Goal: Task Accomplishment & Management: Manage account settings

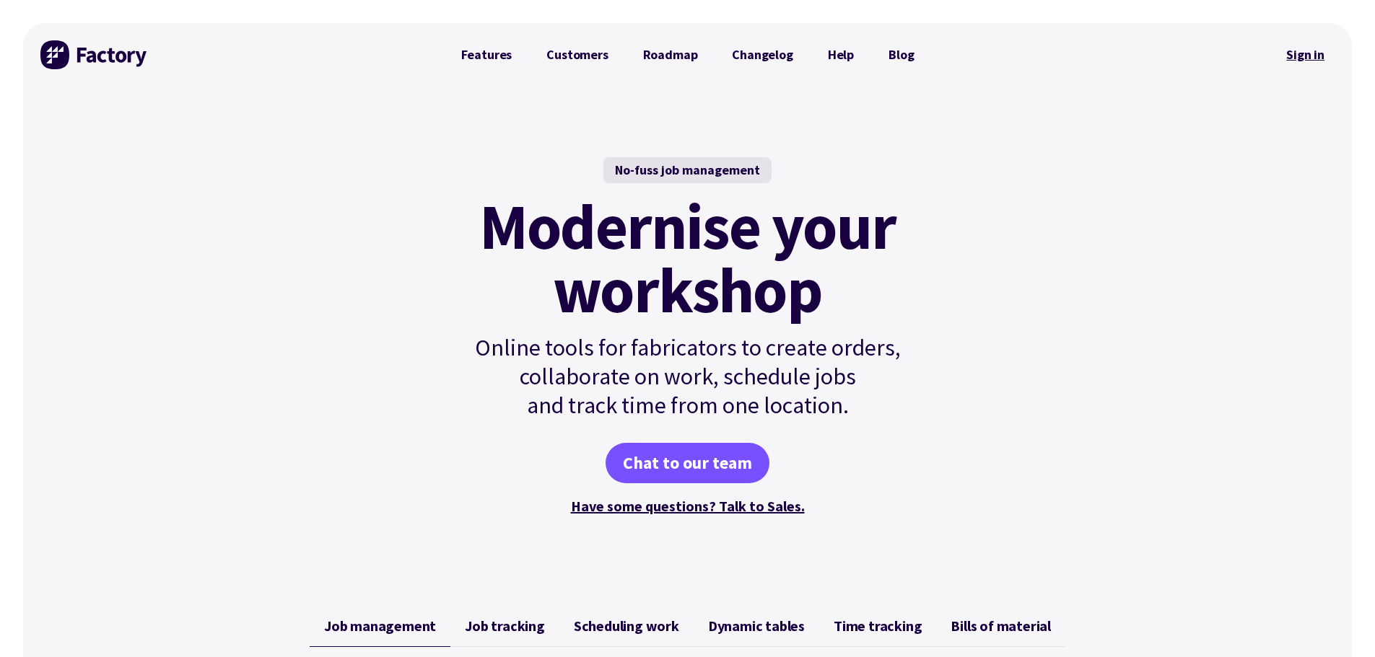
click at [1306, 59] on link "Sign in" at bounding box center [1305, 54] width 58 height 33
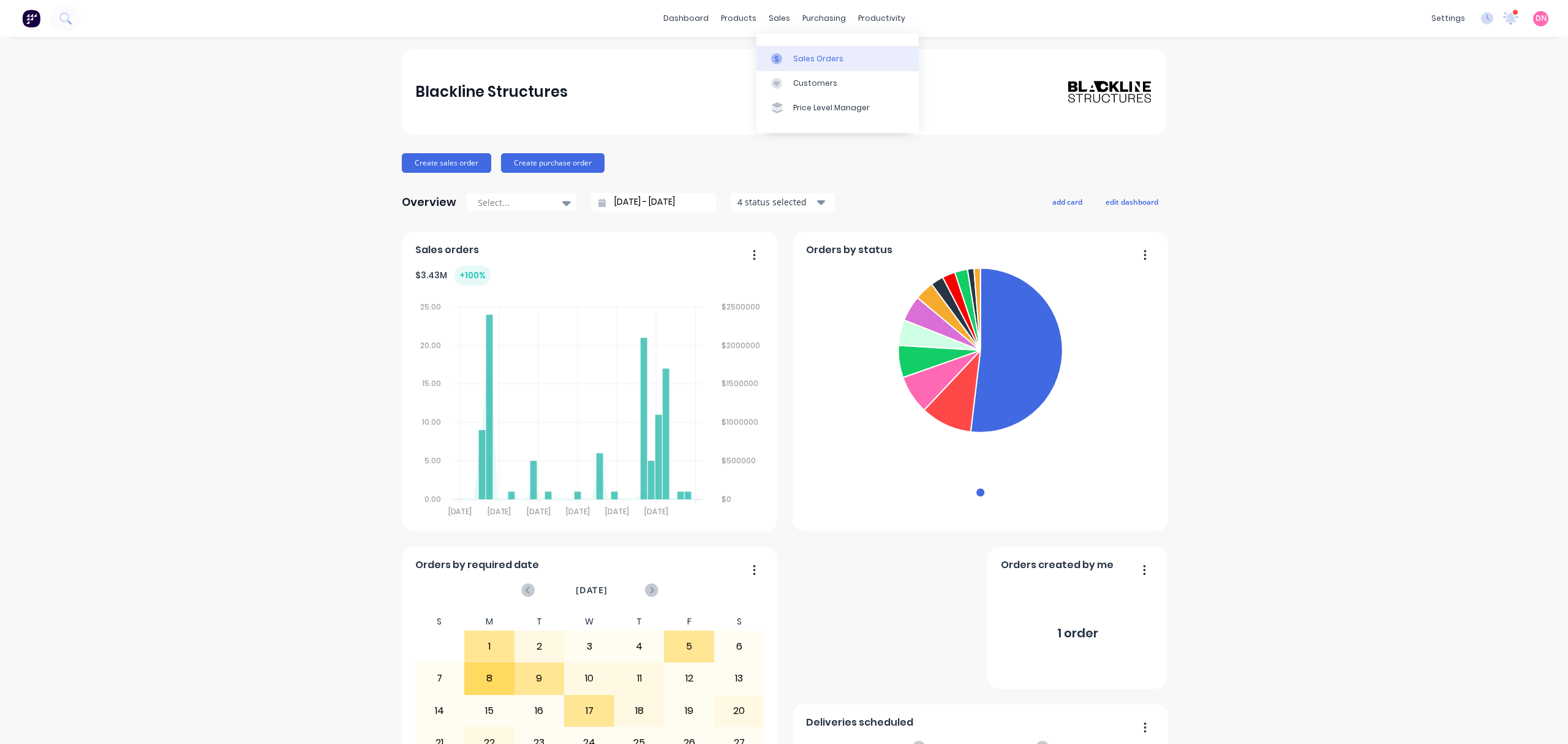
click at [785, 61] on div at bounding box center [780, 59] width 19 height 11
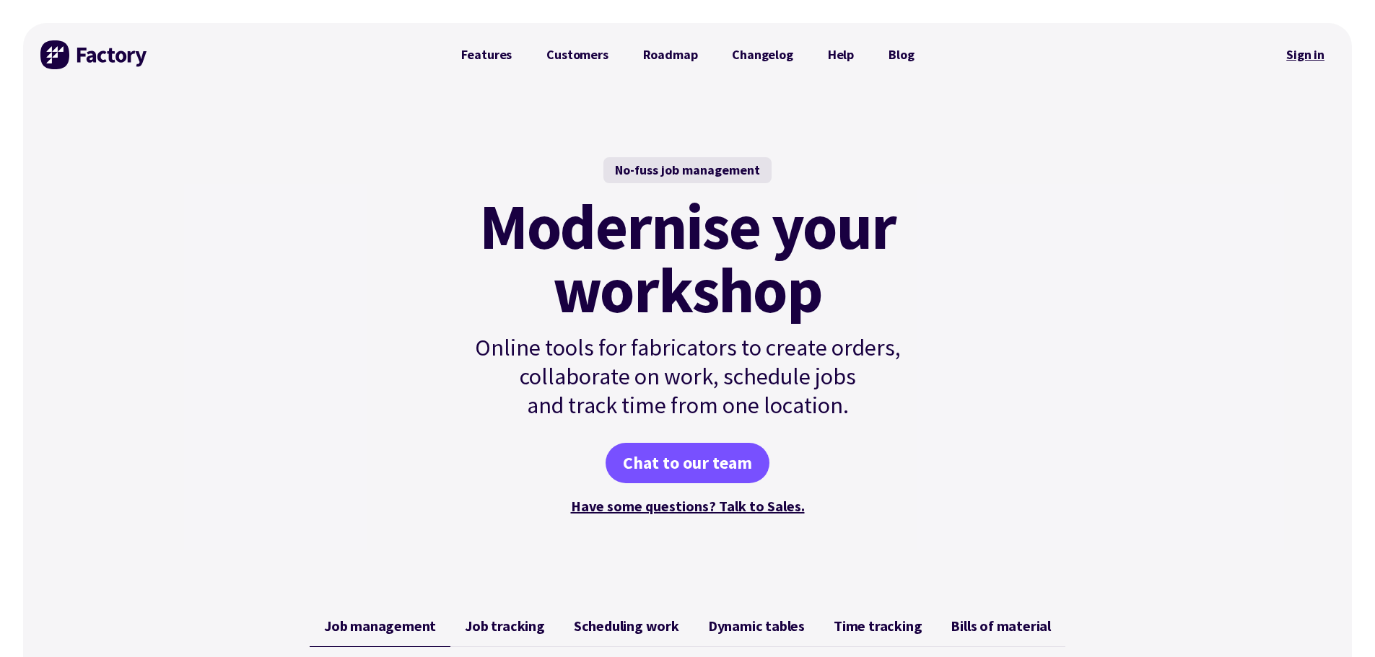
click at [1290, 61] on link "Sign in" at bounding box center [1305, 54] width 58 height 33
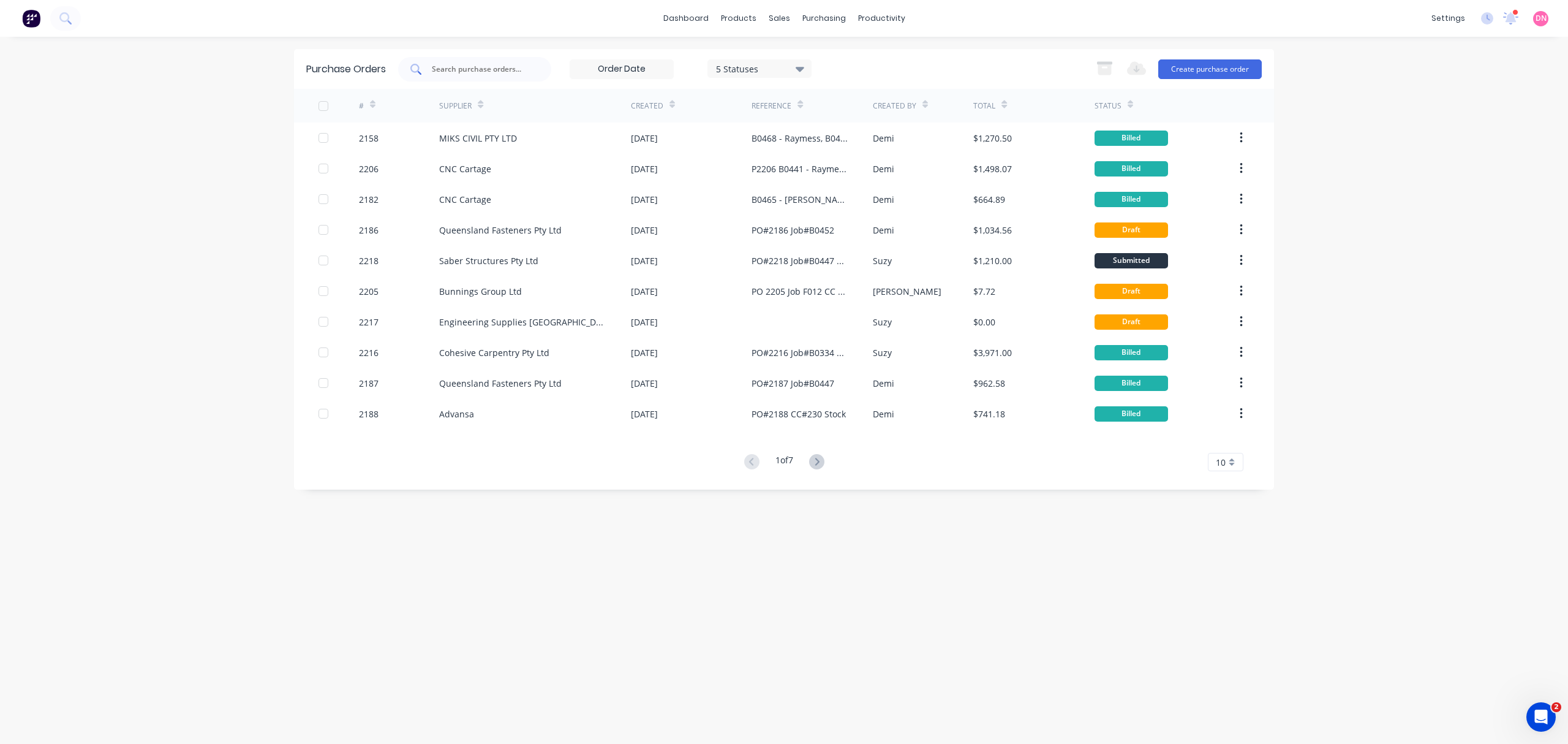
click at [495, 76] on div at bounding box center [475, 69] width 153 height 25
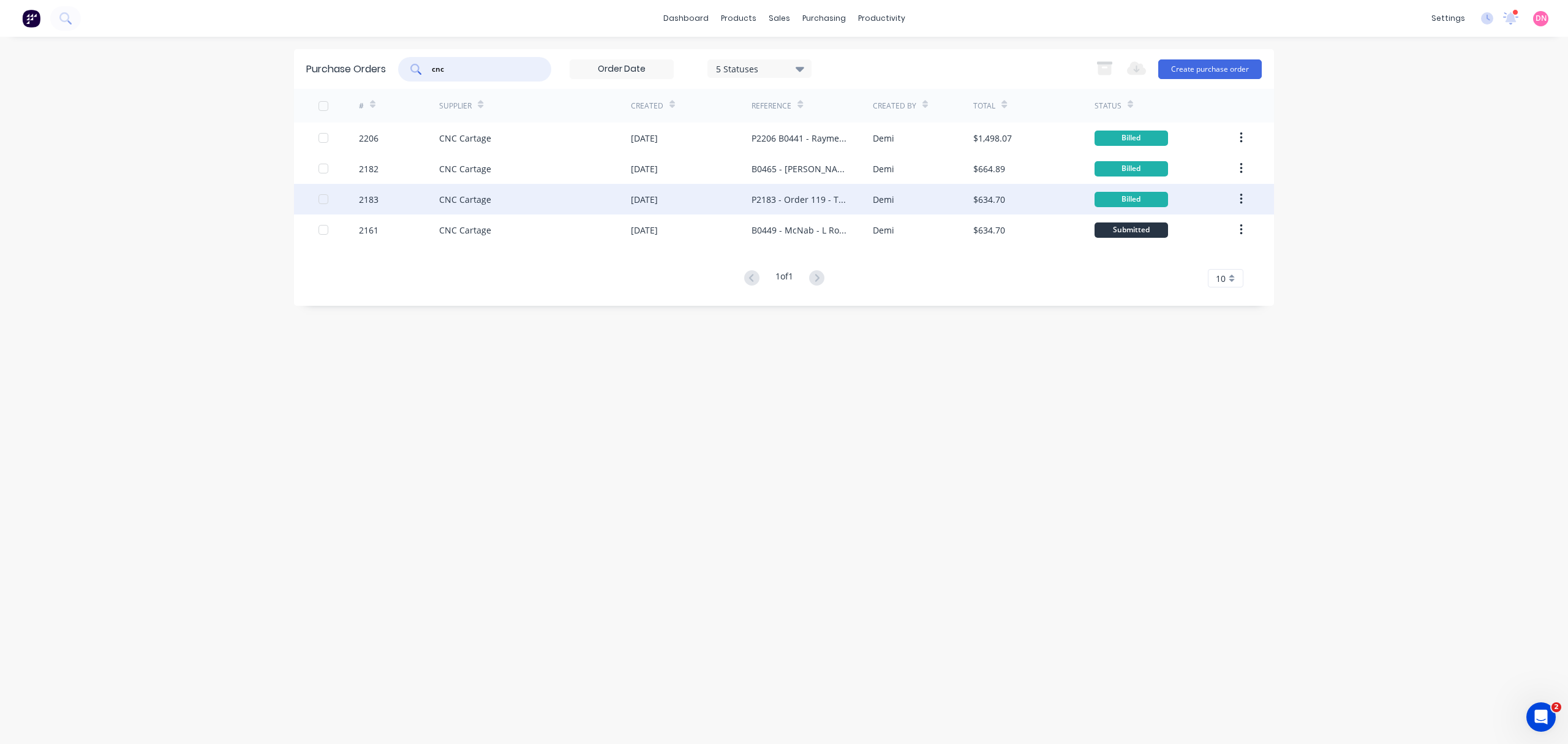
type input "cnc"
click at [672, 206] on div "22 Aug 2025" at bounding box center [691, 199] width 121 height 31
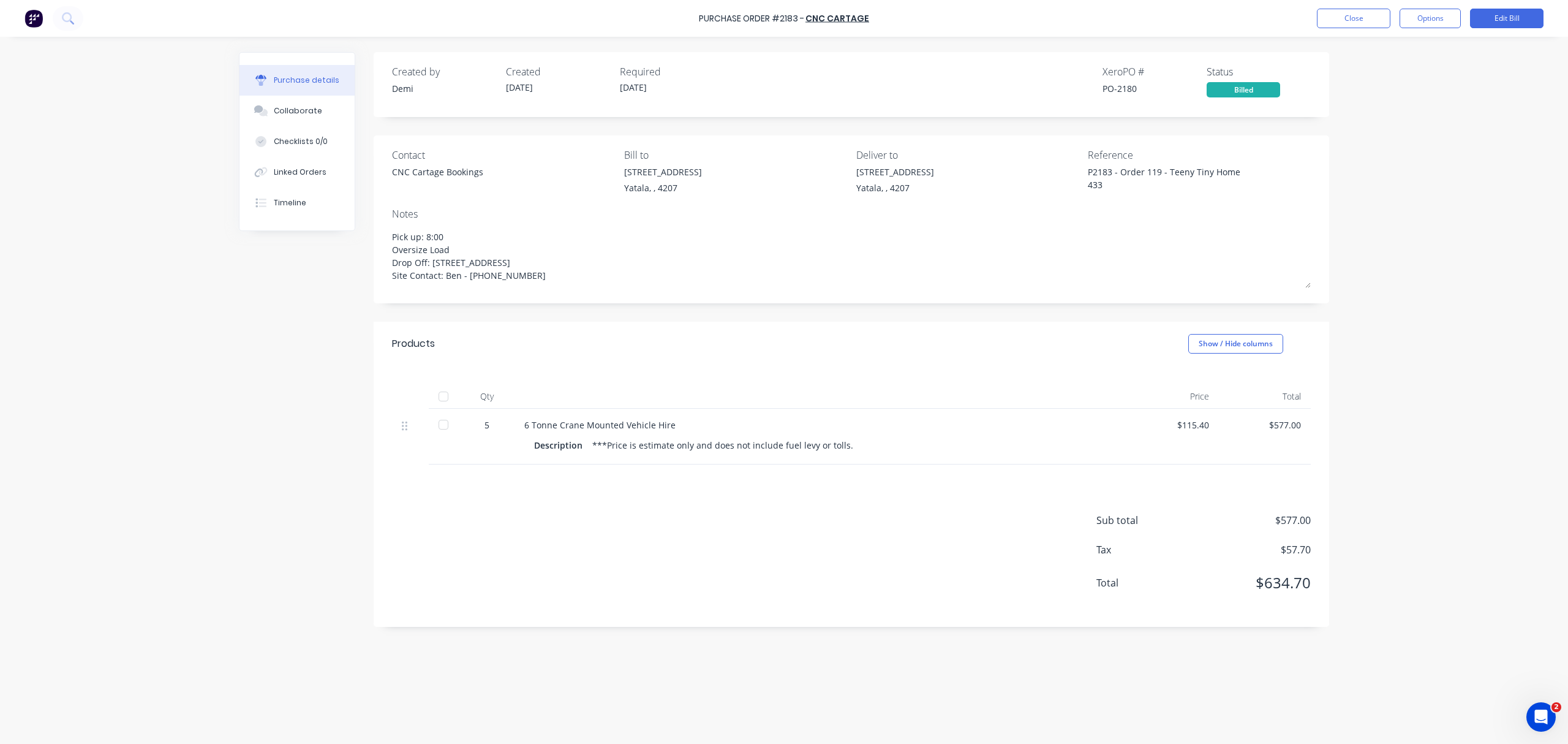
click at [334, 83] on div "Purchase details" at bounding box center [306, 80] width 65 height 11
type textarea "x"
click at [1350, 10] on button "Close" at bounding box center [1353, 18] width 74 height 20
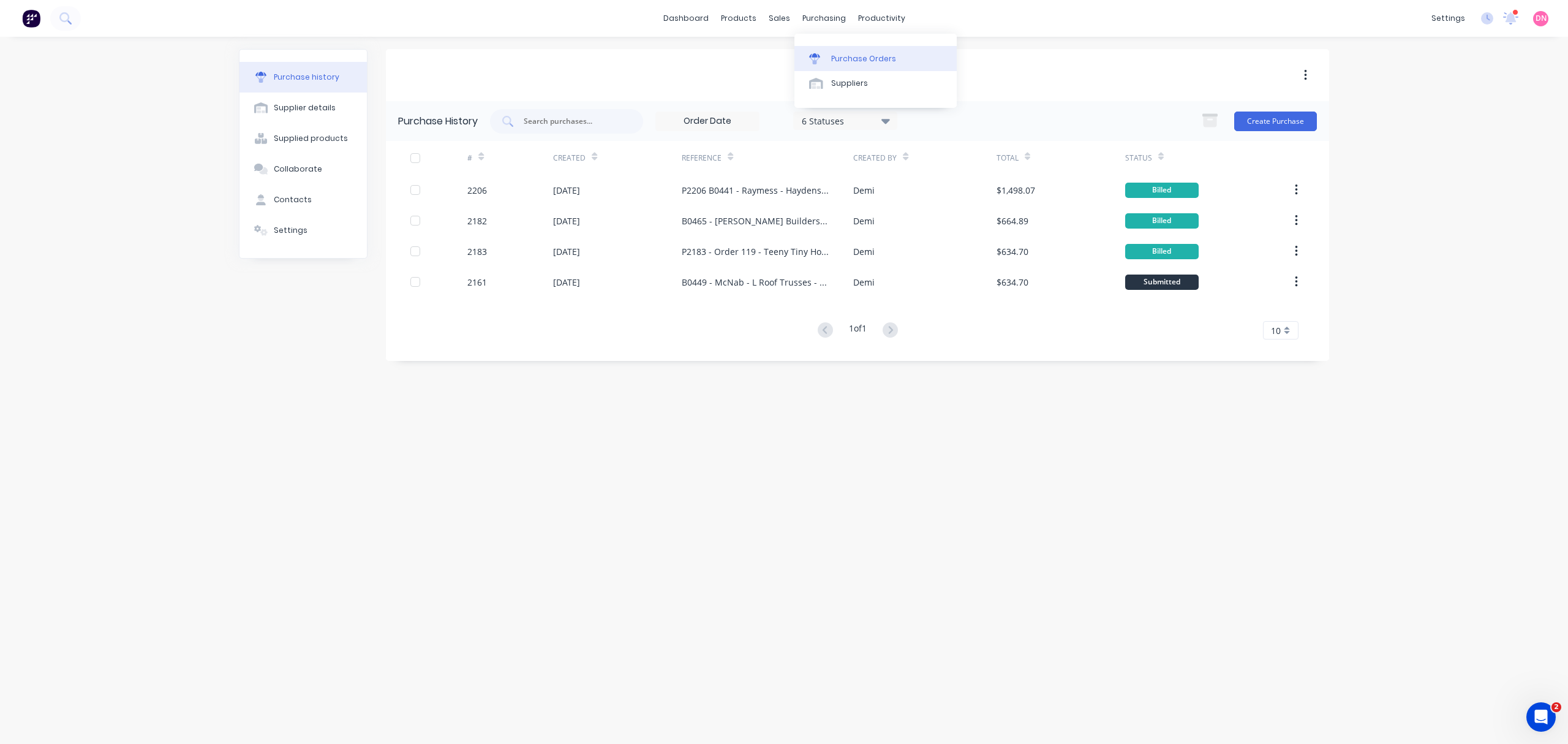
click at [822, 65] on link "Purchase Orders" at bounding box center [875, 58] width 162 height 25
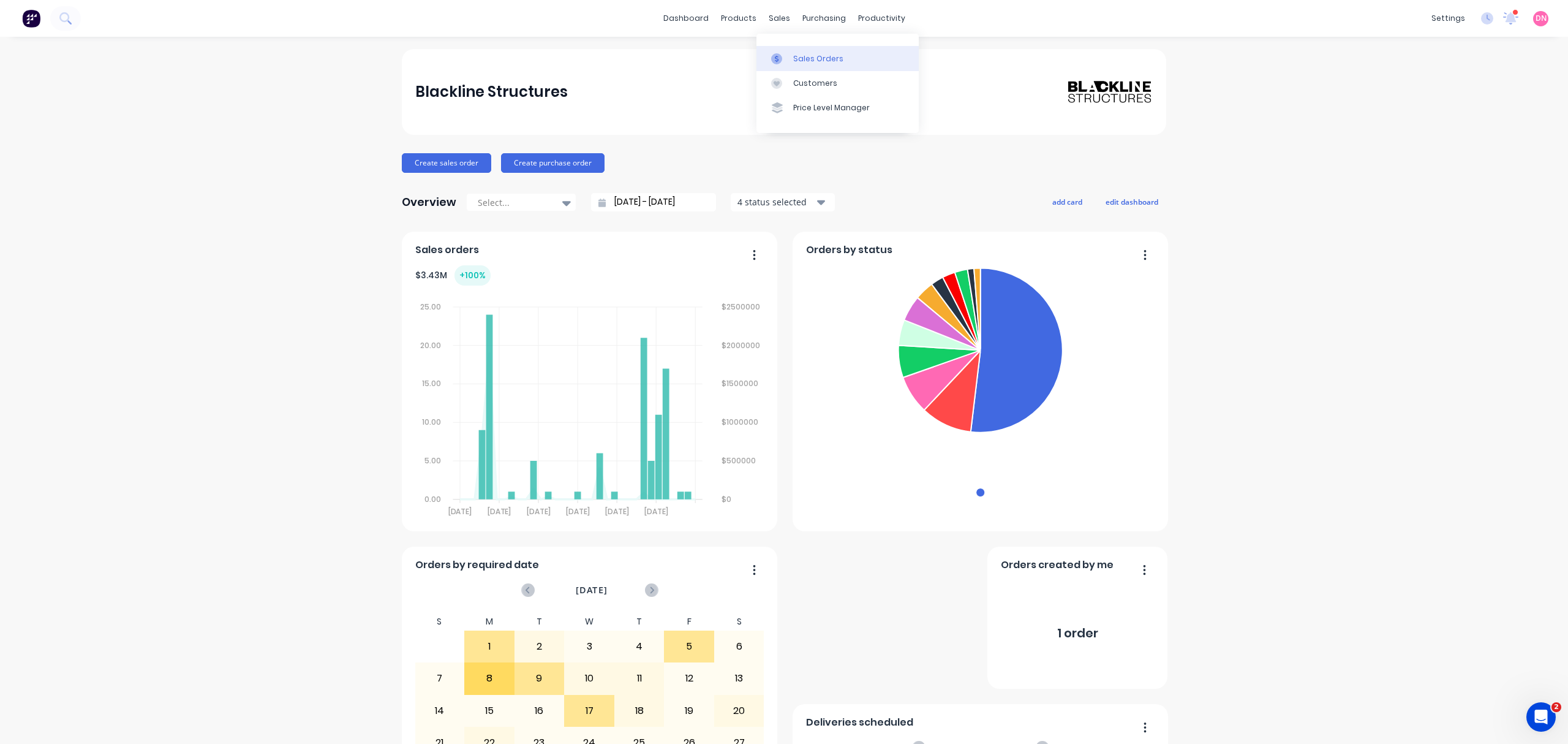
click at [774, 49] on link "Sales Orders" at bounding box center [837, 58] width 162 height 25
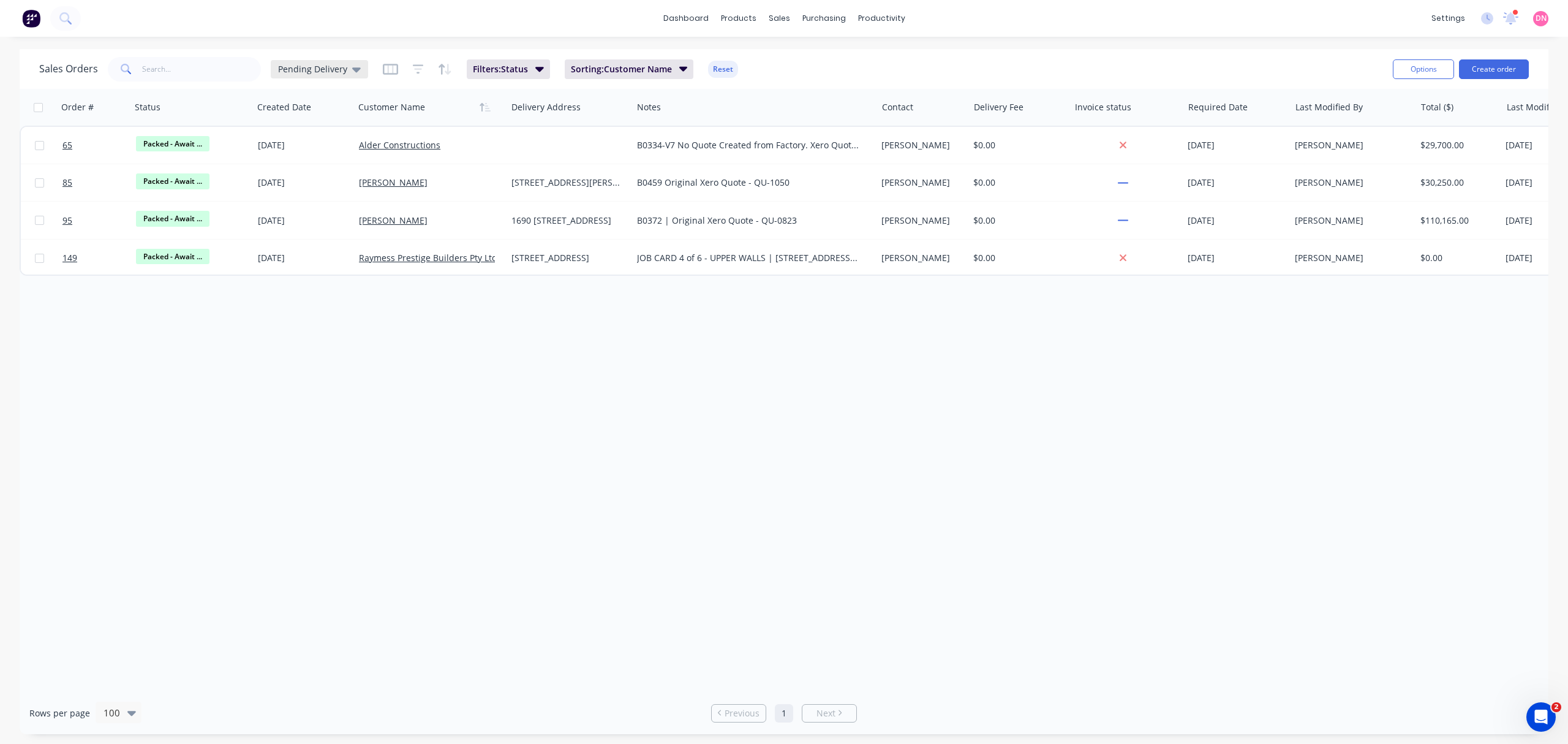
click at [339, 71] on span "Pending Delivery" at bounding box center [313, 69] width 70 height 13
click at [602, 69] on span "Sorting: Customer Name" at bounding box center [621, 69] width 101 height 12
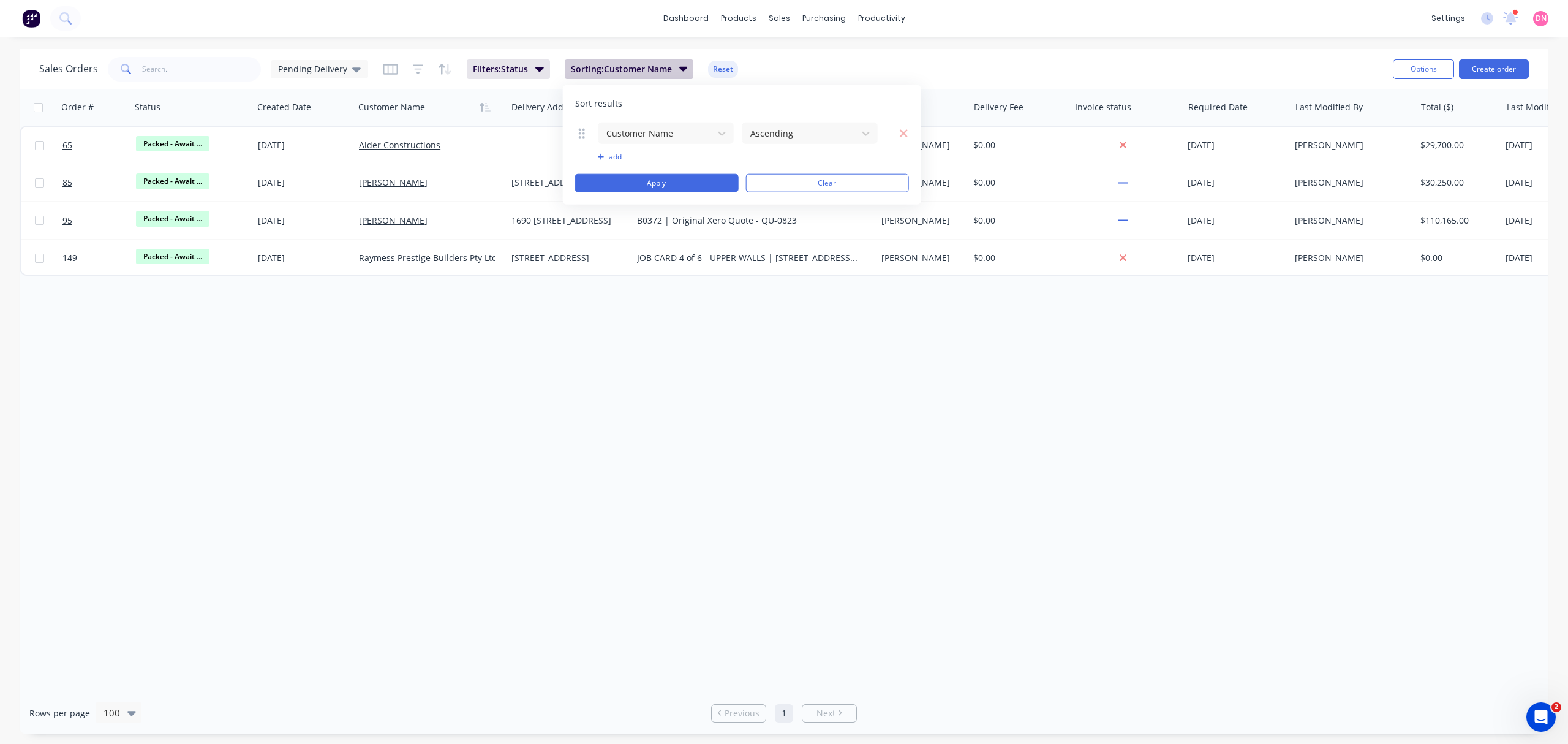
click at [602, 69] on span "Sorting: Customer Name" at bounding box center [621, 69] width 101 height 12
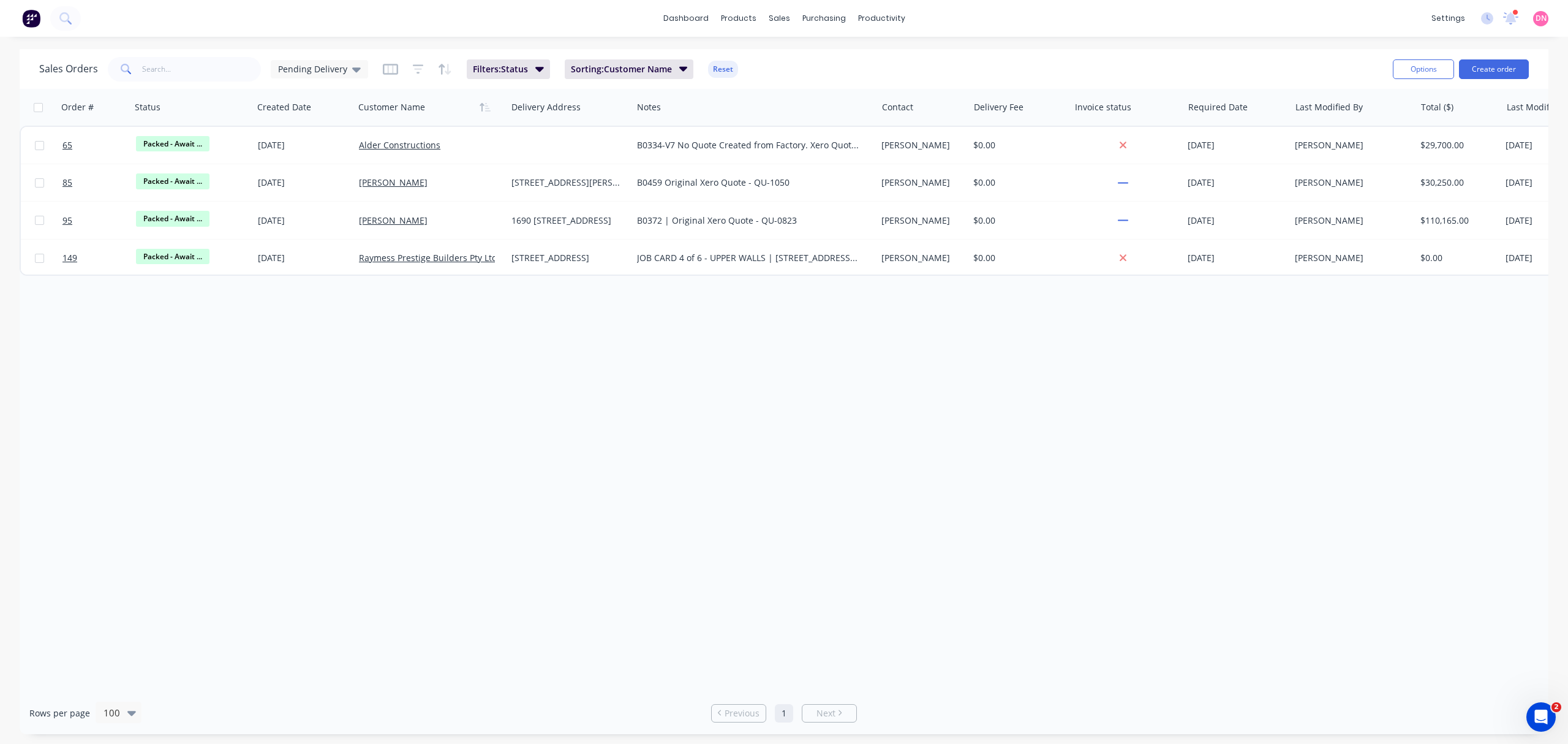
click at [640, 358] on div "Order # Status Created Date Customer Name Delivery Address Notes Contact Delive…" at bounding box center [784, 391] width 1529 height 603
click at [352, 66] on icon at bounding box center [357, 70] width 8 height 14
click at [422, 197] on button "edit" at bounding box center [427, 197] width 16 height 13
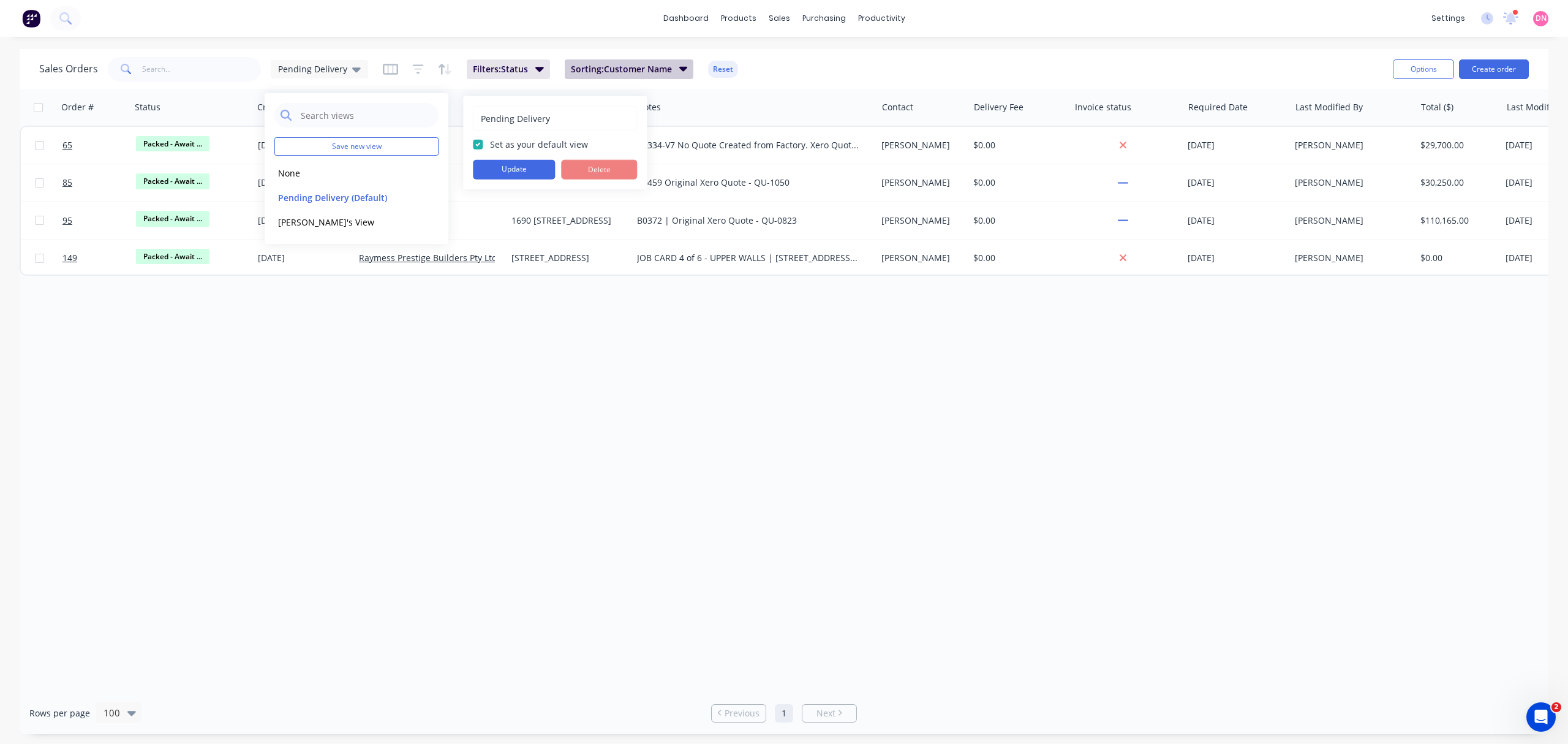
click at [611, 60] on button "Sorting: Customer Name" at bounding box center [629, 69] width 129 height 20
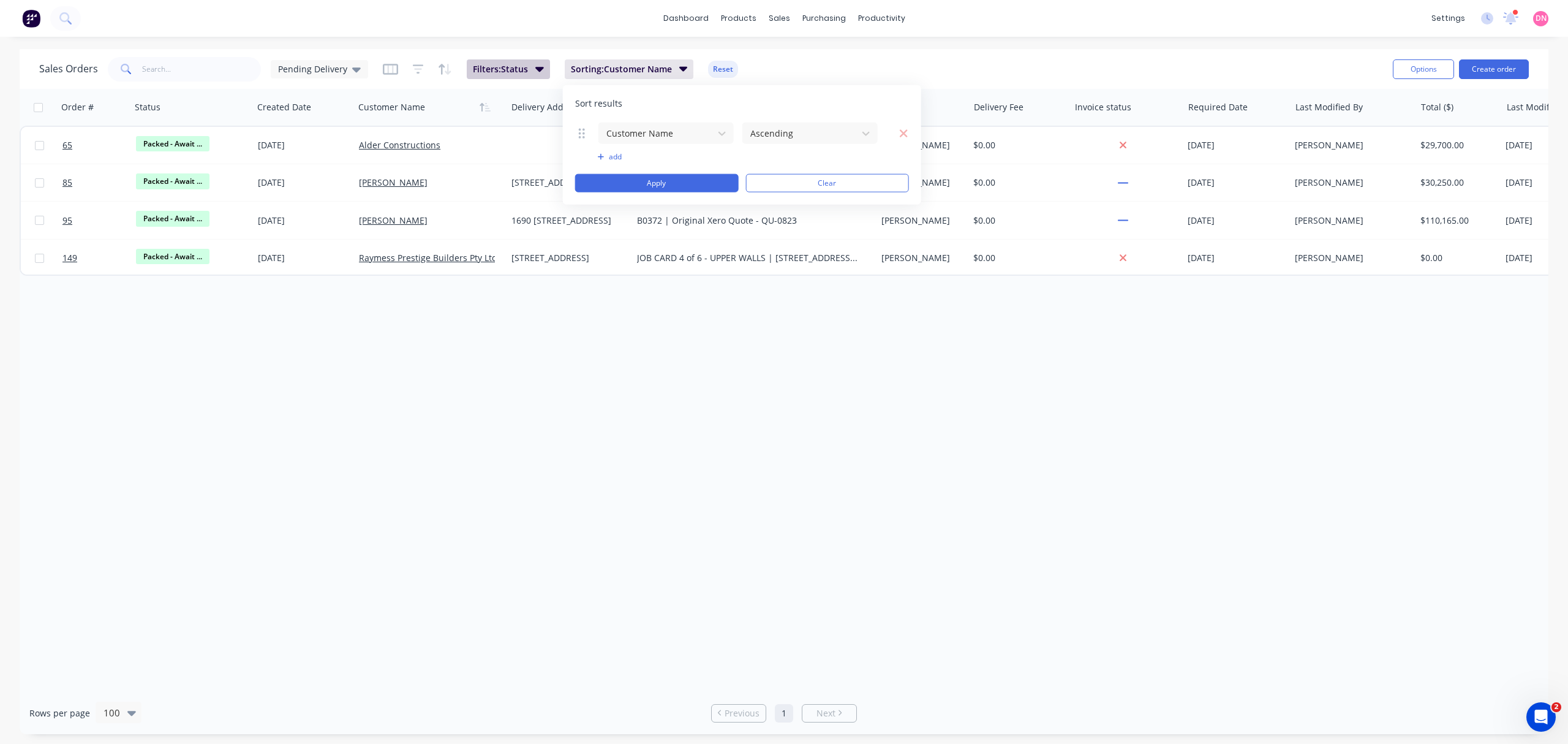
click at [527, 70] on button "Filters: Status" at bounding box center [509, 69] width 83 height 20
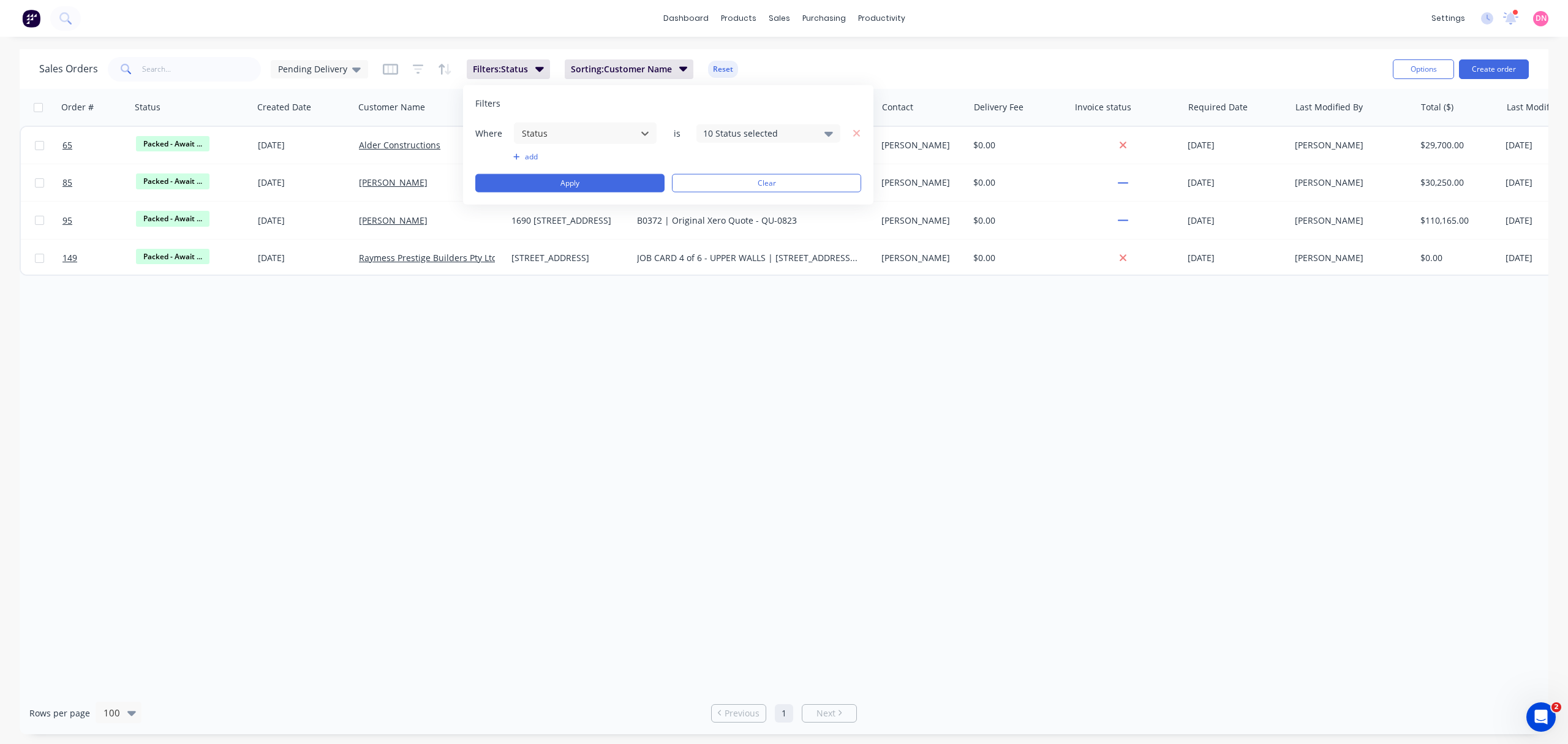
click at [735, 136] on div "10 Status selected" at bounding box center [758, 132] width 111 height 13
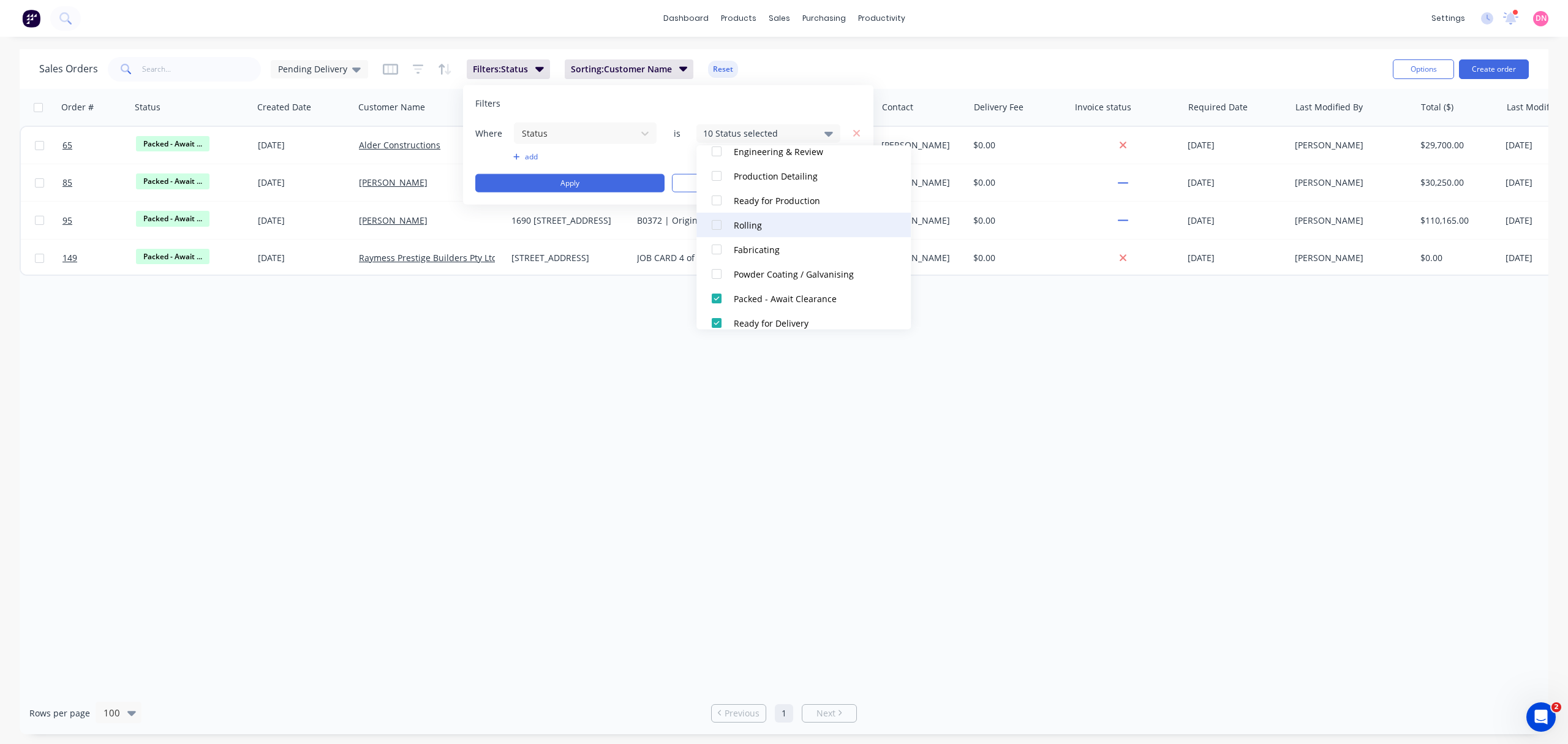
click at [714, 228] on div at bounding box center [717, 224] width 25 height 25
click at [608, 179] on button "Apply" at bounding box center [570, 183] width 189 height 19
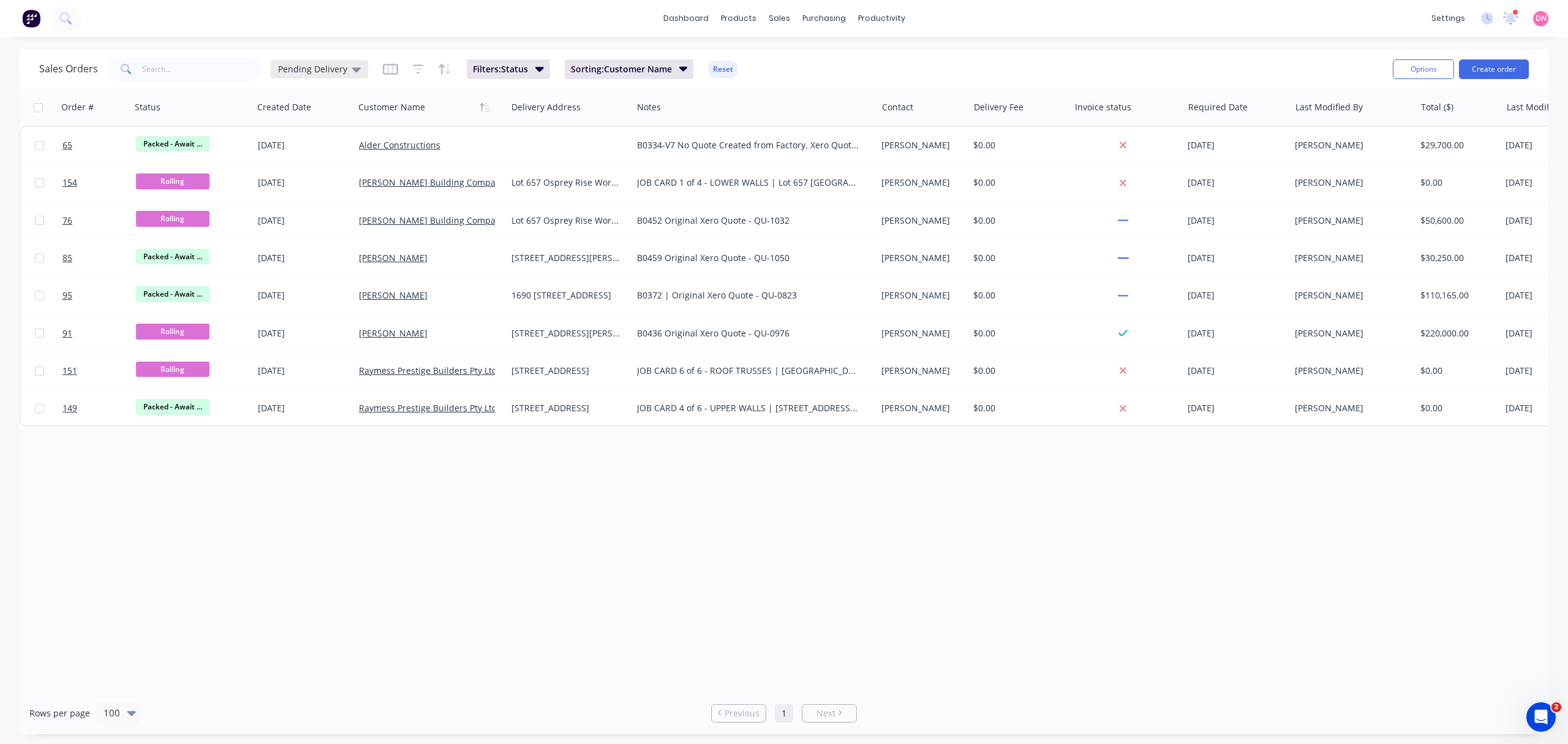
click at [357, 67] on div "Pending Delivery" at bounding box center [319, 70] width 98 height 19
click at [432, 194] on button "edit" at bounding box center [427, 197] width 16 height 13
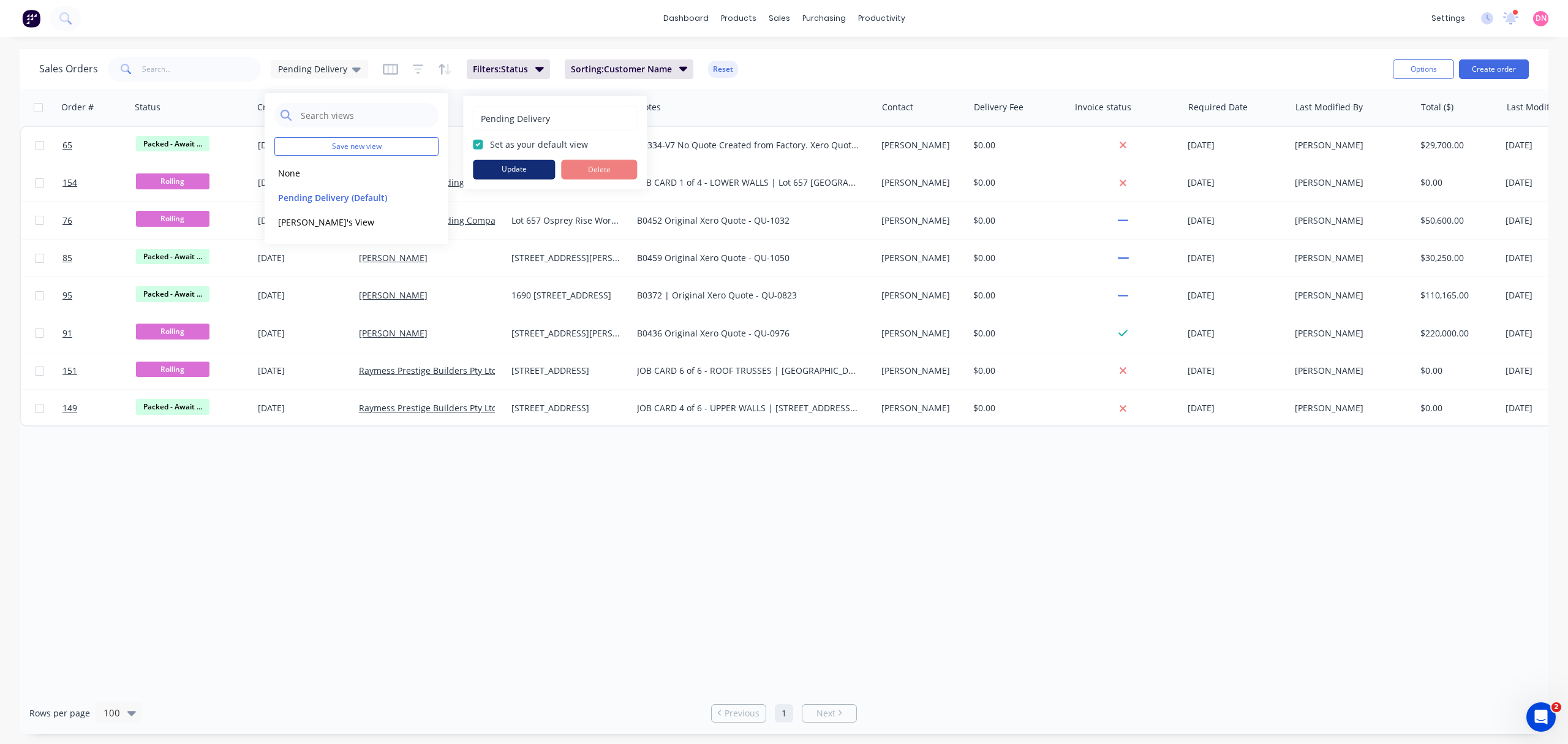
click at [511, 170] on button "Update" at bounding box center [514, 169] width 82 height 20
click at [636, 427] on div "Order # Status Created Date Customer Name Delivery Address Notes Contact Delive…" at bounding box center [784, 391] width 1529 height 603
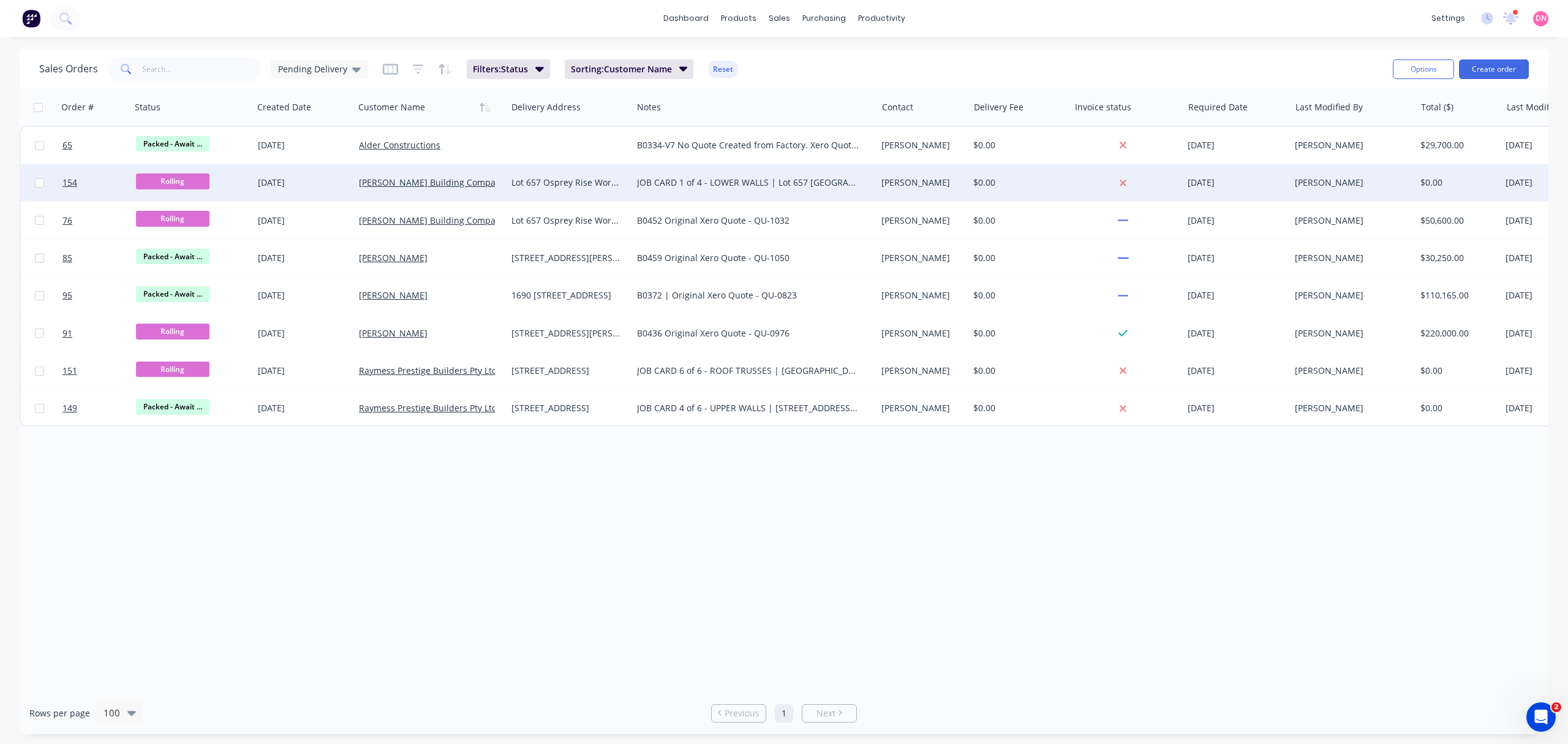
click at [162, 178] on span "Rolling" at bounding box center [172, 181] width 74 height 15
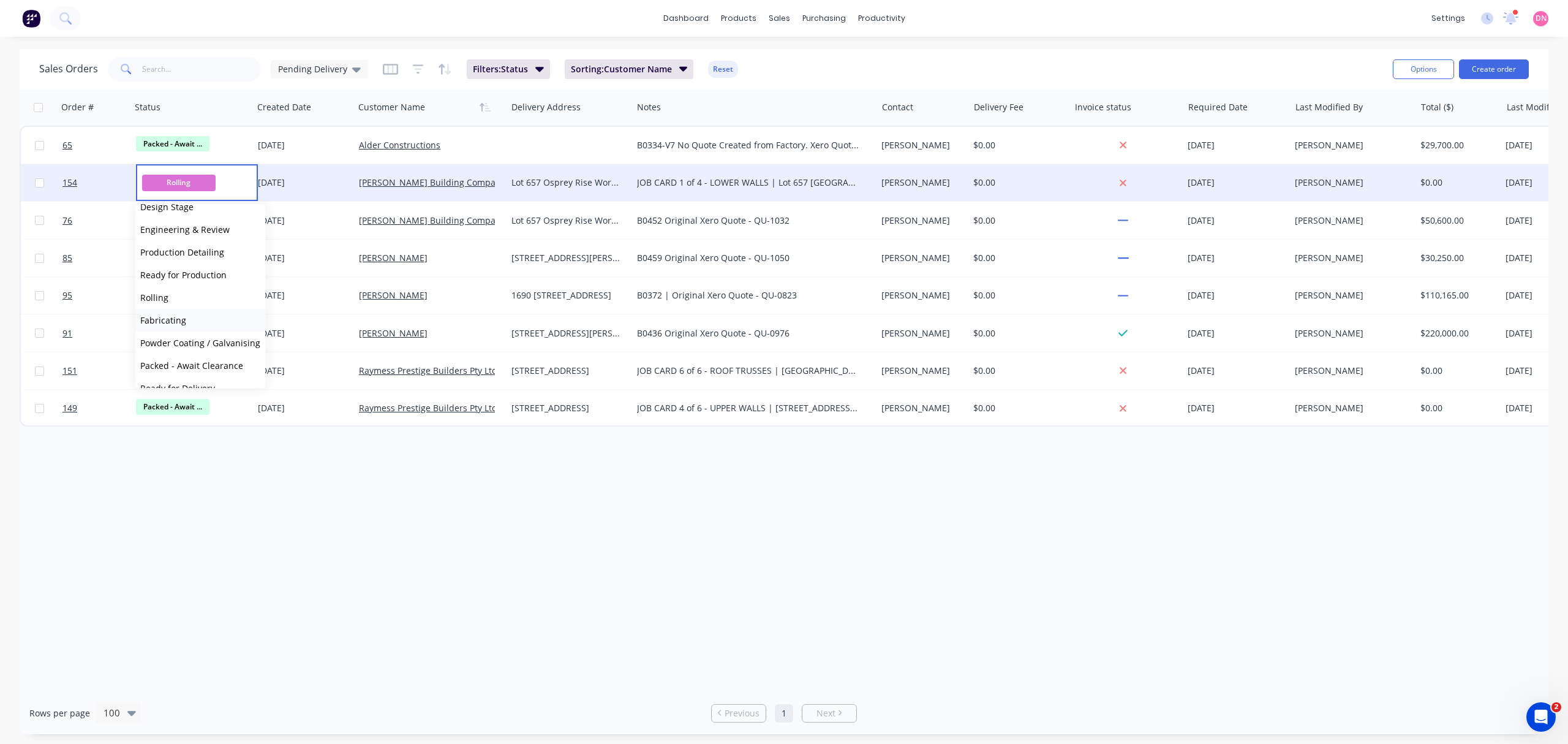
scroll to position [163, 0]
click at [219, 291] on button "Packed - Await Clearance" at bounding box center [200, 284] width 130 height 23
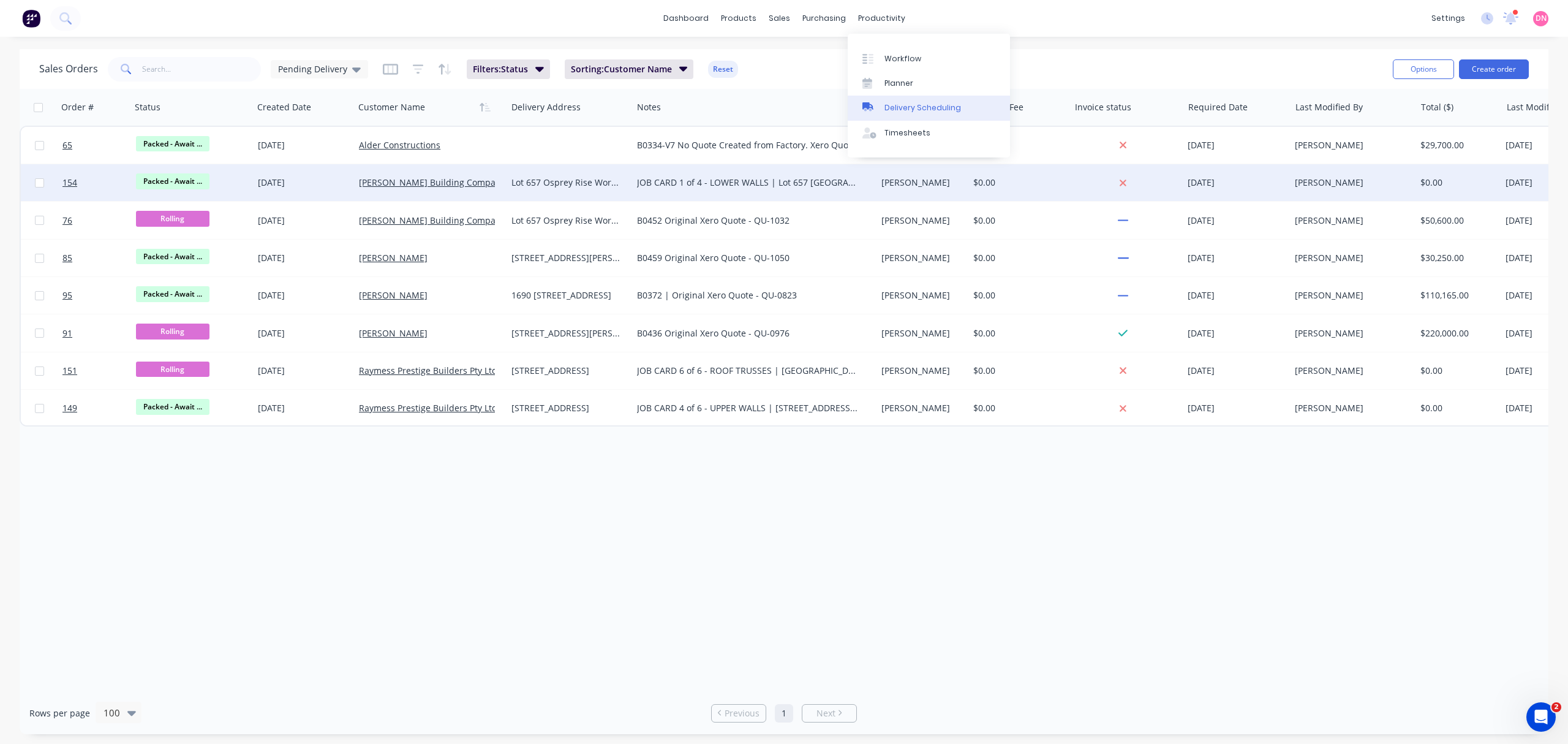
click at [919, 96] on link "Delivery Scheduling" at bounding box center [929, 108] width 162 height 25
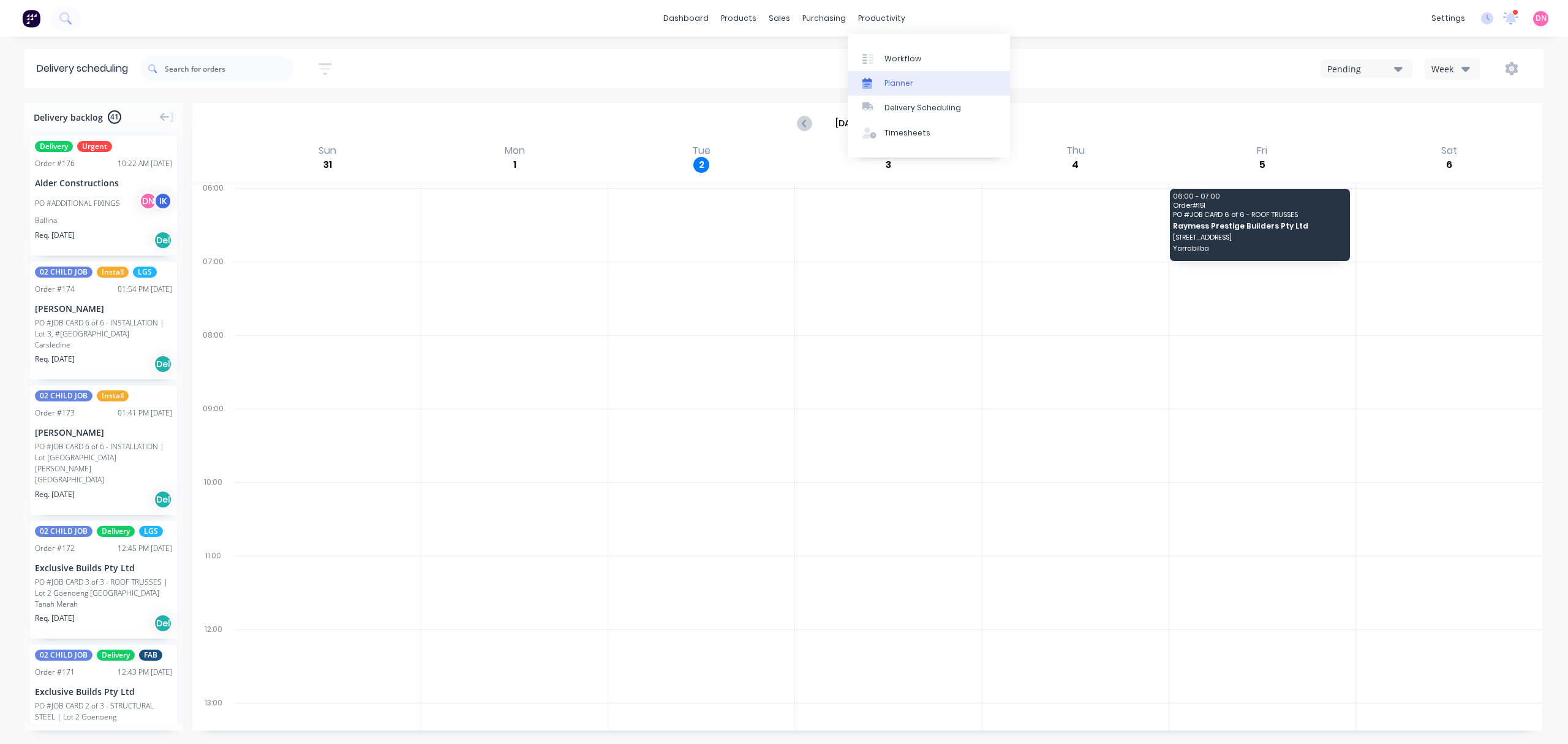
click at [877, 78] on div at bounding box center [872, 83] width 19 height 11
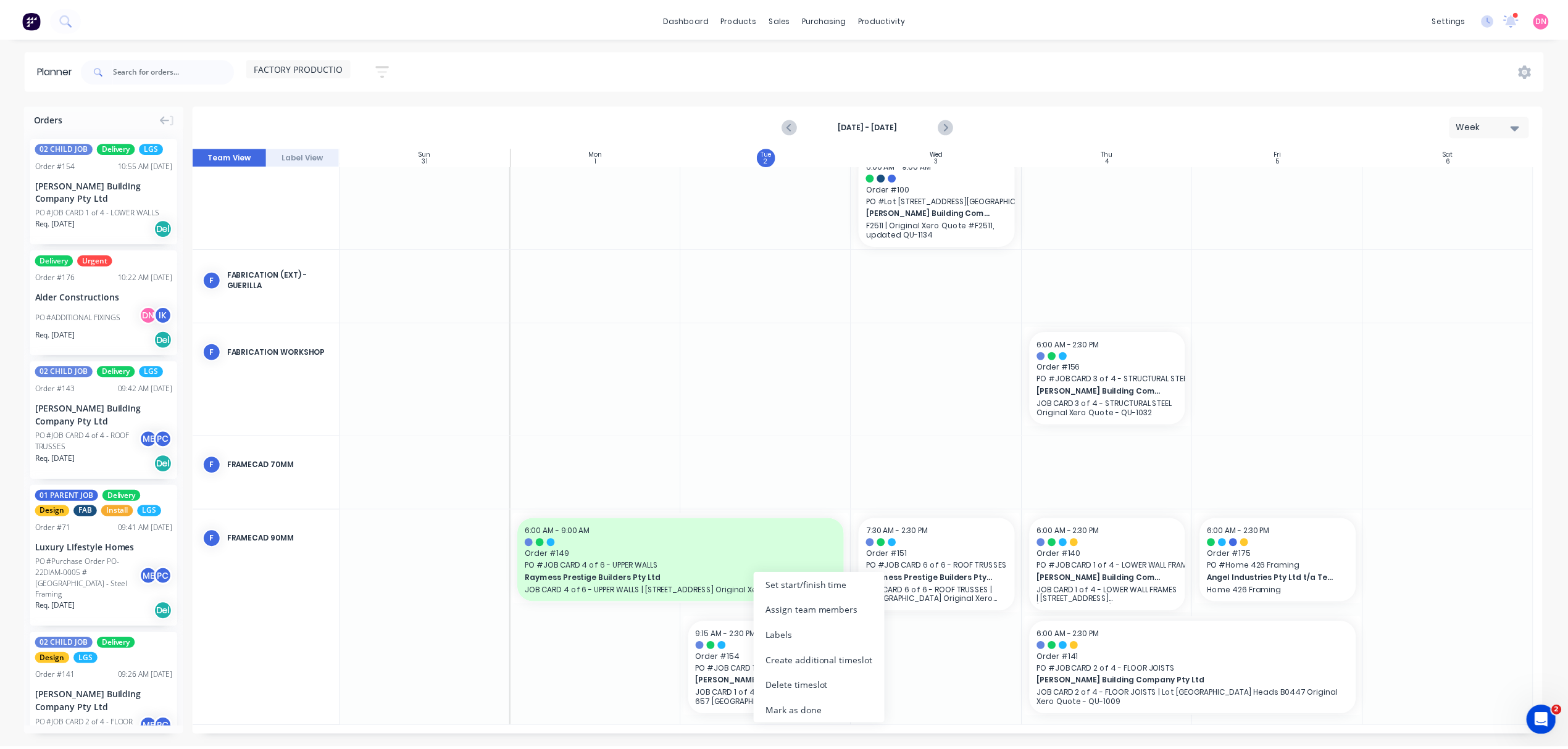
scroll to position [210, 0]
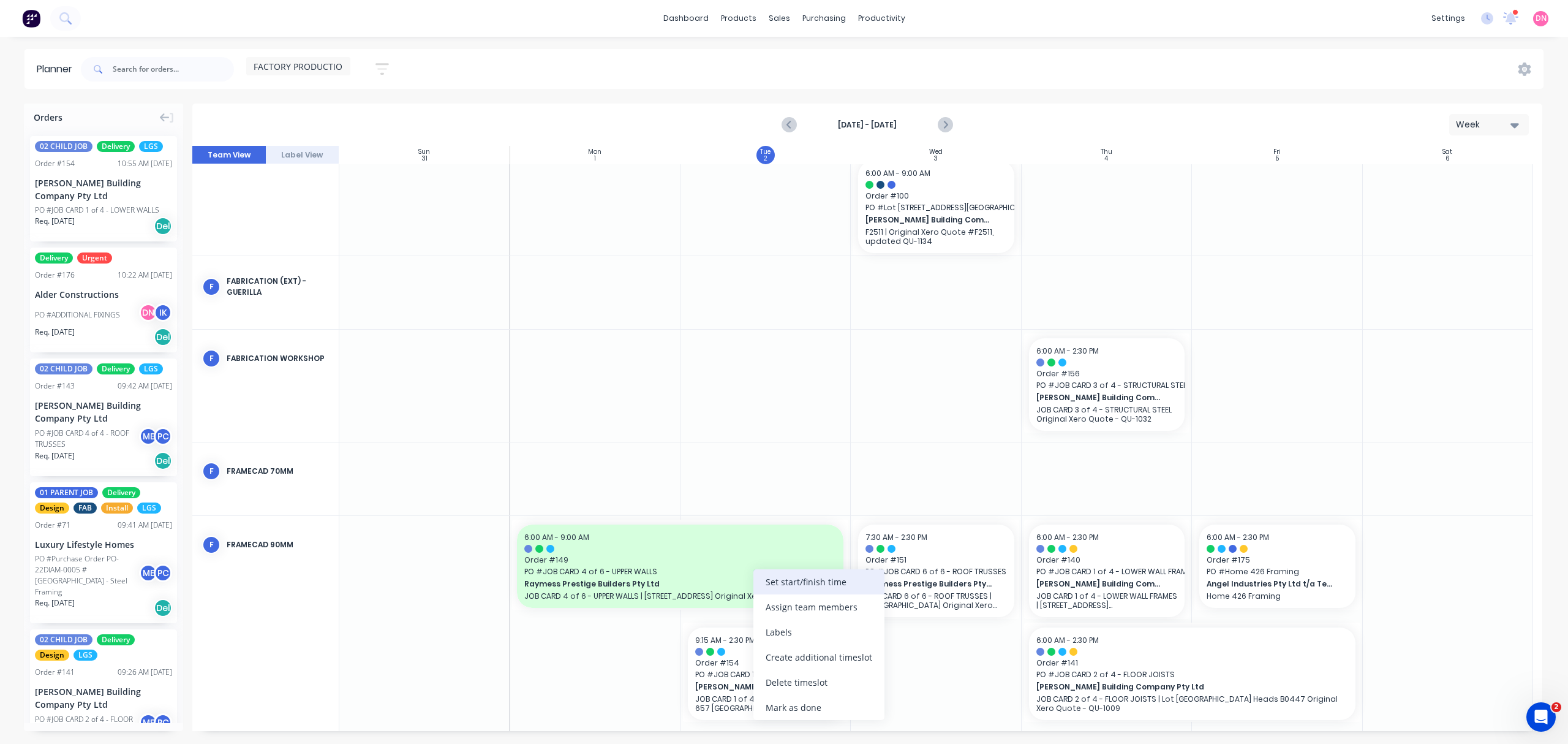
click at [809, 584] on div "Set start/finish time" at bounding box center [819, 582] width 131 height 25
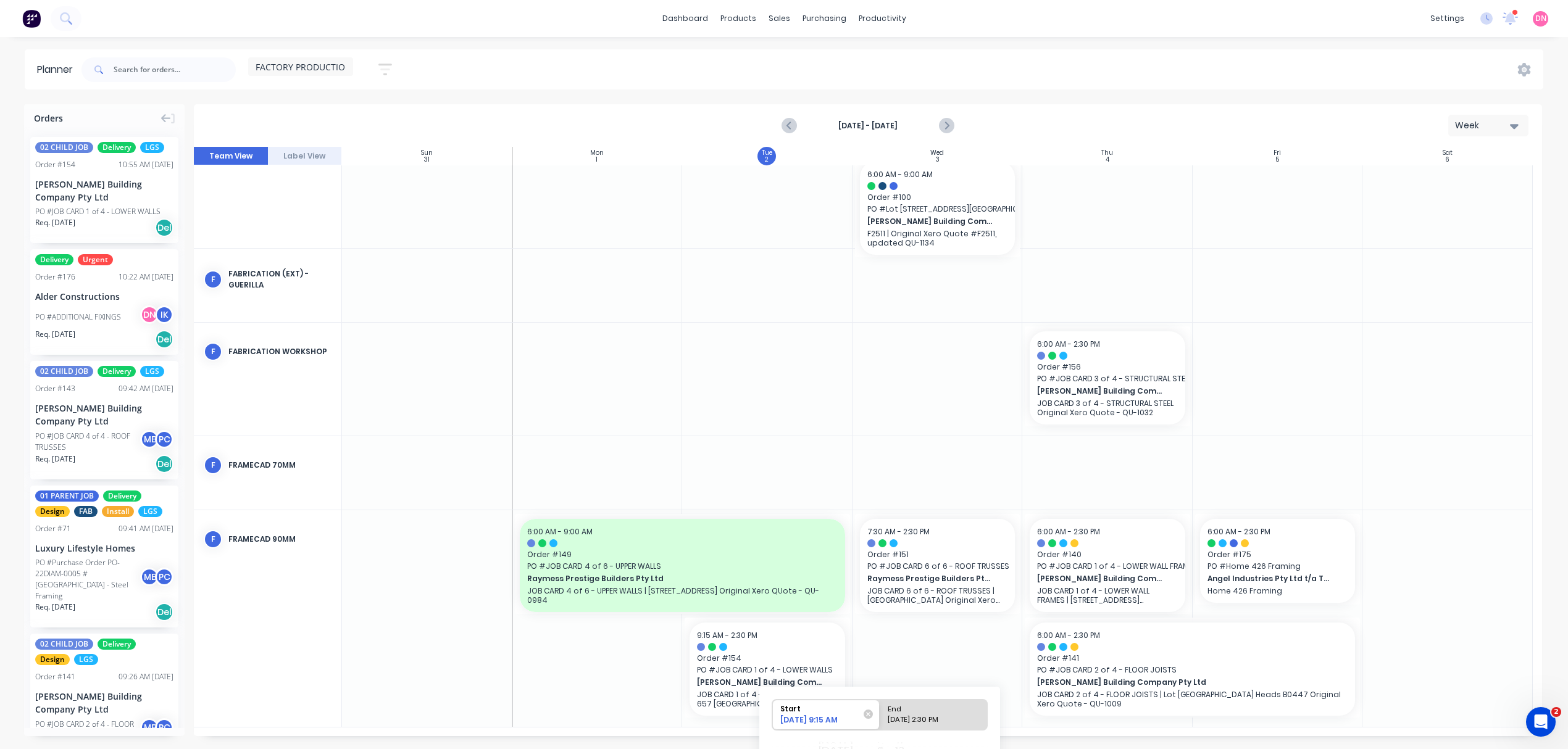
scroll to position [148, 0]
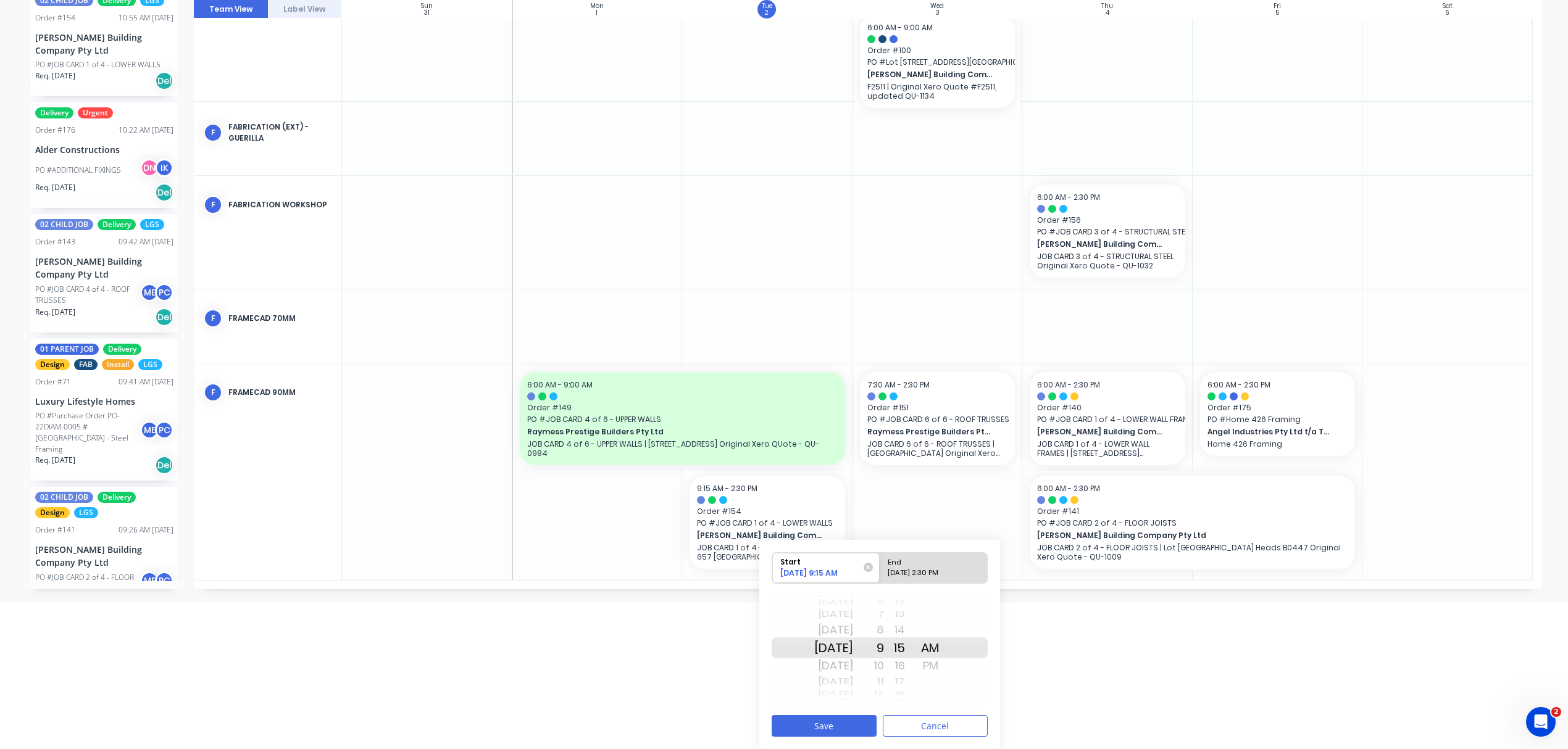
click at [929, 570] on div "09/02/2025 2:30 PM" at bounding box center [928, 575] width 90 height 15
click at [880, 570] on input "End 09/02/2025 2:30 PM" at bounding box center [879, 568] width 1 height 30
radio input "true"
click at [884, 618] on div "12" at bounding box center [868, 614] width 31 height 16
click at [1034, 602] on html "dashboard products sales purchasing productivity dashboard products Product Cat…" at bounding box center [784, 227] width 1568 height 749
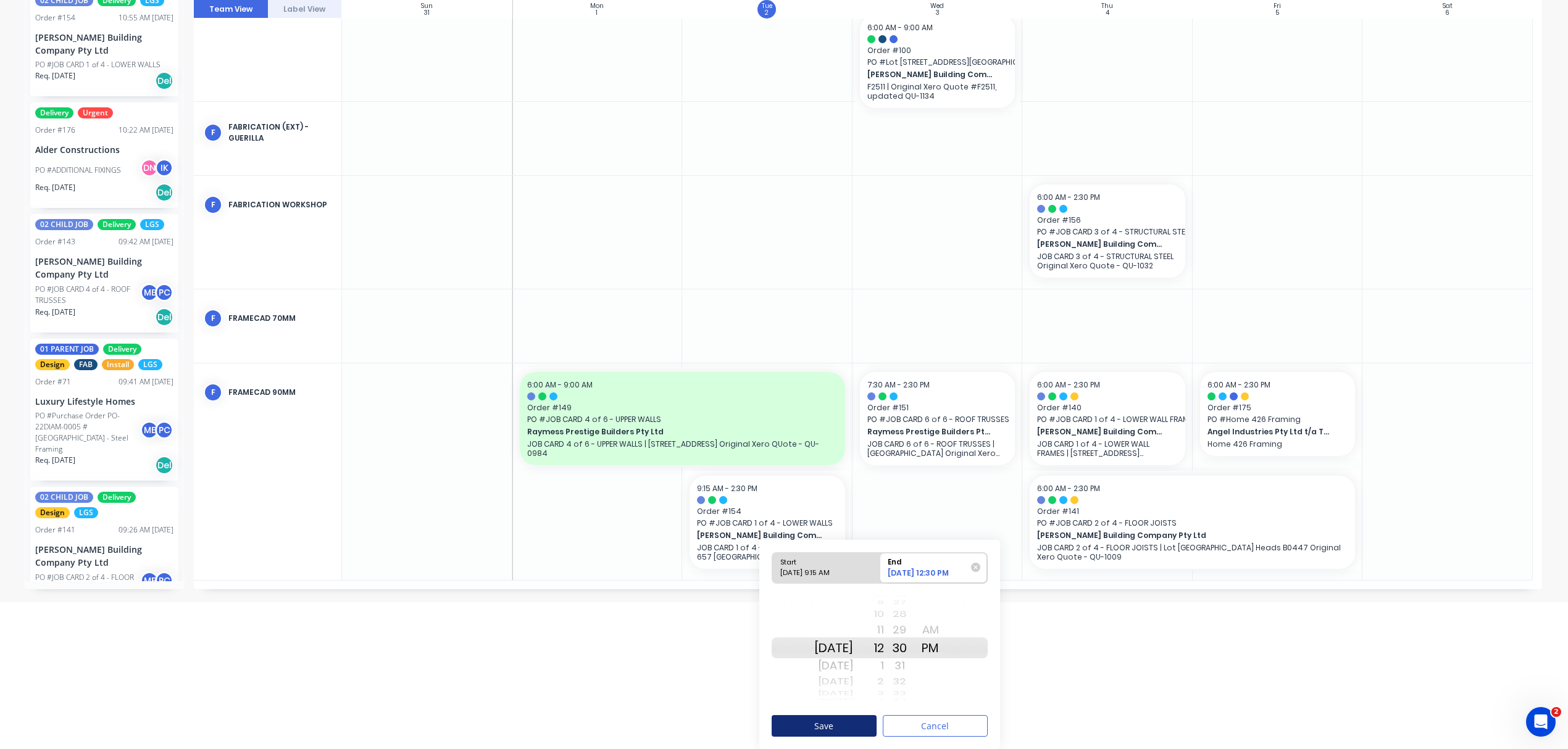
click at [865, 723] on button "Save" at bounding box center [824, 725] width 105 height 21
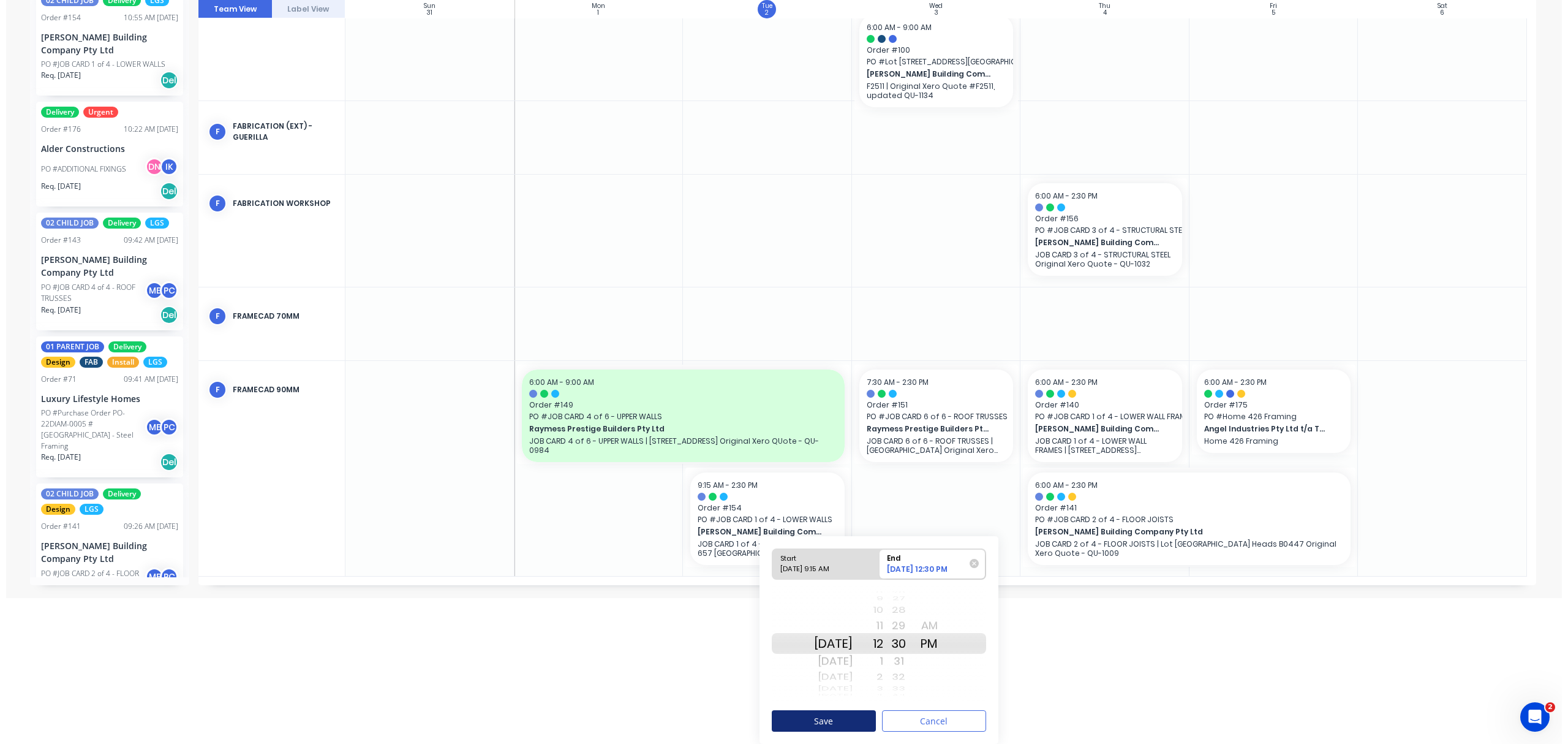
scroll to position [209, 0]
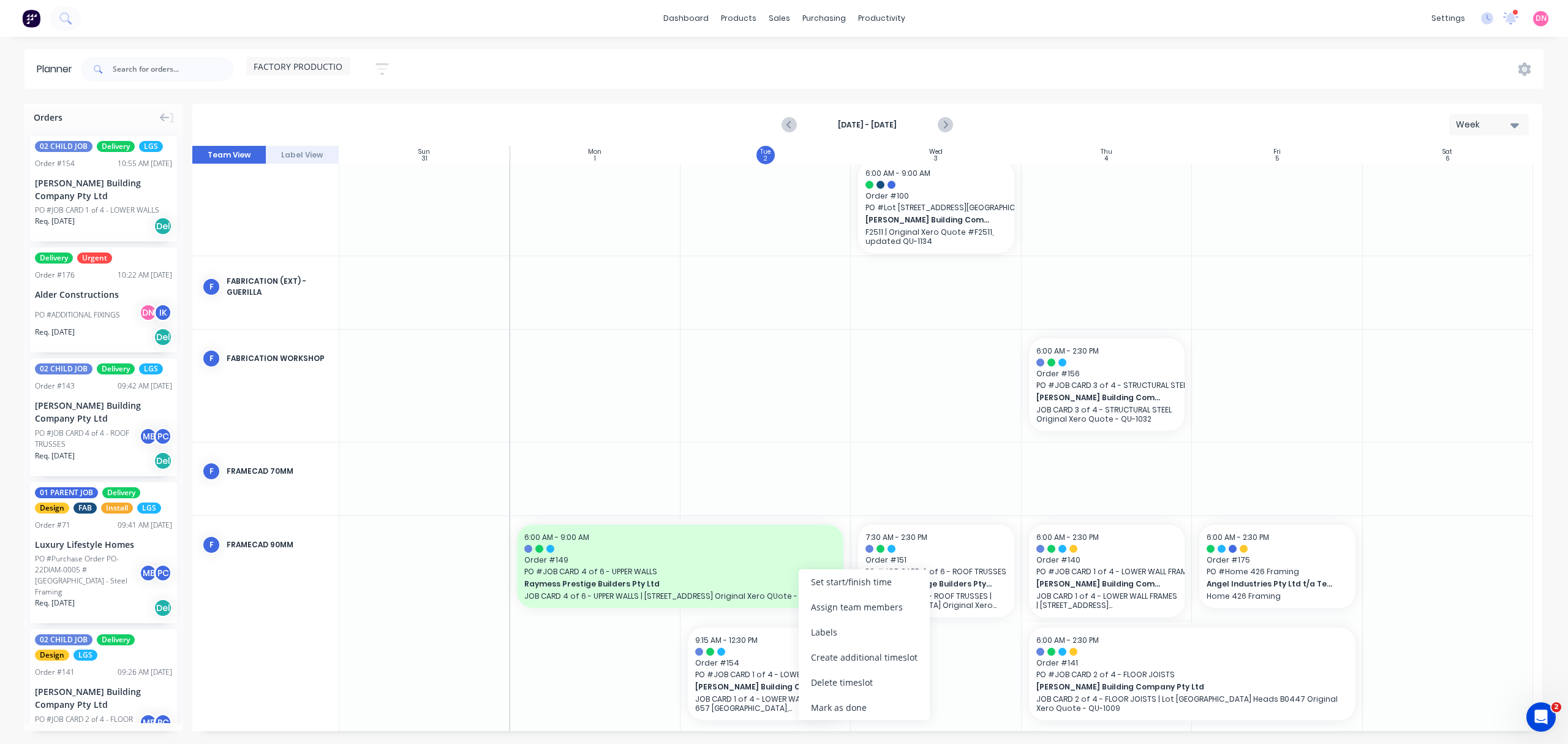
click at [949, 673] on div at bounding box center [936, 623] width 171 height 215
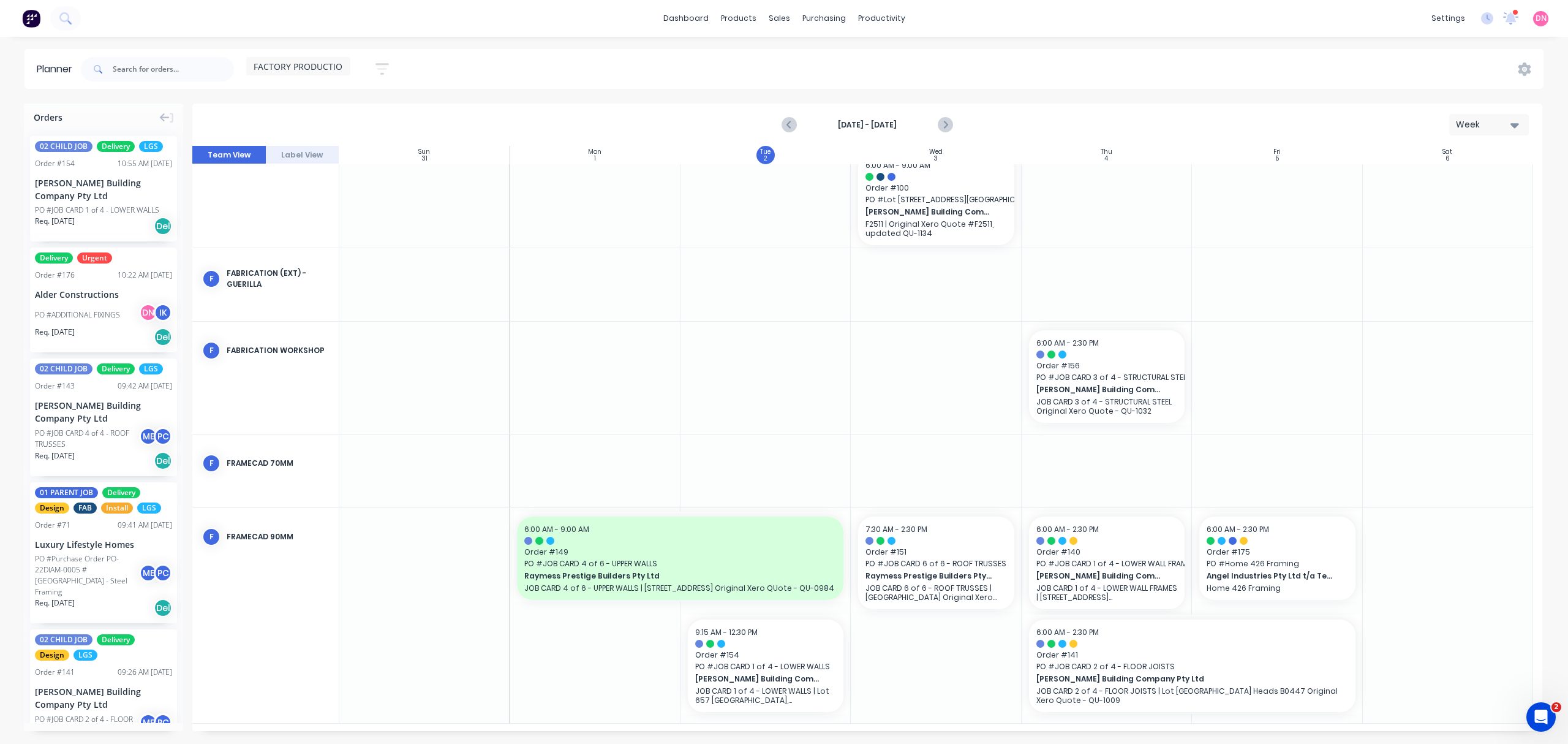
scroll to position [218, 0]
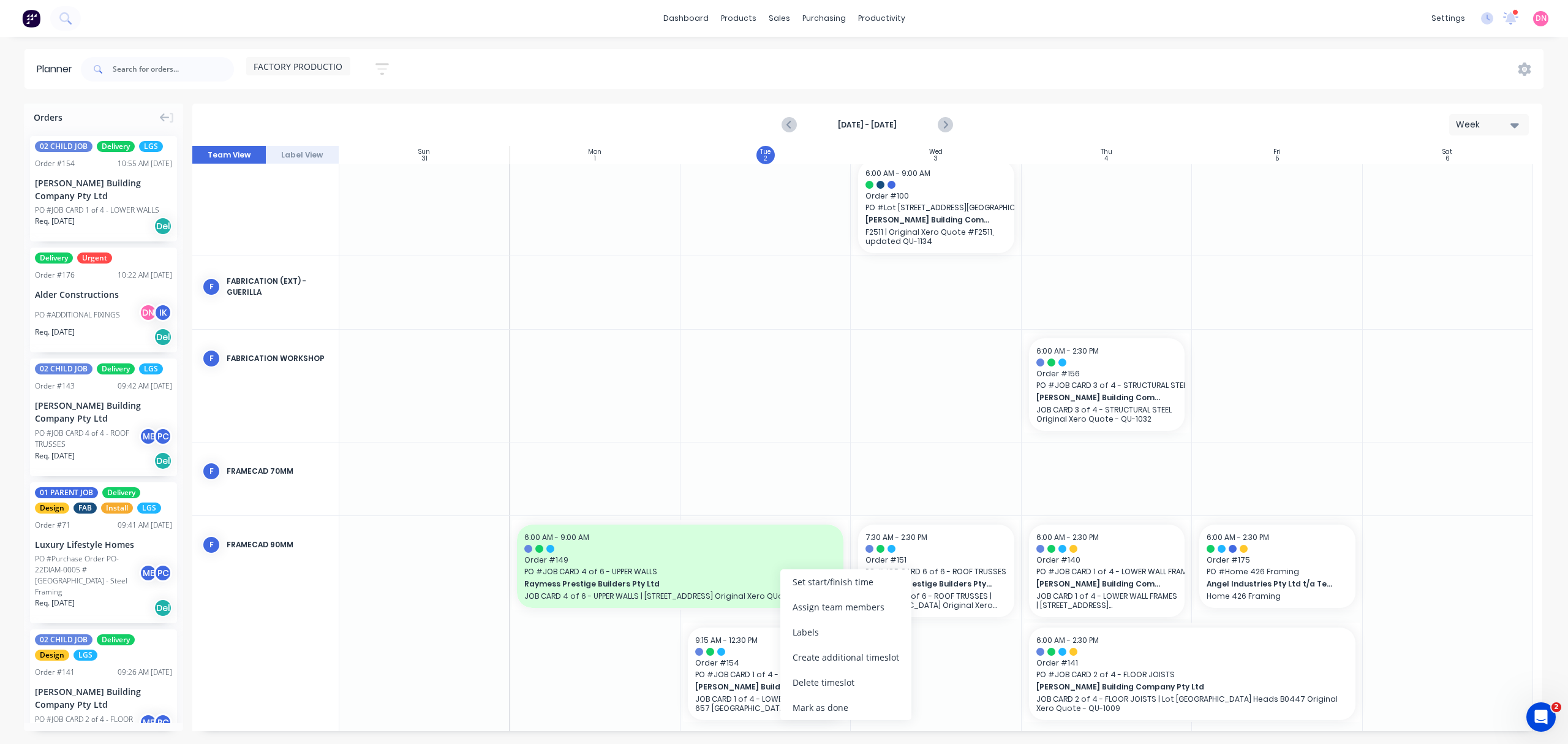
click at [946, 648] on div at bounding box center [936, 623] width 171 height 215
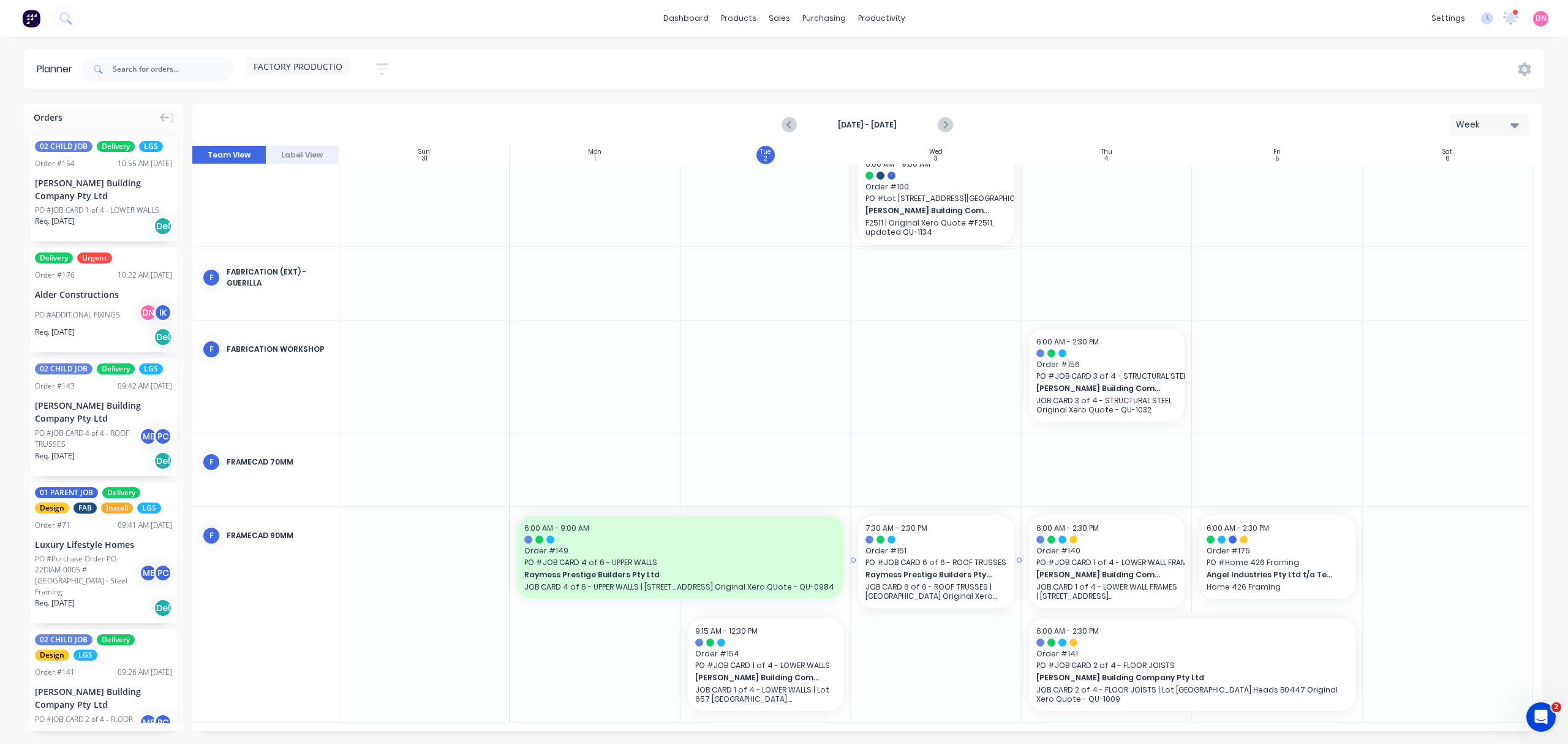
drag, startPoint x: 851, startPoint y: 560, endPoint x: 938, endPoint y: 550, distance: 87.6
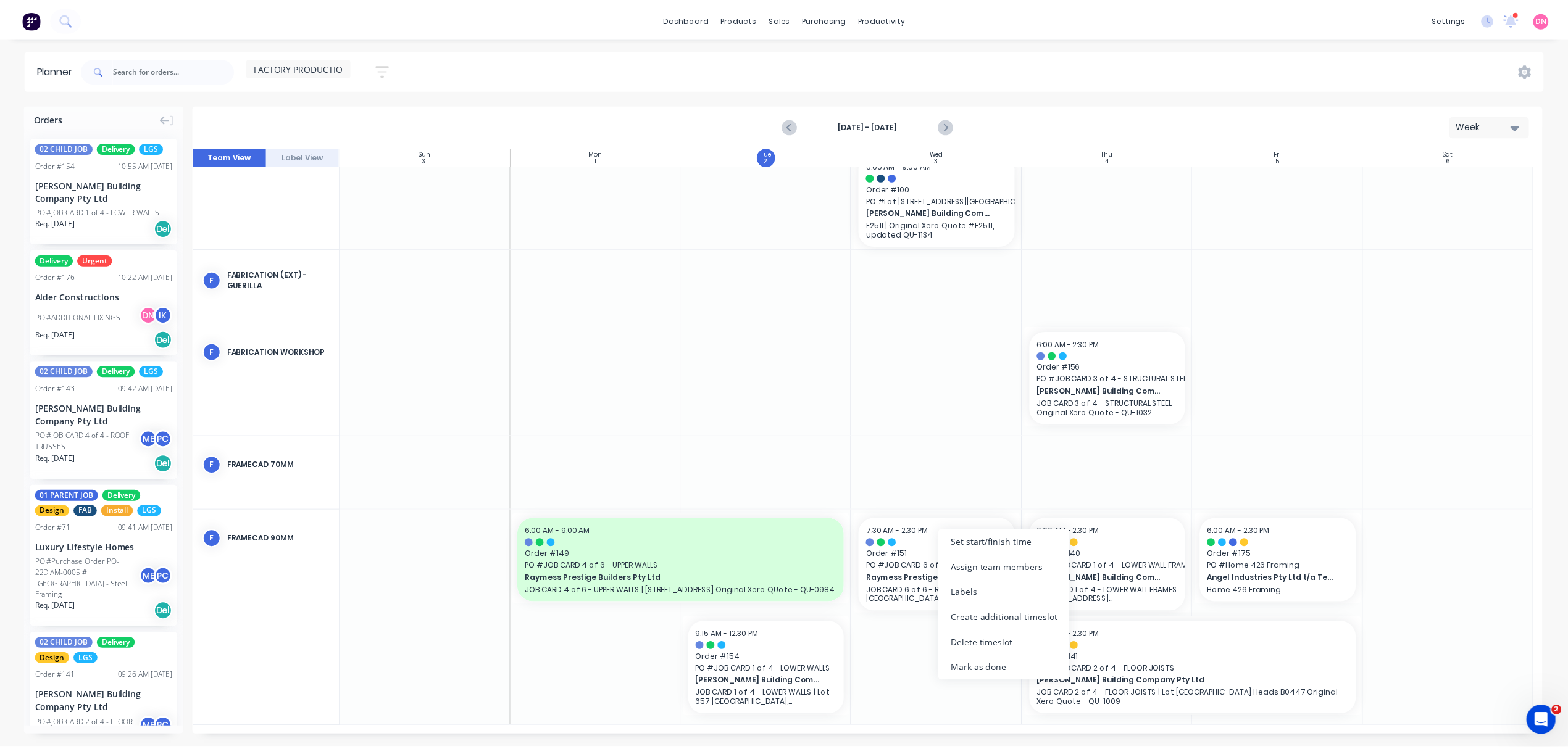
scroll to position [210, 0]
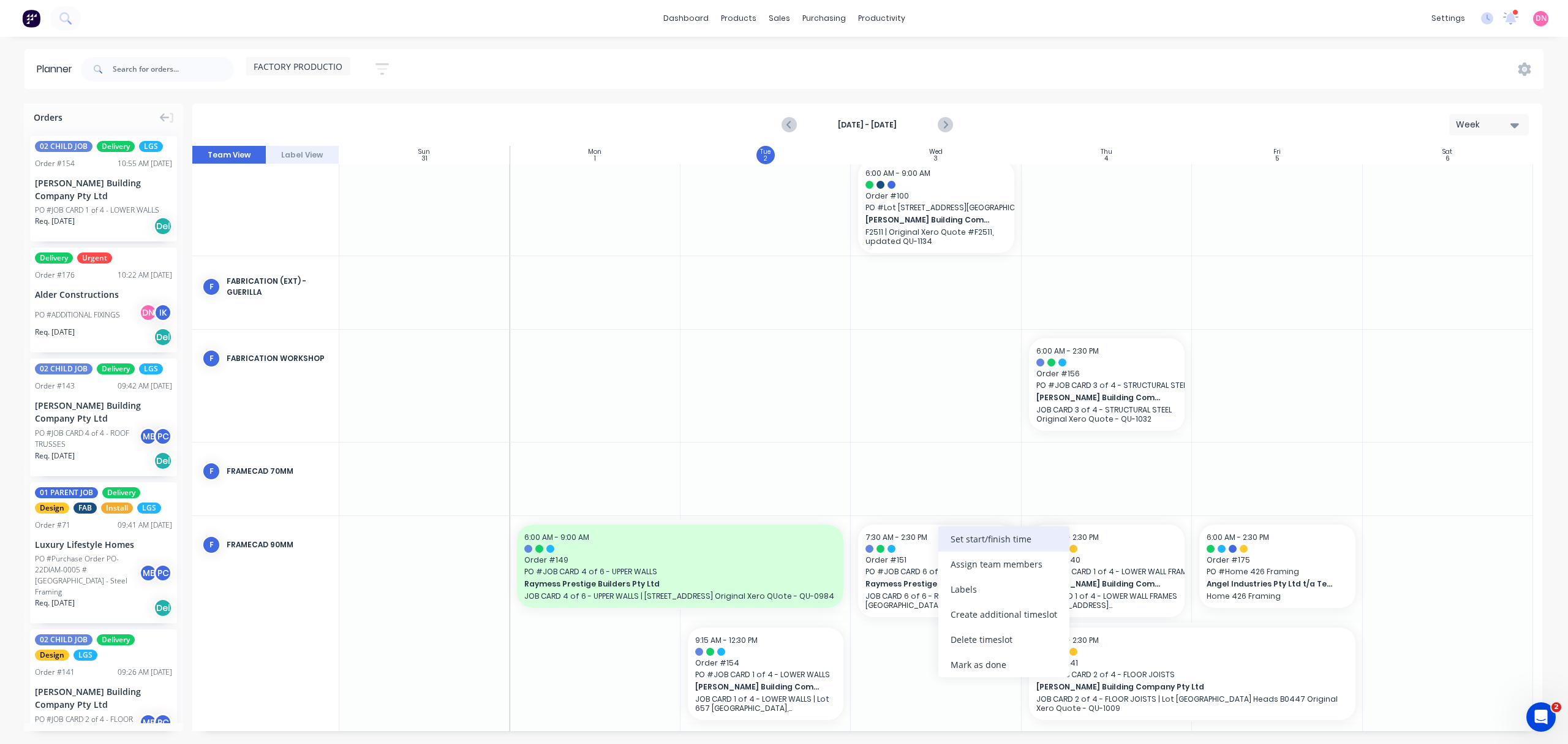
click at [959, 550] on div "Set start/finish time" at bounding box center [1003, 539] width 131 height 25
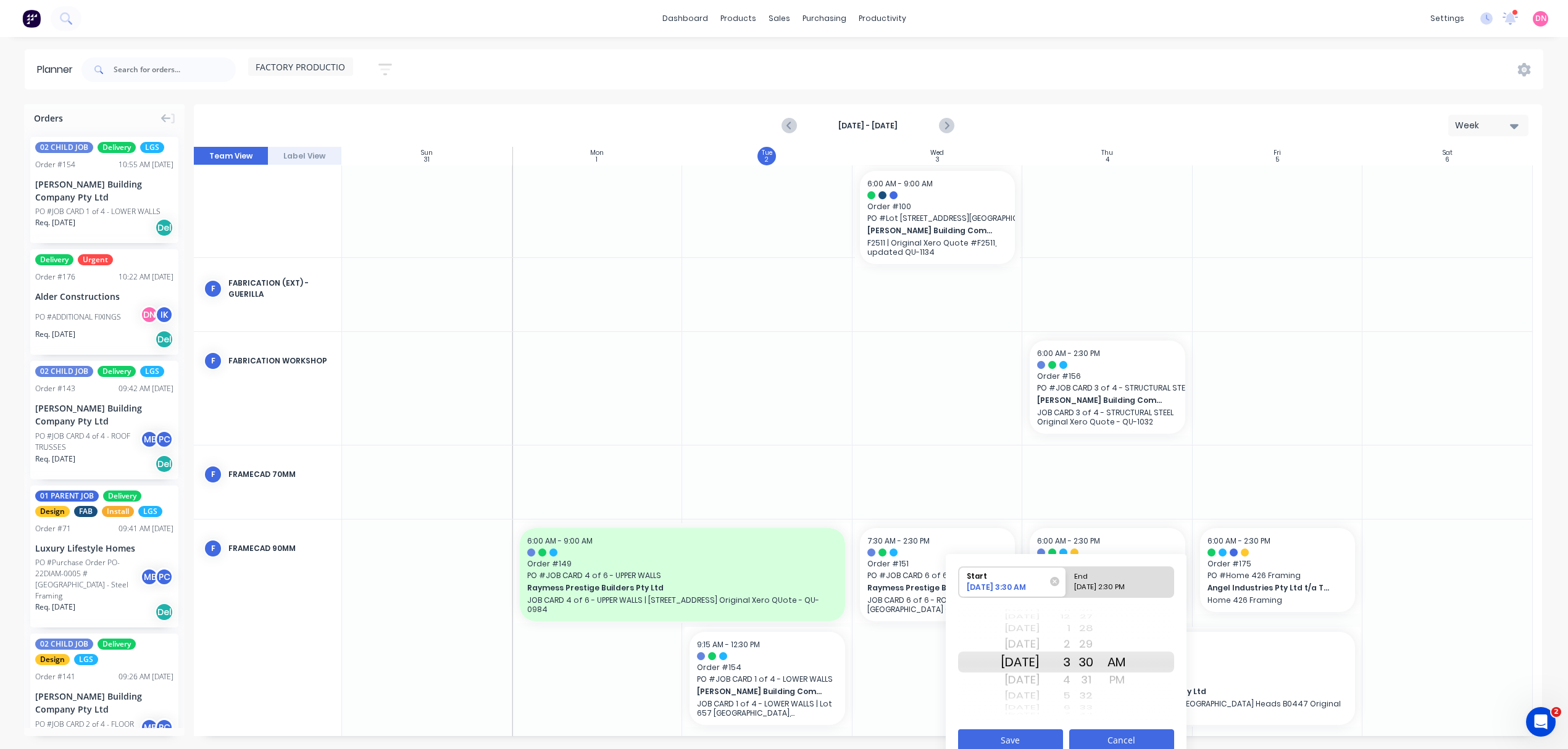
click at [1117, 741] on button "Cancel" at bounding box center [1121, 740] width 105 height 21
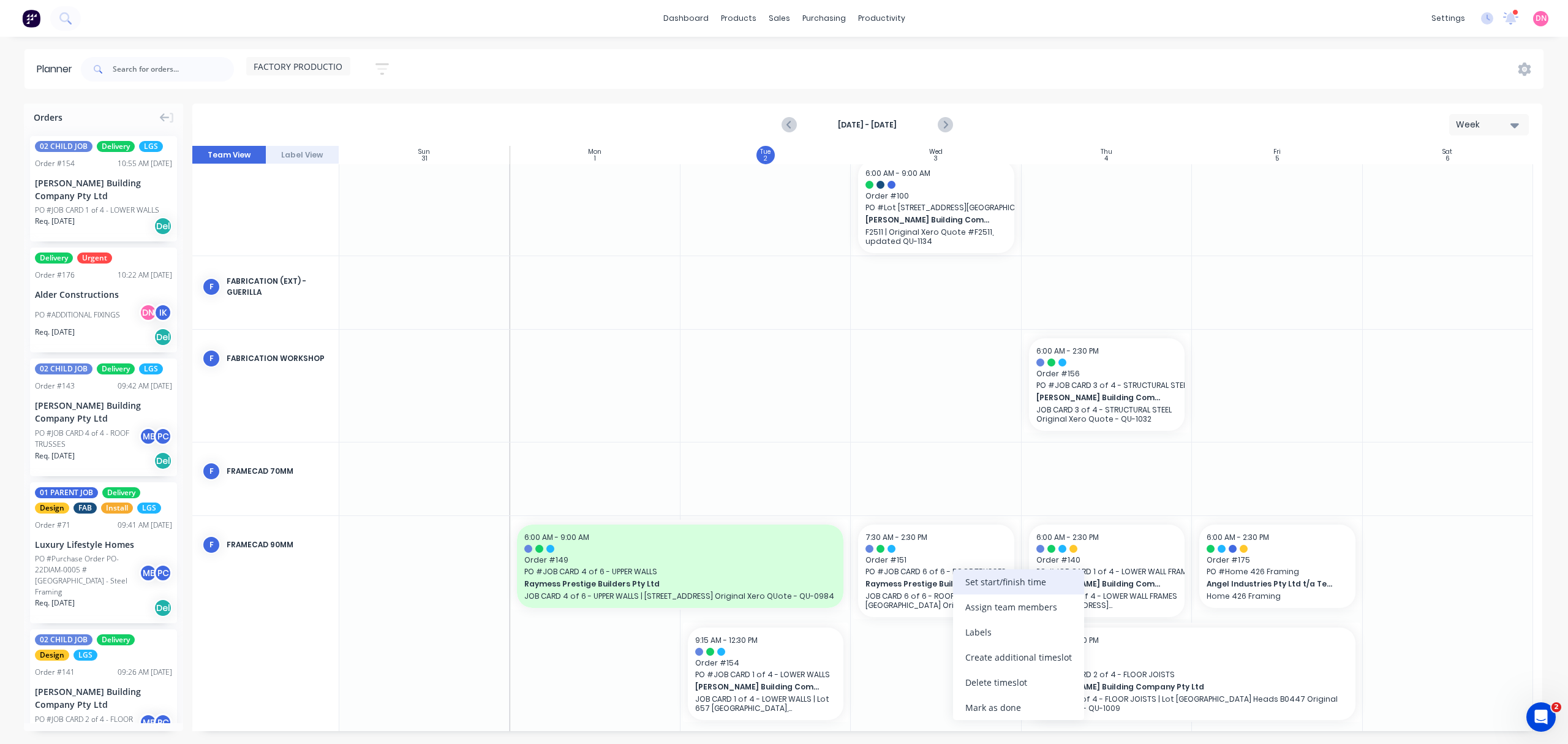
click at [969, 578] on div "Set start/finish time" at bounding box center [1019, 582] width 131 height 25
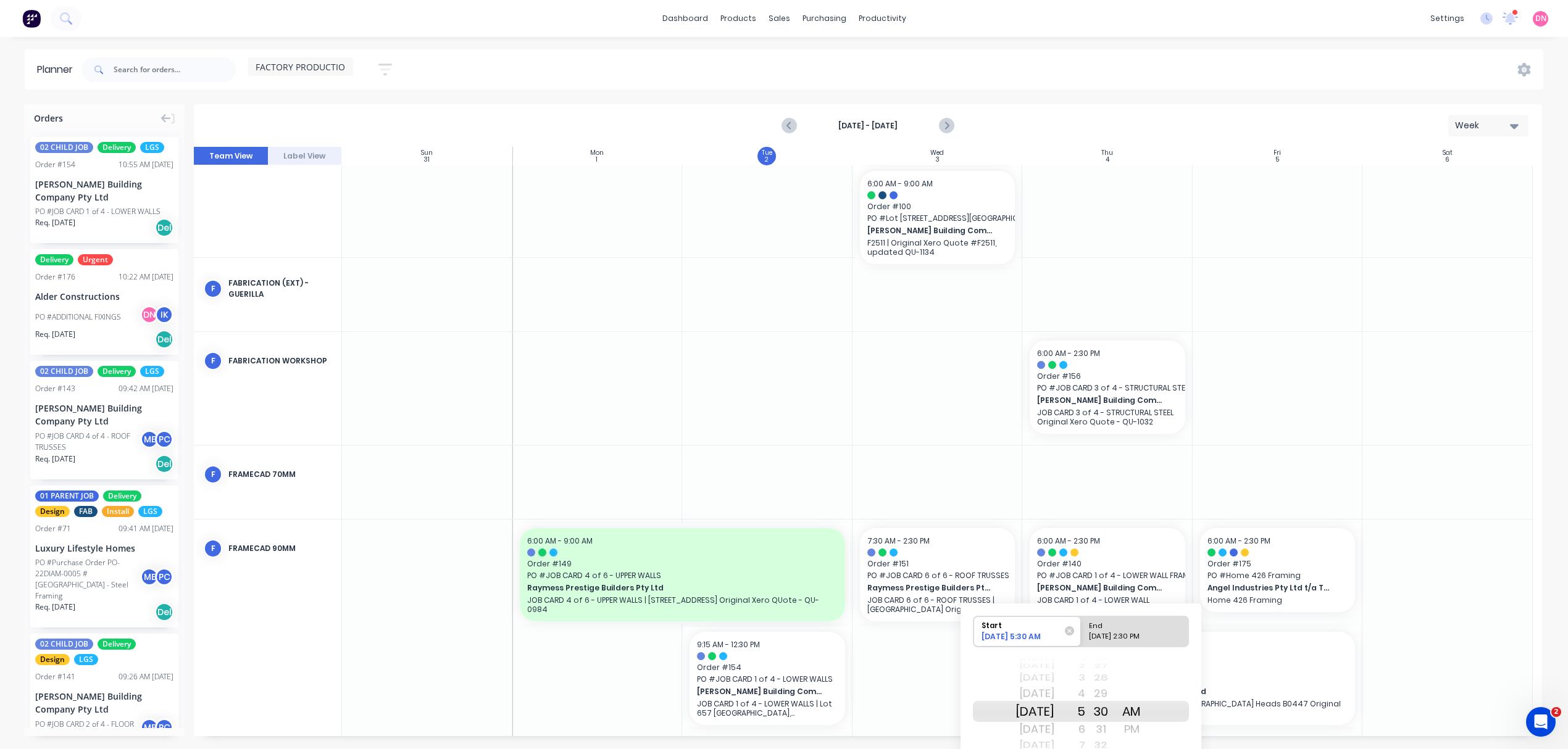
click at [1085, 721] on div "5" at bounding box center [1069, 711] width 31 height 21
click at [1102, 731] on div "31" at bounding box center [1100, 728] width 31 height 20
click at [1085, 730] on div "6" at bounding box center [1069, 728] width 31 height 20
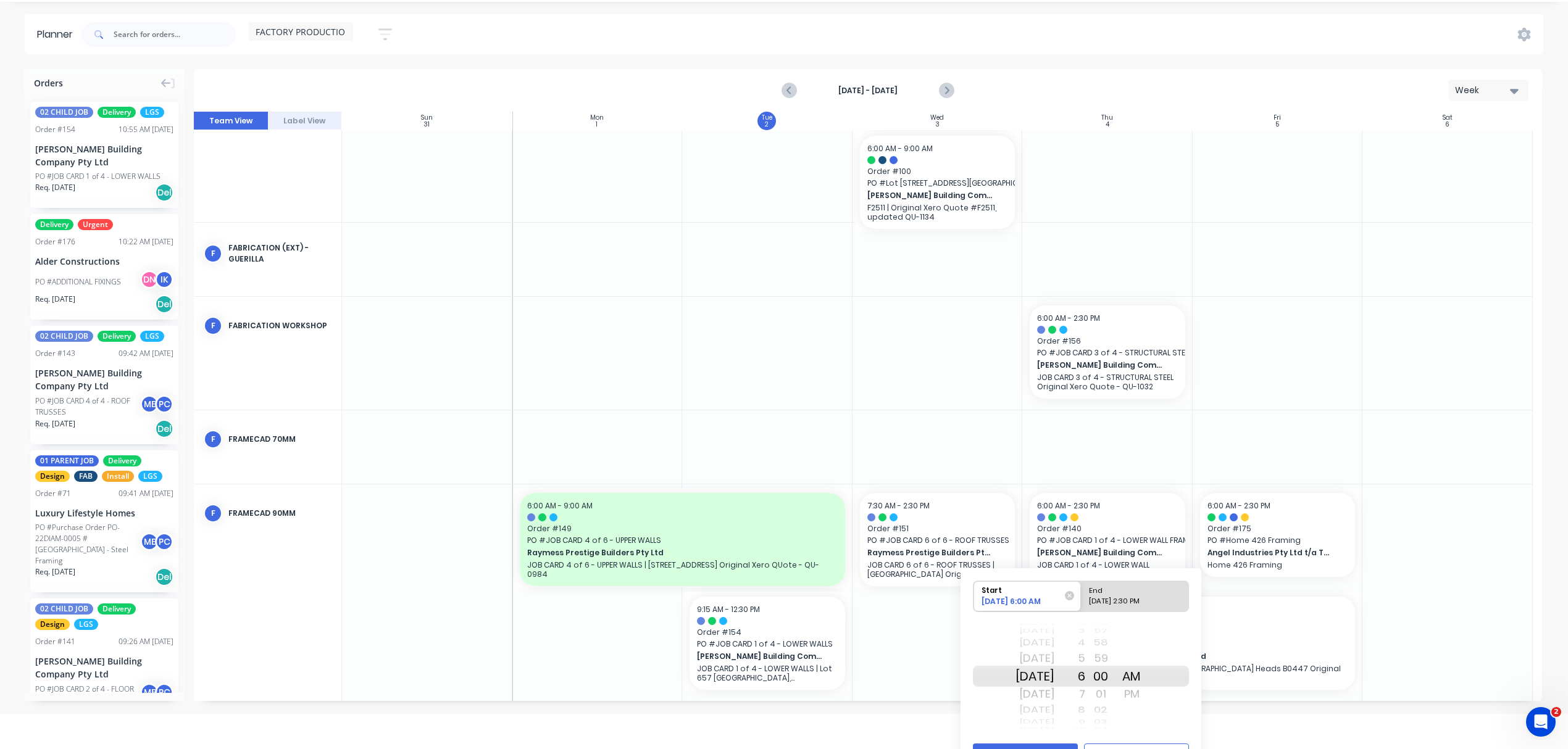
scroll to position [64, 0]
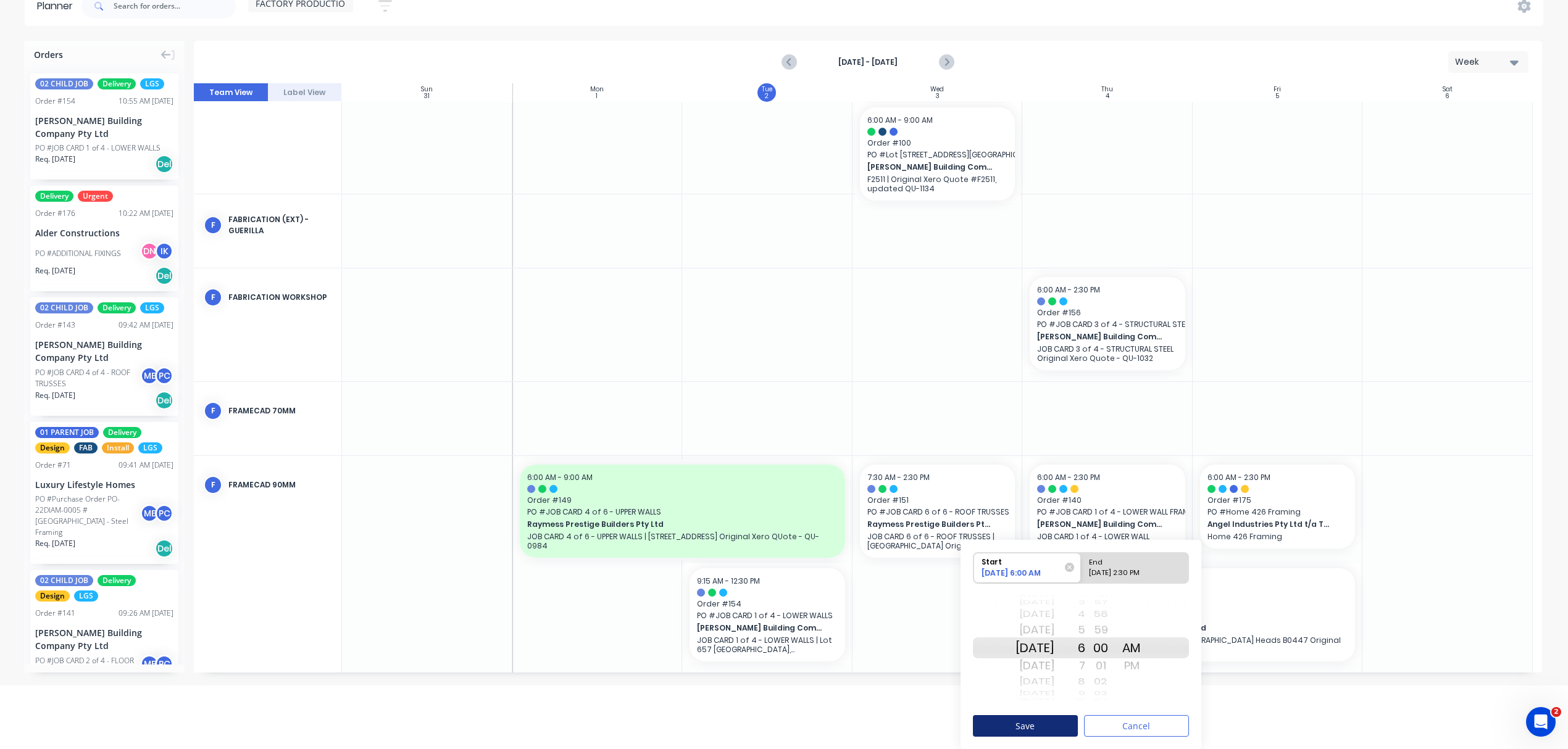
click at [1047, 726] on button "Save" at bounding box center [1025, 725] width 105 height 21
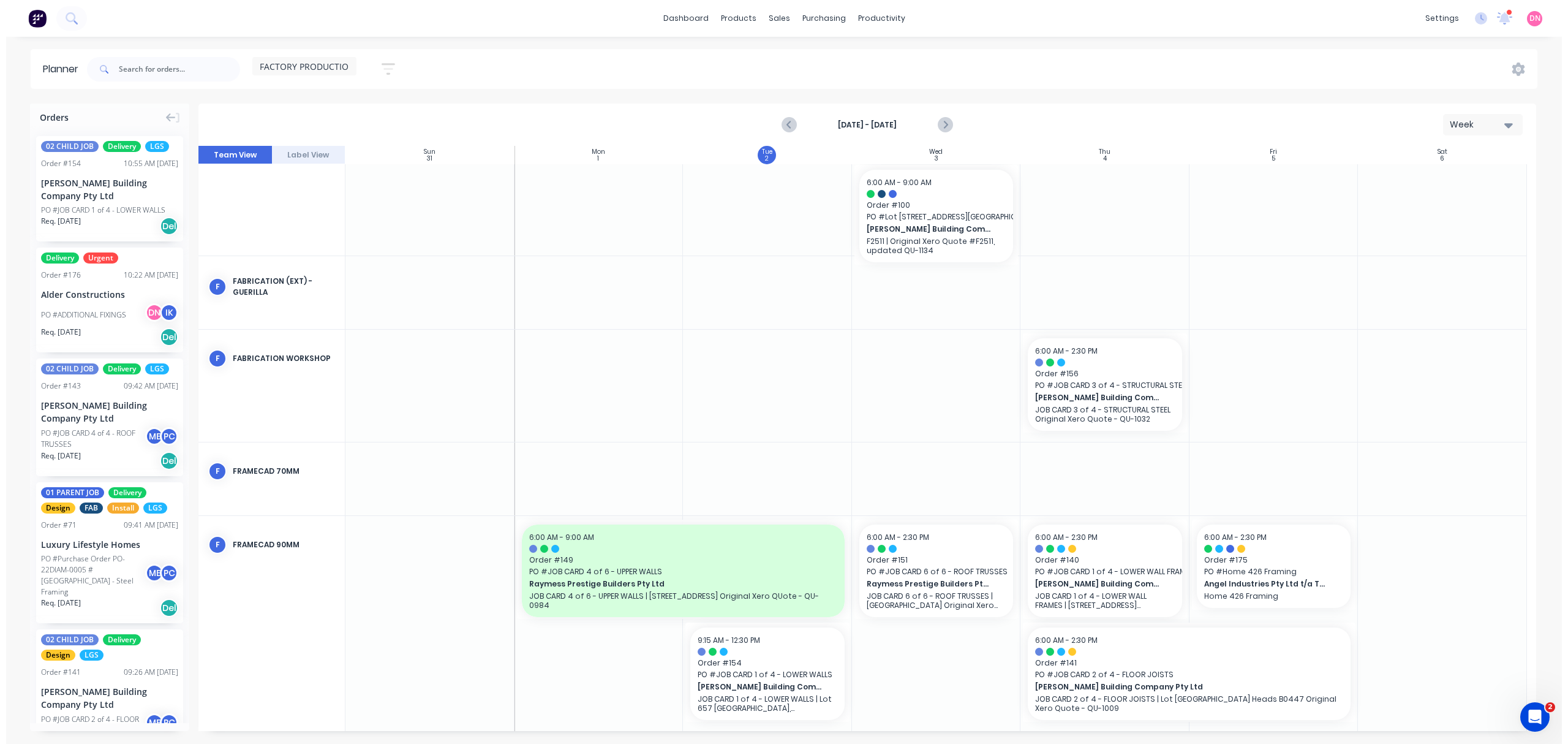
scroll to position [0, 0]
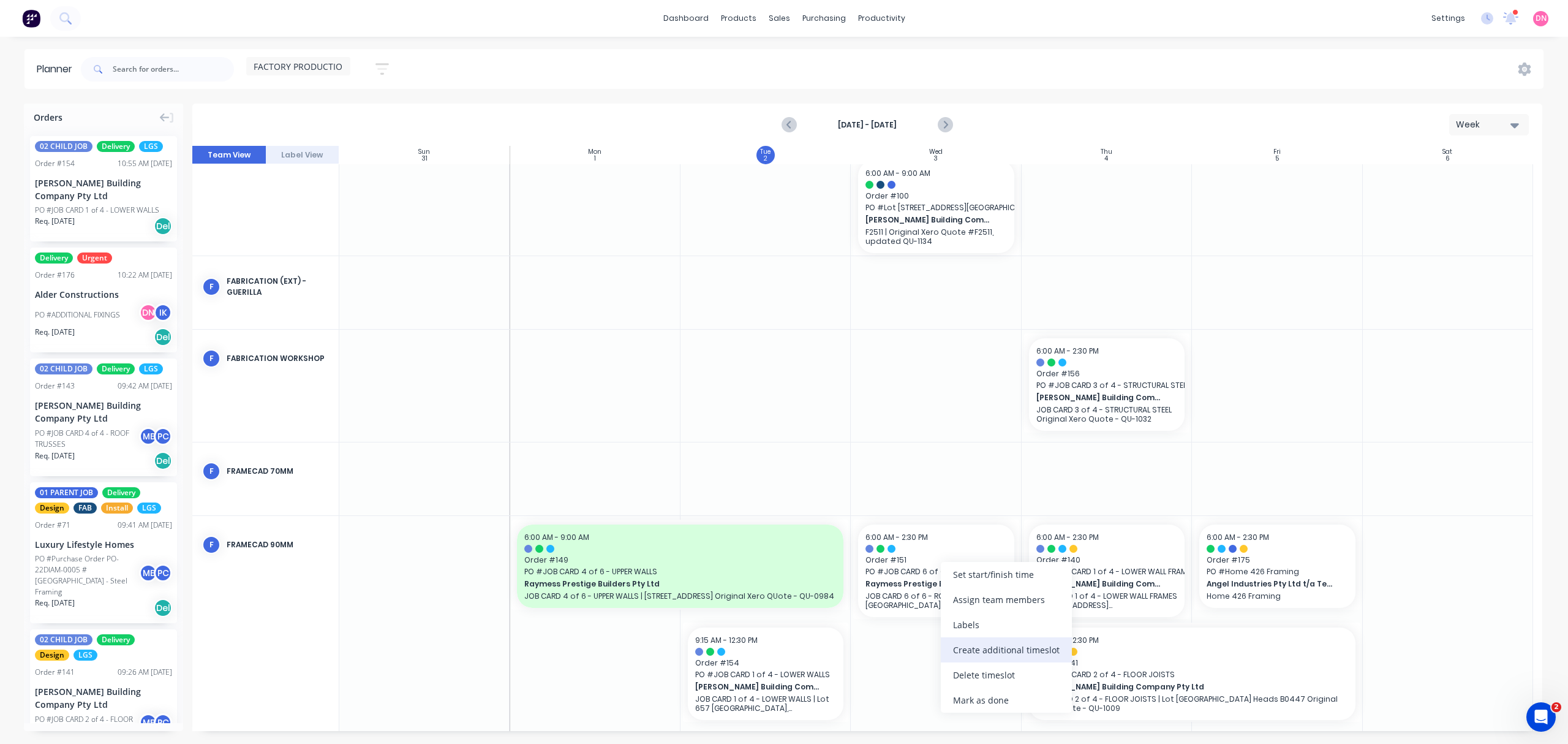
click at [1000, 648] on div "Create additional timeslot" at bounding box center [1006, 650] width 131 height 25
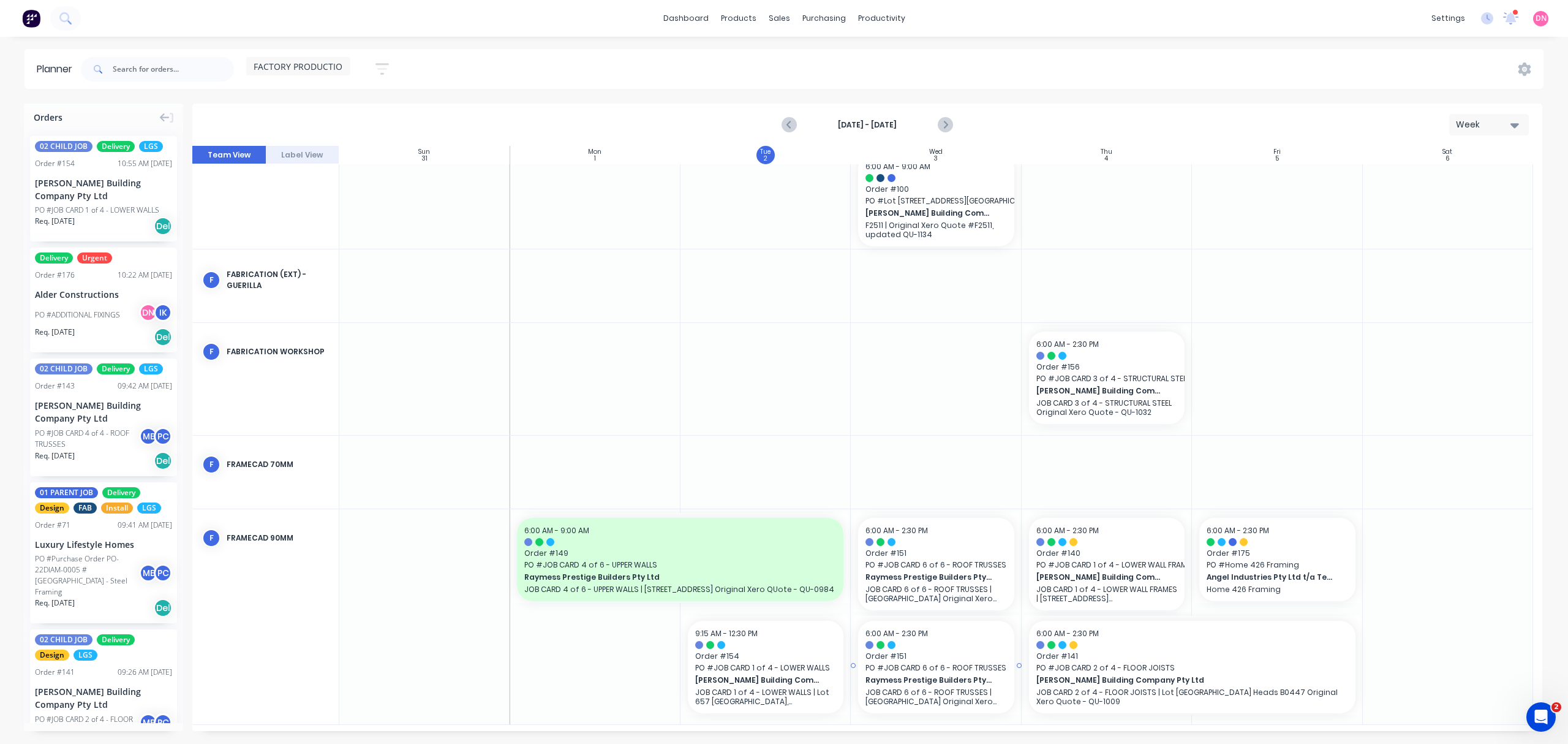
scroll to position [218, 0]
drag, startPoint x: 958, startPoint y: 623, endPoint x: 790, endPoint y: 684, distance: 178.7
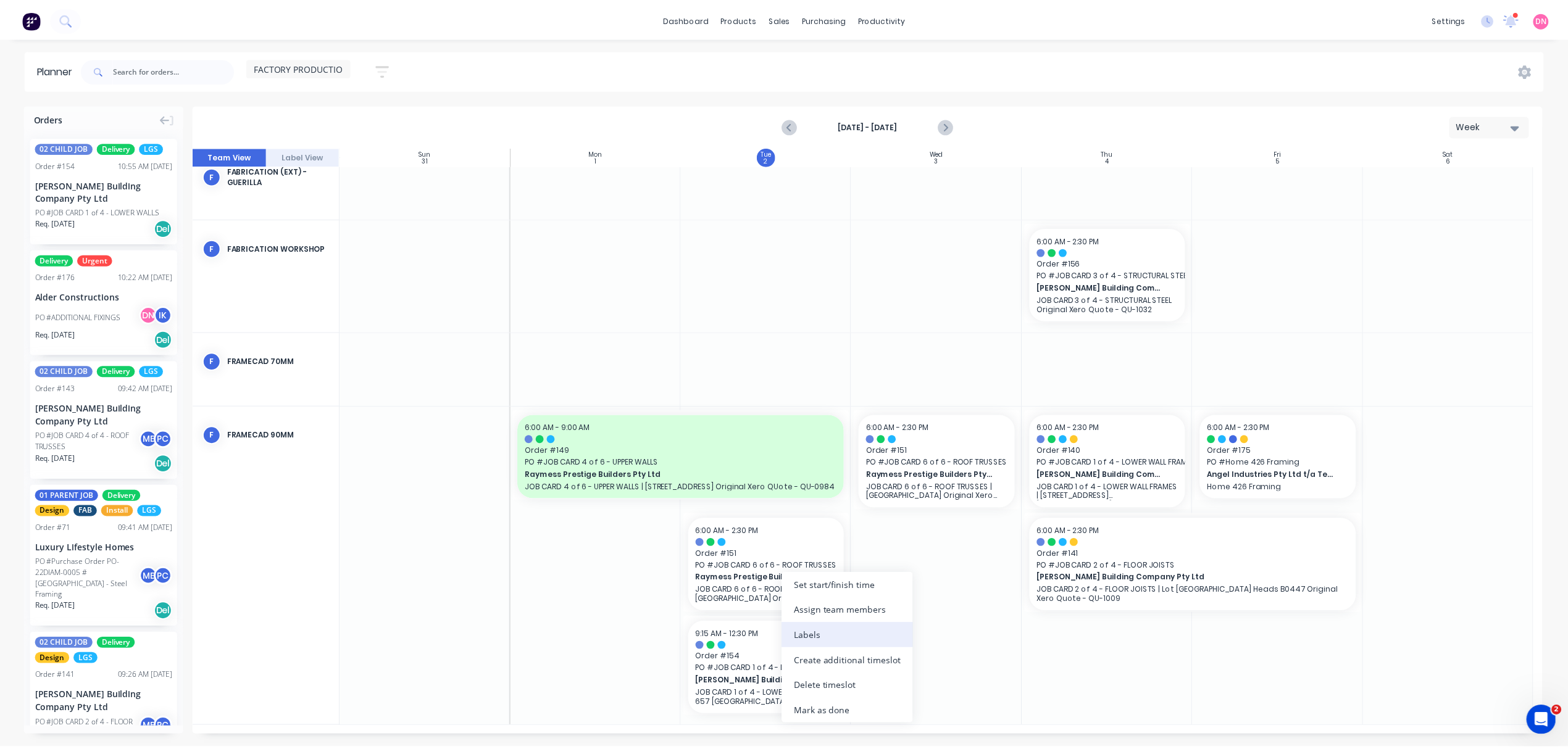
scroll to position [314, 0]
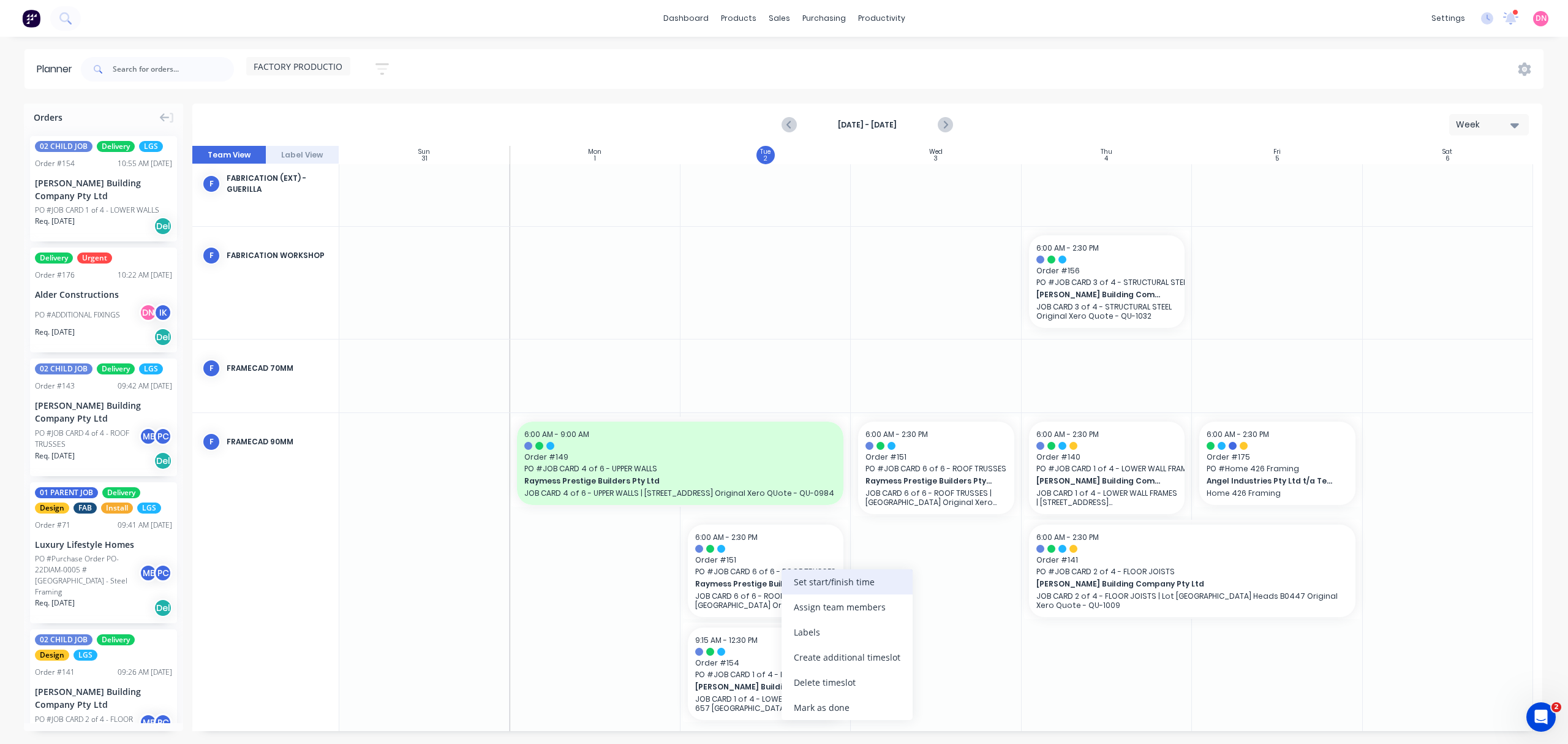
click at [840, 582] on div "Set start/finish time" at bounding box center [847, 582] width 131 height 25
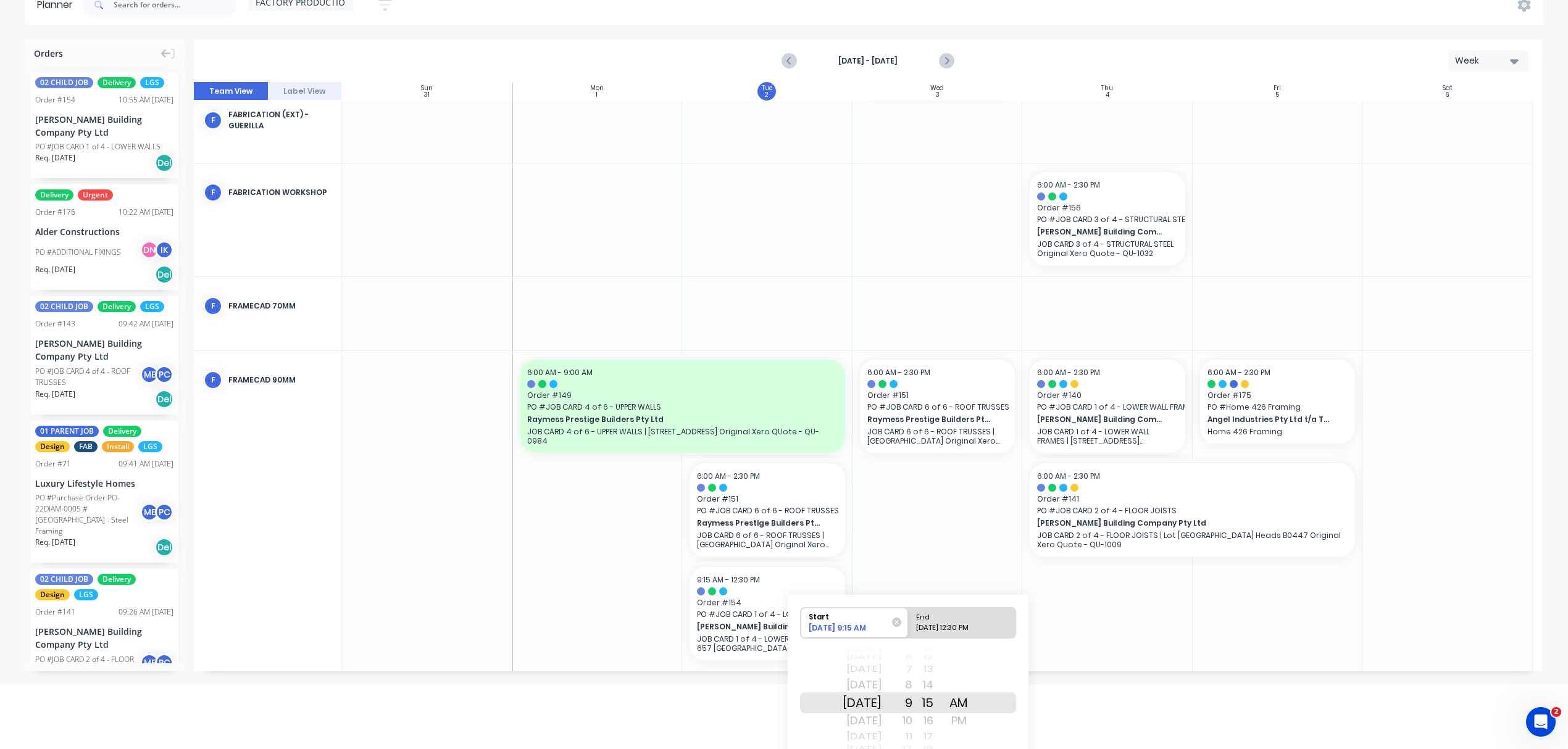
scroll to position [121, 0]
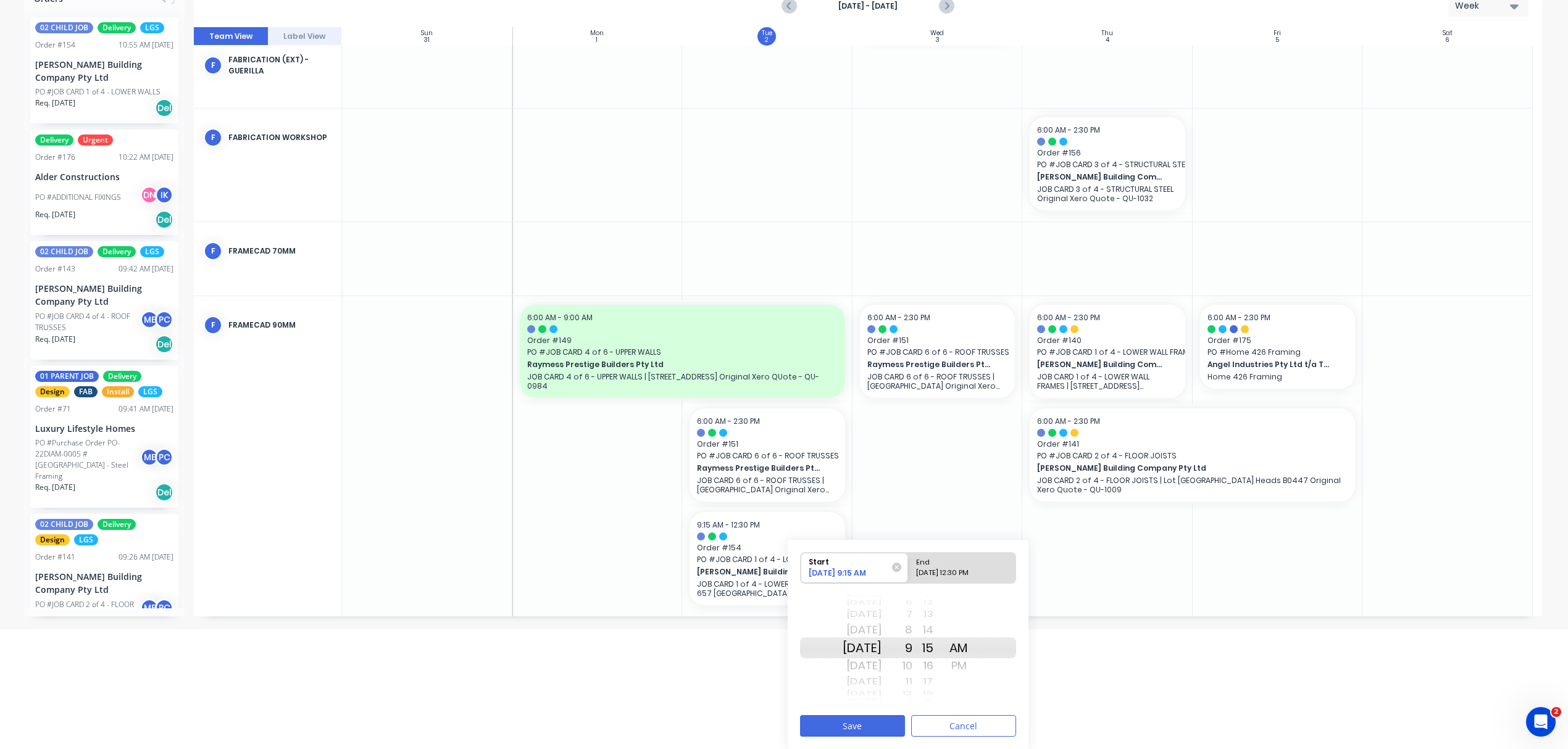
click at [912, 669] on div "10" at bounding box center [896, 665] width 31 height 20
click at [912, 680] on div "12" at bounding box center [896, 681] width 31 height 16
click at [974, 667] on div "PM" at bounding box center [959, 665] width 31 height 20
click at [956, 573] on div "09/02/2025 12:30 PM" at bounding box center [956, 575] width 90 height 15
click at [908, 573] on input "End 09/02/2025 12:30 PM" at bounding box center [908, 568] width 1 height 30
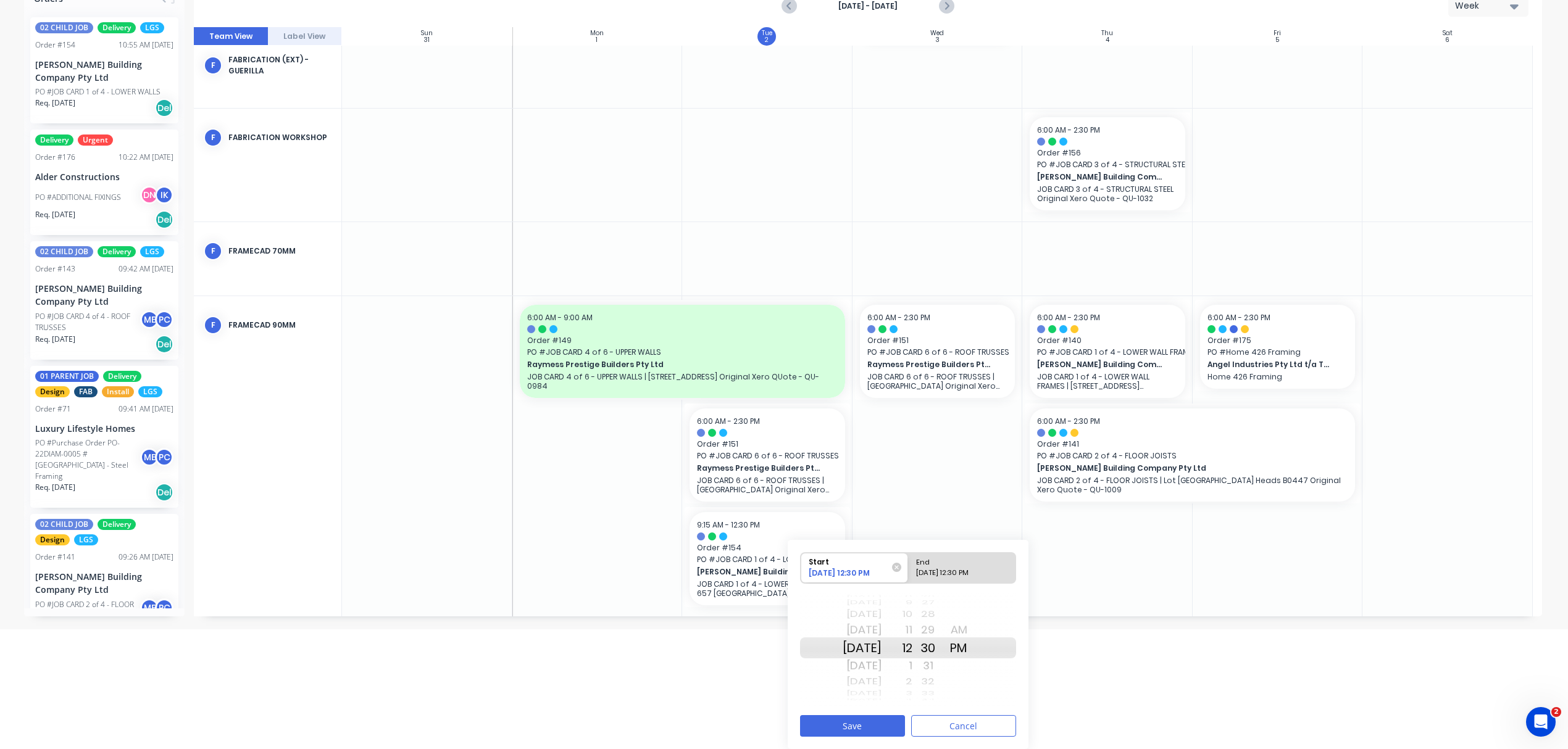
radio input "true"
click at [872, 717] on button "Save" at bounding box center [852, 725] width 105 height 21
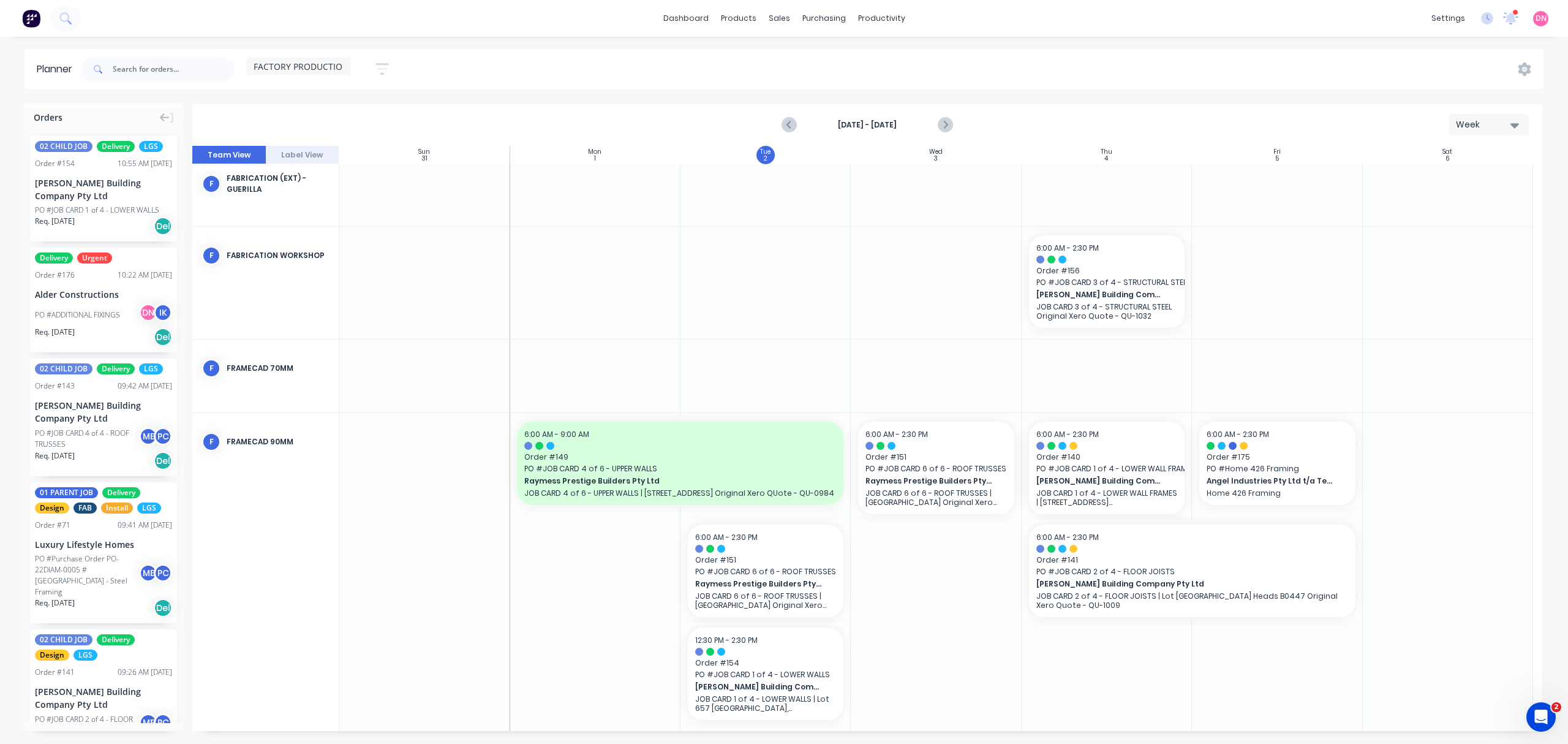
scroll to position [321, 0]
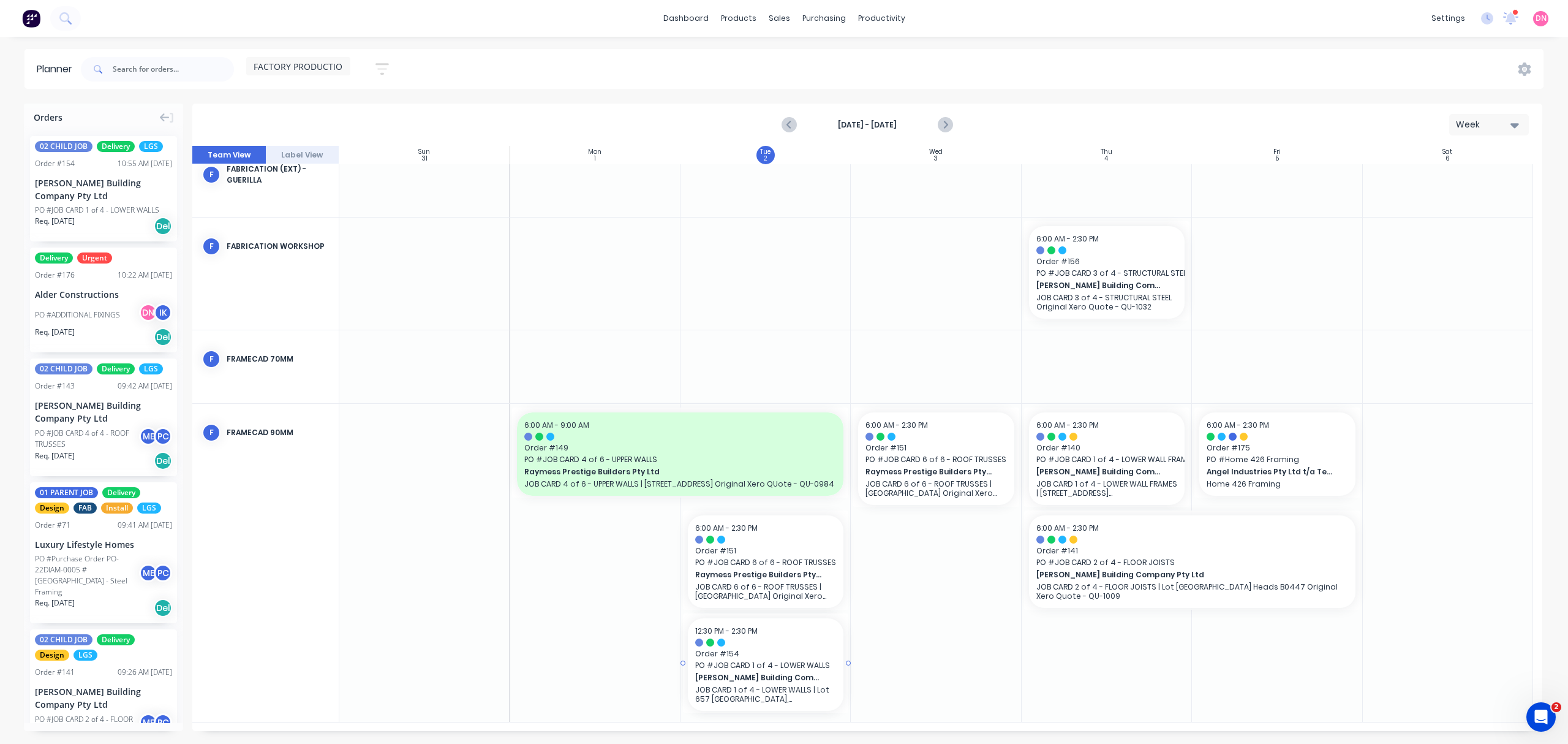
drag, startPoint x: 813, startPoint y: 657, endPoint x: 773, endPoint y: 679, distance: 45.7
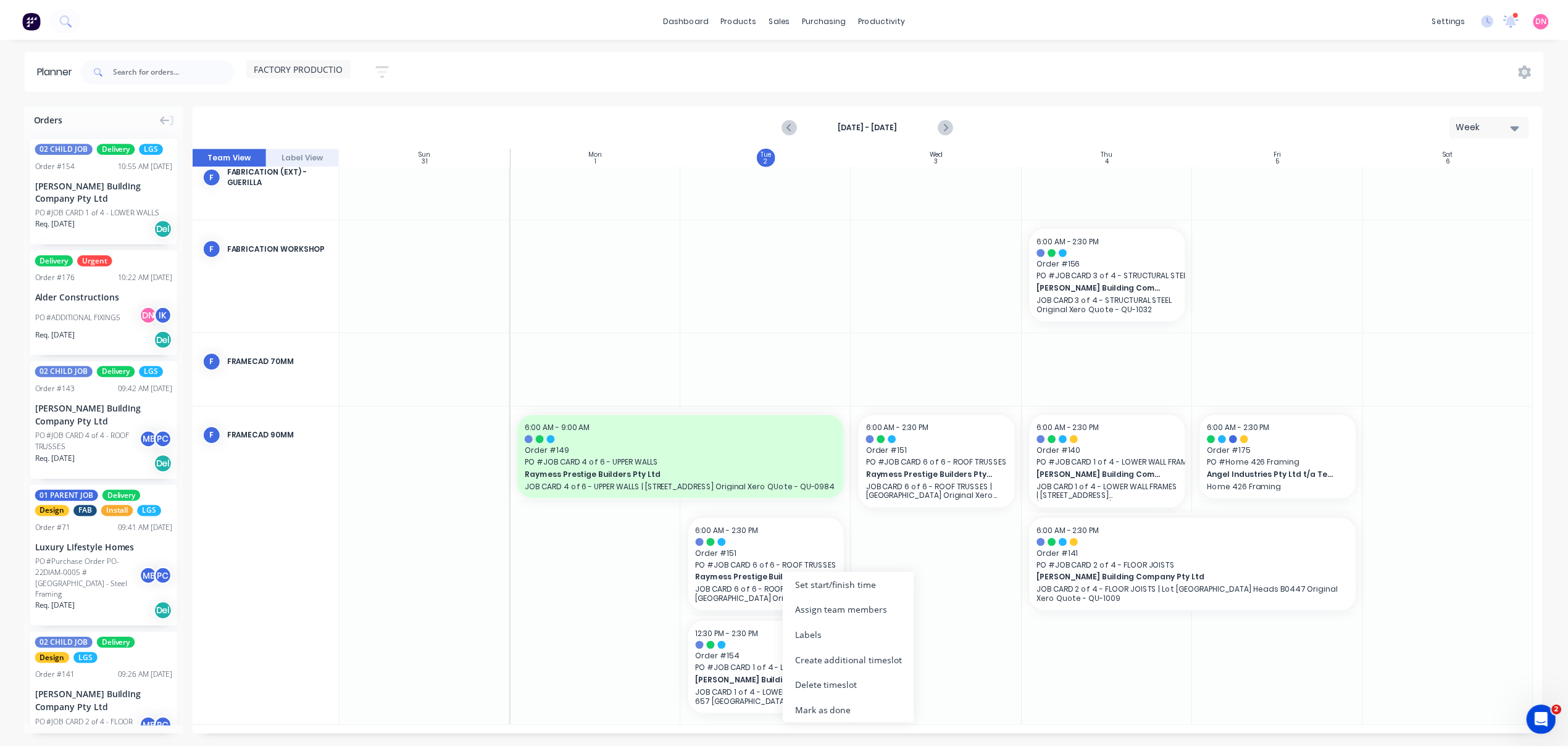
scroll to position [314, 0]
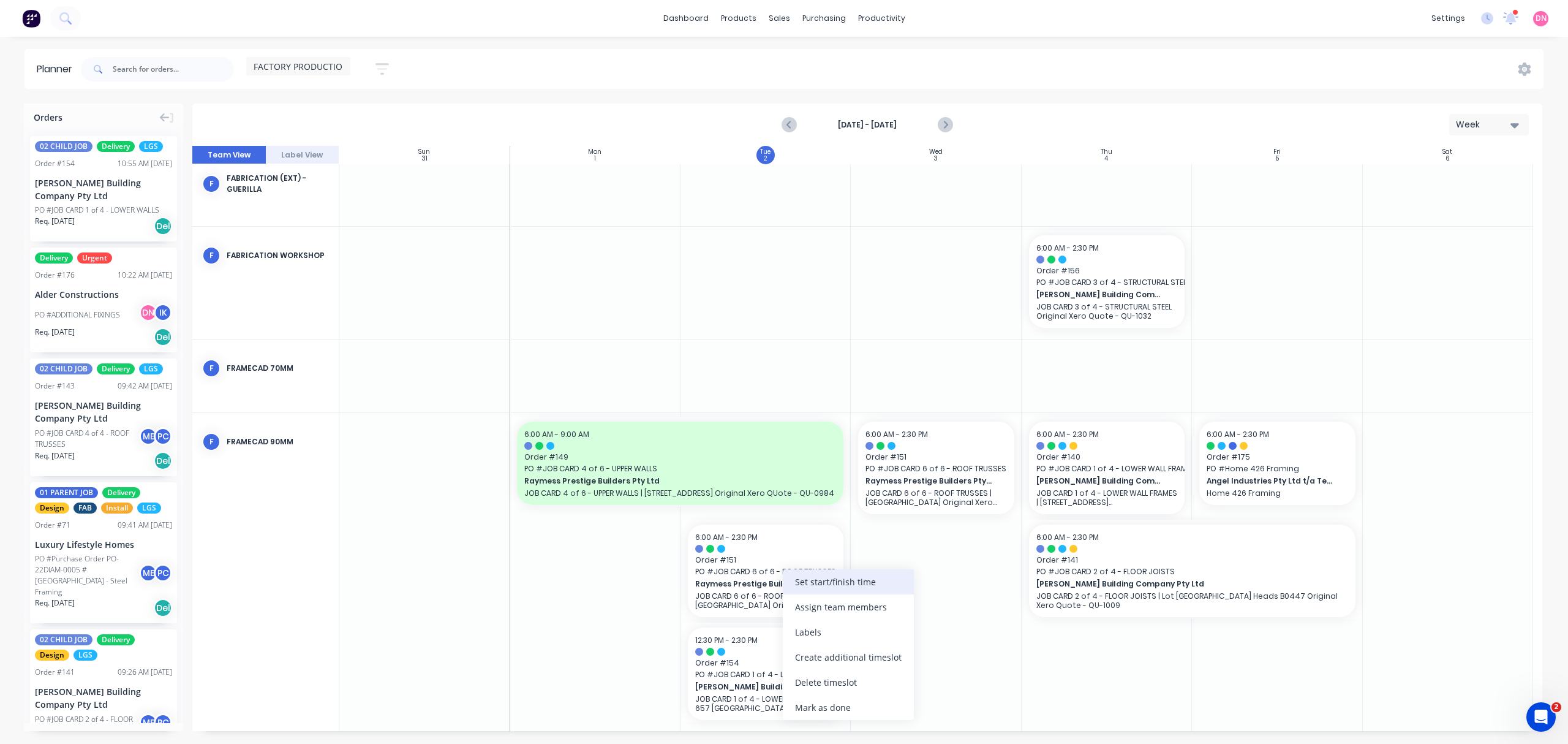
click at [840, 582] on div "Set start/finish time" at bounding box center [848, 582] width 131 height 25
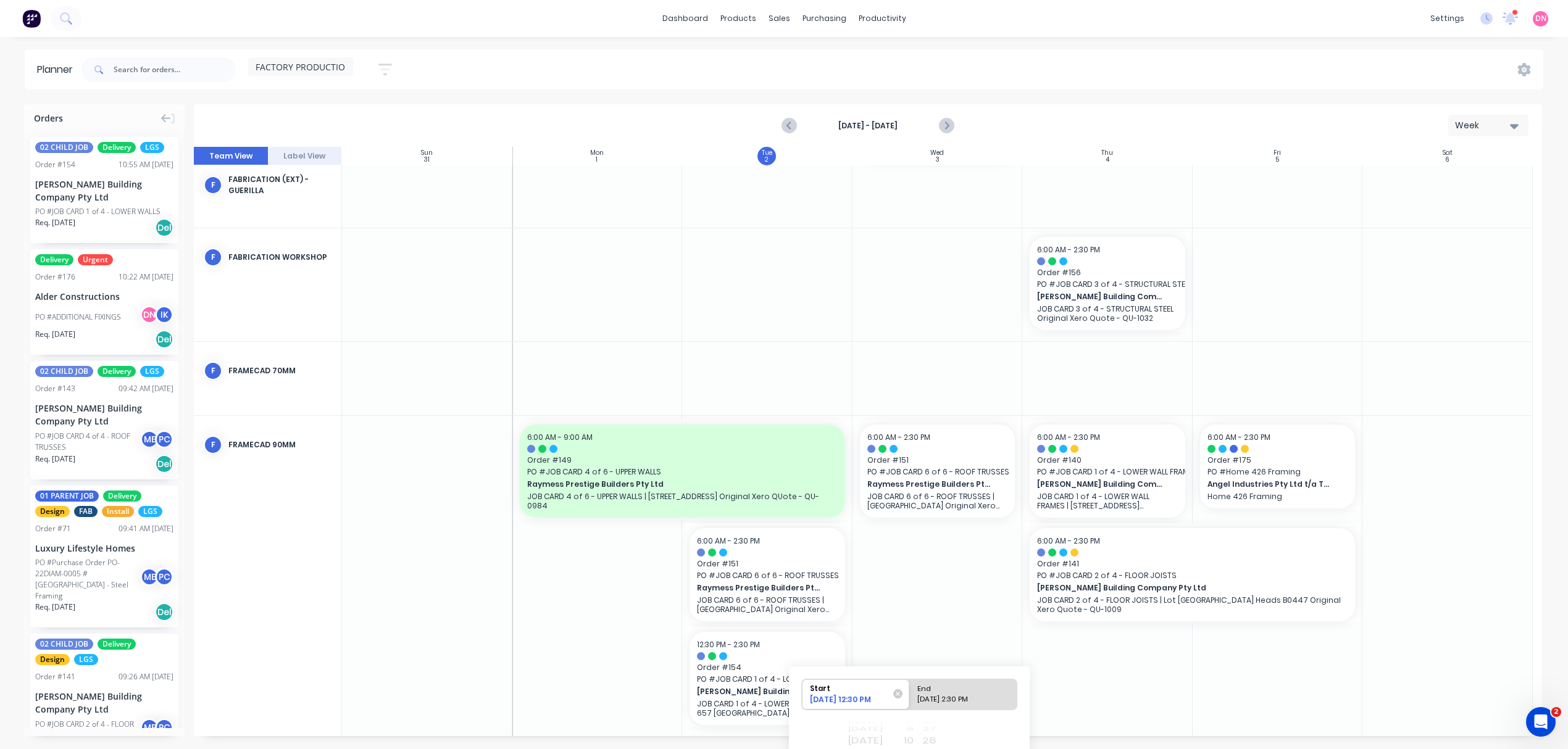
scroll to position [127, 0]
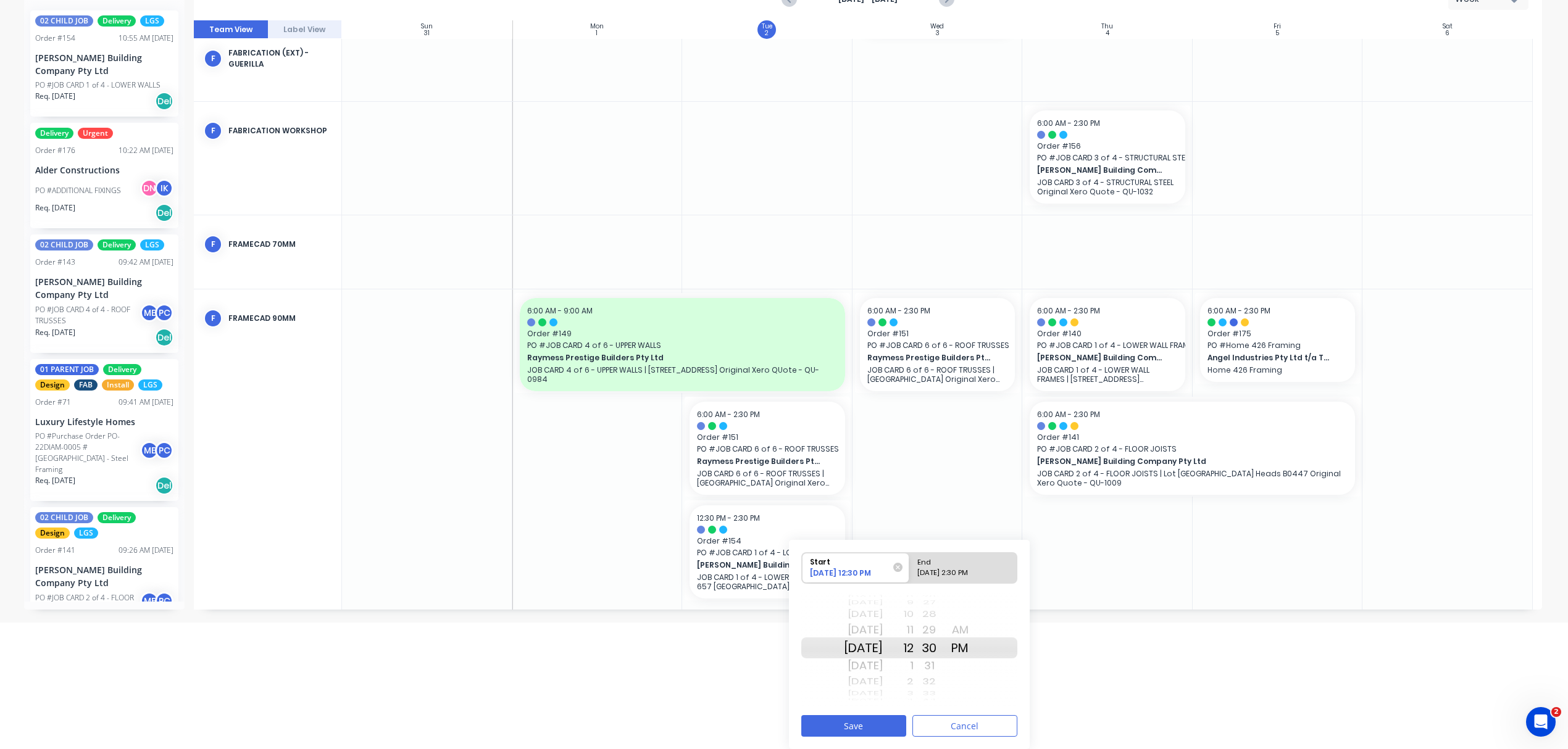
click at [914, 651] on div "12" at bounding box center [898, 647] width 31 height 21
click at [975, 633] on div "AM" at bounding box center [960, 629] width 31 height 20
click at [966, 557] on div "End" at bounding box center [963, 561] width 101 height 15
click at [910, 557] on input "End Please select" at bounding box center [909, 568] width 1 height 30
radio input "true"
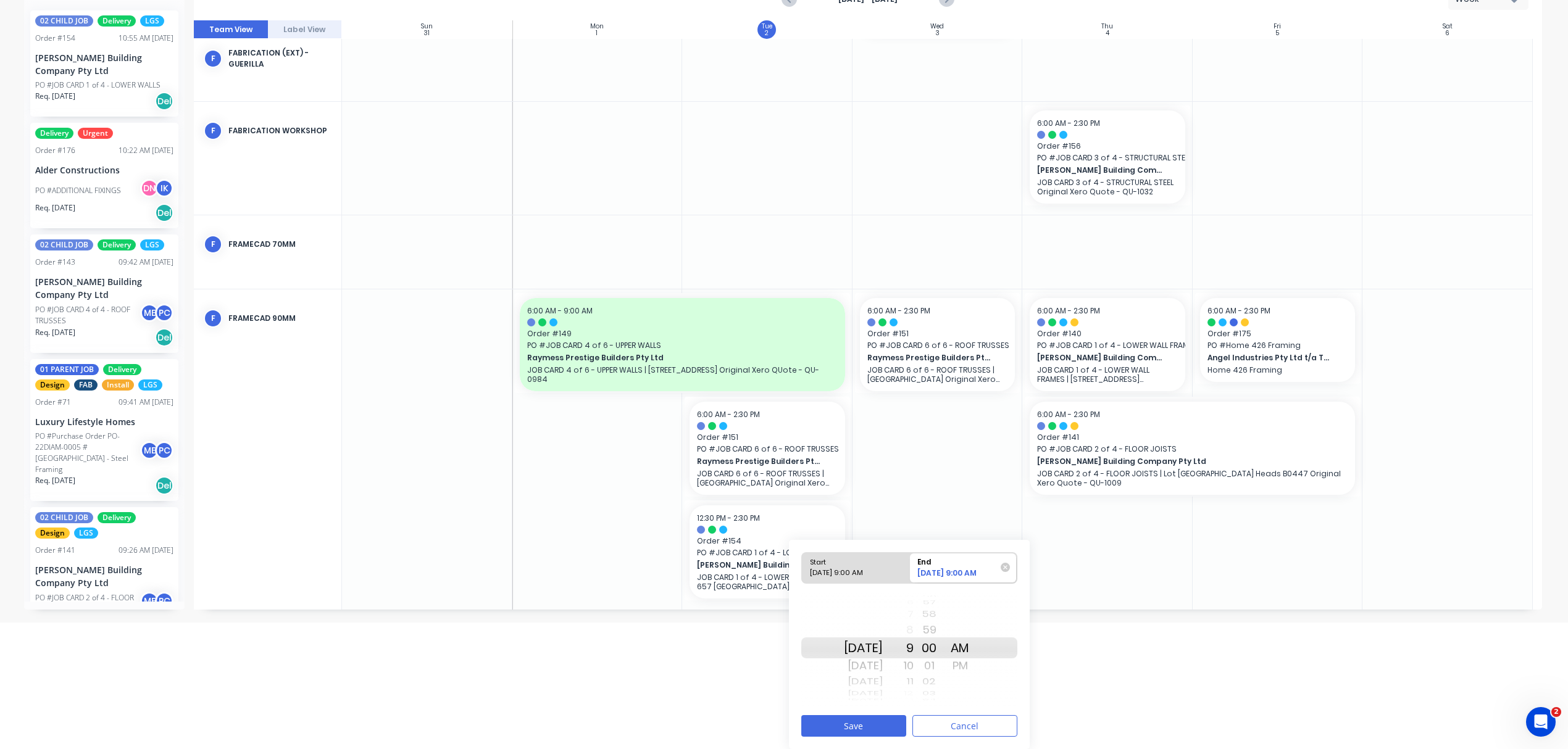
click at [975, 664] on div "PM" at bounding box center [960, 665] width 31 height 20
click at [891, 723] on button "Save" at bounding box center [854, 725] width 105 height 21
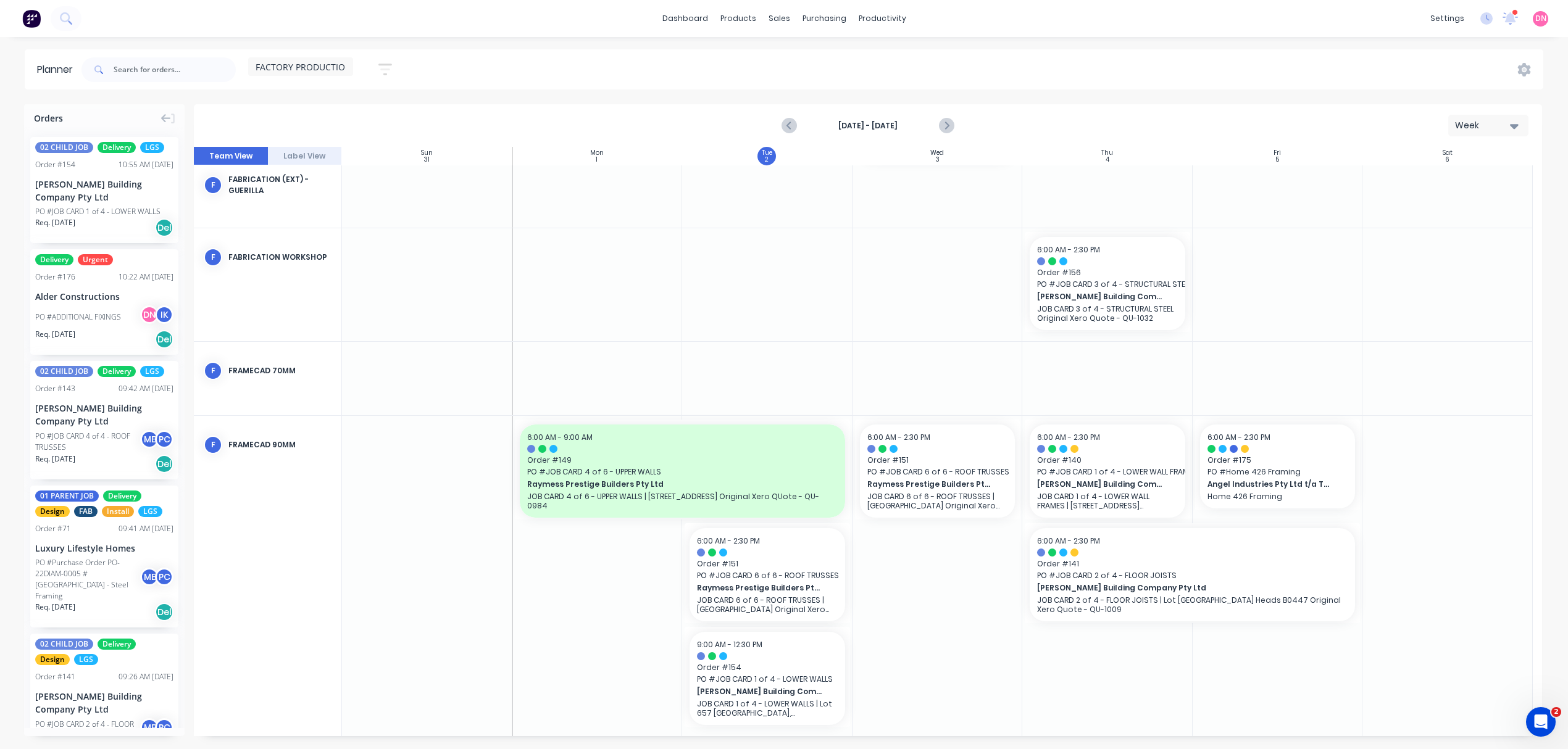
scroll to position [0, 0]
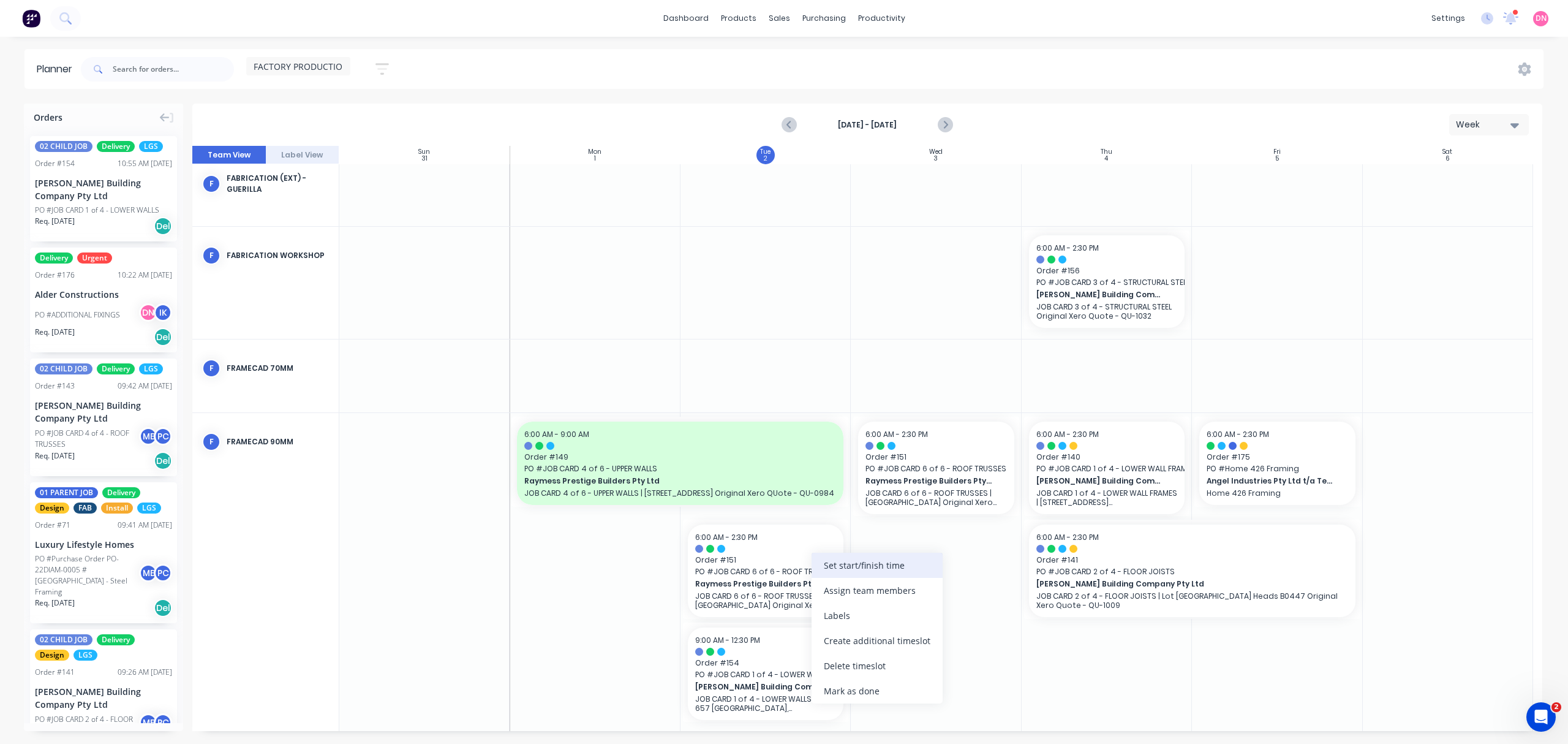
click at [837, 566] on div "Set start/finish time" at bounding box center [877, 566] width 131 height 25
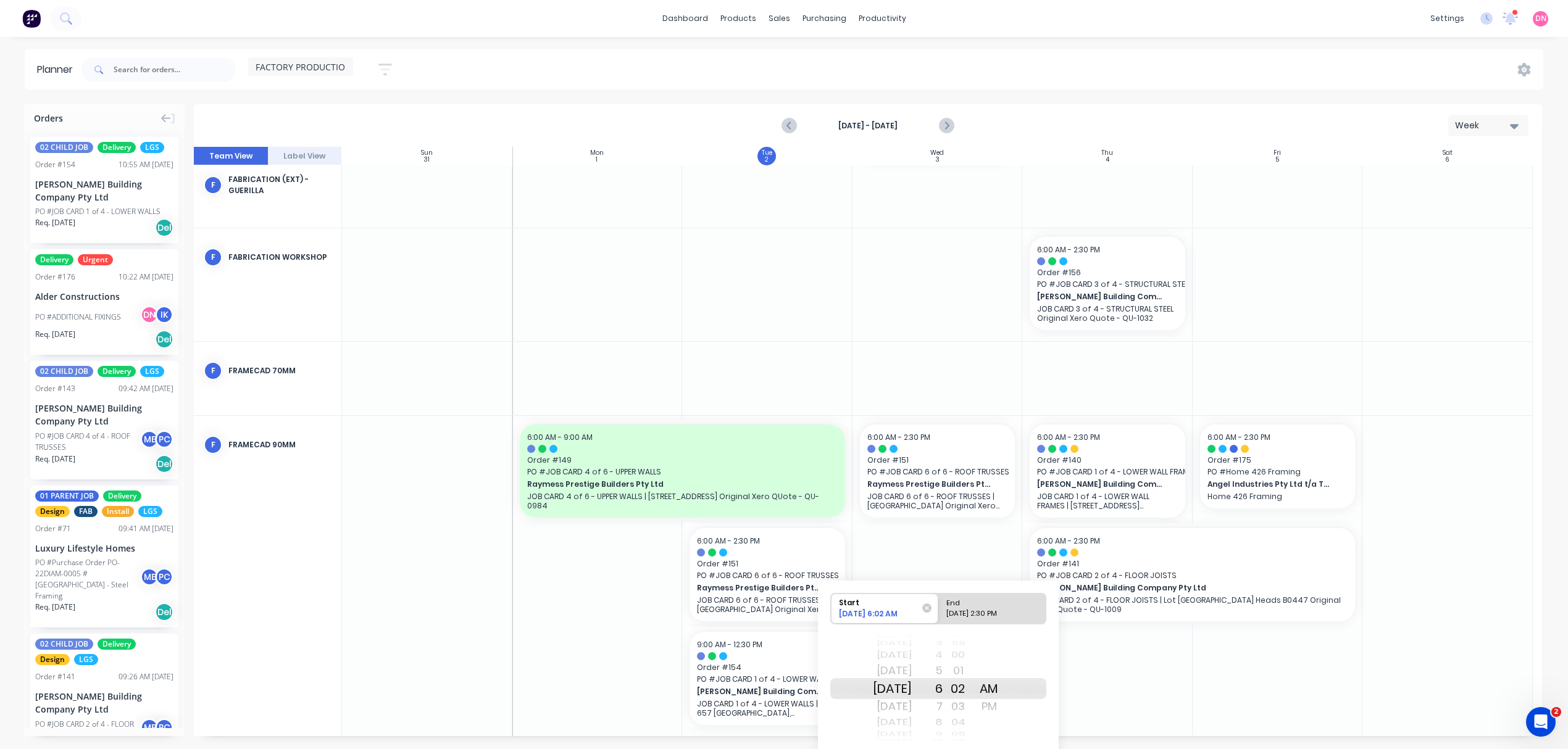
click at [1004, 709] on div "PM" at bounding box center [989, 706] width 31 height 20
click at [985, 615] on div "Please select" at bounding box center [992, 616] width 101 height 15
click at [938, 615] on input "End Please select" at bounding box center [938, 608] width 1 height 30
radio input "true"
click at [1085, 669] on div at bounding box center [1107, 575] width 170 height 321
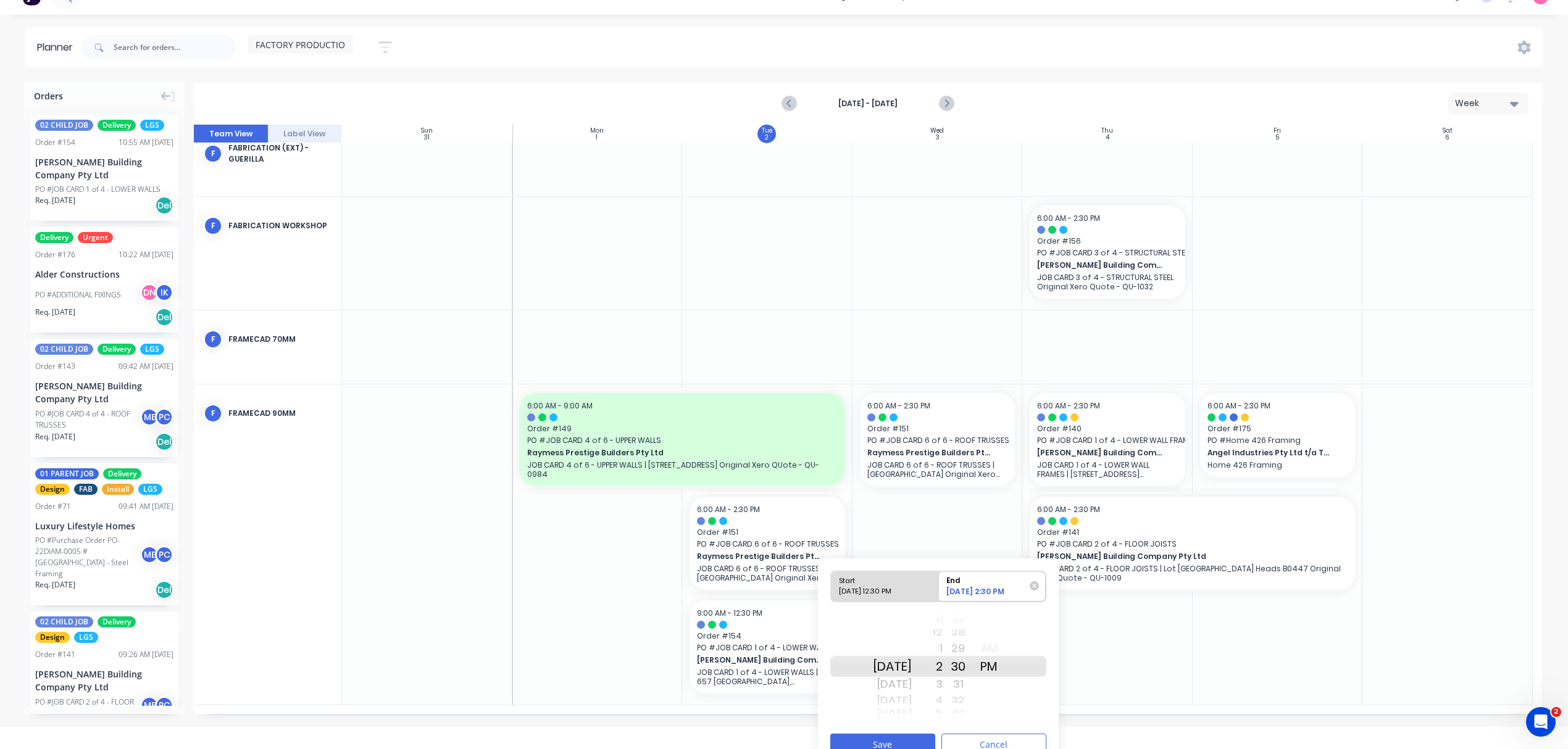
scroll to position [42, 0]
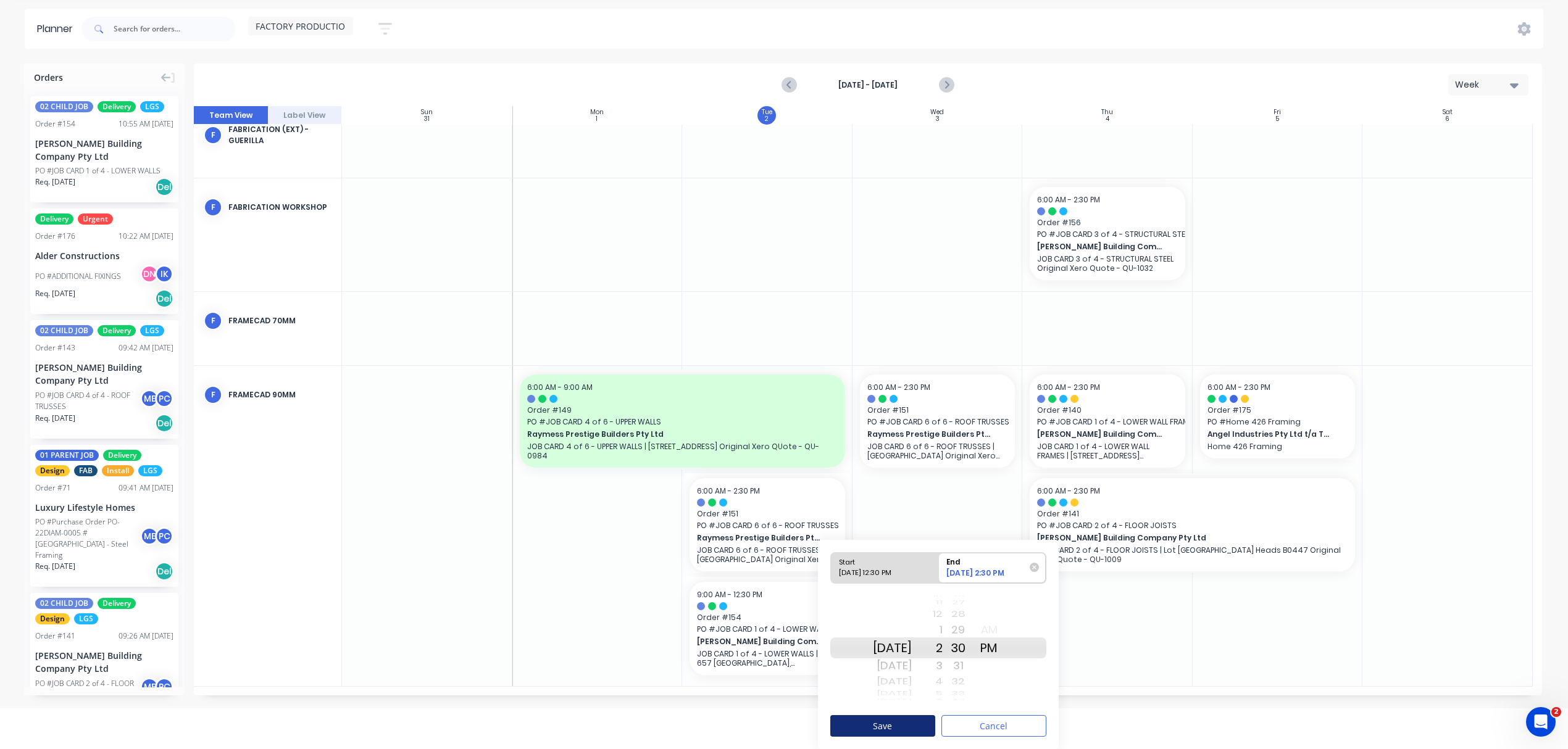
click at [888, 735] on button "Save" at bounding box center [882, 725] width 105 height 21
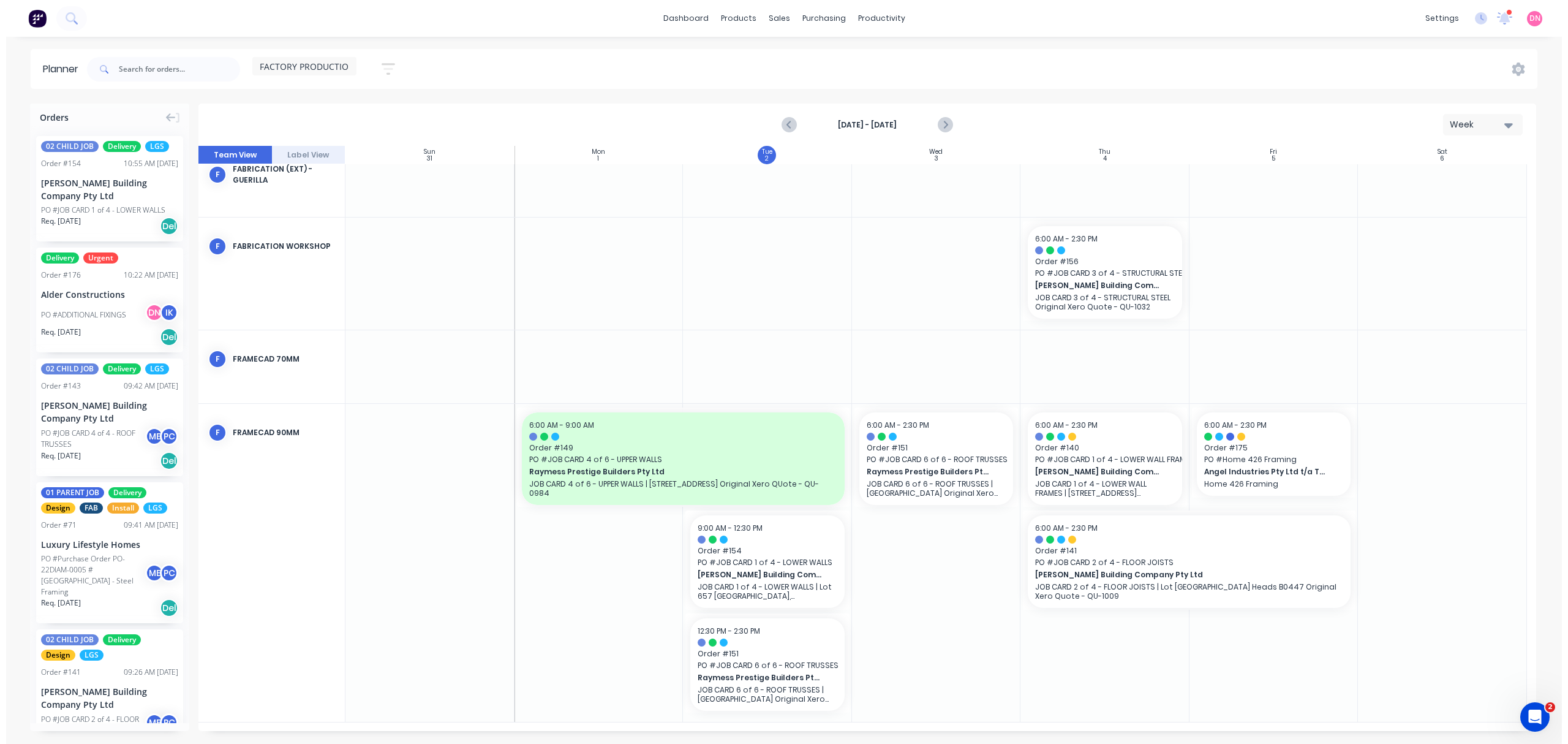
scroll to position [312, 0]
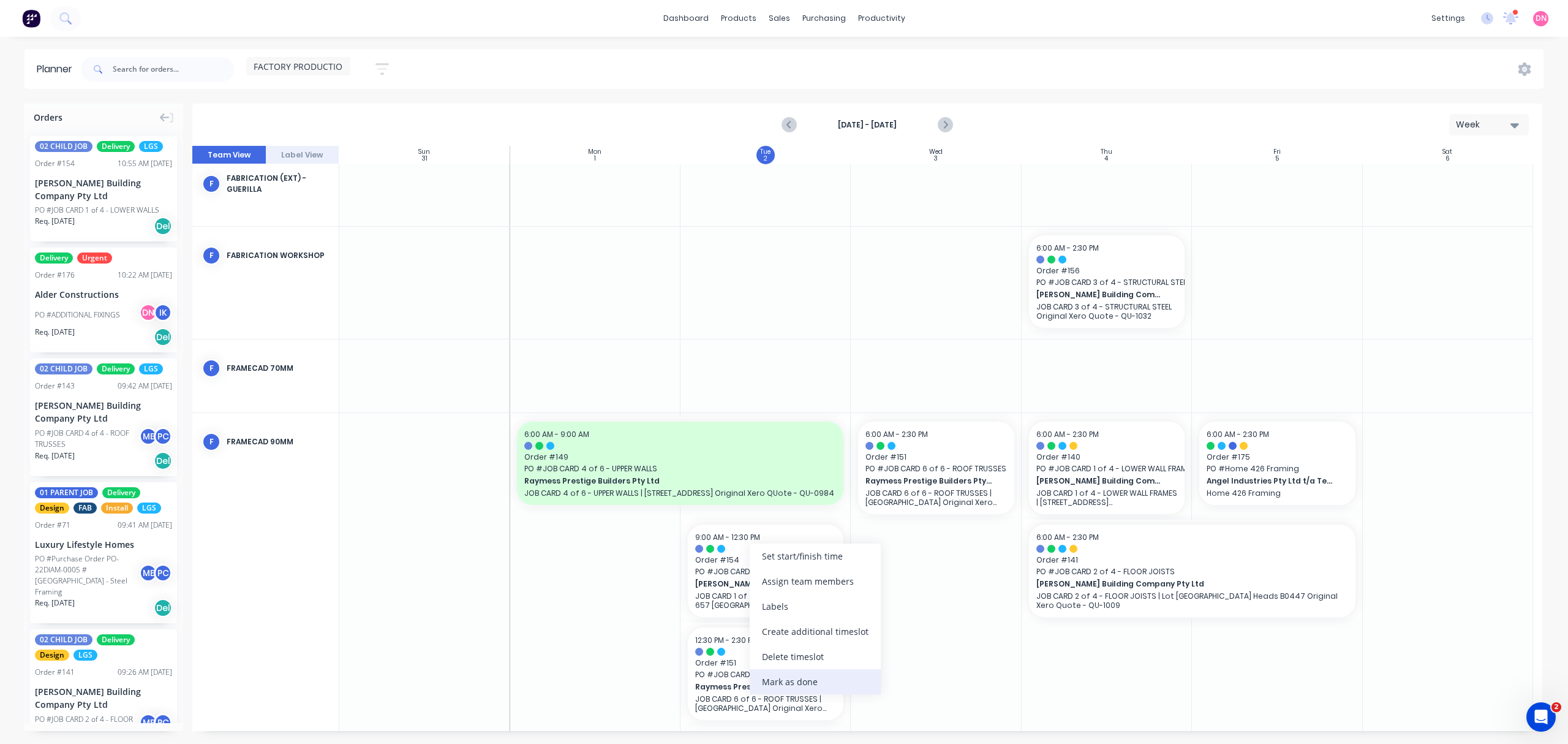
click at [829, 673] on div "Mark as done" at bounding box center [815, 682] width 131 height 25
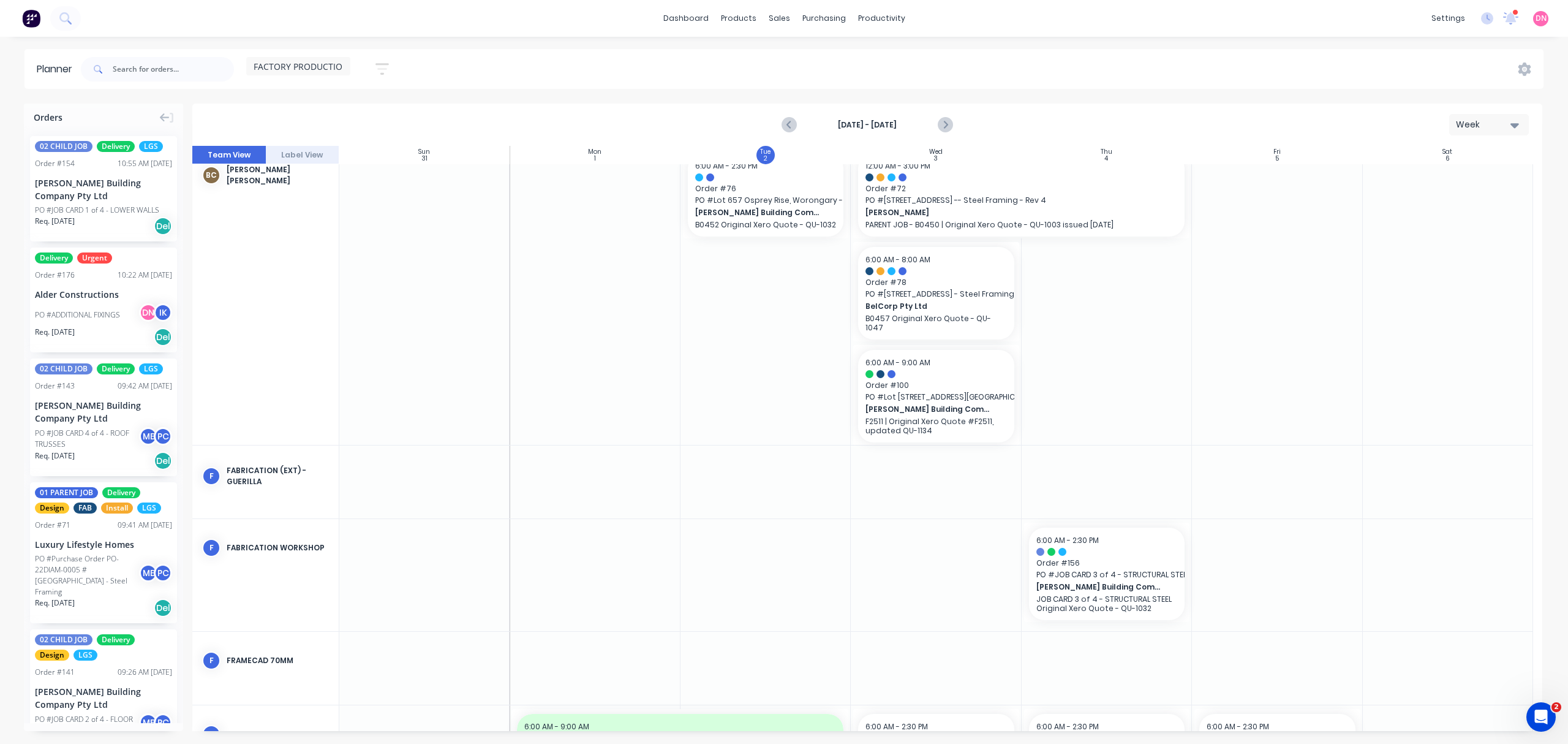
scroll to position [0, 0]
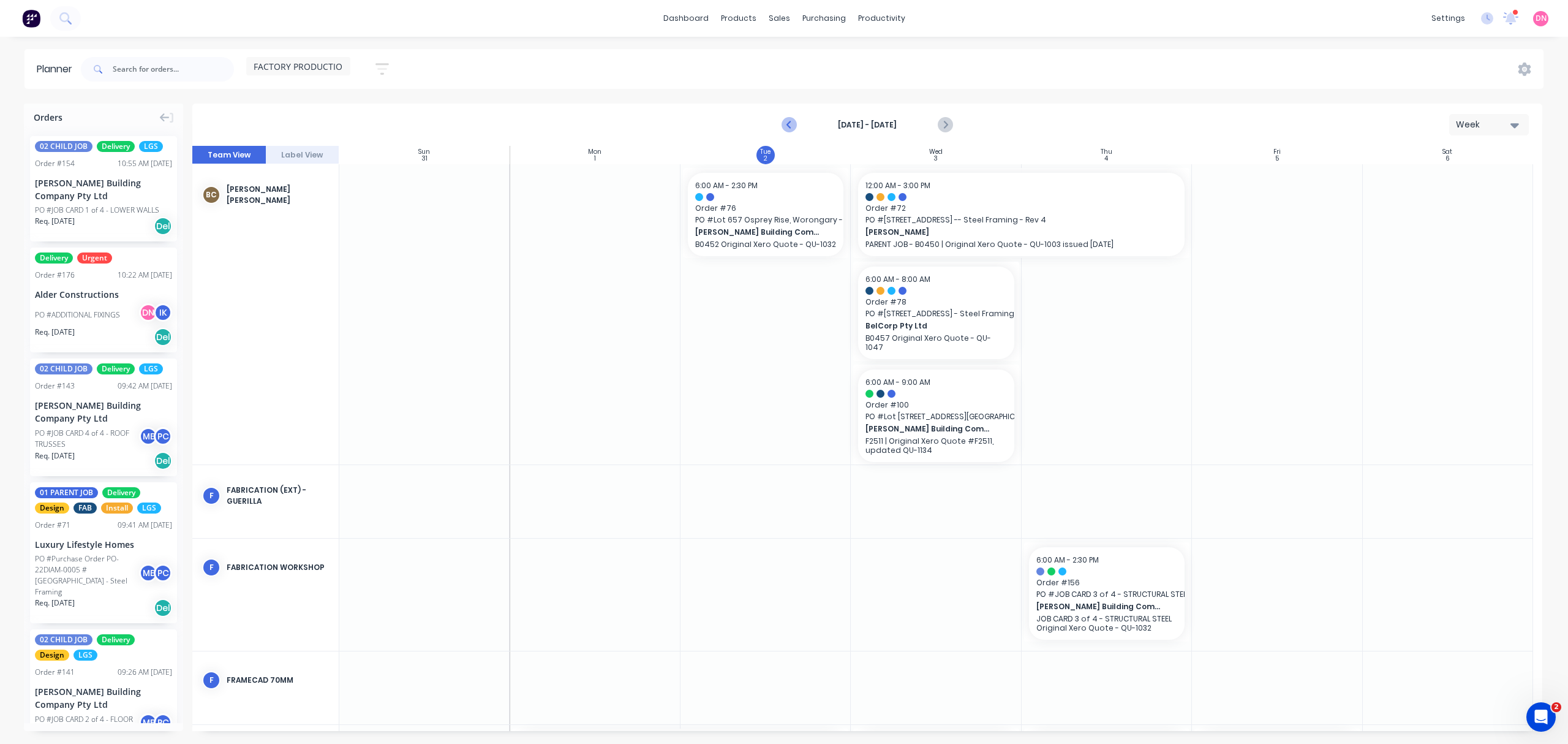
click at [784, 124] on icon "Previous page" at bounding box center [790, 125] width 14 height 14
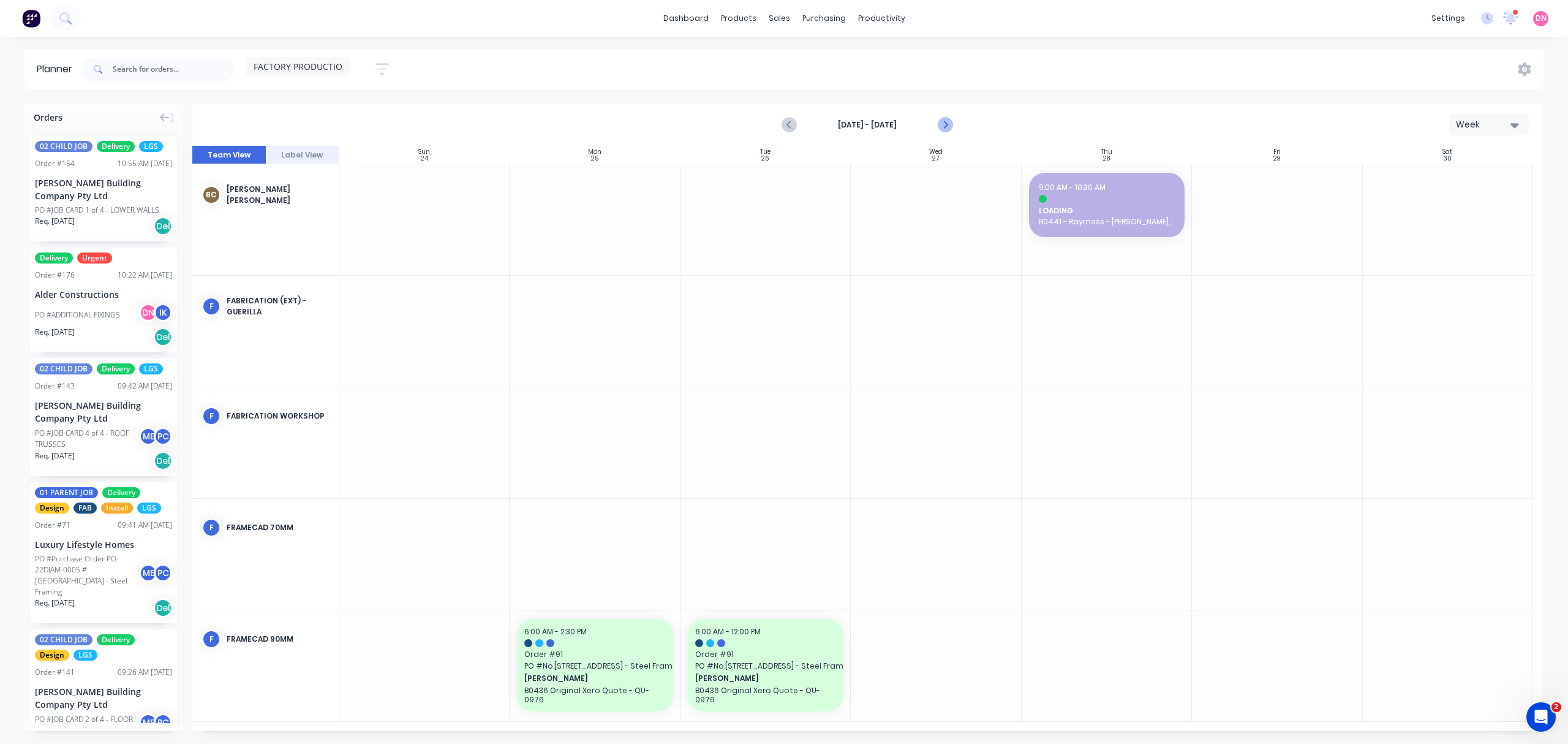
click at [944, 120] on icon "Next page" at bounding box center [945, 125] width 14 height 14
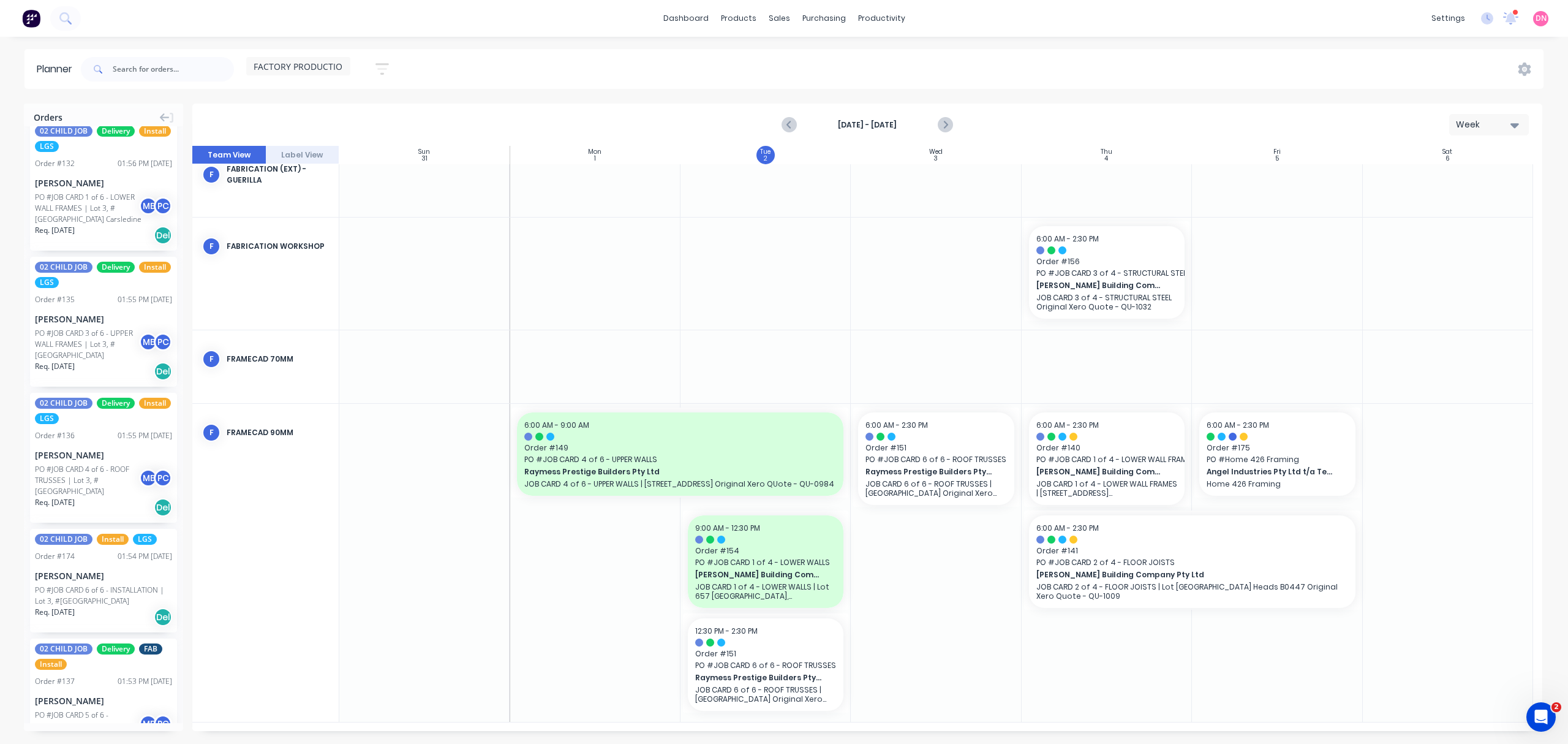
scroll to position [2019, 0]
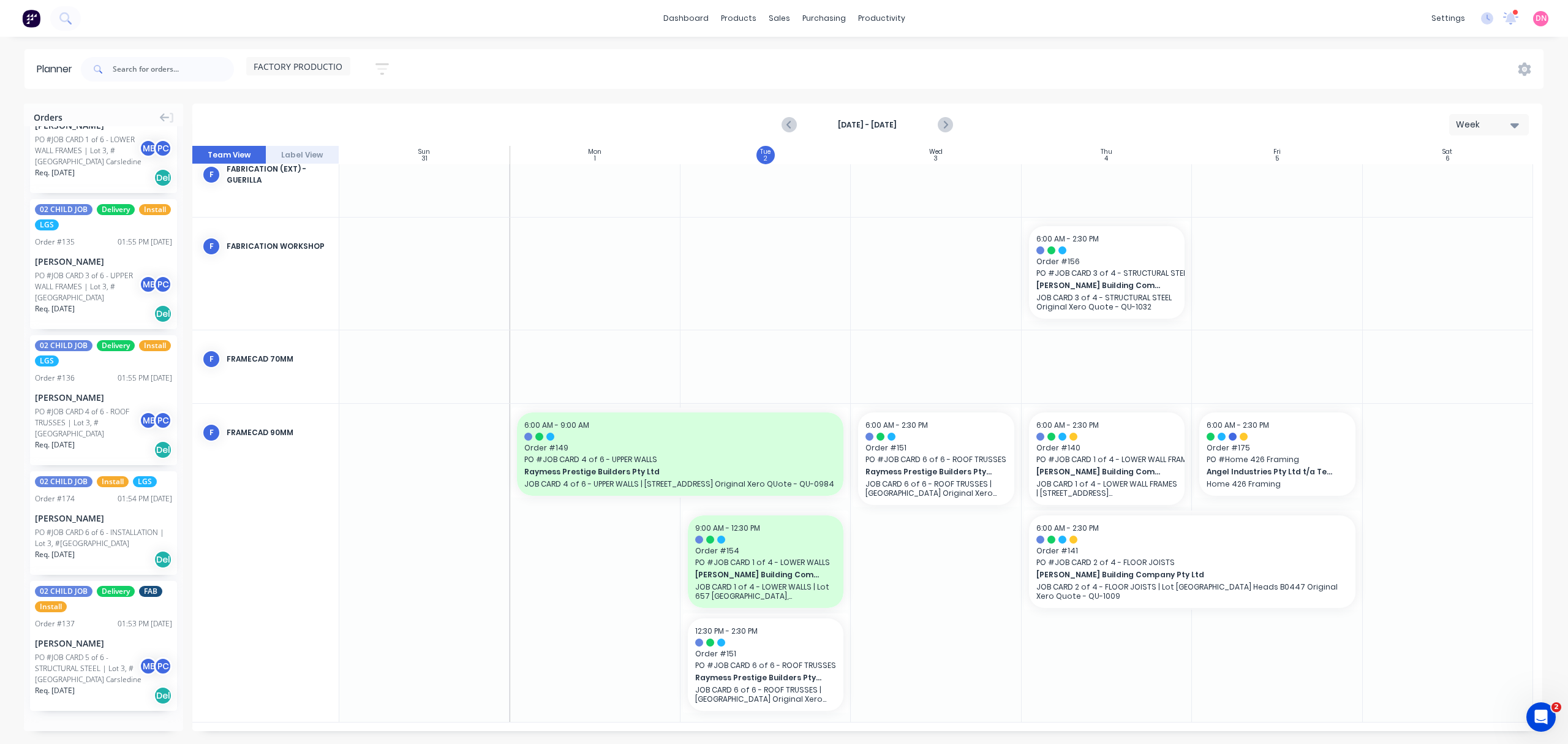
click at [145, 689] on div "02 CHILD JOB Delivery LGS Order # 154 10:55 AM 02/09/25 Blackwood Building Comp…" at bounding box center [104, 425] width 160 height 597
click at [138, 725] on button "Load more orders" at bounding box center [103, 736] width 147 height 21
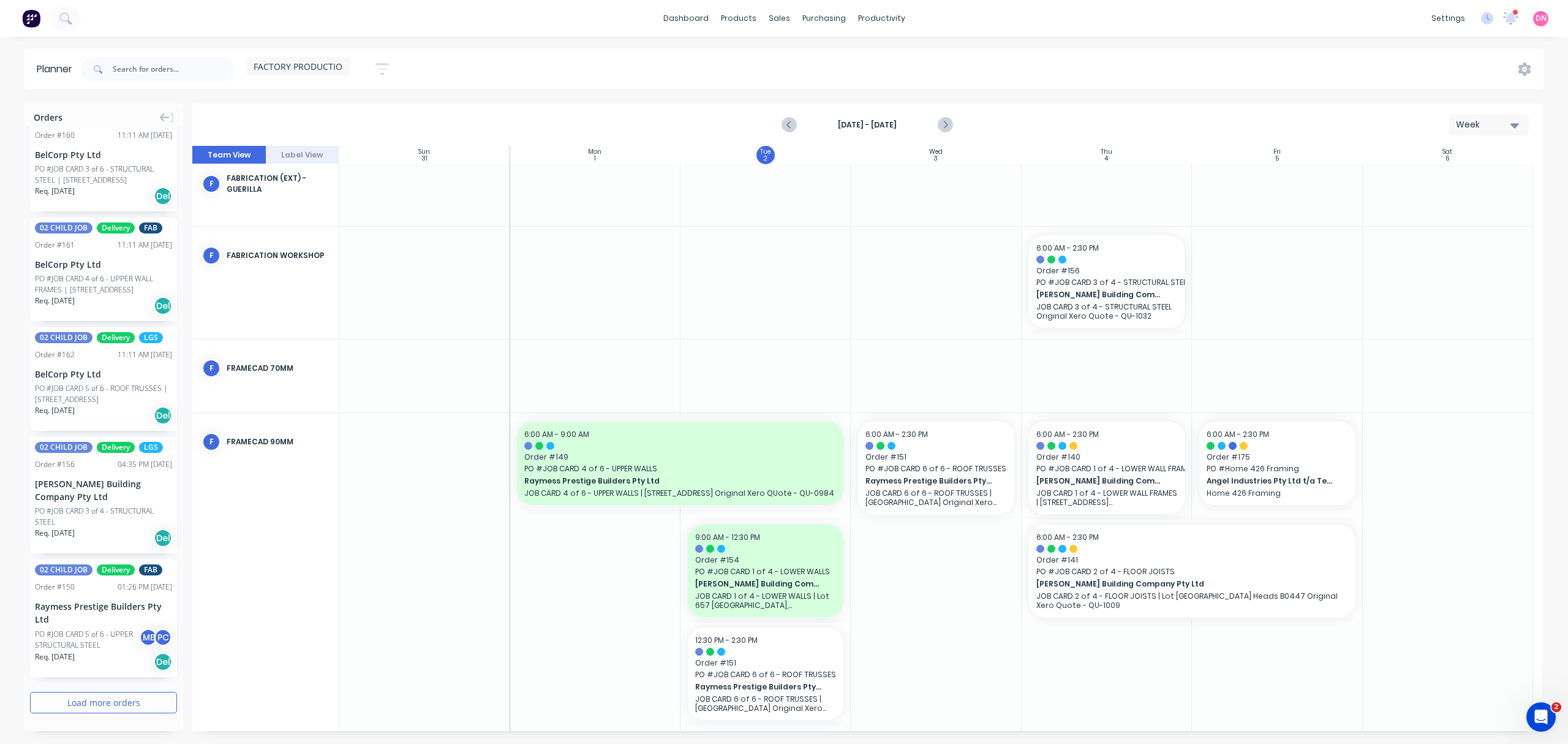
scroll to position [4475, 0]
click at [114, 699] on button "Load more orders" at bounding box center [103, 702] width 147 height 21
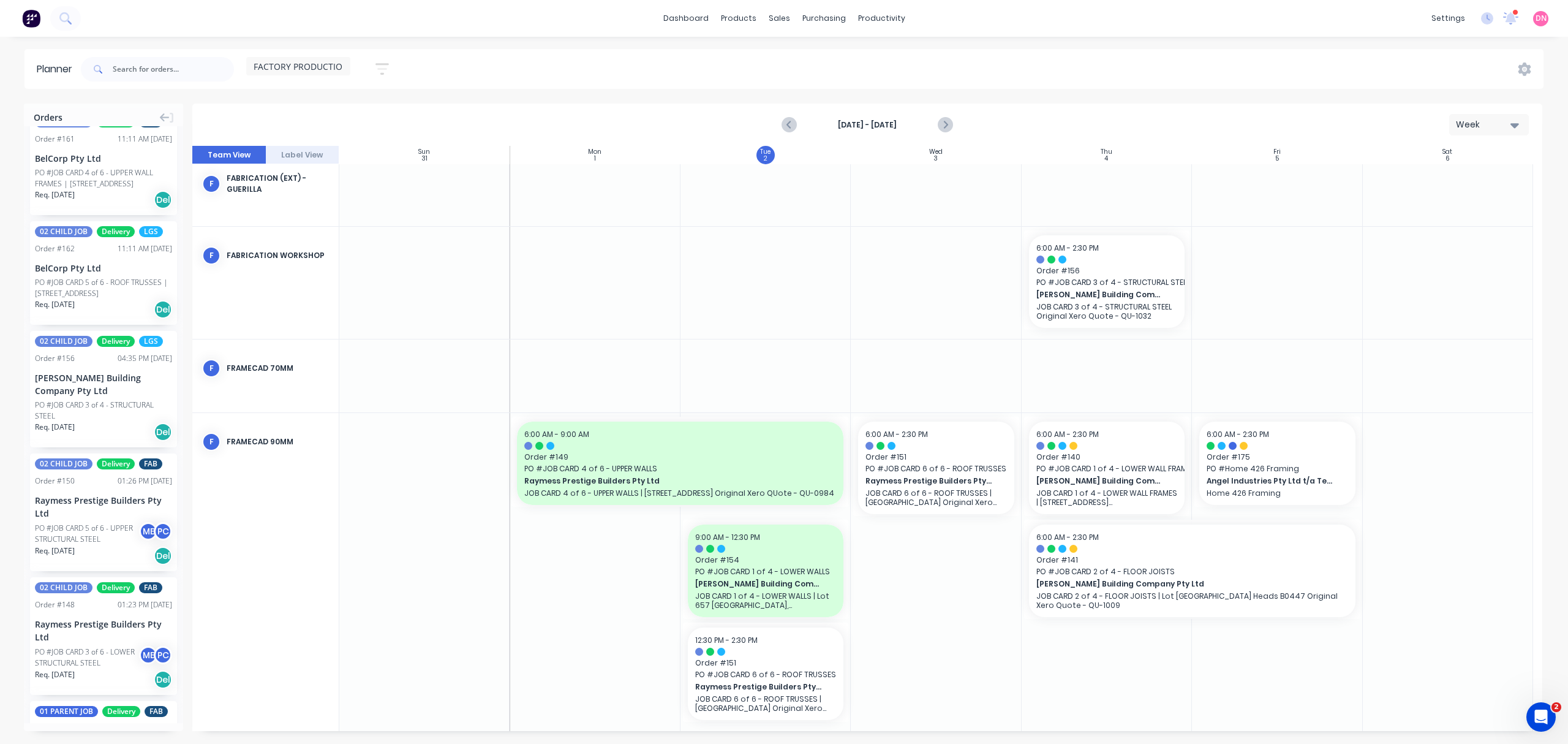
scroll to position [4557, 0]
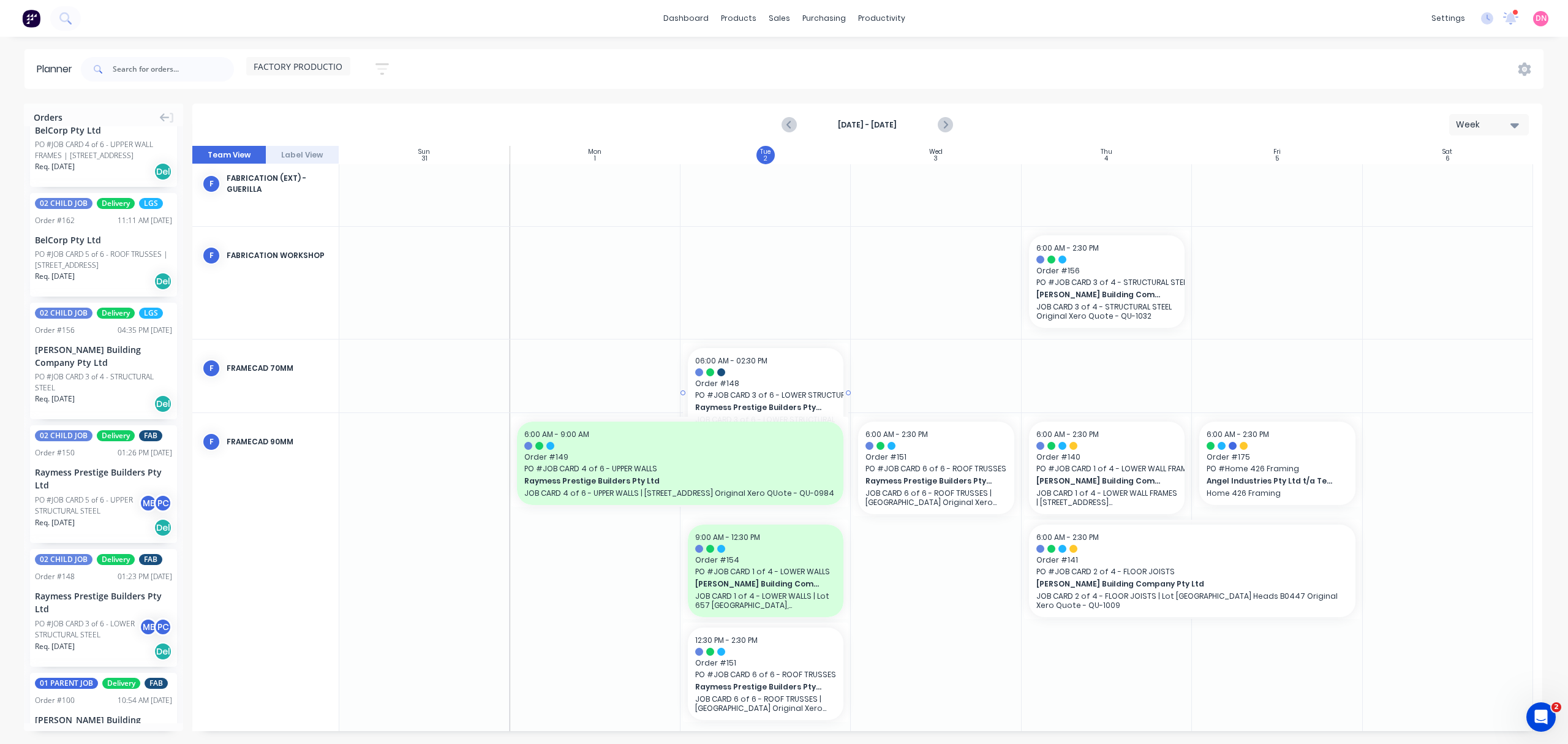
drag, startPoint x: 105, startPoint y: 677, endPoint x: 738, endPoint y: 354, distance: 710.6
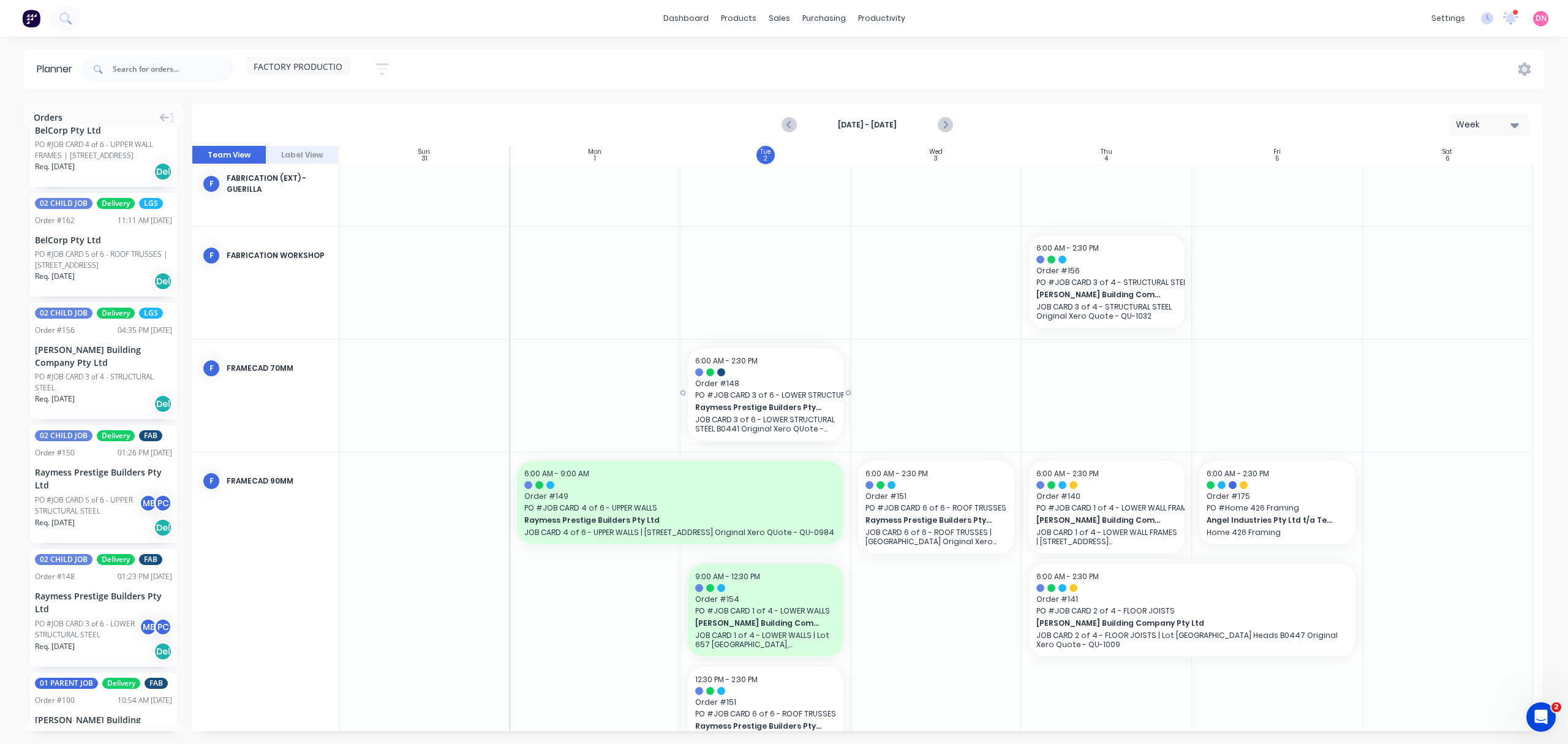
drag, startPoint x: 846, startPoint y: 391, endPoint x: 806, endPoint y: 399, distance: 40.8
drag, startPoint x: 758, startPoint y: 398, endPoint x: 942, endPoint y: 381, distance: 184.8
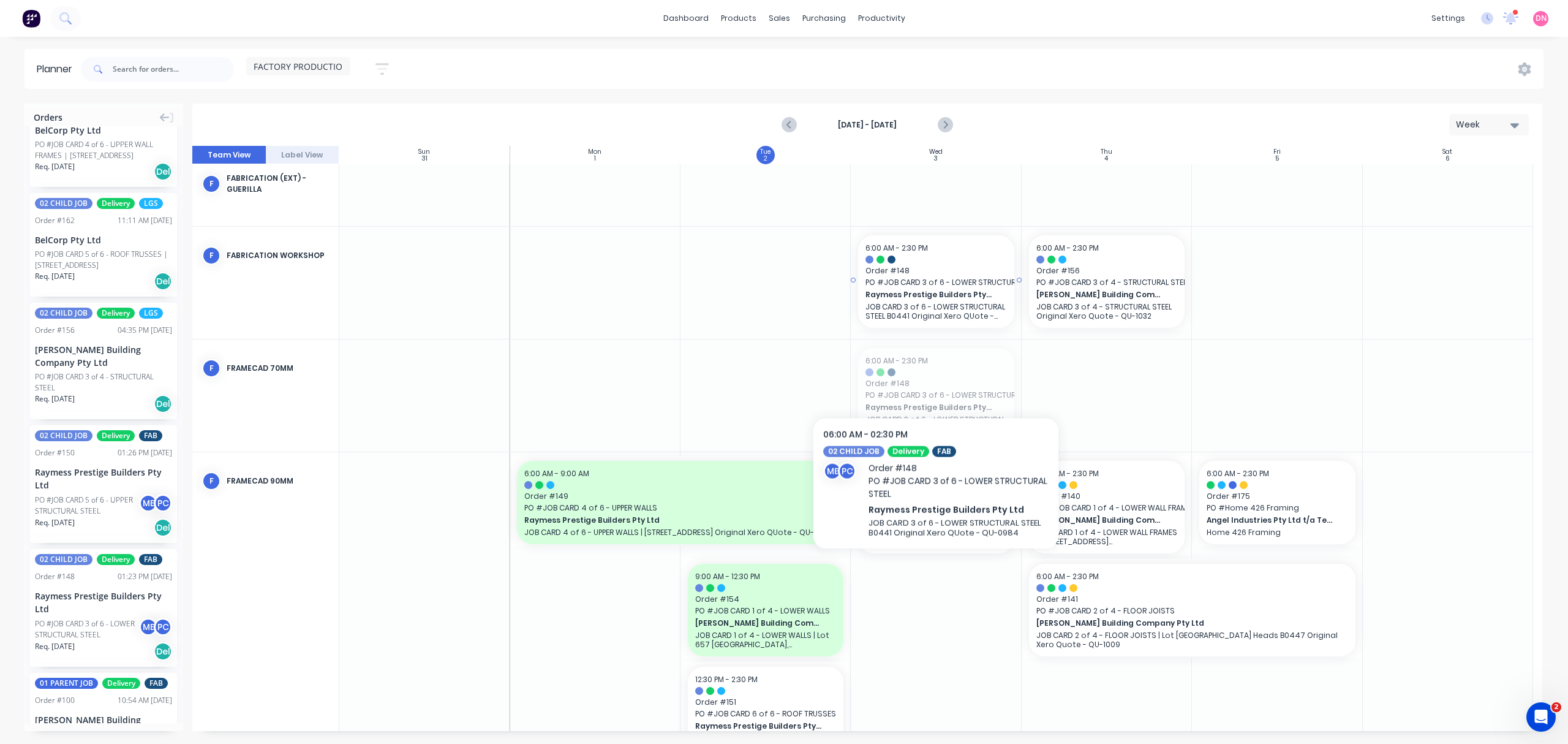
drag, startPoint x: 936, startPoint y: 393, endPoint x: 939, endPoint y: 305, distance: 88.1
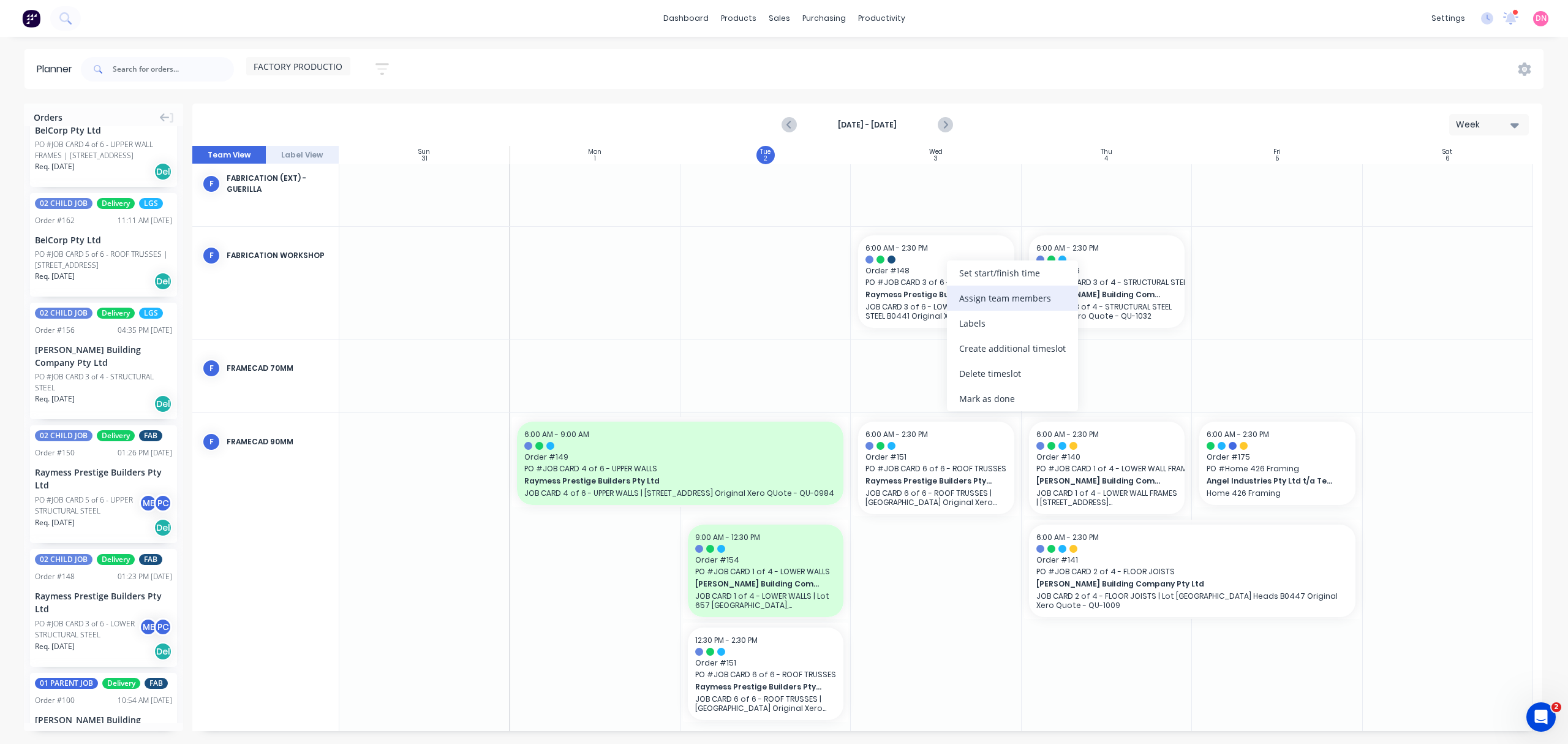
click at [965, 298] on div "Assign team members" at bounding box center [1013, 298] width 131 height 25
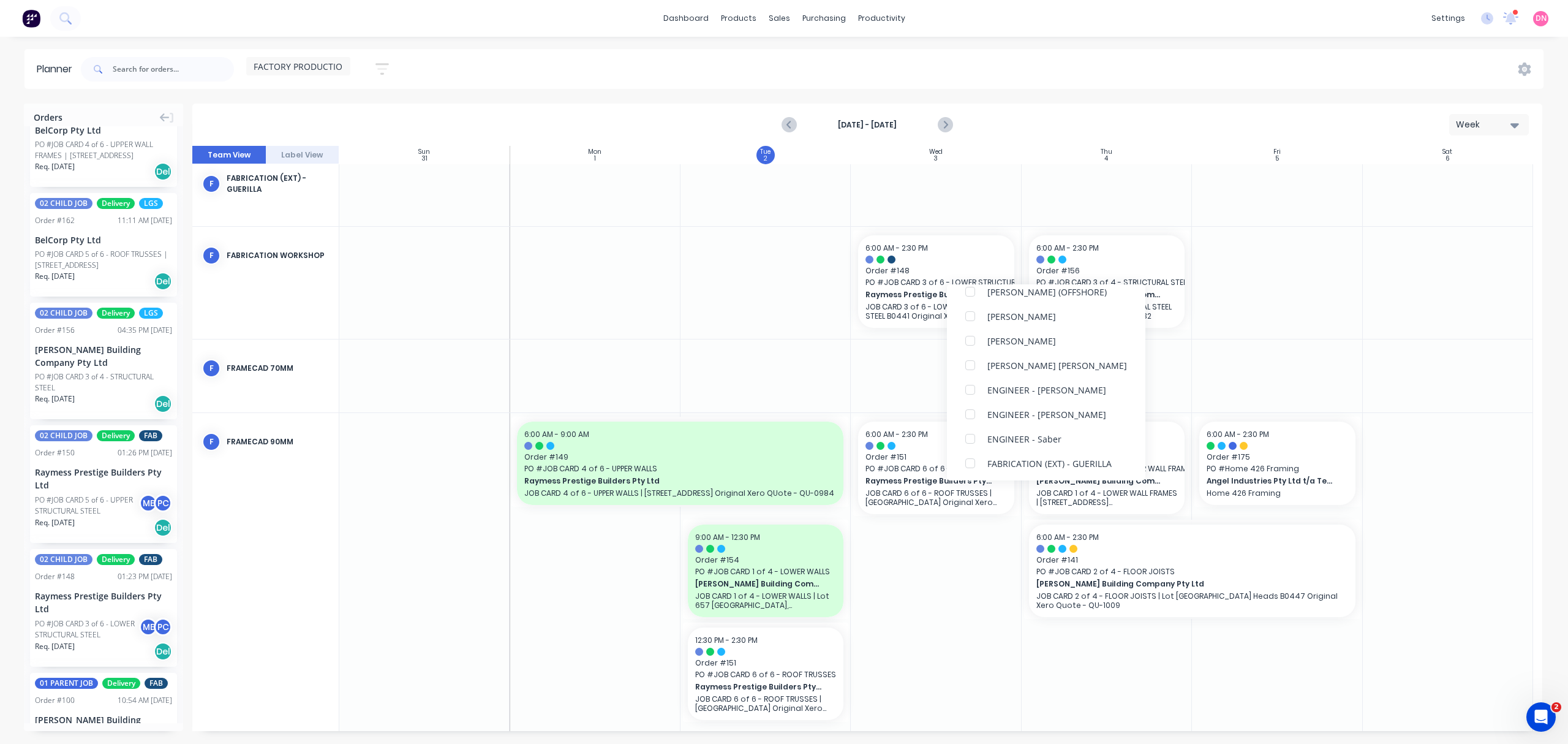
scroll to position [0, 0]
click at [974, 369] on div at bounding box center [970, 364] width 25 height 25
click at [971, 381] on div at bounding box center [970, 380] width 25 height 25
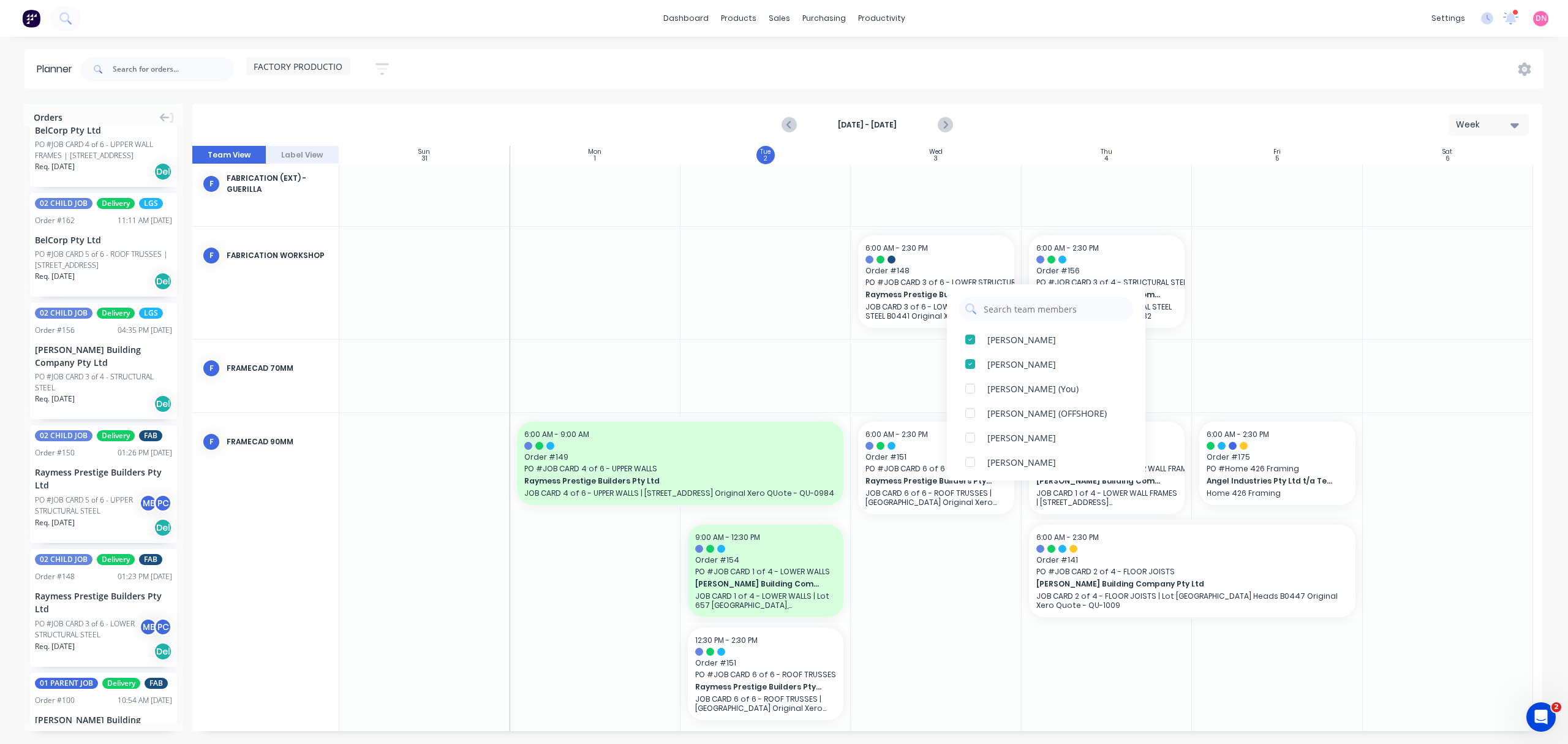
click at [1183, 365] on div at bounding box center [1107, 376] width 171 height 73
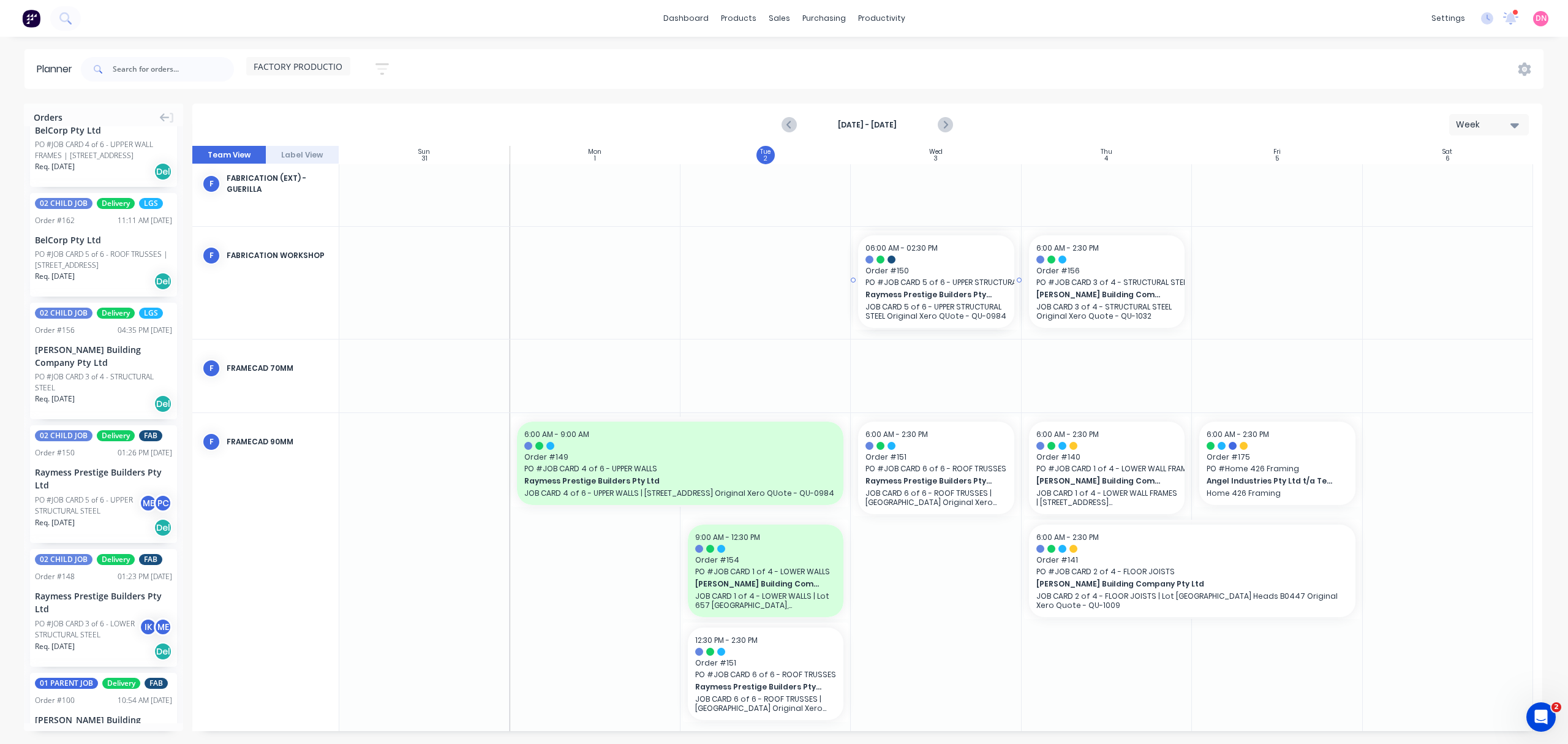
drag, startPoint x: 60, startPoint y: 550, endPoint x: 975, endPoint y: 324, distance: 942.5
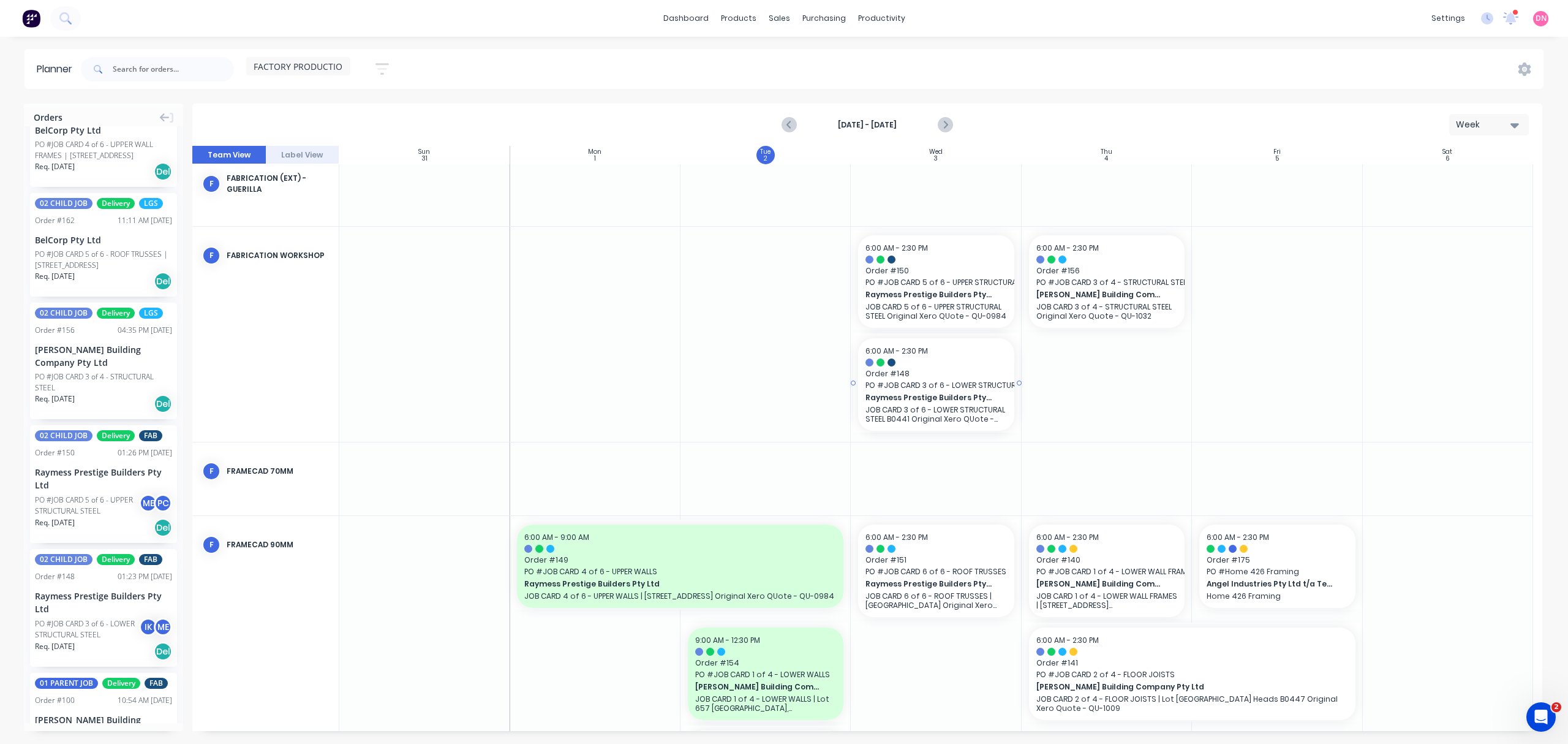
drag, startPoint x: 949, startPoint y: 366, endPoint x: 934, endPoint y: 245, distance: 121.9
click at [1035, 312] on div "Assign team members" at bounding box center [1024, 309] width 131 height 25
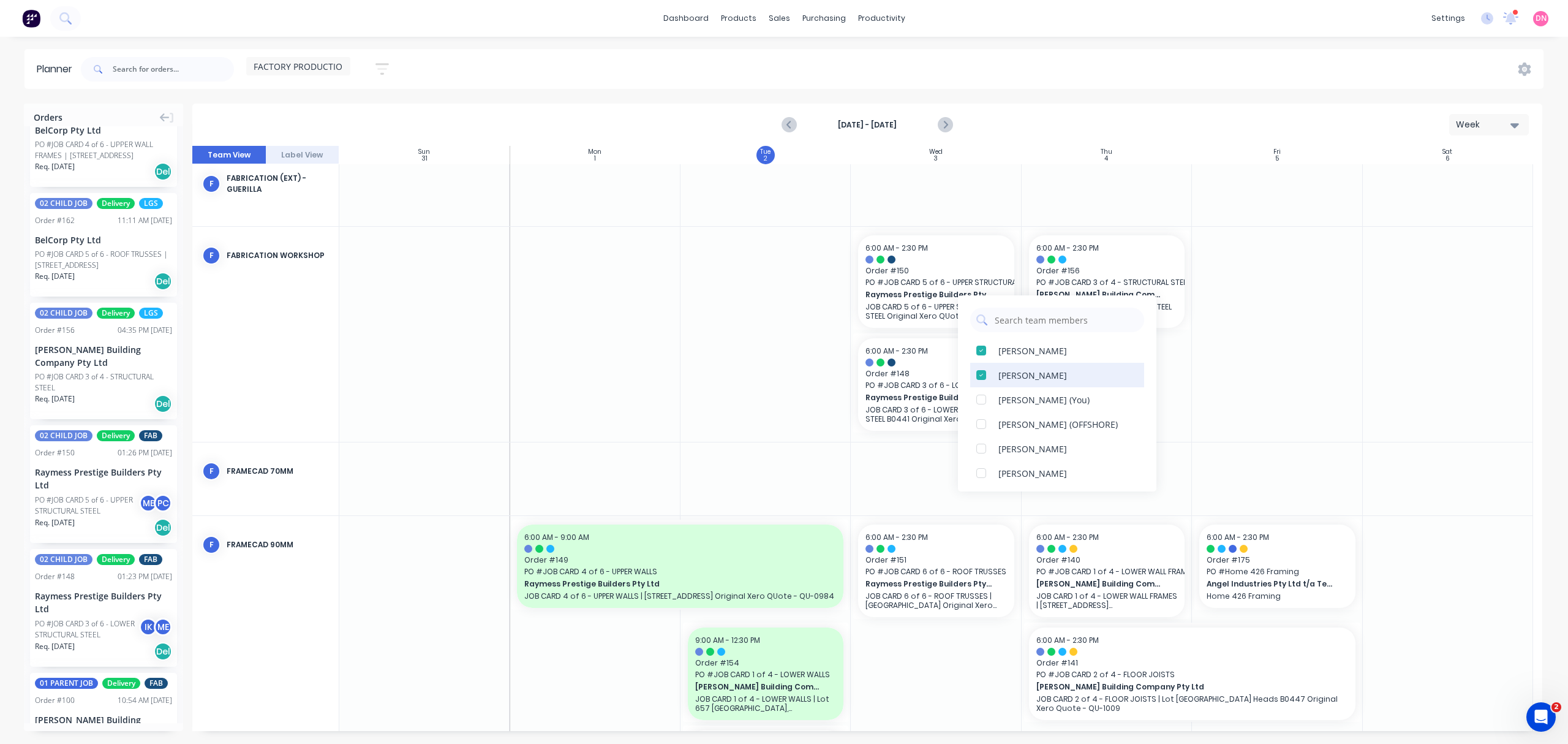
click at [981, 379] on div at bounding box center [981, 375] width 25 height 25
click at [983, 369] on div at bounding box center [981, 367] width 25 height 25
click at [982, 353] on div at bounding box center [981, 350] width 25 height 25
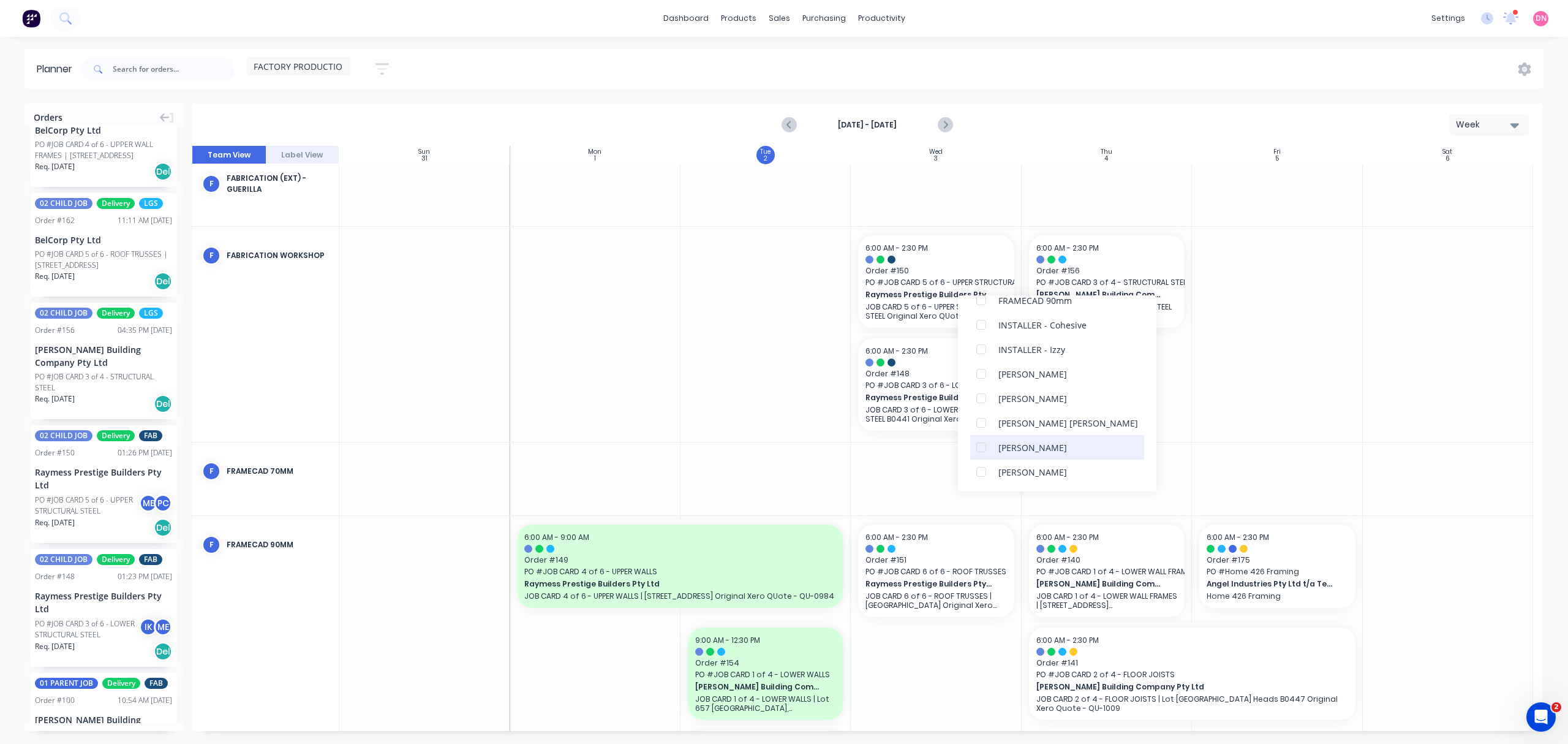
scroll to position [316, 0]
click at [983, 399] on div at bounding box center [981, 402] width 25 height 25
click at [1184, 378] on div at bounding box center [1107, 334] width 171 height 215
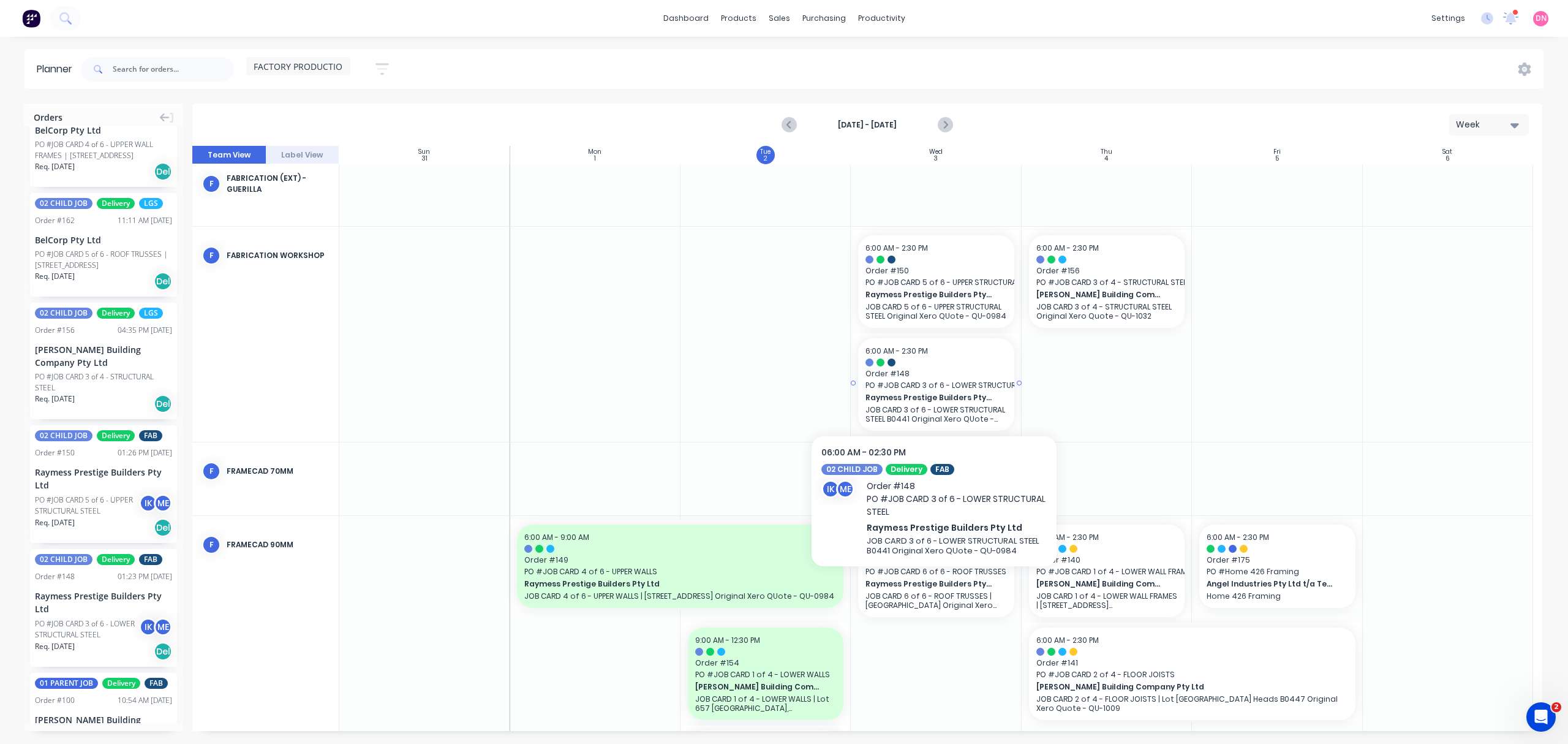
click at [914, 402] on span "Raymess Prestige Builders Pty Ltd" at bounding box center [929, 397] width 126 height 11
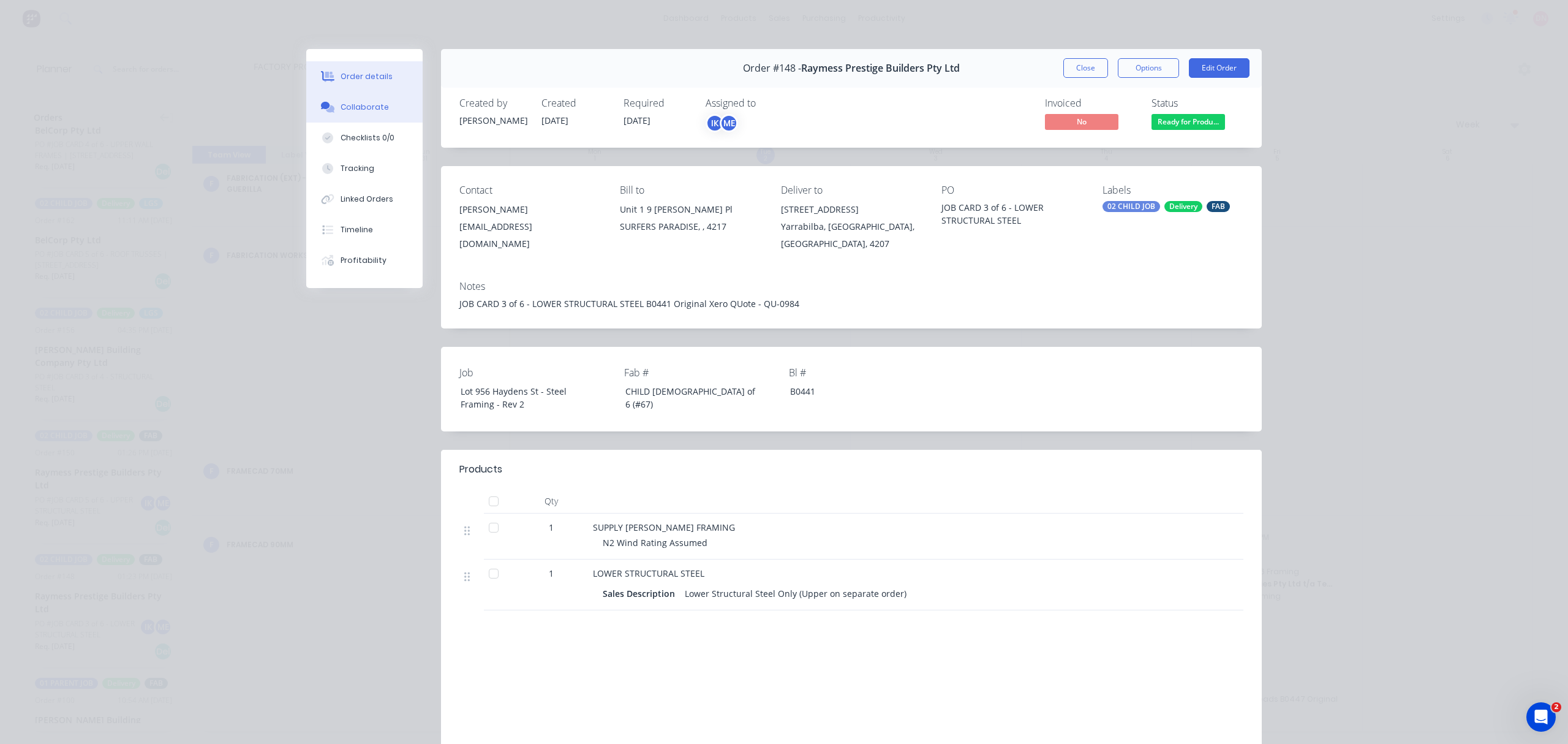
click at [366, 114] on button "Collaborate" at bounding box center [364, 107] width 116 height 31
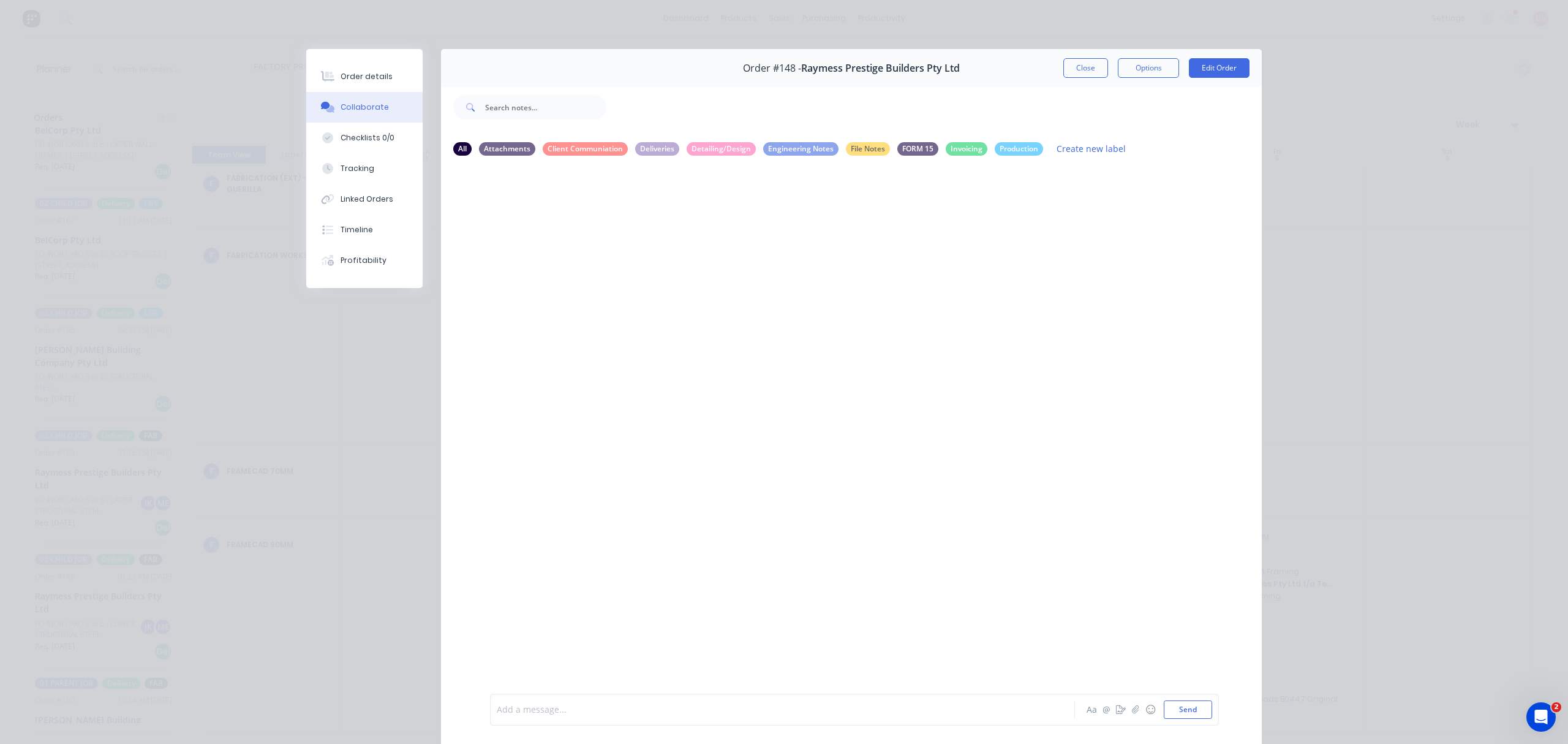
click at [666, 706] on div at bounding box center [765, 709] width 536 height 13
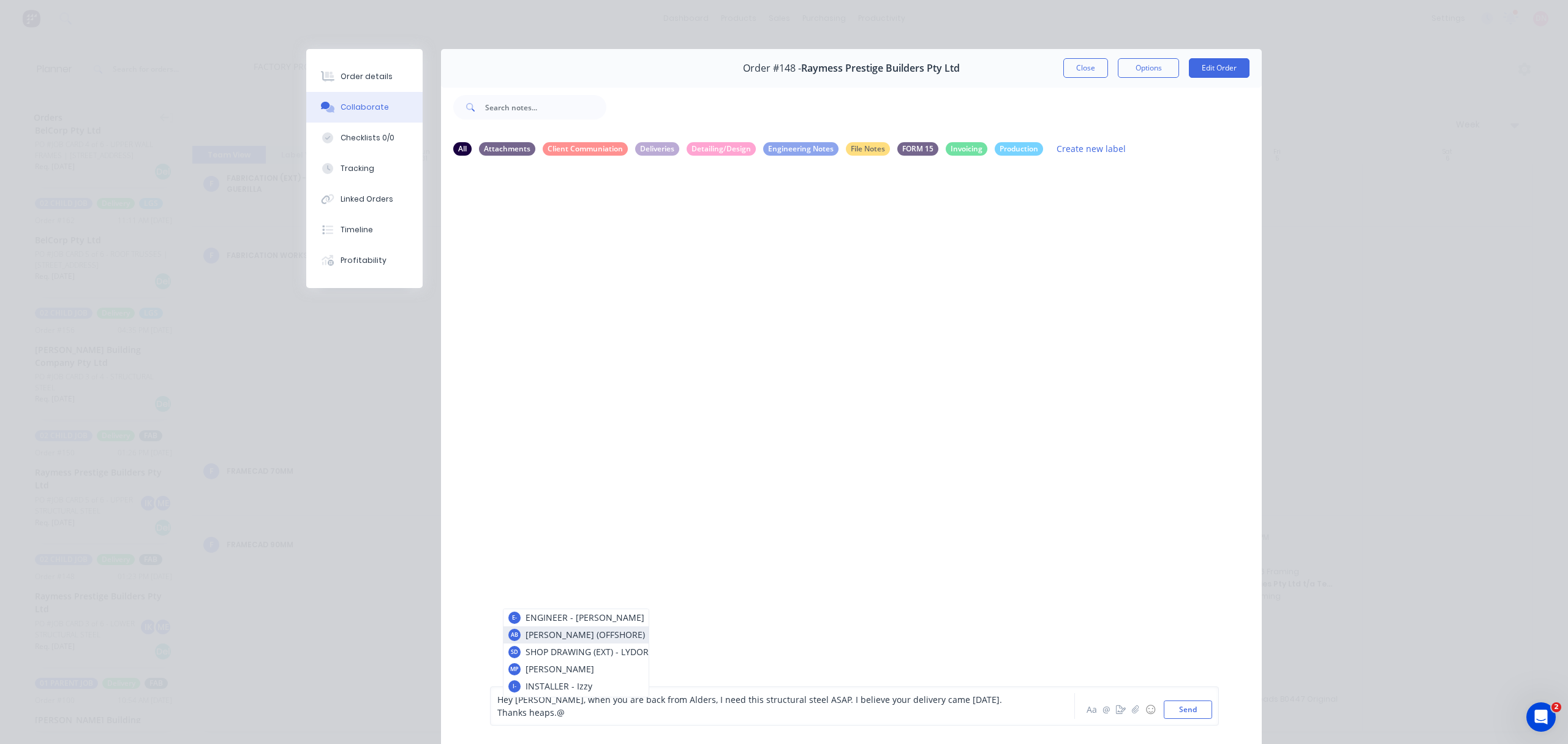
click at [996, 707] on div "Hey Iz, when you are back from Alders, I need this structural steel ASAP. I bel…" at bounding box center [765, 706] width 536 height 25
click at [1003, 714] on div "Hey Iz, when you are back from Alders, I need this structural steel ASAP. I bel…" at bounding box center [765, 706] width 536 height 25
click at [1176, 708] on button "Send" at bounding box center [1188, 710] width 48 height 19
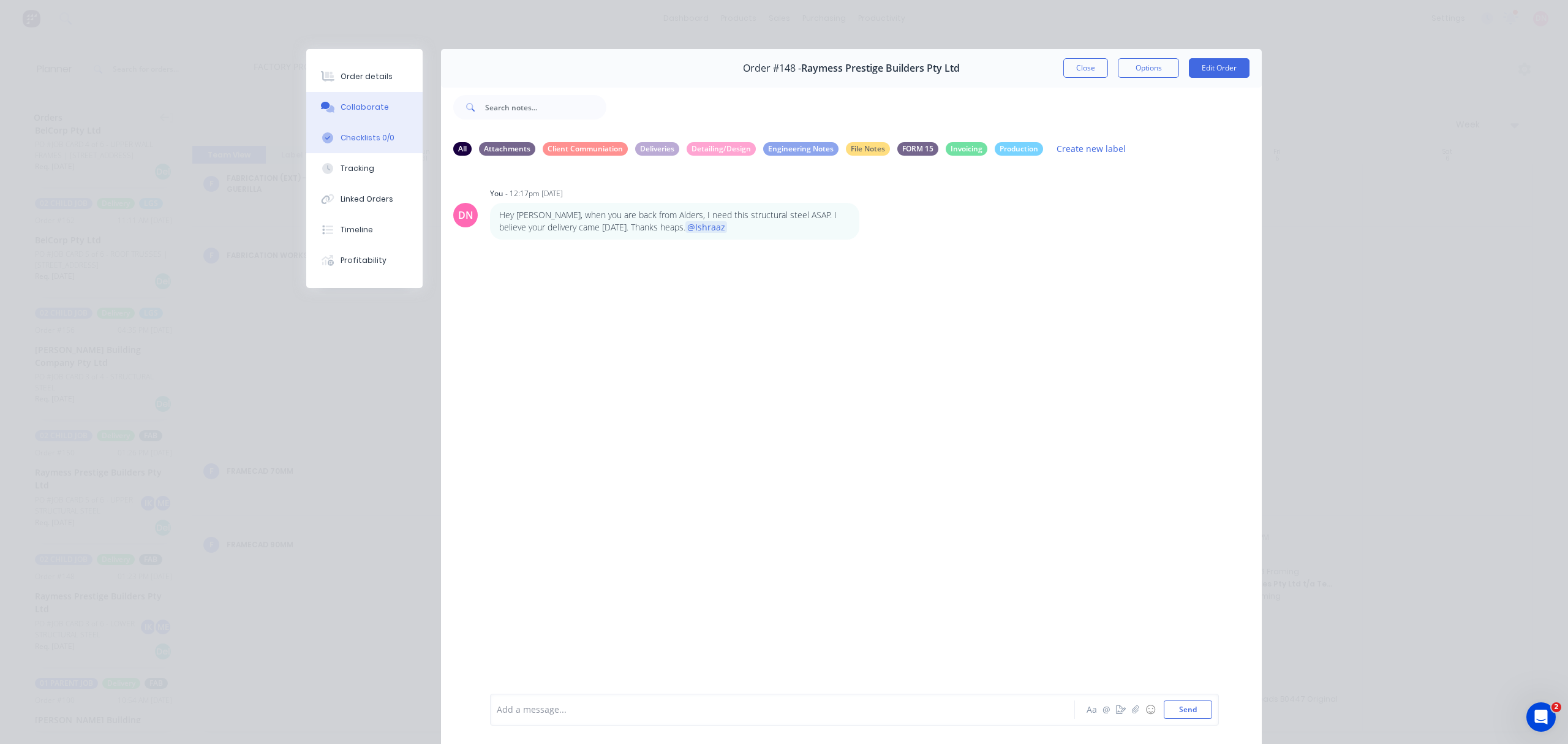
click at [346, 135] on div "Checklists 0/0" at bounding box center [367, 138] width 53 height 11
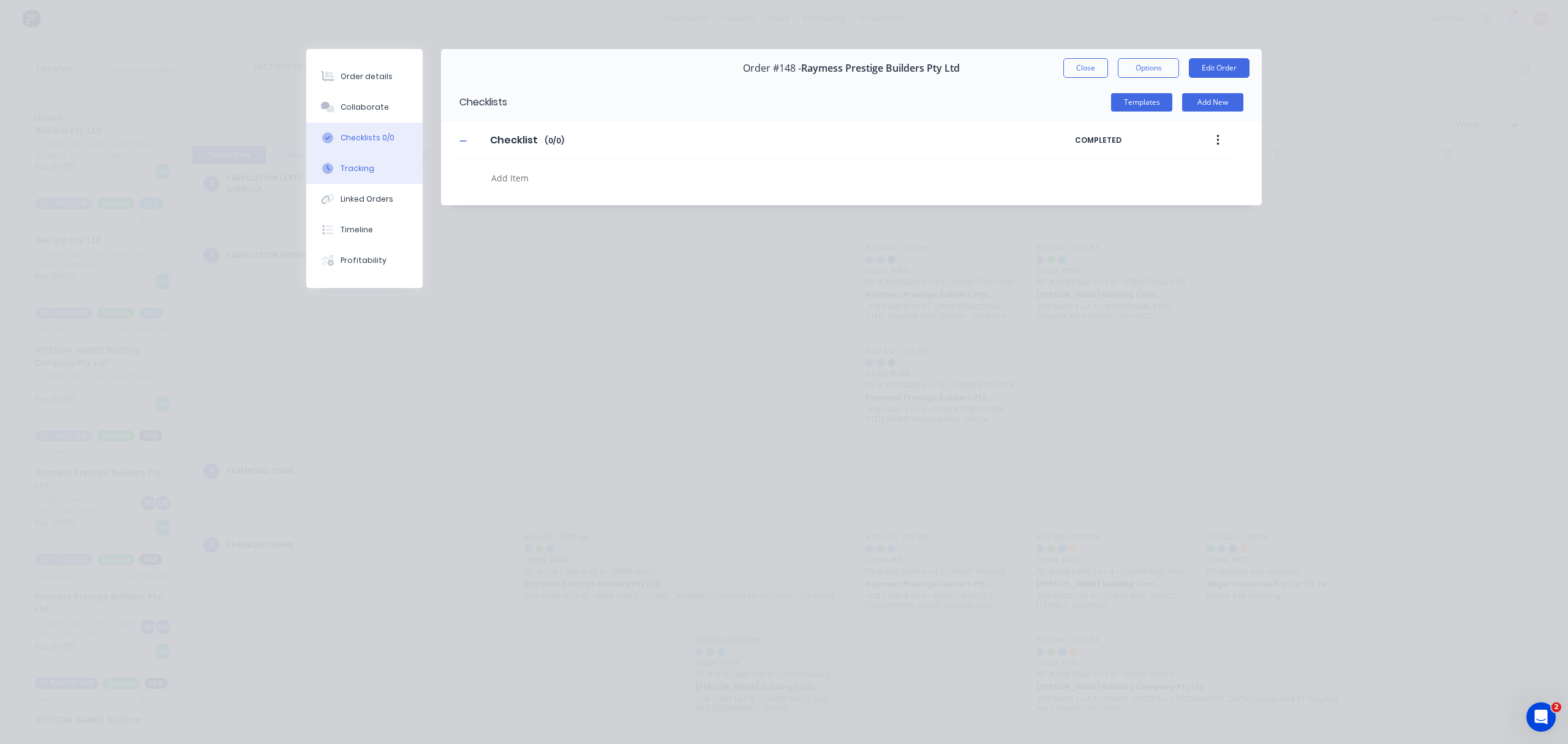
click at [354, 166] on div "Tracking" at bounding box center [357, 168] width 34 height 11
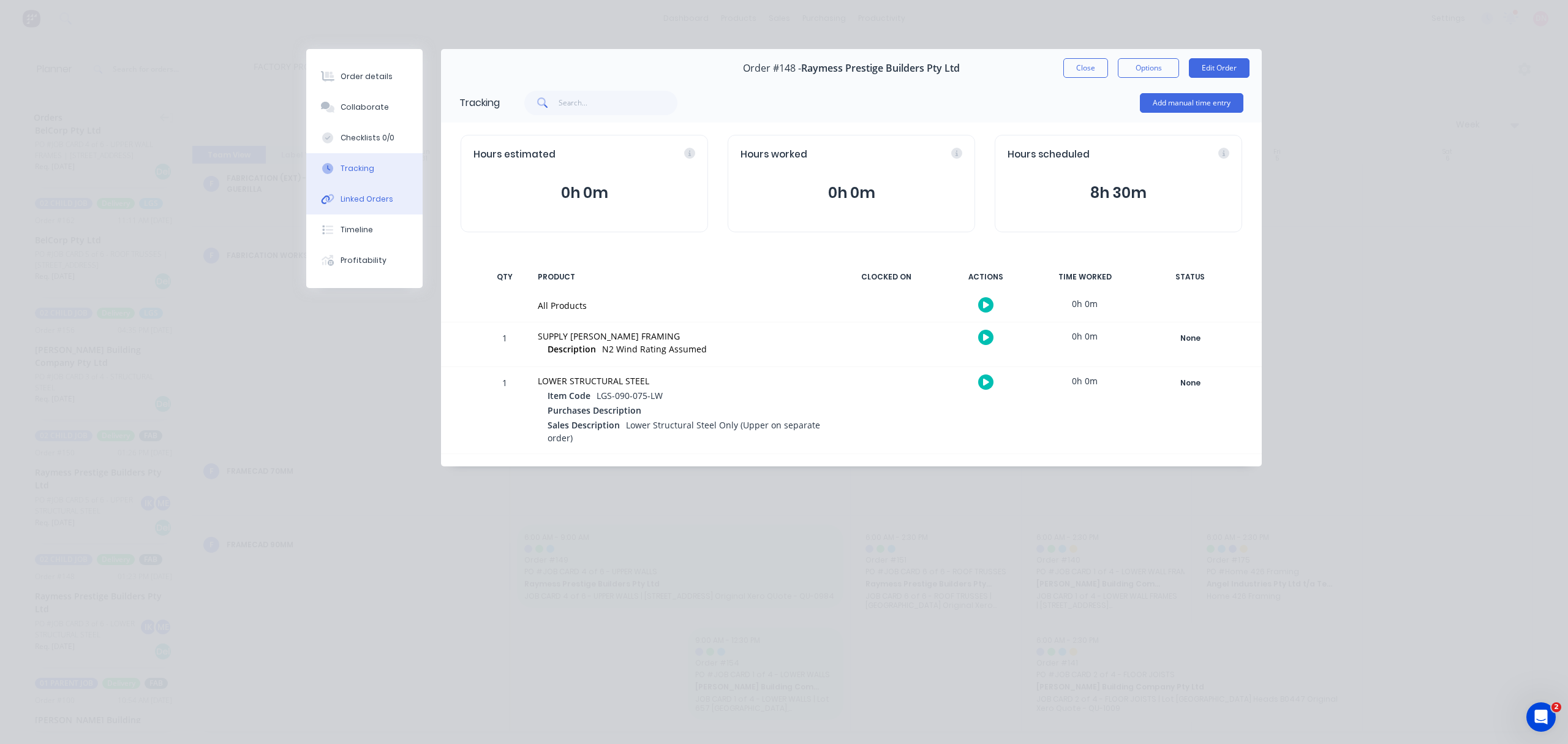
click at [366, 202] on div "Linked Orders" at bounding box center [367, 199] width 53 height 11
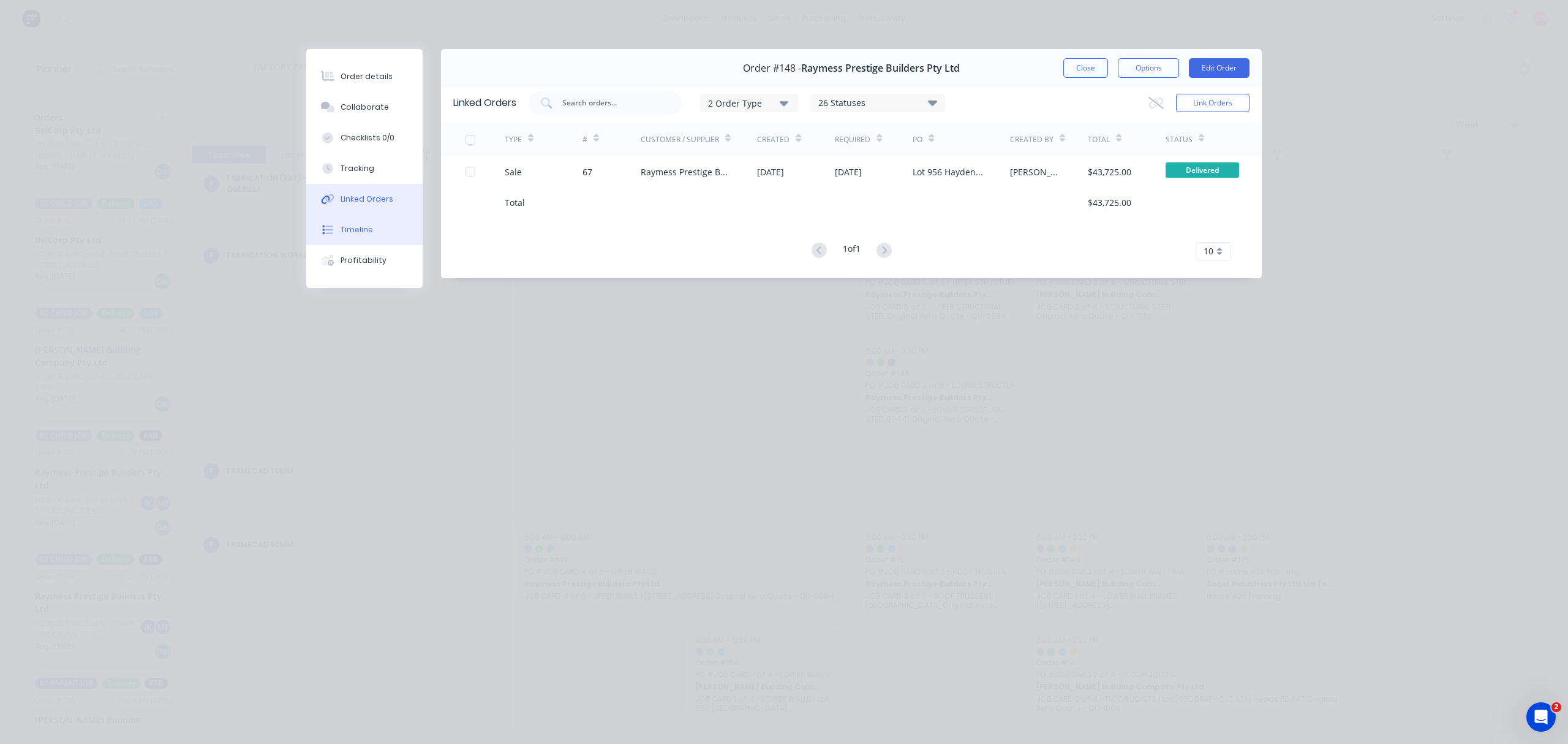
click at [370, 231] on div "Timeline" at bounding box center [357, 229] width 32 height 11
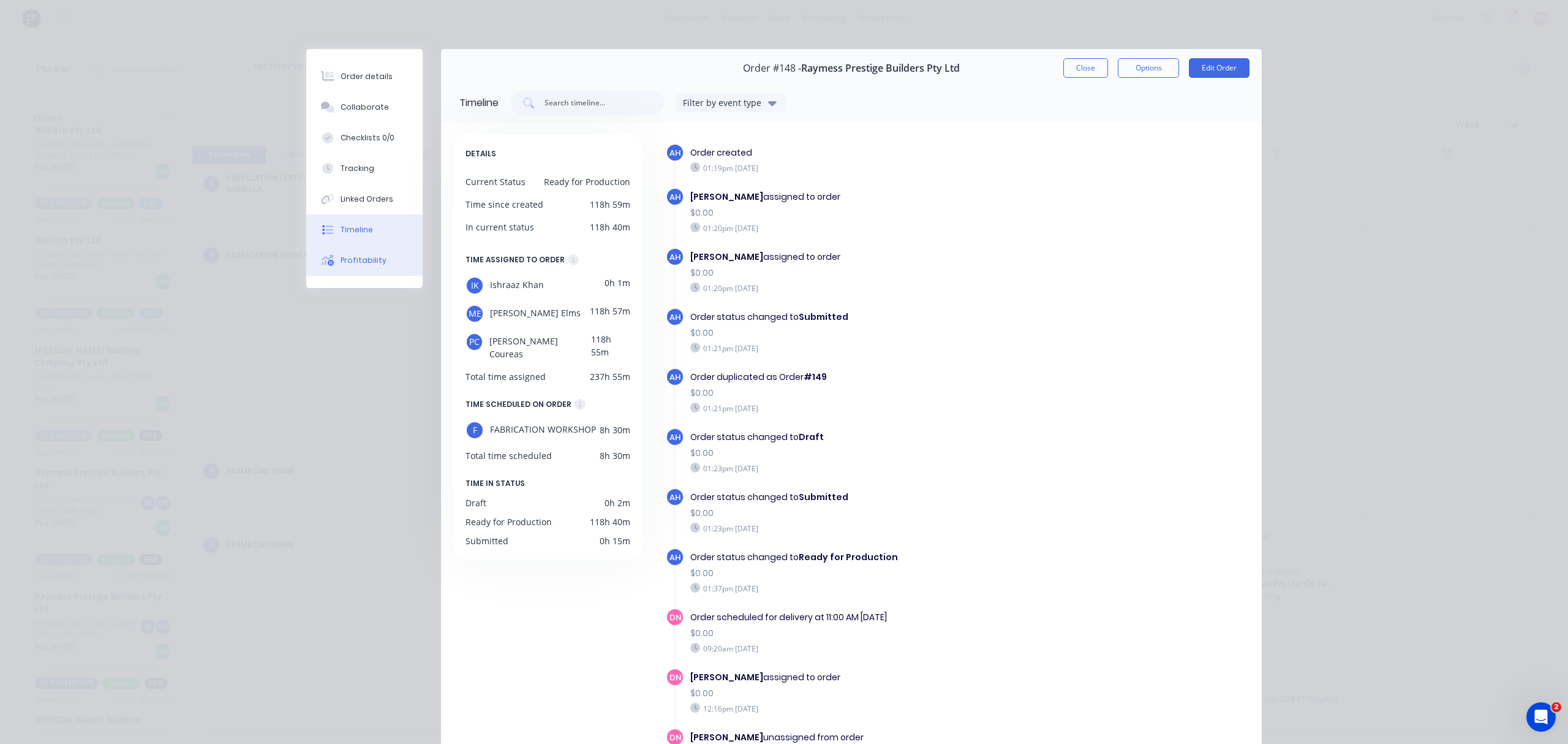
click at [375, 260] on button "Profitability" at bounding box center [364, 261] width 116 height 31
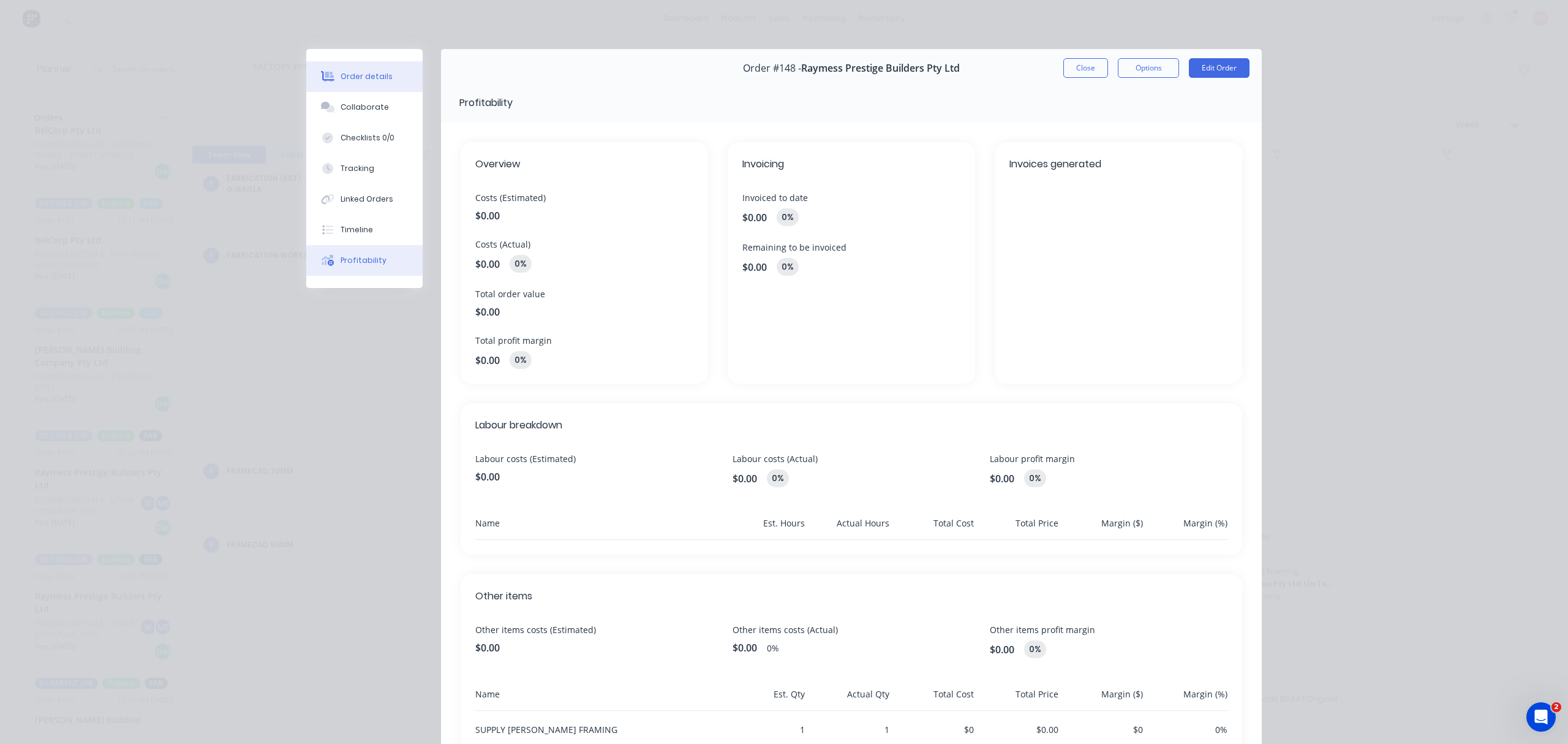
click at [373, 74] on div "Order details" at bounding box center [366, 76] width 52 height 11
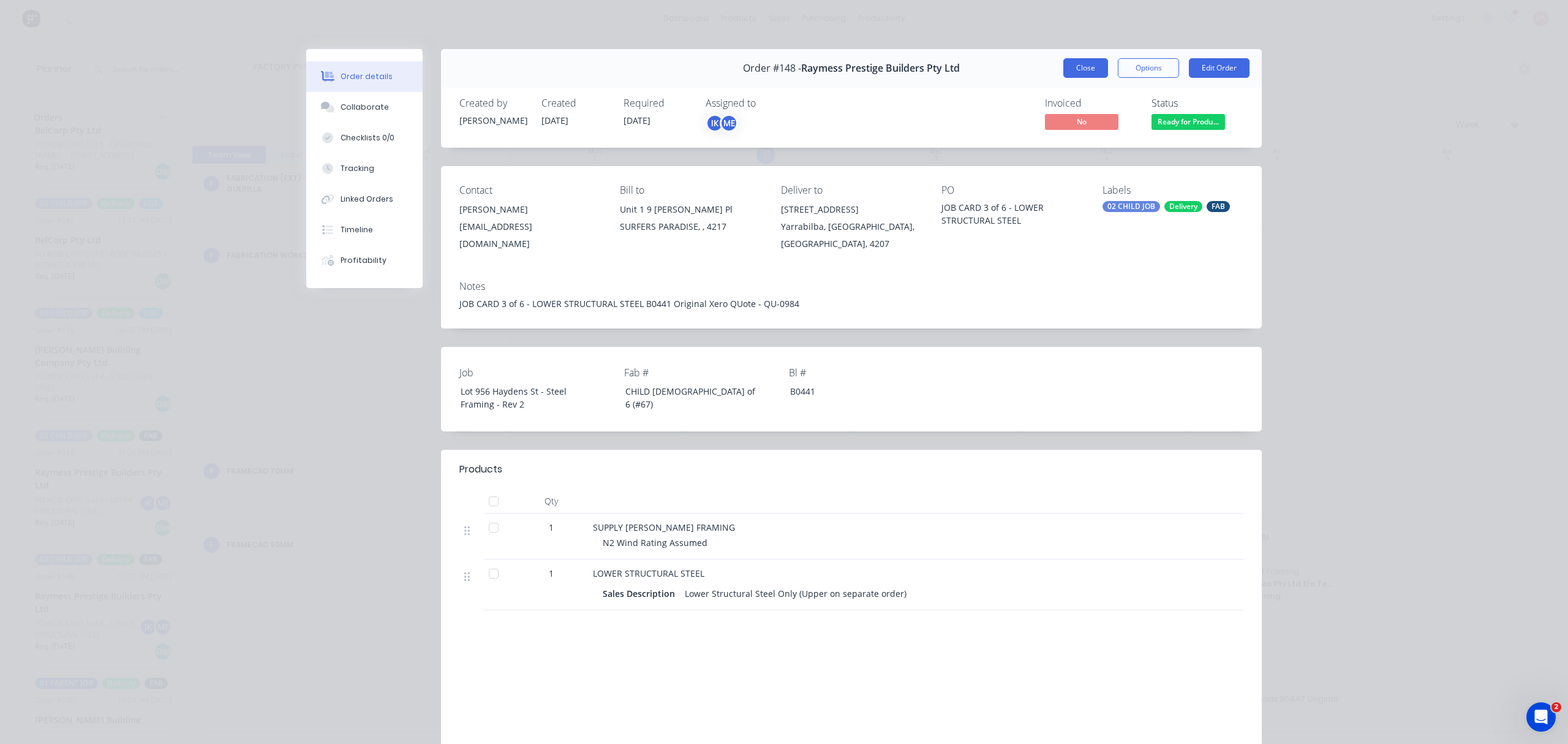
click at [1082, 69] on button "Close" at bounding box center [1086, 68] width 45 height 20
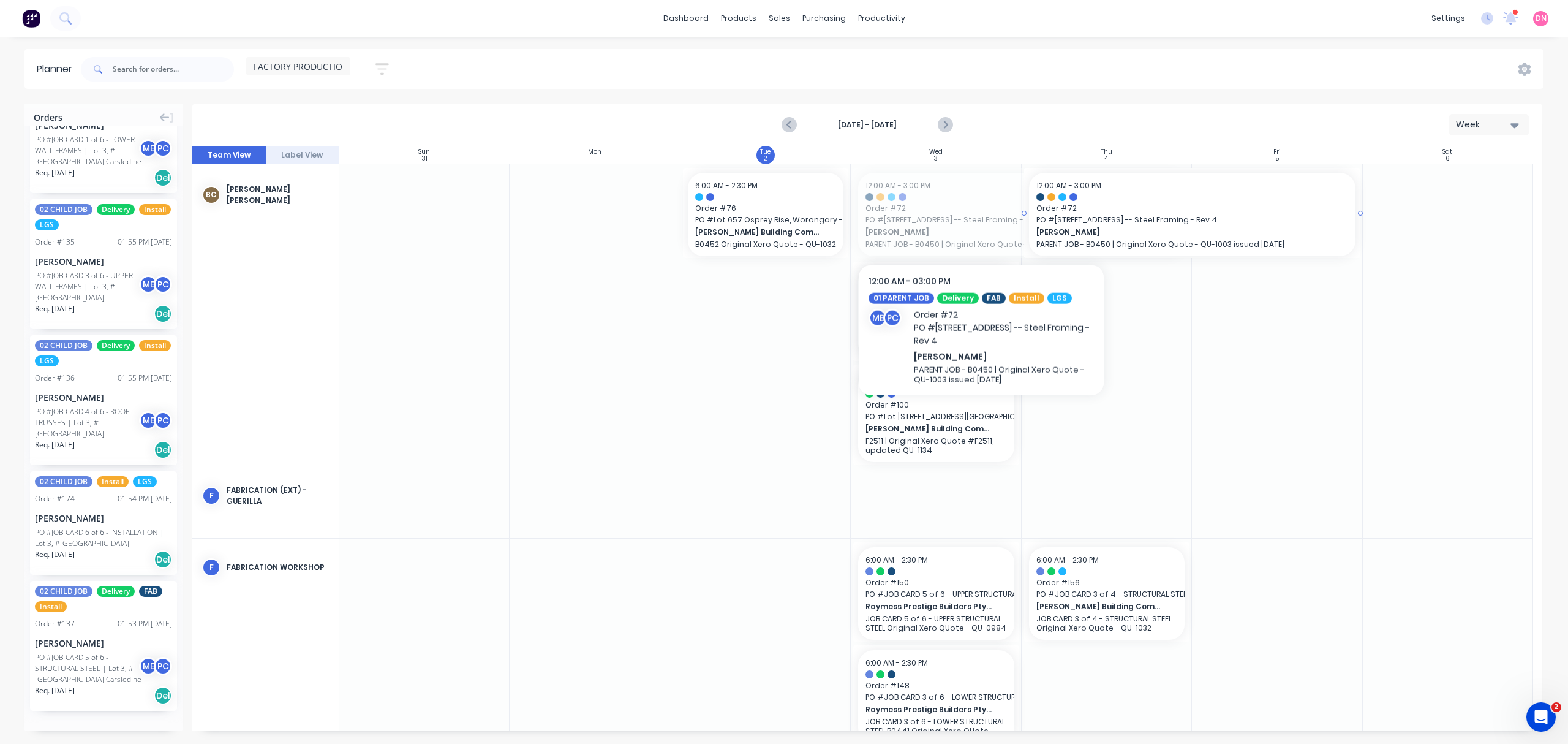
drag, startPoint x: 951, startPoint y: 213, endPoint x: 1155, endPoint y: 217, distance: 204.0
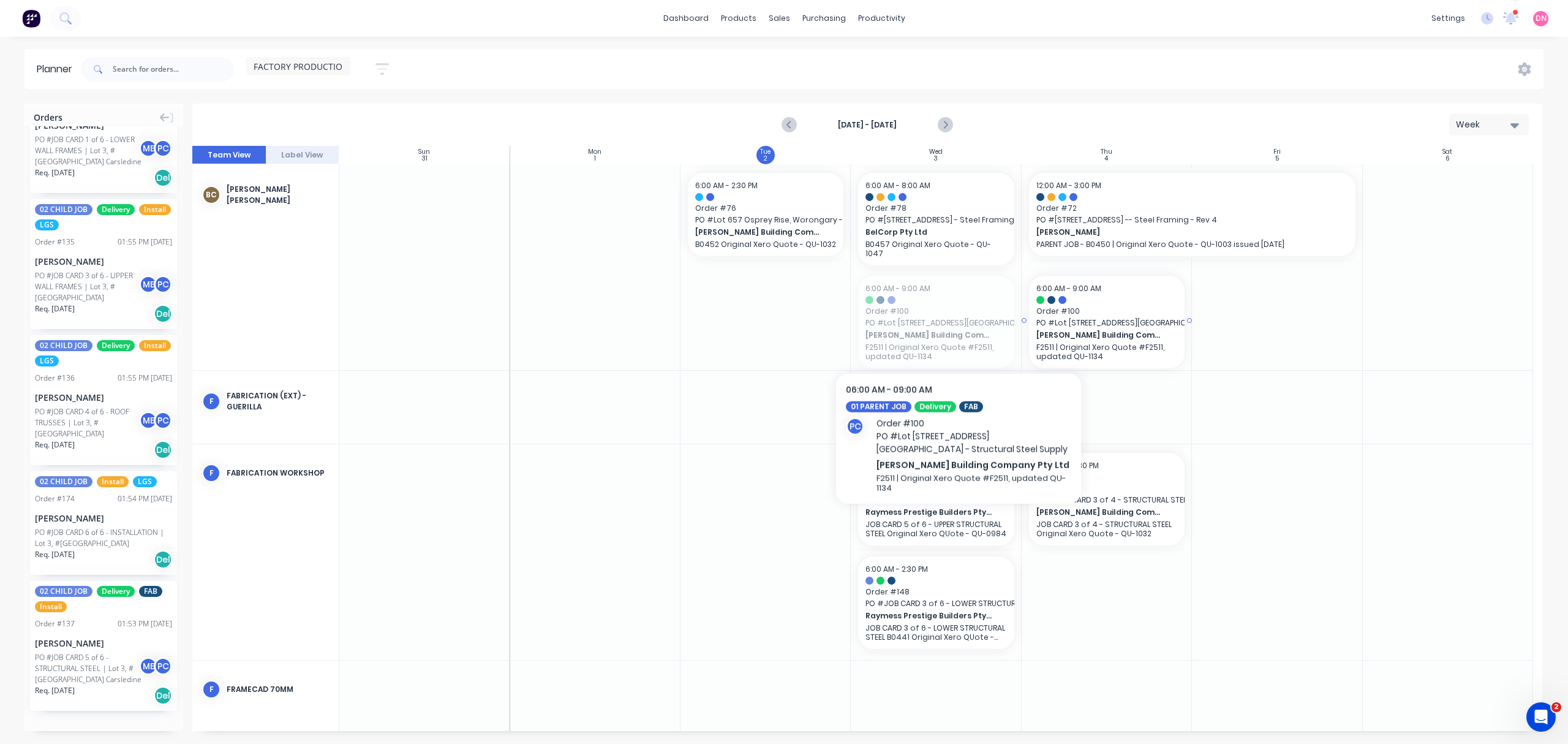
drag, startPoint x: 931, startPoint y: 327, endPoint x: 1091, endPoint y: 324, distance: 160.0
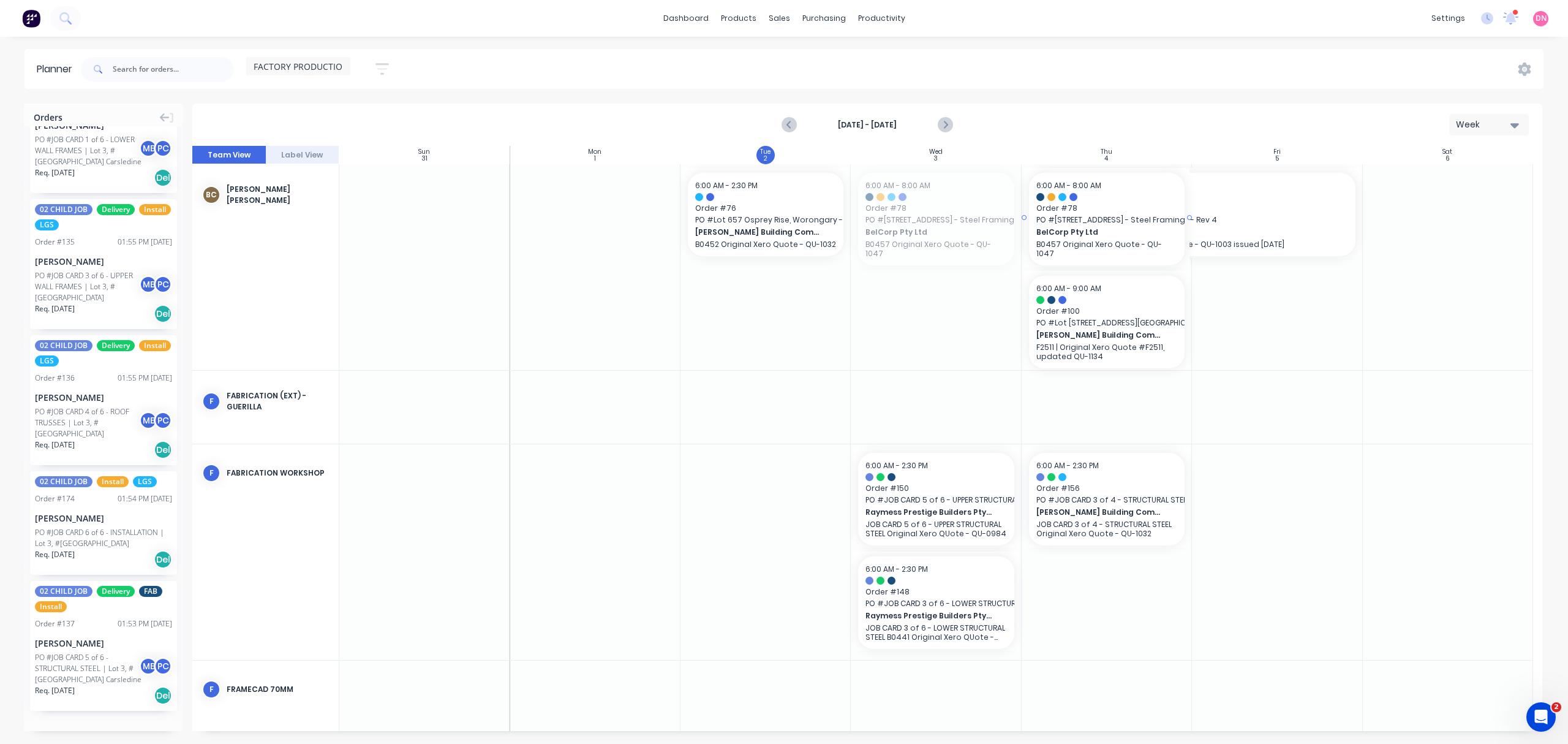
drag, startPoint x: 868, startPoint y: 194, endPoint x: 1143, endPoint y: 230, distance: 277.3
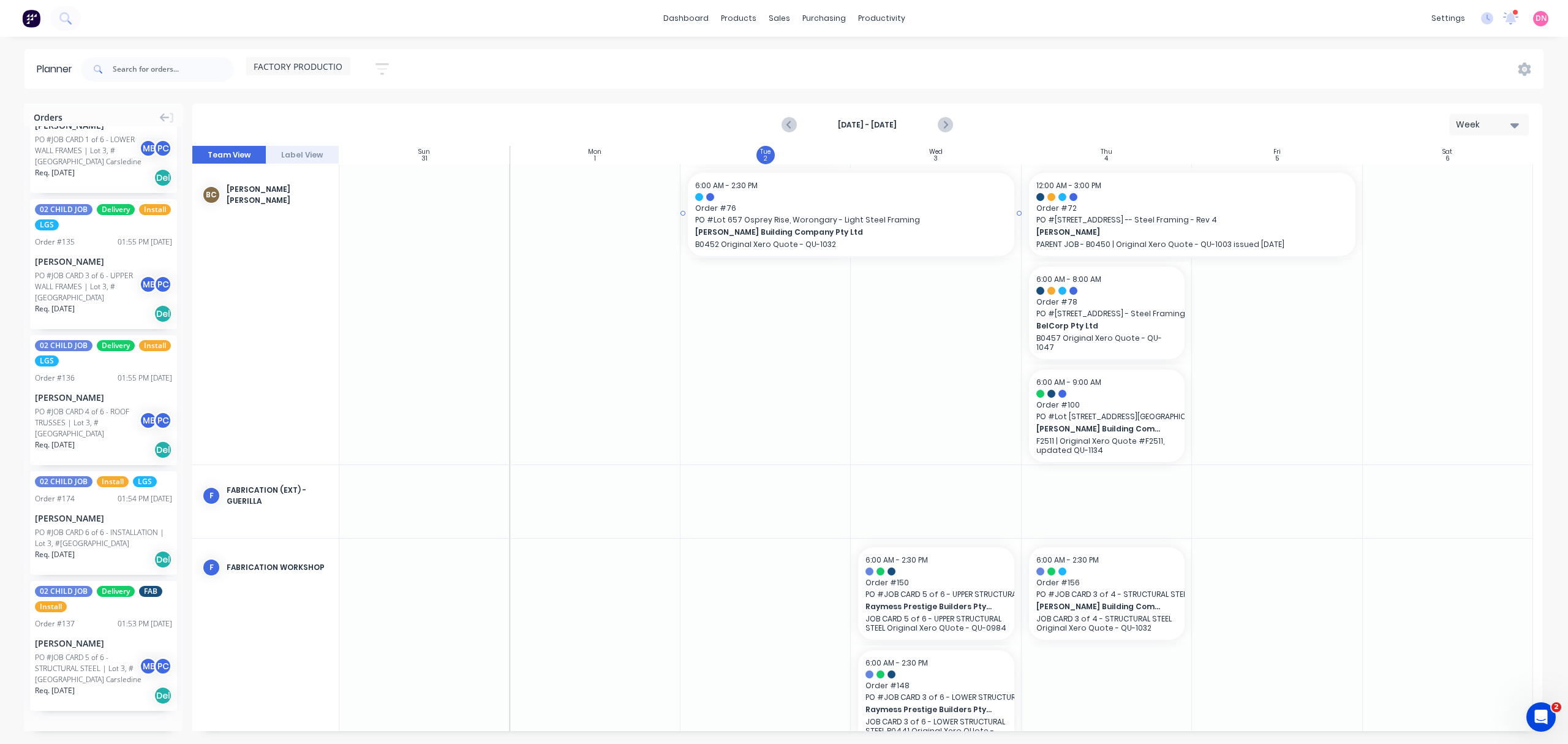
drag, startPoint x: 848, startPoint y: 211, endPoint x: 957, endPoint y: 209, distance: 109.0
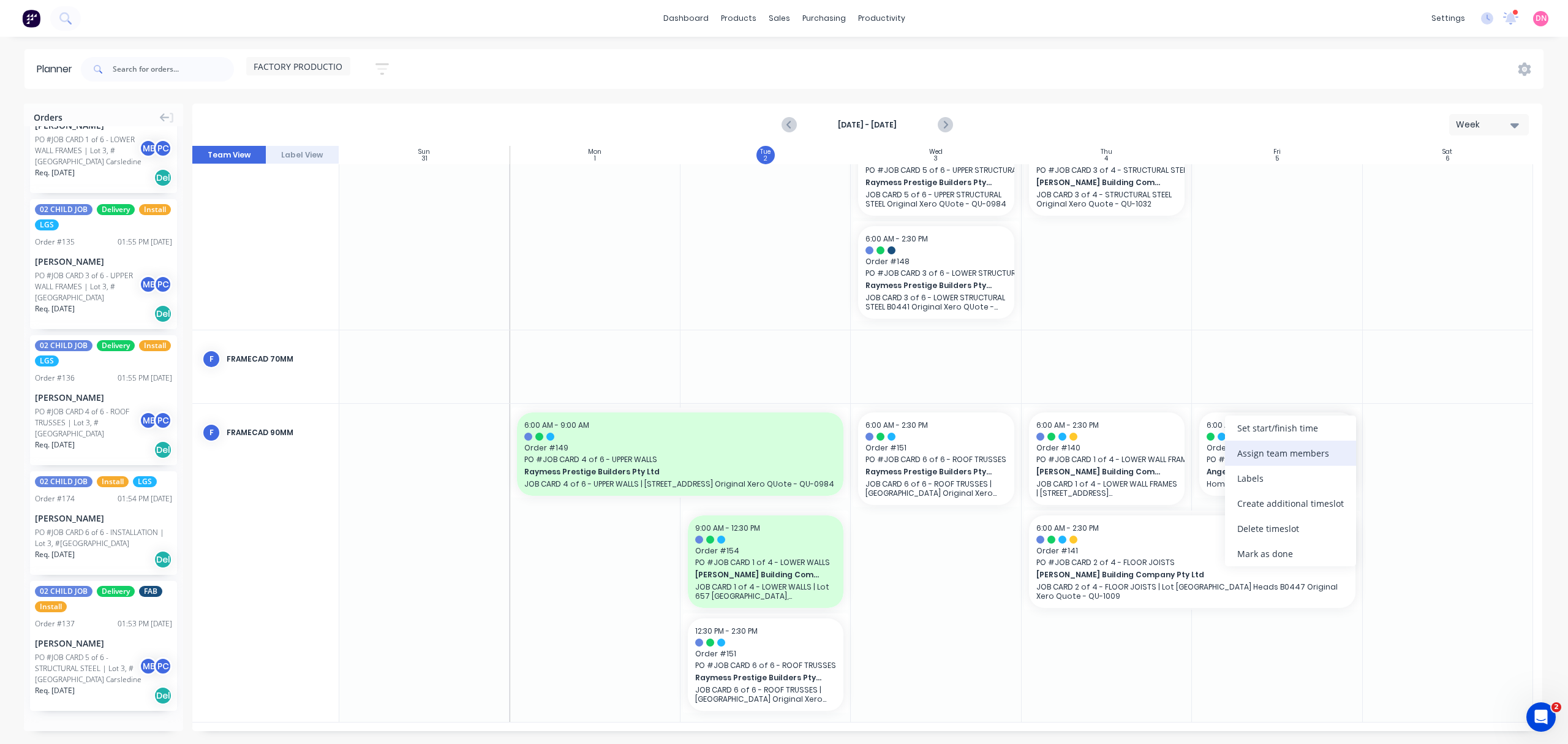
scroll to position [414, 0]
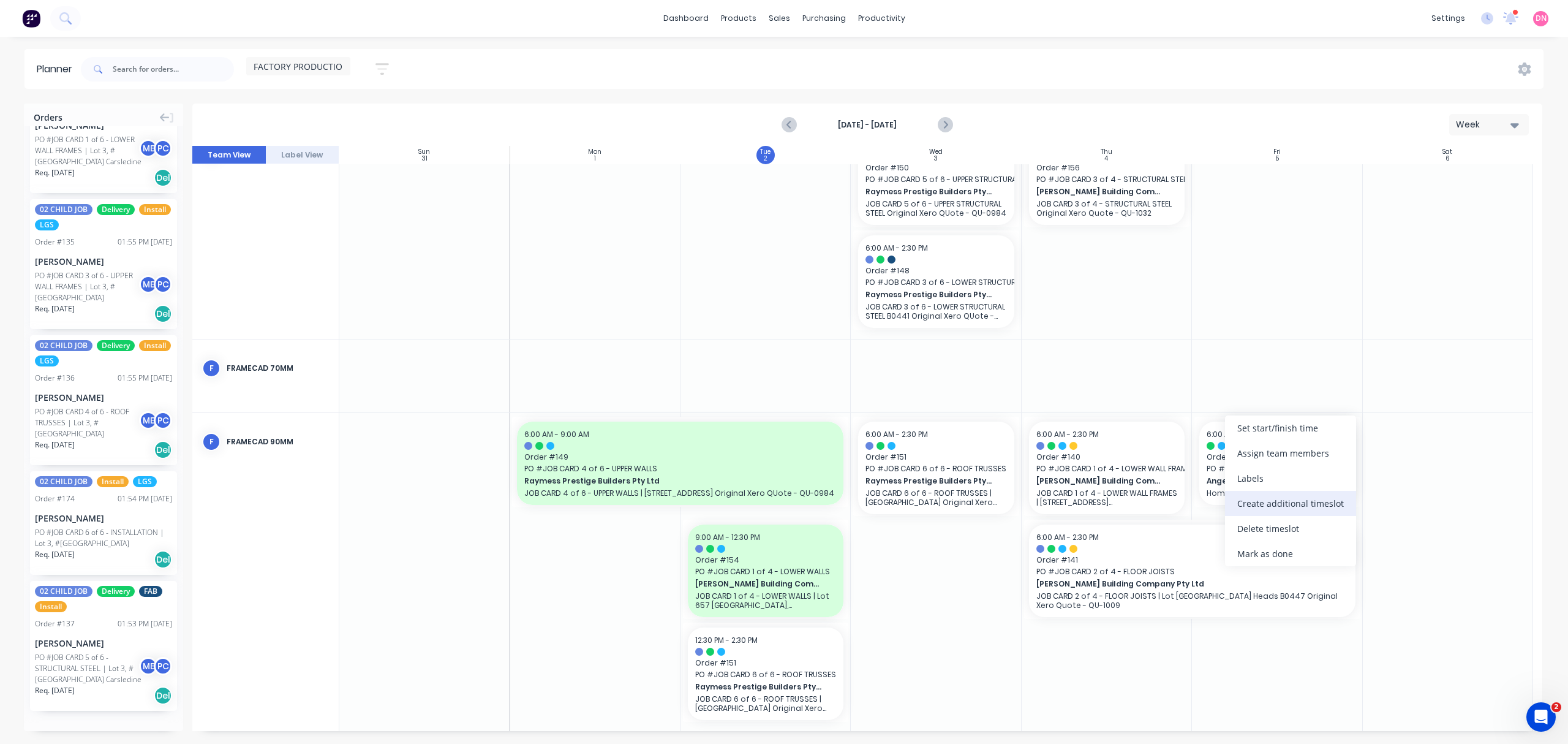
click at [1272, 492] on div "Create additional timeslot" at bounding box center [1290, 504] width 131 height 25
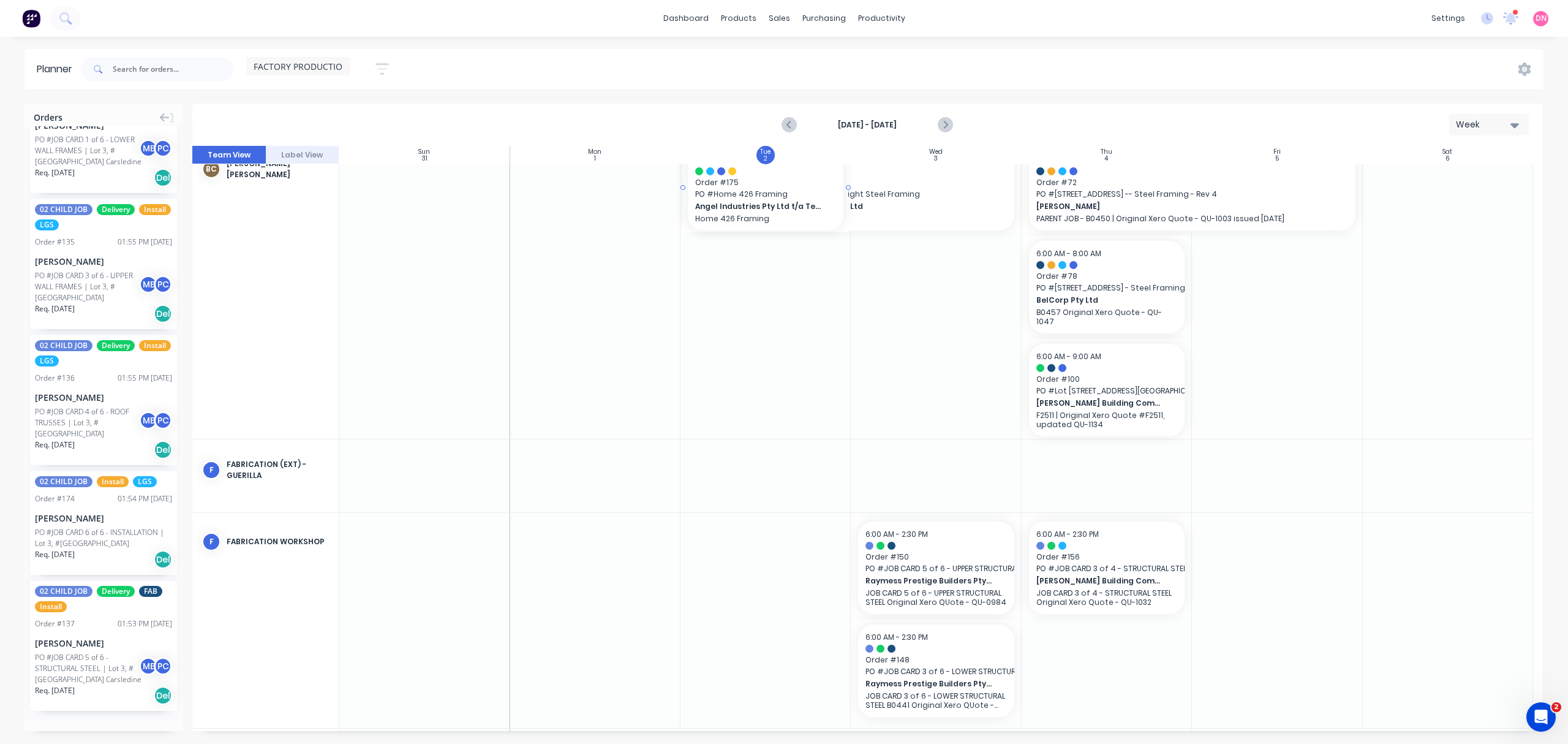
scroll to position [0, 0]
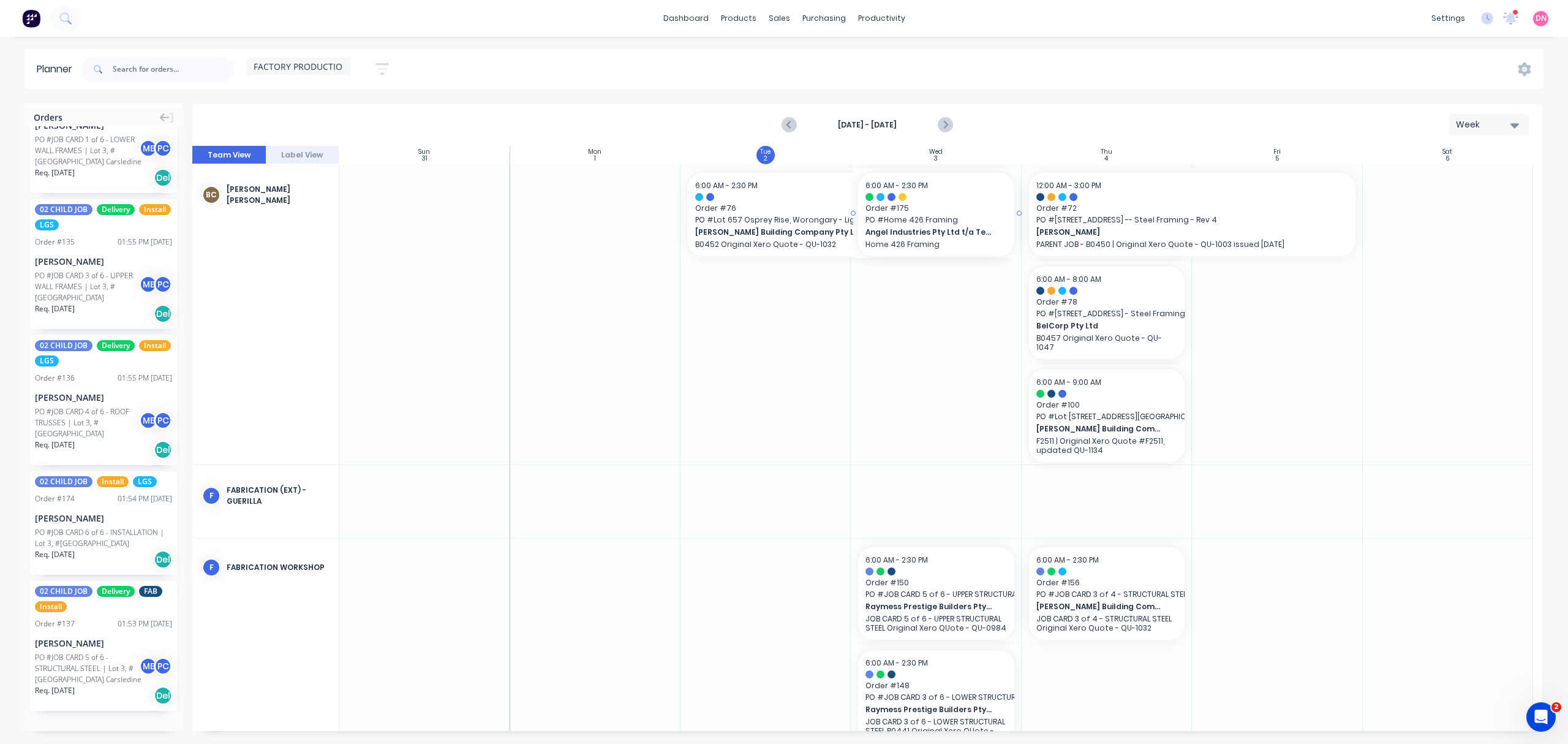
drag, startPoint x: 1279, startPoint y: 677, endPoint x: 961, endPoint y: 282, distance: 507.1
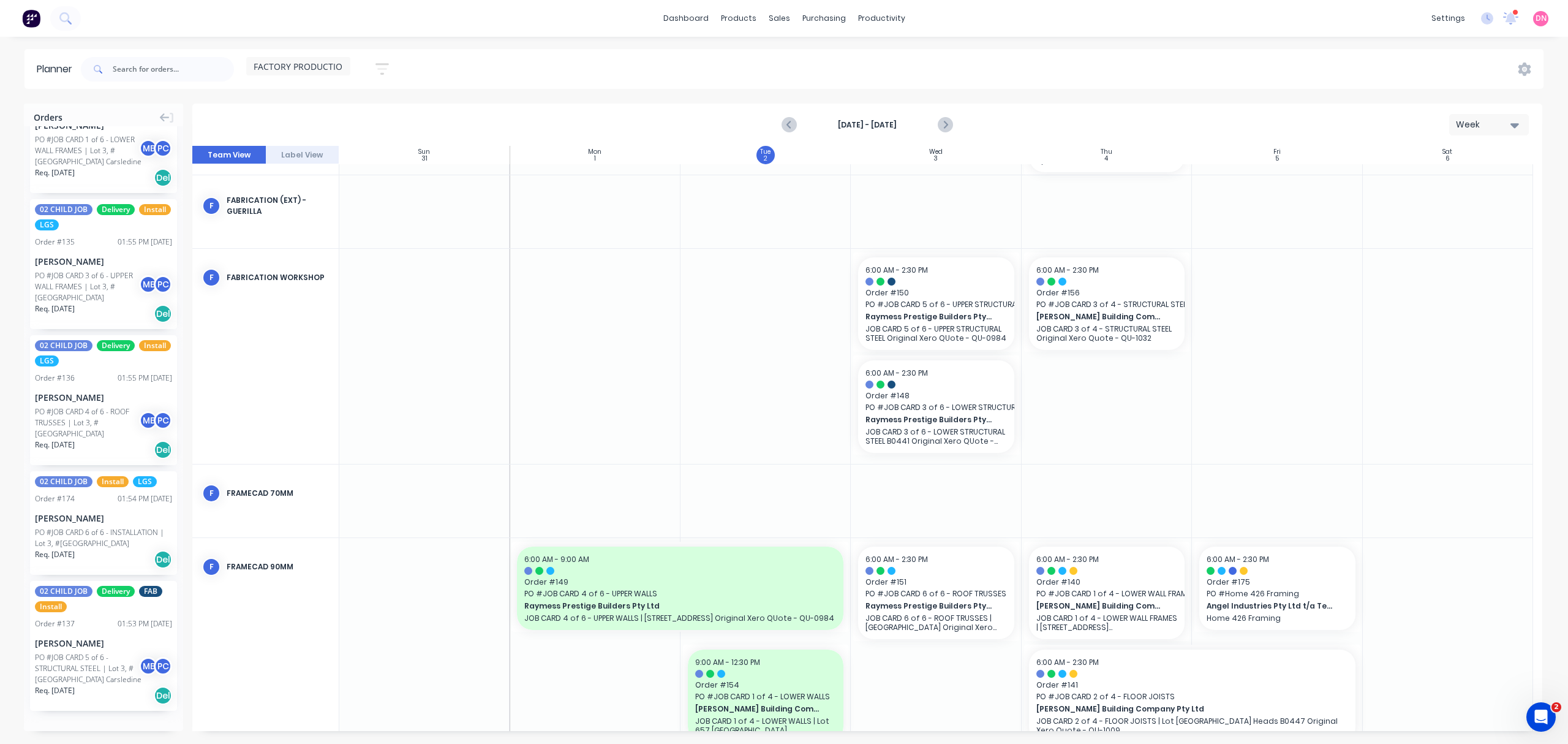
scroll to position [424, 0]
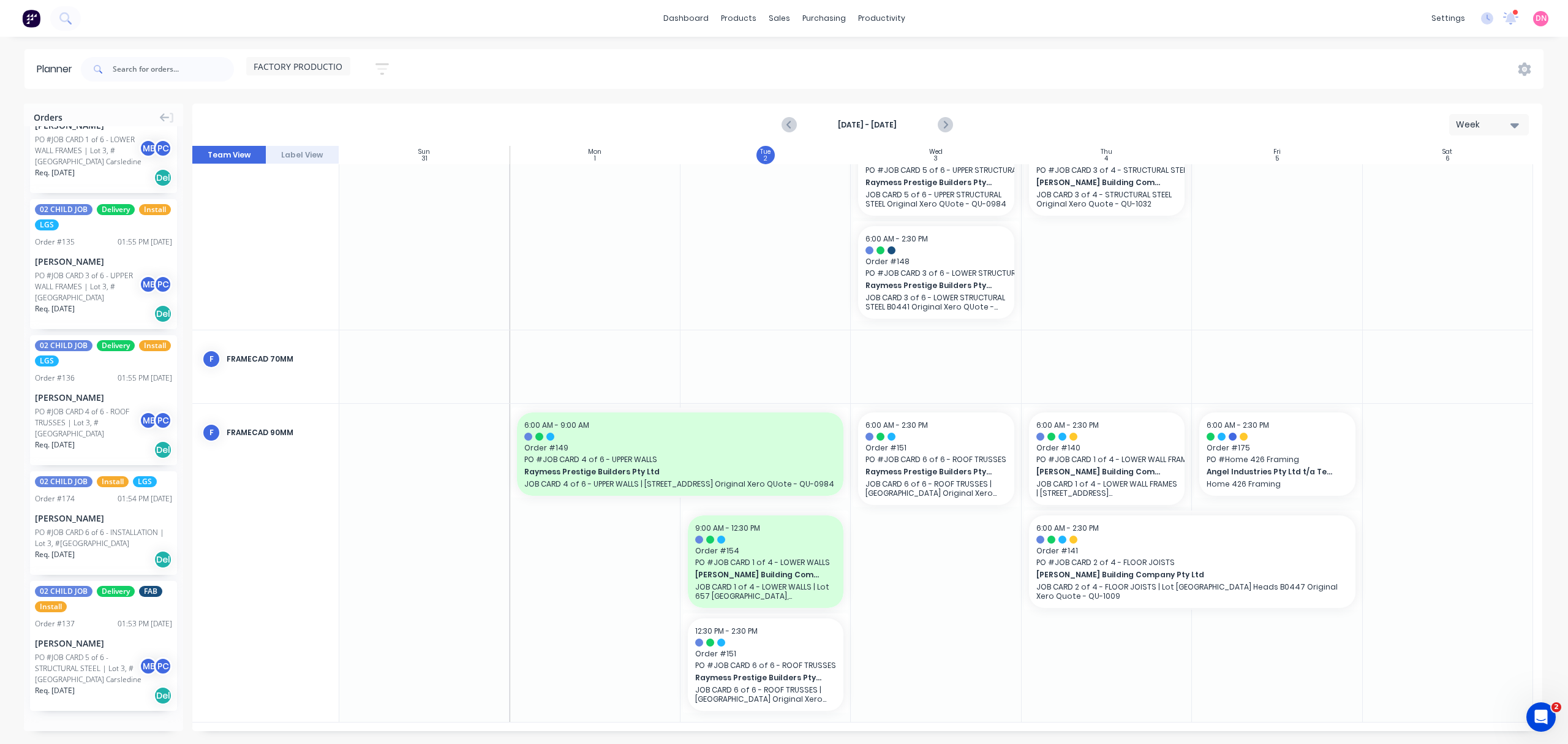
click at [381, 71] on icon "button" at bounding box center [382, 69] width 14 height 15
click at [792, 54] on div at bounding box center [787, 59] width 19 height 11
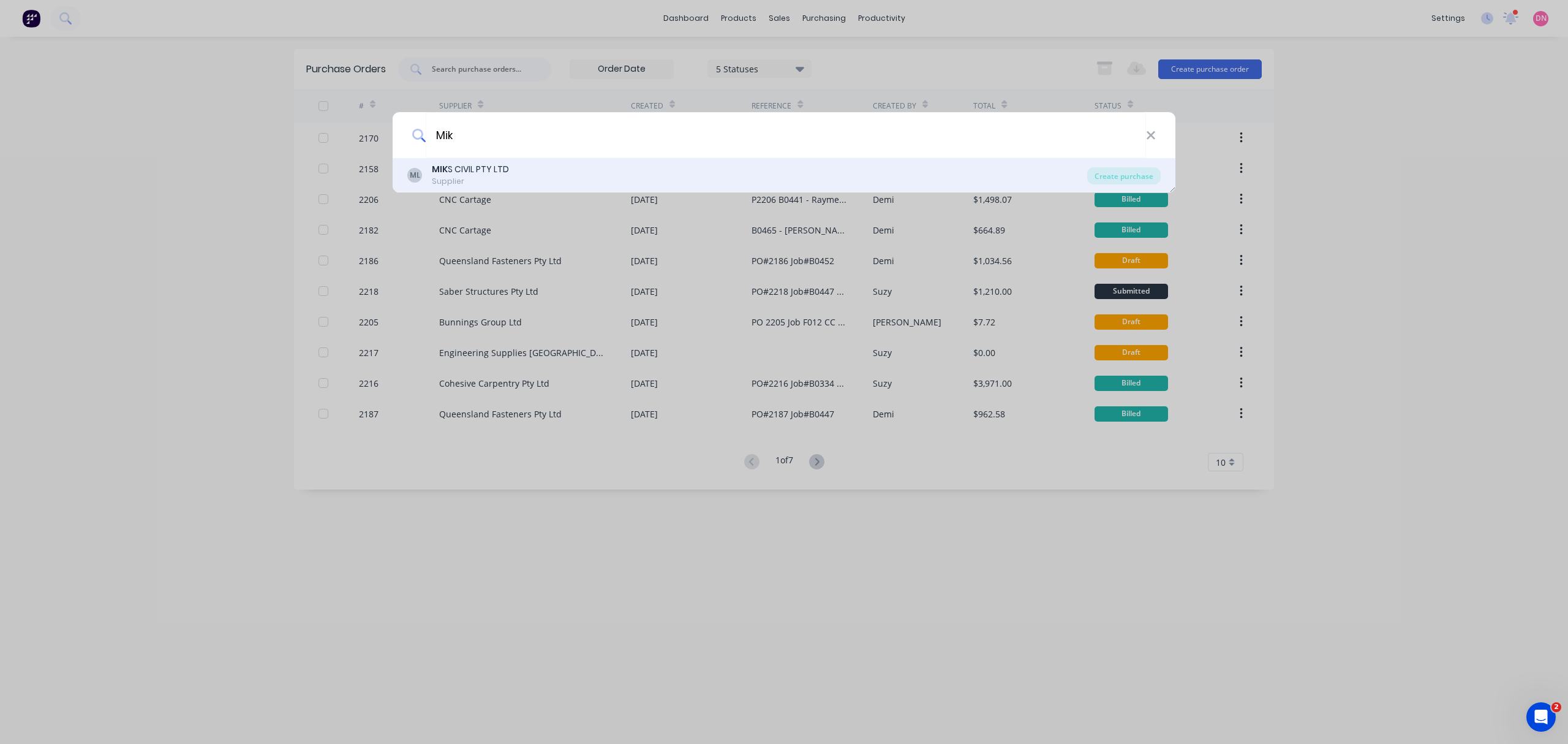
type input "Mik"
click at [740, 182] on div "ML MIK S CIVIL PTY LTD Supplier" at bounding box center [747, 175] width 680 height 24
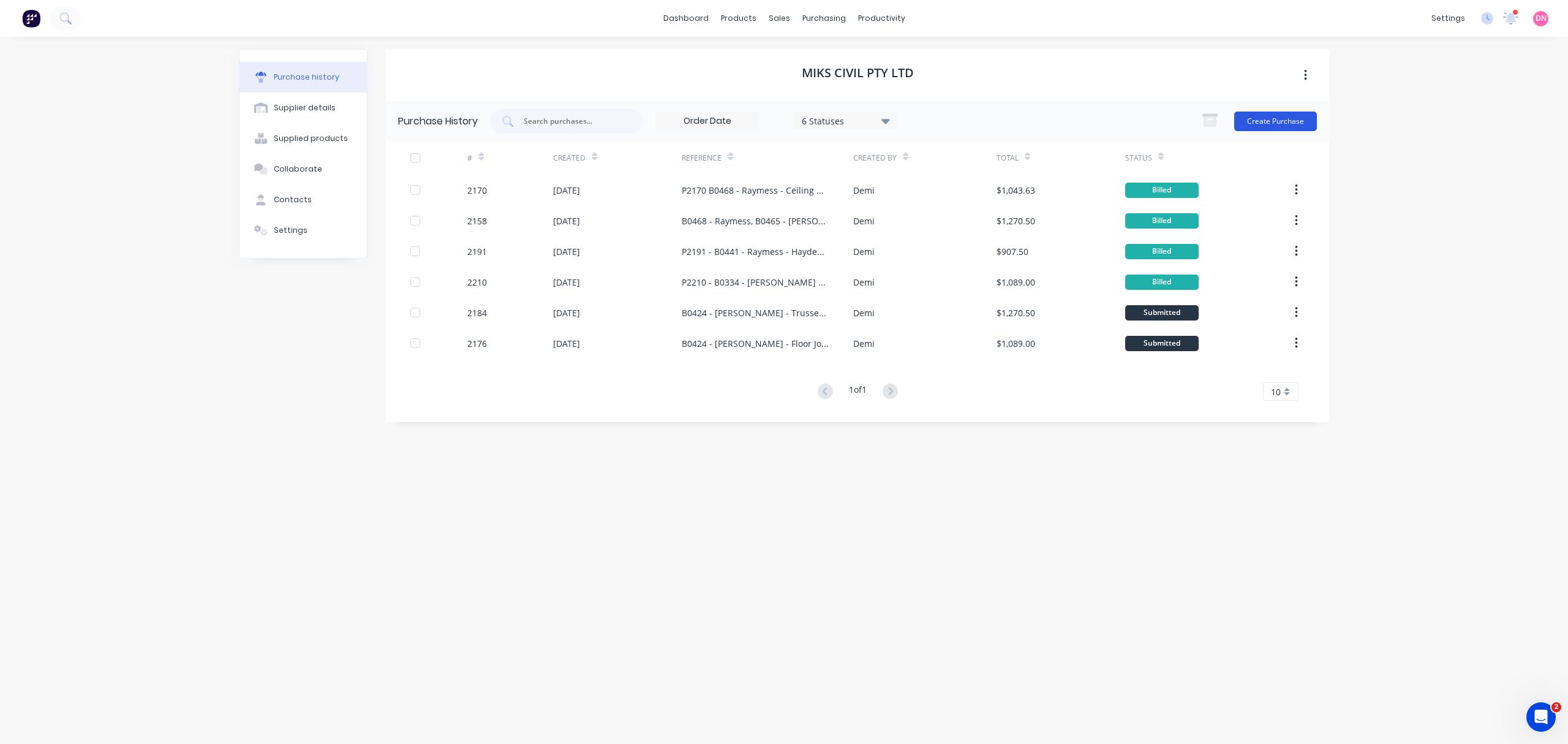
click at [1277, 124] on button "Create Purchase" at bounding box center [1275, 121] width 82 height 20
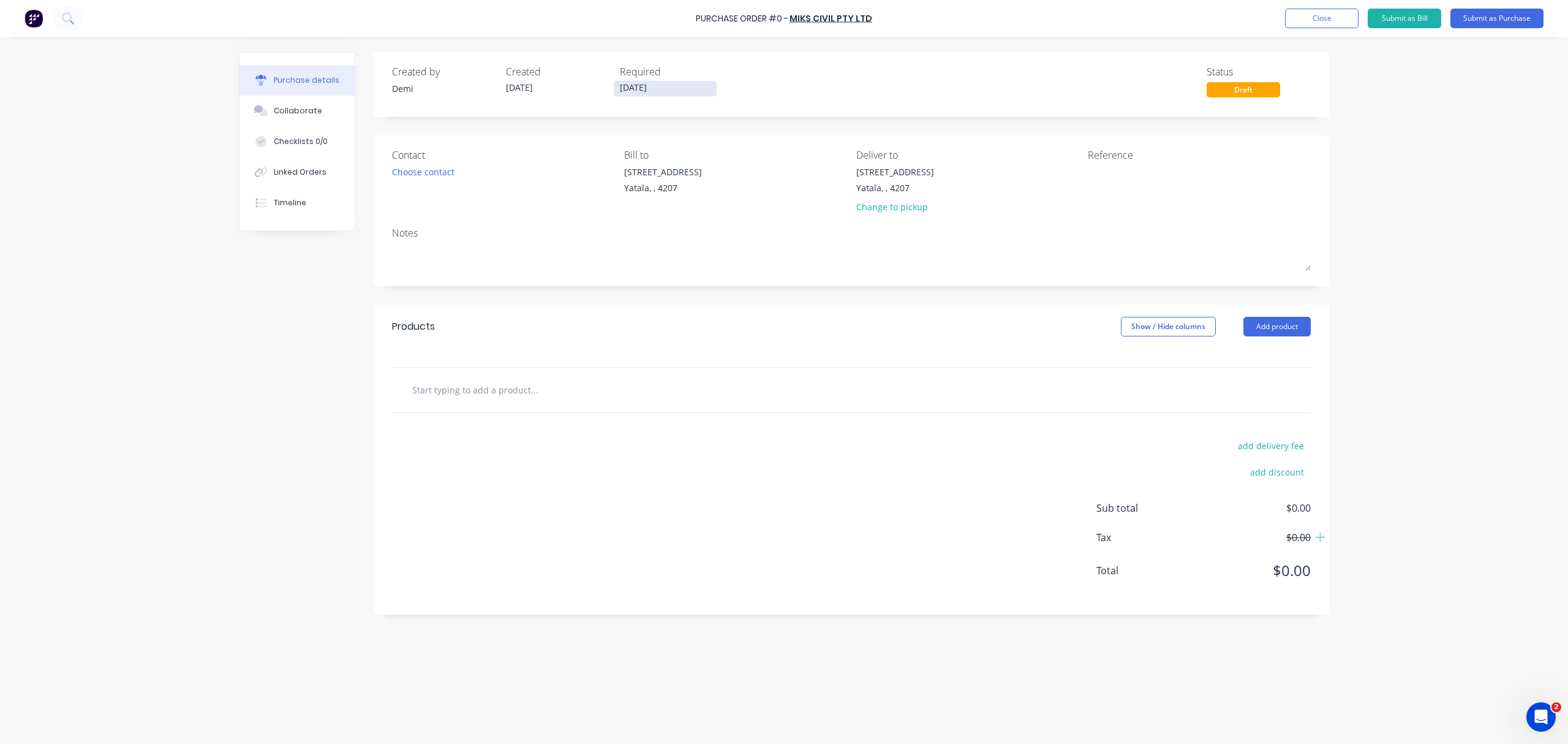
click at [648, 92] on input "02/09/25" at bounding box center [665, 88] width 103 height 15
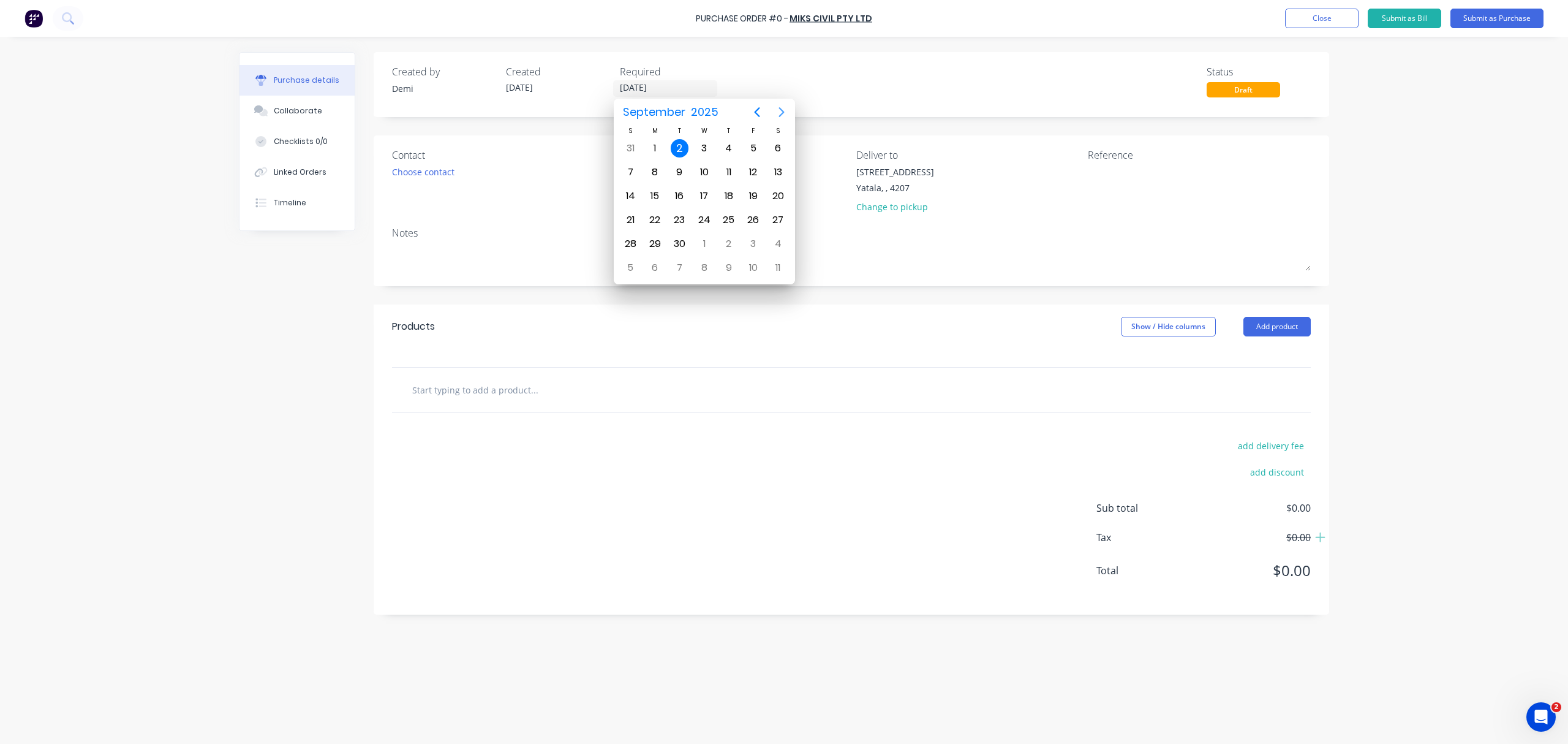
click at [775, 116] on icon "Next page" at bounding box center [781, 111] width 14 height 14
click at [752, 114] on icon "Previous page" at bounding box center [756, 111] width 14 height 14
click at [669, 172] on div "9" at bounding box center [679, 172] width 25 height 23
type input "09/09/25"
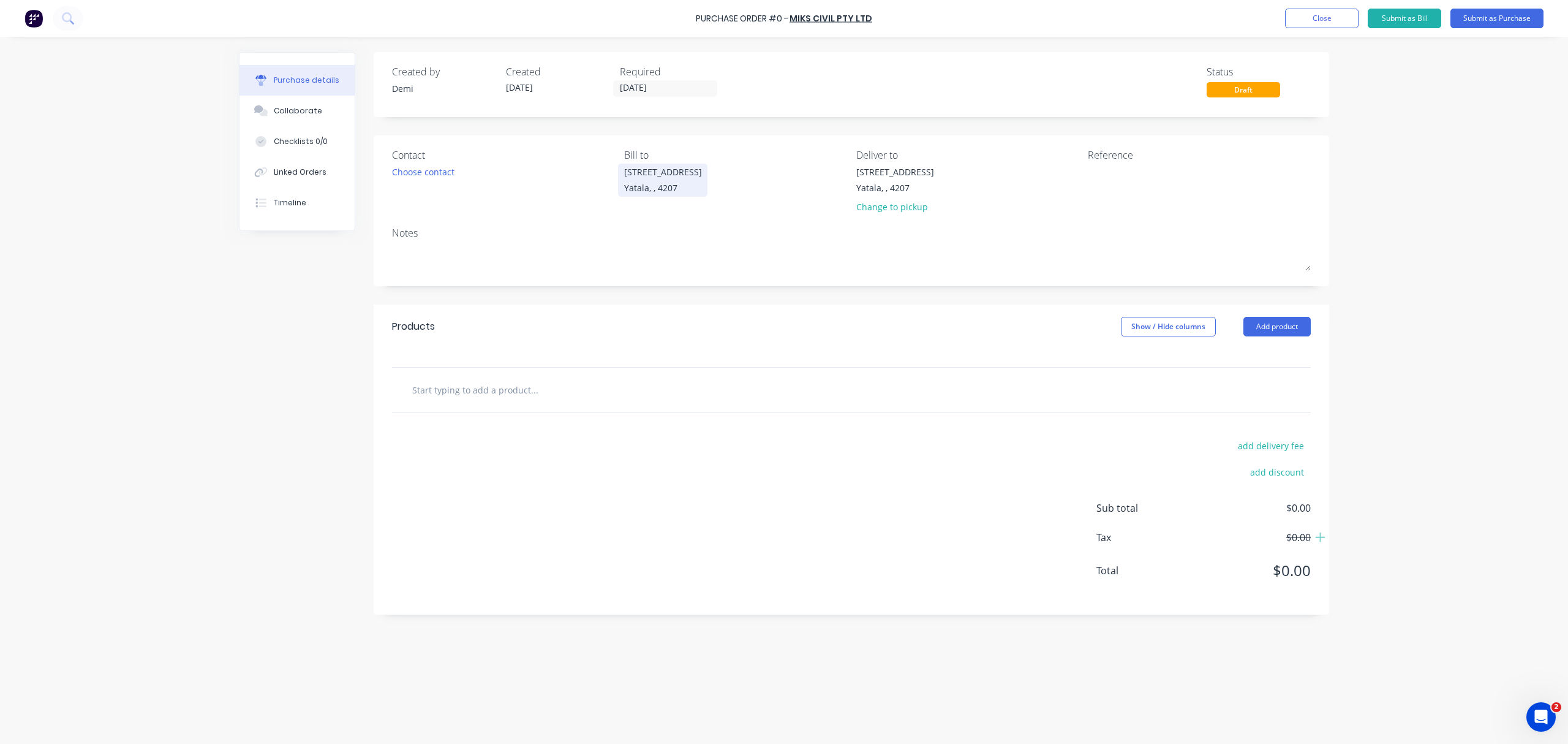
click at [659, 175] on div "33 Computer Road" at bounding box center [663, 172] width 78 height 13
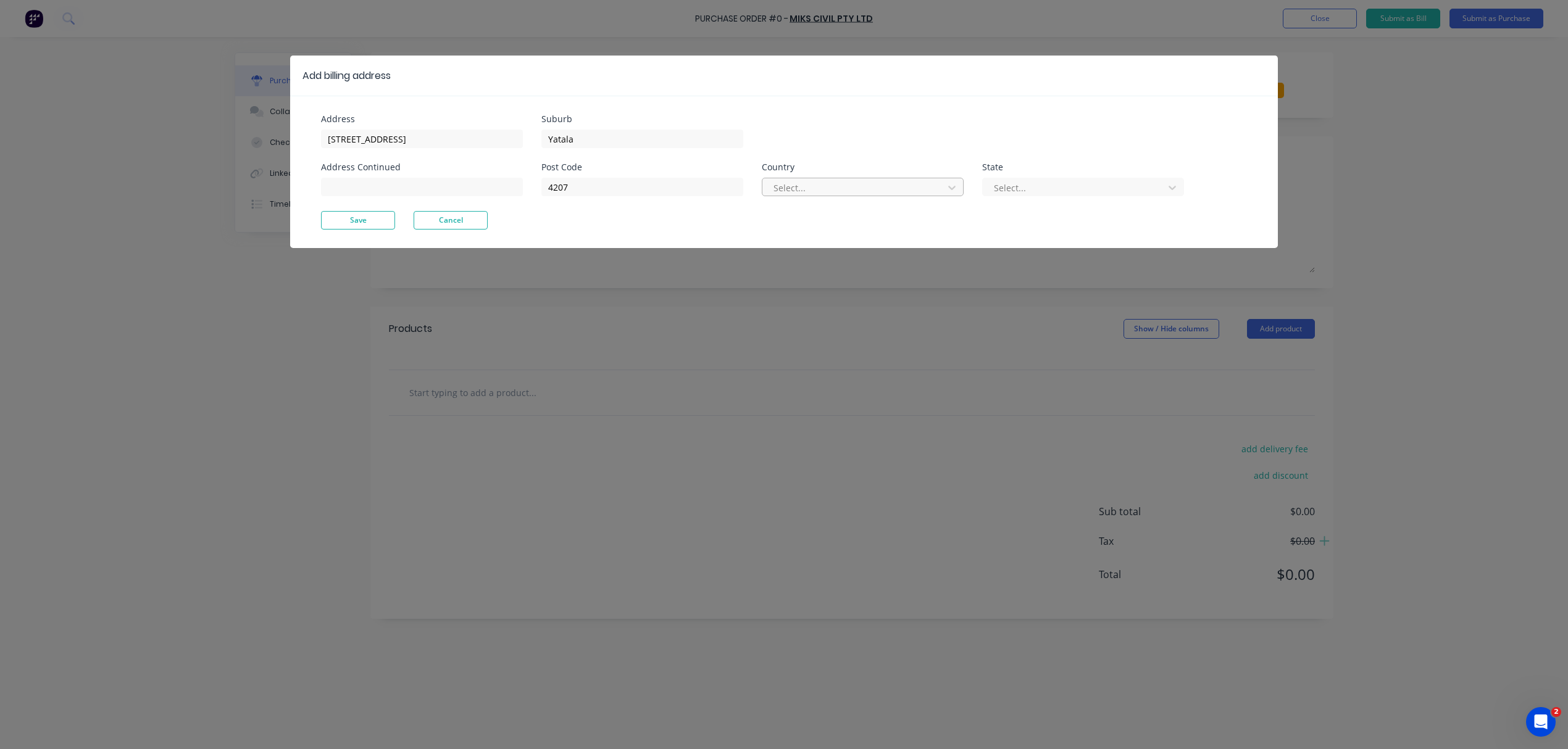
click at [799, 190] on div at bounding box center [855, 188] width 165 height 15
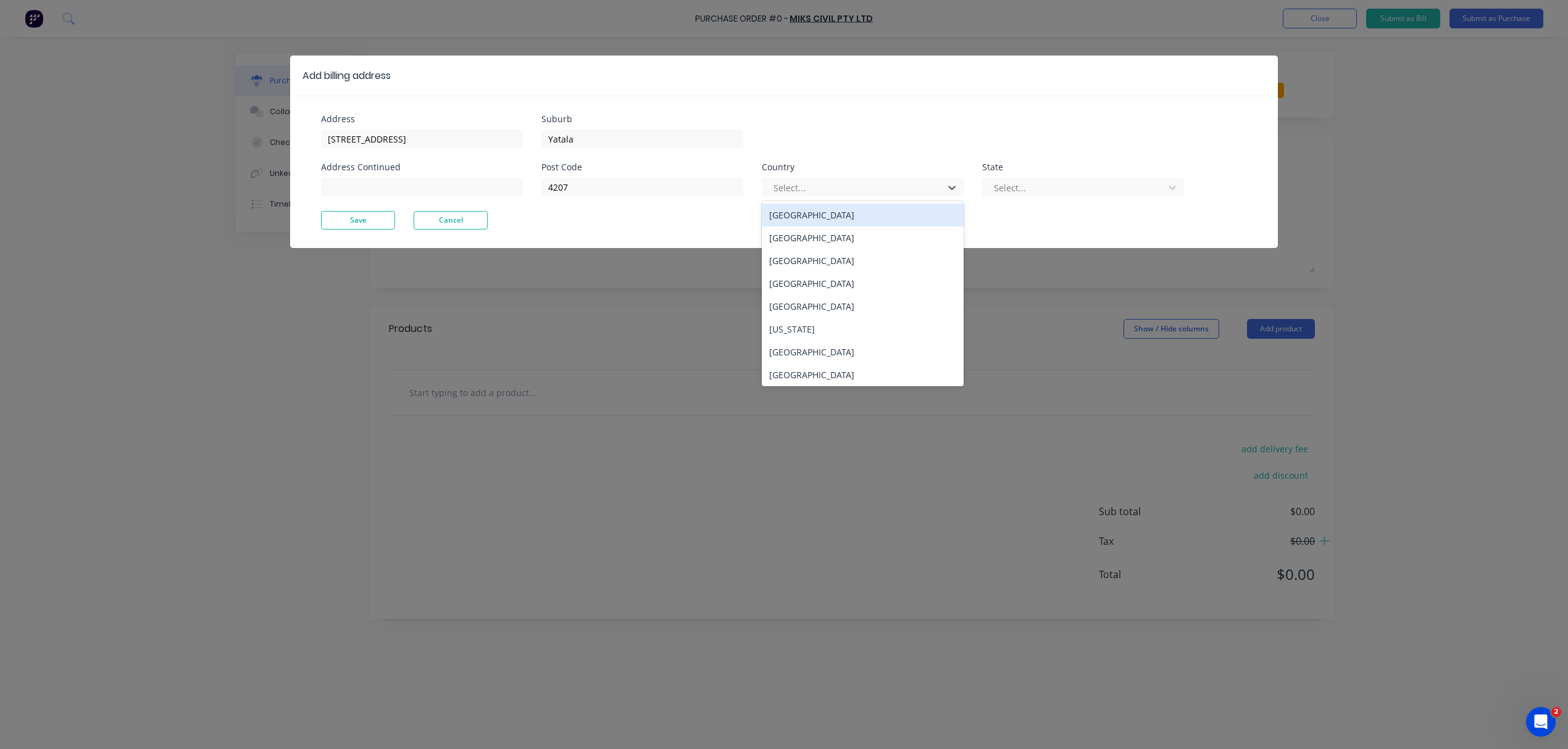
click at [846, 222] on div "Australia" at bounding box center [862, 215] width 202 height 23
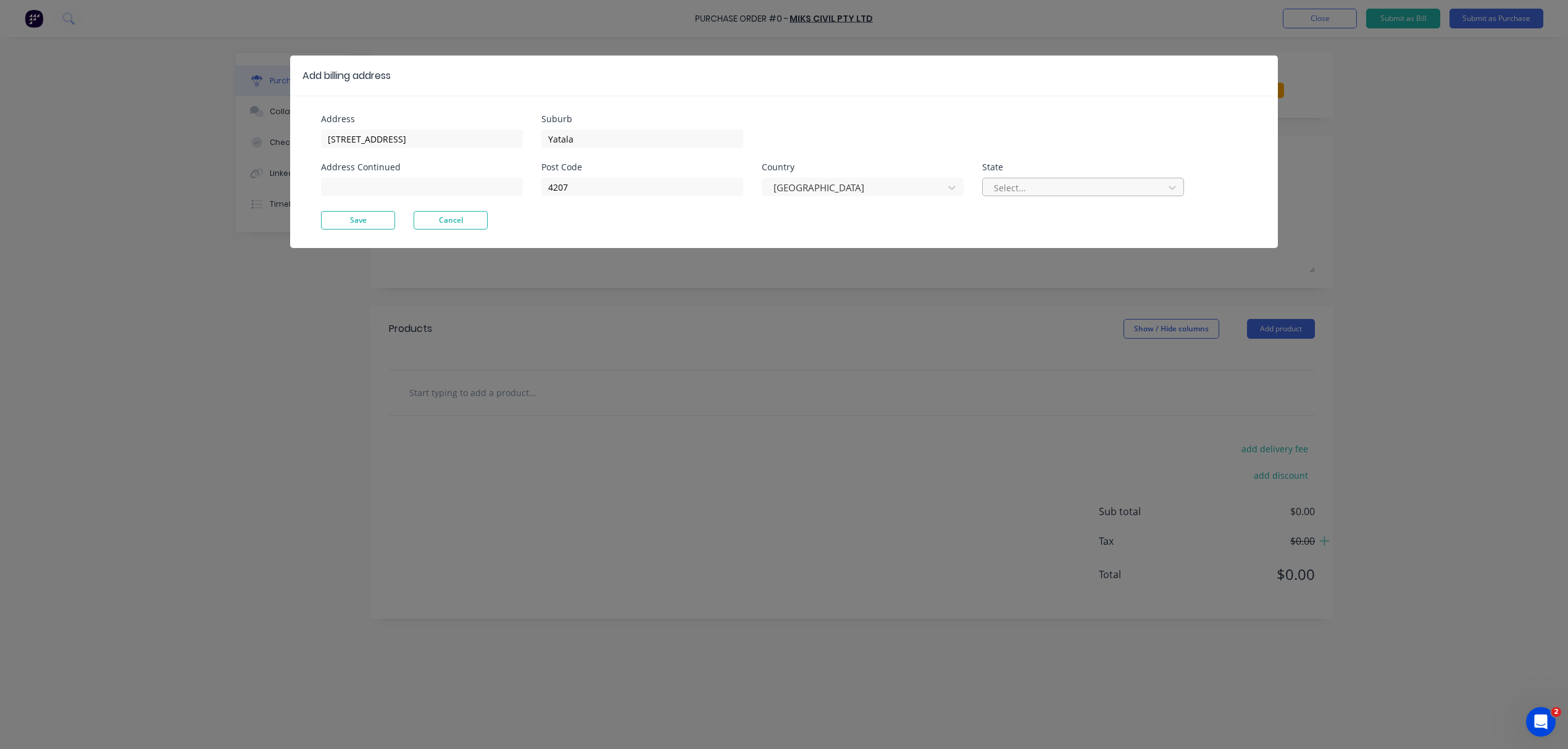
click at [1023, 188] on div at bounding box center [1074, 188] width 165 height 15
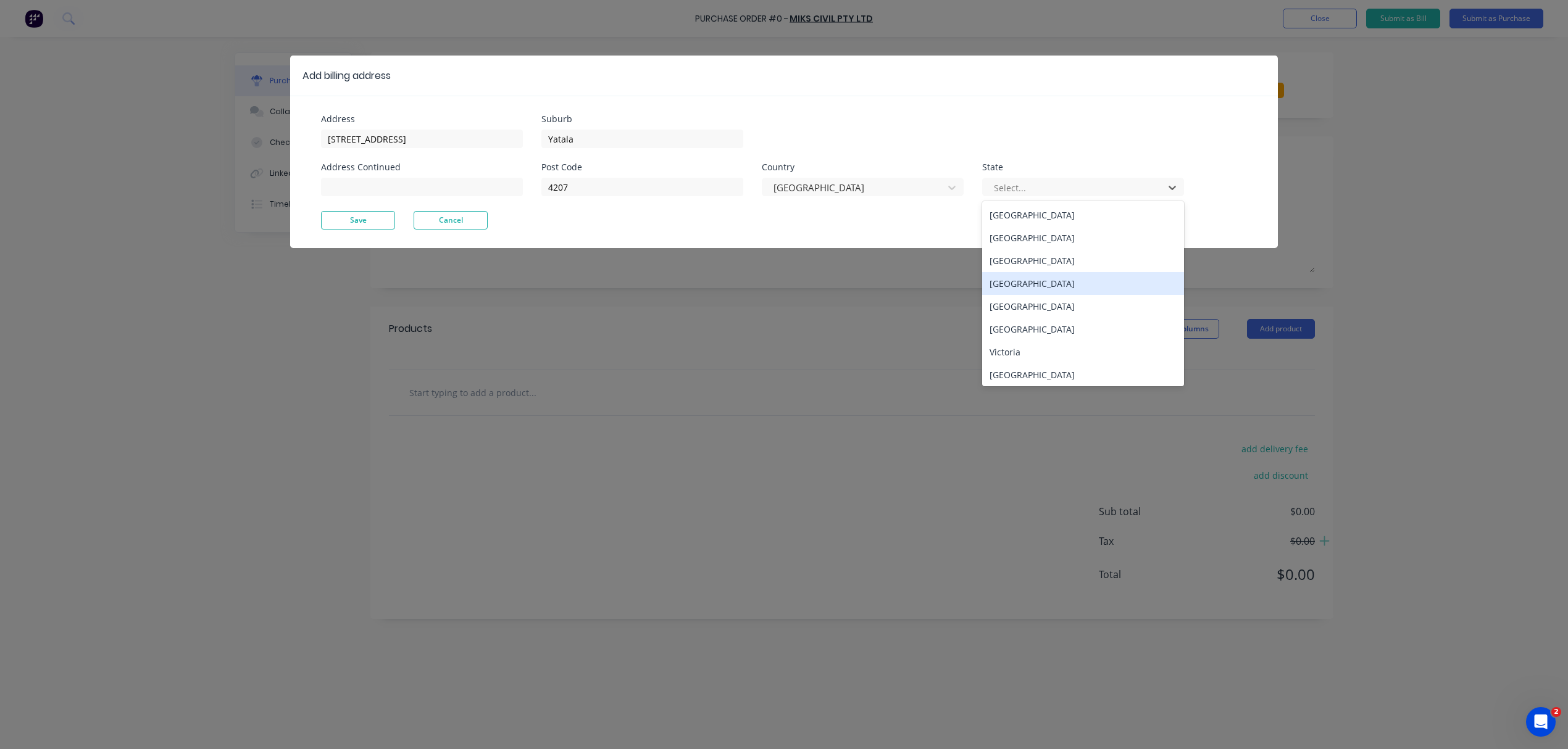
click at [1032, 278] on div "Queensland" at bounding box center [1083, 283] width 202 height 23
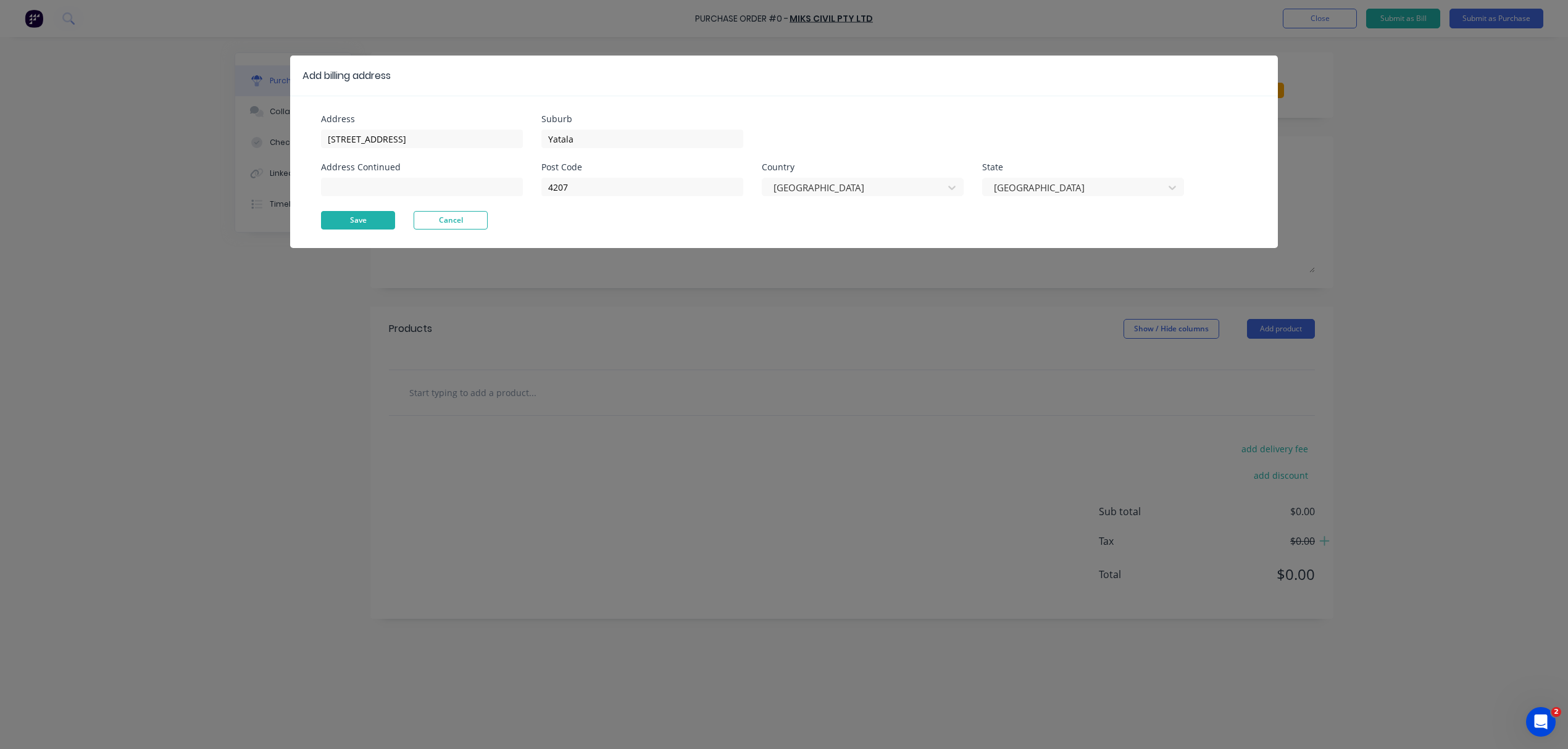
click at [373, 213] on button "Save" at bounding box center [358, 221] width 74 height 19
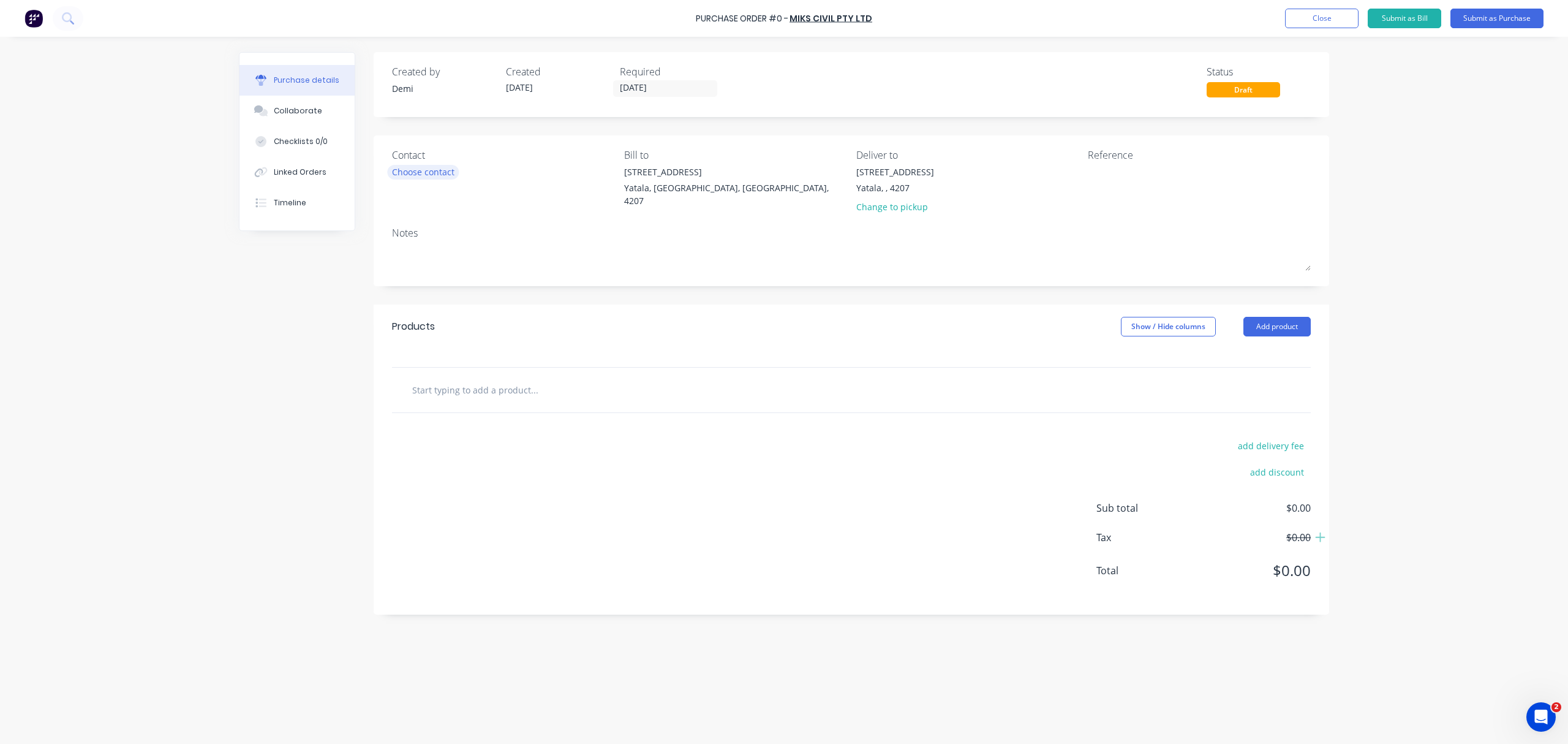
click at [439, 172] on div "Choose contact" at bounding box center [424, 172] width 63 height 13
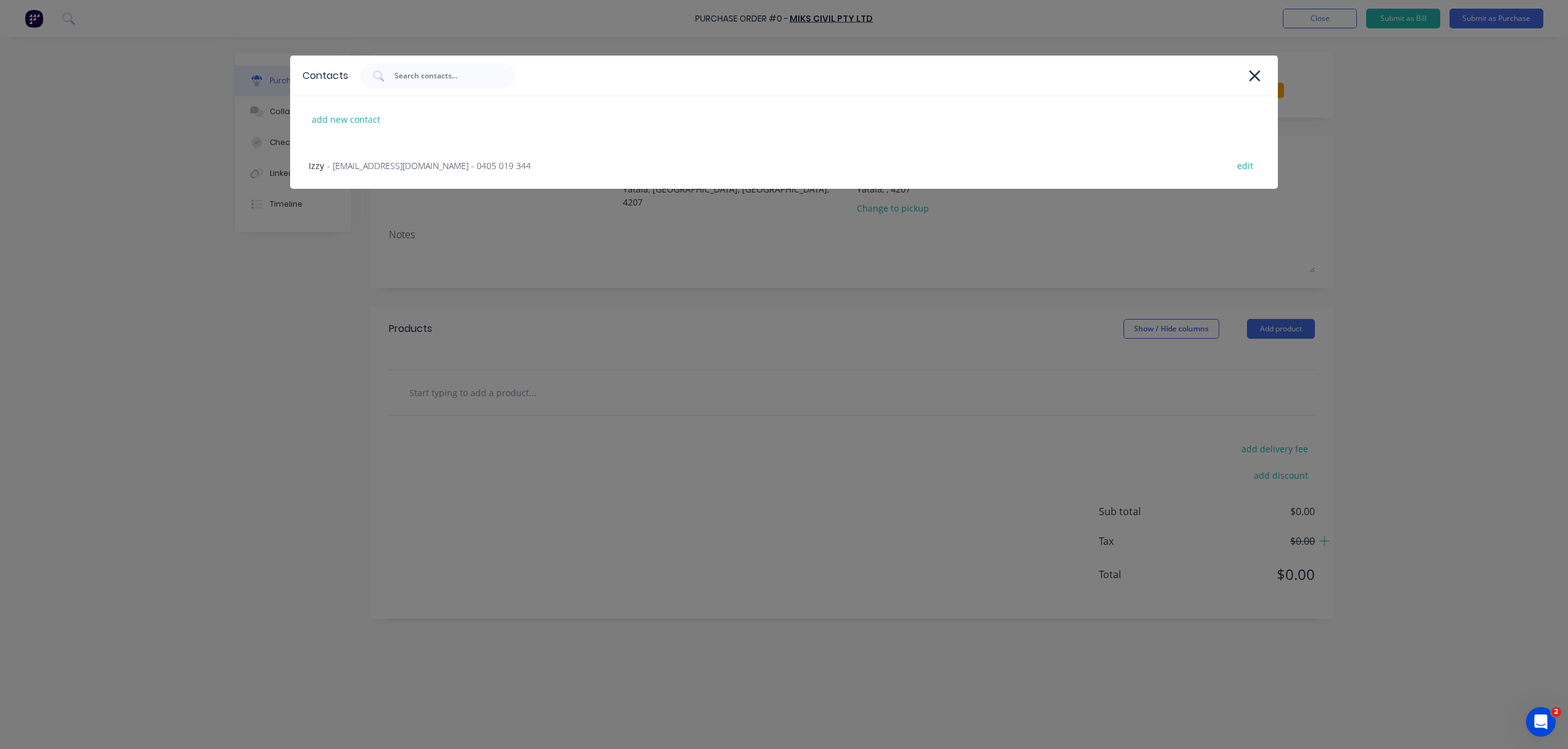
click at [442, 174] on div "Izzy - ishraaz_khan@yahoo.com - 0405 019 344 edit" at bounding box center [784, 166] width 987 height 46
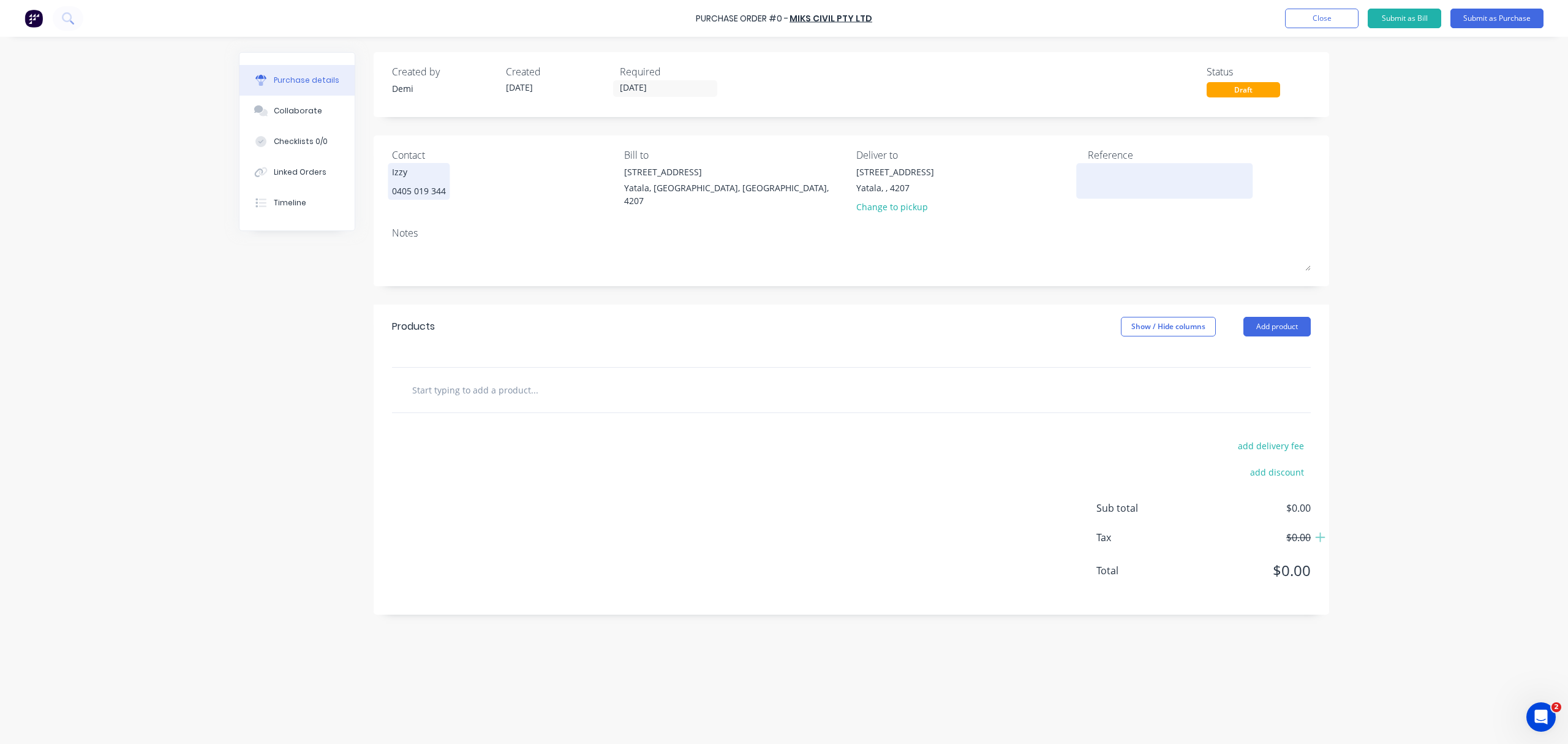
click at [1112, 169] on textarea at bounding box center [1164, 179] width 153 height 27
click at [902, 182] on div "Yatala, , 4207" at bounding box center [896, 188] width 78 height 13
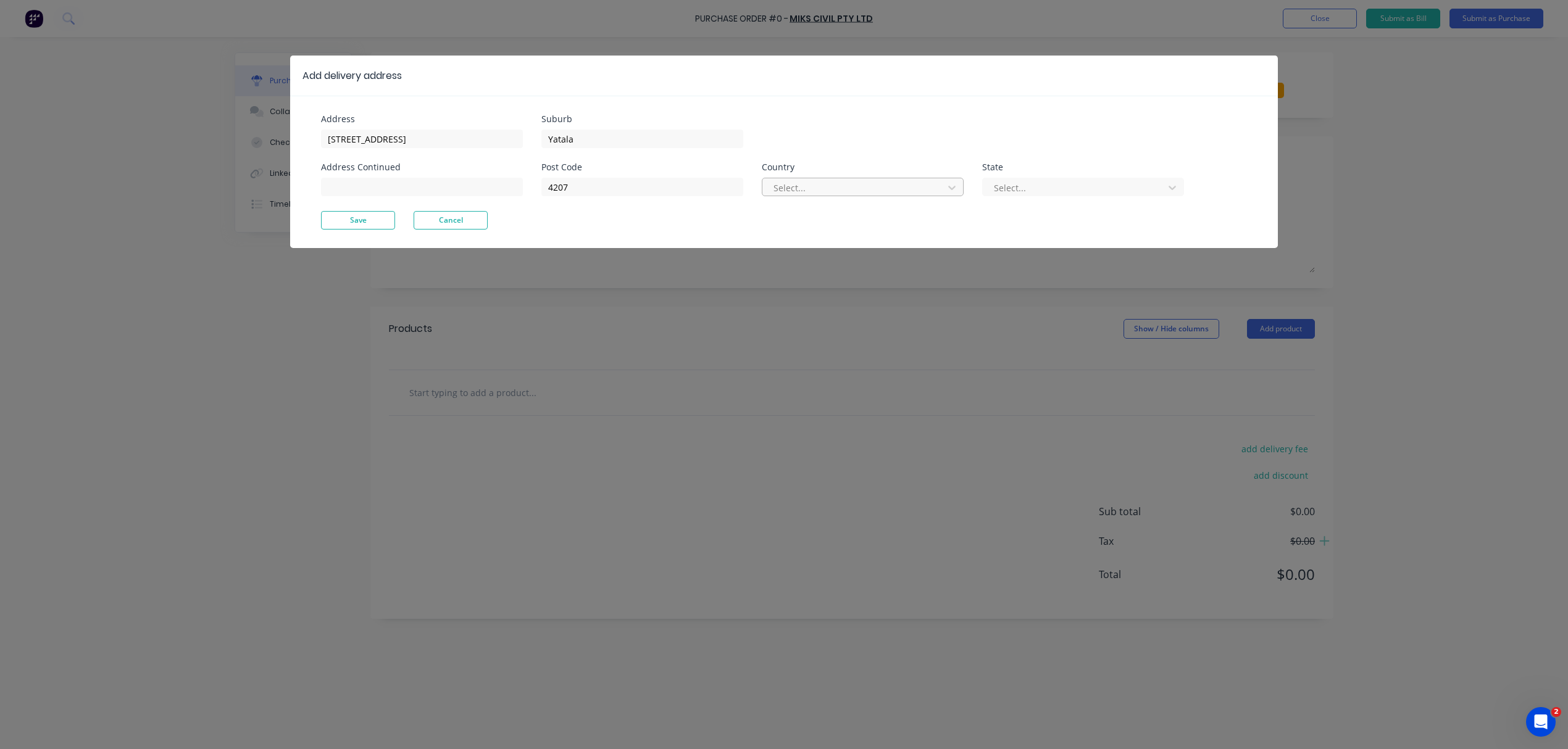
click at [890, 185] on div at bounding box center [855, 188] width 165 height 15
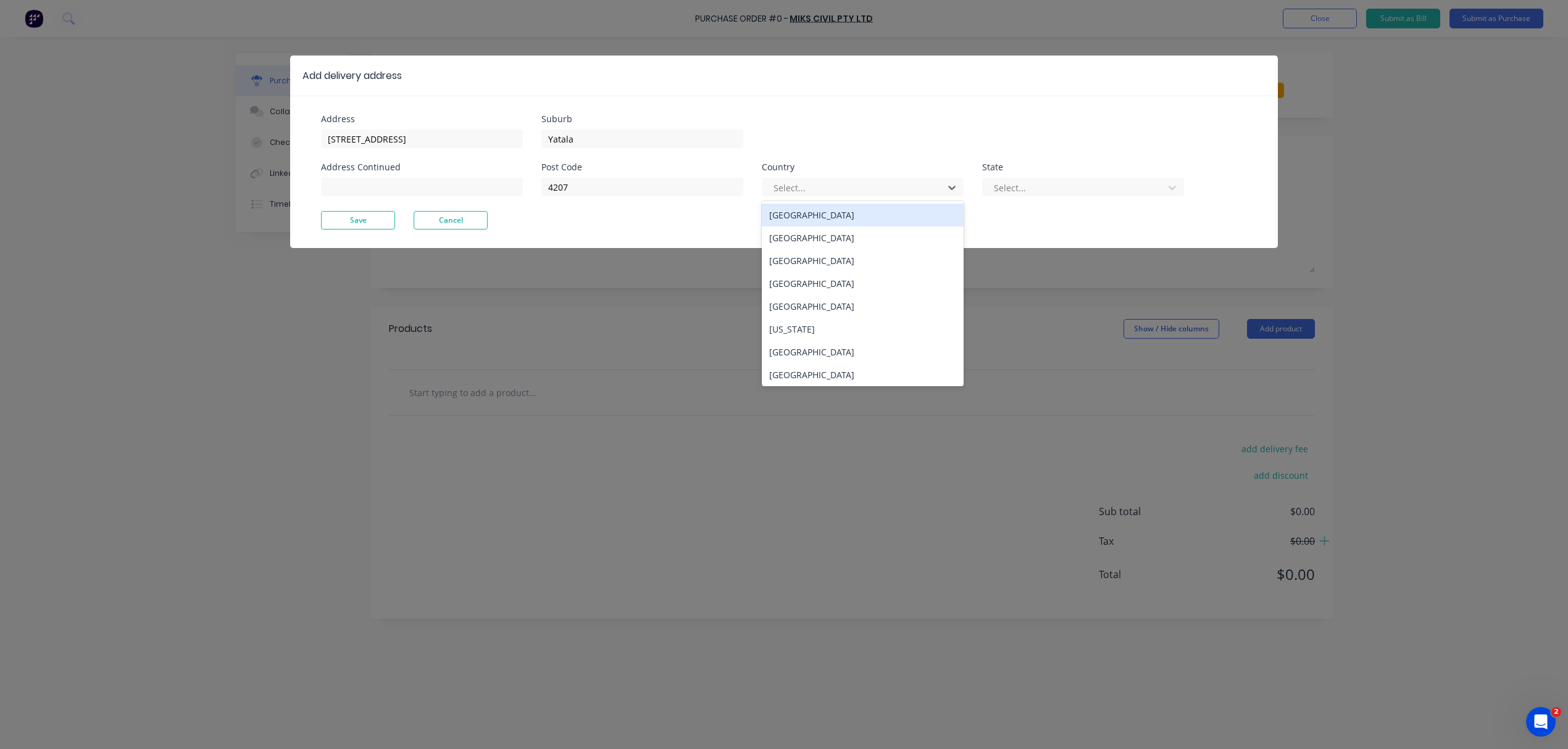
click at [890, 221] on div "Australia" at bounding box center [862, 215] width 202 height 23
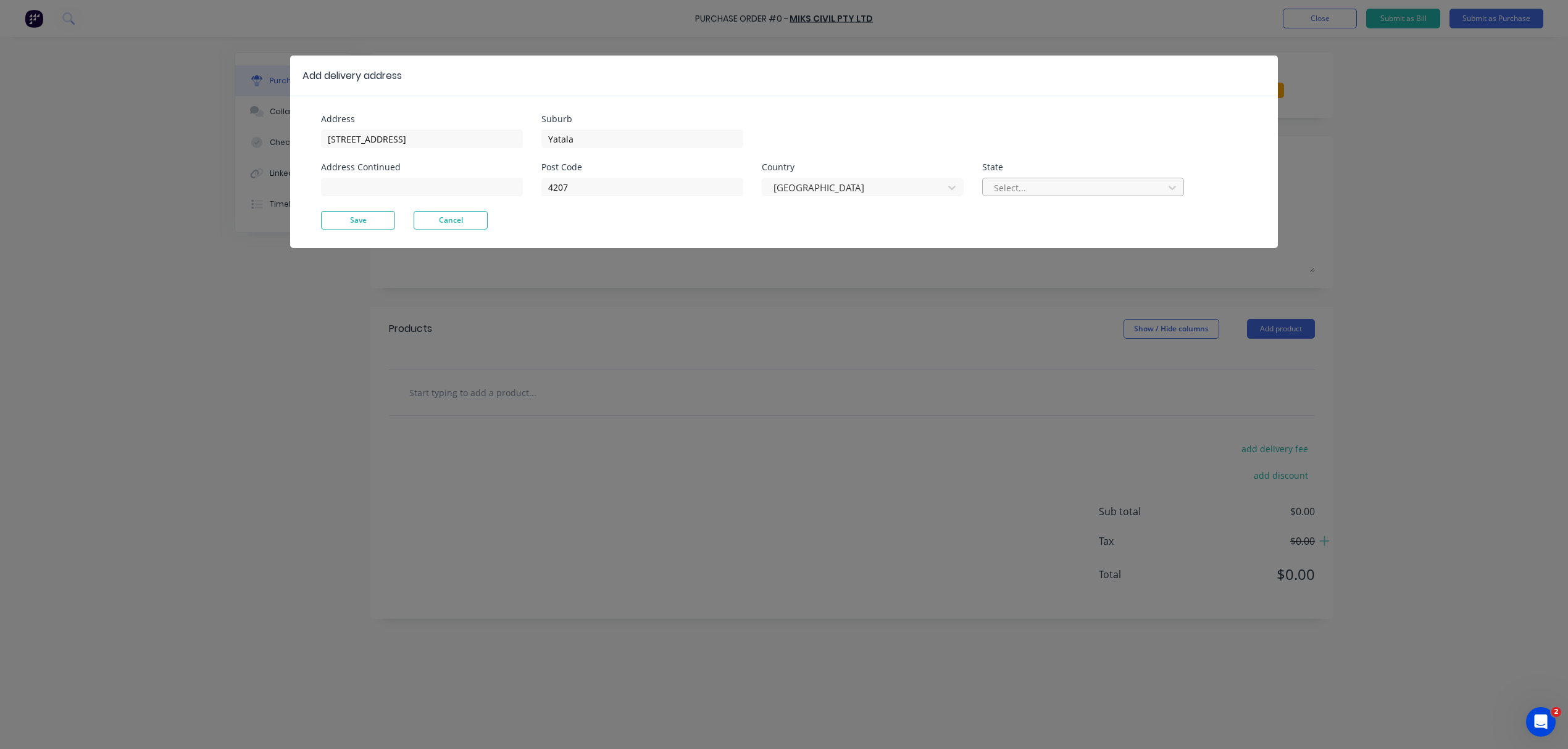
click at [986, 191] on div "Select..." at bounding box center [1083, 187] width 202 height 19
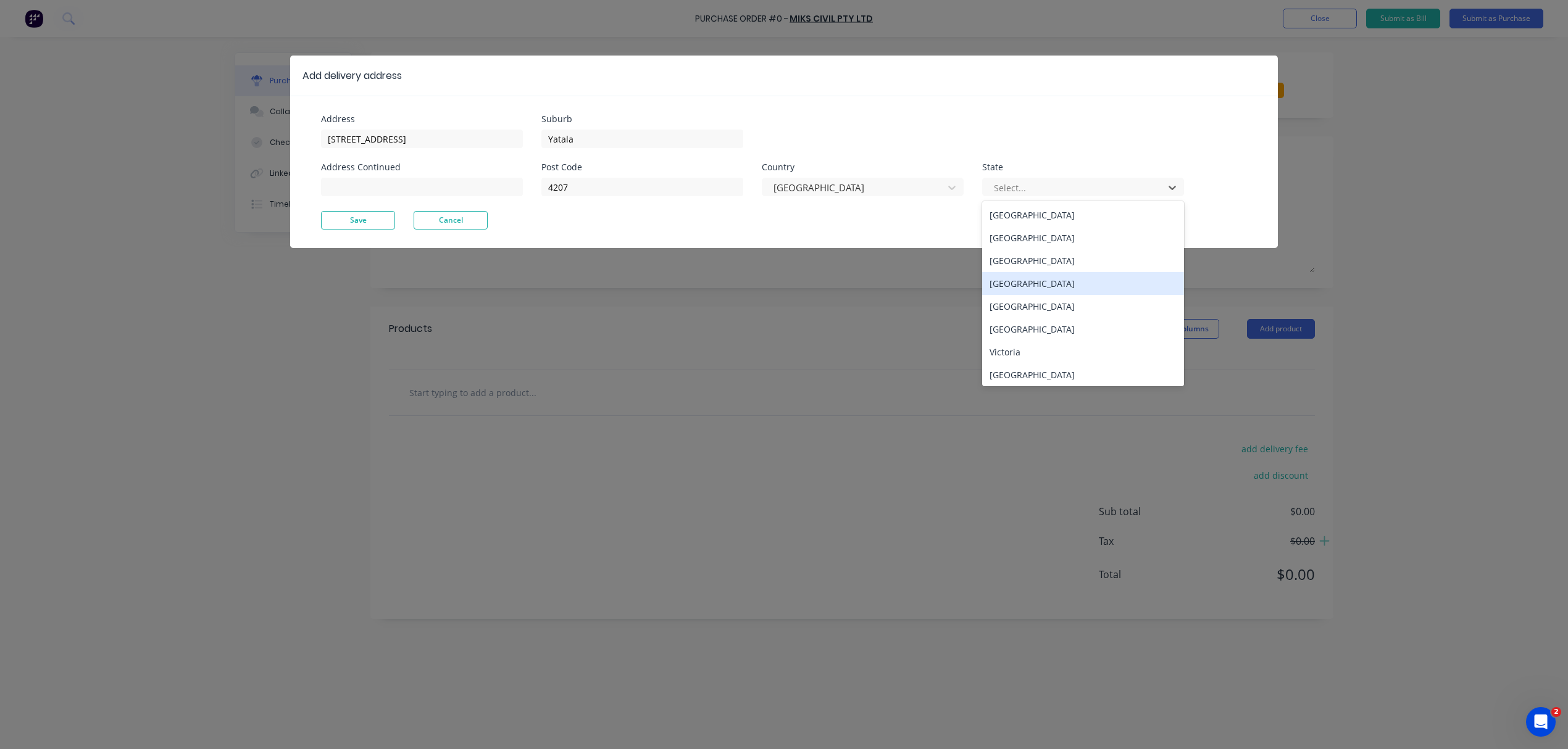
click at [1014, 284] on div "Queensland" at bounding box center [1083, 283] width 202 height 23
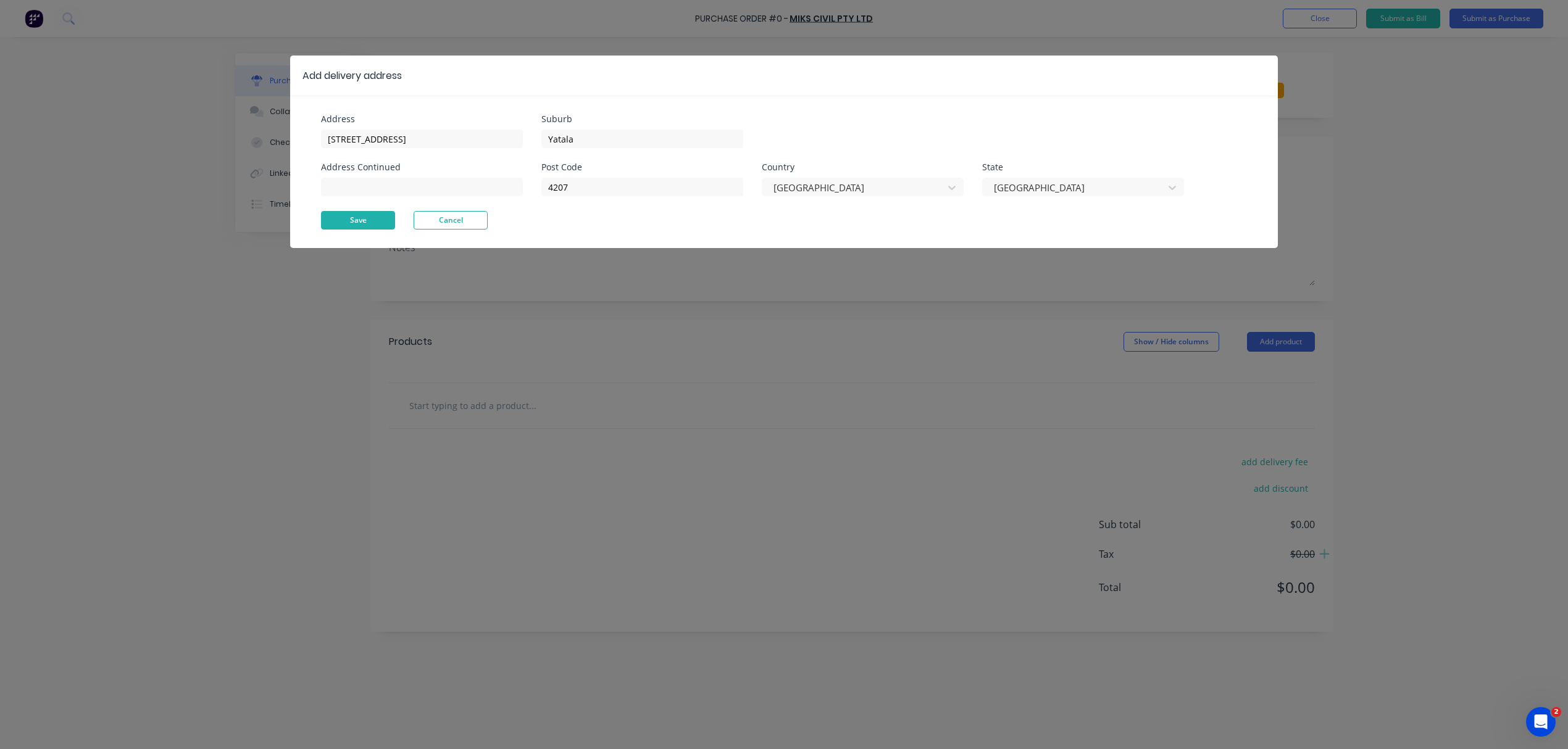
click at [379, 228] on button "Save" at bounding box center [358, 221] width 74 height 19
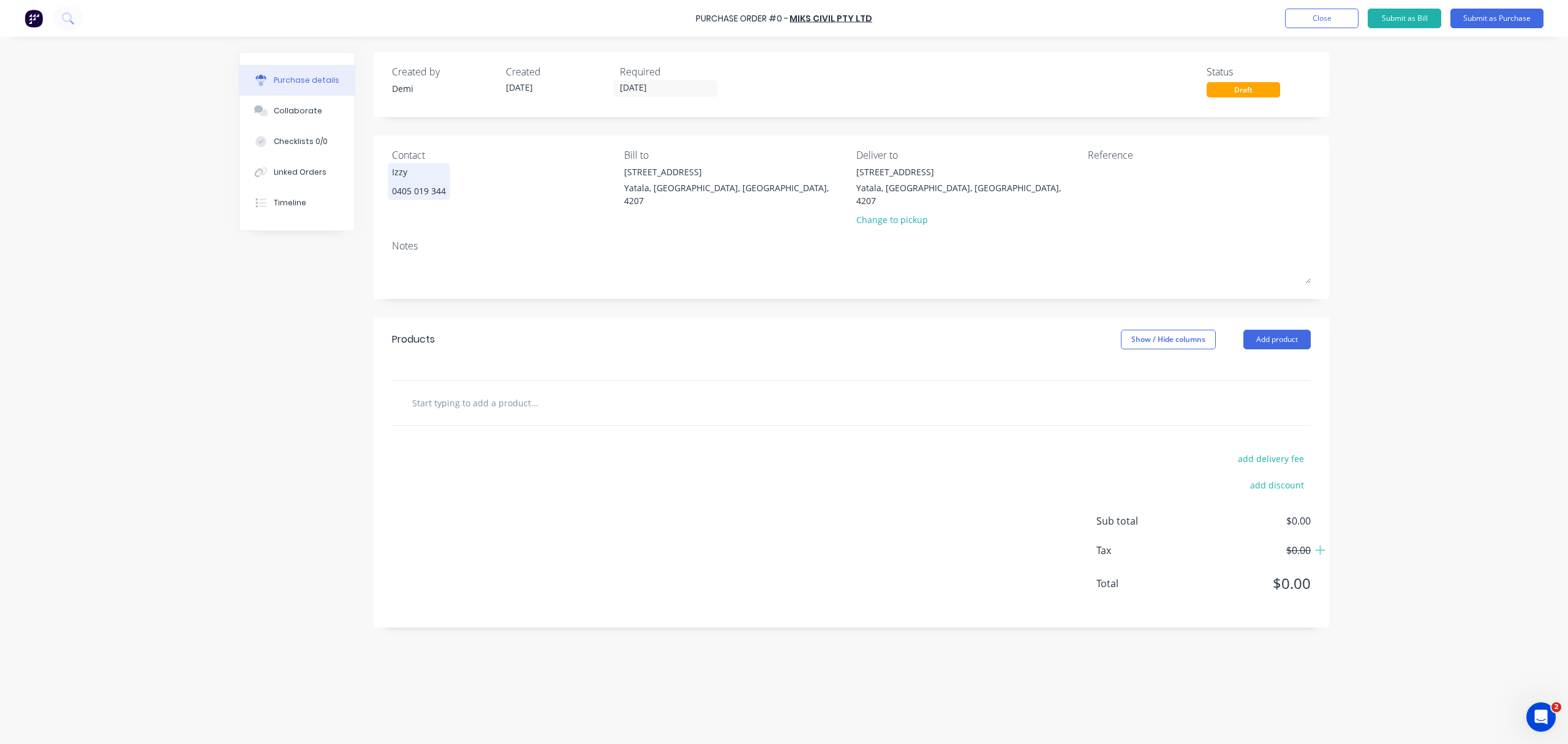
click at [503, 393] on input "text" at bounding box center [534, 403] width 245 height 25
click at [1264, 330] on button "Add product" at bounding box center [1277, 339] width 67 height 20
click at [1267, 362] on div "Product catalogue" at bounding box center [1252, 370] width 94 height 18
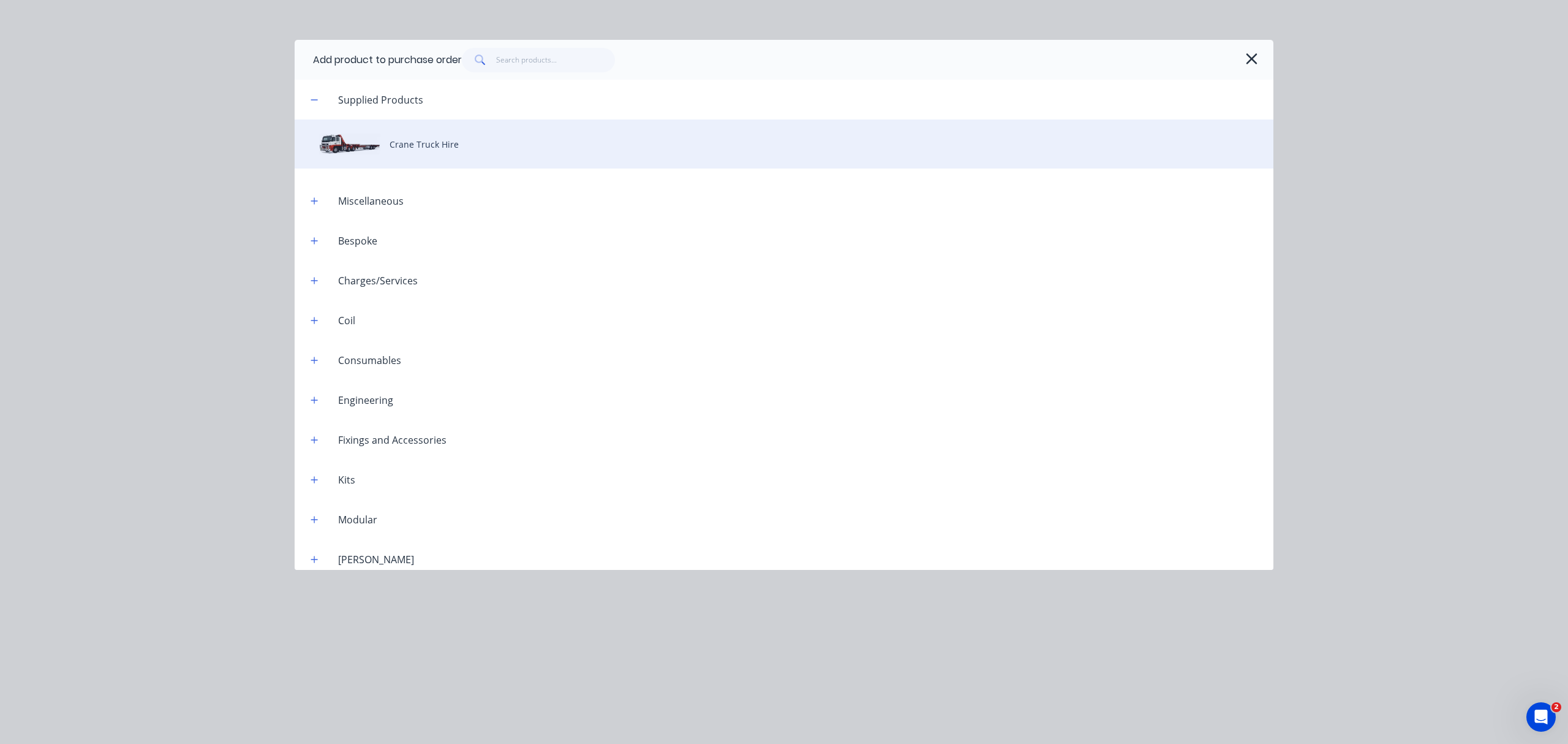
click at [432, 136] on div "Crane Truck Hire" at bounding box center [784, 144] width 979 height 49
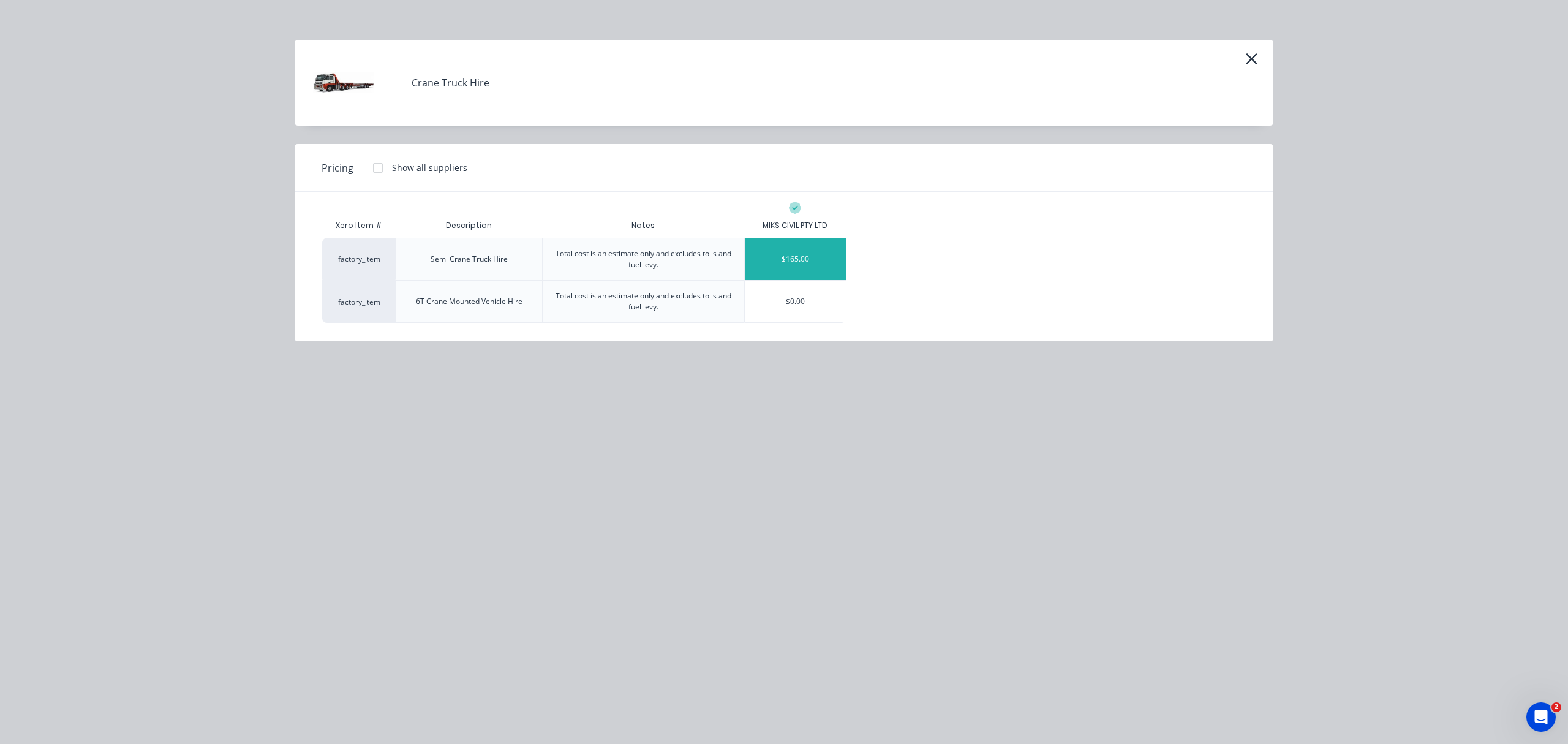
click at [823, 260] on div "$165.00" at bounding box center [795, 259] width 101 height 42
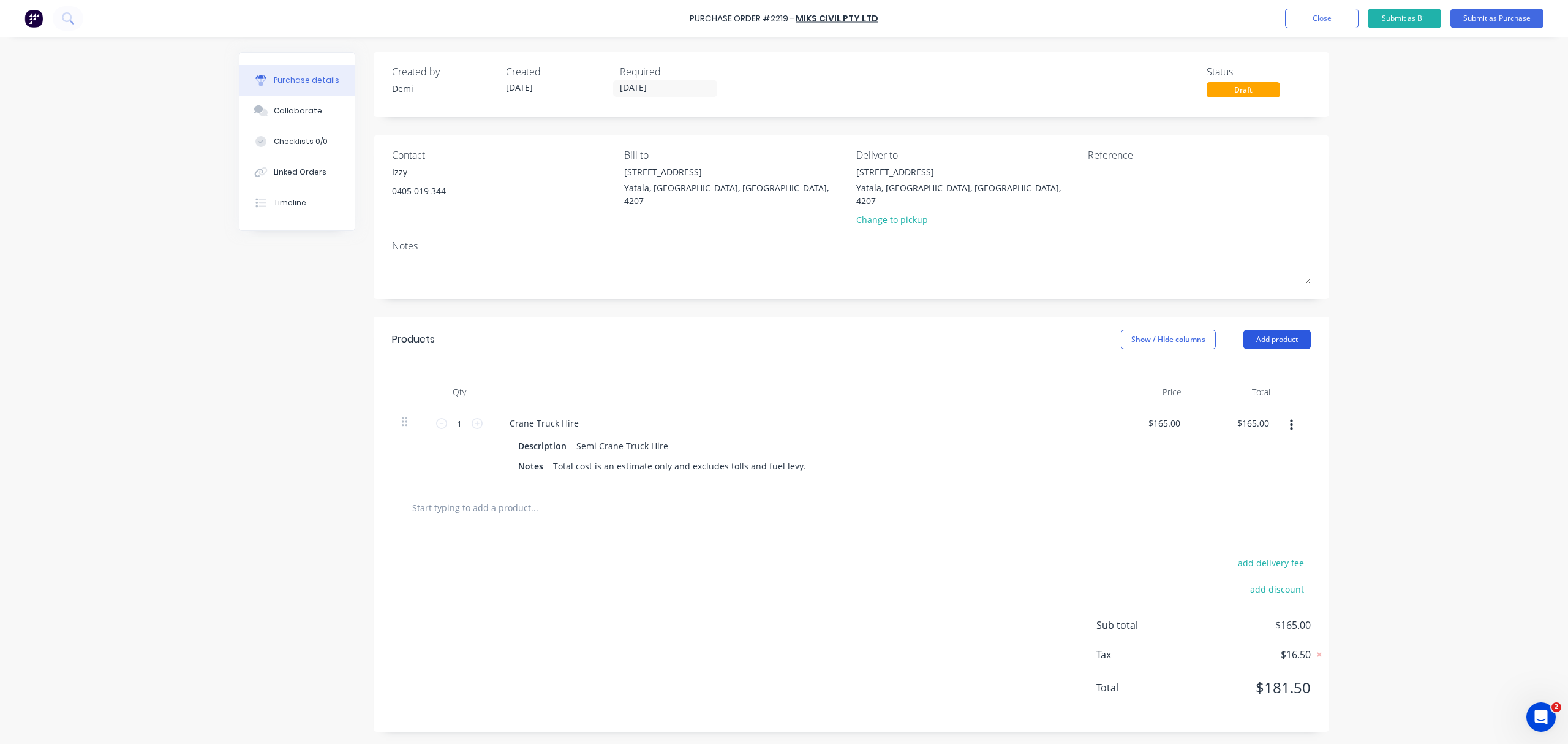
click at [1286, 330] on button "Add product" at bounding box center [1277, 339] width 67 height 20
click at [1281, 366] on div "Product catalogue" at bounding box center [1252, 370] width 94 height 18
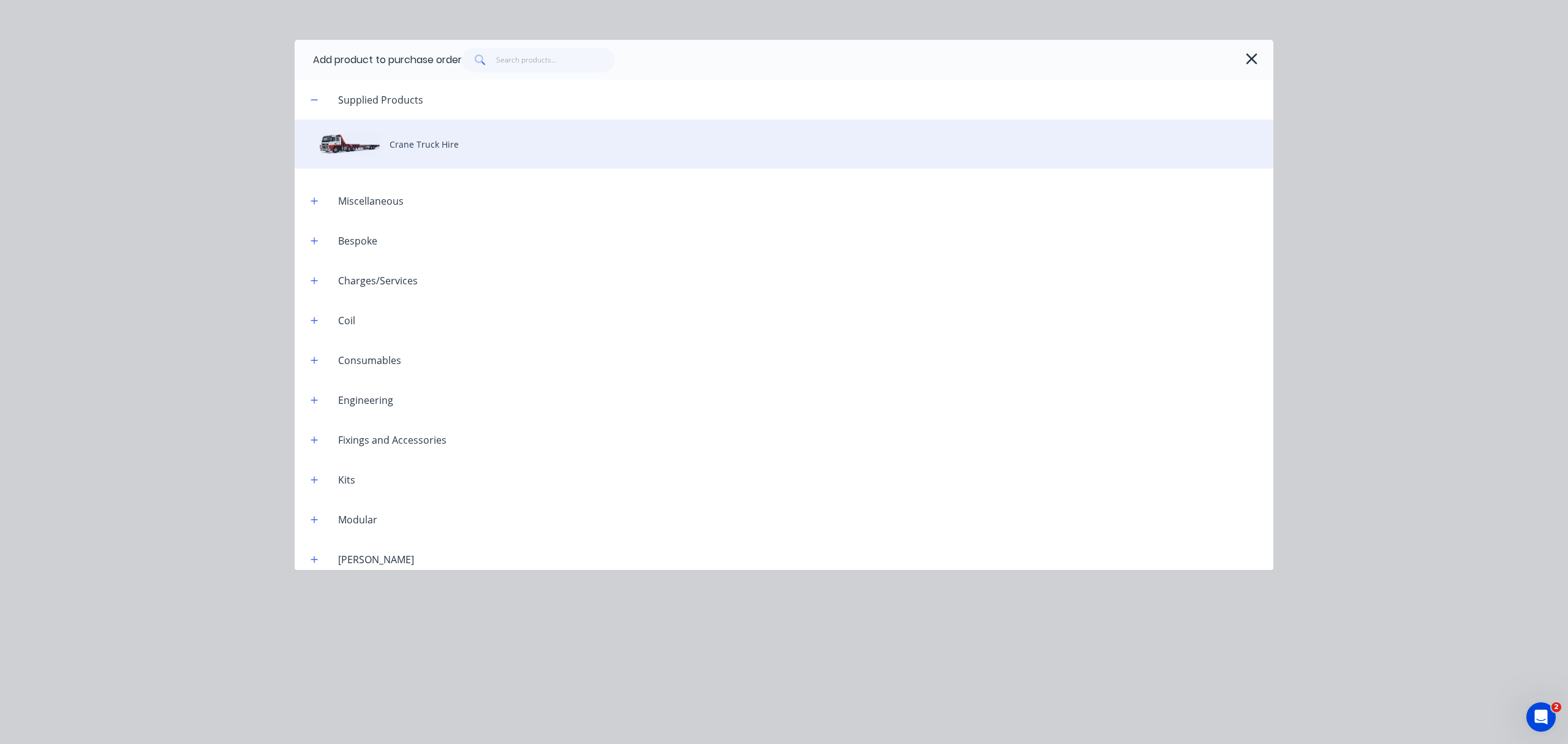
click at [386, 145] on div "Crane Truck Hire" at bounding box center [784, 144] width 979 height 49
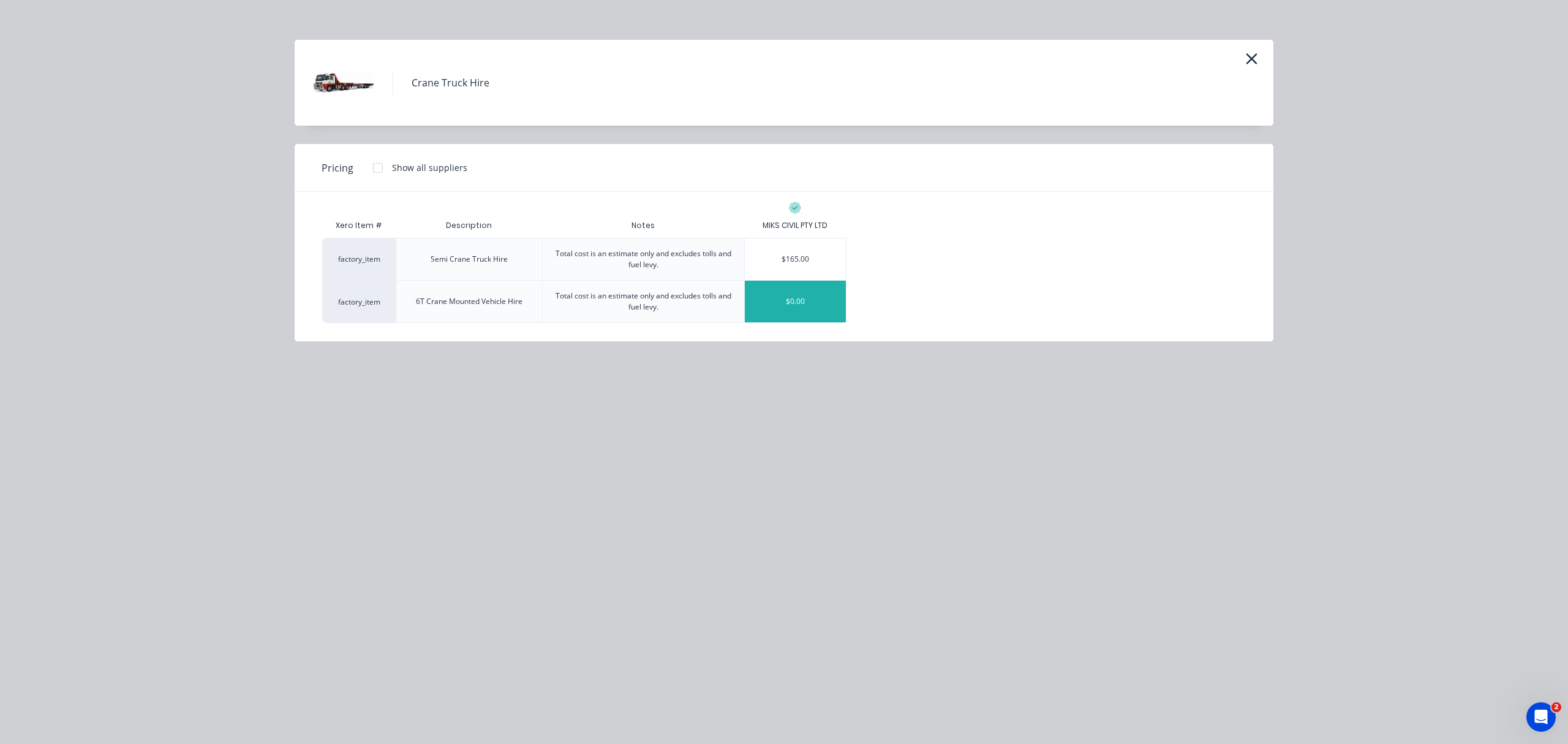
click at [763, 312] on div "$0.00" at bounding box center [795, 301] width 101 height 42
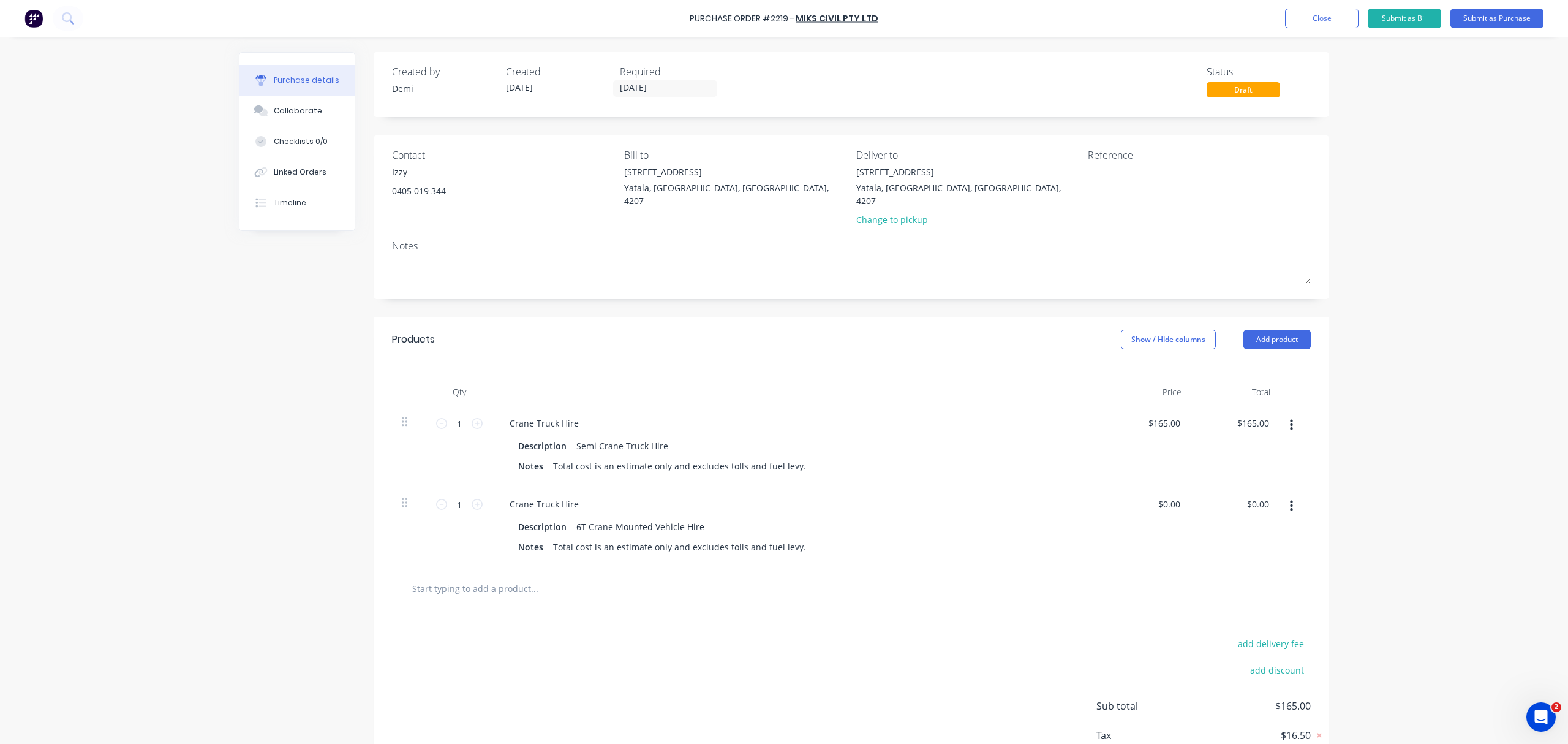
click at [1282, 414] on button "button" at bounding box center [1291, 426] width 29 height 22
click at [1241, 519] on button "Delete" at bounding box center [1254, 531] width 104 height 25
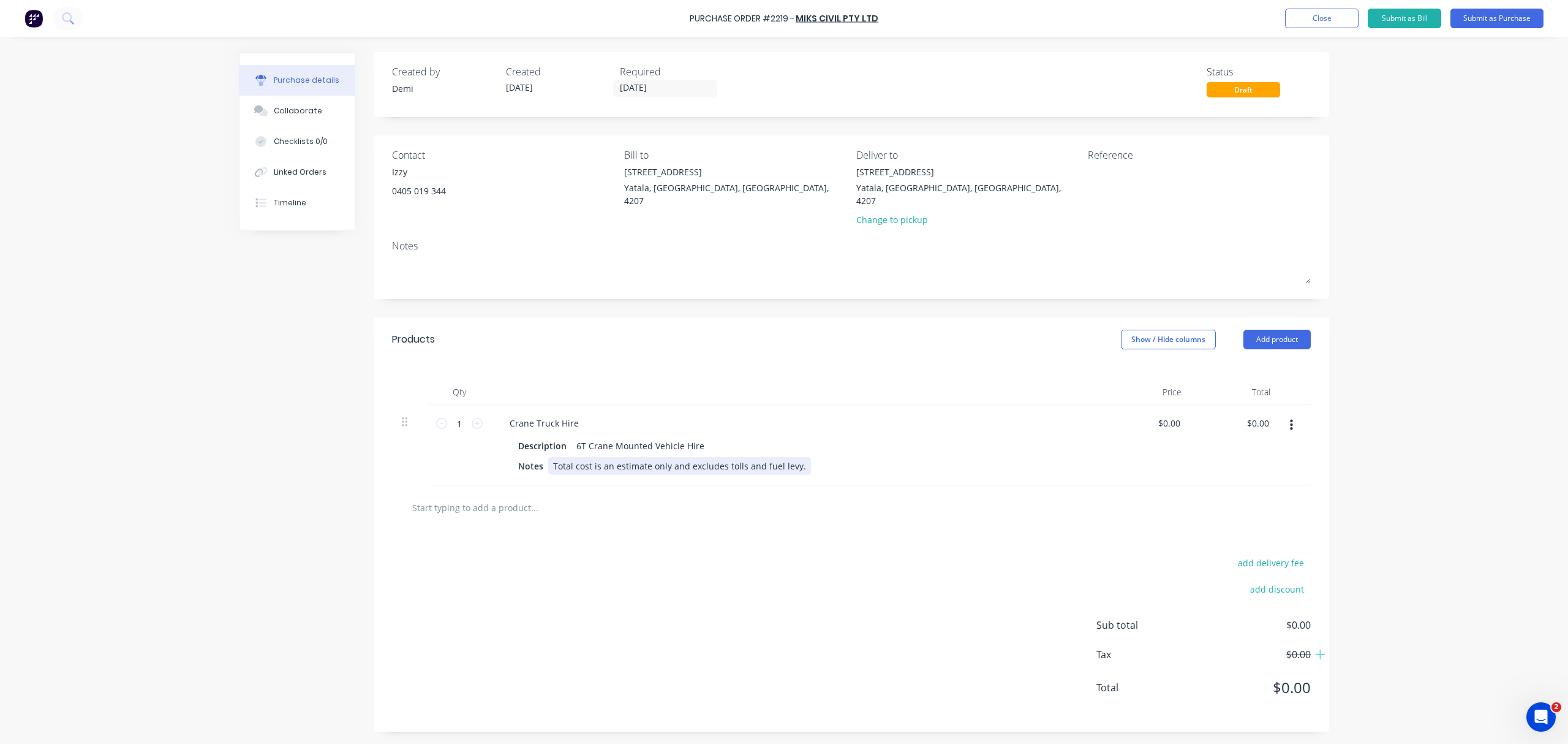
click at [582, 457] on div "Total cost is an estimate only and excludes tolls and fuel levy." at bounding box center [680, 465] width 263 height 18
click at [582, 437] on div "6T Crane Mounted Vehicle Hire" at bounding box center [640, 445] width 138 height 18
click at [561, 457] on div "Total cost is an estimate only and excludes tolls and fuel levy." at bounding box center [680, 465] width 263 height 18
click at [550, 457] on div "Total cost is an estimate only and excludes tolls and fuel levy." at bounding box center [680, 465] width 263 height 18
click at [481, 418] on icon at bounding box center [477, 423] width 11 height 11
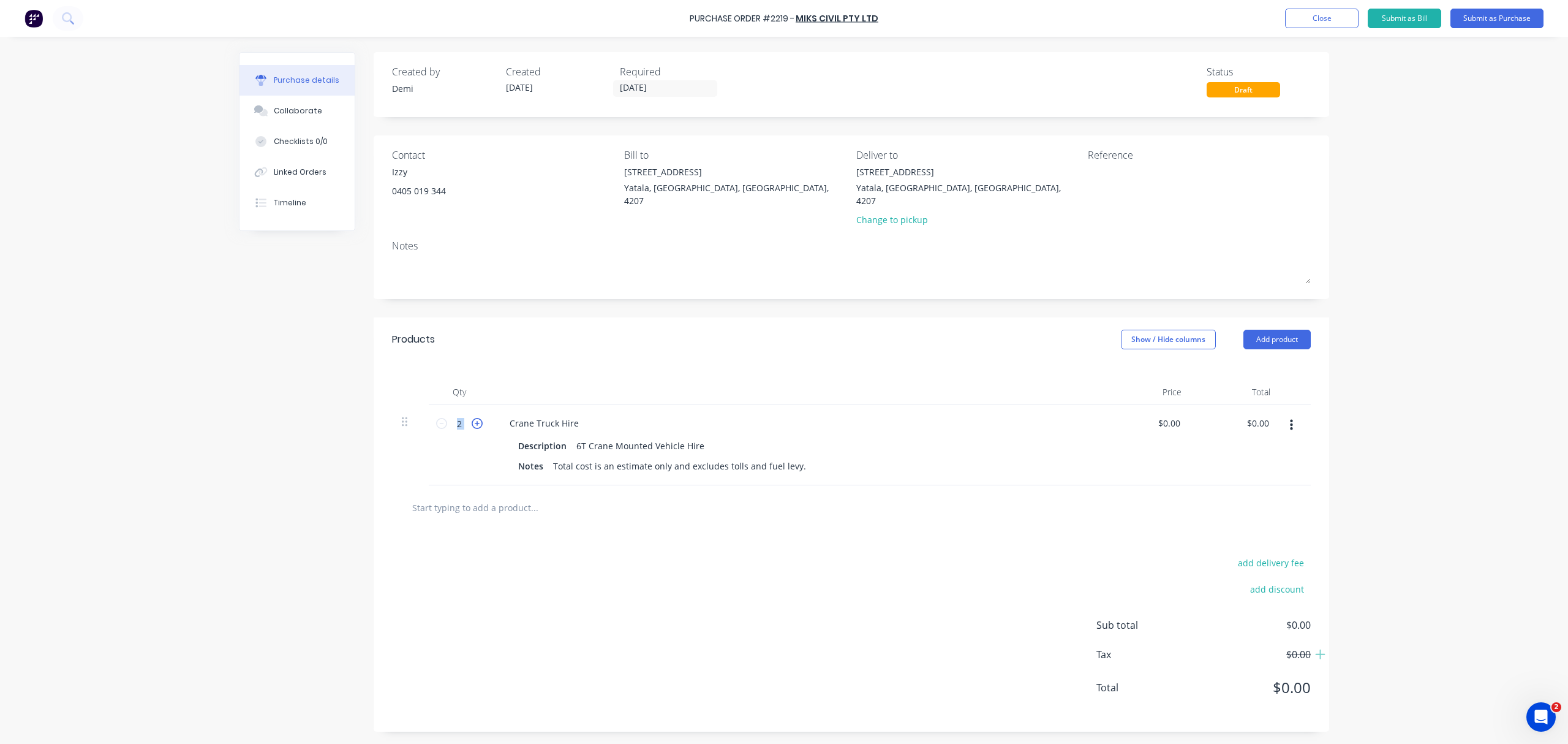
click at [481, 418] on icon at bounding box center [477, 423] width 11 height 11
type input "5"
click at [1290, 419] on icon "button" at bounding box center [1292, 426] width 3 height 14
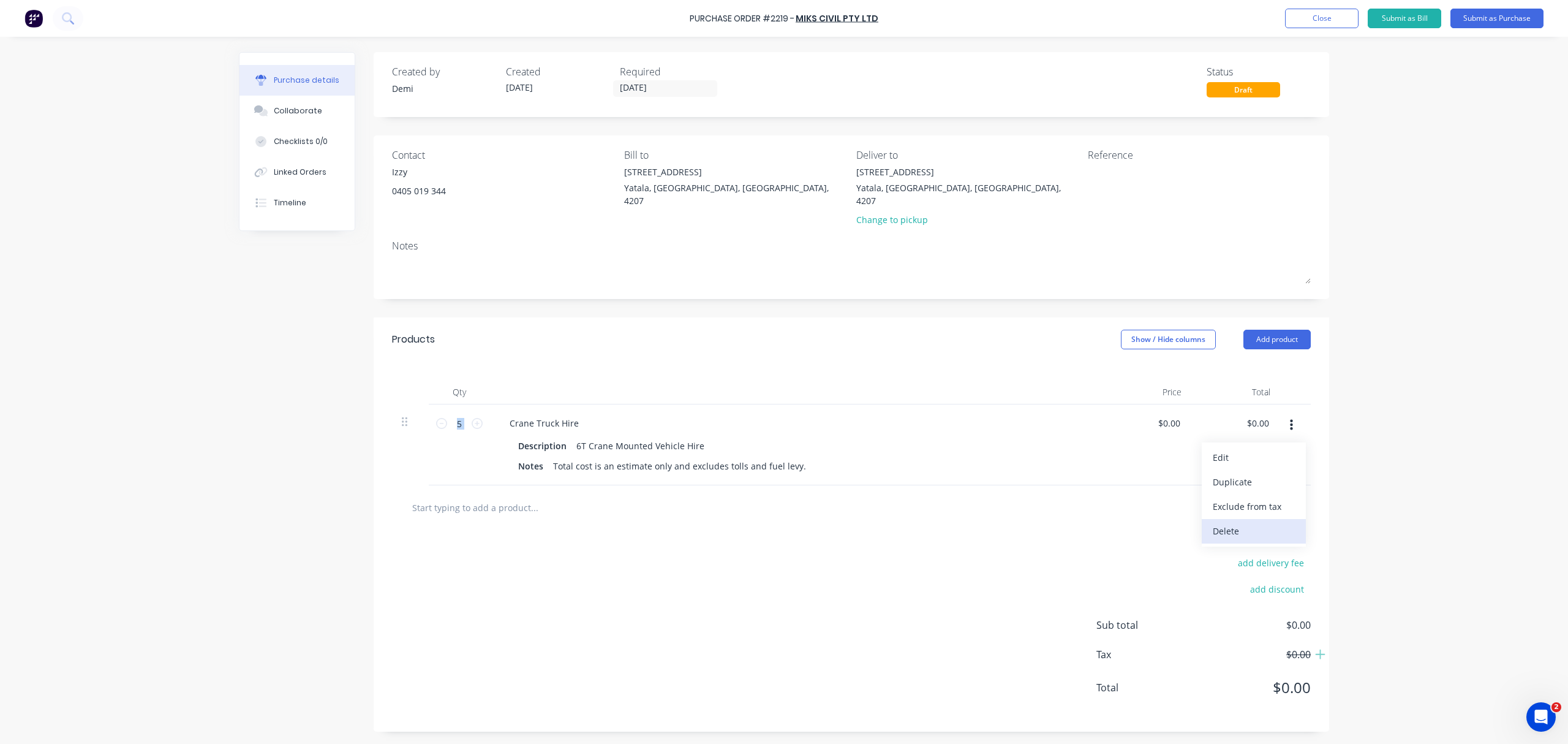
click at [1260, 521] on button "Delete" at bounding box center [1254, 531] width 104 height 25
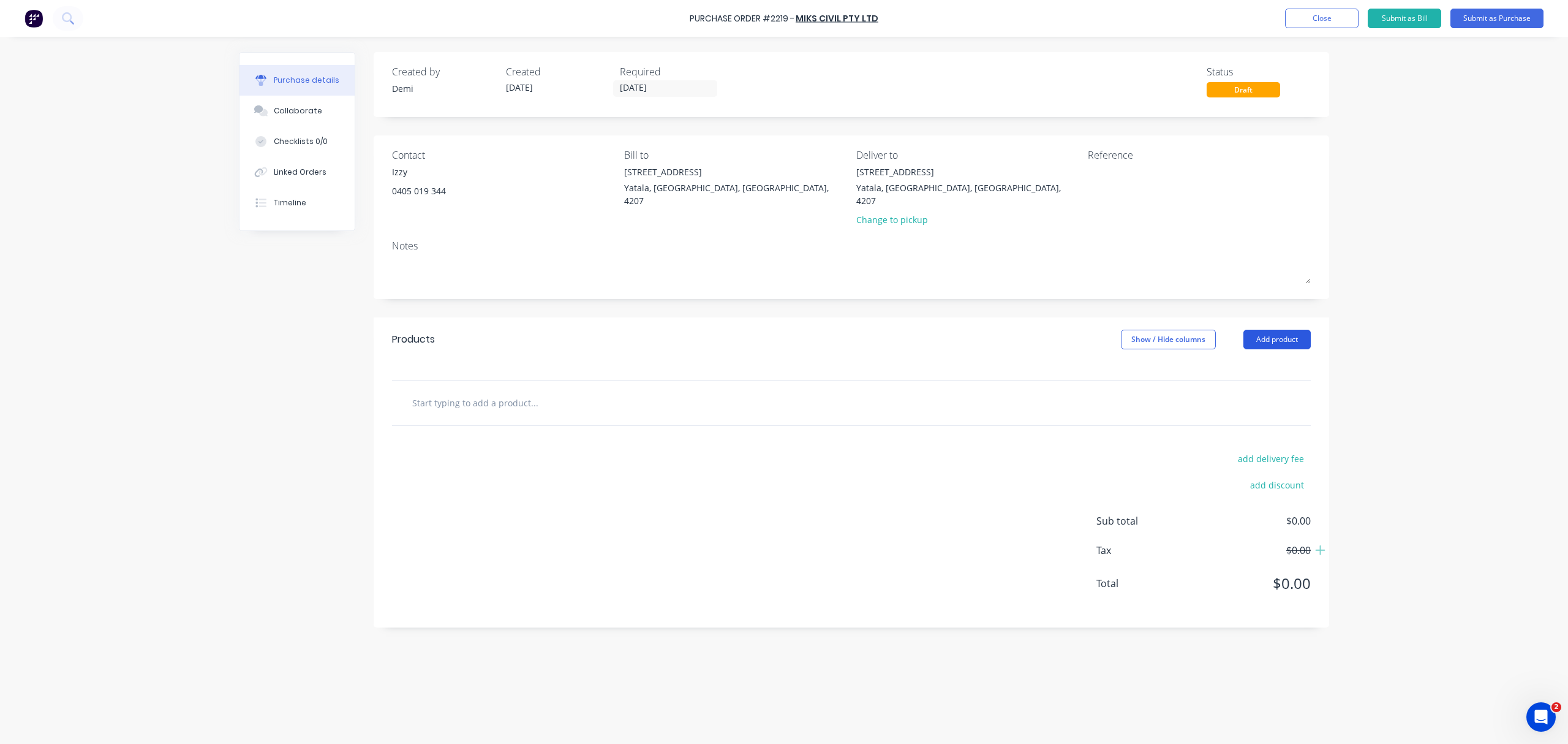
click at [1255, 330] on button "Add product" at bounding box center [1277, 339] width 67 height 20
click at [1252, 364] on div "Product catalogue" at bounding box center [1252, 370] width 94 height 18
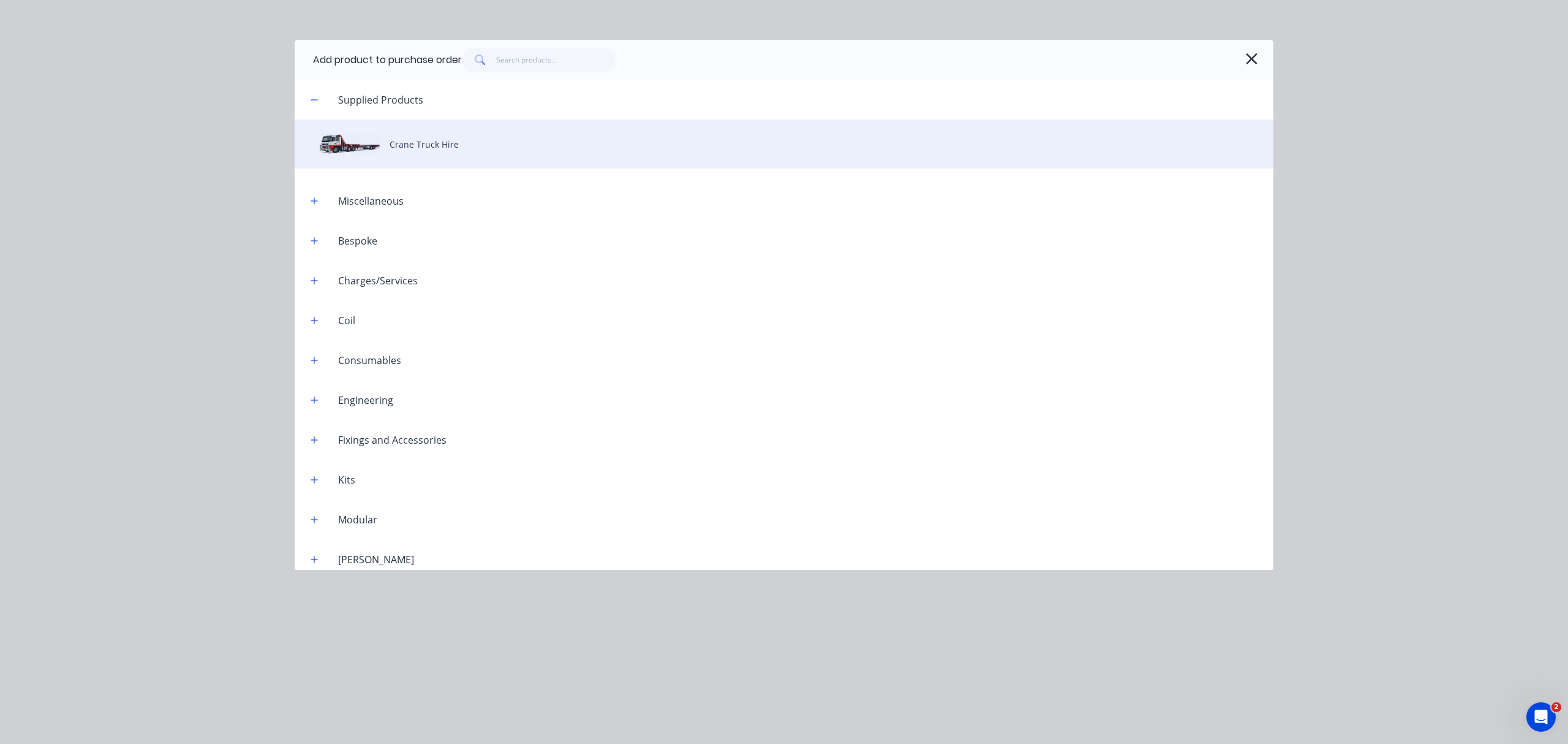
click at [540, 144] on div "Crane Truck Hire" at bounding box center [784, 144] width 979 height 49
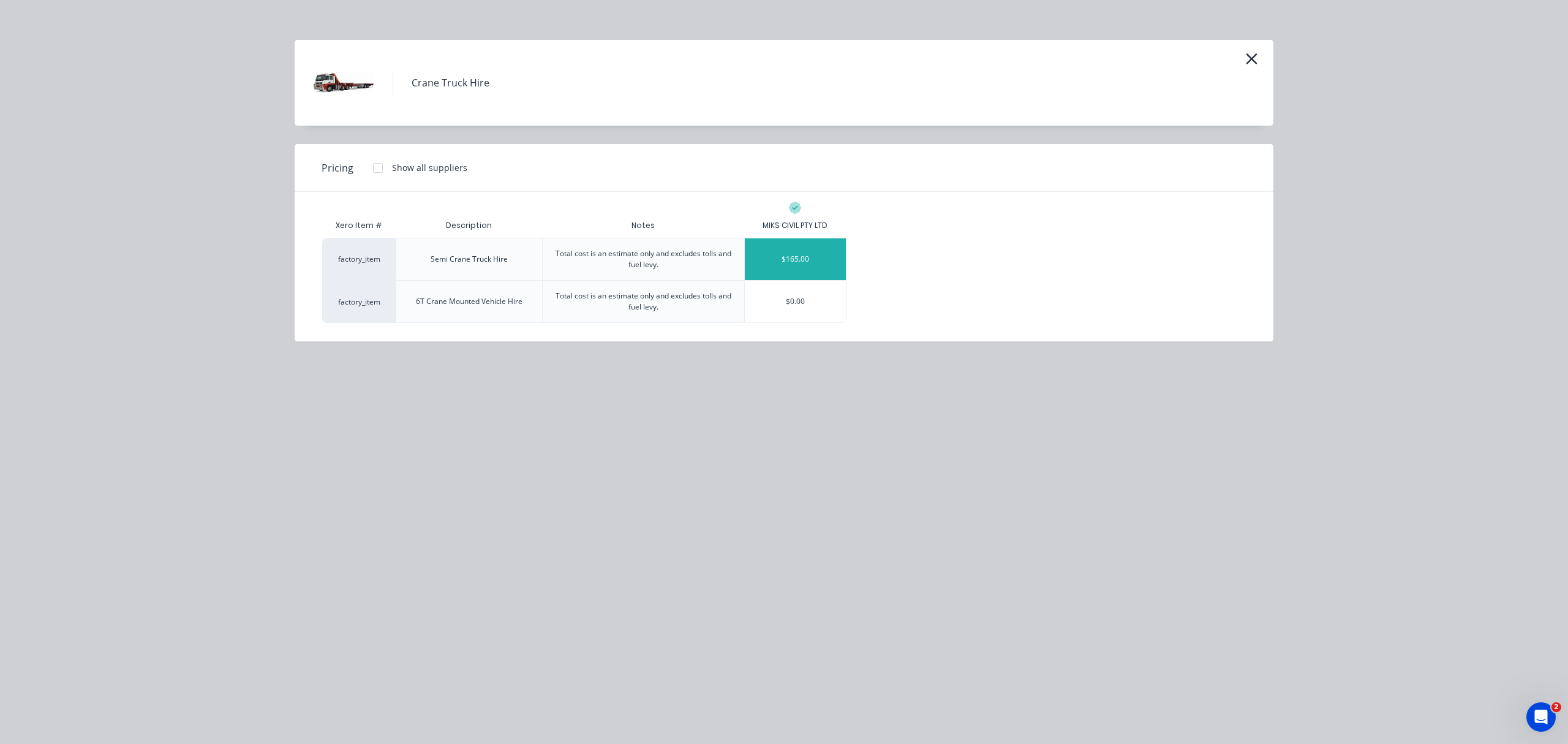
click at [802, 248] on div "$165.00" at bounding box center [795, 259] width 101 height 42
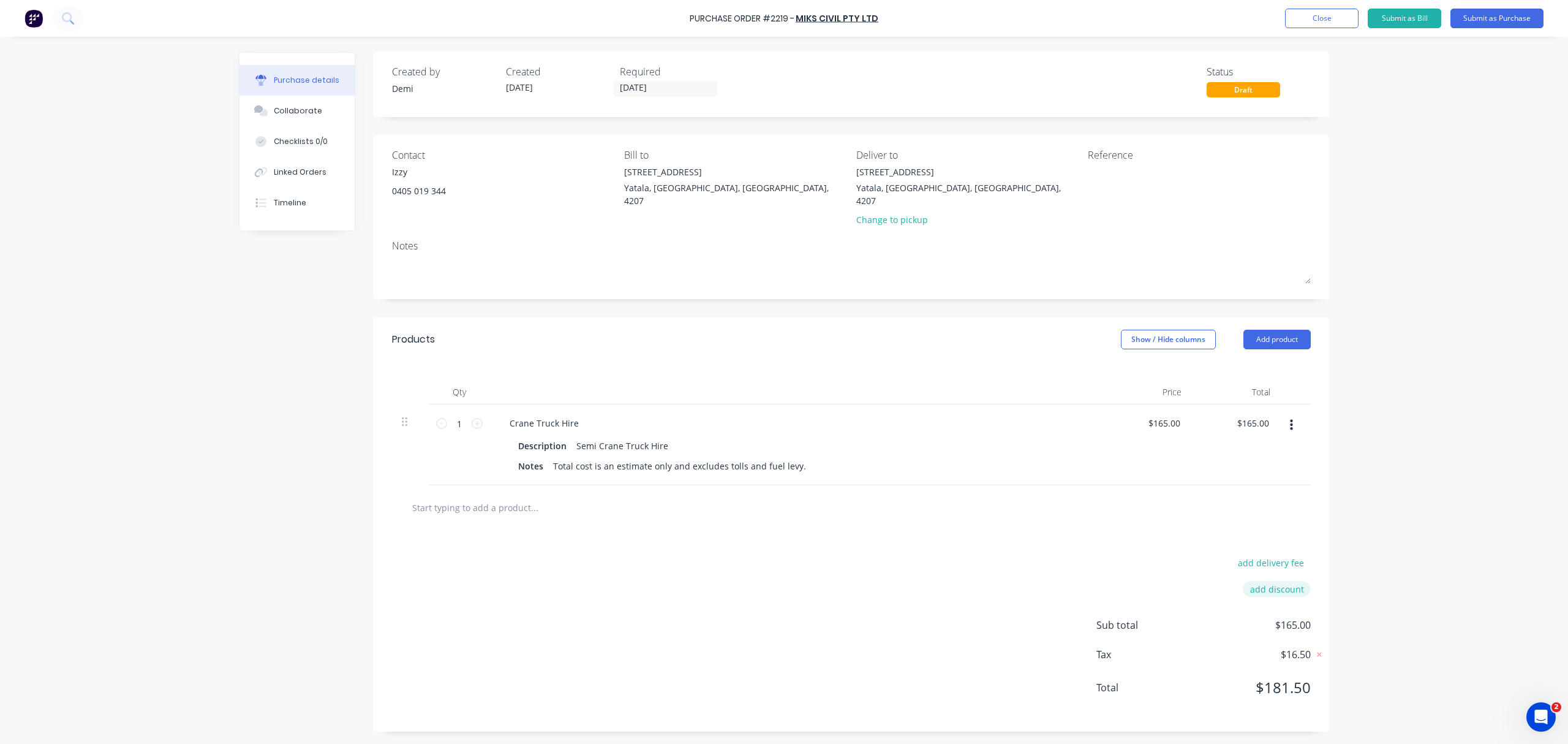
click at [1286, 581] on button "add discount" at bounding box center [1277, 589] width 68 height 16
click at [1262, 578] on input "[DATE]" at bounding box center [1258, 587] width 74 height 19
click at [1261, 495] on div at bounding box center [851, 507] width 899 height 25
click at [1290, 606] on button "add discount" at bounding box center [1277, 613] width 68 height 16
click at [1301, 604] on icon at bounding box center [1303, 612] width 15 height 15
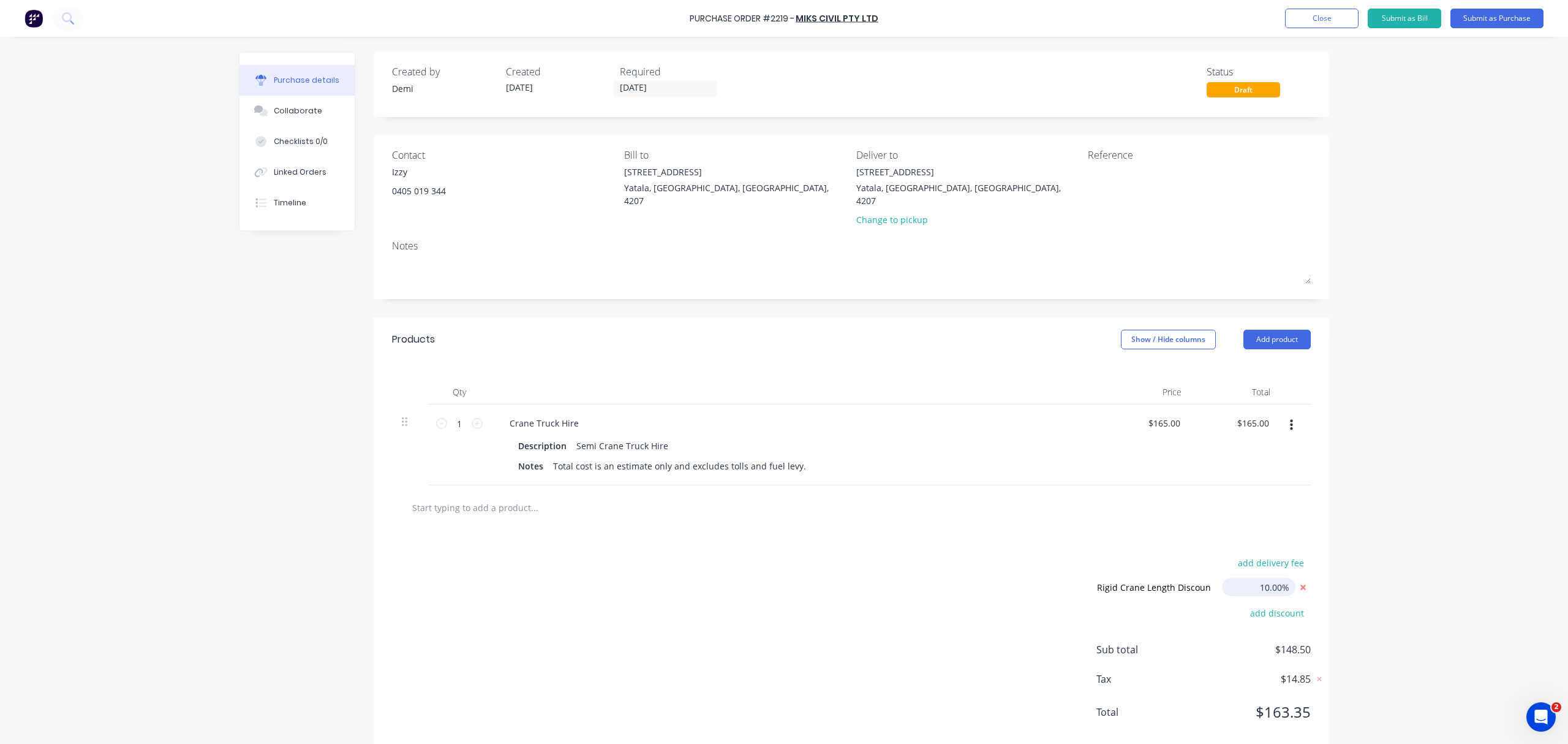
click at [1260, 578] on input "10.00%" at bounding box center [1258, 587] width 74 height 19
type input "20.00%"
click at [1255, 504] on div at bounding box center [851, 507] width 899 height 25
click at [1135, 169] on textarea at bounding box center [1164, 179] width 153 height 27
click at [289, 171] on div "Linked Orders" at bounding box center [301, 172] width 53 height 11
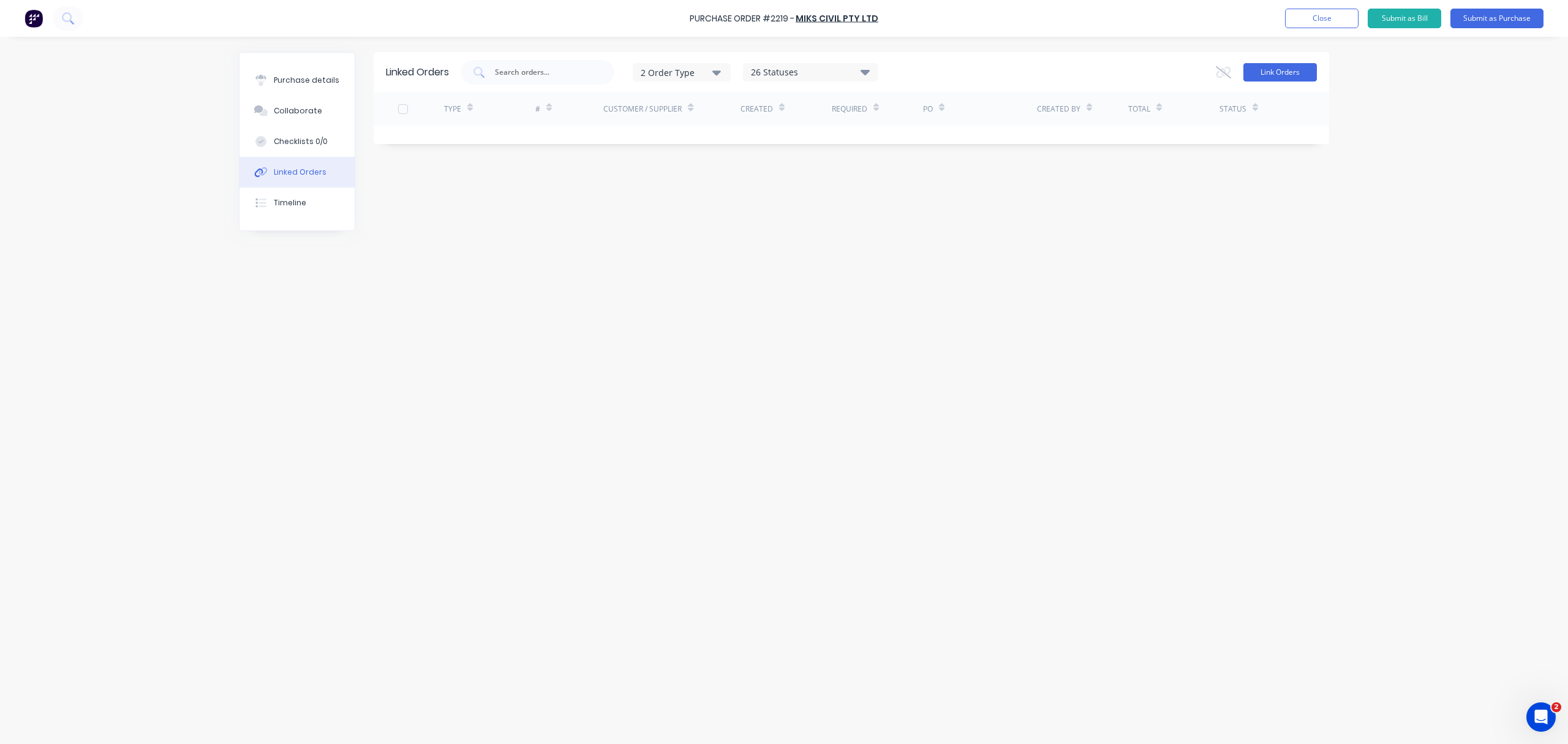
click at [1304, 72] on button "Link Orders" at bounding box center [1280, 72] width 74 height 19
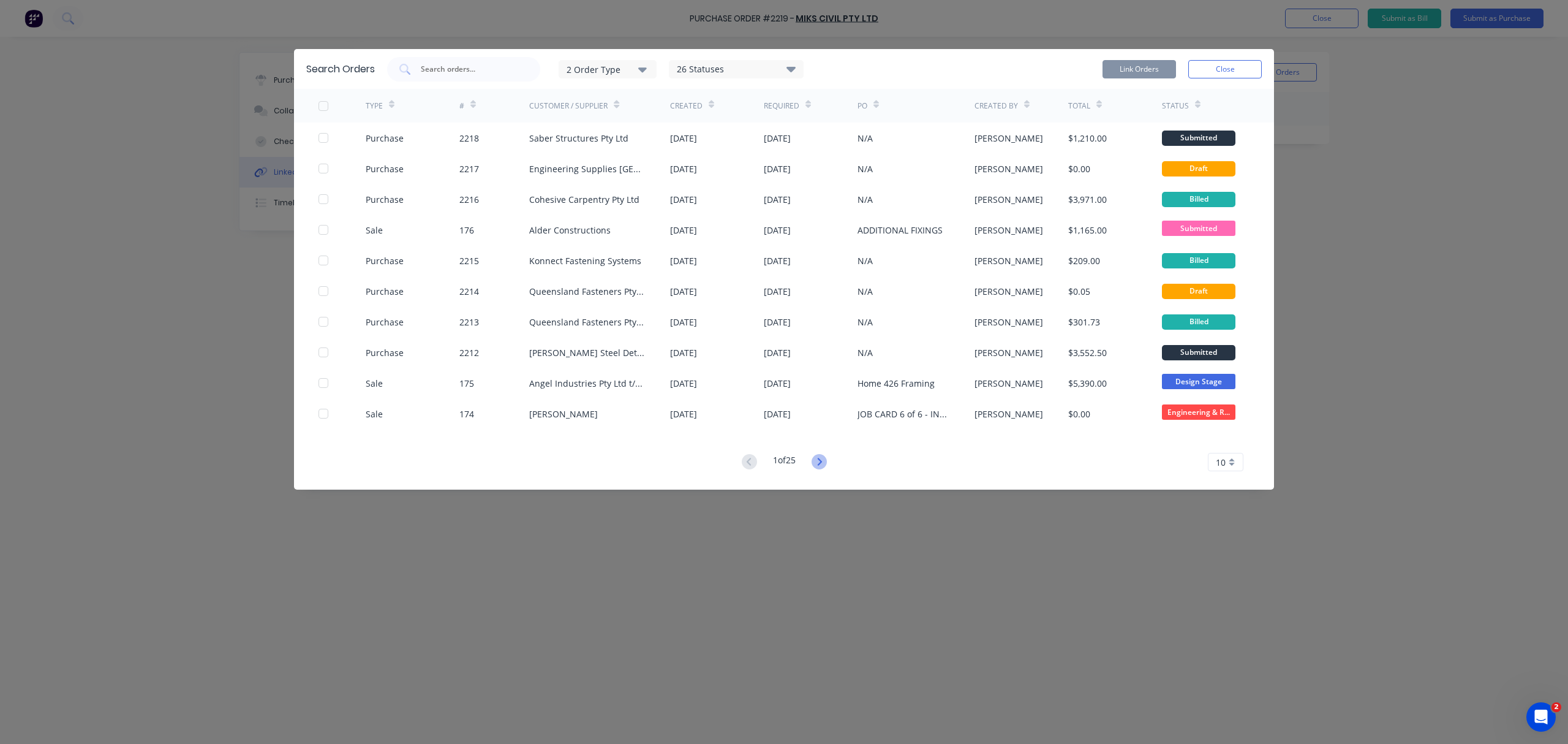
click at [822, 461] on icon at bounding box center [819, 461] width 4 height 8
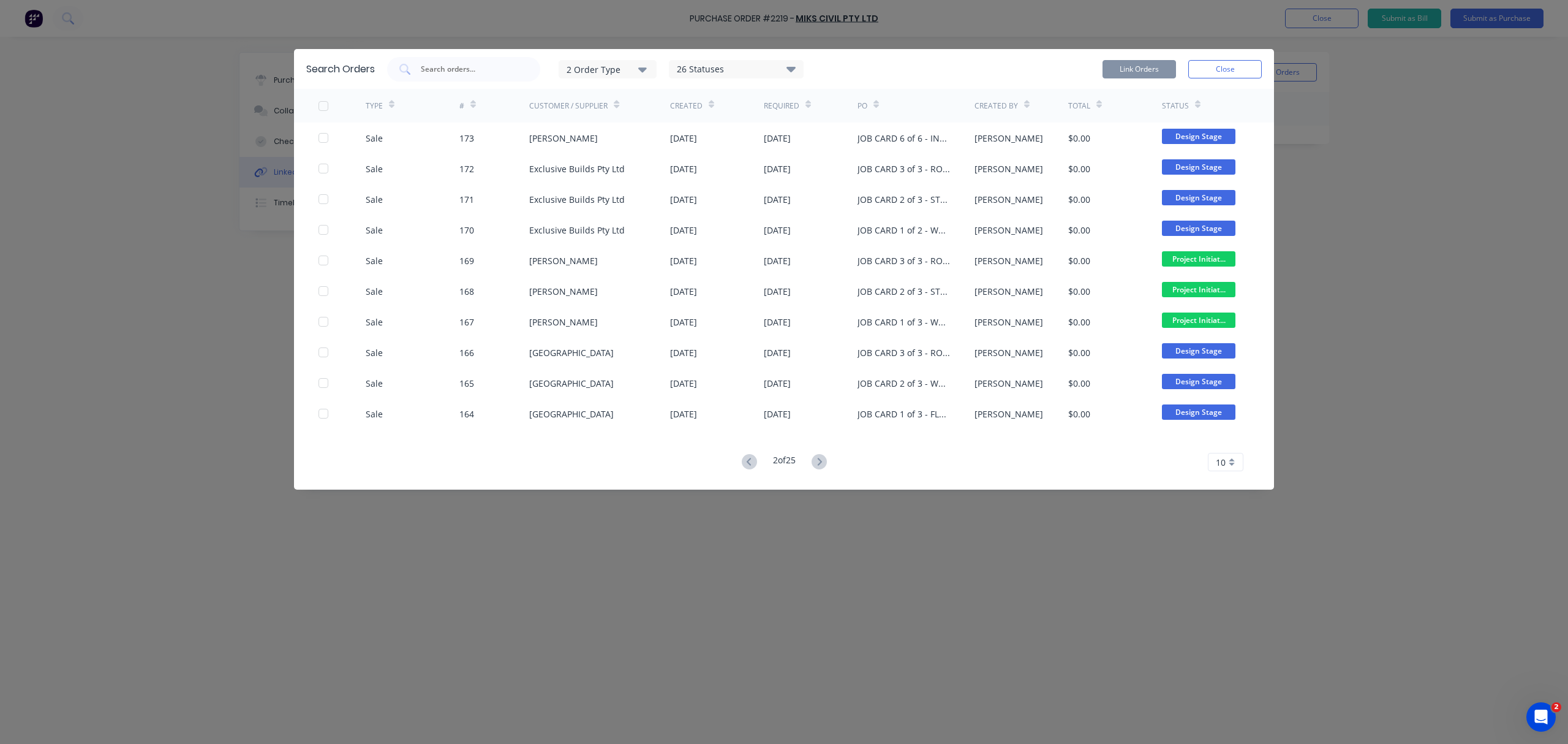
click at [822, 461] on icon at bounding box center [819, 461] width 4 height 8
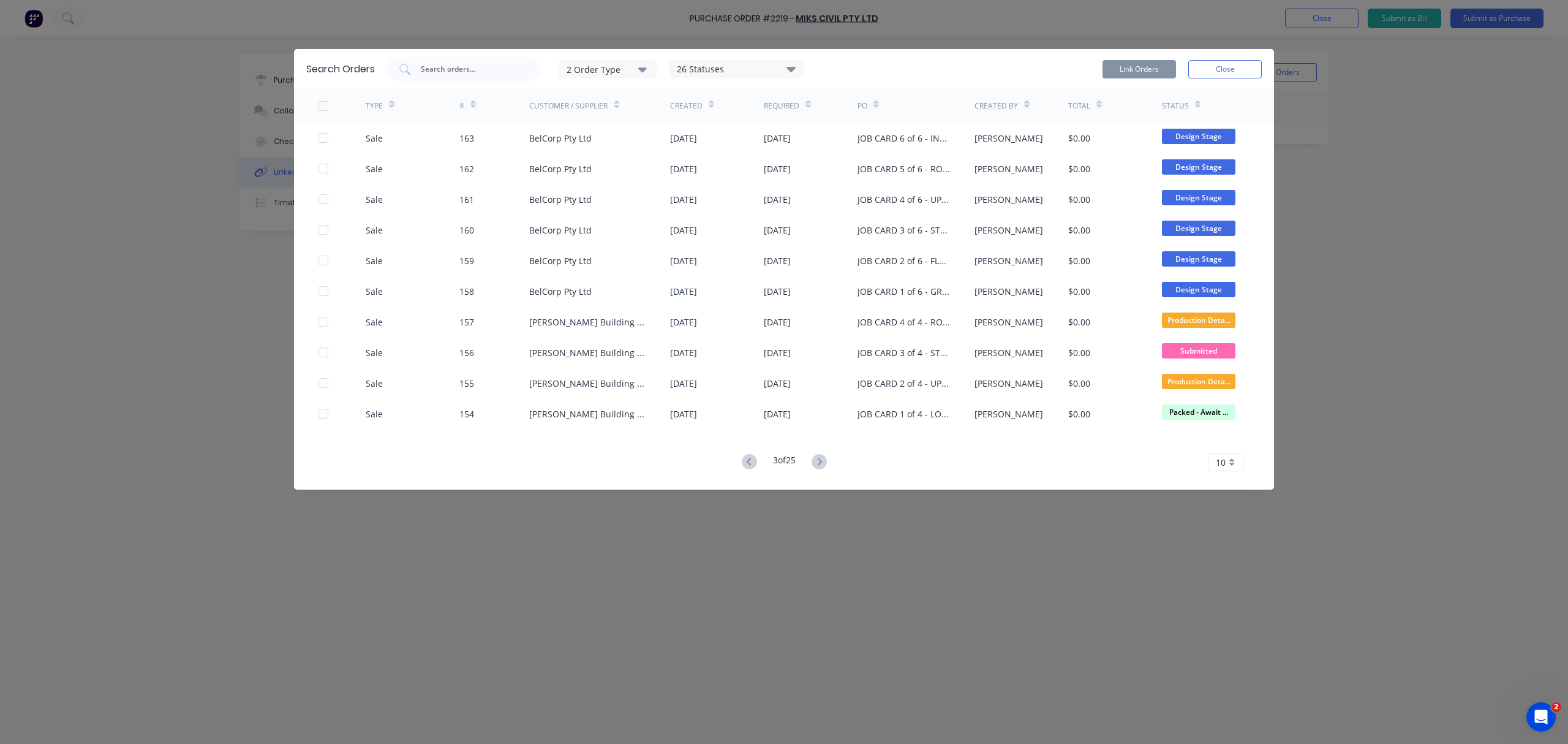
click at [746, 471] on button at bounding box center [749, 462] width 23 height 18
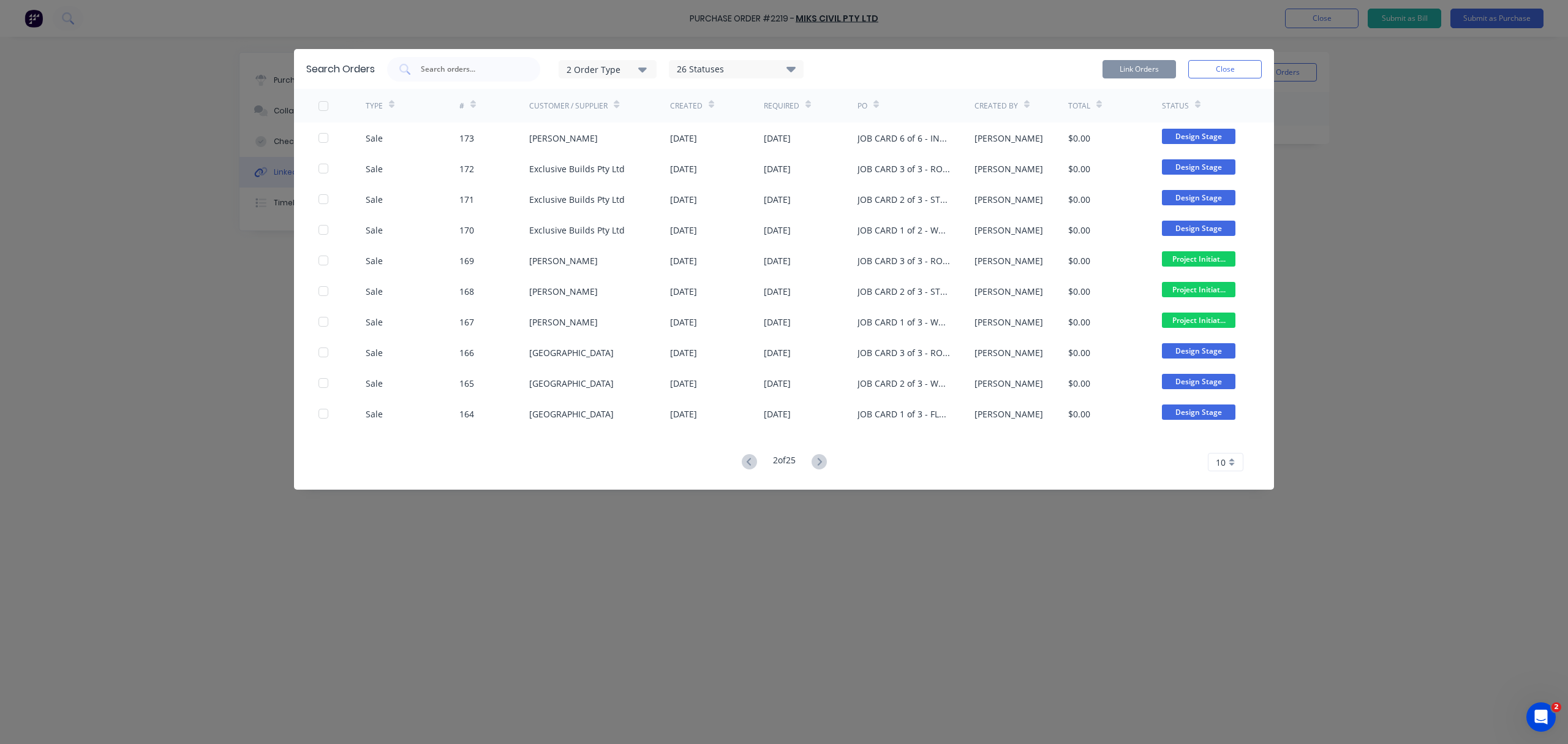
click at [746, 471] on button at bounding box center [749, 462] width 23 height 18
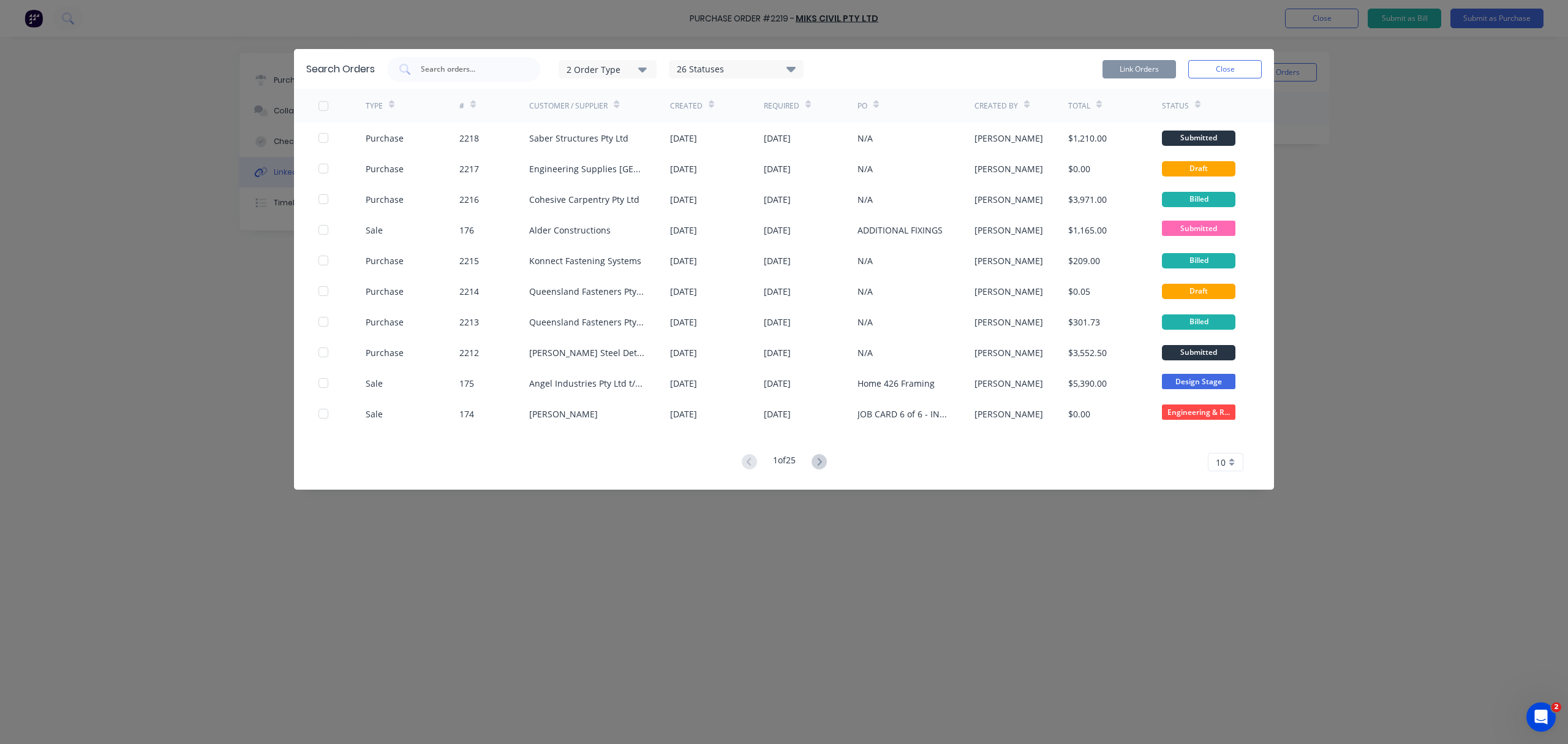
click at [472, 108] on icon at bounding box center [473, 104] width 5 height 9
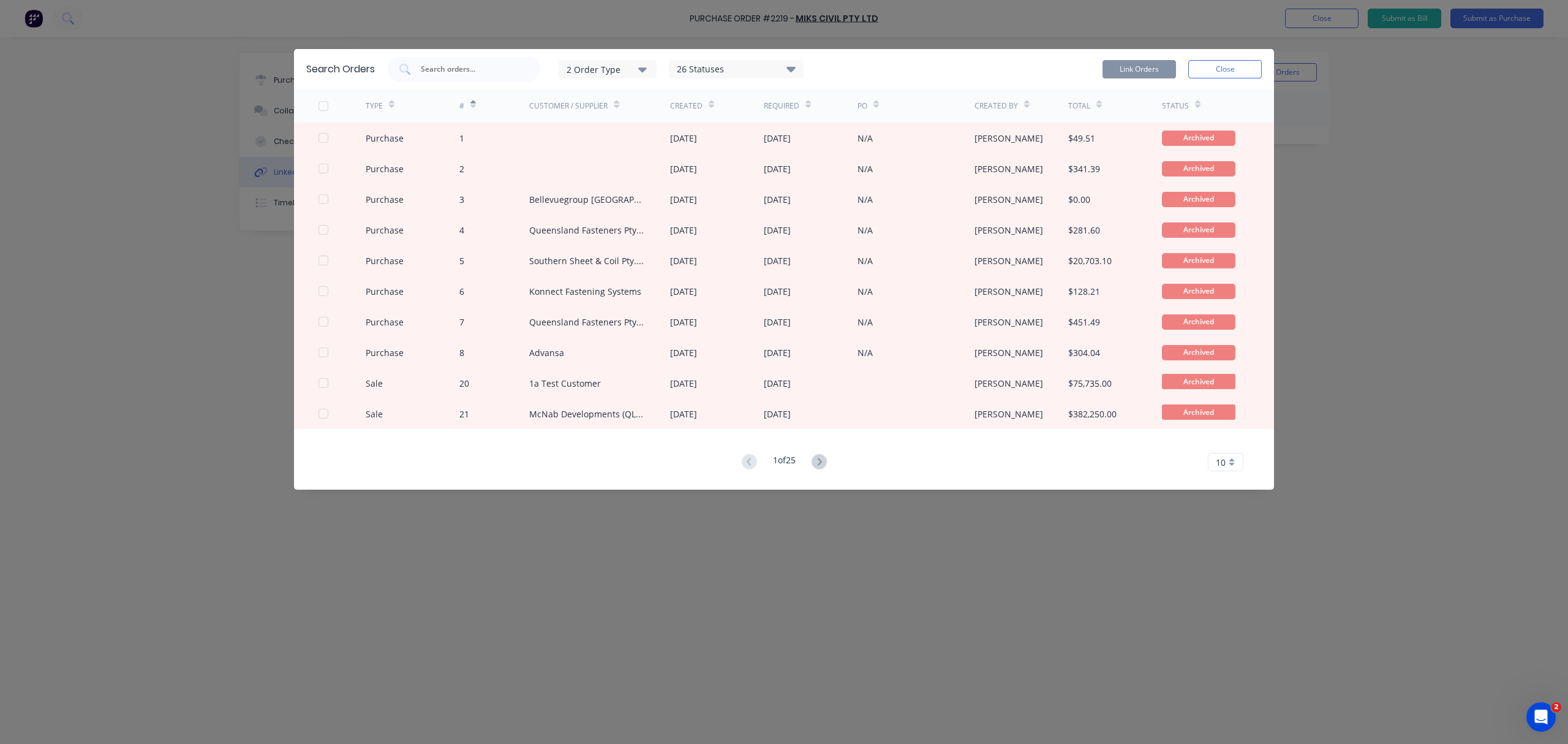
click at [472, 108] on icon at bounding box center [473, 104] width 5 height 9
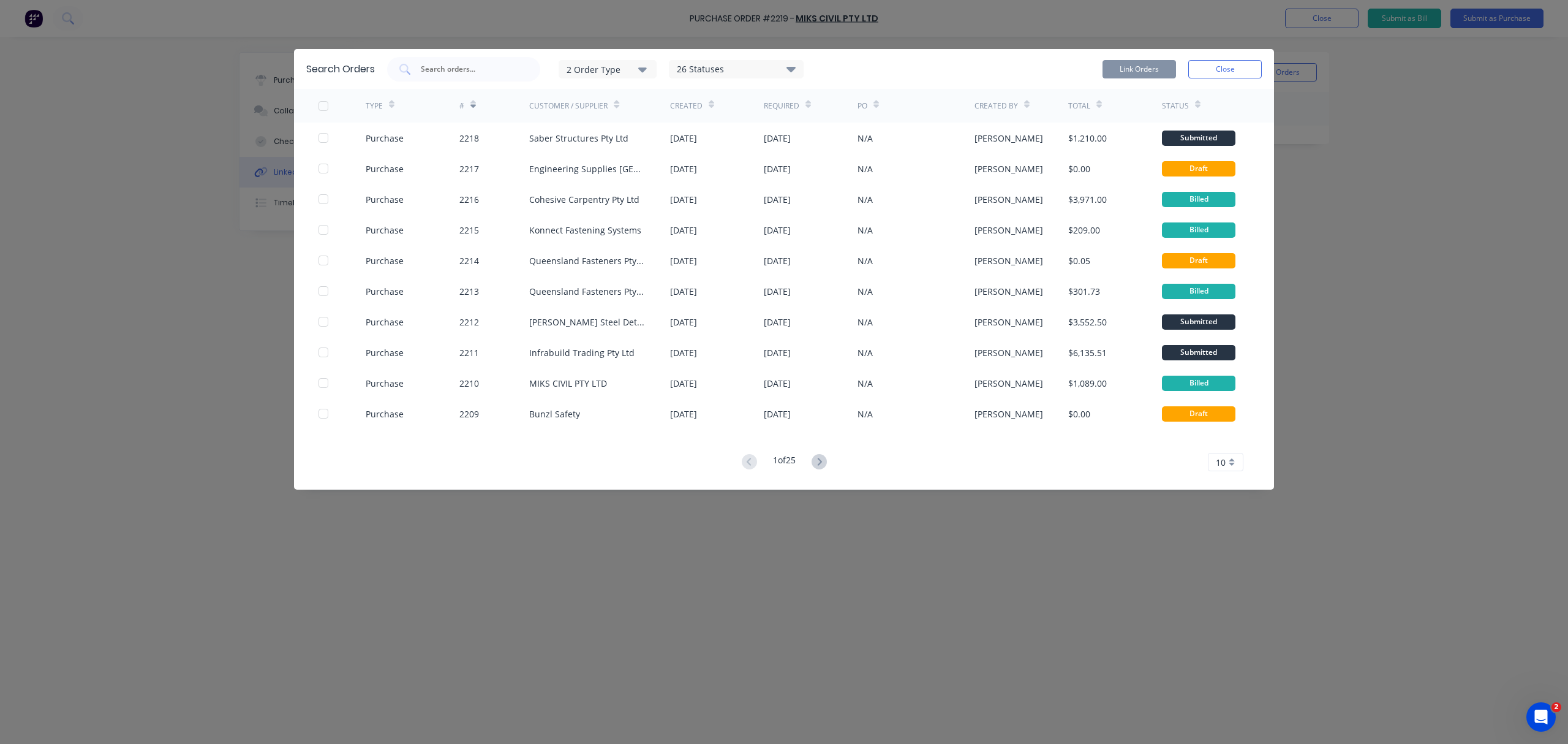
click at [606, 60] on button "2 Order Type" at bounding box center [607, 70] width 98 height 19
click at [660, 121] on div "button" at bounding box center [660, 123] width 25 height 25
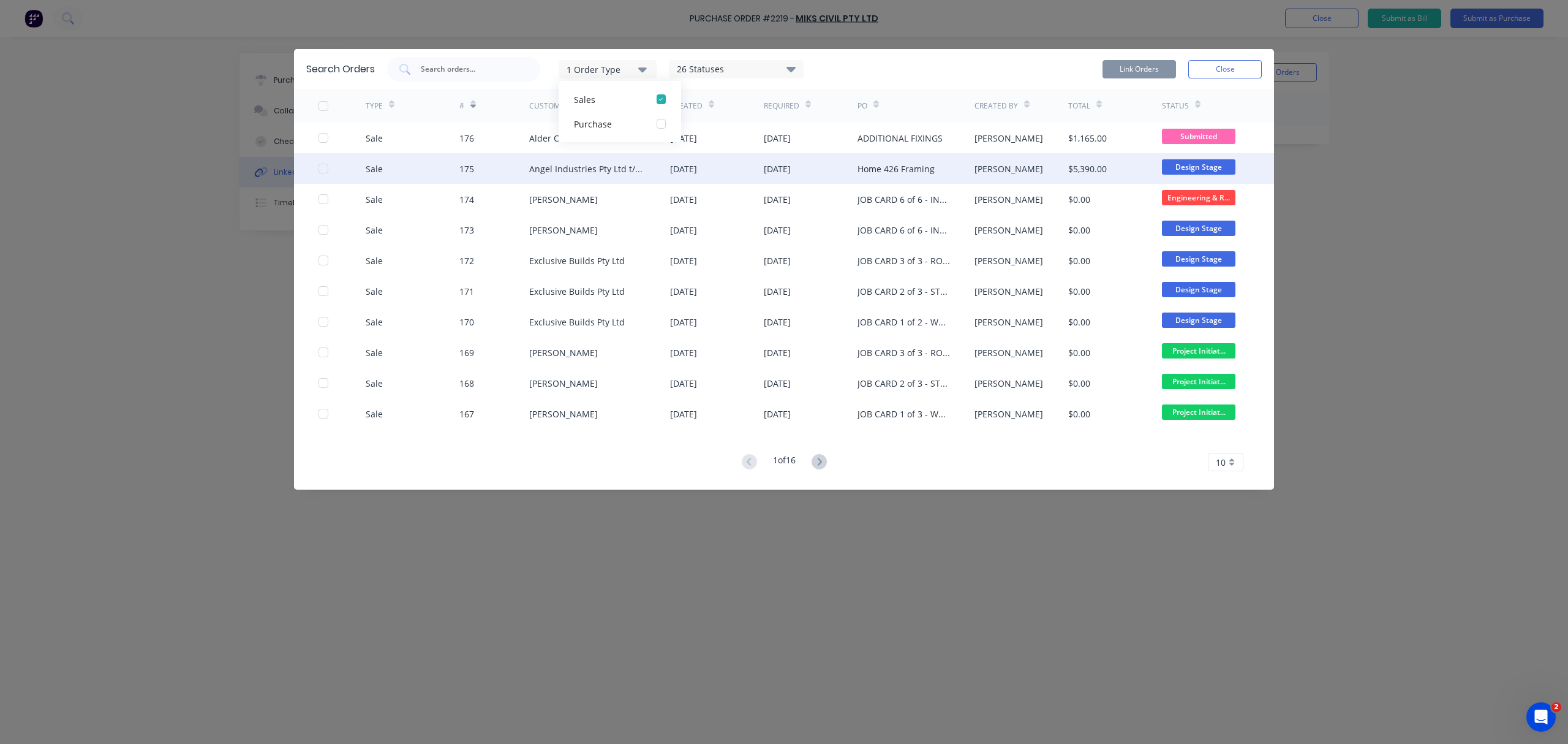
click at [584, 172] on div "Angel Industries Pty Ltd t/a Teeny Tiny Homes" at bounding box center [587, 168] width 116 height 13
click at [317, 165] on div "Sale 175 Angel Industries Pty Ltd t/a Teeny Tiny Homes 01 Sep 2025 09 Sep 2025 …" at bounding box center [784, 168] width 980 height 31
click at [327, 172] on div at bounding box center [323, 168] width 25 height 25
click at [1137, 67] on button "Link Orders" at bounding box center [1139, 70] width 74 height 19
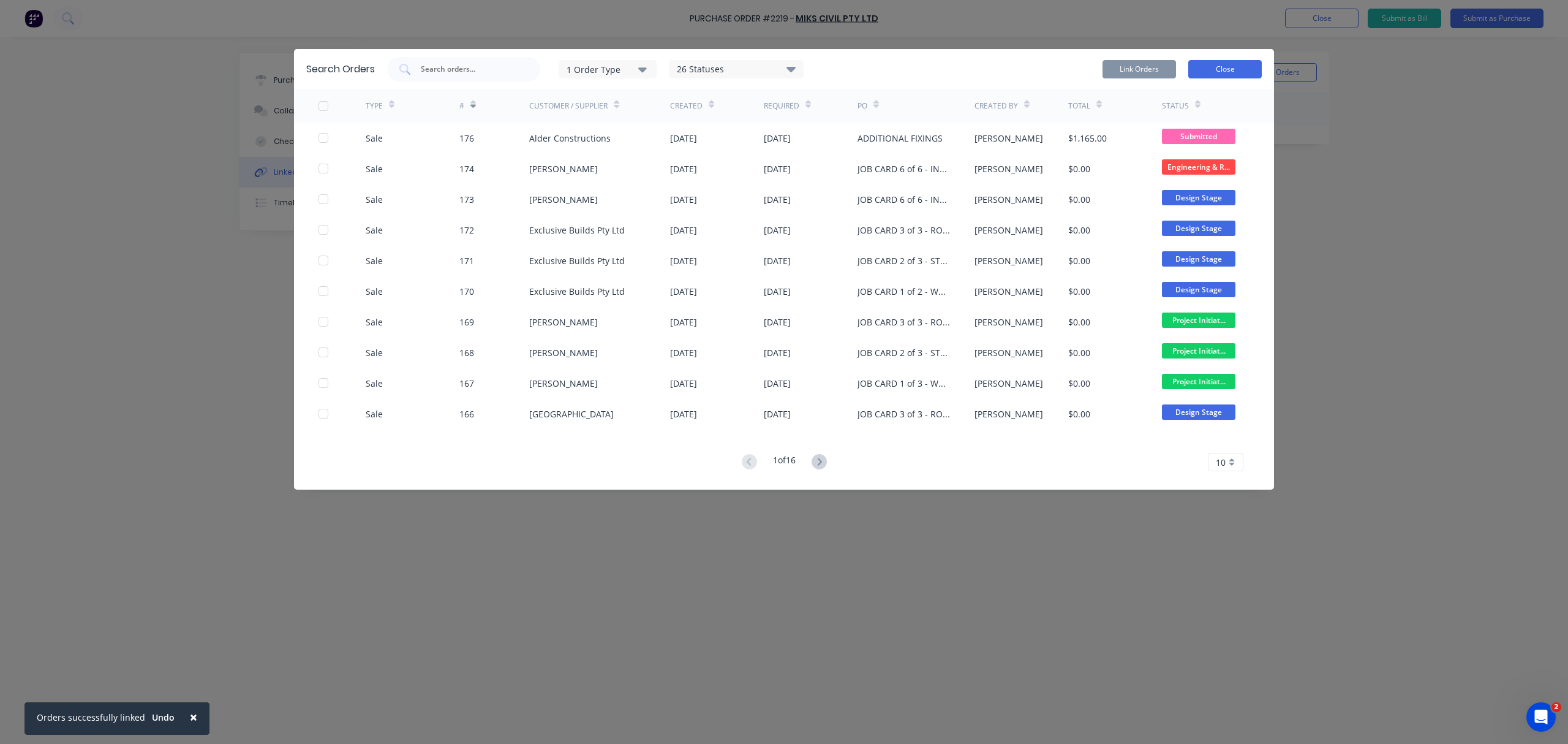
click at [1221, 63] on button "Close" at bounding box center [1225, 70] width 74 height 19
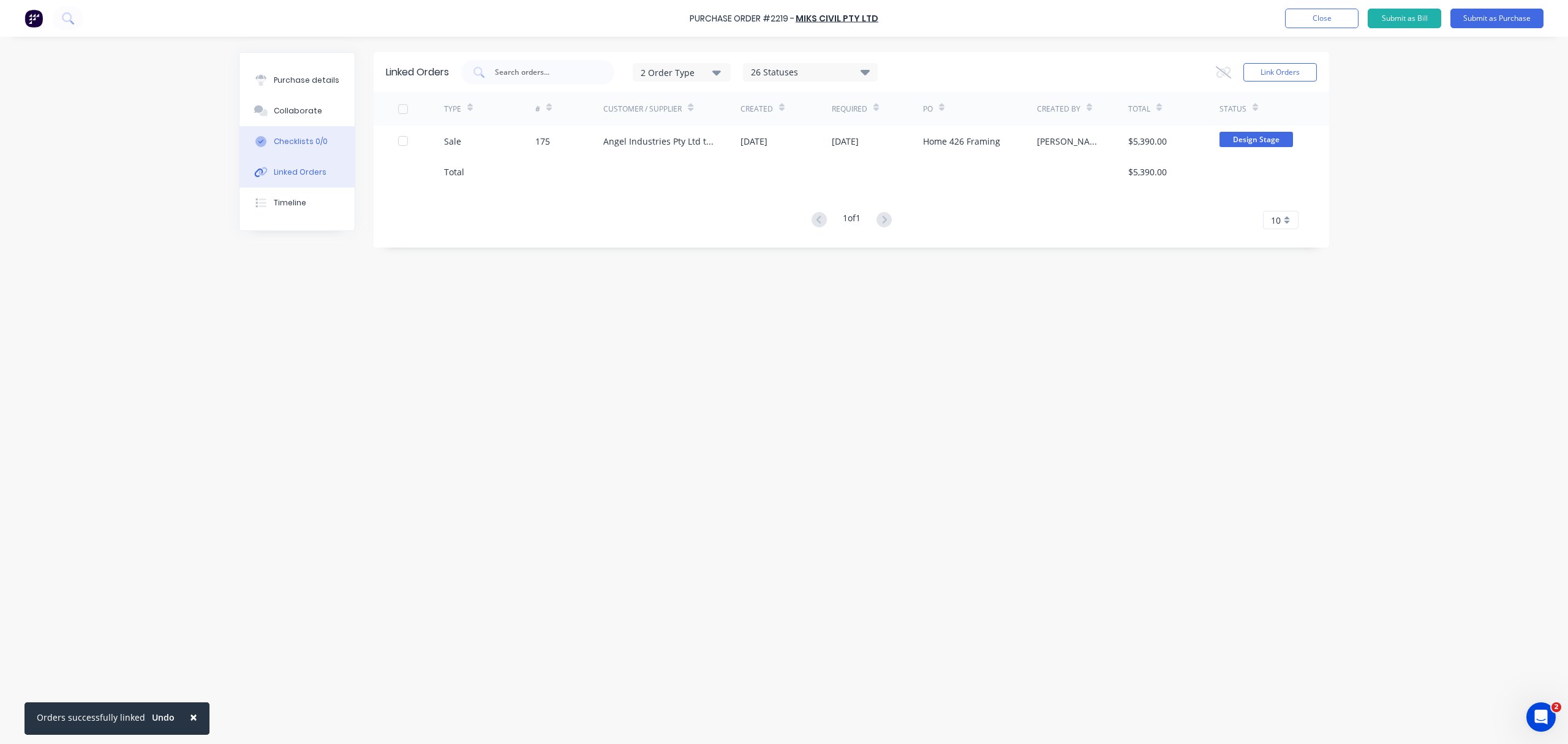
click at [331, 128] on button "Checklists 0/0" at bounding box center [297, 142] width 115 height 31
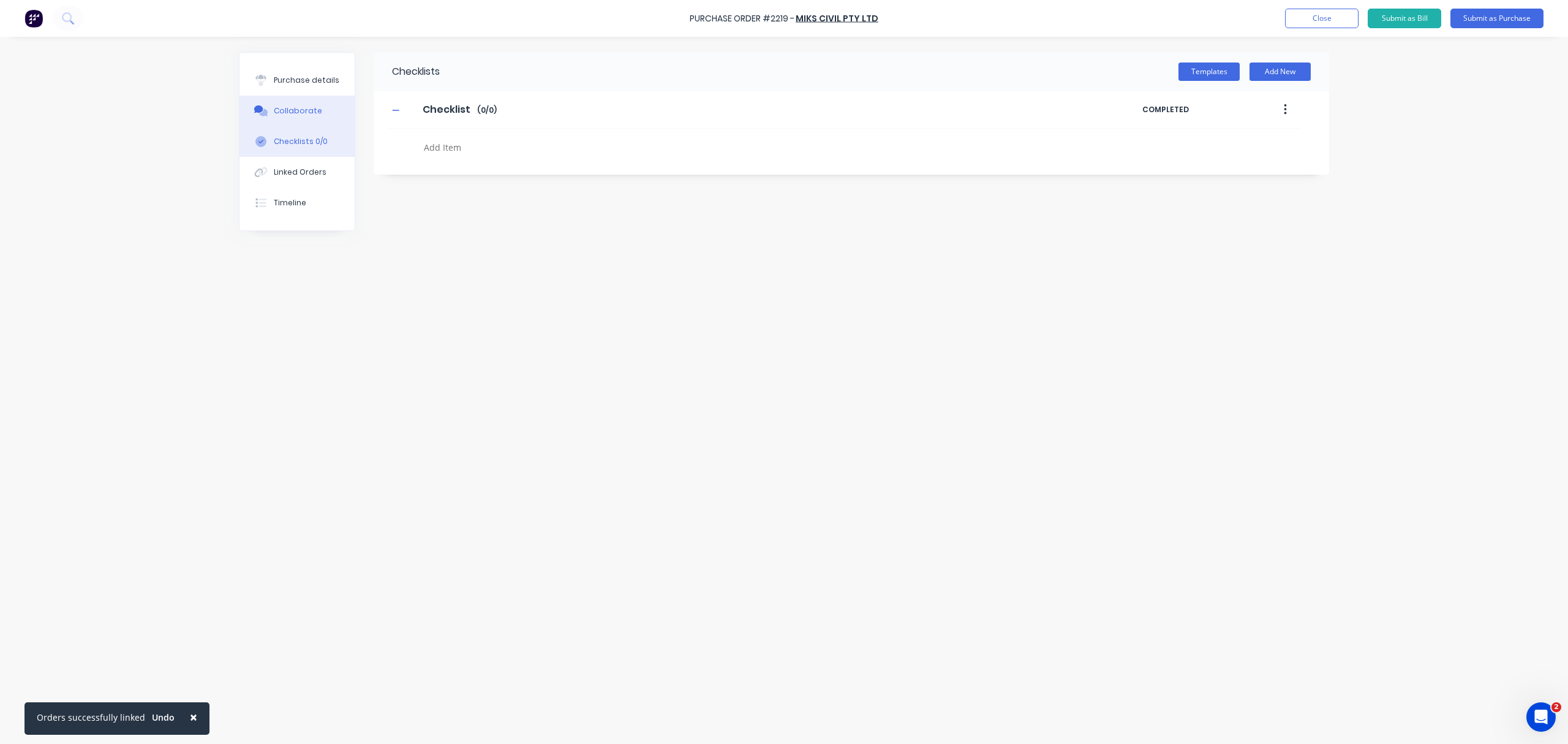
click at [331, 108] on button "Collaborate" at bounding box center [297, 111] width 115 height 31
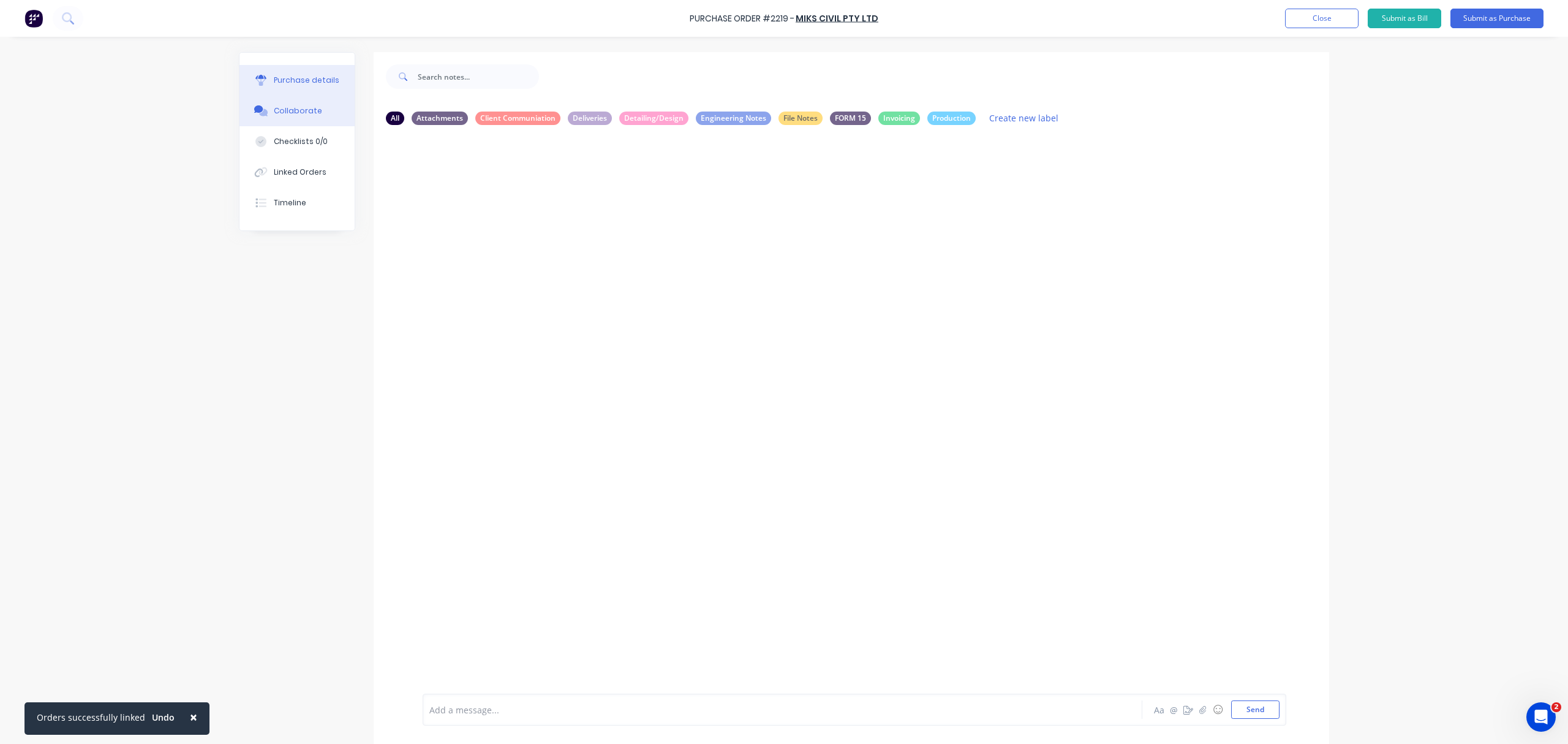
click at [299, 87] on button "Purchase details" at bounding box center [297, 80] width 115 height 31
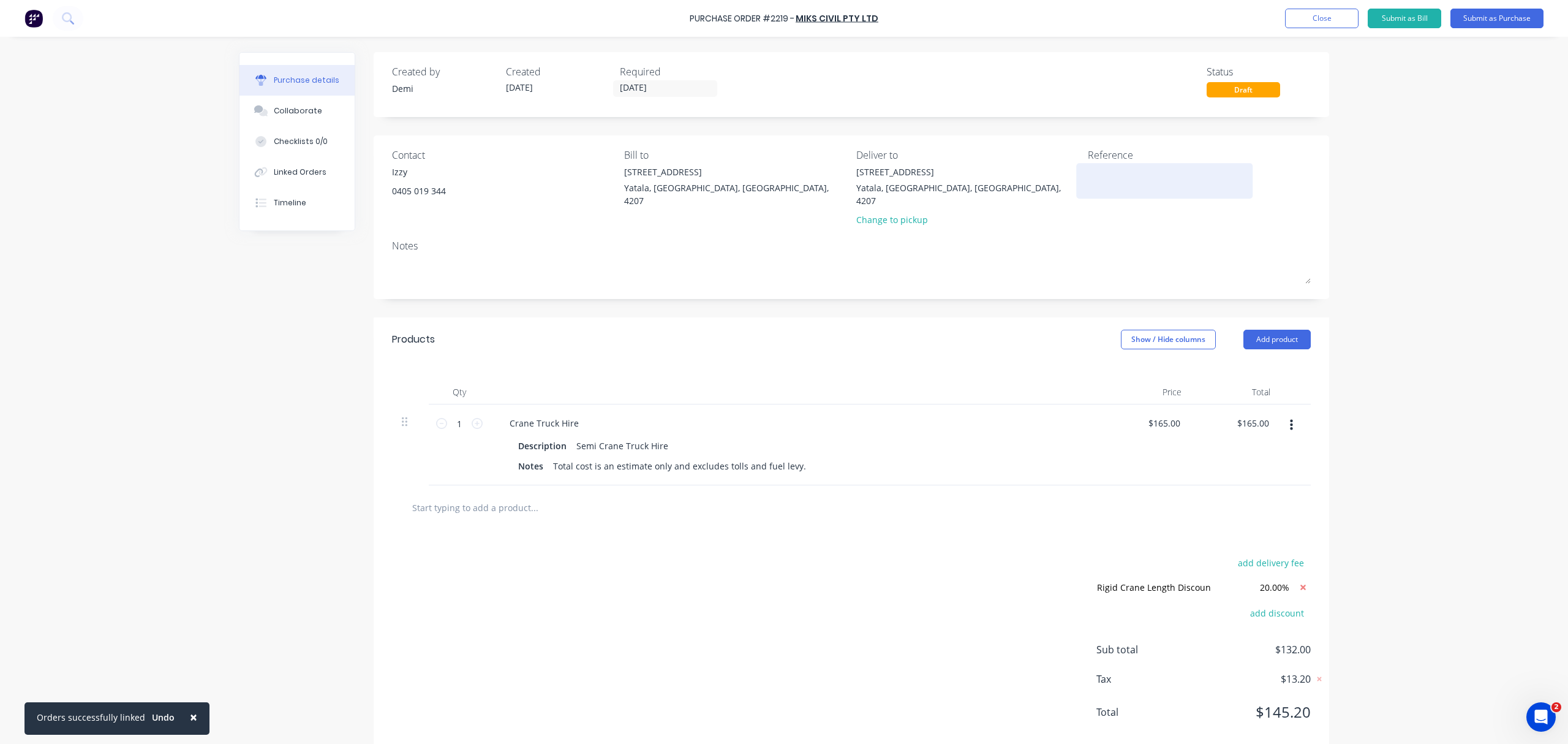
click at [1104, 179] on textarea at bounding box center [1164, 179] width 153 height 27
type textarea "P2219 Teeny Tiny - Home 426"
click at [283, 166] on button "Linked Orders" at bounding box center [297, 172] width 115 height 31
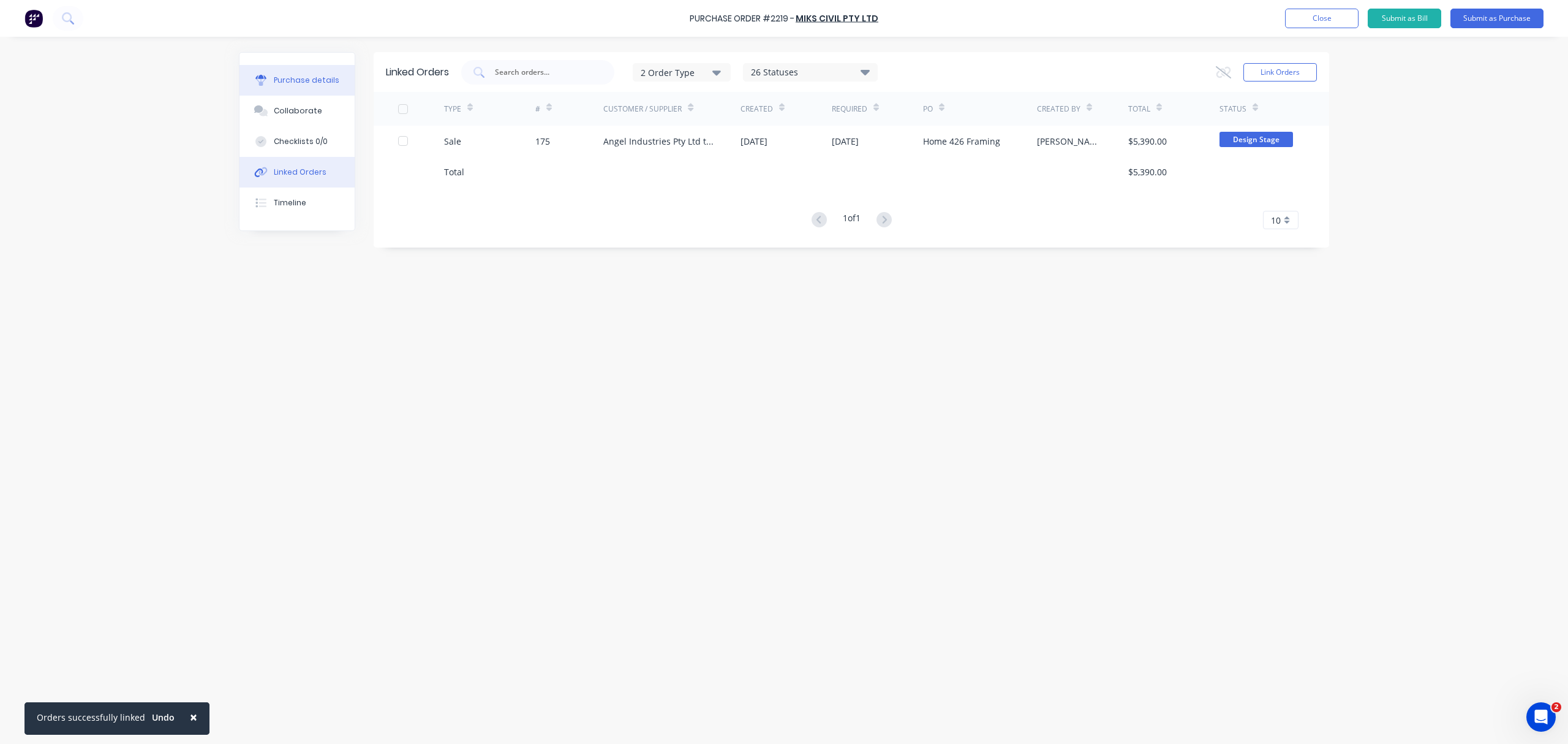
click at [301, 91] on button "Purchase details" at bounding box center [297, 80] width 115 height 31
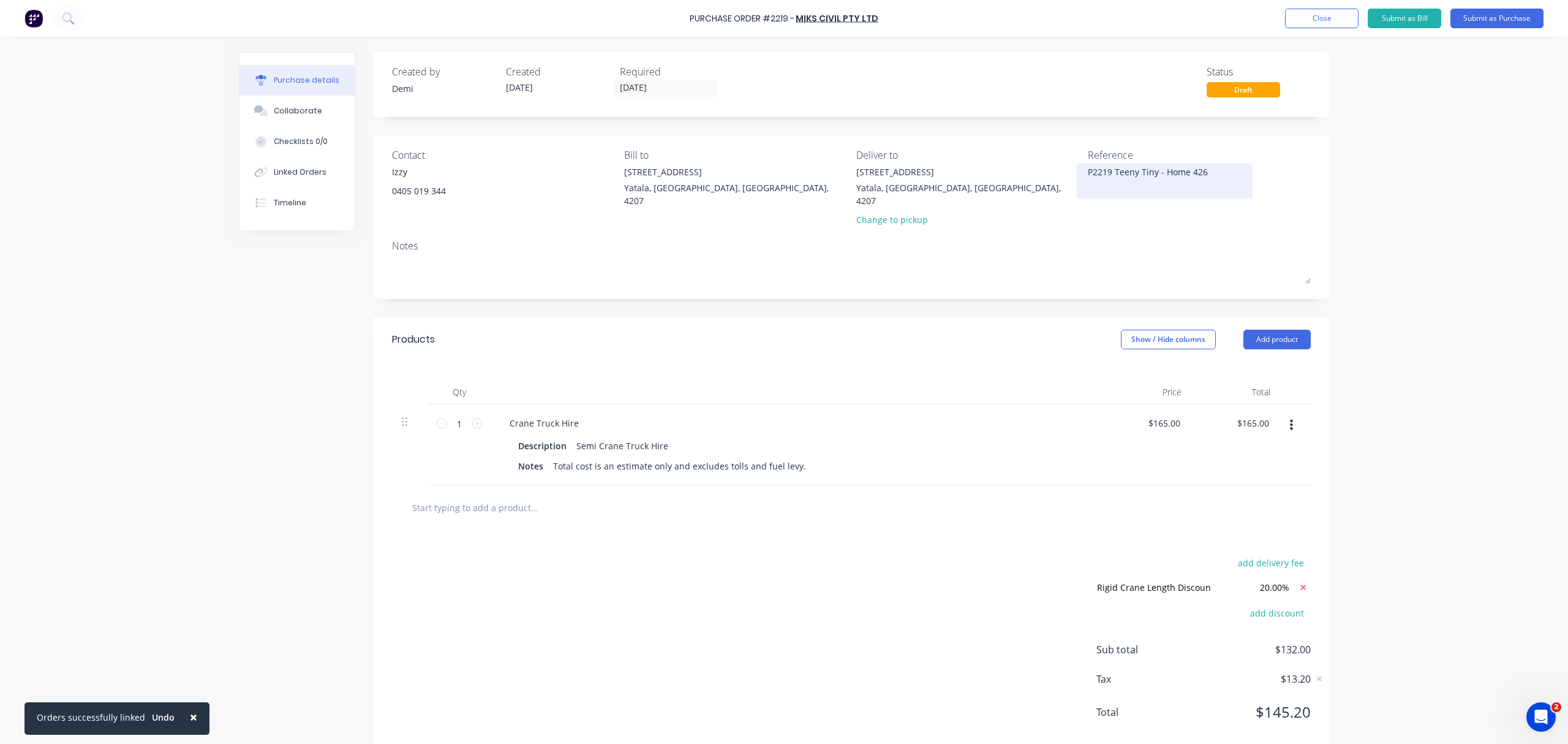
click at [1105, 172] on textarea "P2219 Teeny Tiny - Home 426" at bounding box center [1164, 179] width 153 height 27
click at [1158, 174] on textarea "P2219 - Order 175 Teeny Tiny - Home 426" at bounding box center [1164, 179] width 153 height 27
click at [1167, 186] on textarea "P2219 - Order 175 - Teeny Tiny - Home 426" at bounding box center [1164, 179] width 153 height 27
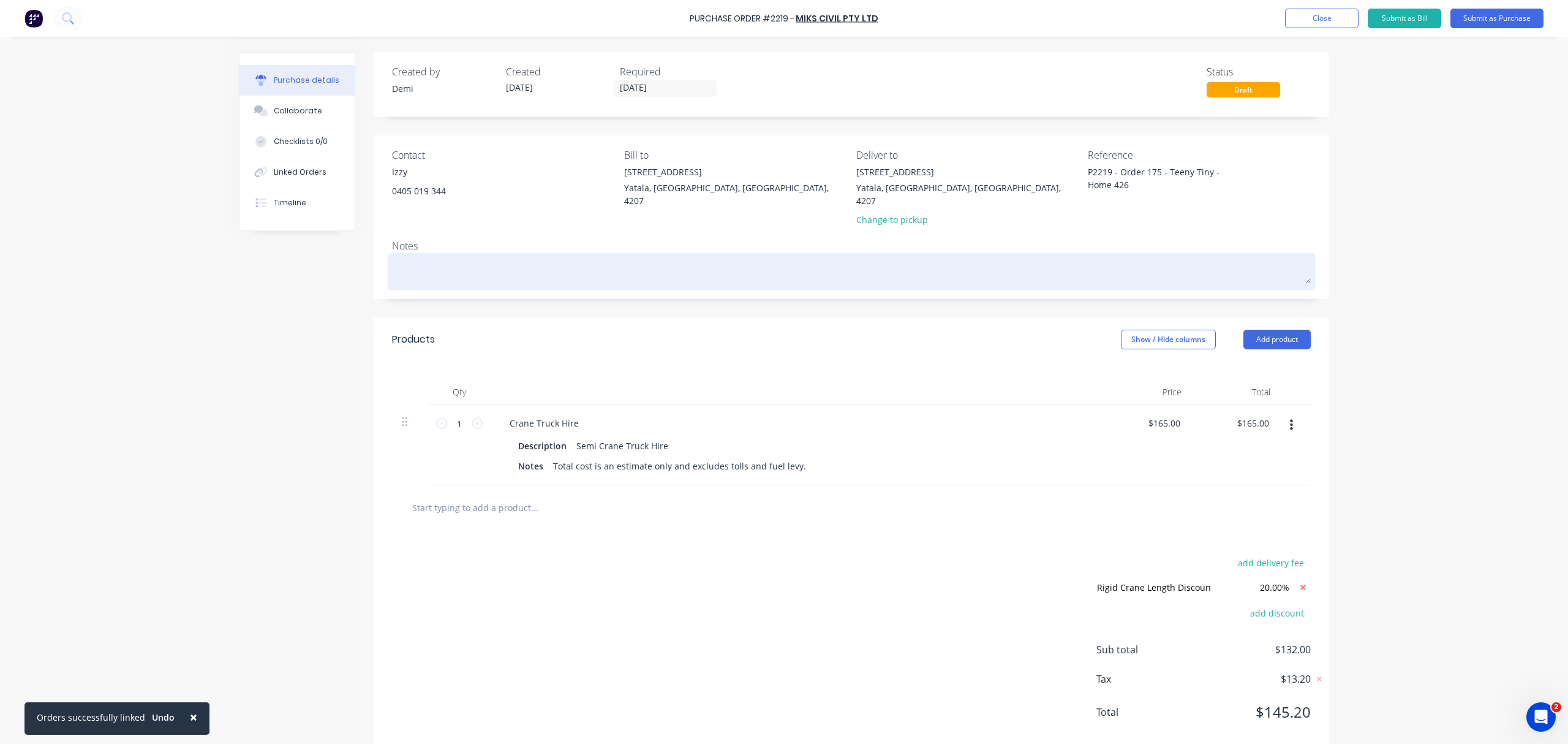
type textarea "P2219 - Order 175 - Teeny Tiny - Home 426"
click at [549, 256] on textarea at bounding box center [851, 270] width 919 height 27
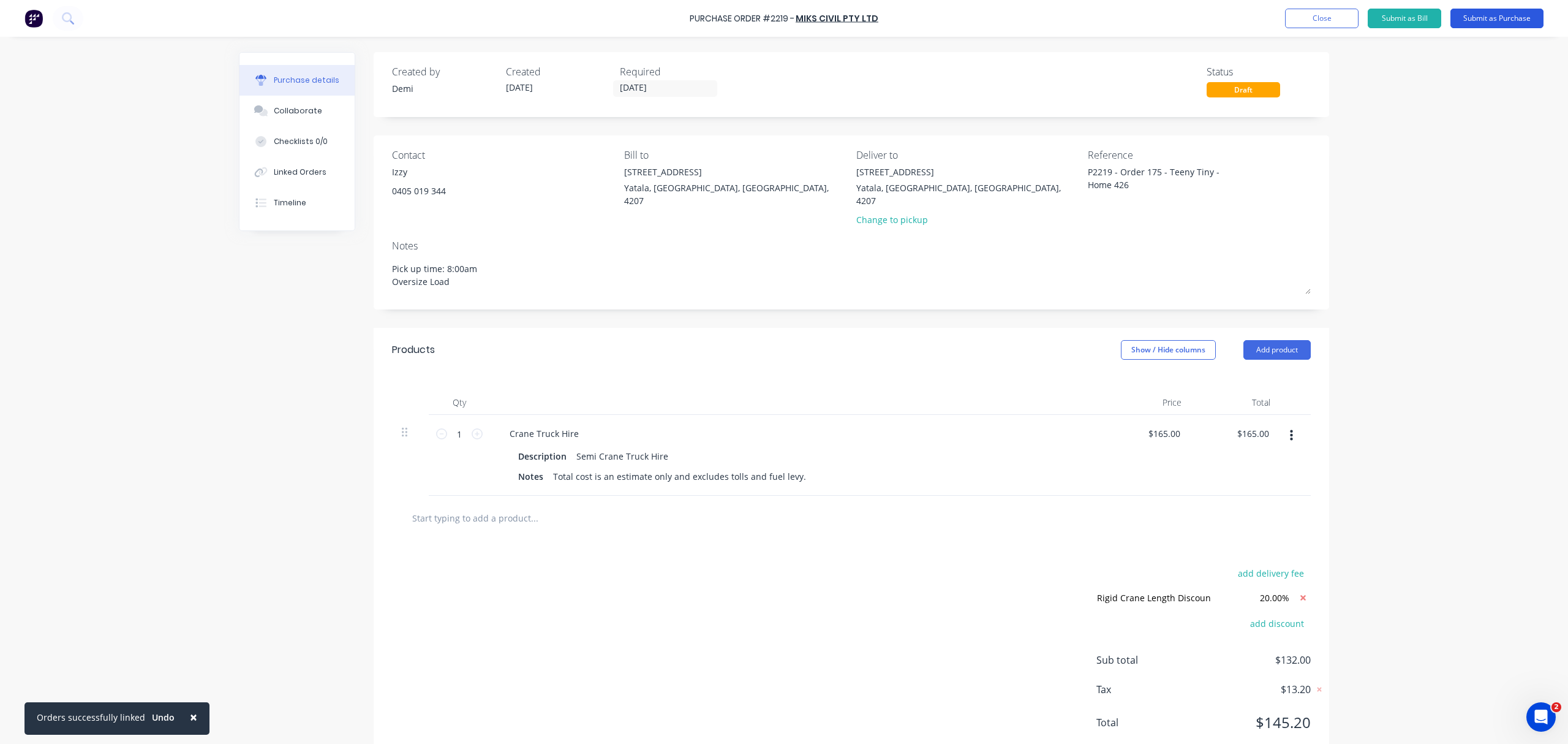
type textarea "Pick up time: 8:00am Oversize Load"
click at [1466, 15] on button "Submit as Purchase" at bounding box center [1498, 18] width 93 height 20
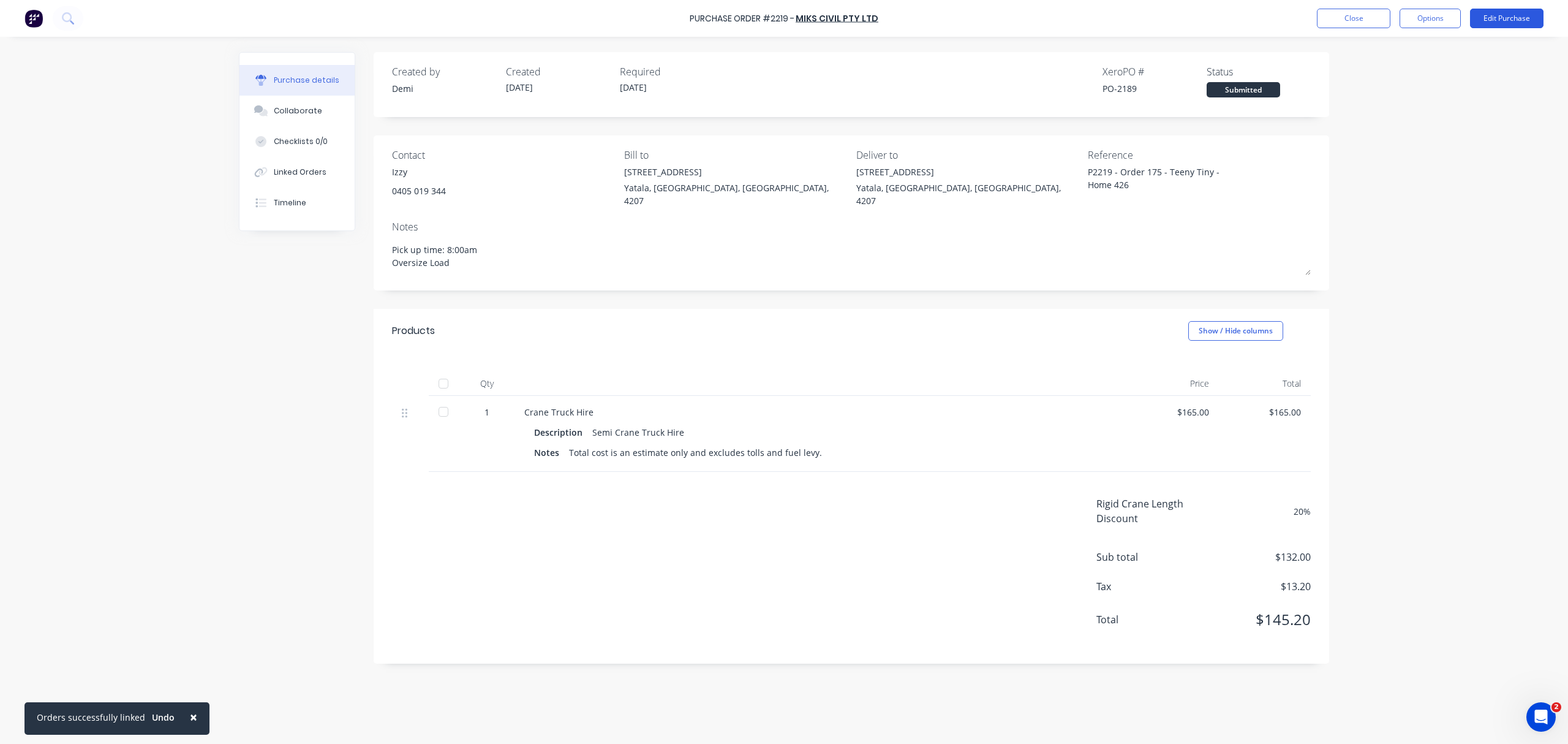
click at [1509, 21] on button "Edit Purchase" at bounding box center [1507, 18] width 74 height 20
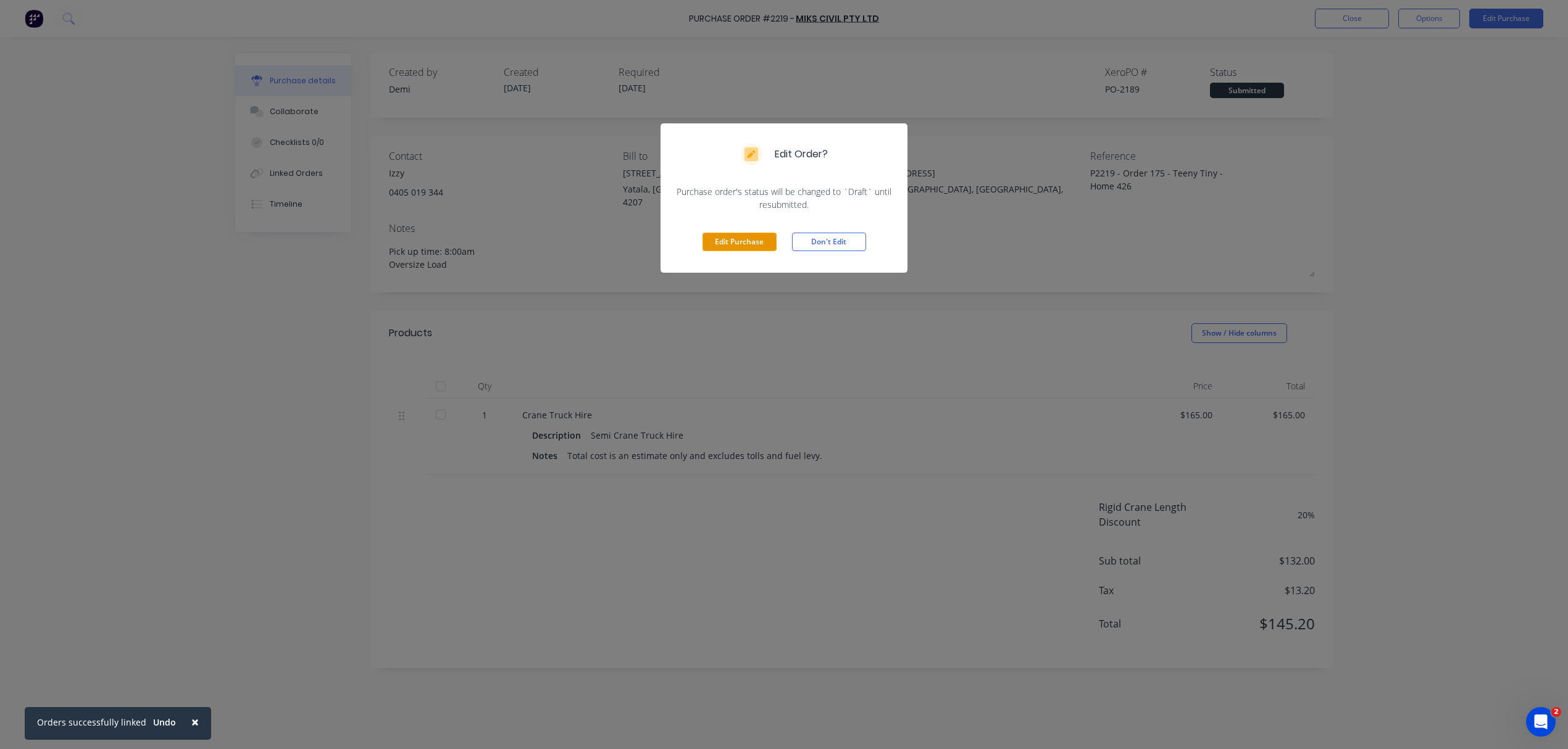
click at [744, 242] on button "Edit Purchase" at bounding box center [739, 242] width 74 height 19
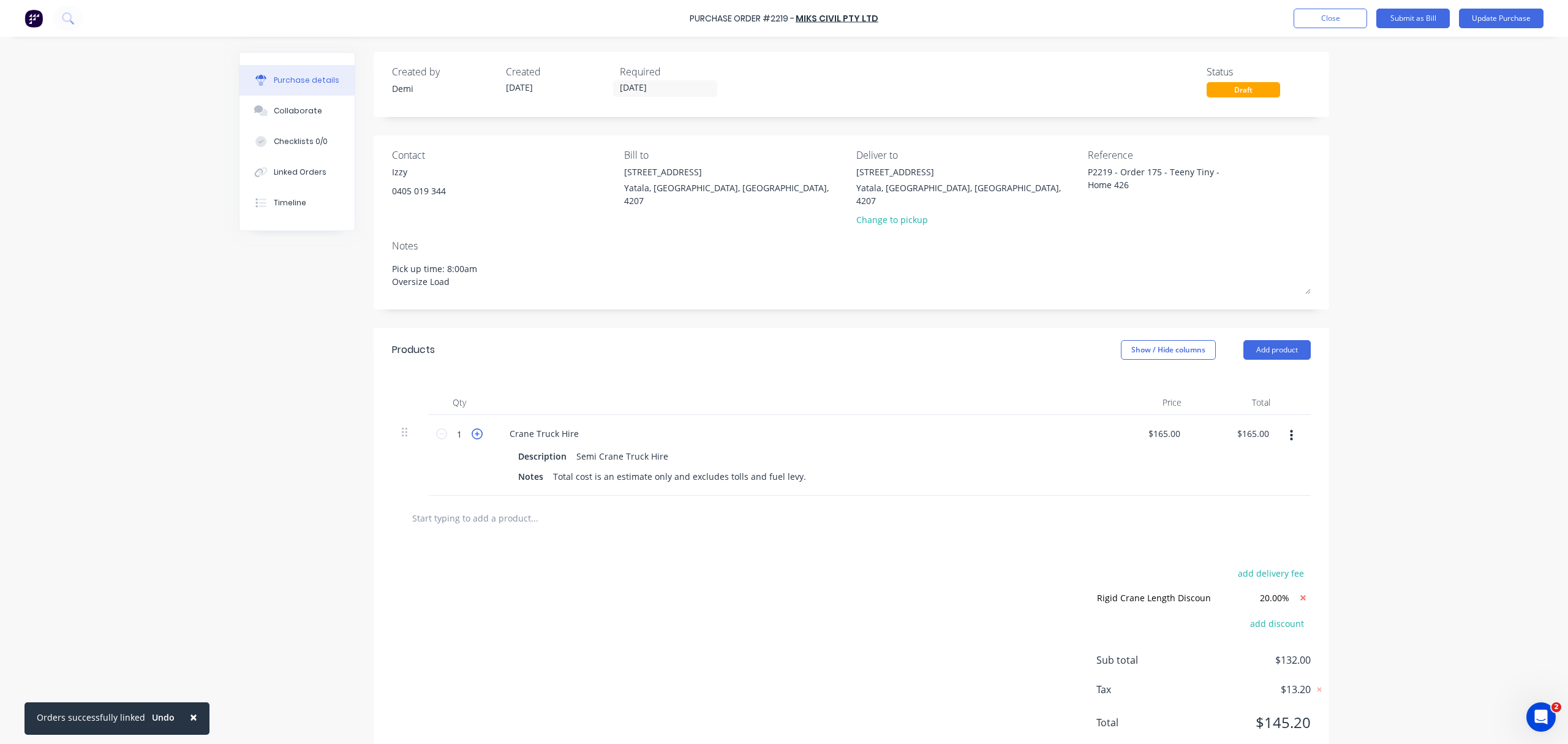
click at [473, 428] on icon at bounding box center [477, 433] width 11 height 11
type input "2"
type input "$330.00"
click at [473, 428] on icon at bounding box center [477, 433] width 11 height 11
type input "3"
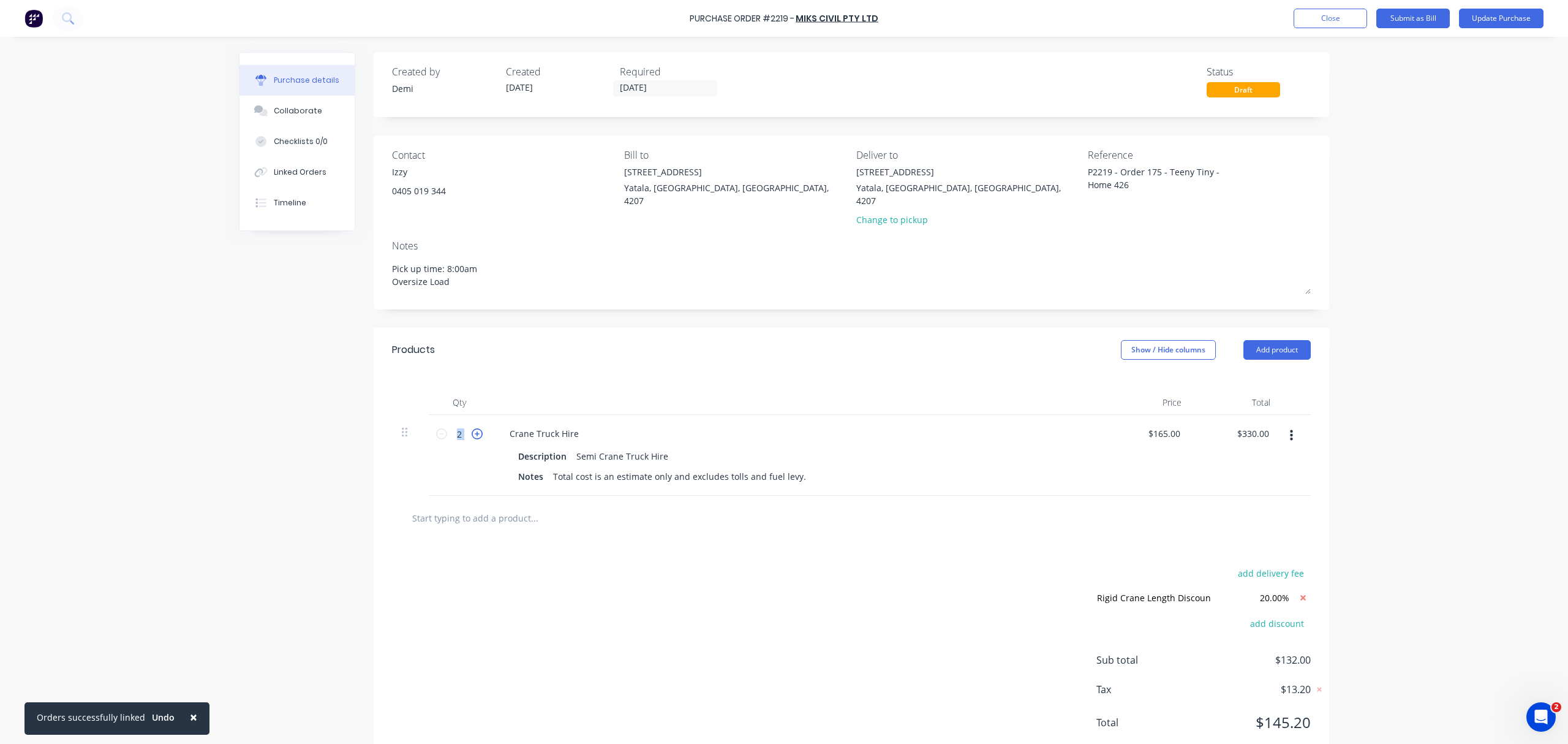
type input "$495.00"
click at [473, 428] on icon at bounding box center [477, 433] width 11 height 11
type input "4"
type input "$660.00"
click at [473, 428] on icon at bounding box center [477, 433] width 11 height 11
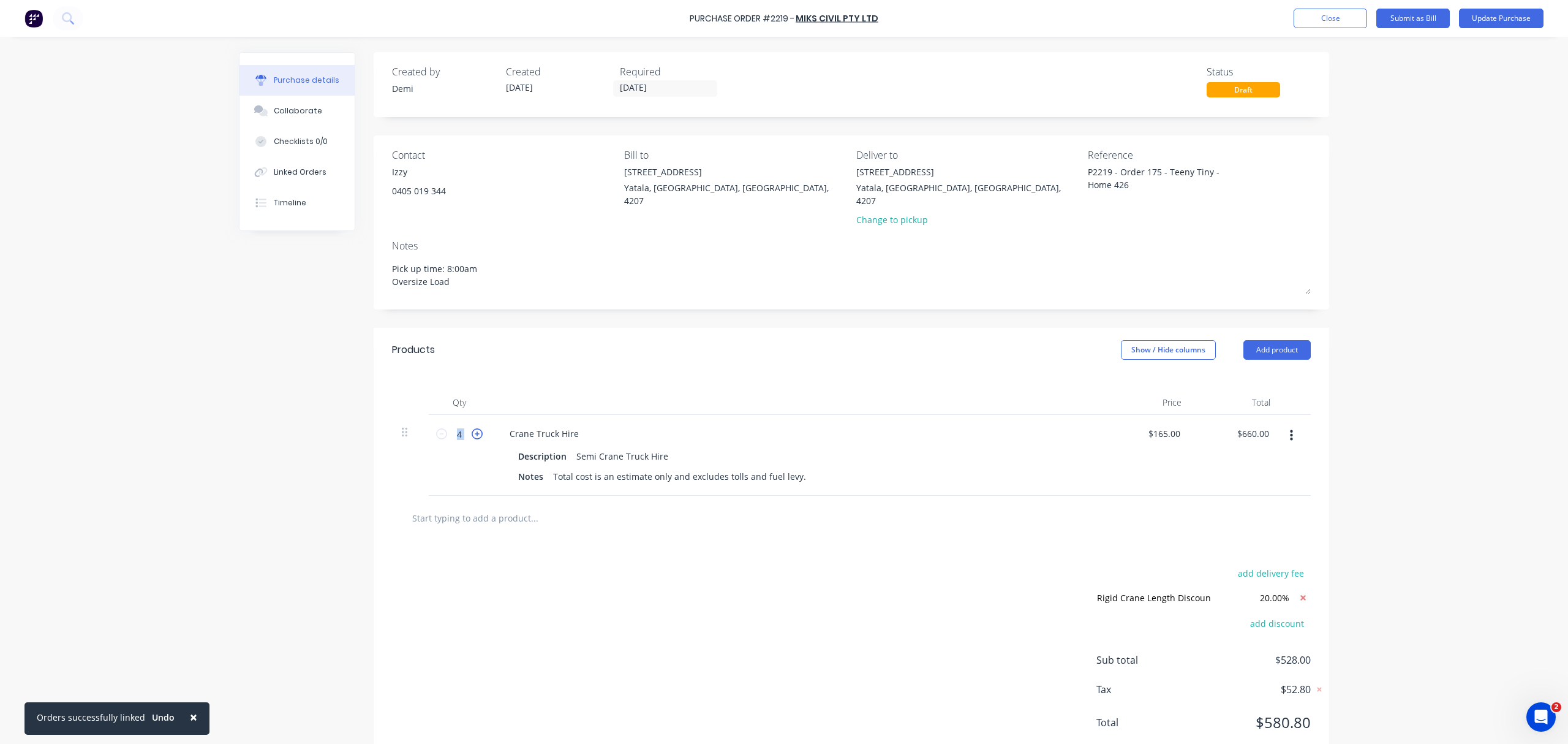
type input "5"
type input "$825.00"
click at [1502, 14] on button "Update Purchase" at bounding box center [1502, 18] width 85 height 20
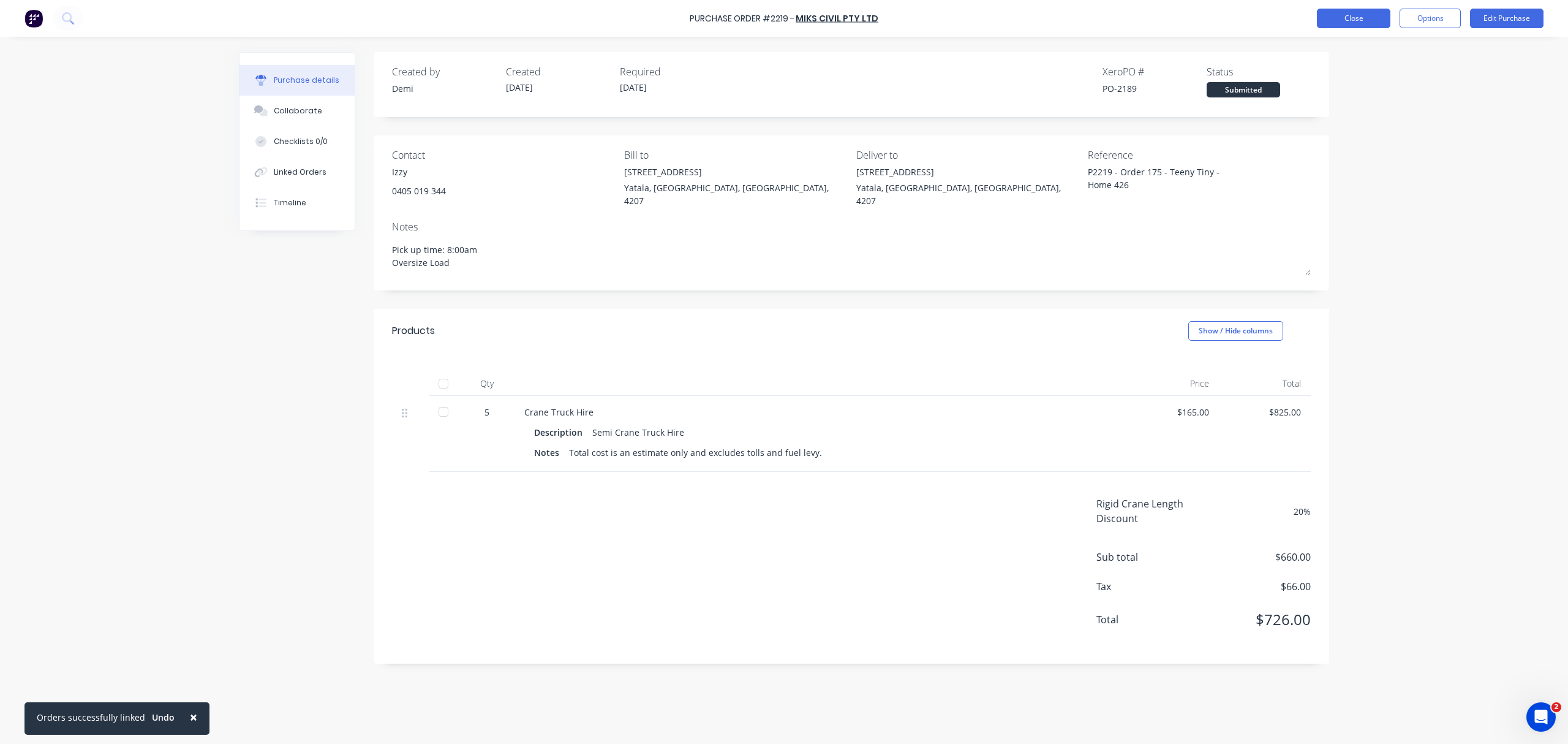
click at [1346, 25] on button "Close" at bounding box center [1353, 18] width 74 height 20
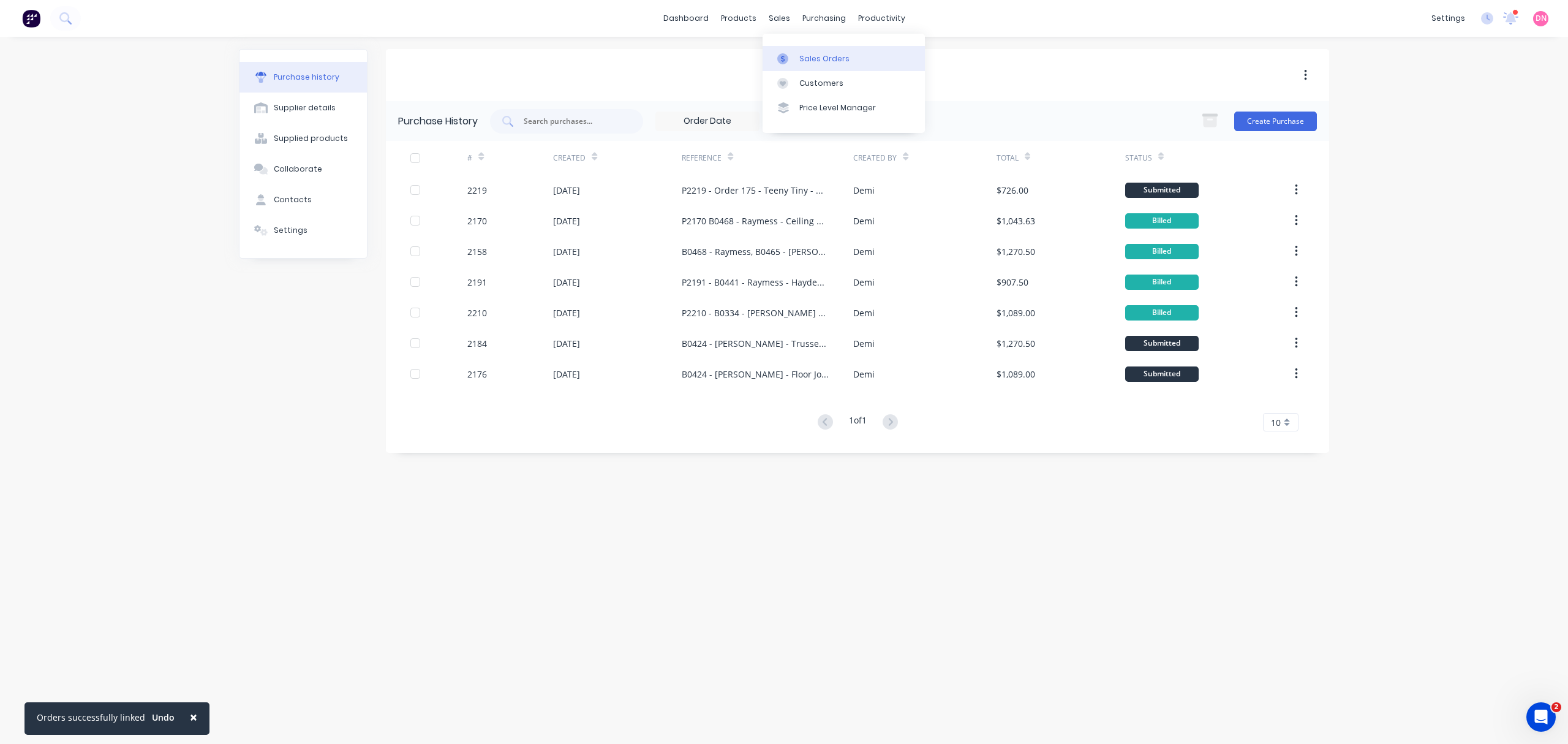
click at [784, 47] on link "Sales Orders" at bounding box center [843, 58] width 162 height 25
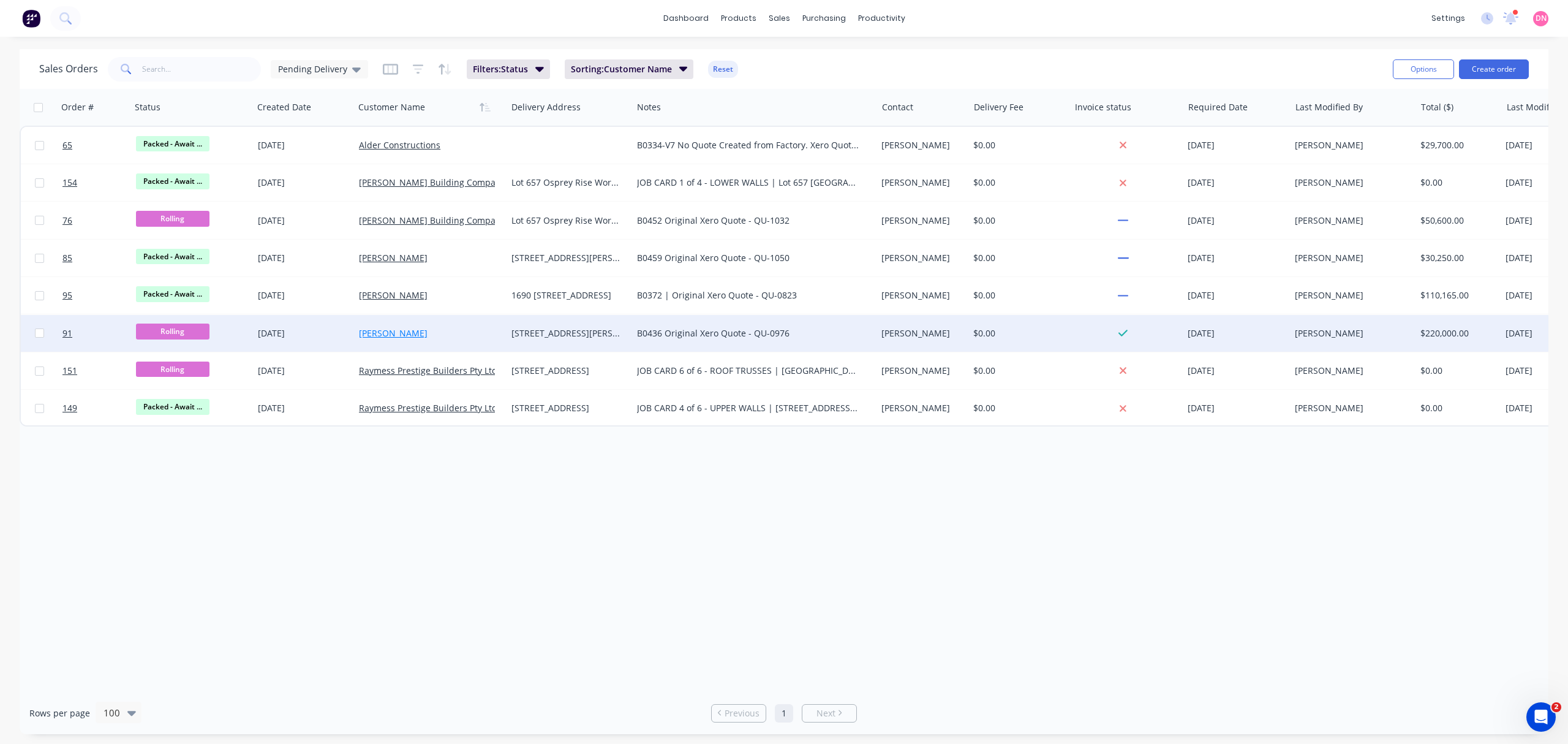
click at [403, 329] on link "[PERSON_NAME]" at bounding box center [393, 333] width 69 height 12
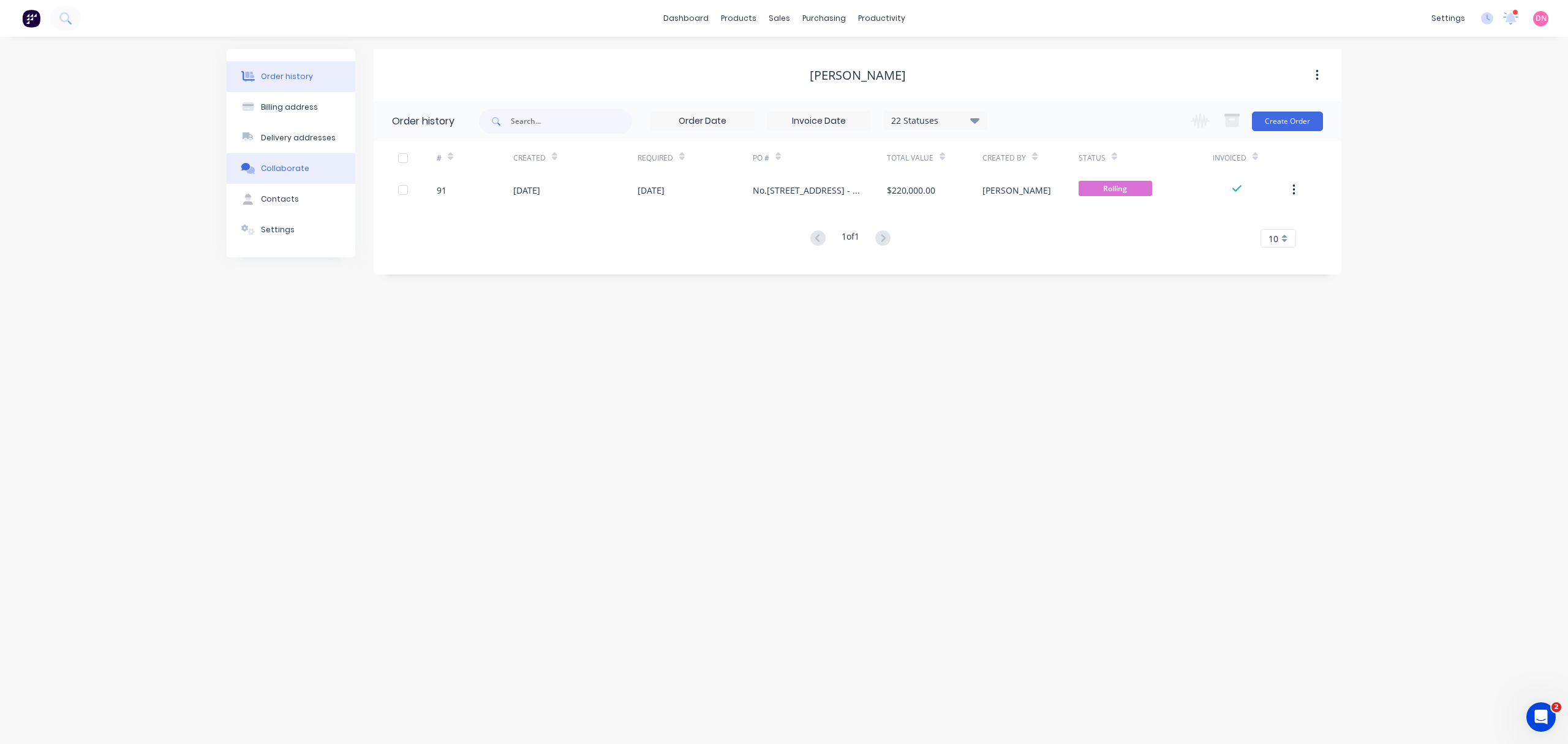
click at [305, 160] on button "Collaborate" at bounding box center [291, 168] width 129 height 31
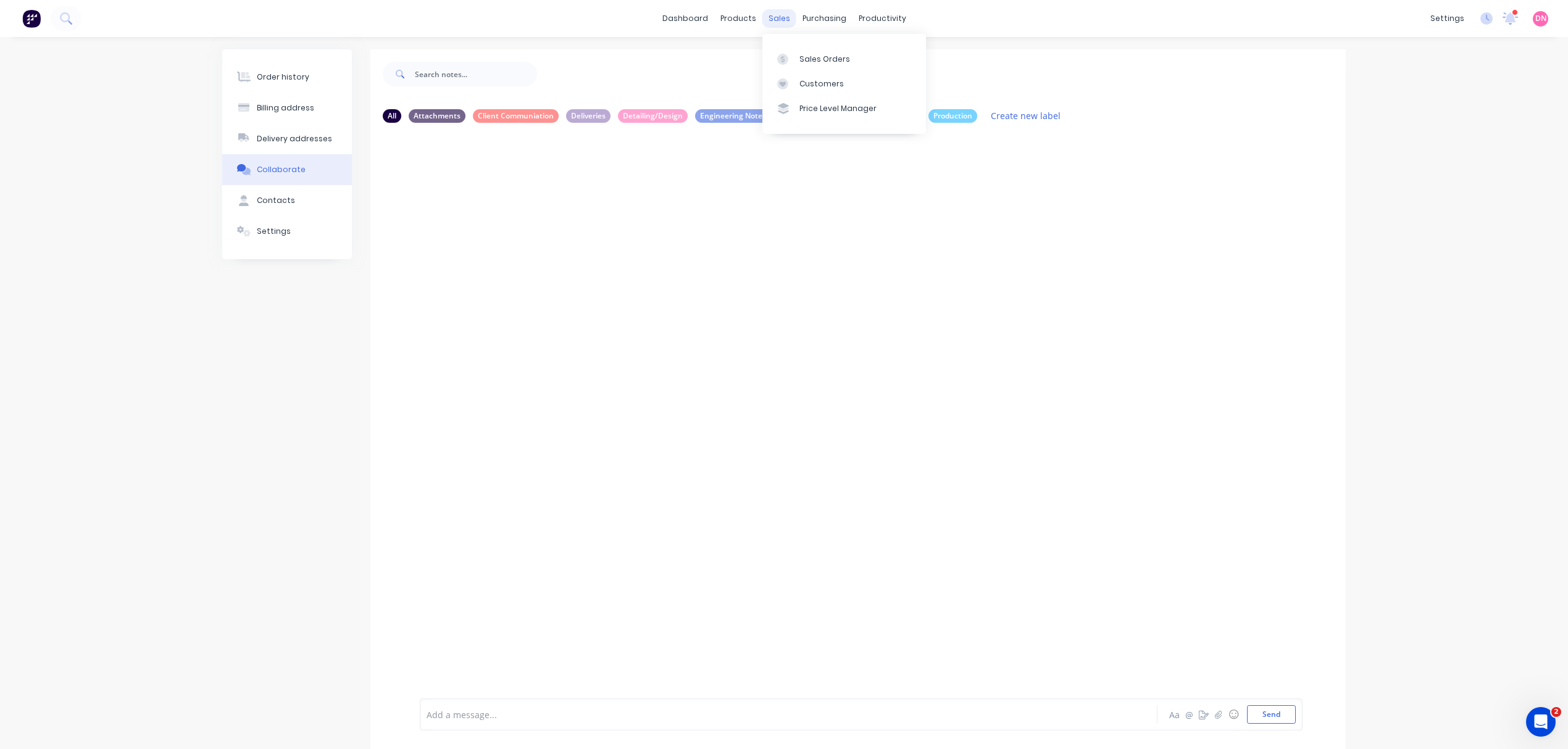
click at [768, 19] on div "sales" at bounding box center [779, 19] width 34 height 19
click at [821, 52] on link "Sales Orders" at bounding box center [843, 58] width 163 height 25
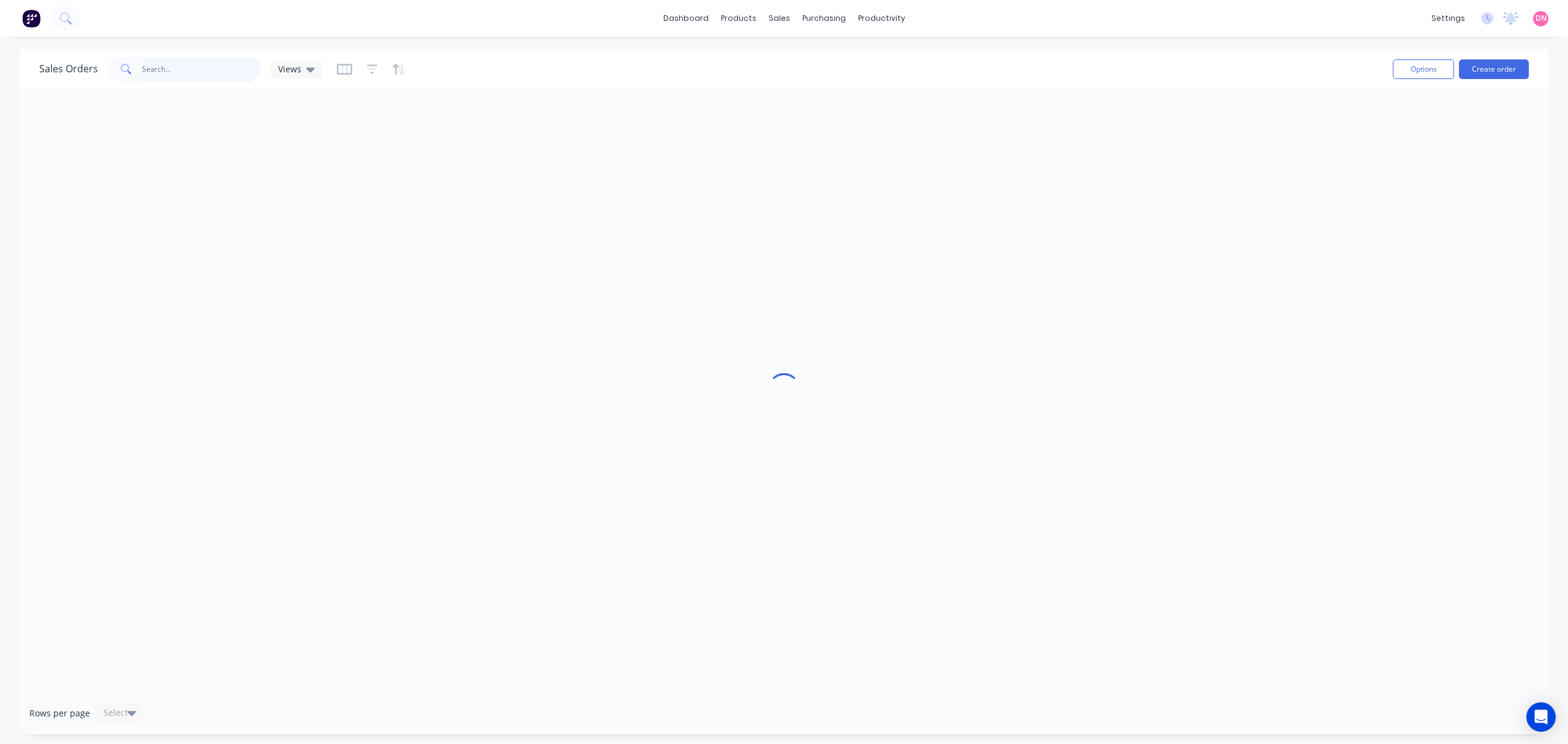
click at [213, 69] on input "text" at bounding box center [201, 69] width 120 height 25
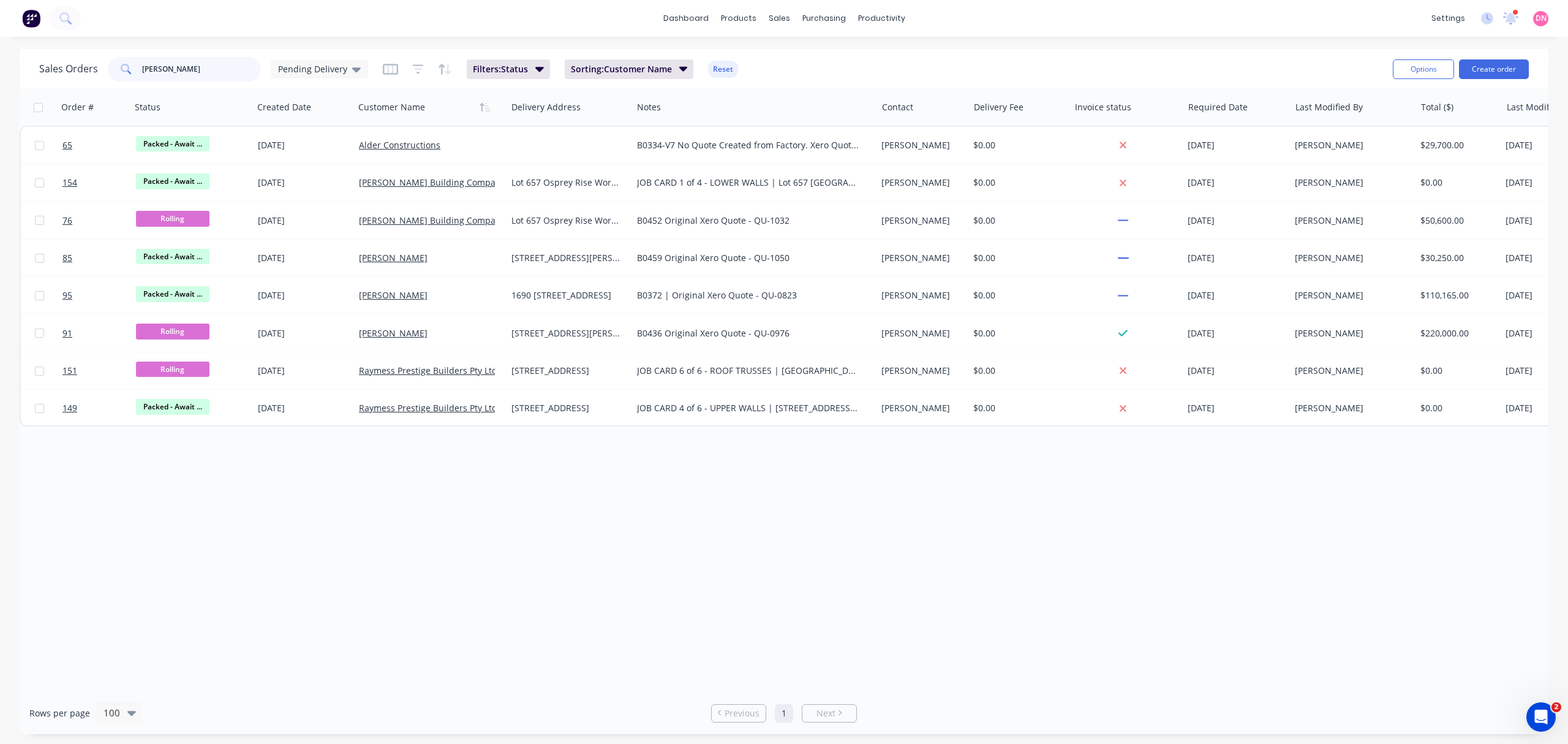
type input "[PERSON_NAME]"
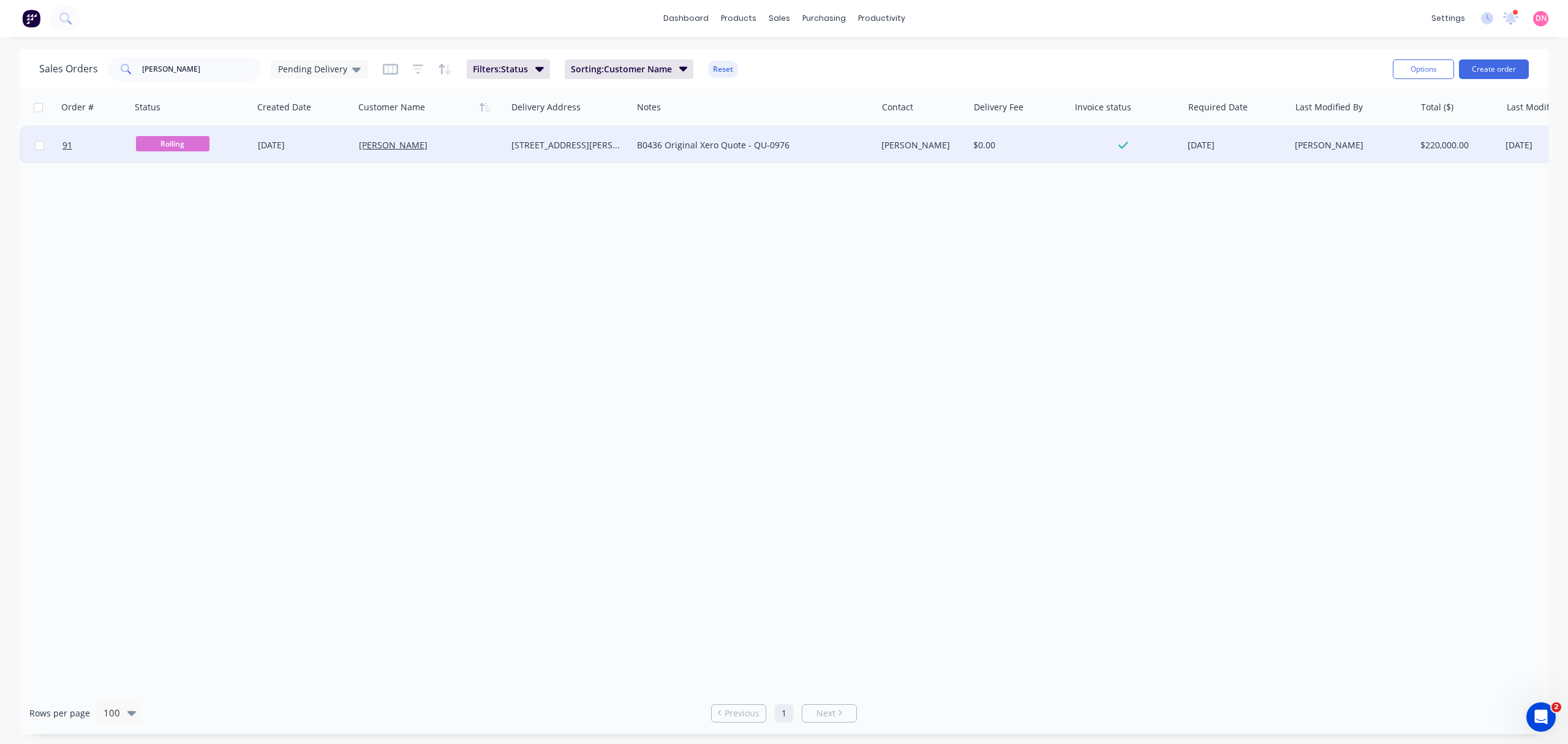
click at [435, 151] on div "[PERSON_NAME]" at bounding box center [430, 144] width 153 height 37
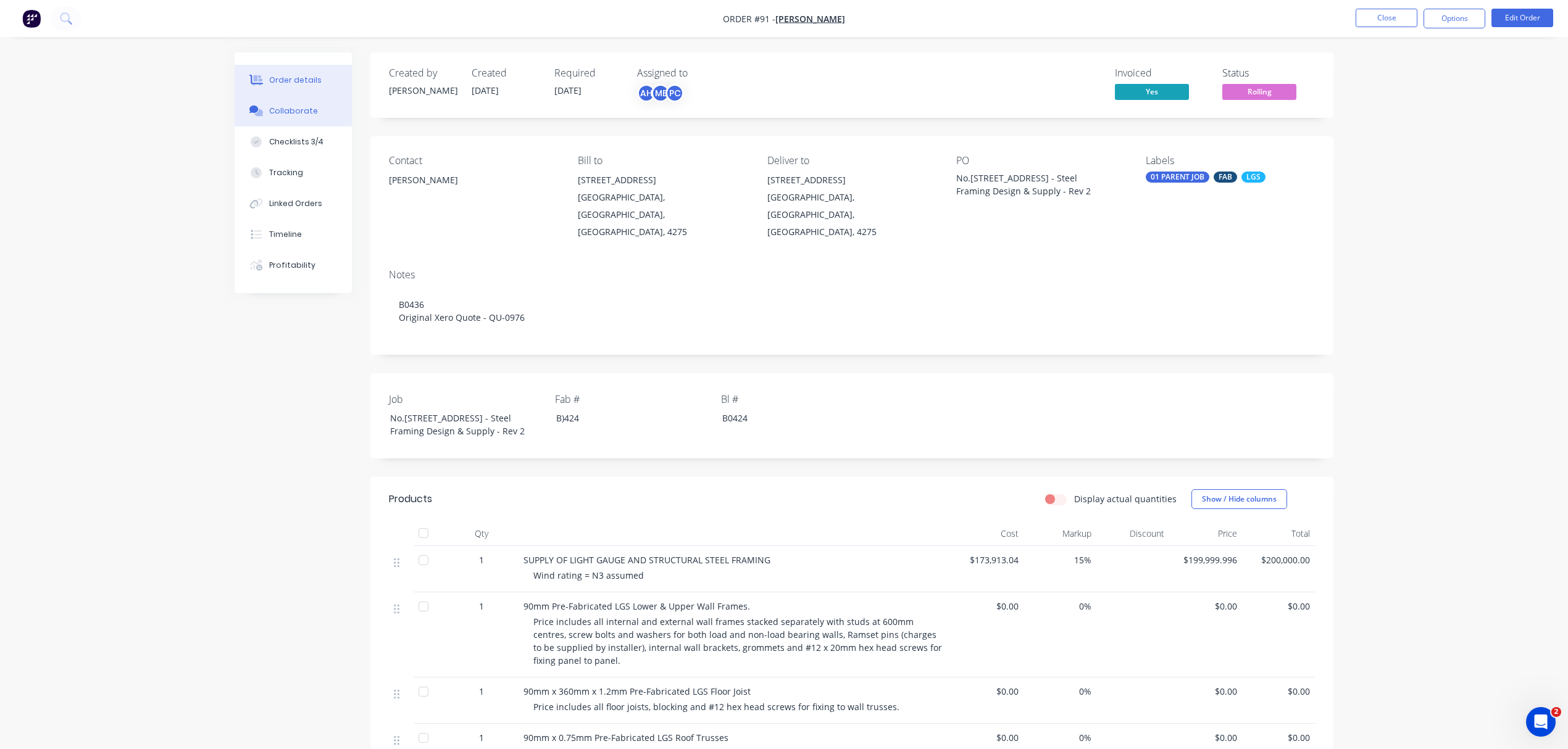
click at [297, 109] on div "Collaborate" at bounding box center [293, 110] width 49 height 11
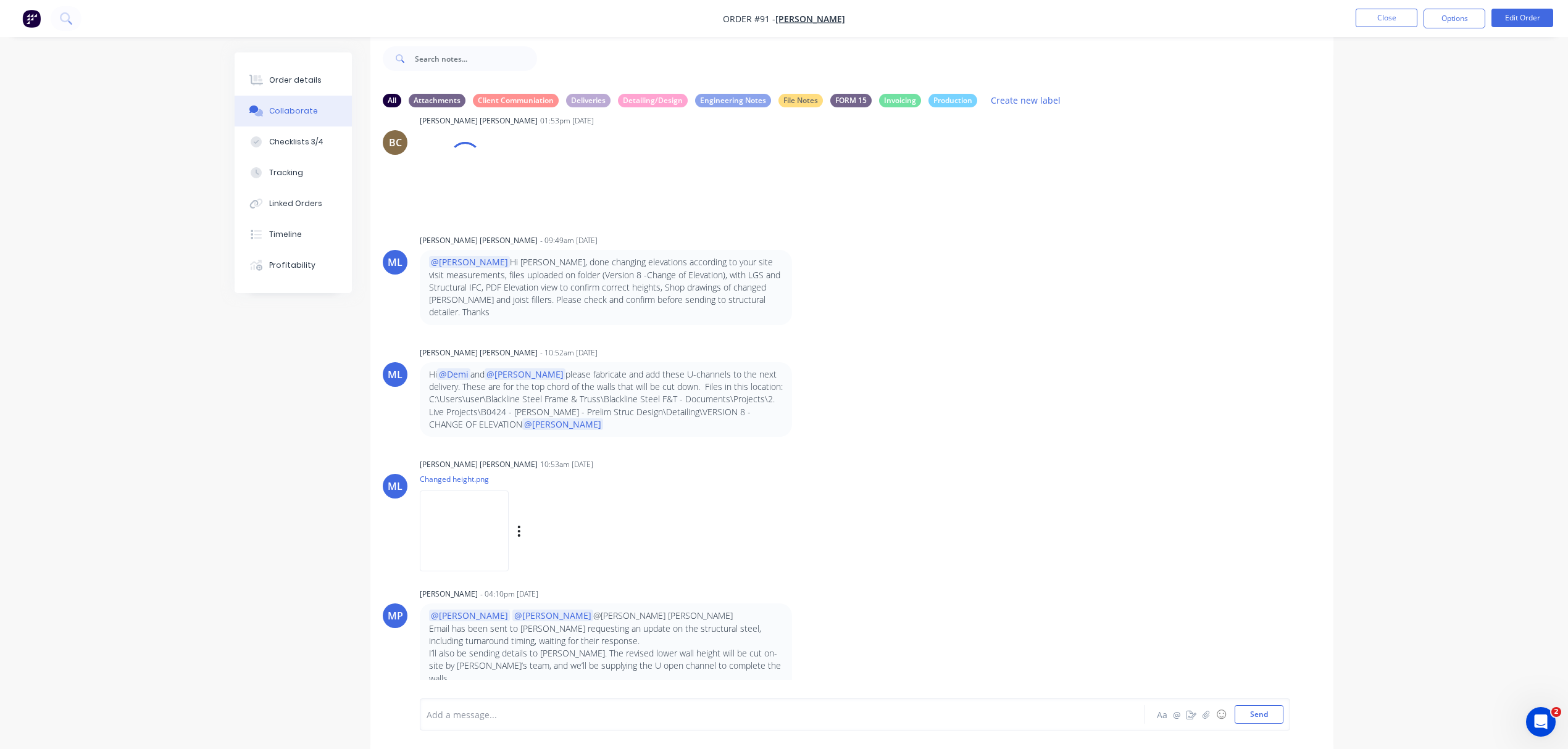
scroll to position [9447, 0]
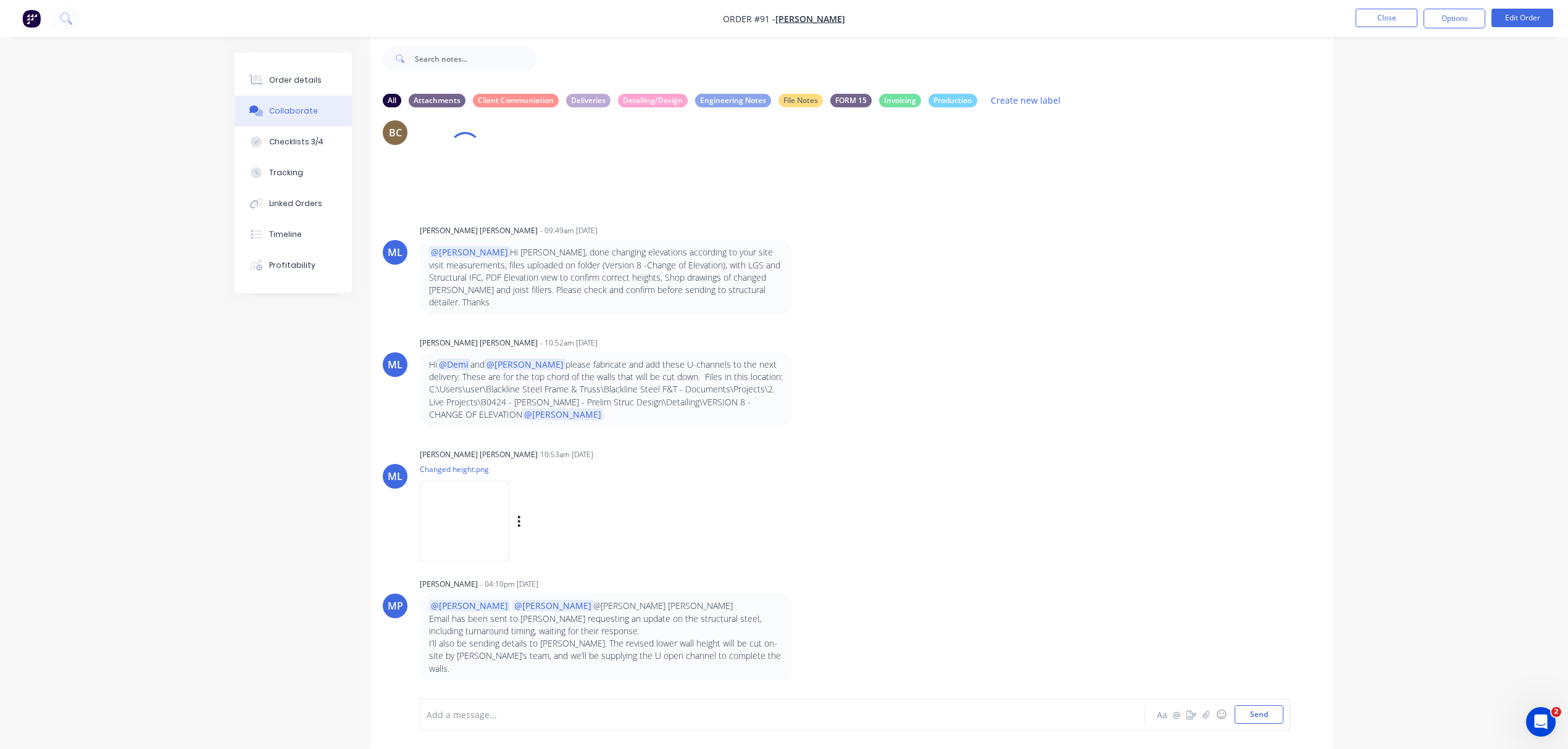
click at [497, 492] on img at bounding box center [464, 521] width 89 height 81
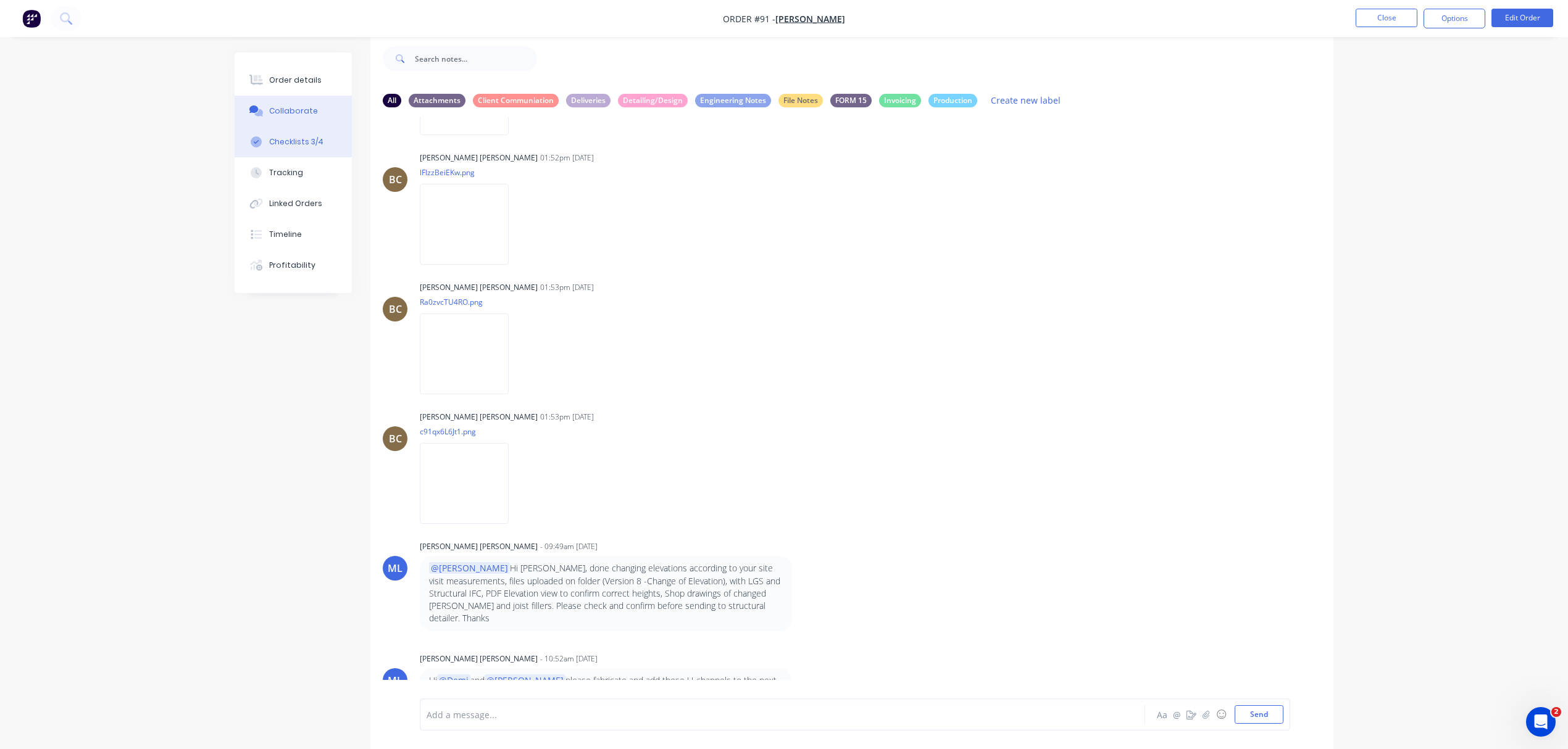
scroll to position [9753, 0]
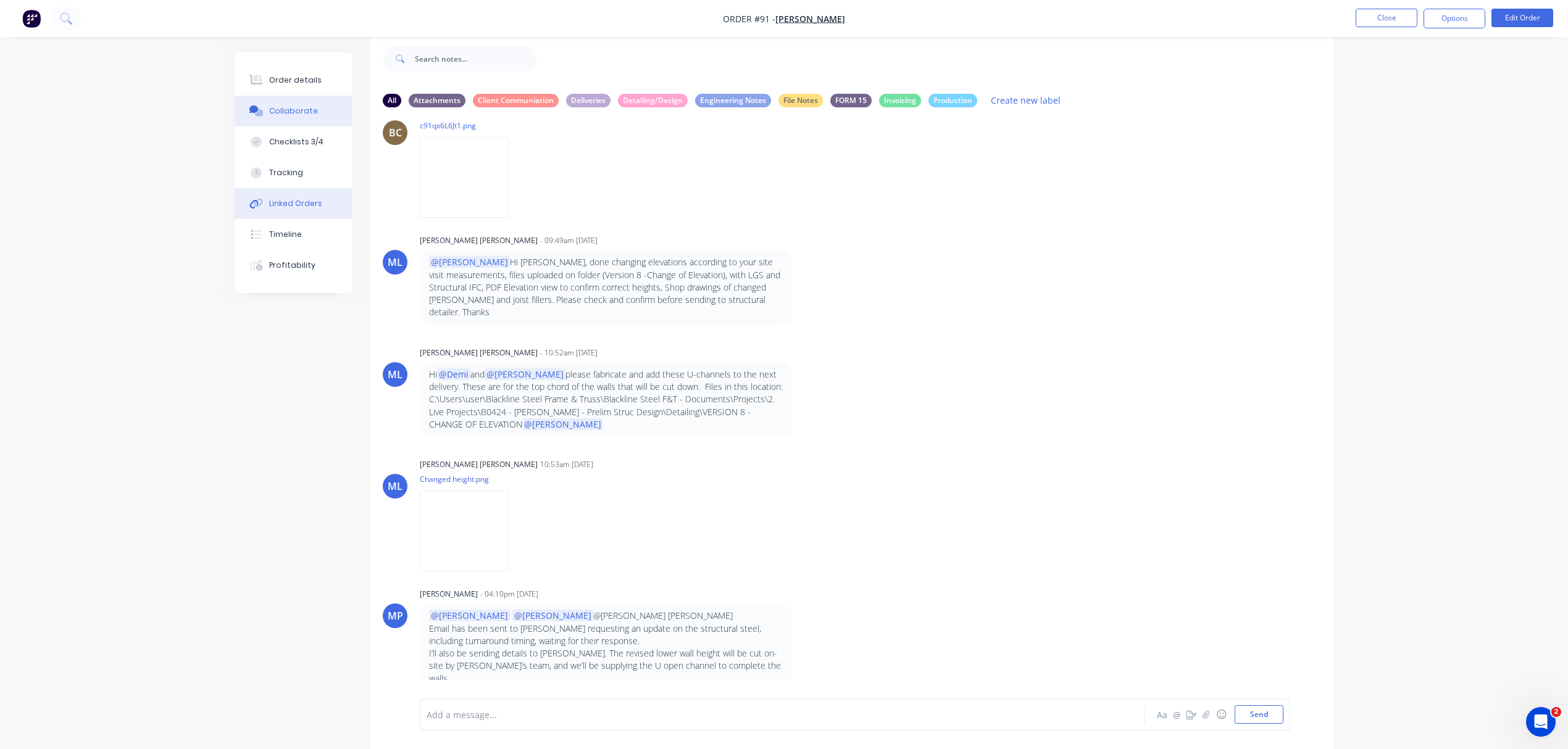
click at [305, 201] on div "Linked Orders" at bounding box center [296, 203] width 53 height 11
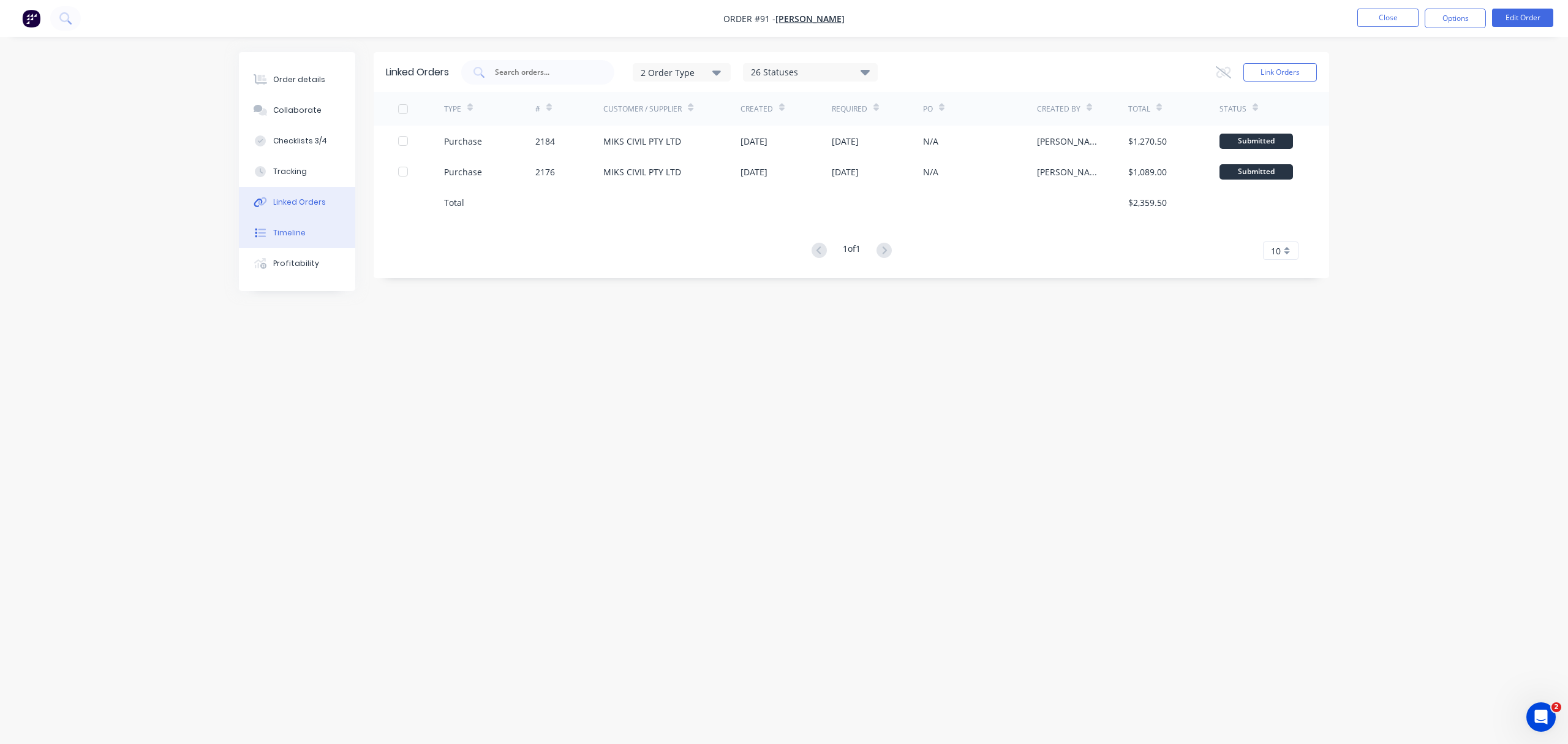
click at [304, 226] on button "Timeline" at bounding box center [296, 233] width 116 height 31
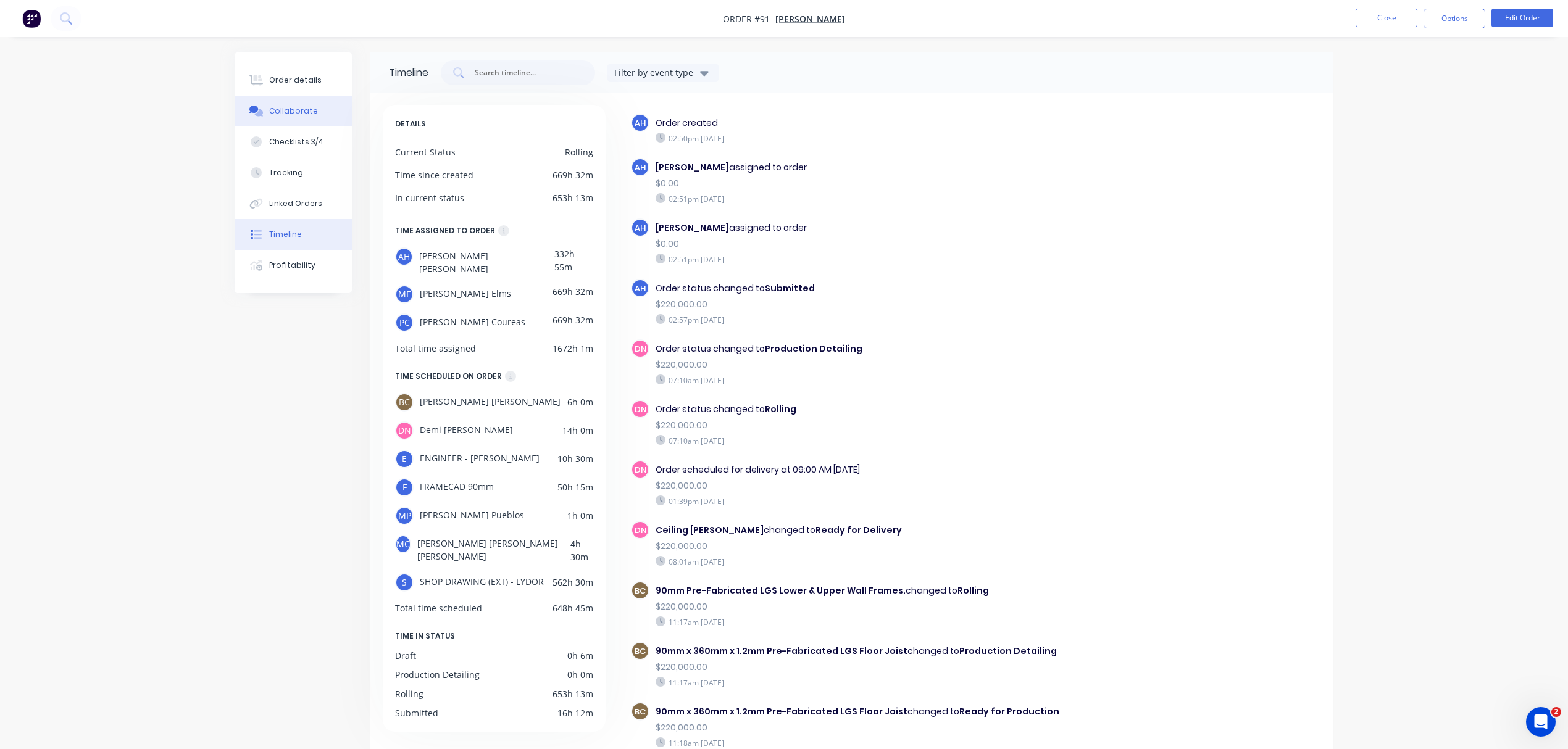
click at [309, 109] on div "Collaborate" at bounding box center [293, 110] width 49 height 11
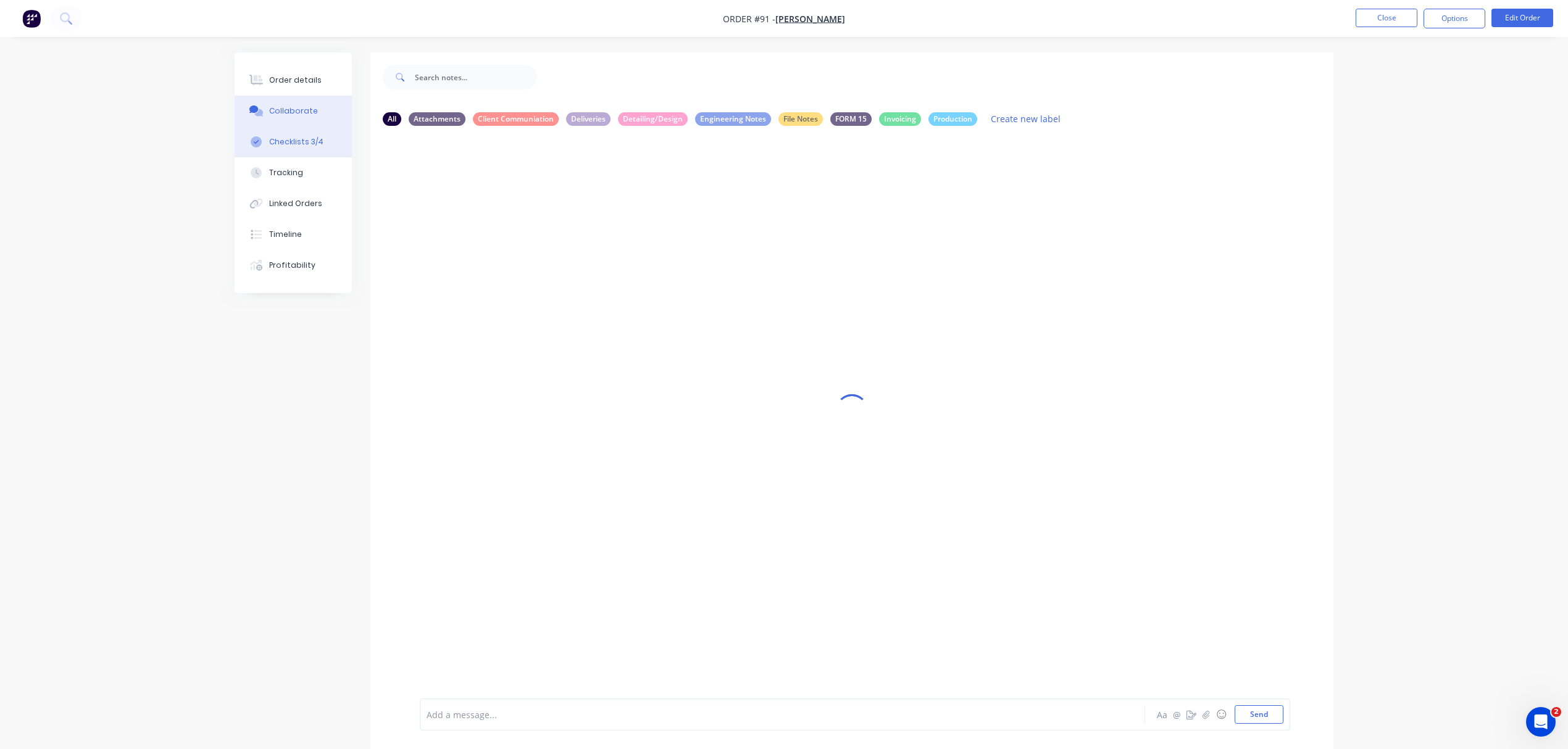
click at [309, 139] on div "Checklists 3/4" at bounding box center [296, 141] width 54 height 11
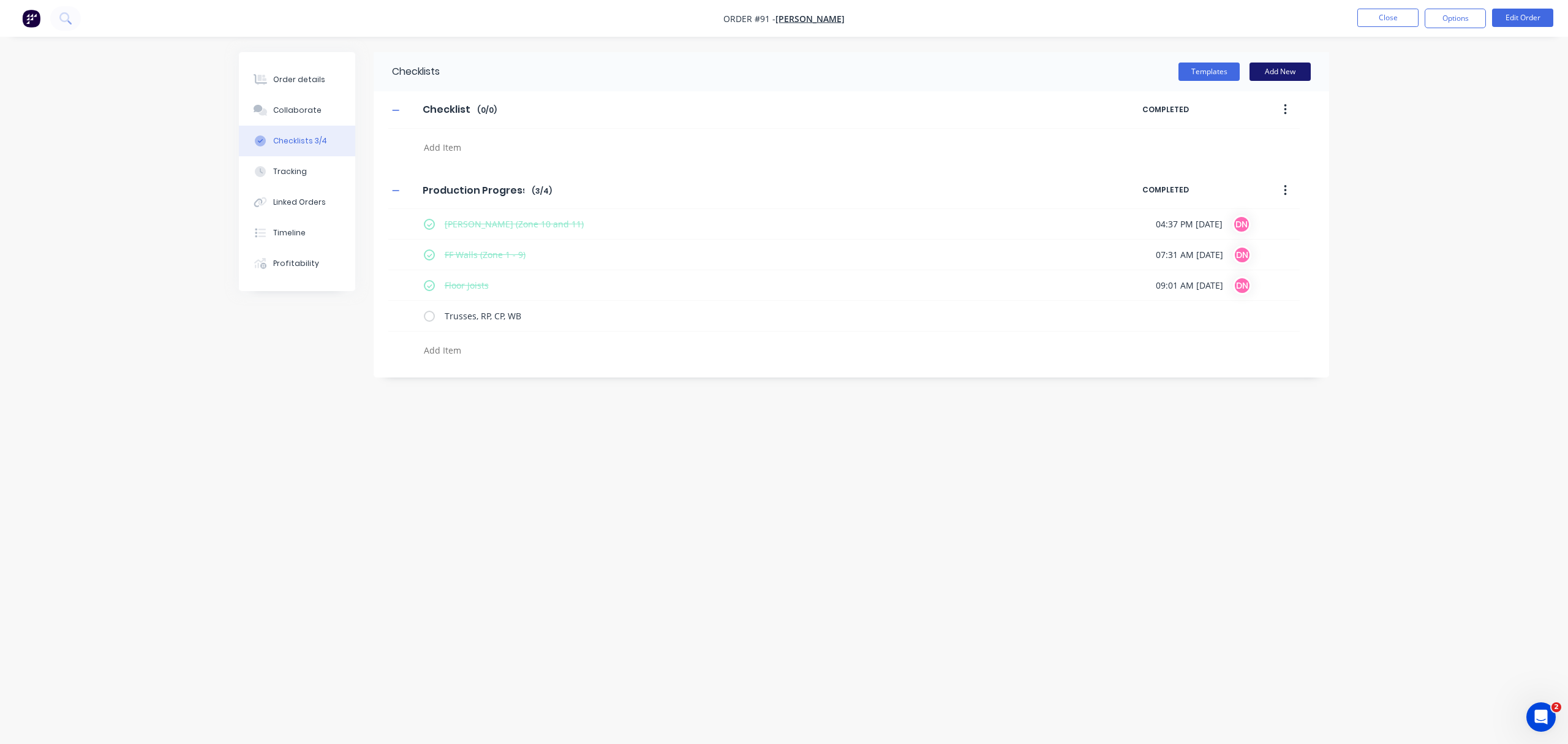
click at [1304, 76] on button "Add New" at bounding box center [1280, 72] width 61 height 19
click at [1233, 74] on button "Templates" at bounding box center [1209, 72] width 61 height 19
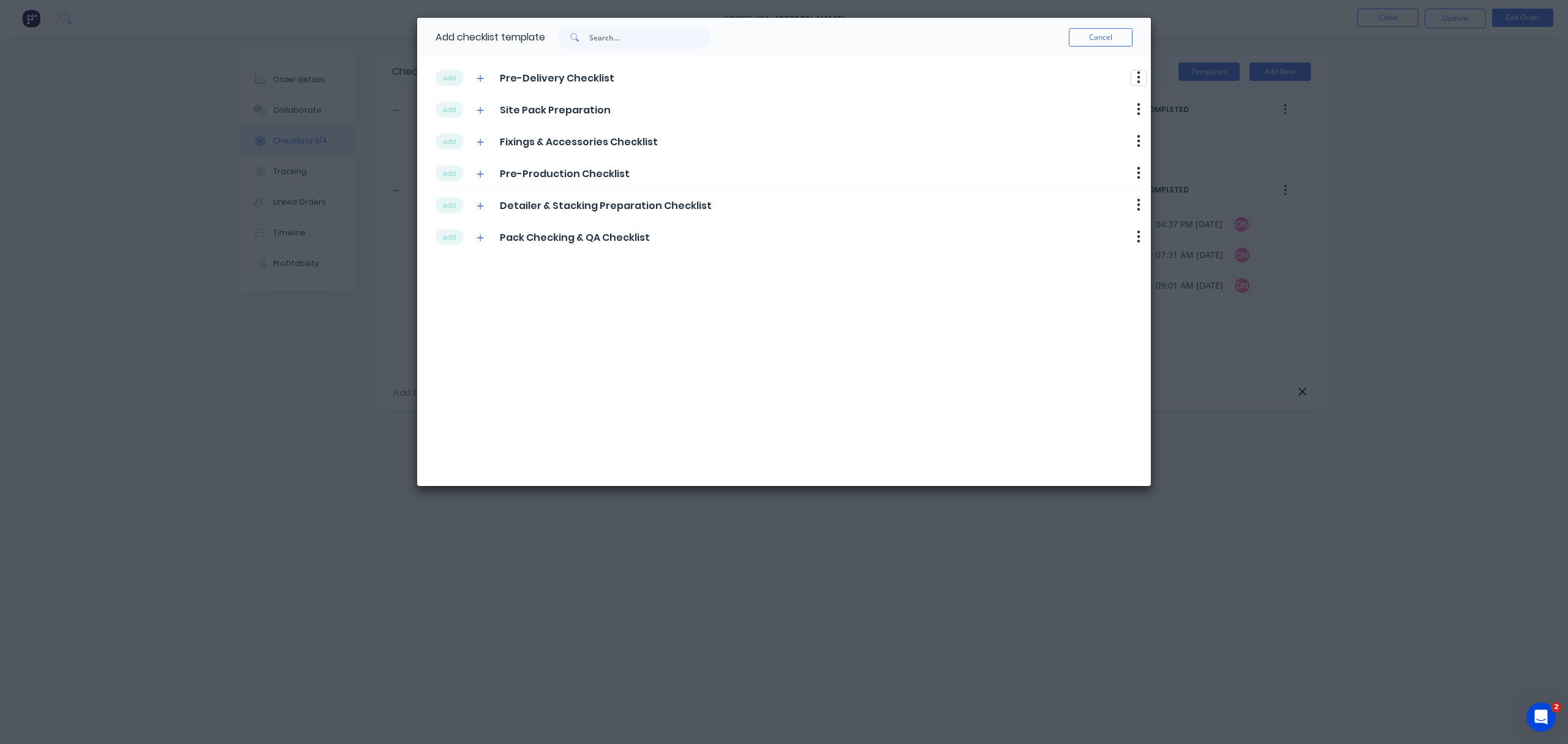
click at [1132, 81] on button "button" at bounding box center [1138, 77] width 14 height 14
click at [447, 83] on button "add" at bounding box center [449, 77] width 27 height 16
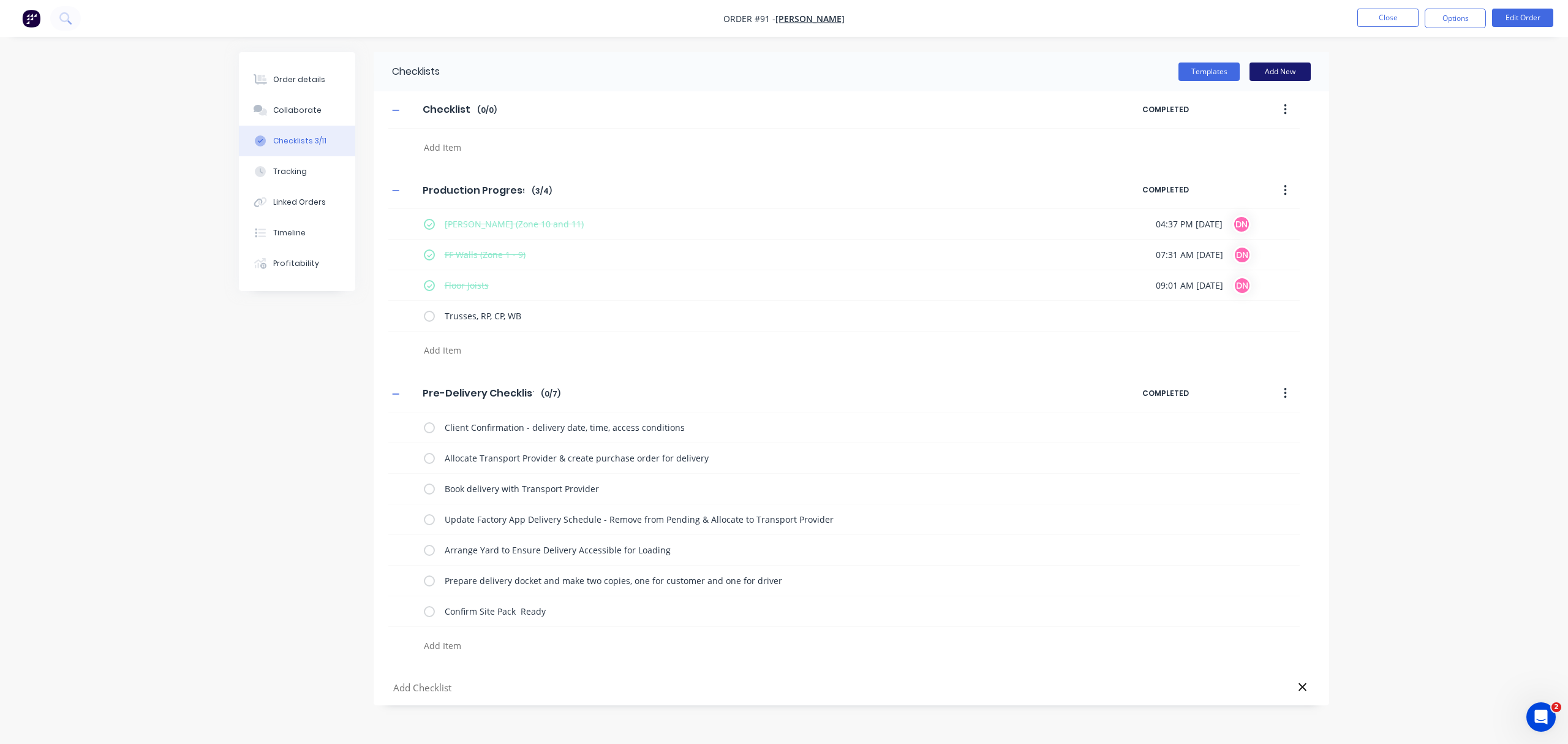
click at [1277, 70] on button "Add New" at bounding box center [1280, 72] width 61 height 19
click at [1275, 76] on button "Add New" at bounding box center [1280, 72] width 61 height 19
click at [1221, 74] on button "Templates" at bounding box center [1209, 72] width 61 height 19
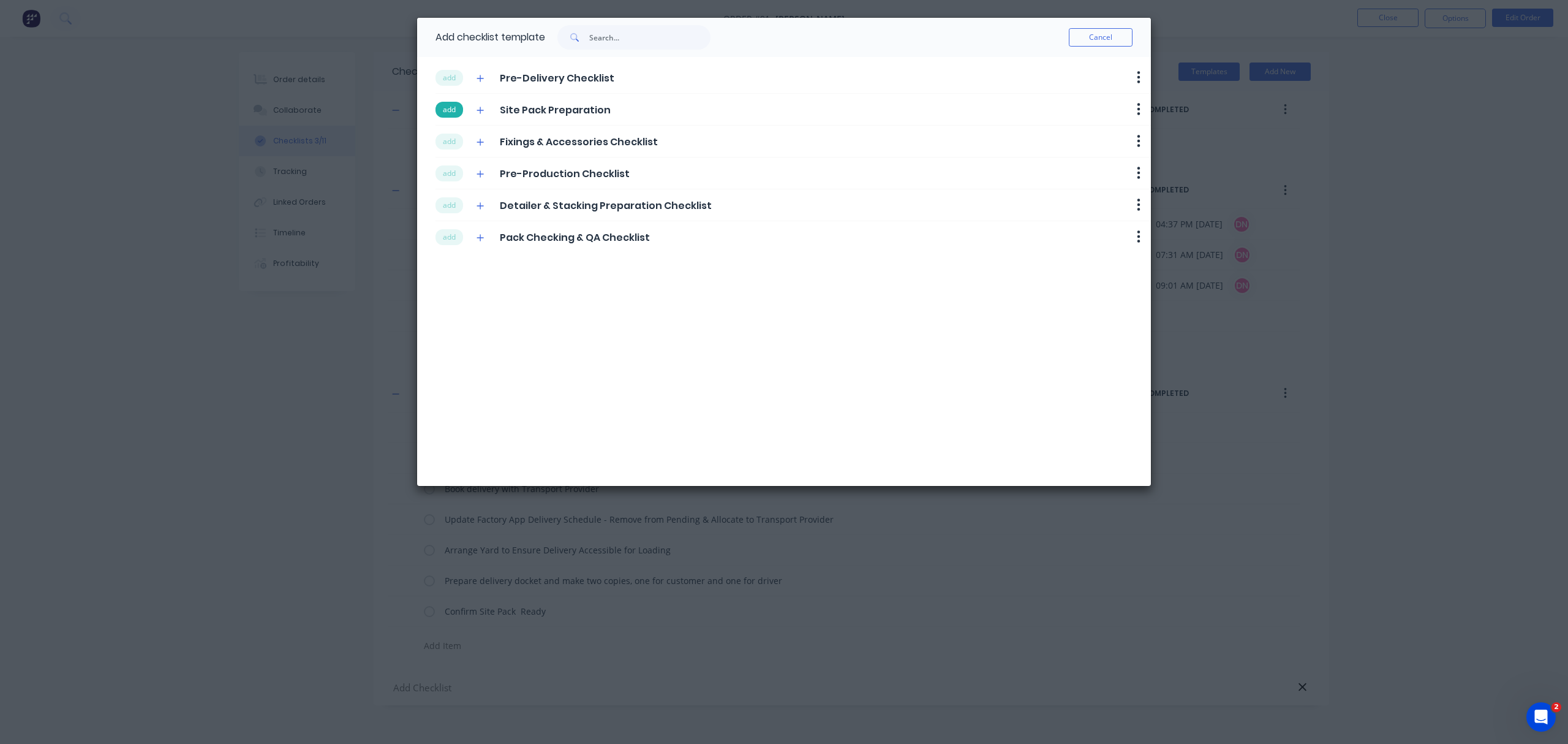
click at [451, 116] on button "add" at bounding box center [449, 110] width 27 height 16
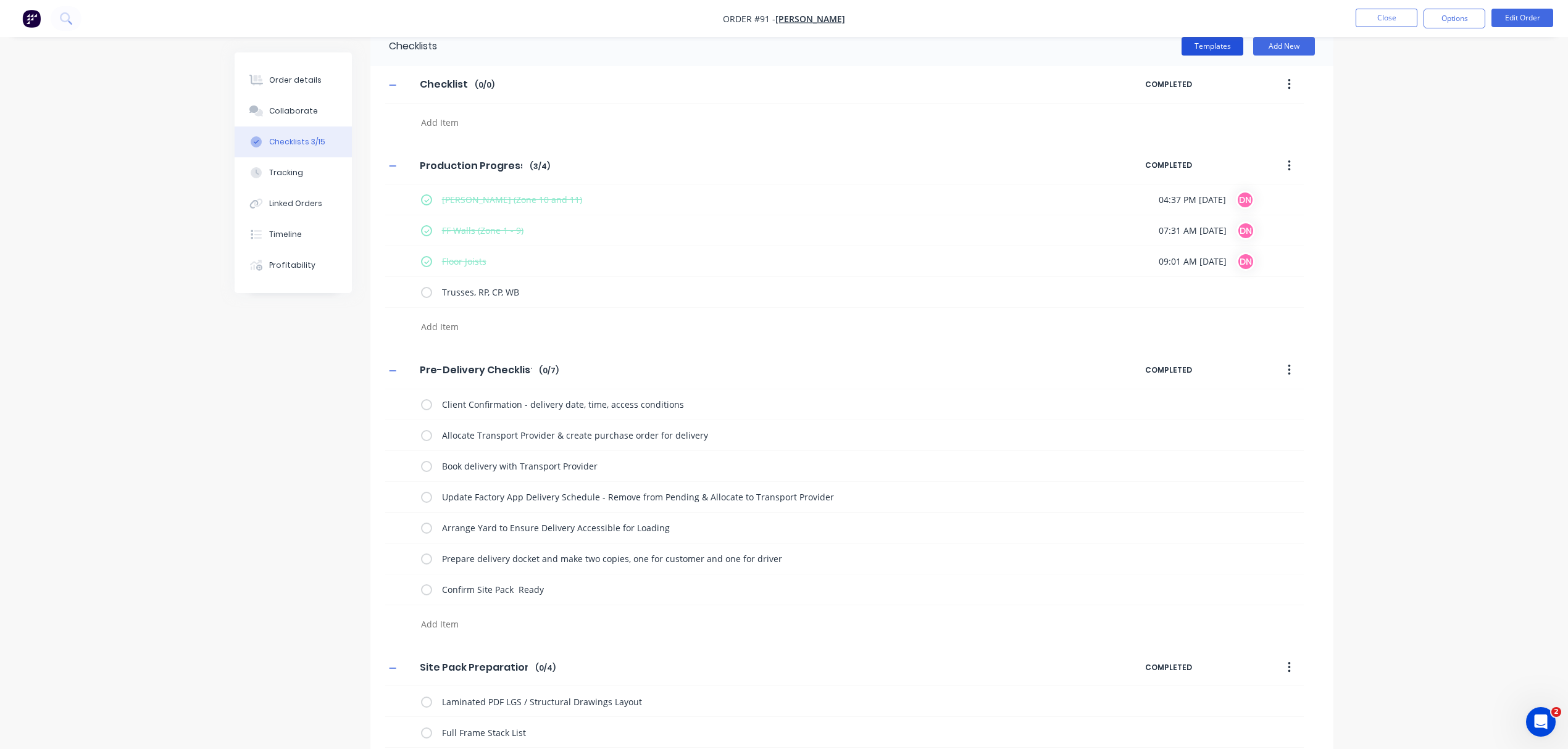
scroll to position [168, 0]
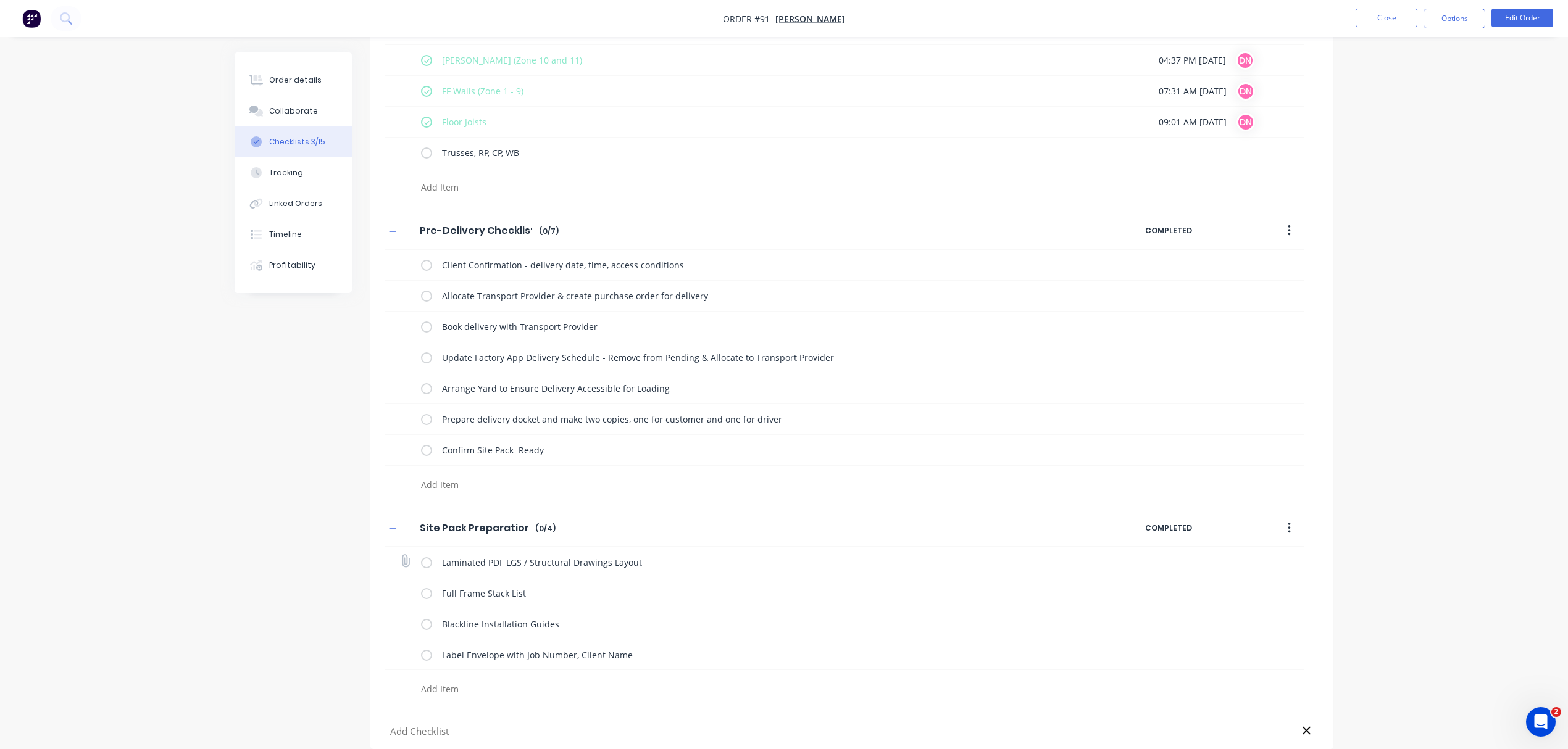
click at [429, 559] on label at bounding box center [426, 561] width 11 height 13
click at [0, 0] on input "checkbox" at bounding box center [0, 0] width 0 height 0
click at [428, 587] on label at bounding box center [426, 592] width 11 height 13
click at [0, 0] on input "checkbox" at bounding box center [0, 0] width 0 height 0
drag, startPoint x: 430, startPoint y: 624, endPoint x: 429, endPoint y: 649, distance: 25.0
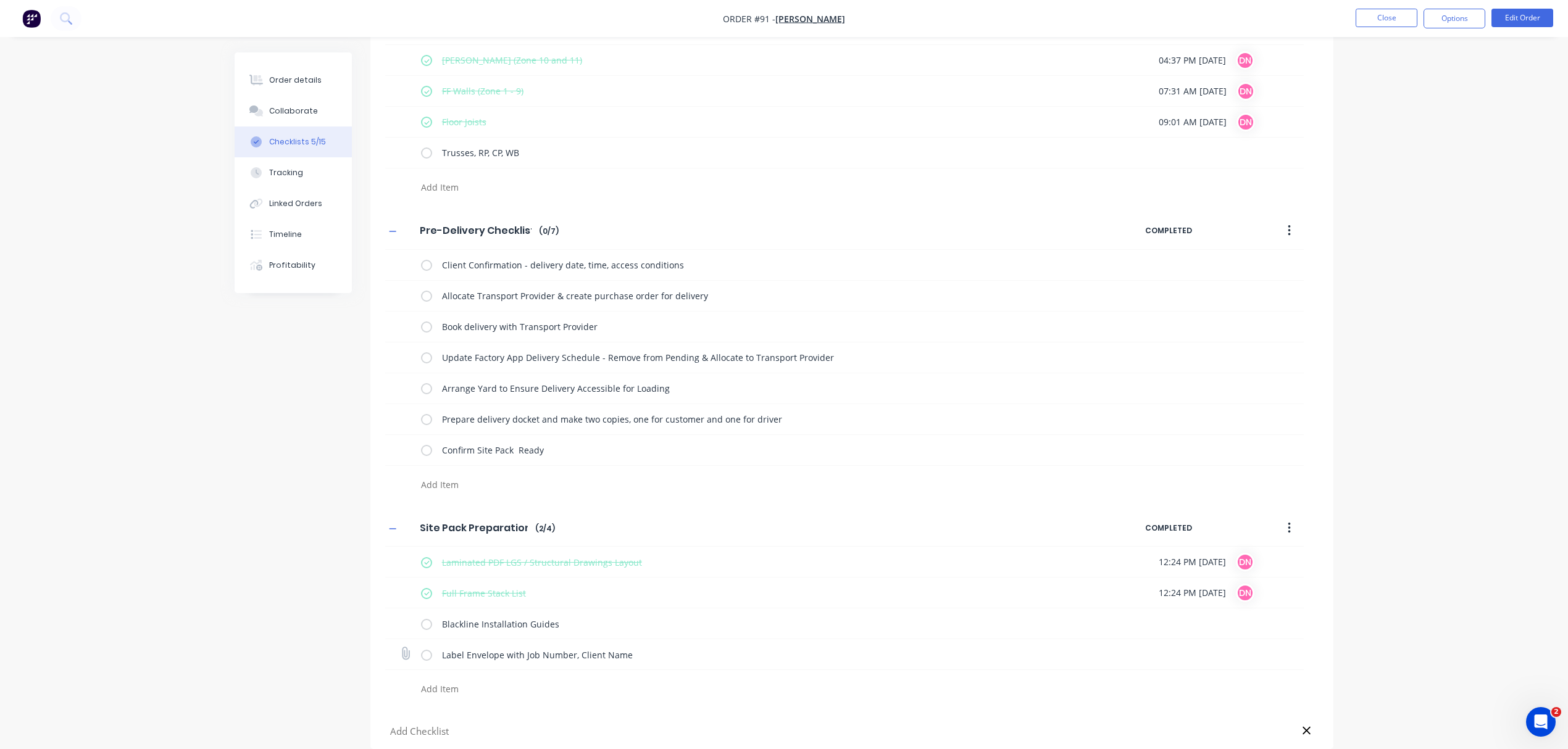
click at [430, 625] on label at bounding box center [426, 623] width 11 height 13
click at [0, 0] on input "checkbox" at bounding box center [0, 0] width 0 height 0
click at [429, 652] on label at bounding box center [426, 654] width 11 height 13
click at [0, 0] on input "checkbox" at bounding box center [0, 0] width 0 height 0
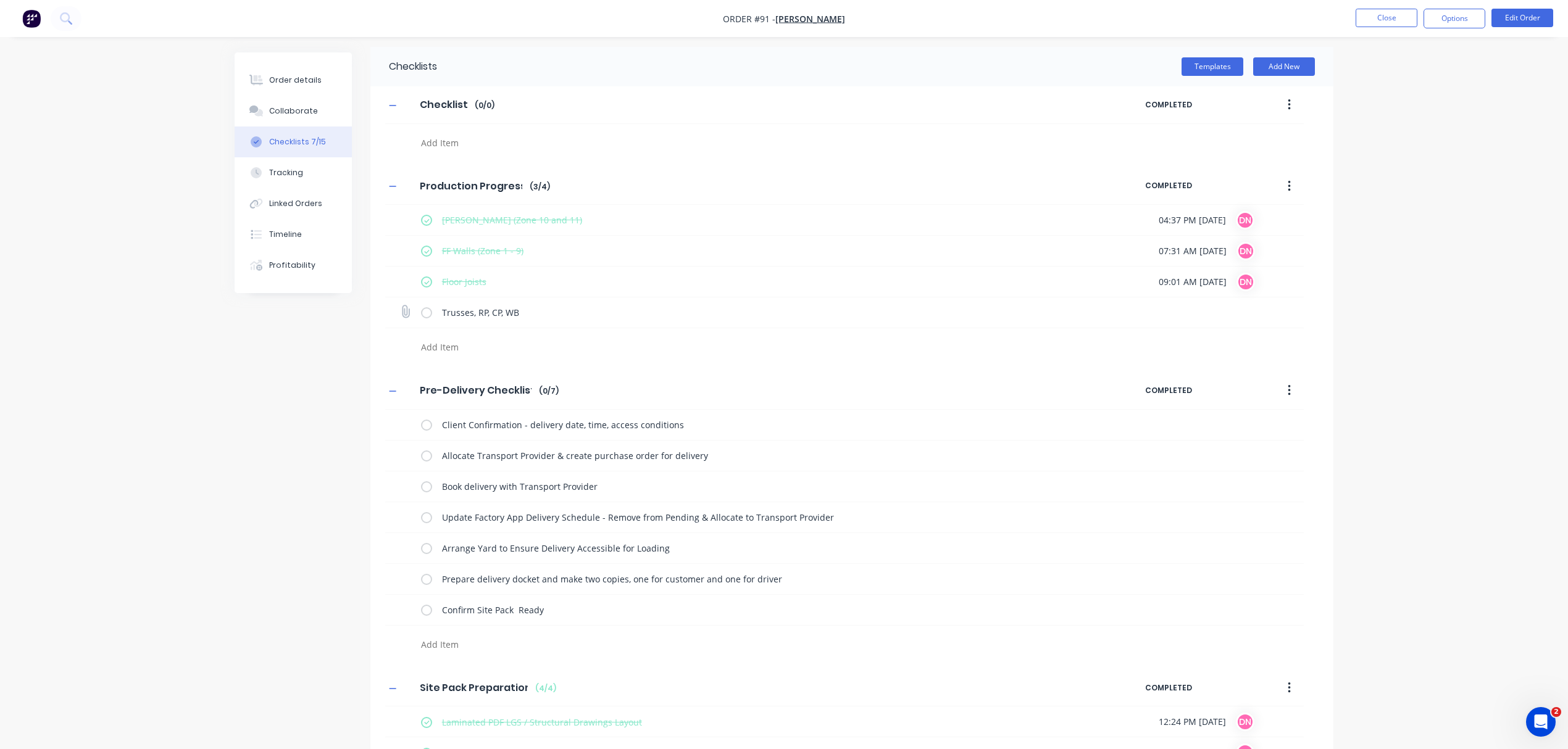
scroll to position [0, 0]
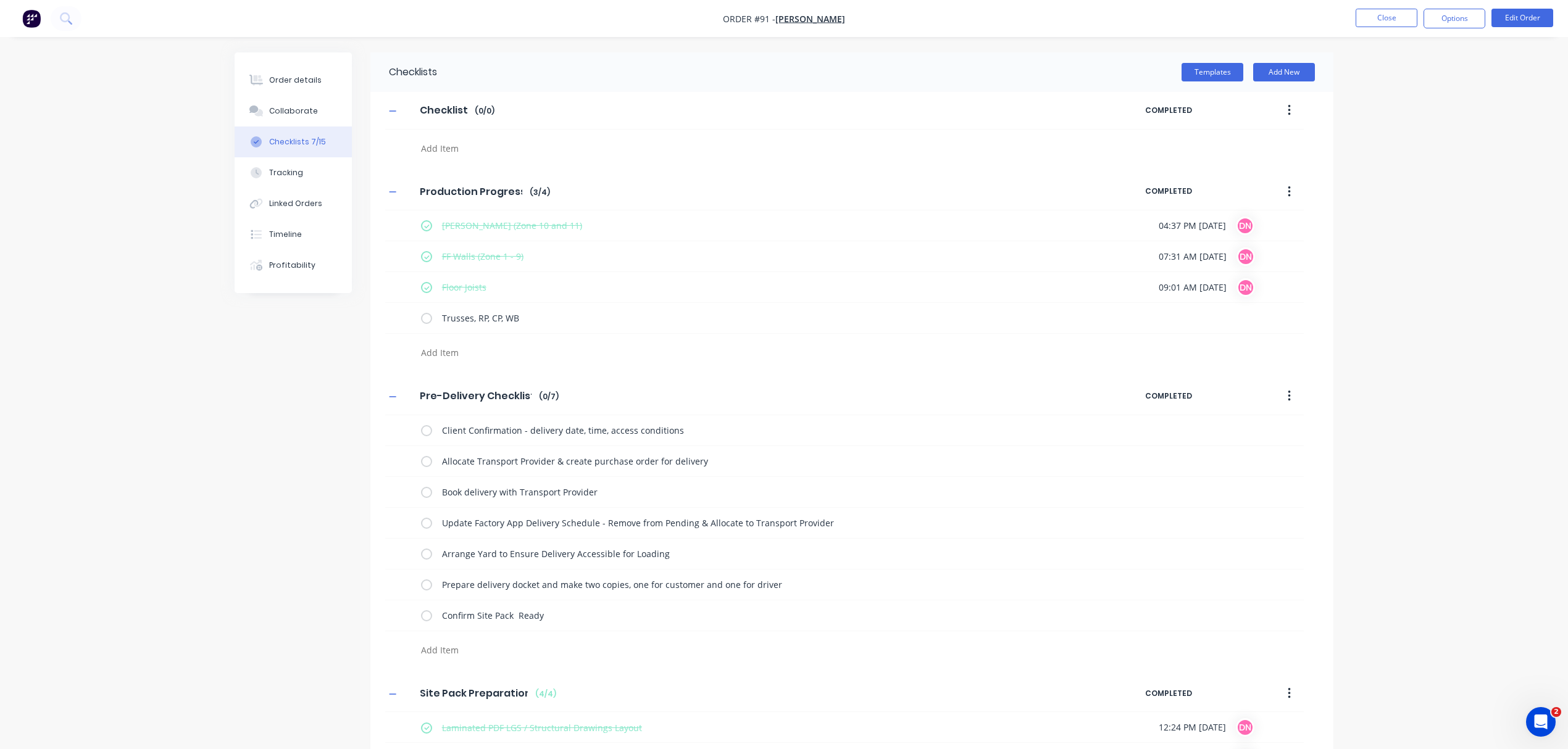
click at [1287, 691] on icon "button" at bounding box center [1289, 693] width 3 height 14
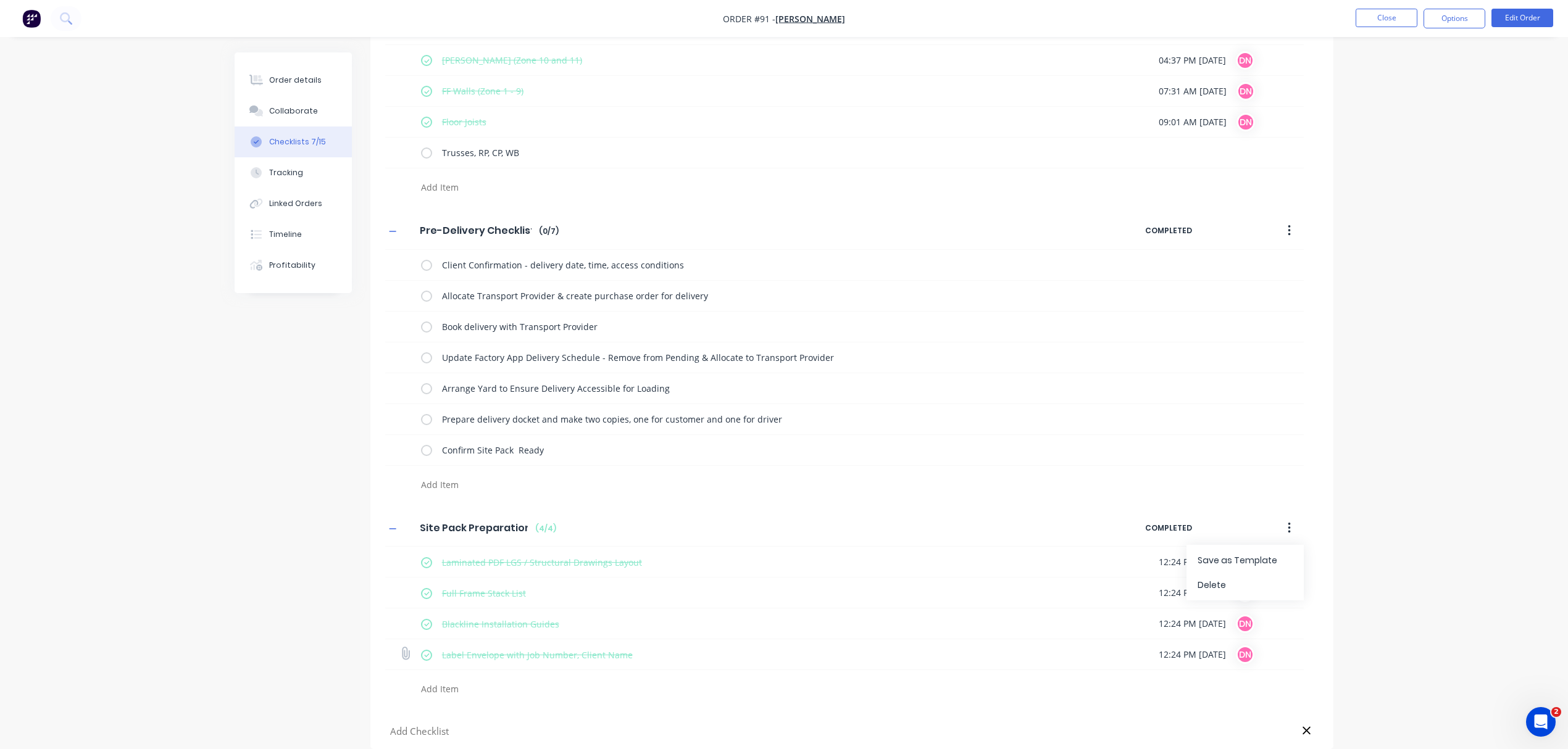
scroll to position [168, 0]
click at [1265, 593] on div "Delete" at bounding box center [1245, 585] width 95 height 18
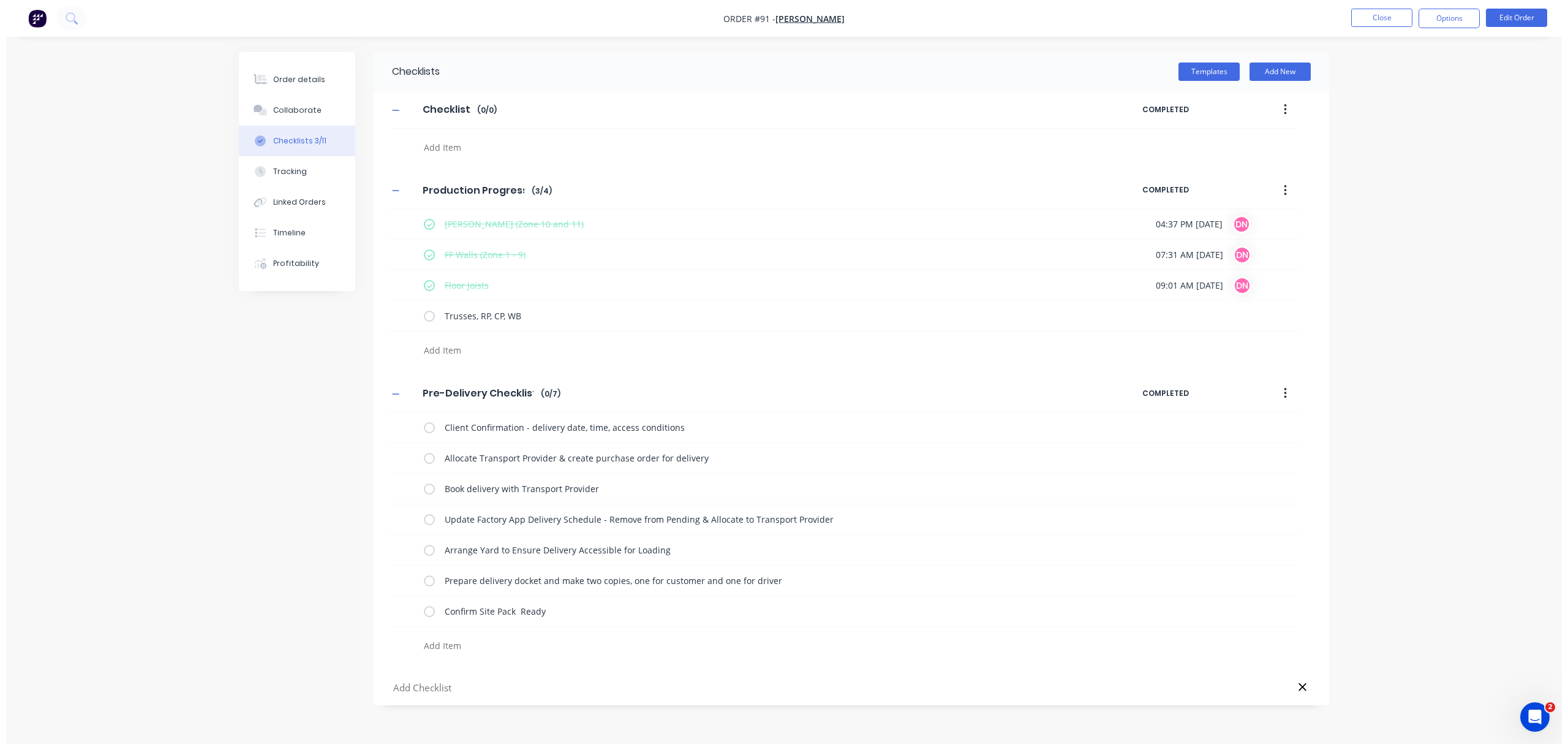
scroll to position [0, 0]
click at [1203, 66] on button "Templates" at bounding box center [1209, 72] width 61 height 19
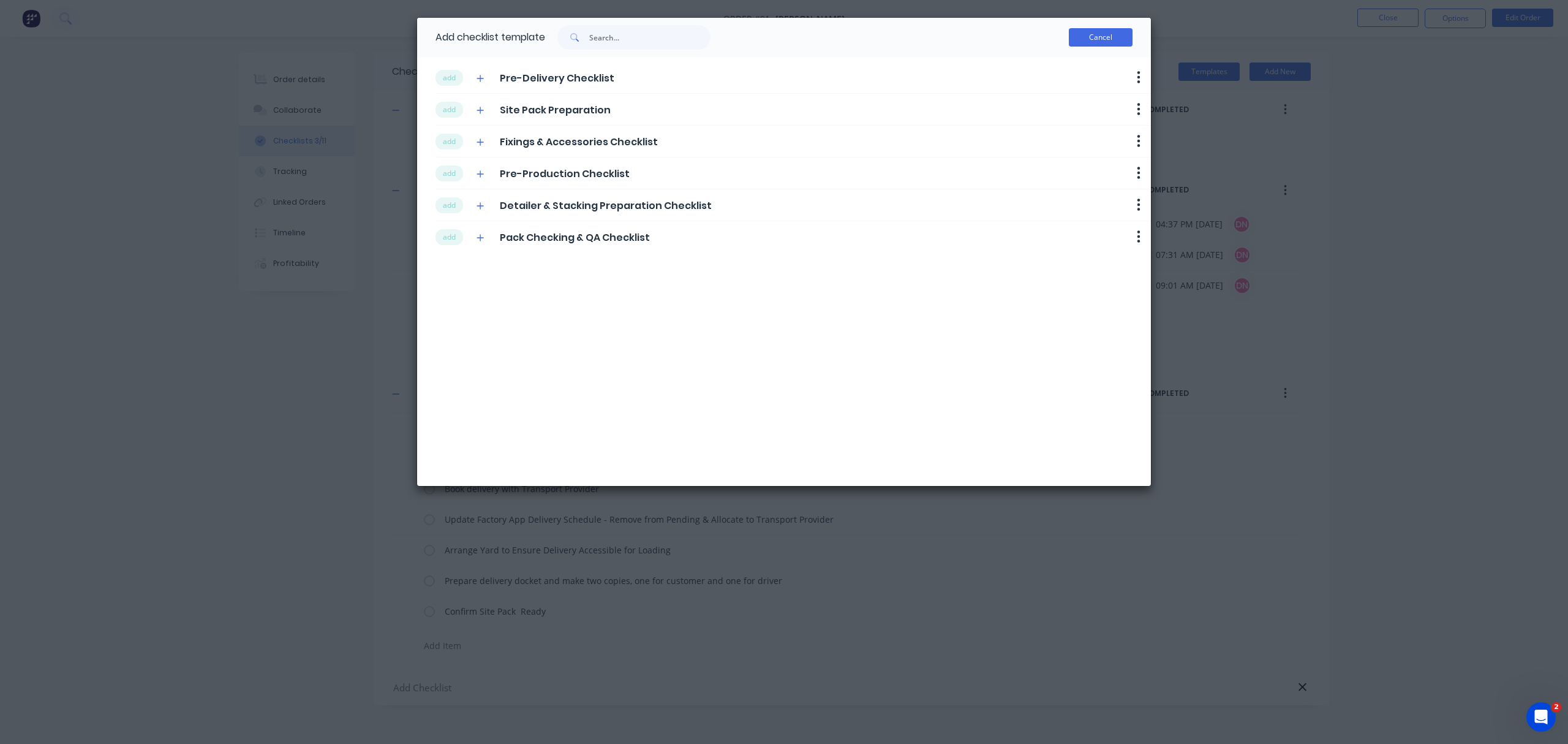
click at [1094, 37] on button "Cancel" at bounding box center [1100, 37] width 64 height 19
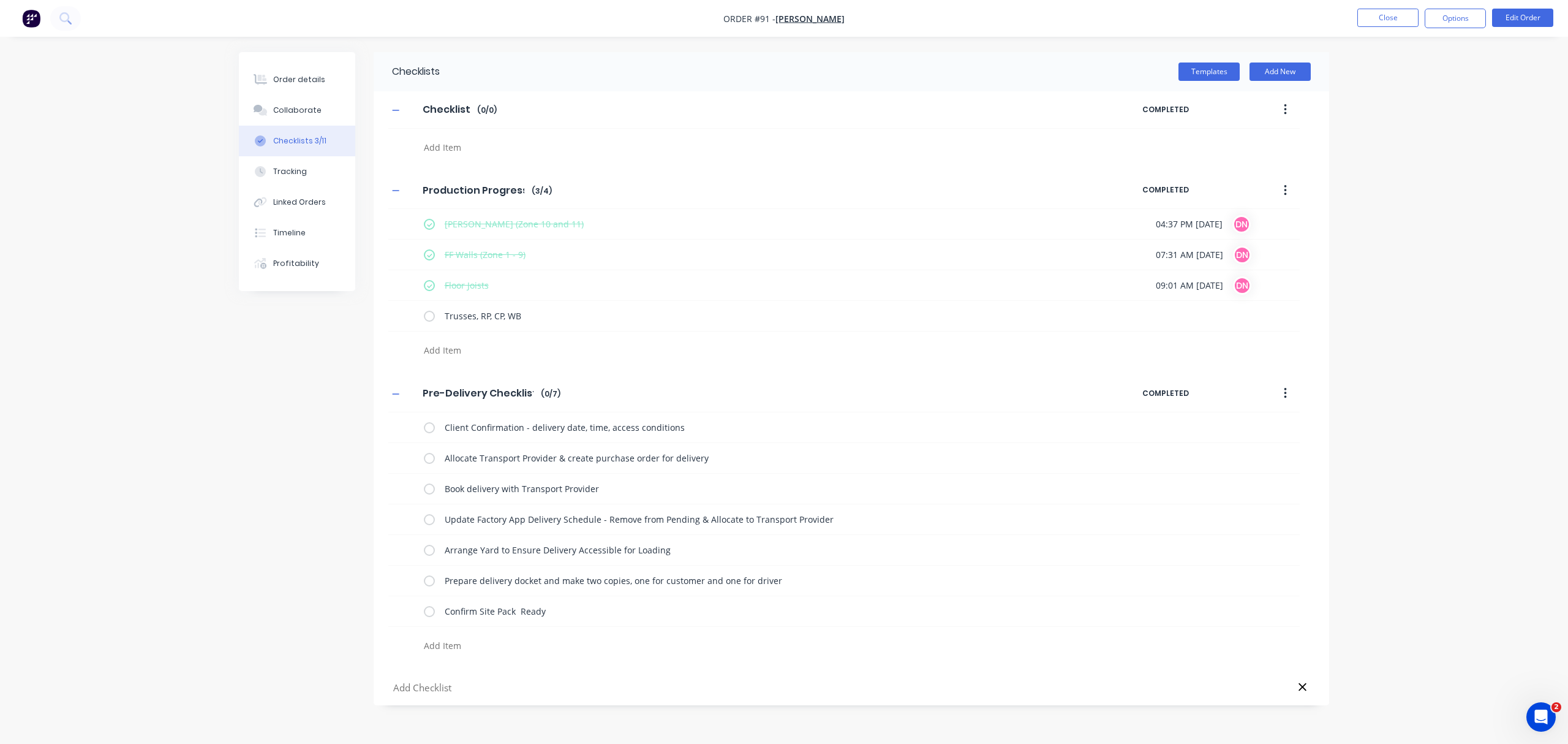
click at [1279, 391] on button "button" at bounding box center [1285, 393] width 29 height 22
click at [1238, 450] on div "Delete" at bounding box center [1241, 450] width 94 height 18
type textarea "x"
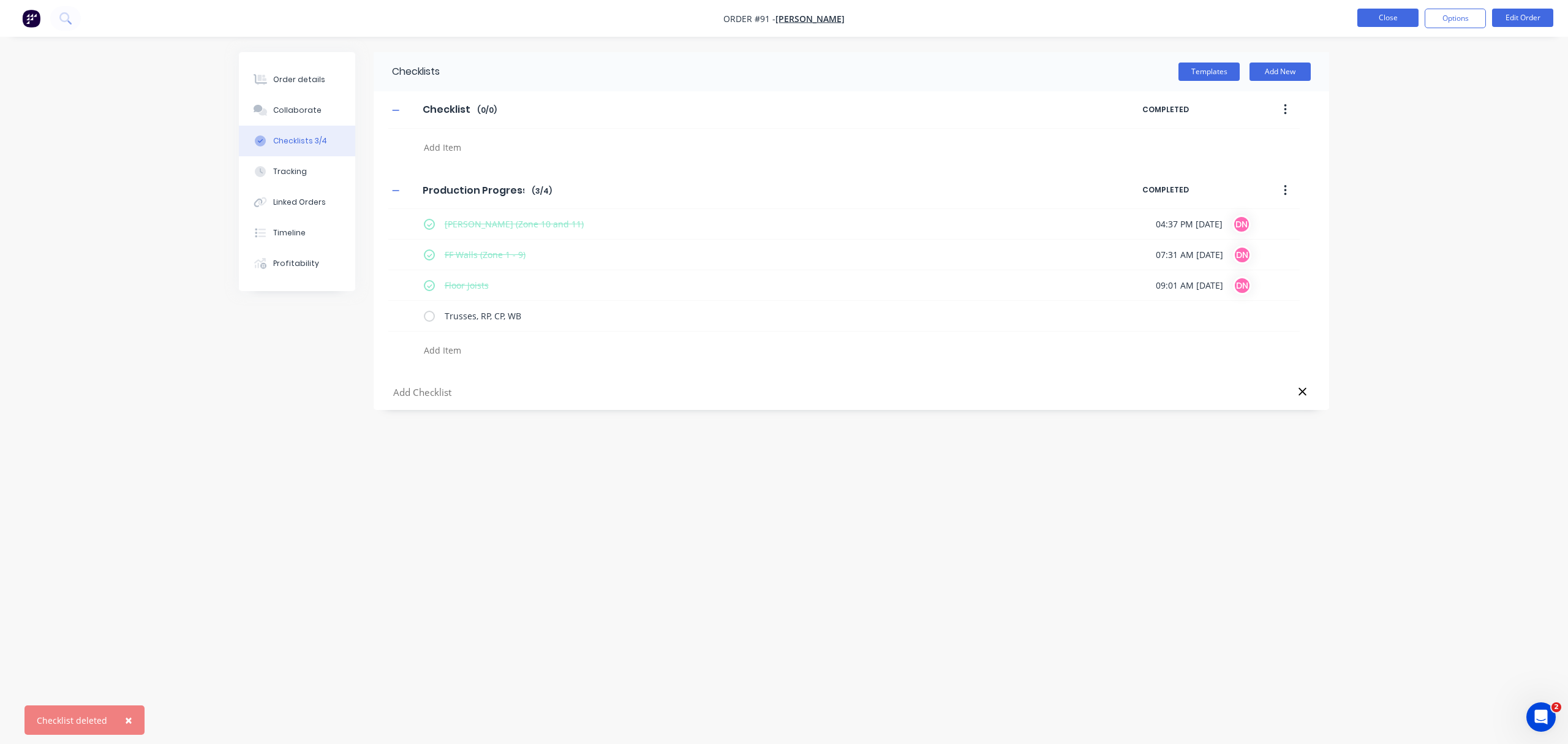
click at [1409, 17] on button "Close" at bounding box center [1388, 18] width 61 height 19
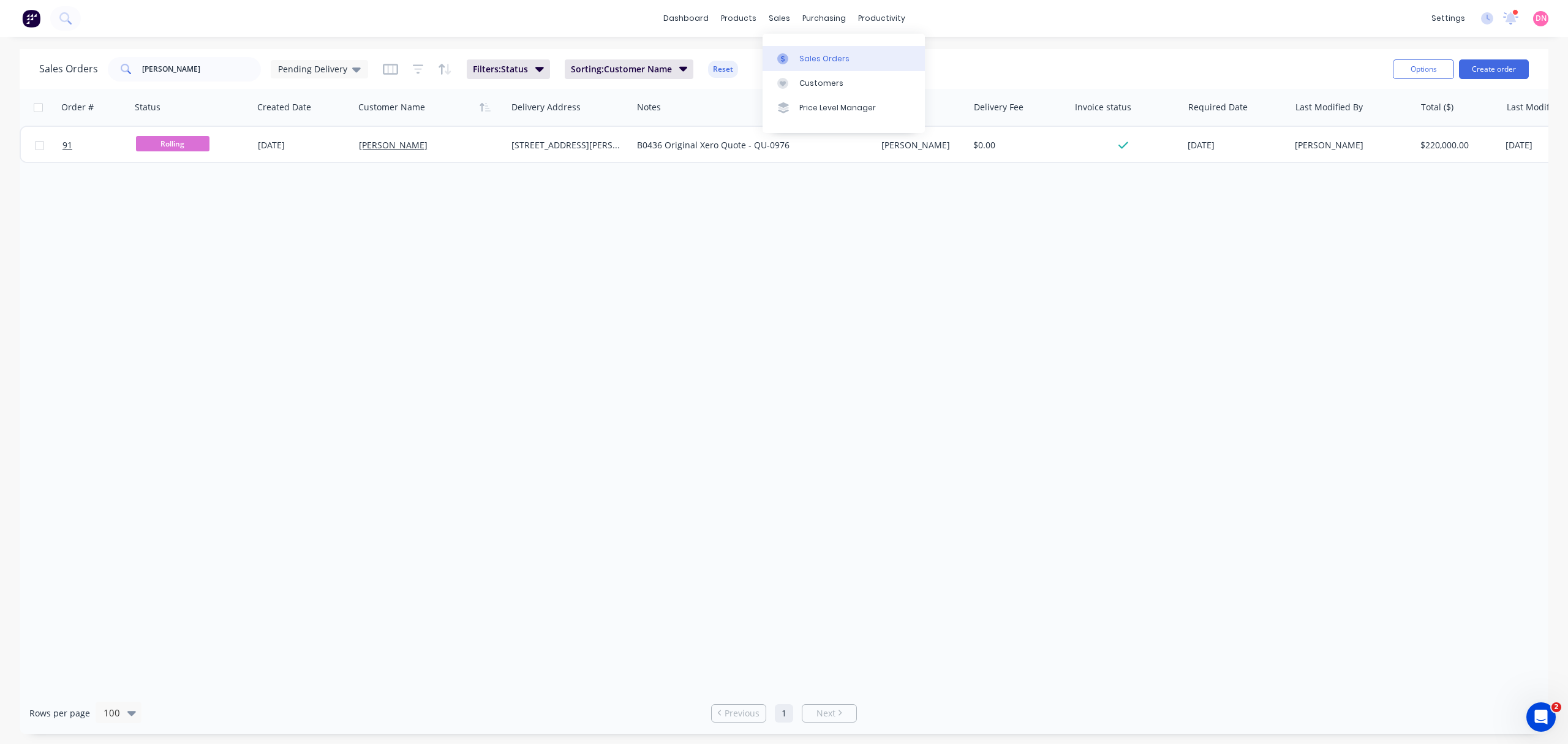
click at [788, 63] on icon at bounding box center [783, 59] width 11 height 11
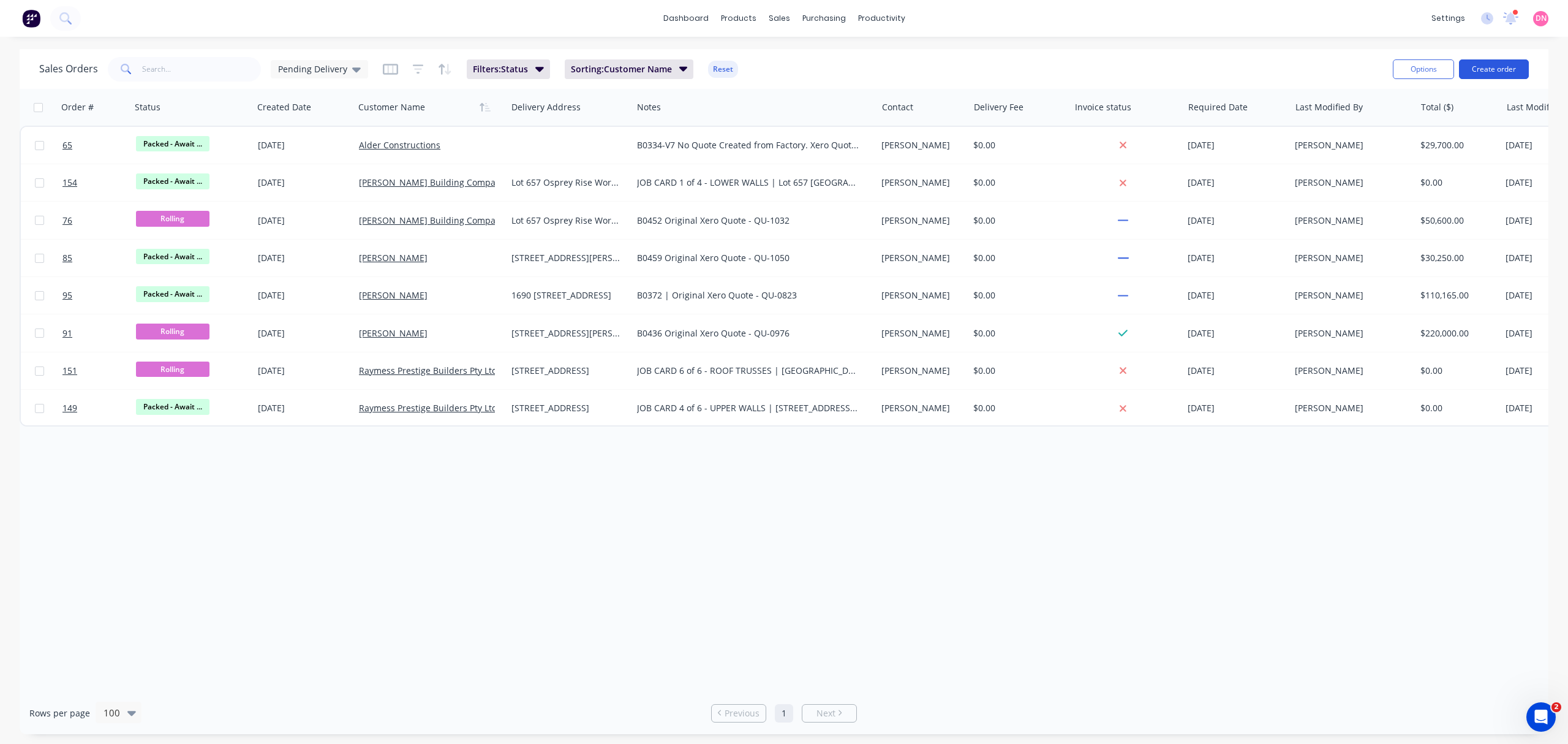
click at [1466, 60] on button "Create order" at bounding box center [1494, 69] width 70 height 20
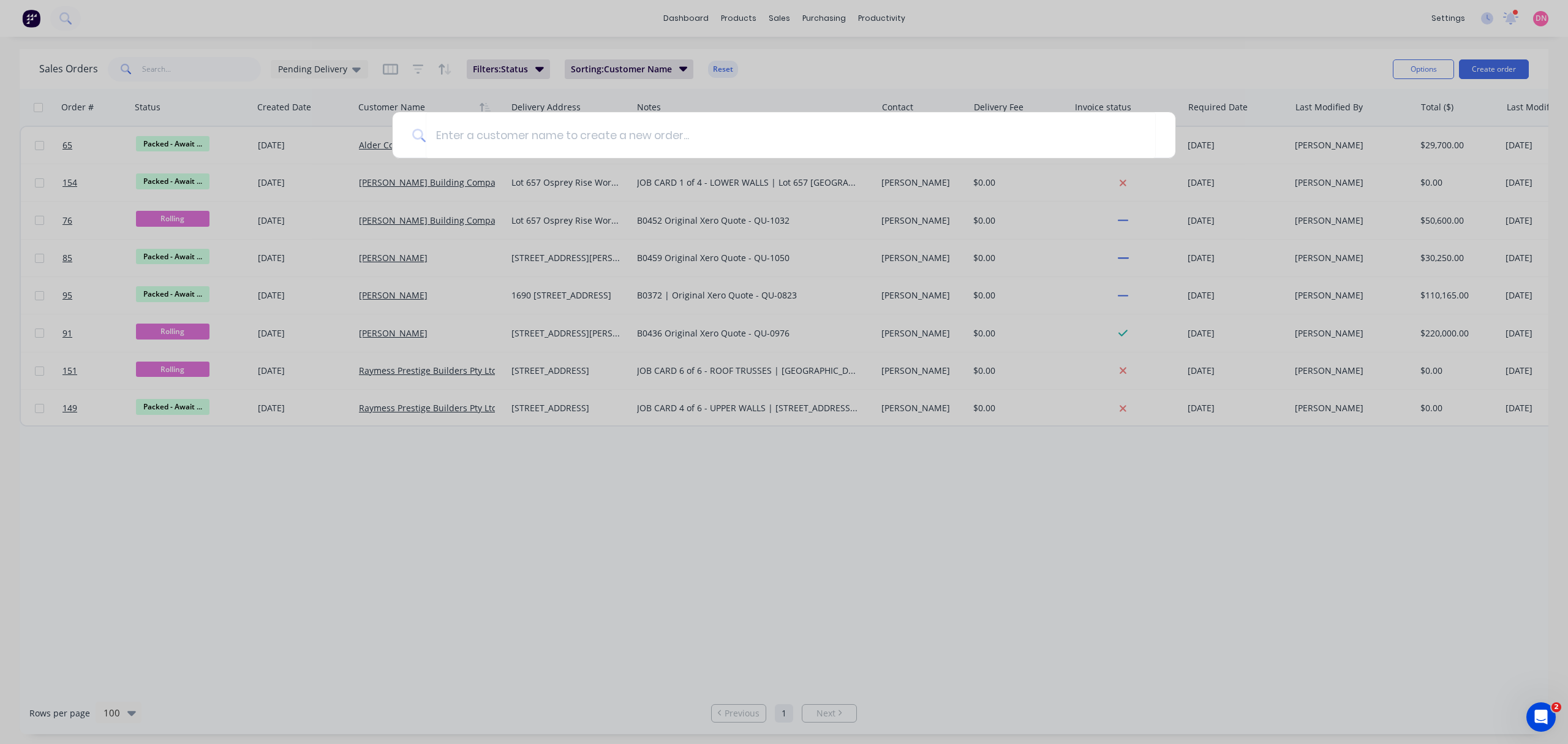
click at [1420, 66] on div at bounding box center [784, 372] width 1568 height 744
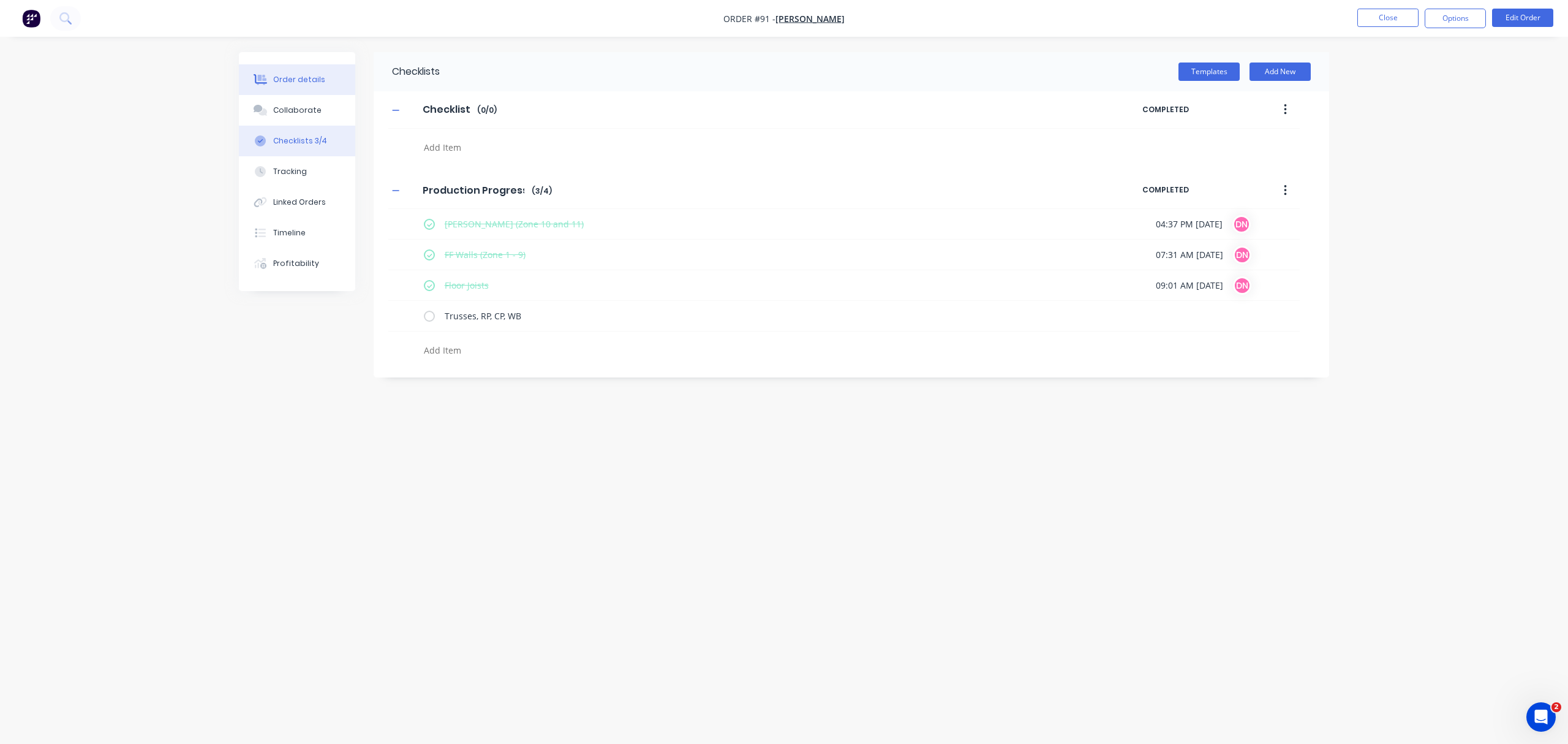
click at [309, 75] on div "Order details" at bounding box center [299, 79] width 52 height 11
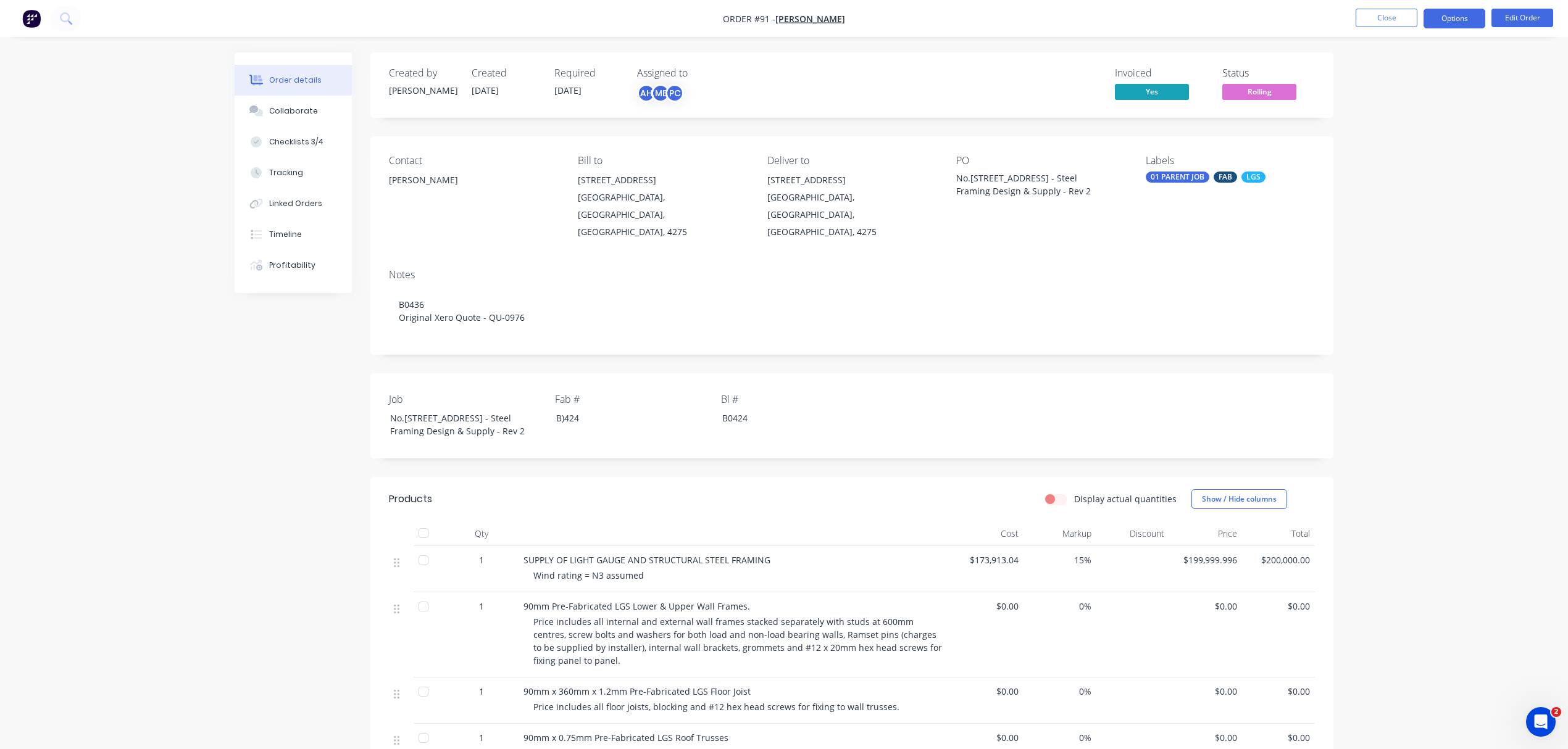
click at [1427, 21] on button "Options" at bounding box center [1454, 18] width 62 height 20
drag, startPoint x: 944, startPoint y: 36, endPoint x: 900, endPoint y: 31, distance: 44.3
click at [944, 37] on div "Order #91 - [PERSON_NAME] Close Options Edit Order Order details Collaborate Ch…" at bounding box center [784, 736] width 1568 height 1472
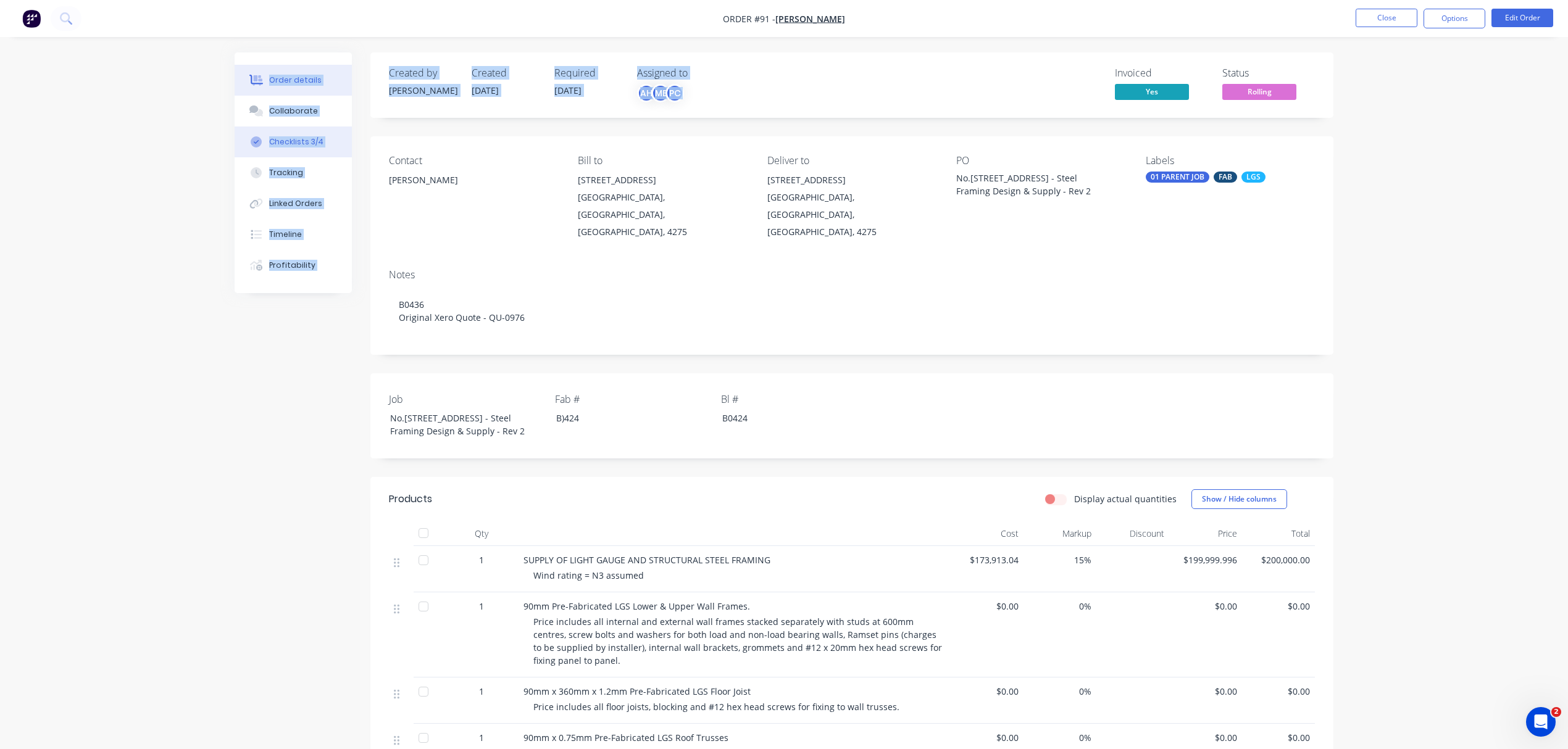
click at [298, 139] on div "Checklists 3/4" at bounding box center [296, 141] width 54 height 11
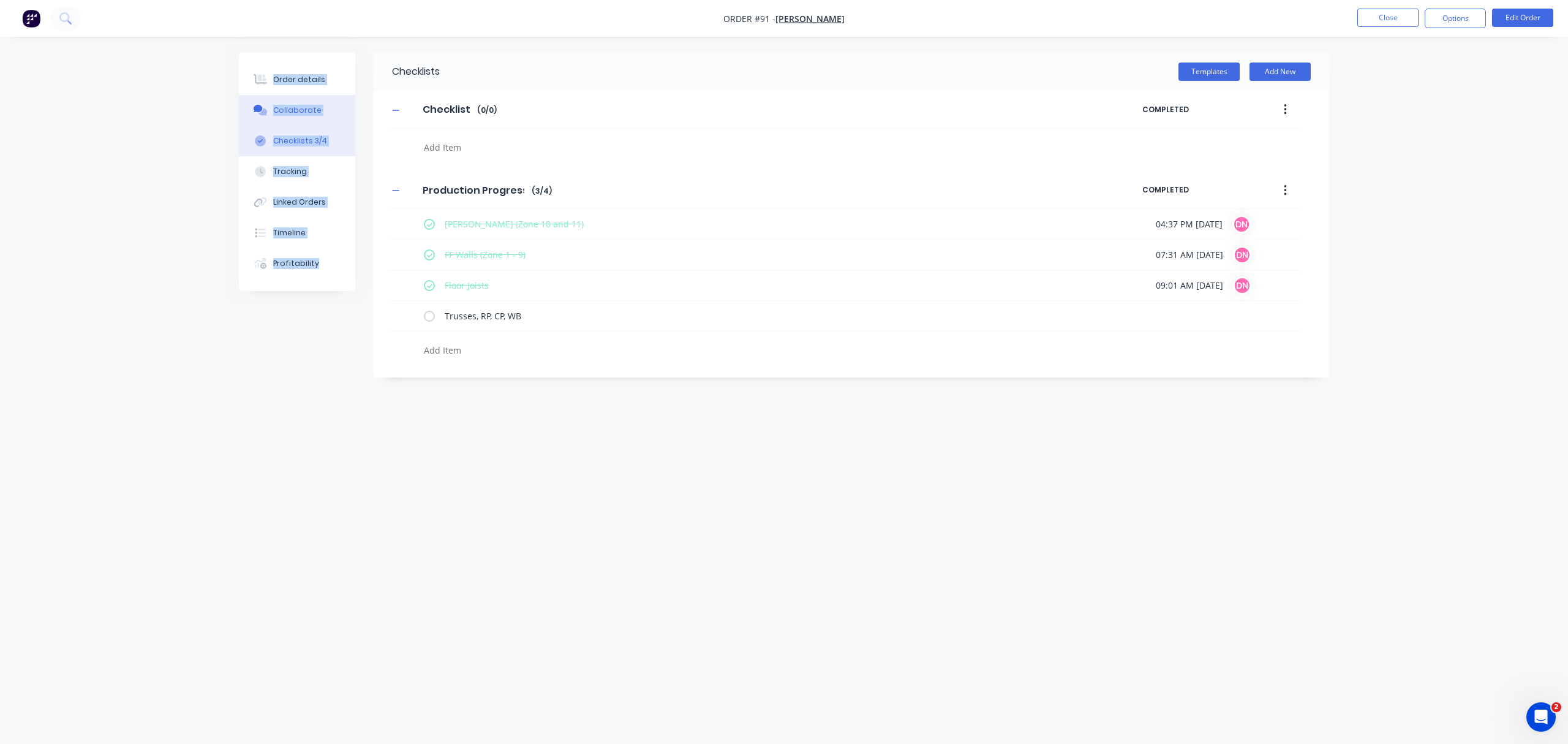
click at [305, 116] on button "Collaborate" at bounding box center [296, 110] width 116 height 31
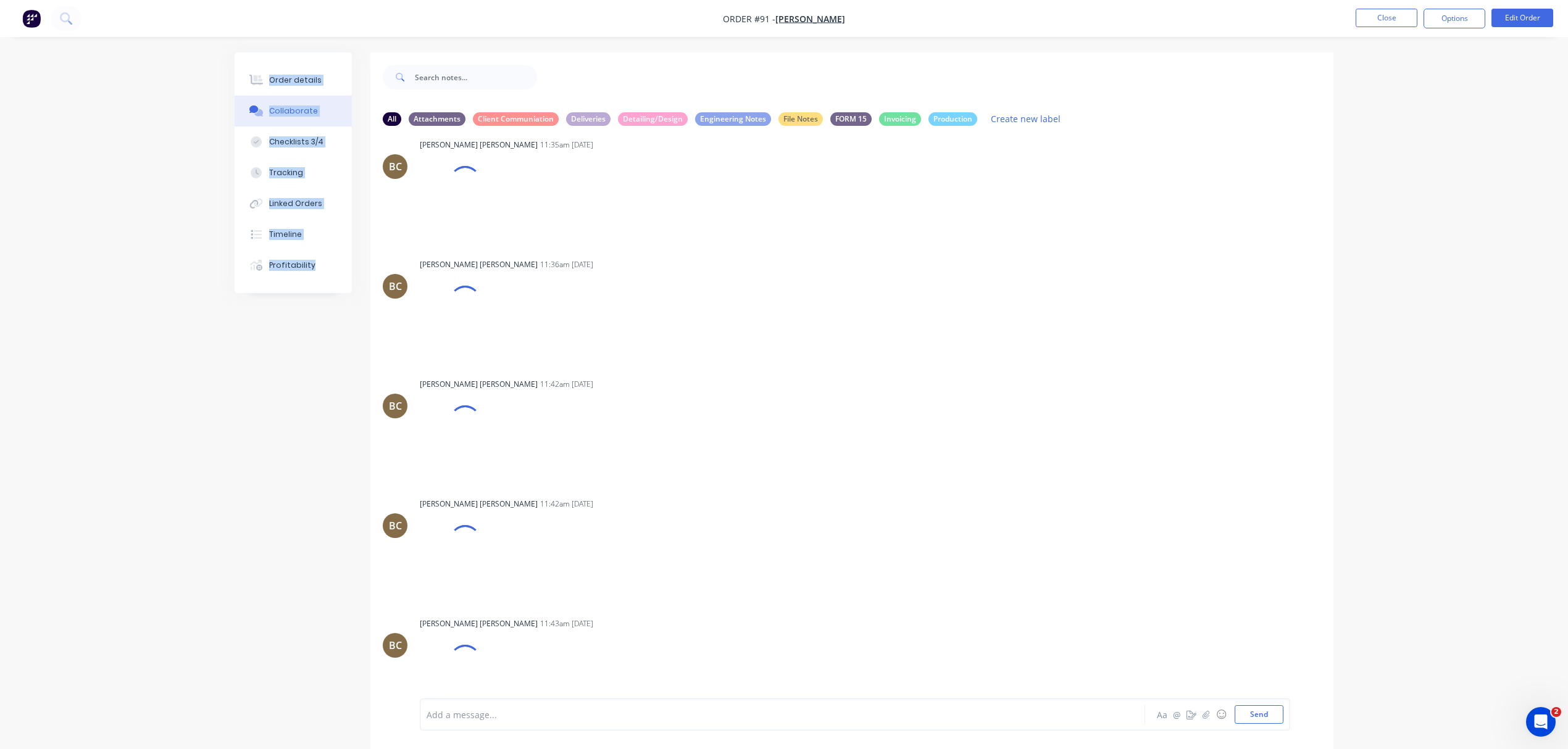
scroll to position [2250, 0]
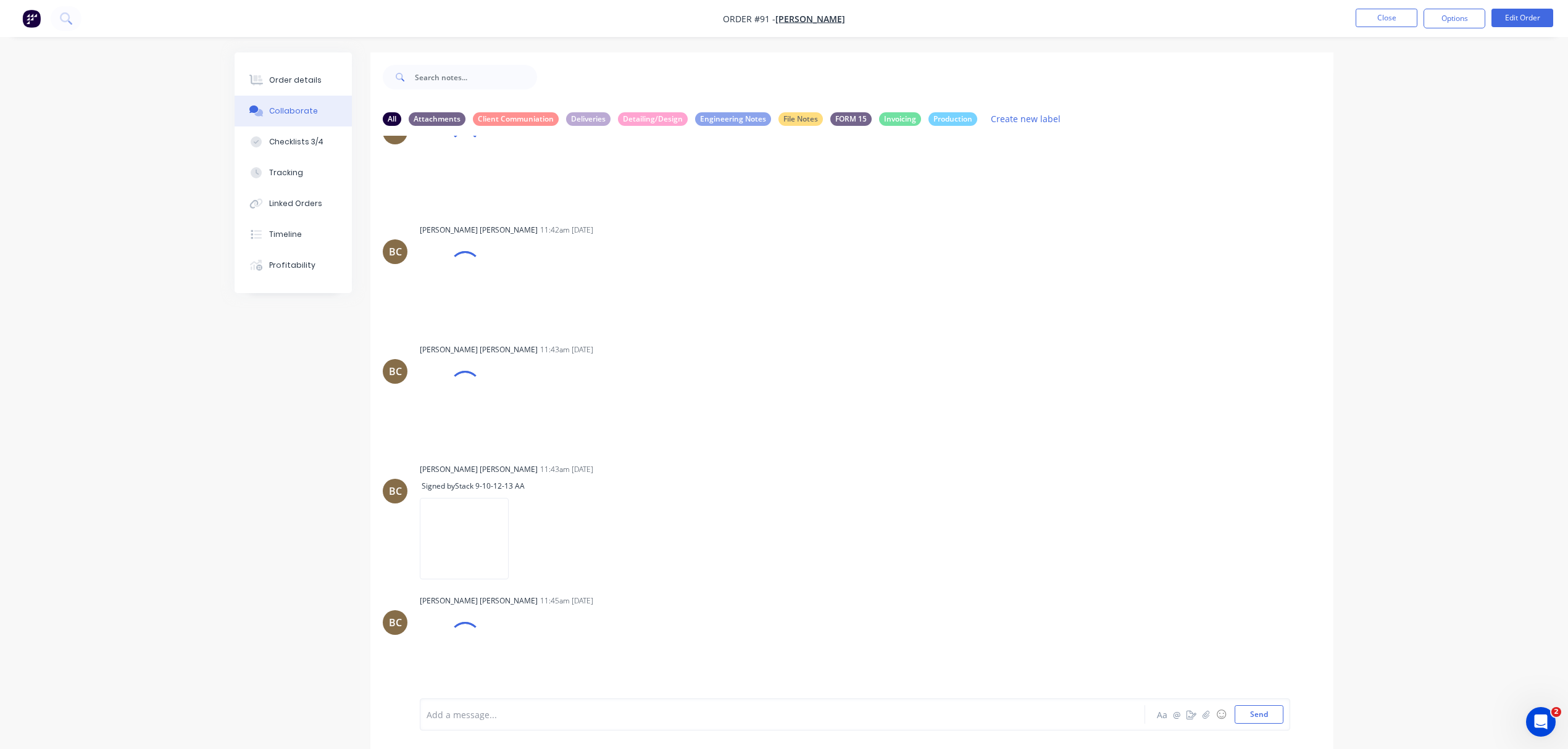
click at [1335, 290] on div "Order details Collaborate Checklists 3/4 Tracking Linked Orders Timeline Profit…" at bounding box center [784, 410] width 1123 height 715
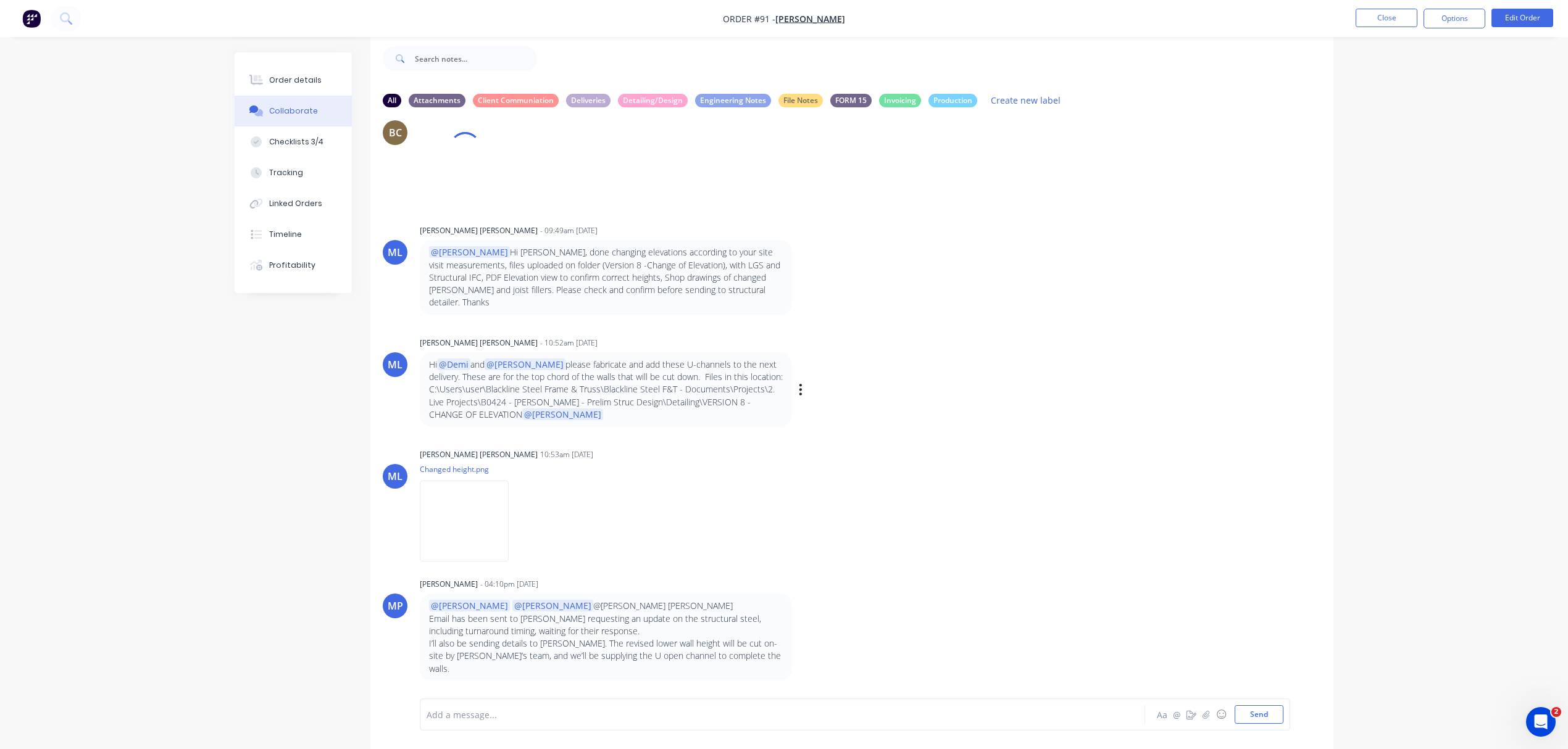
scroll to position [9319, 0]
click at [996, 485] on div "ML [PERSON_NAME] [PERSON_NAME] 10:53am [DATE] Changed height.png Labels Downloa…" at bounding box center [852, 501] width 963 height 111
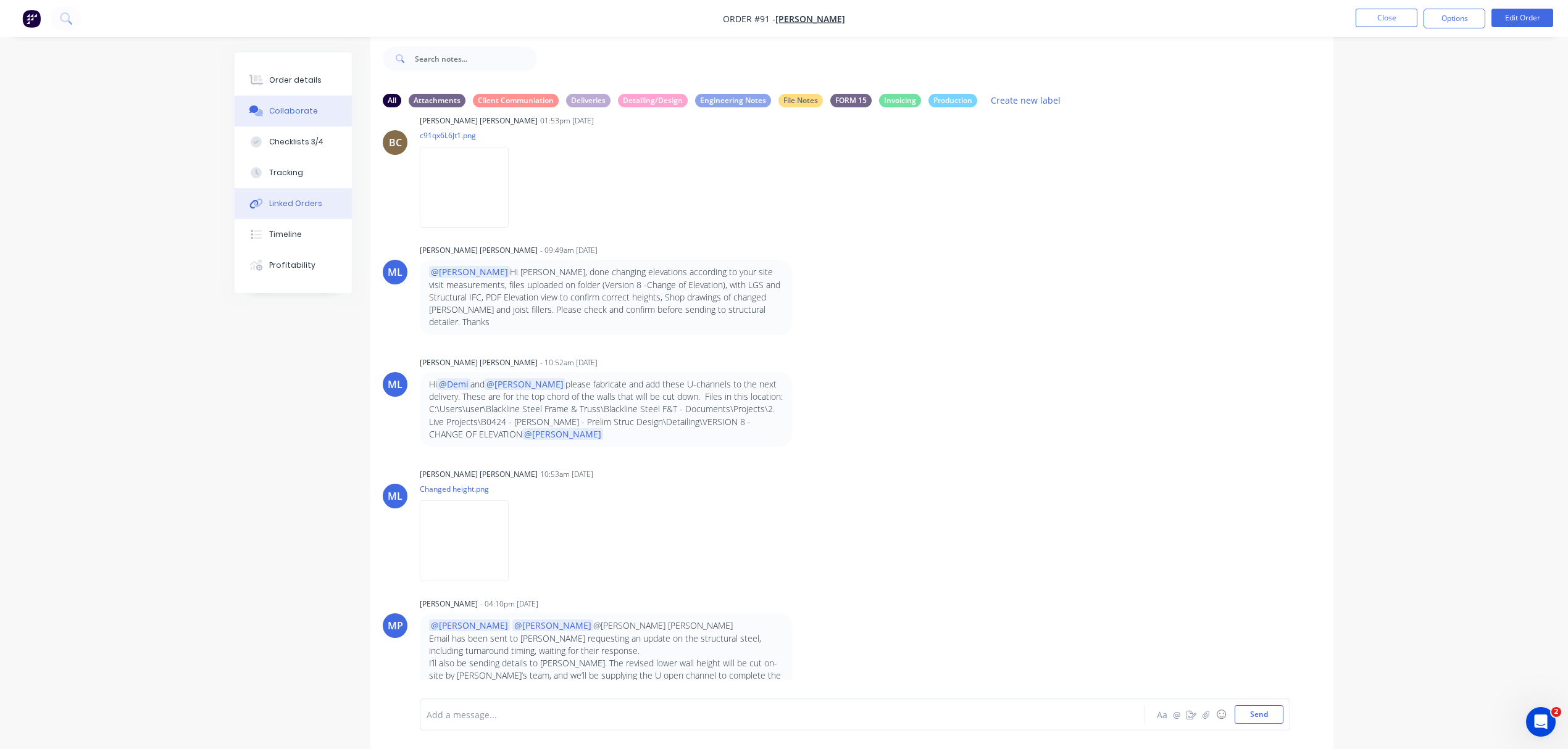
click at [314, 203] on div "Linked Orders" at bounding box center [296, 203] width 53 height 11
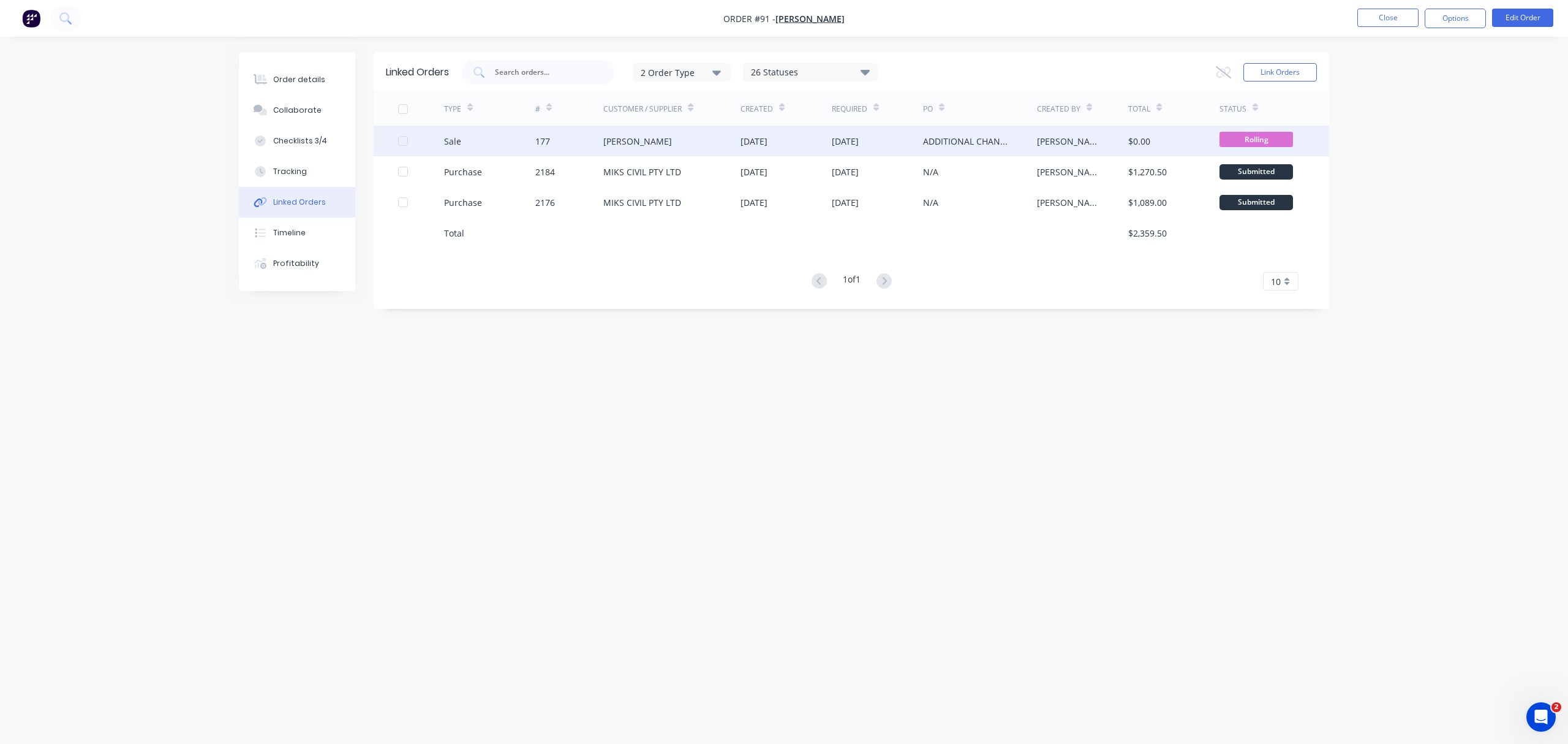
click at [859, 146] on div "[DATE]" at bounding box center [846, 141] width 27 height 13
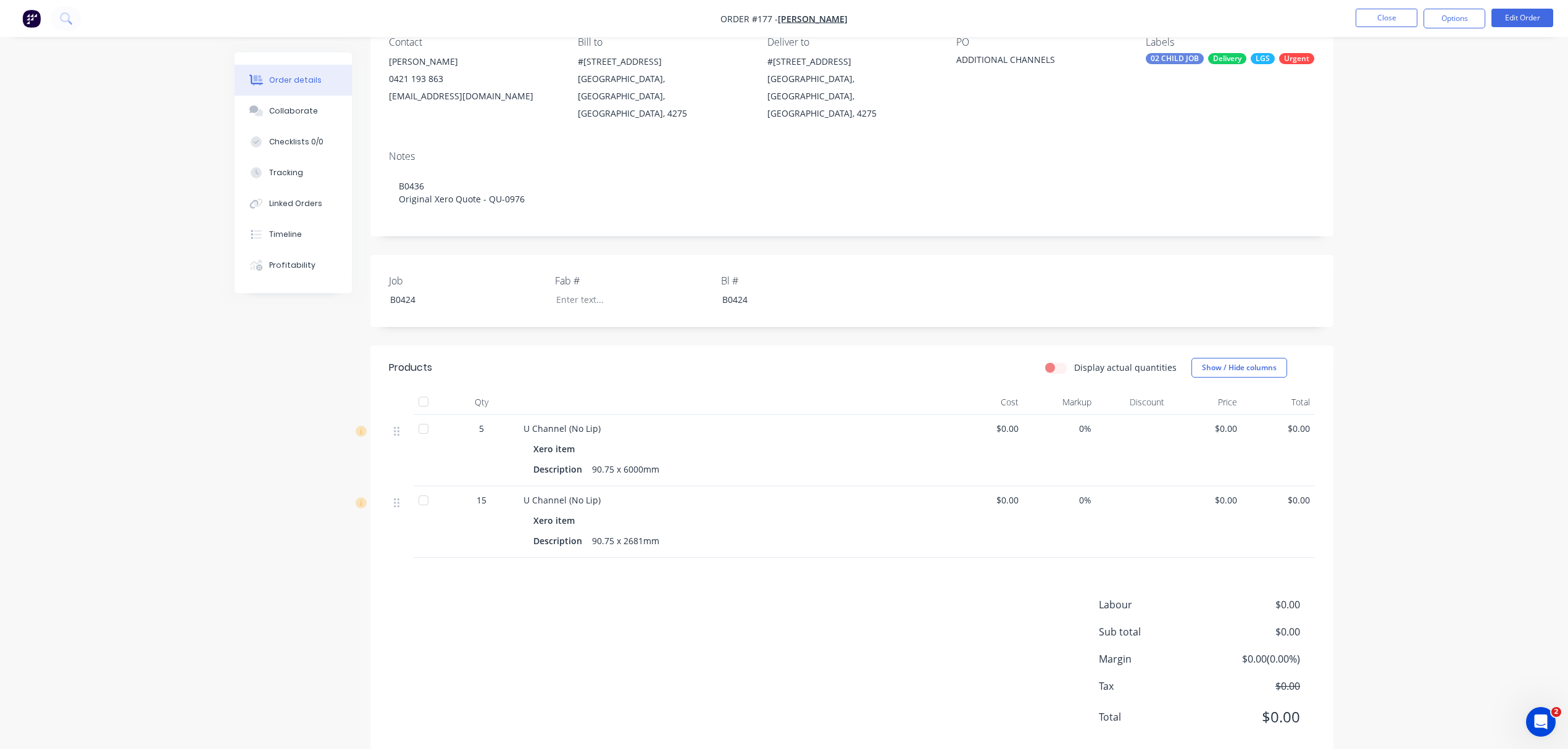
scroll to position [130, 0]
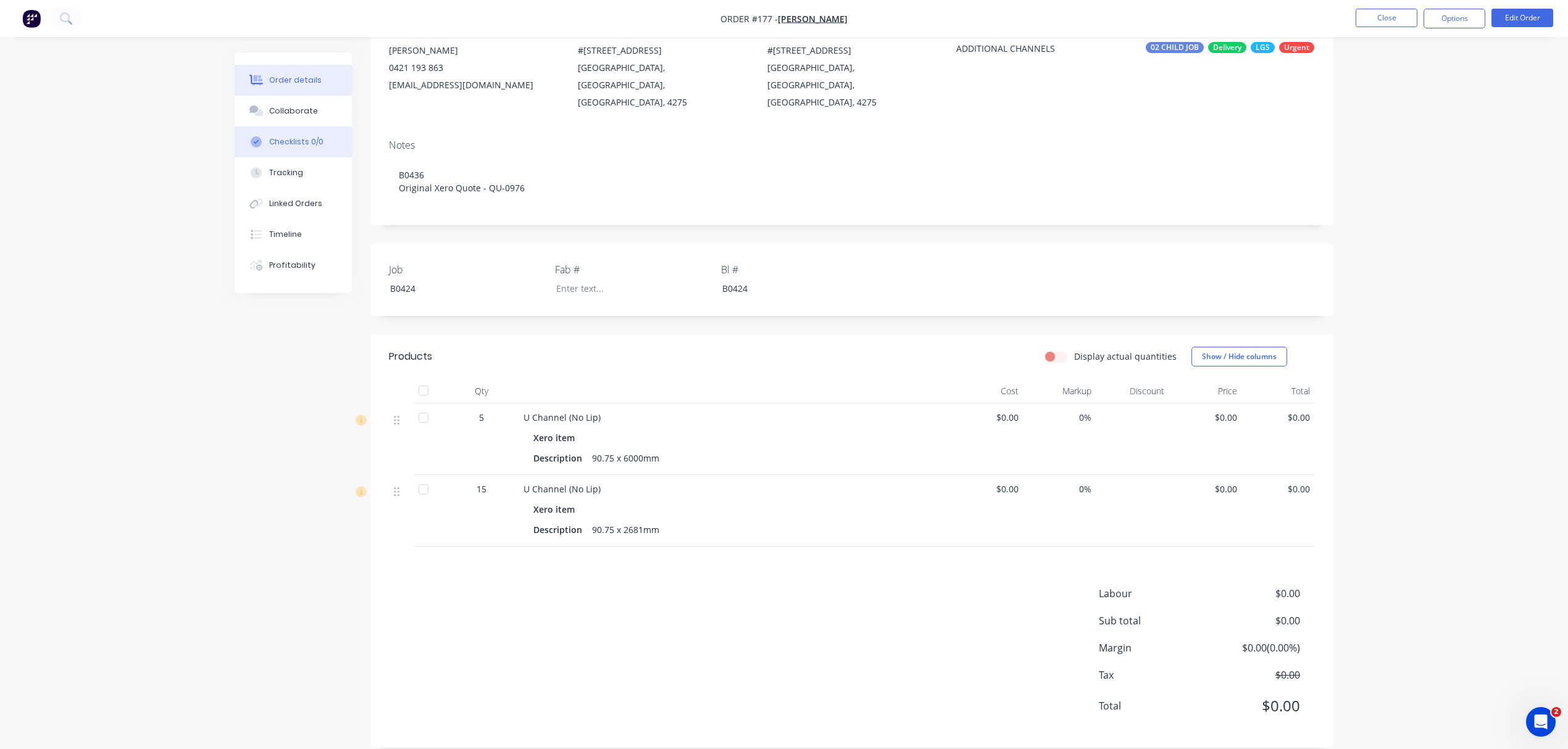
click at [289, 137] on div "Checklists 0/0" at bounding box center [296, 141] width 54 height 11
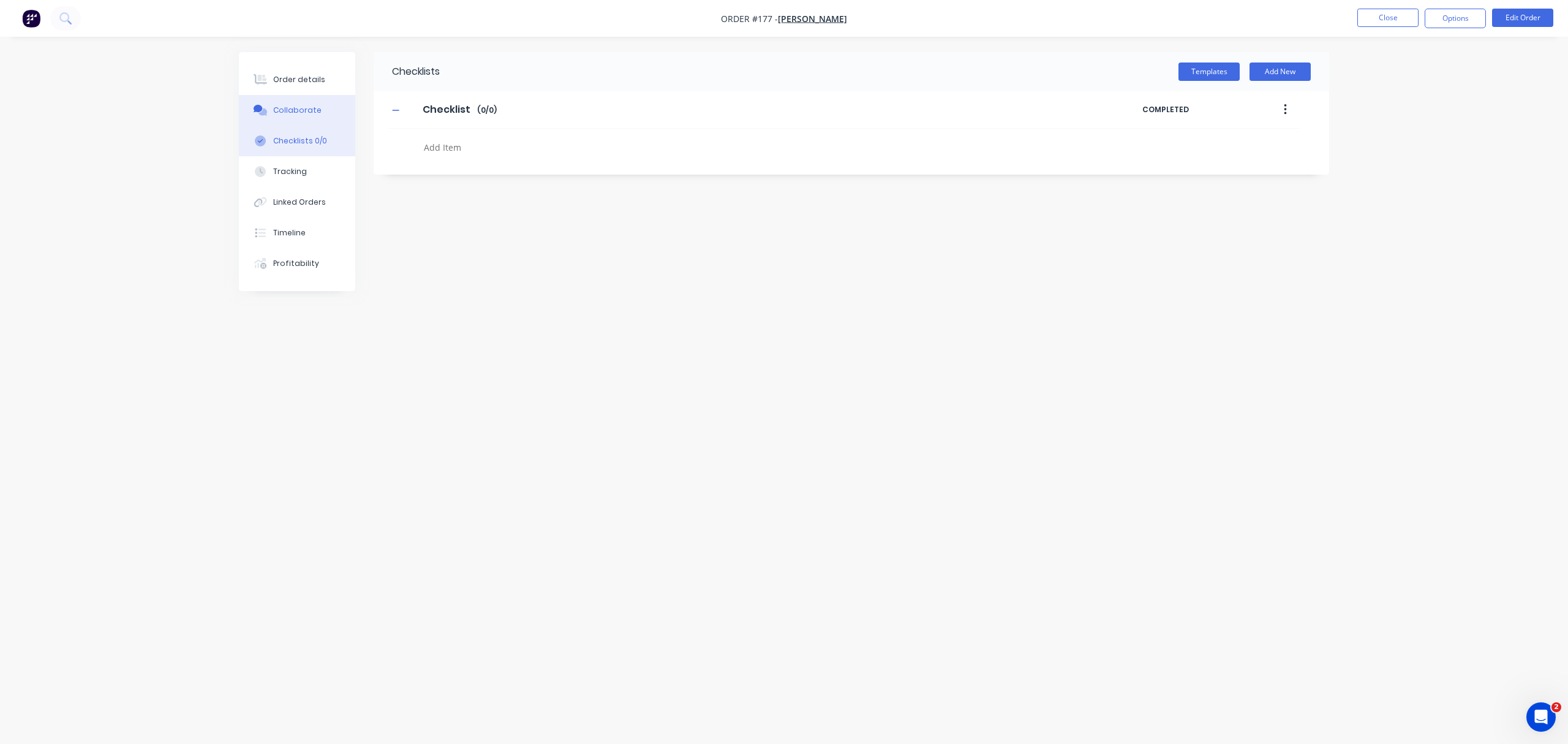
click at [307, 109] on div "Collaborate" at bounding box center [297, 110] width 48 height 11
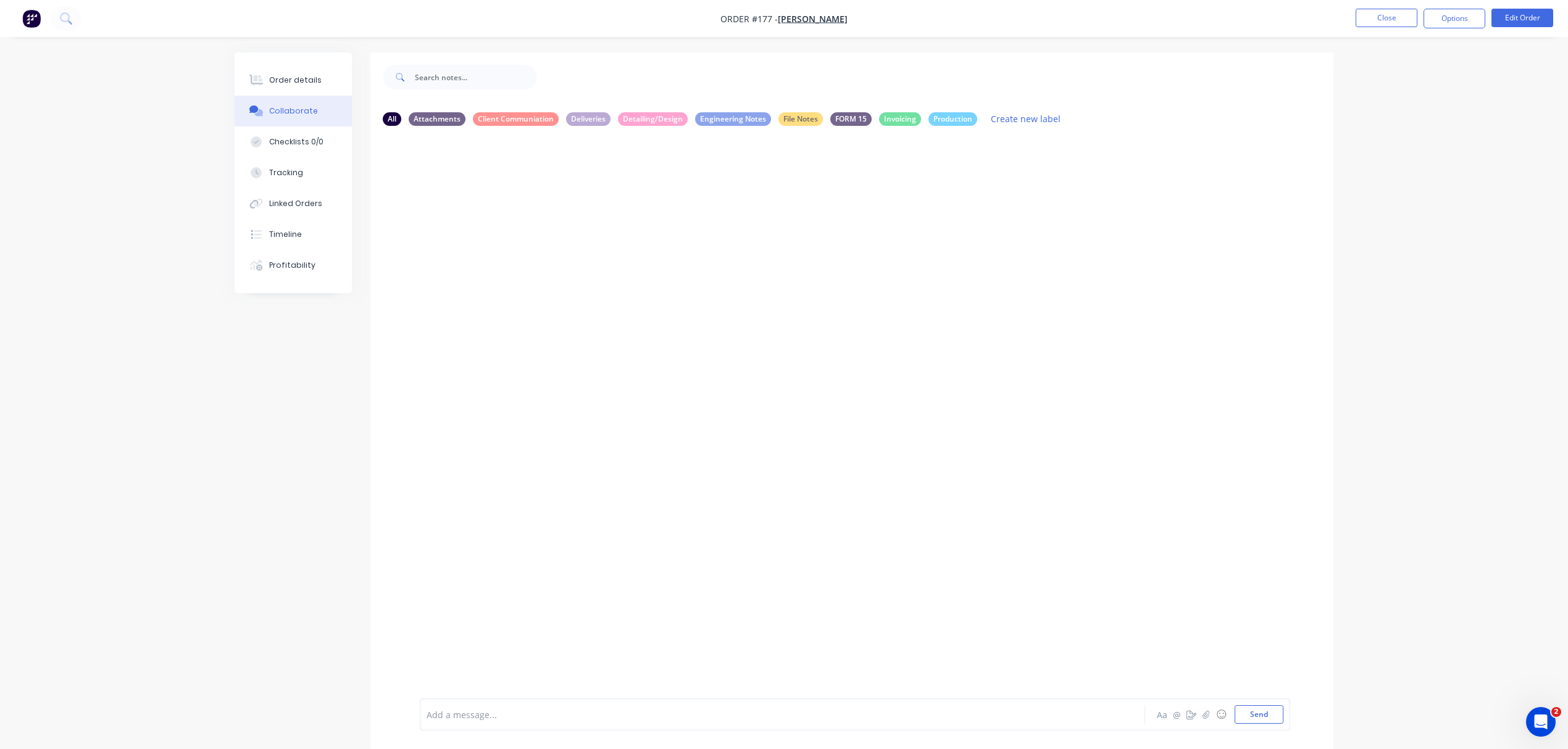
click at [594, 711] on div at bounding box center [748, 714] width 642 height 13
click at [1208, 712] on icon "button" at bounding box center [1206, 715] width 8 height 9
click at [1284, 712] on div "Add a message... Aa @ ☺ Send" at bounding box center [855, 682] width 870 height 95
click at [1273, 708] on button "Send" at bounding box center [1258, 715] width 49 height 19
click at [491, 203] on img at bounding box center [464, 230] width 89 height 81
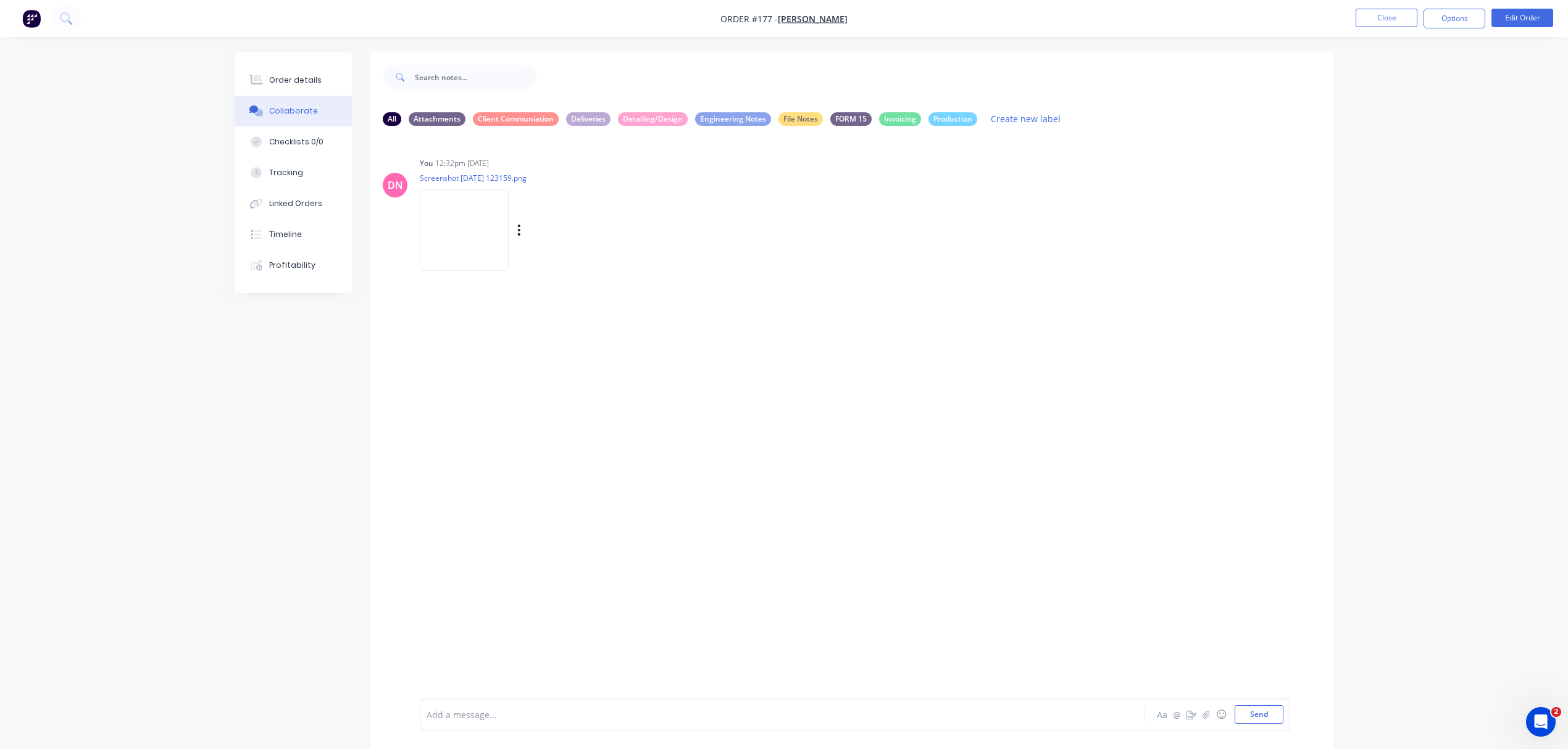
click at [487, 236] on img at bounding box center [464, 230] width 89 height 81
click at [320, 193] on button "Linked Orders" at bounding box center [293, 203] width 117 height 31
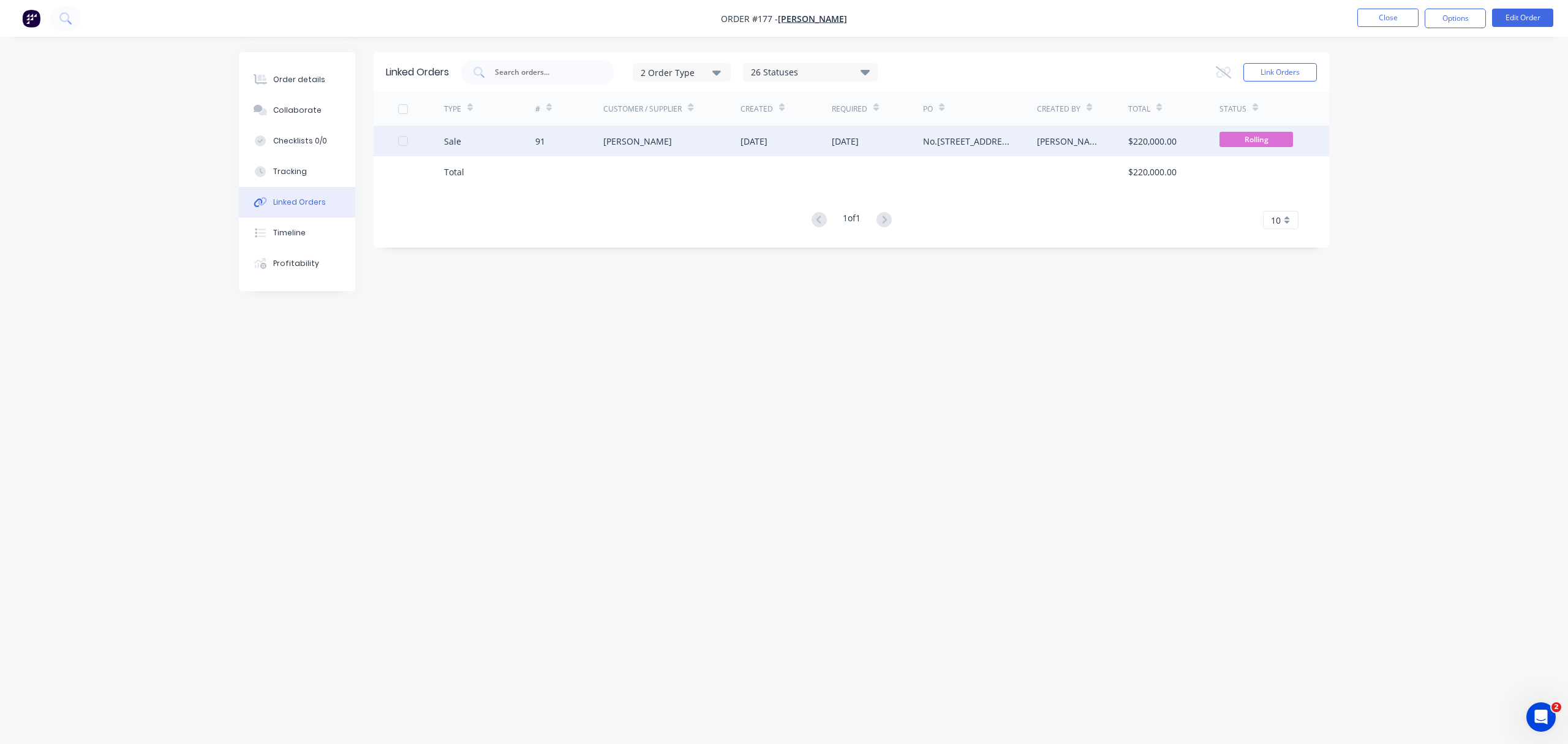
click at [661, 135] on div "[PERSON_NAME]" at bounding box center [672, 141] width 138 height 31
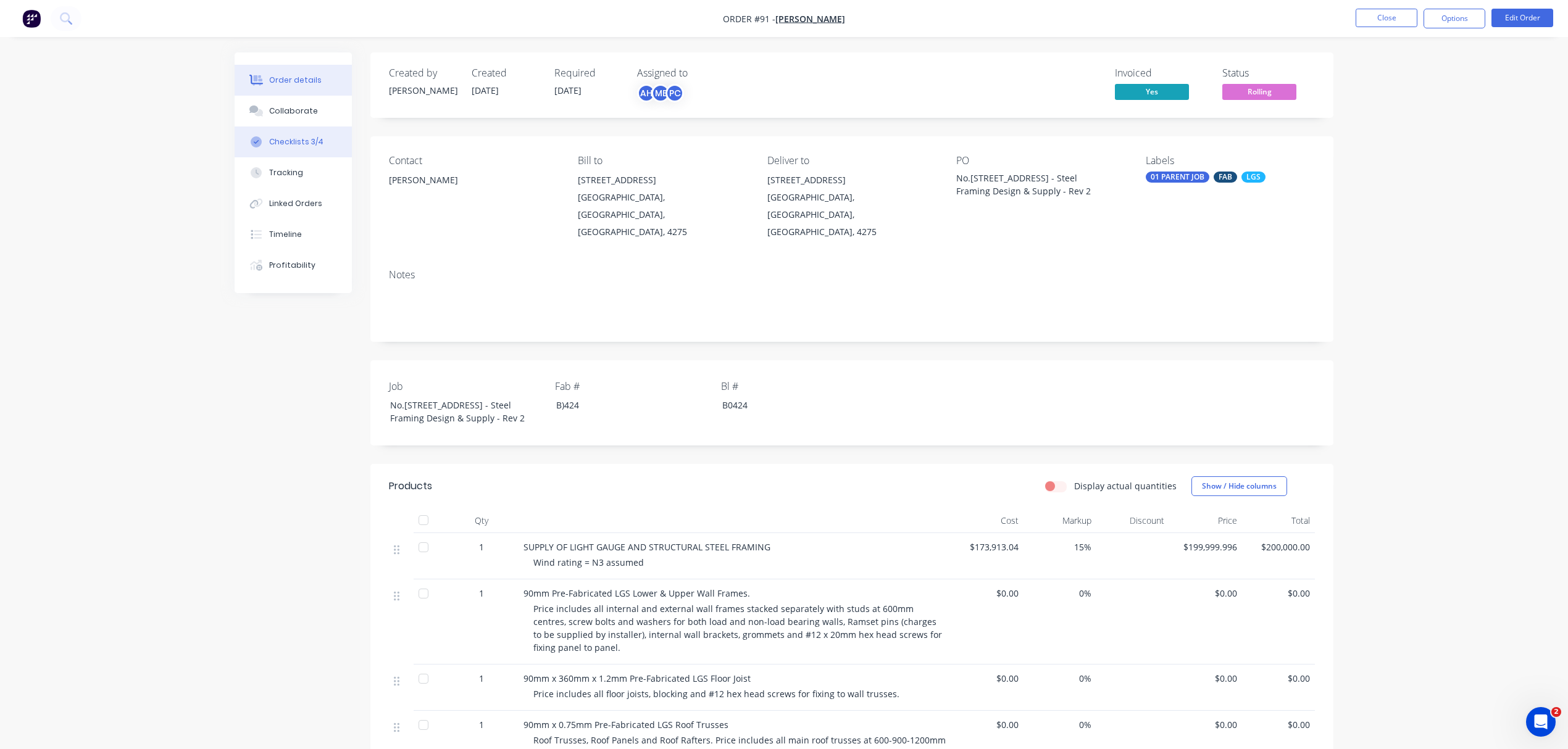
click at [324, 141] on button "Checklists 3/4" at bounding box center [293, 142] width 117 height 31
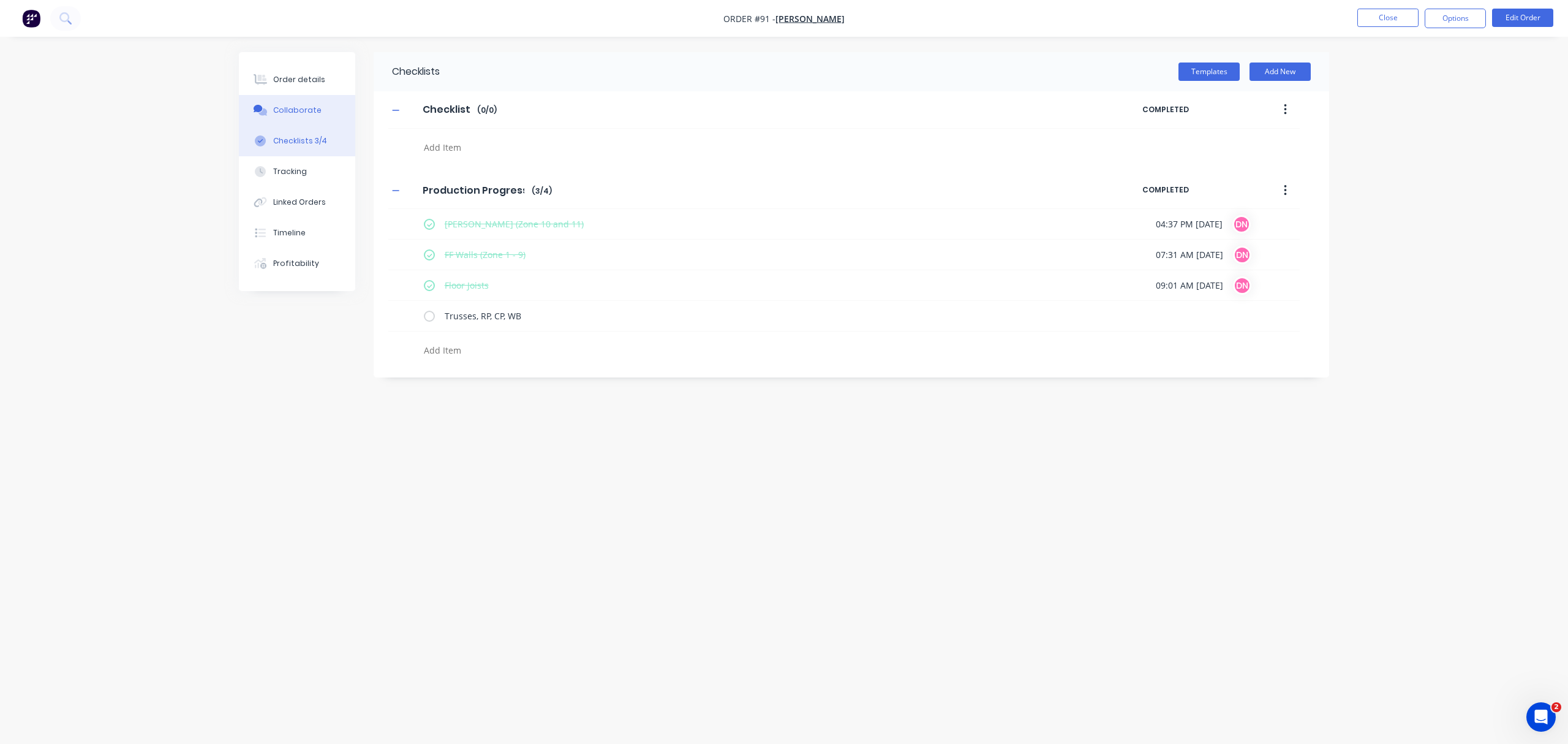
click at [323, 109] on button "Collaborate" at bounding box center [296, 110] width 116 height 31
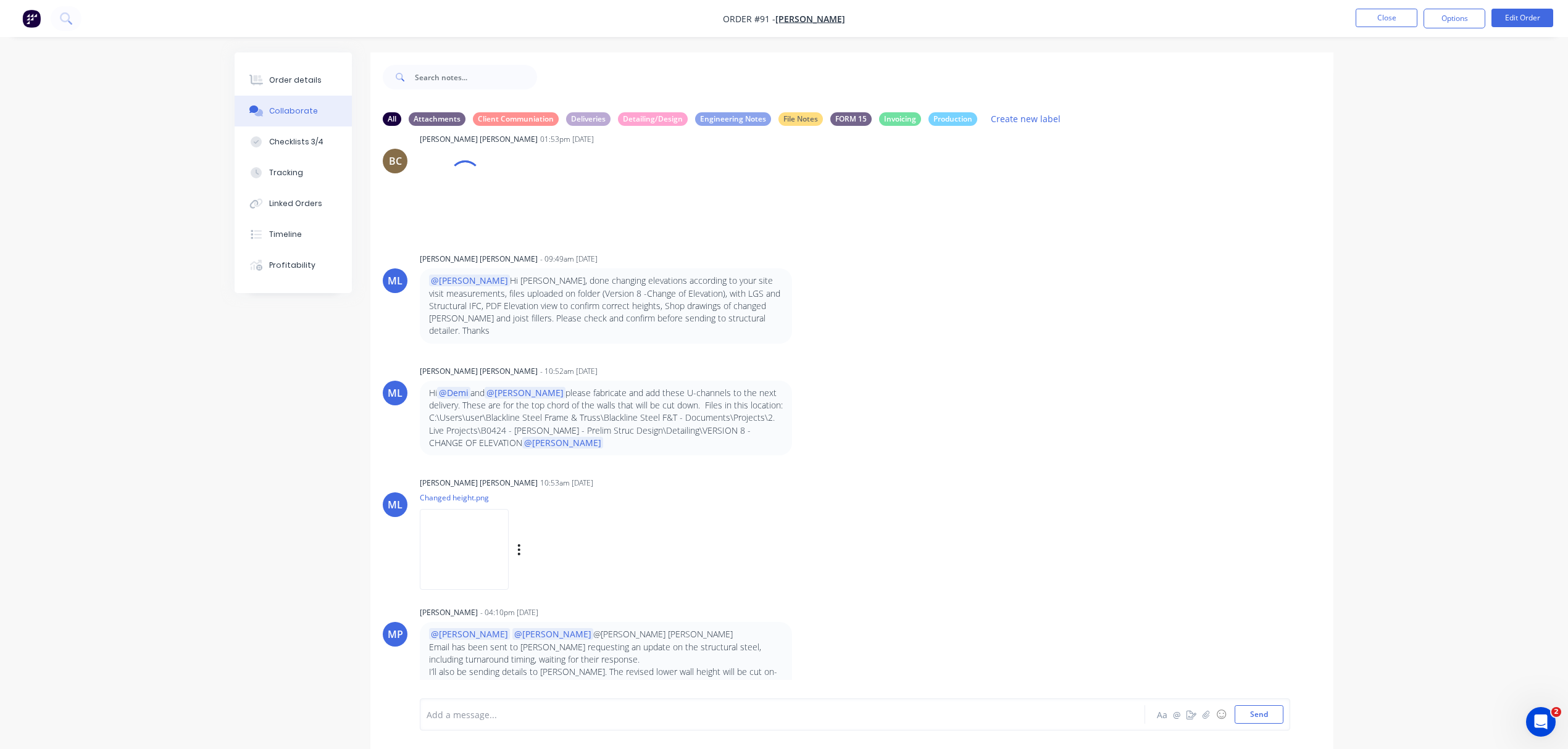
scroll to position [9210, 0]
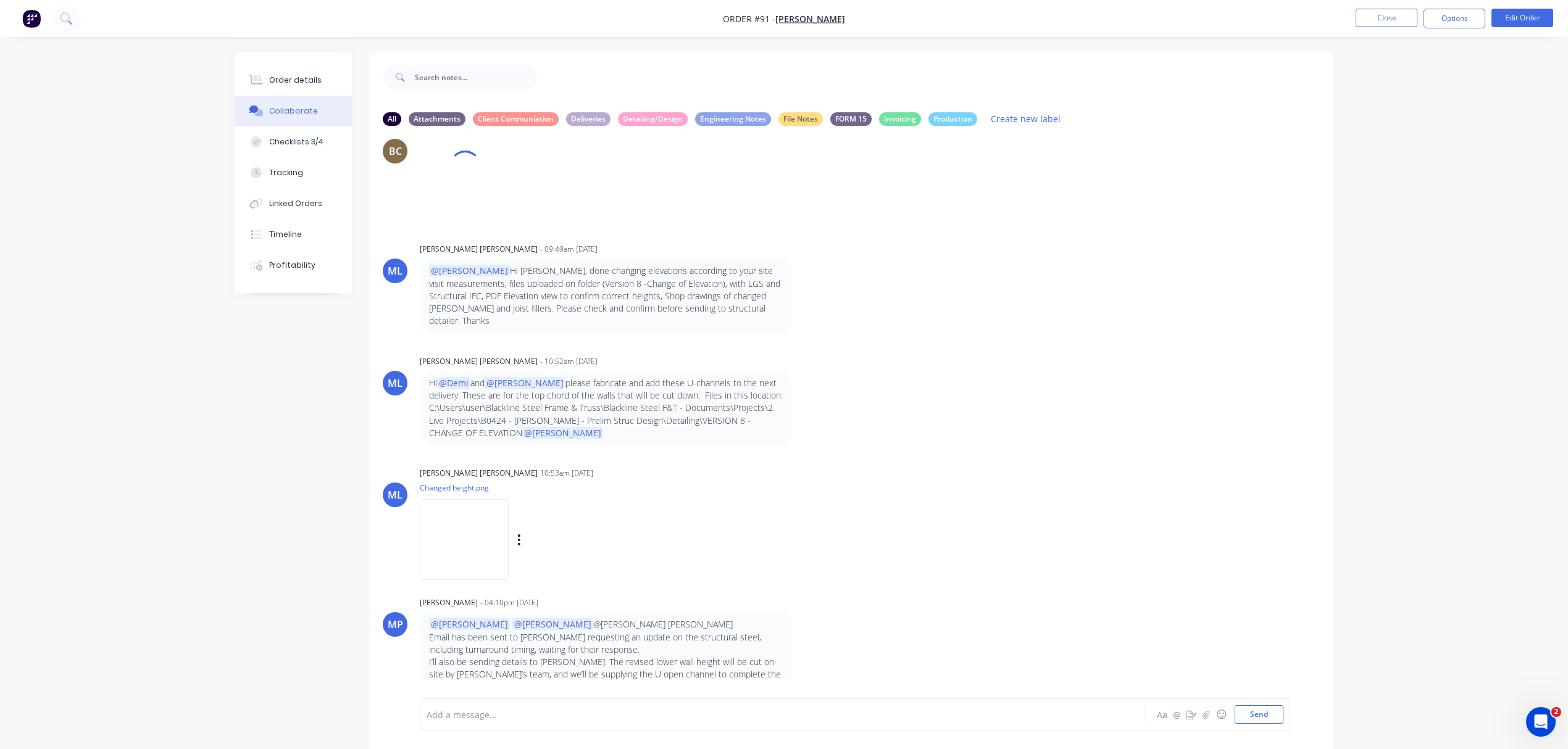
click at [487, 557] on img at bounding box center [464, 540] width 89 height 81
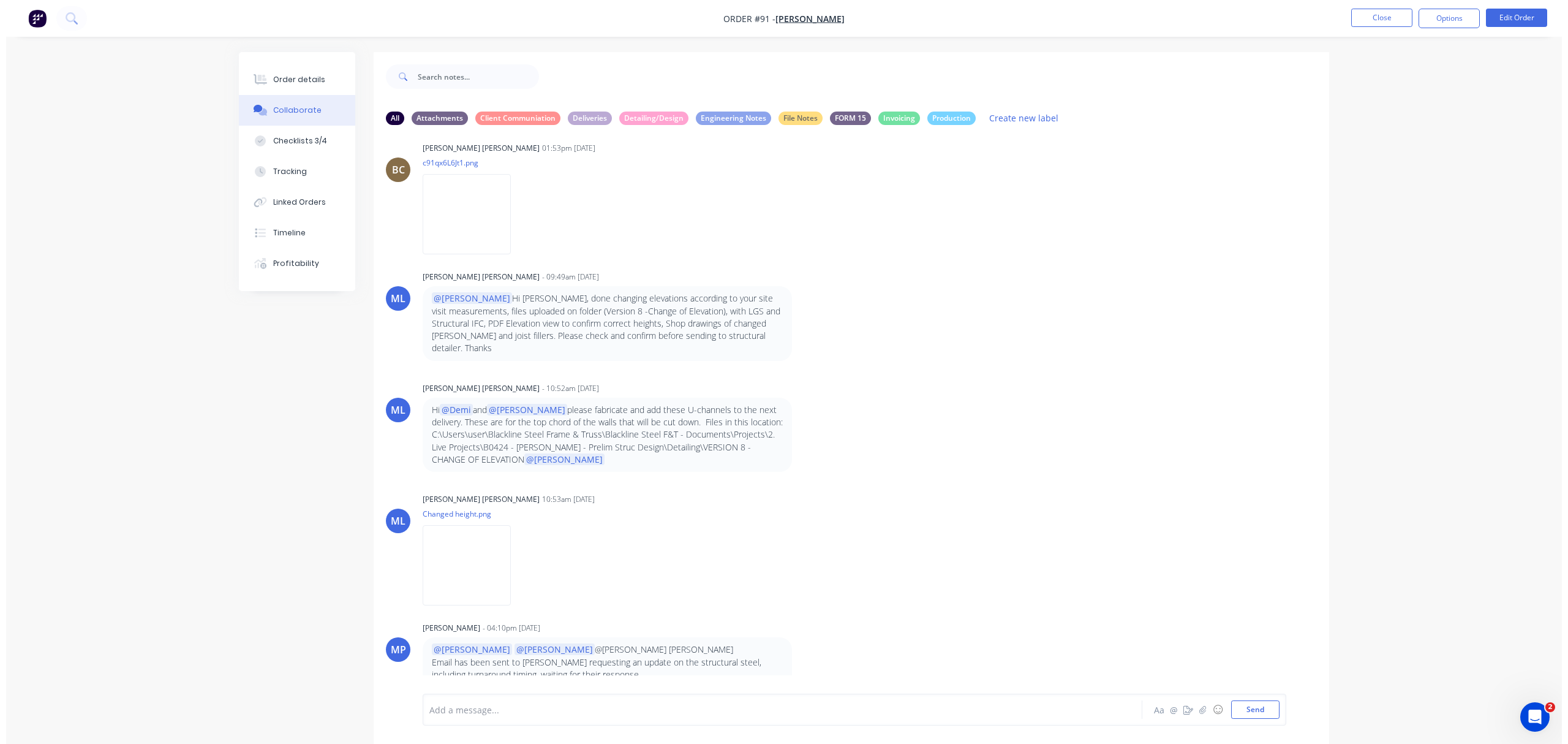
scroll to position [9688, 0]
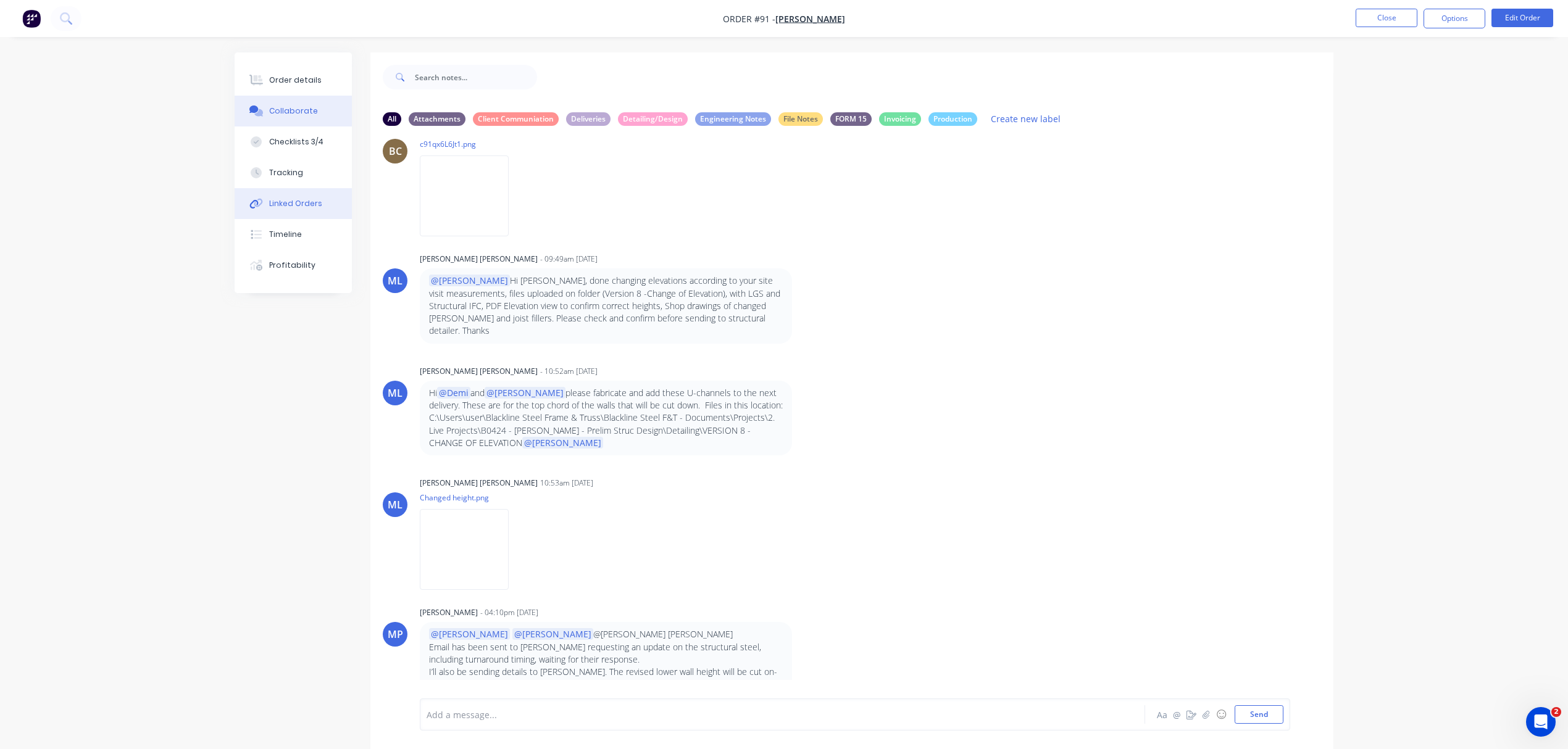
click at [314, 205] on div "Linked Orders" at bounding box center [296, 203] width 53 height 11
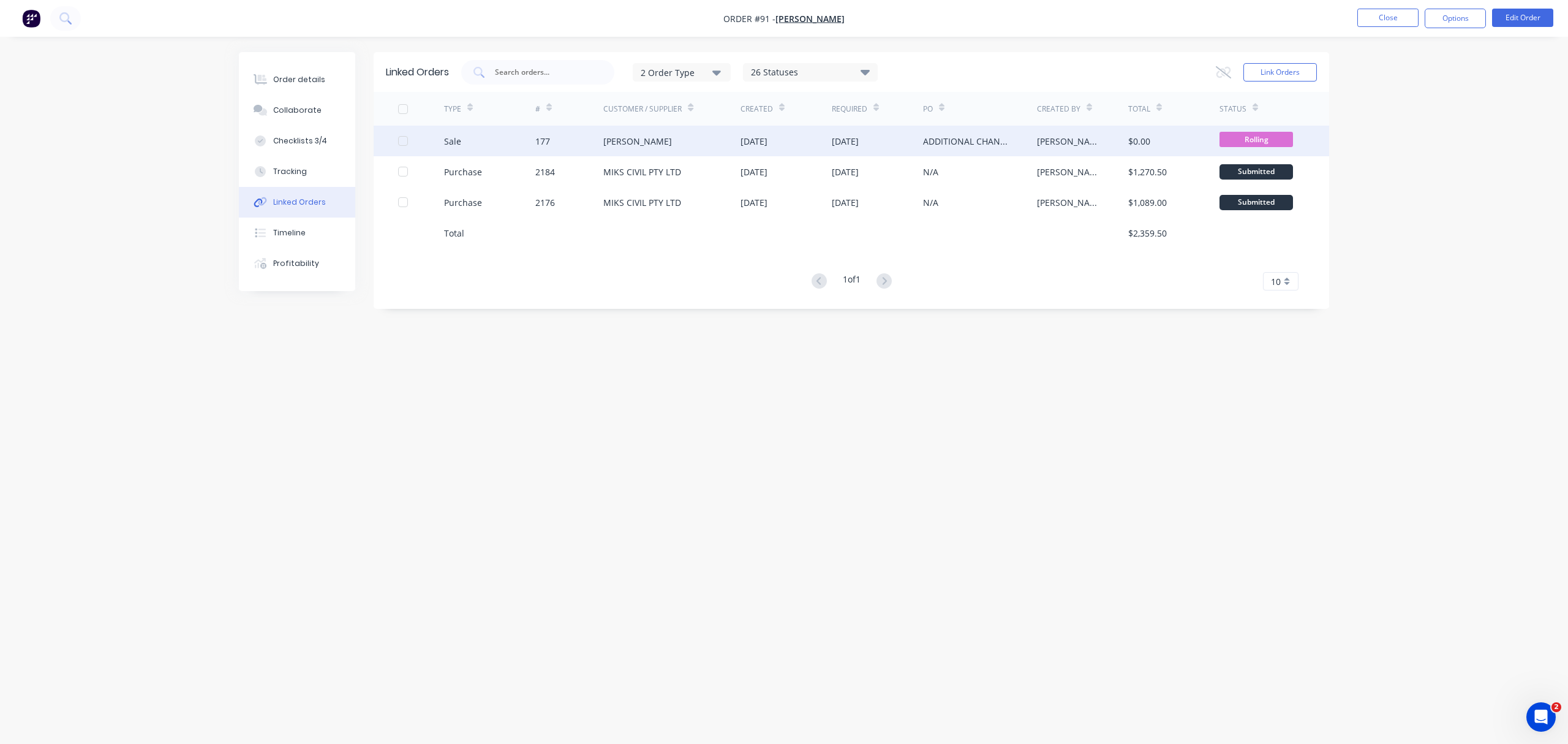
click at [757, 147] on div "[DATE]" at bounding box center [754, 141] width 27 height 13
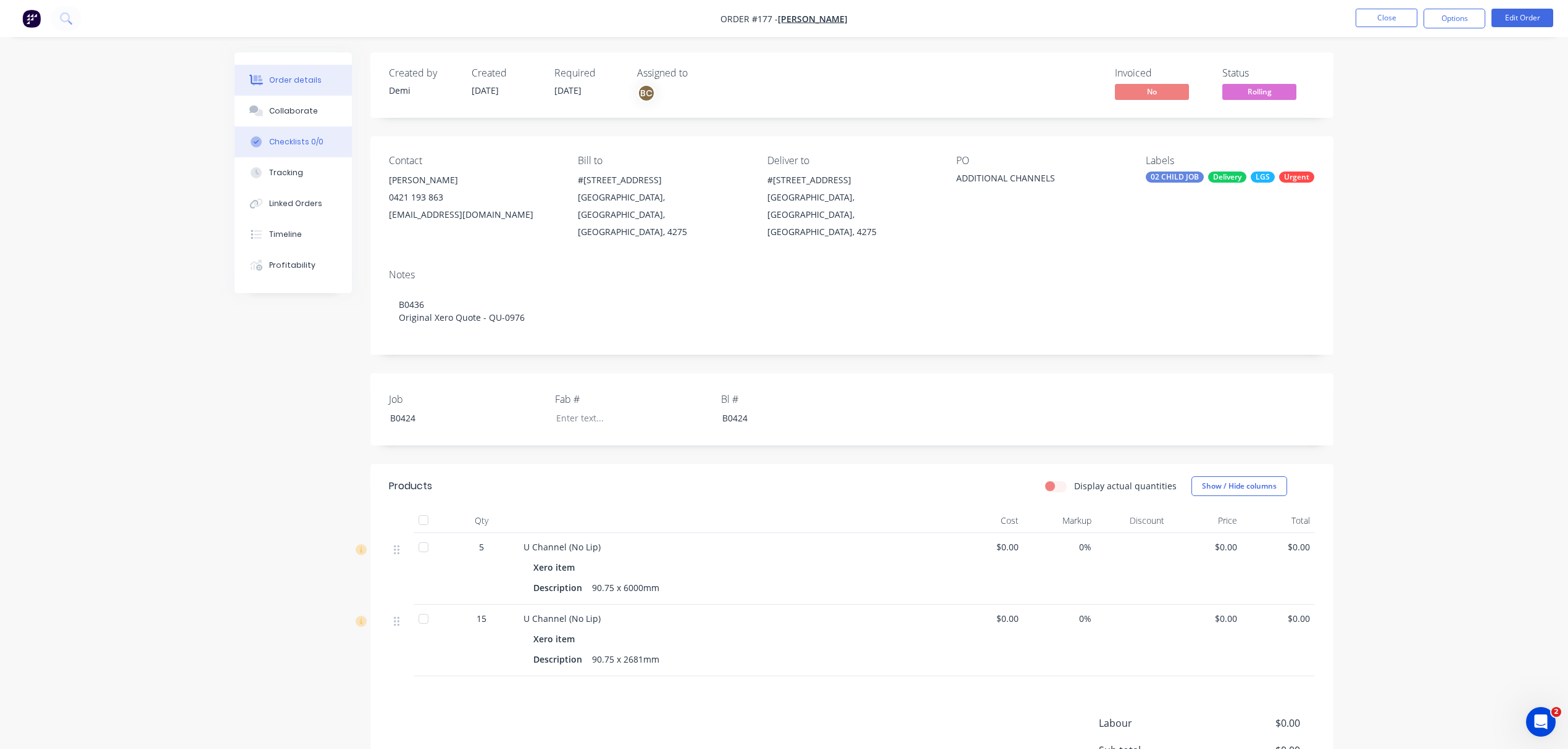
click at [322, 136] on button "Checklists 0/0" at bounding box center [293, 142] width 117 height 31
type textarea "x"
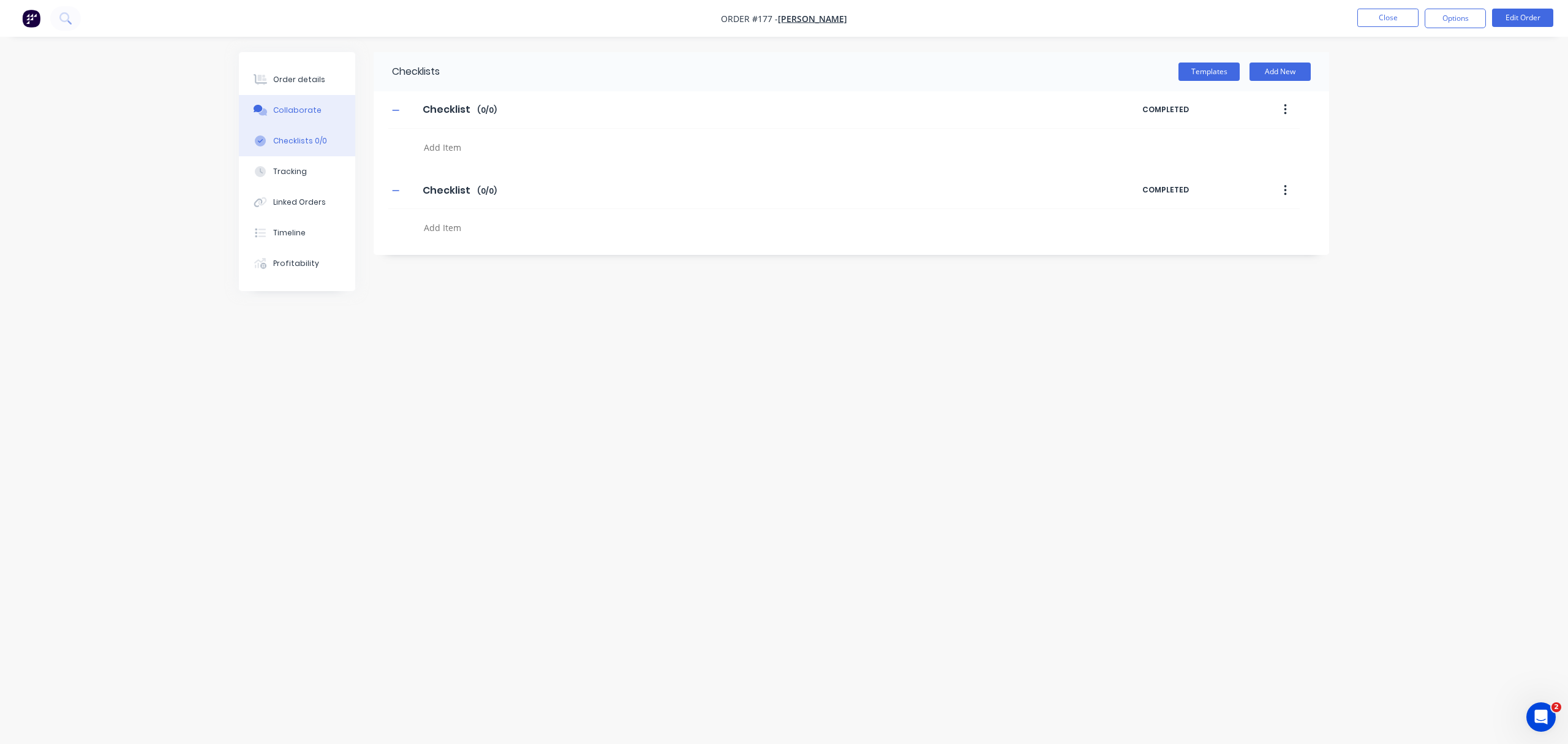
click at [318, 118] on button "Collaborate" at bounding box center [296, 110] width 116 height 31
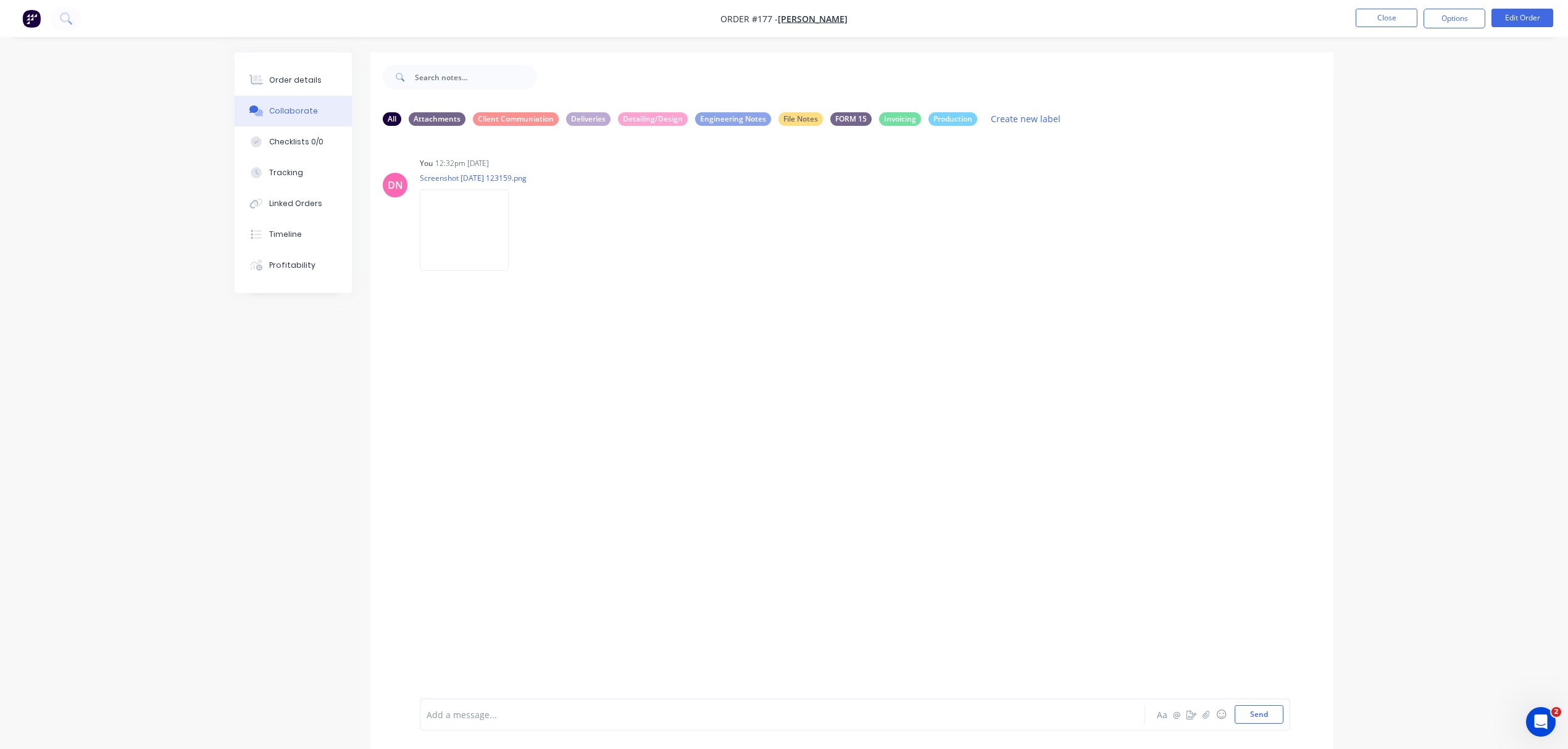
click at [709, 714] on div at bounding box center [748, 714] width 642 height 13
click at [1203, 713] on icon "button" at bounding box center [1206, 715] width 8 height 9
click at [1198, 707] on button "button" at bounding box center [1205, 714] width 15 height 15
click at [1260, 709] on button "Send" at bounding box center [1258, 715] width 49 height 19
click at [487, 363] on img at bounding box center [464, 359] width 89 height 81
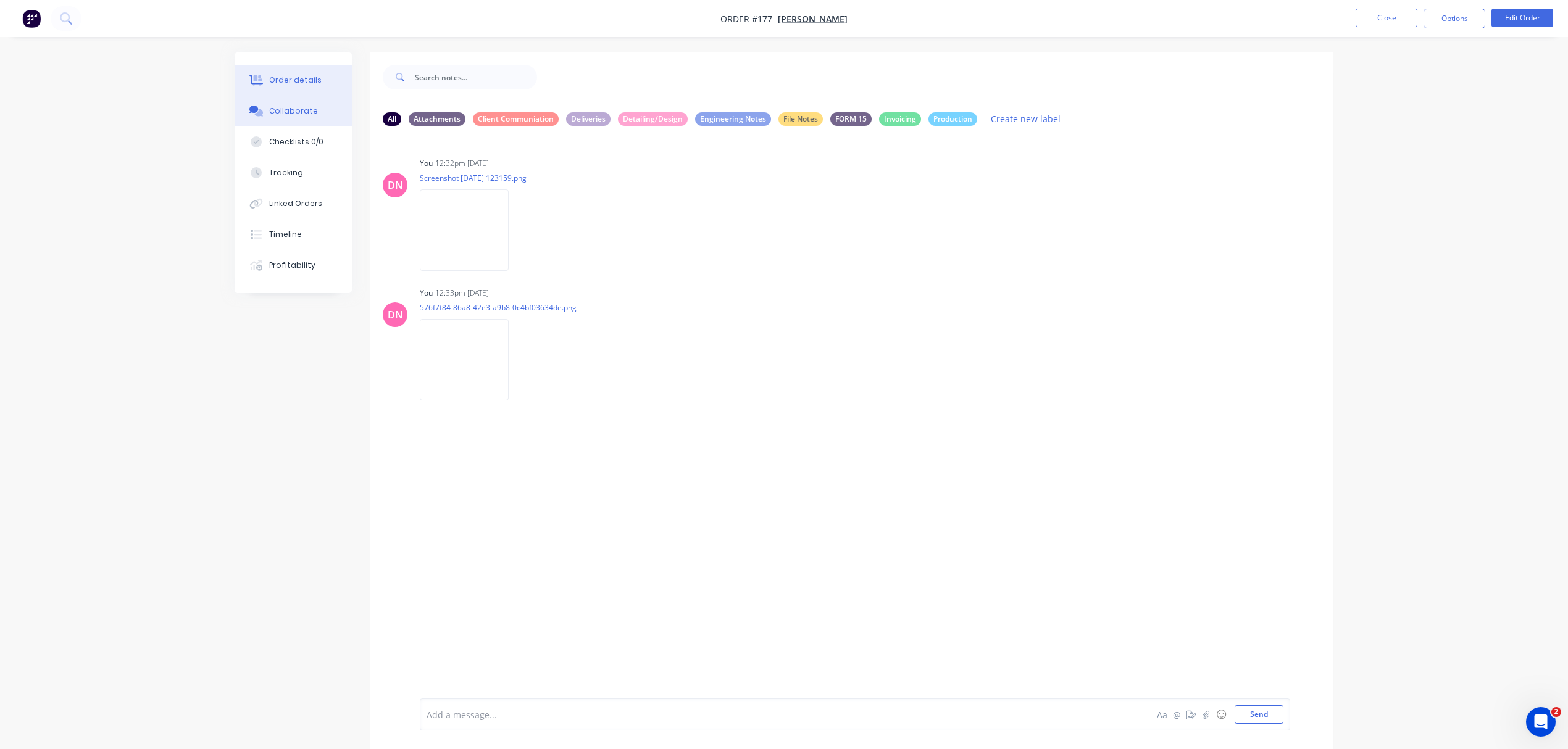
click at [299, 81] on div "Order details" at bounding box center [295, 80] width 52 height 11
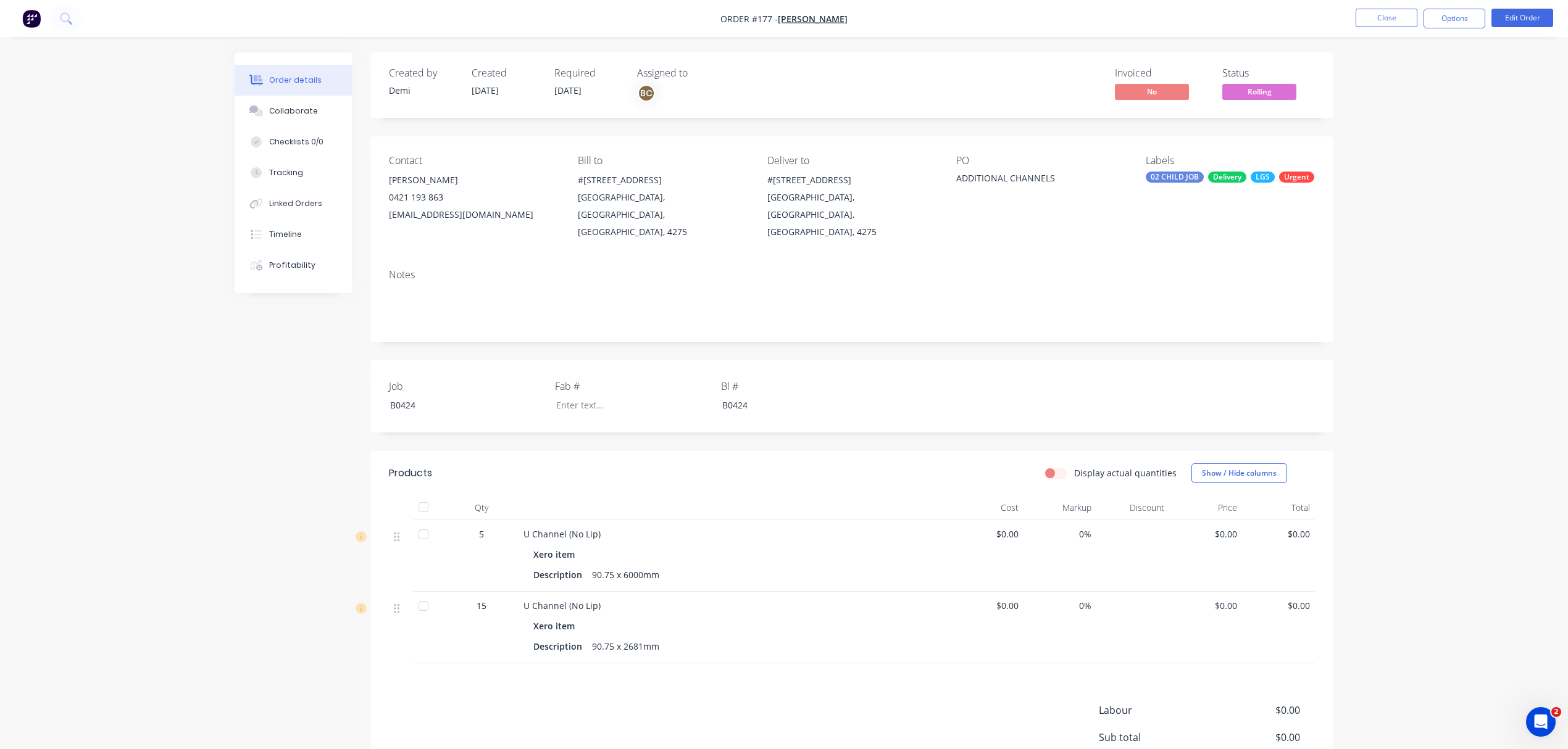
click at [607, 566] on div "90.75 x 6000mm" at bounding box center [625, 575] width 77 height 18
click at [611, 566] on div "90.75 x 6000mm" at bounding box center [625, 575] width 77 height 18
click at [691, 566] on div "Description 90.75 x 6000mm" at bounding box center [734, 575] width 402 height 18
click at [611, 566] on div "90.75 x 6000mm" at bounding box center [625, 575] width 77 height 18
click at [610, 566] on div "90.75 x 6000mm" at bounding box center [625, 575] width 77 height 18
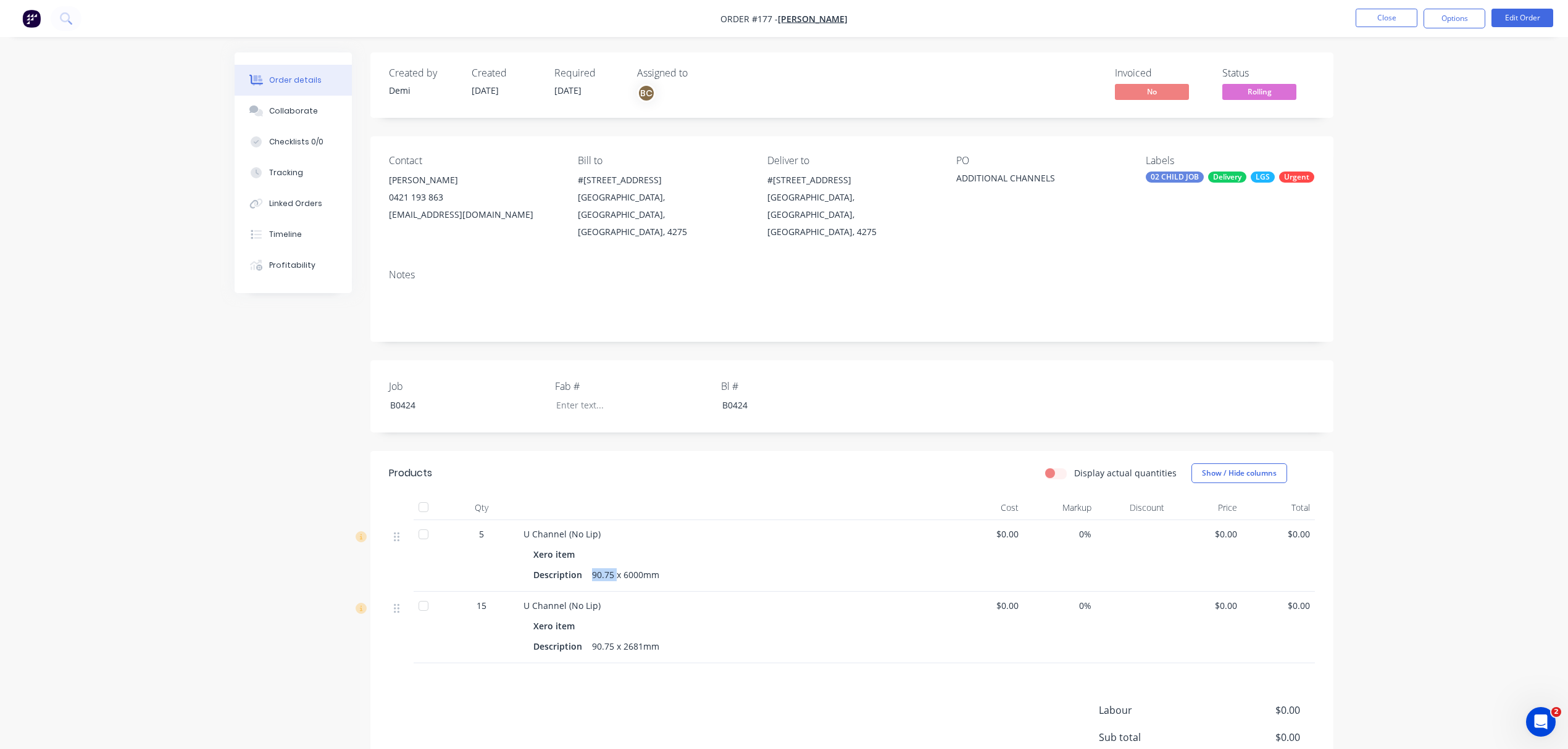
click at [610, 566] on div "90.75 x 6000mm" at bounding box center [625, 575] width 77 height 18
click at [611, 566] on div "90.75 x 6000mm" at bounding box center [625, 575] width 77 height 18
drag, startPoint x: 613, startPoint y: 557, endPoint x: 603, endPoint y: 556, distance: 10.0
click at [603, 566] on div "90.75 x 6000mm" at bounding box center [625, 575] width 77 height 18
click at [1502, 17] on button "Edit Order" at bounding box center [1522, 18] width 62 height 19
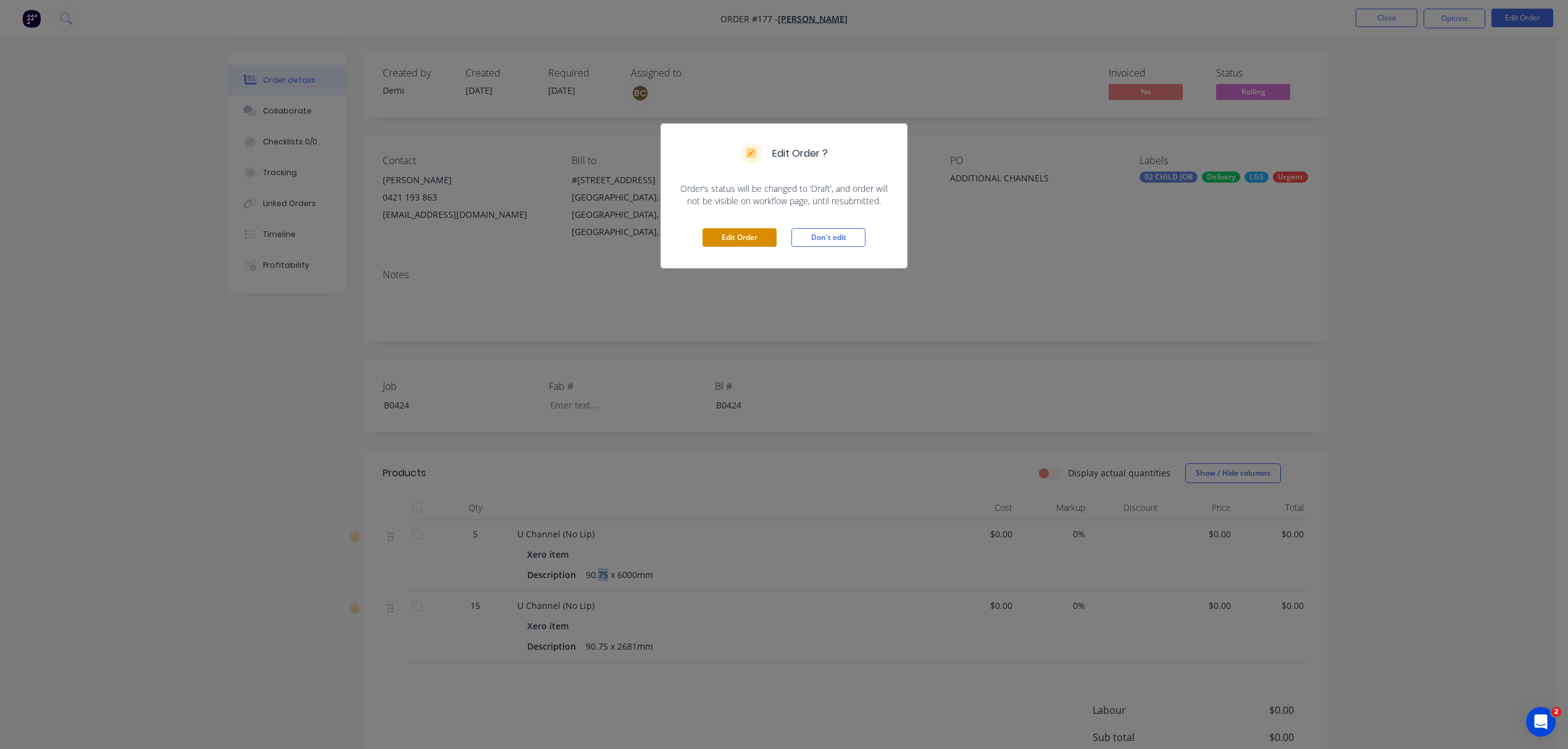
click at [759, 243] on button "Edit Order" at bounding box center [739, 238] width 74 height 19
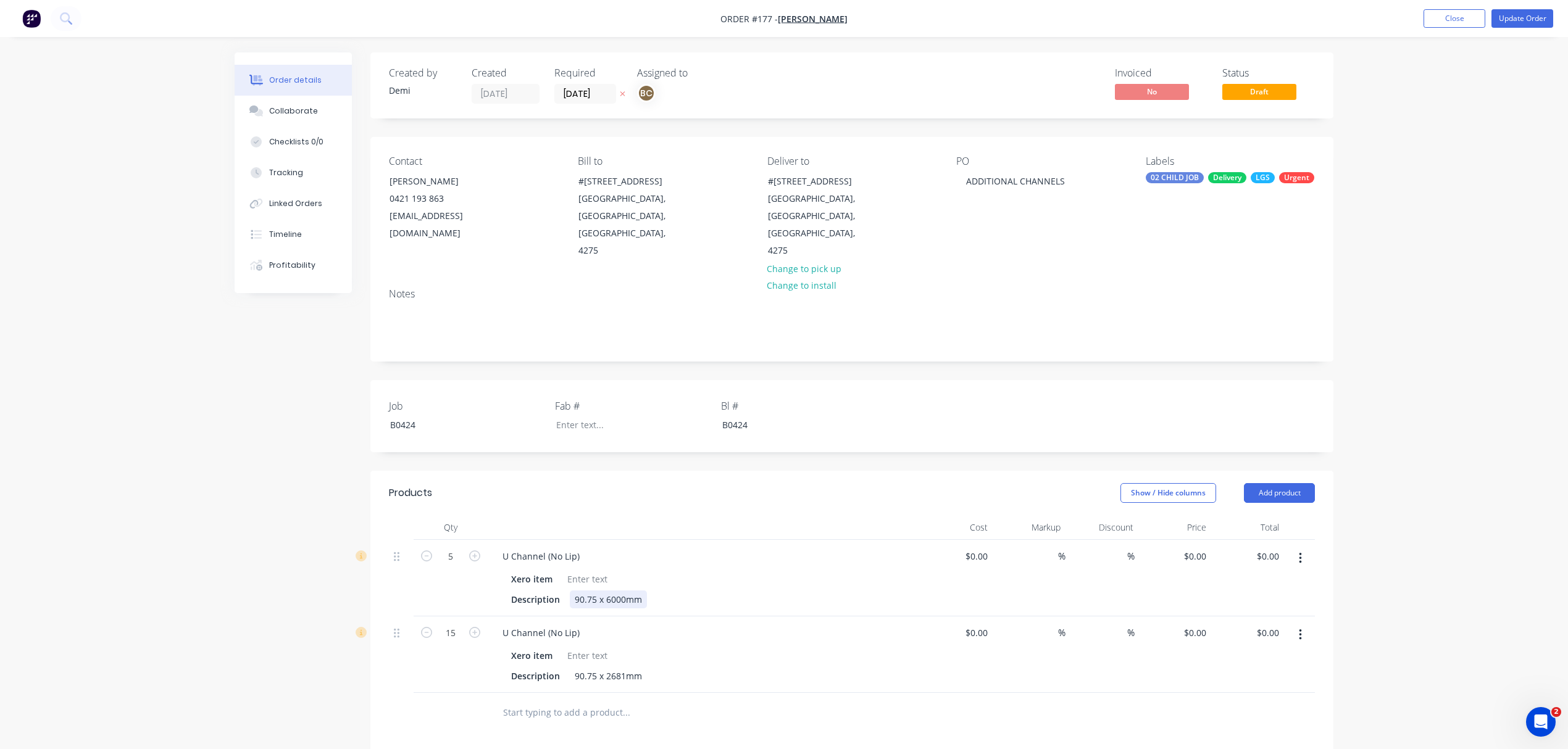
click at [593, 591] on div "90.75 x 6000mm" at bounding box center [608, 599] width 77 height 18
click at [593, 667] on div "90.75 x 2681mm" at bounding box center [608, 675] width 77 height 18
click at [1497, 15] on button "Update Order" at bounding box center [1522, 19] width 62 height 19
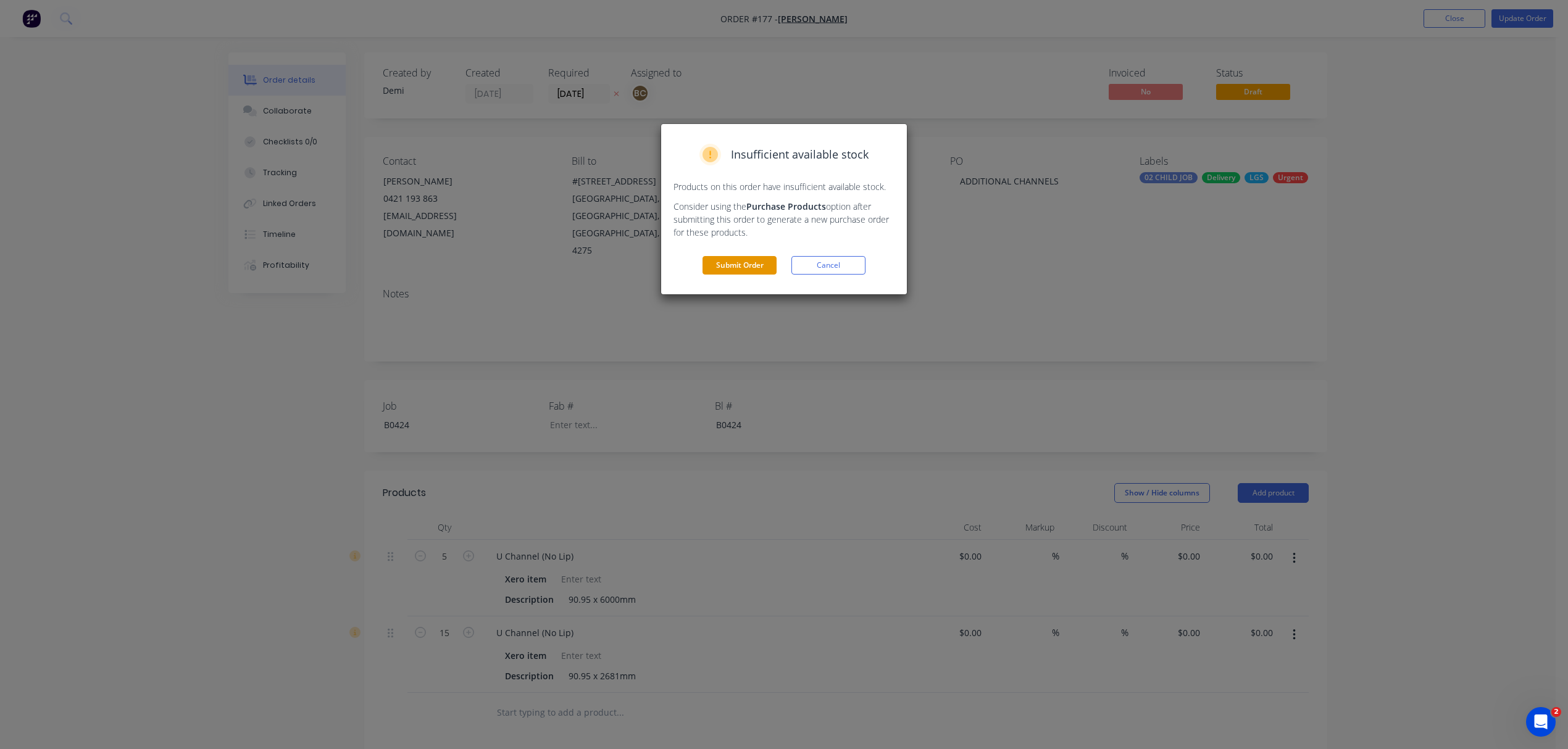
click at [770, 272] on button "Submit Order" at bounding box center [739, 265] width 74 height 19
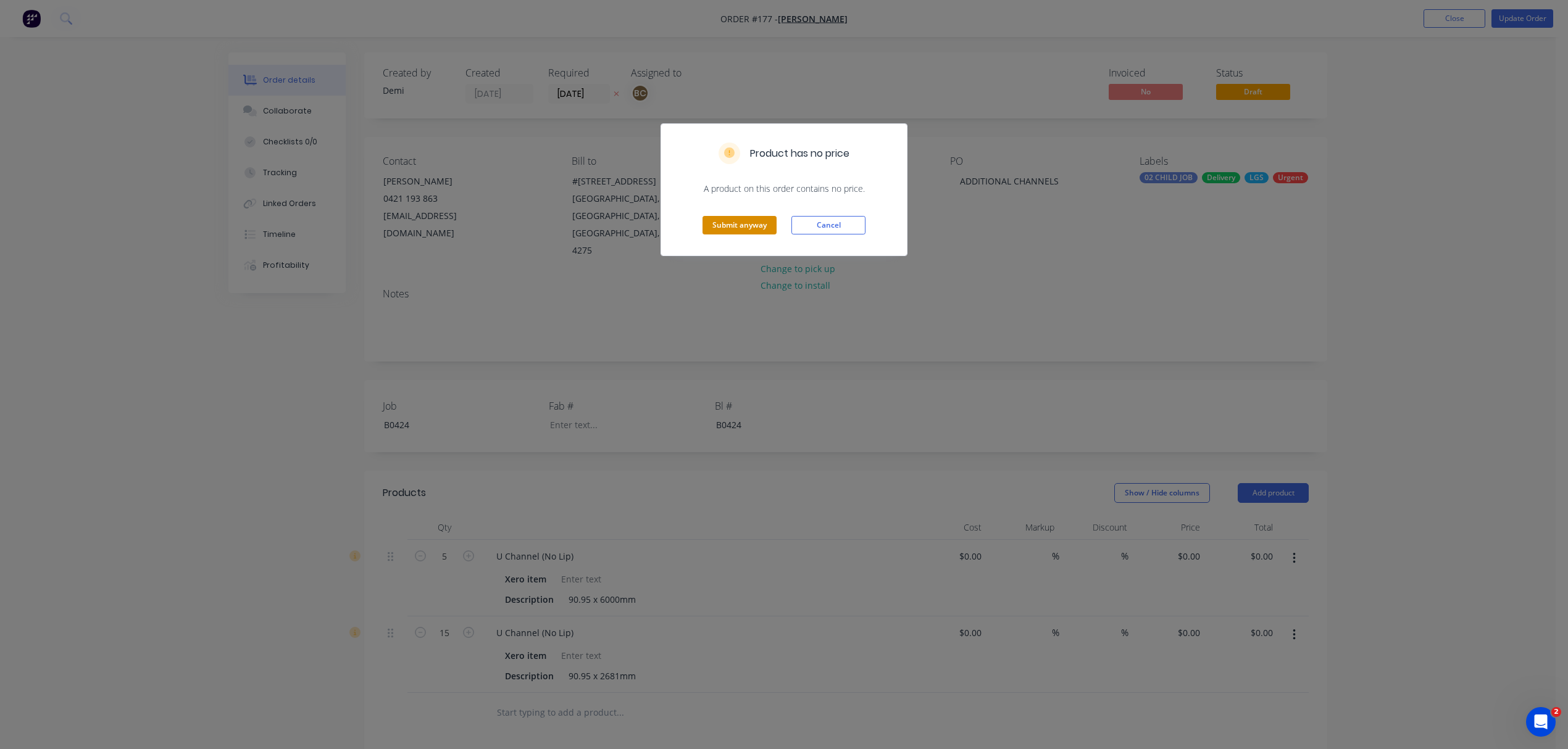
click at [757, 225] on button "Submit anyway" at bounding box center [739, 226] width 74 height 19
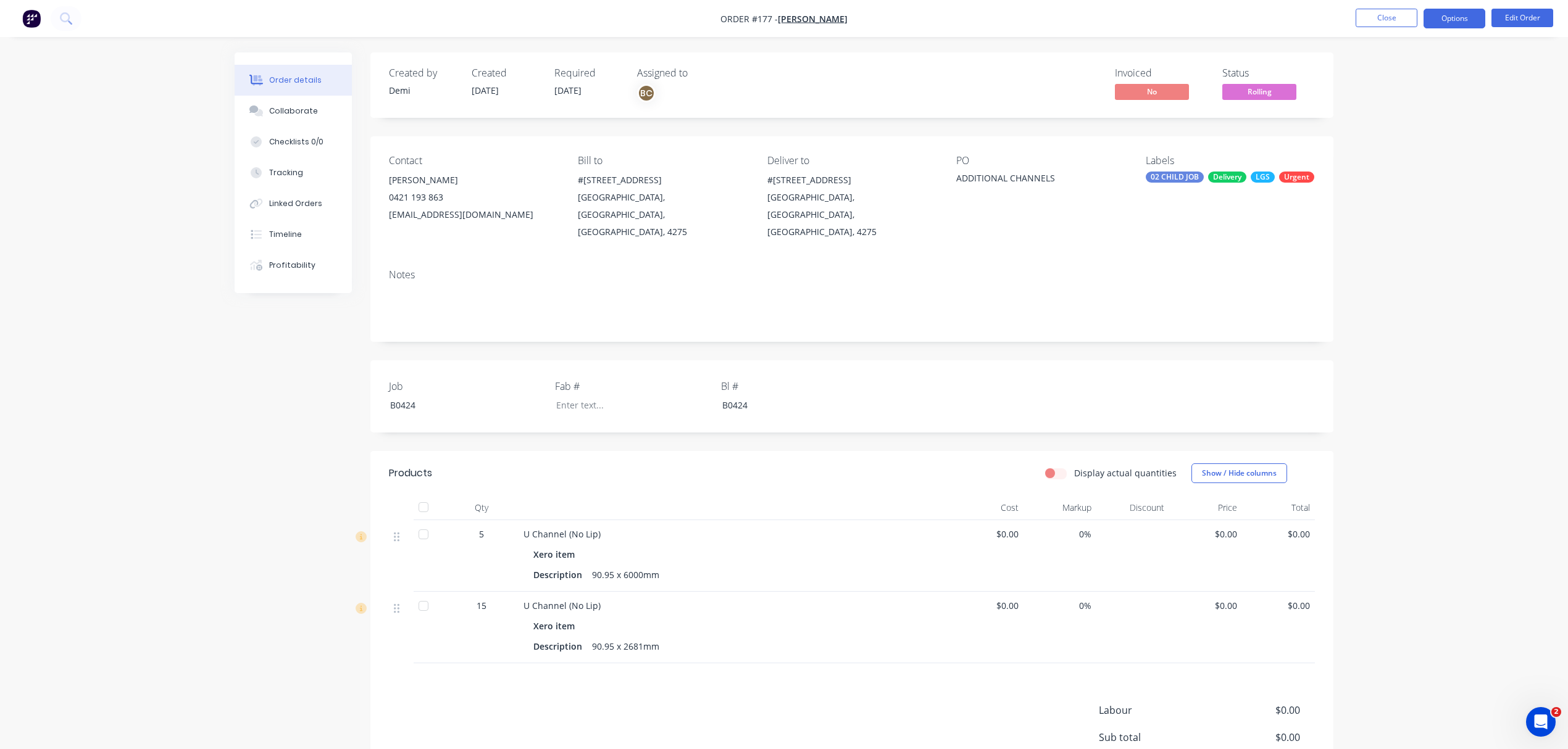
click at [1462, 17] on button "Options" at bounding box center [1454, 18] width 62 height 20
click at [1435, 136] on button "Work Order" at bounding box center [1417, 148] width 136 height 25
click at [1393, 116] on div "Without pricing" at bounding box center [1417, 124] width 114 height 18
click at [1368, 13] on button "Close" at bounding box center [1387, 18] width 62 height 19
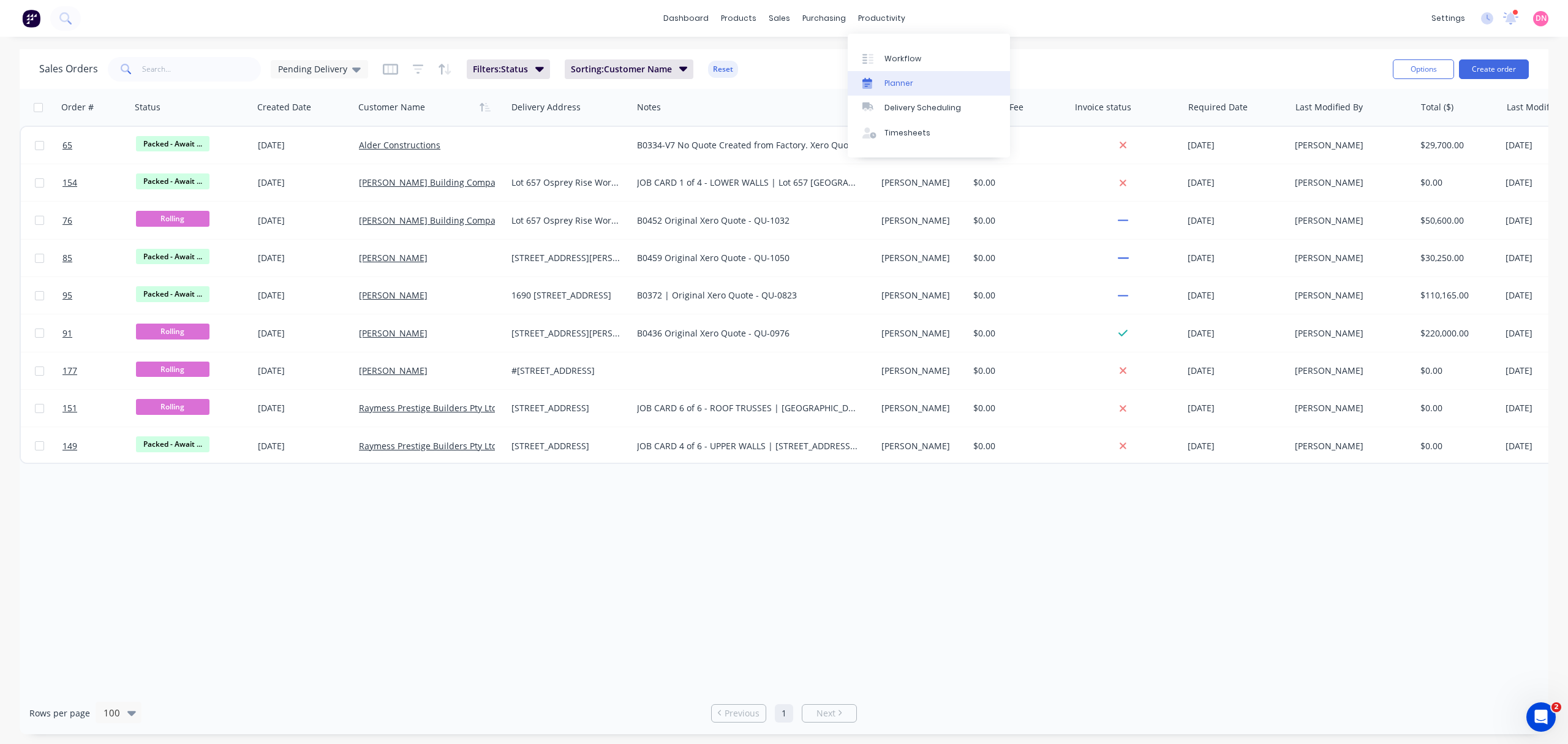
click at [890, 76] on link "Planner" at bounding box center [929, 83] width 162 height 25
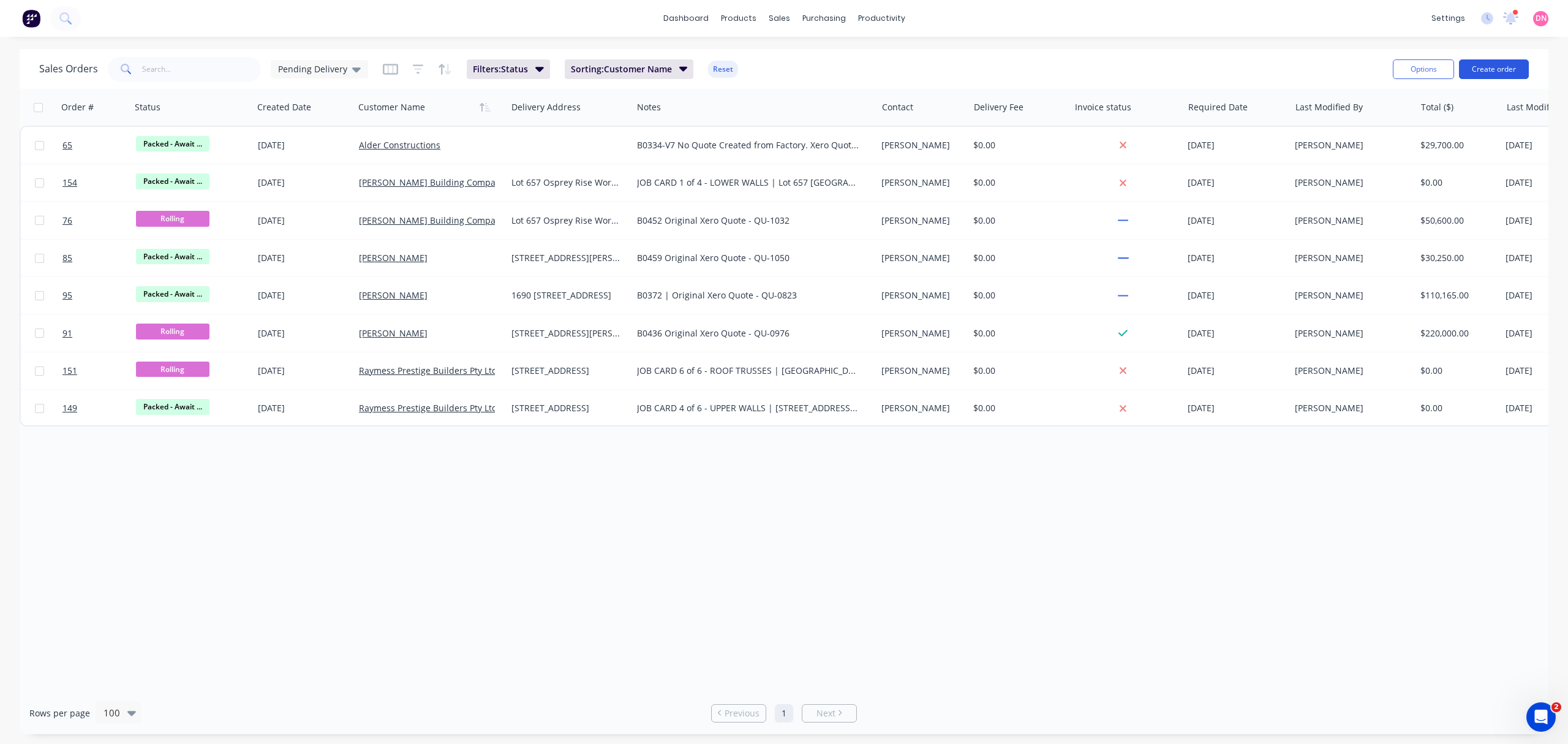
click at [1477, 69] on button "Create order" at bounding box center [1494, 69] width 70 height 20
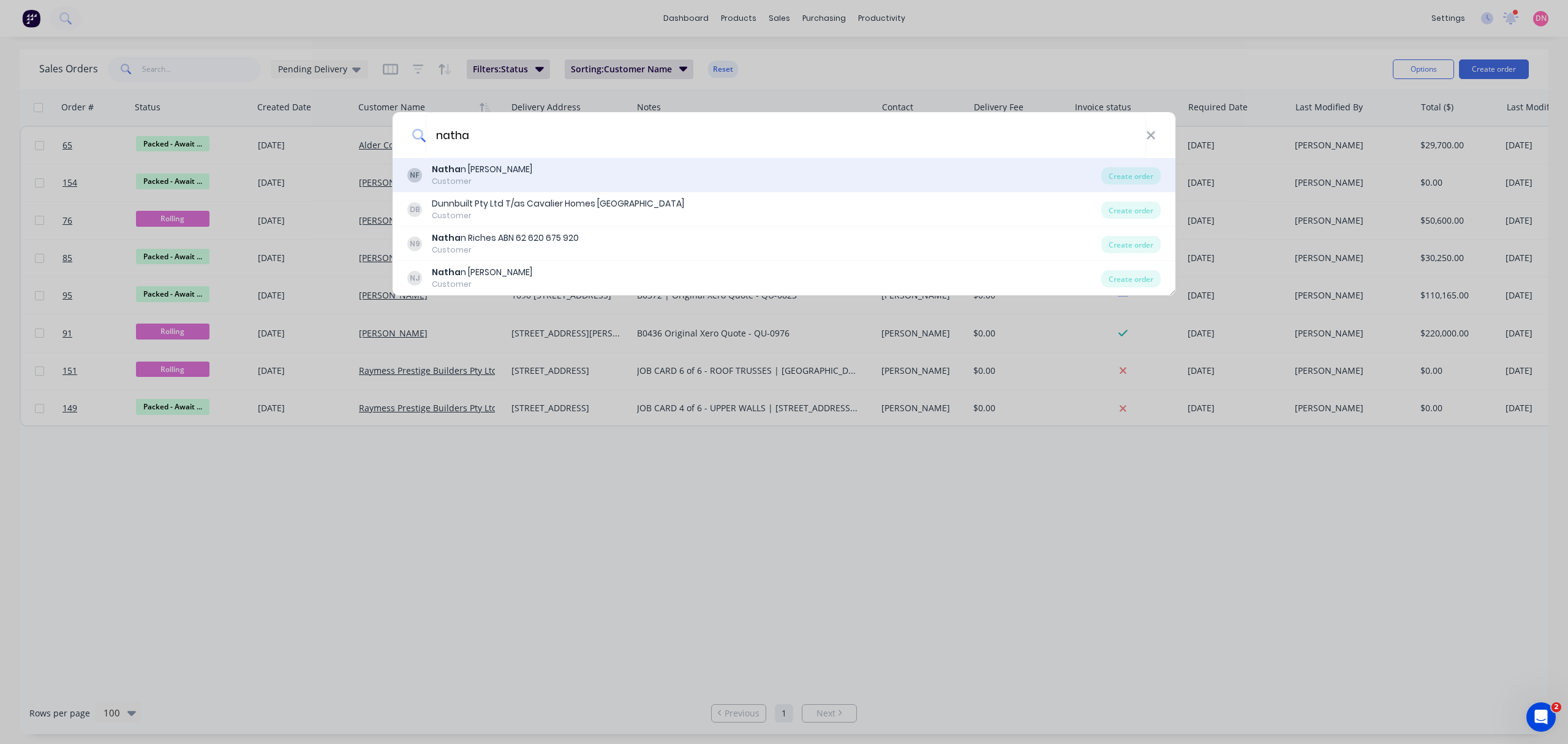
type input "natha"
click at [726, 175] on div "NF [PERSON_NAME] Customer" at bounding box center [755, 175] width 694 height 24
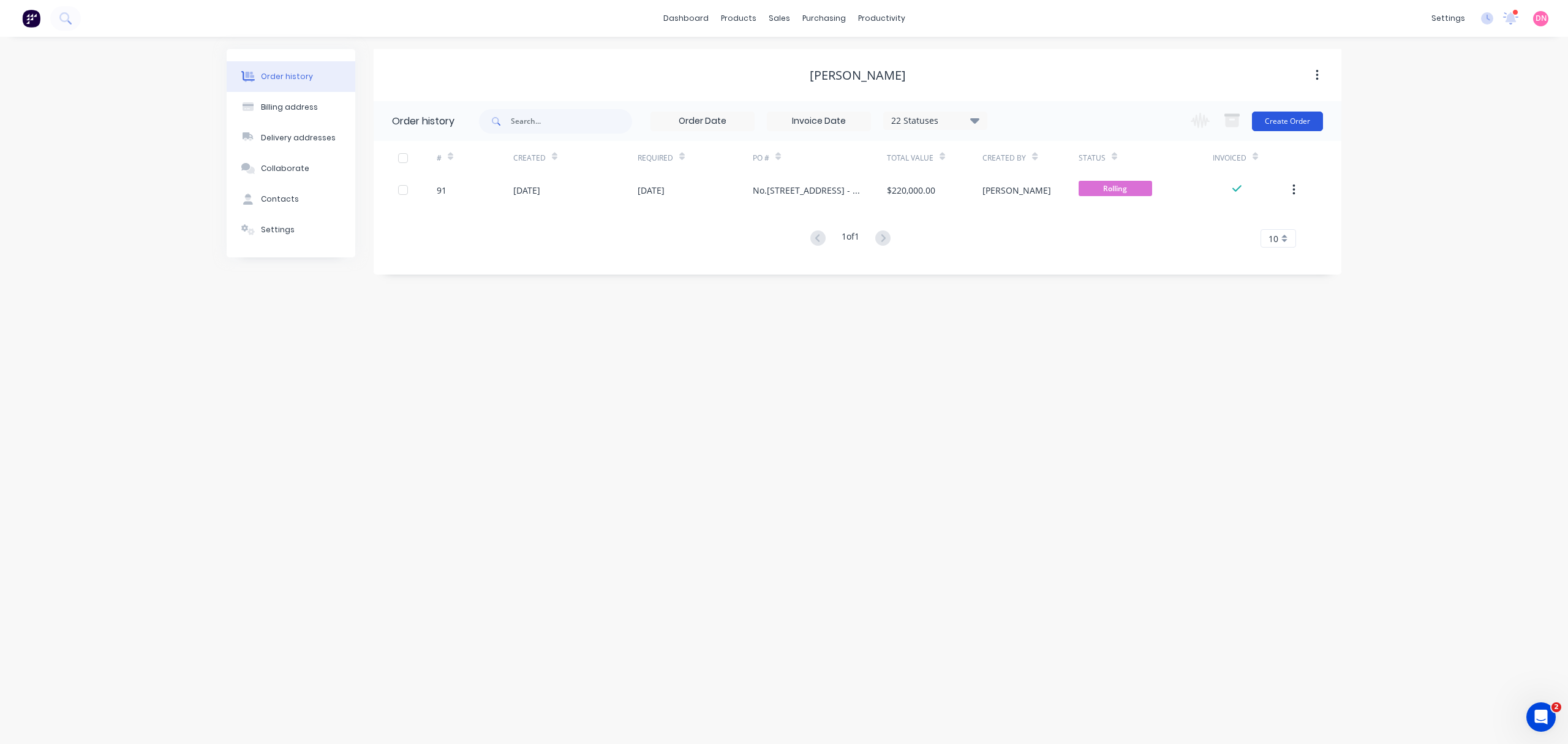
click at [1263, 124] on button "Create Order" at bounding box center [1288, 121] width 71 height 20
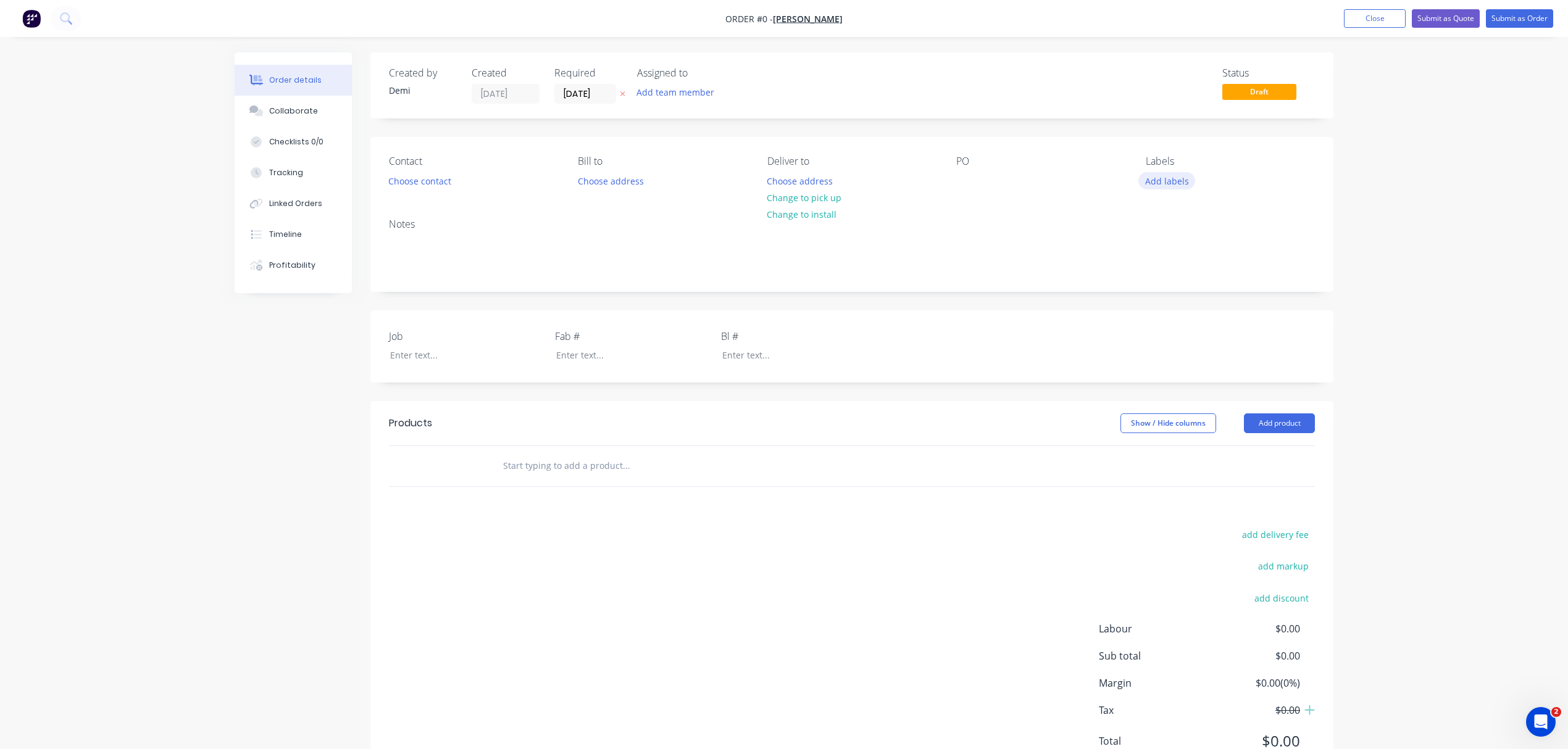
click at [1185, 181] on button "Add labels" at bounding box center [1167, 180] width 56 height 16
click at [1170, 314] on div at bounding box center [1168, 316] width 25 height 25
click at [1171, 334] on div at bounding box center [1168, 334] width 25 height 25
click at [1168, 374] on div at bounding box center [1168, 376] width 25 height 25
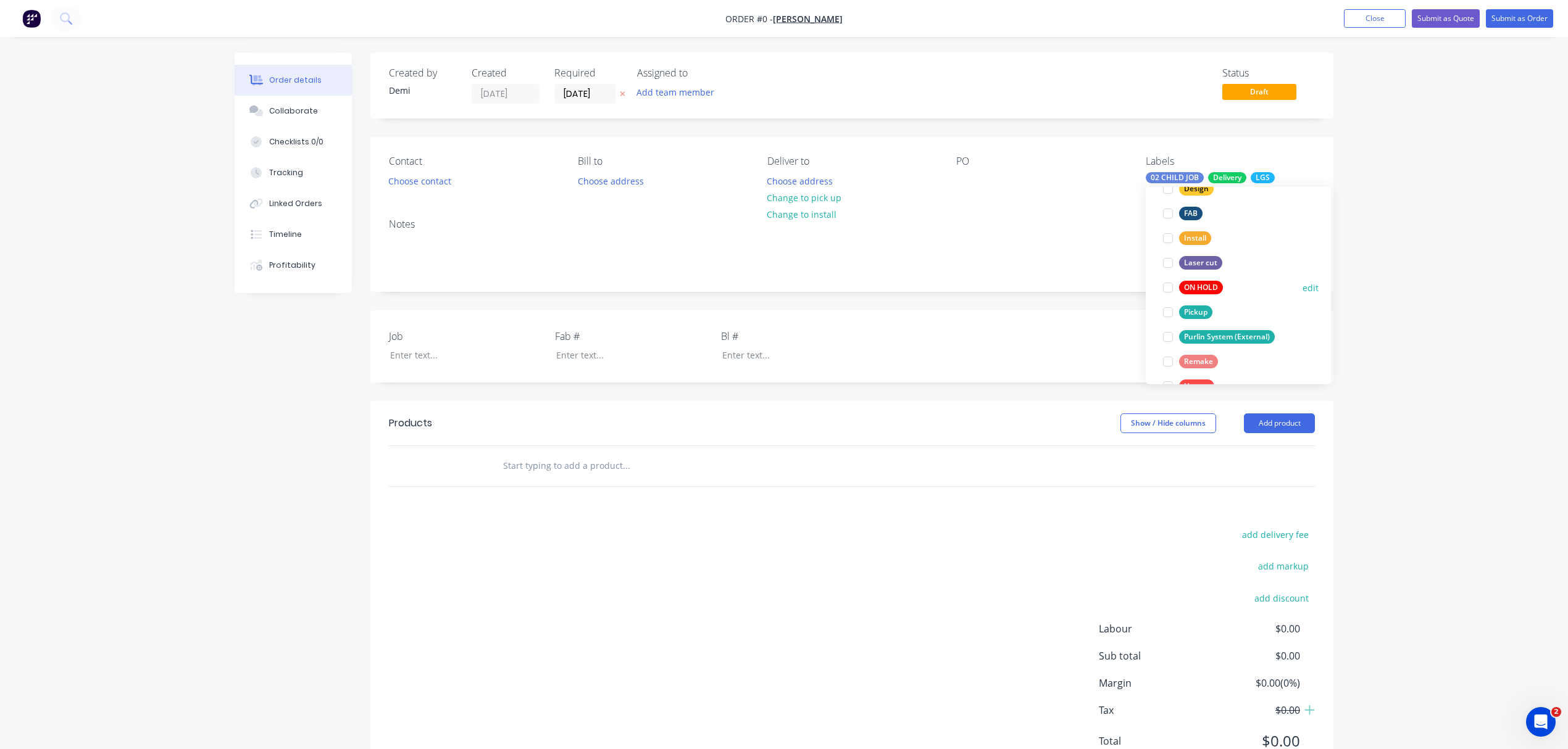
scroll to position [222, 0]
click at [1165, 358] on div at bounding box center [1168, 359] width 25 height 25
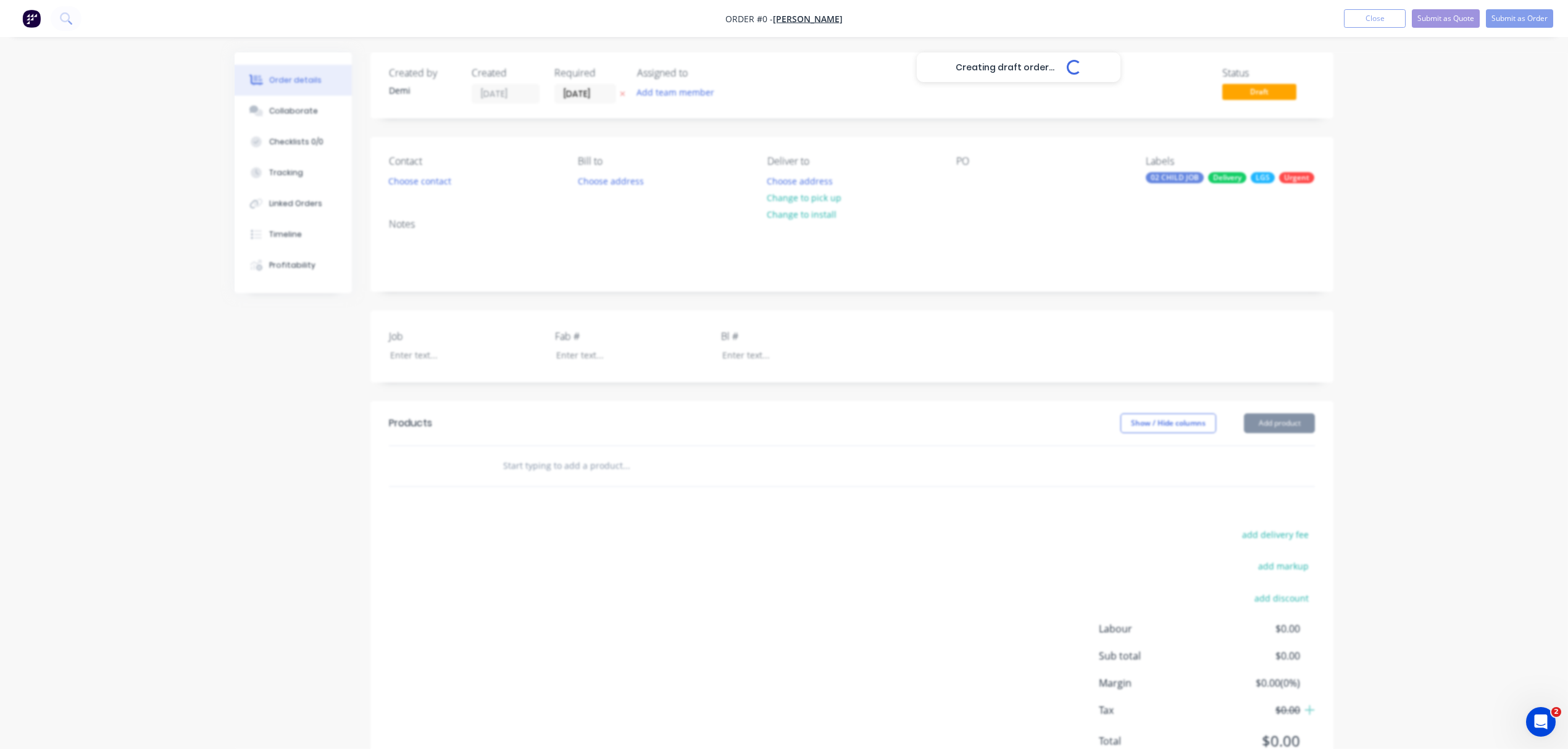
click at [1402, 262] on div "Creating draft order... Loading... Order details Collaborate Checklists 0/0 Tra…" at bounding box center [784, 400] width 1568 height 801
click at [976, 188] on div "PO" at bounding box center [1041, 173] width 169 height 34
click at [638, 97] on button "Add team member" at bounding box center [676, 91] width 91 height 16
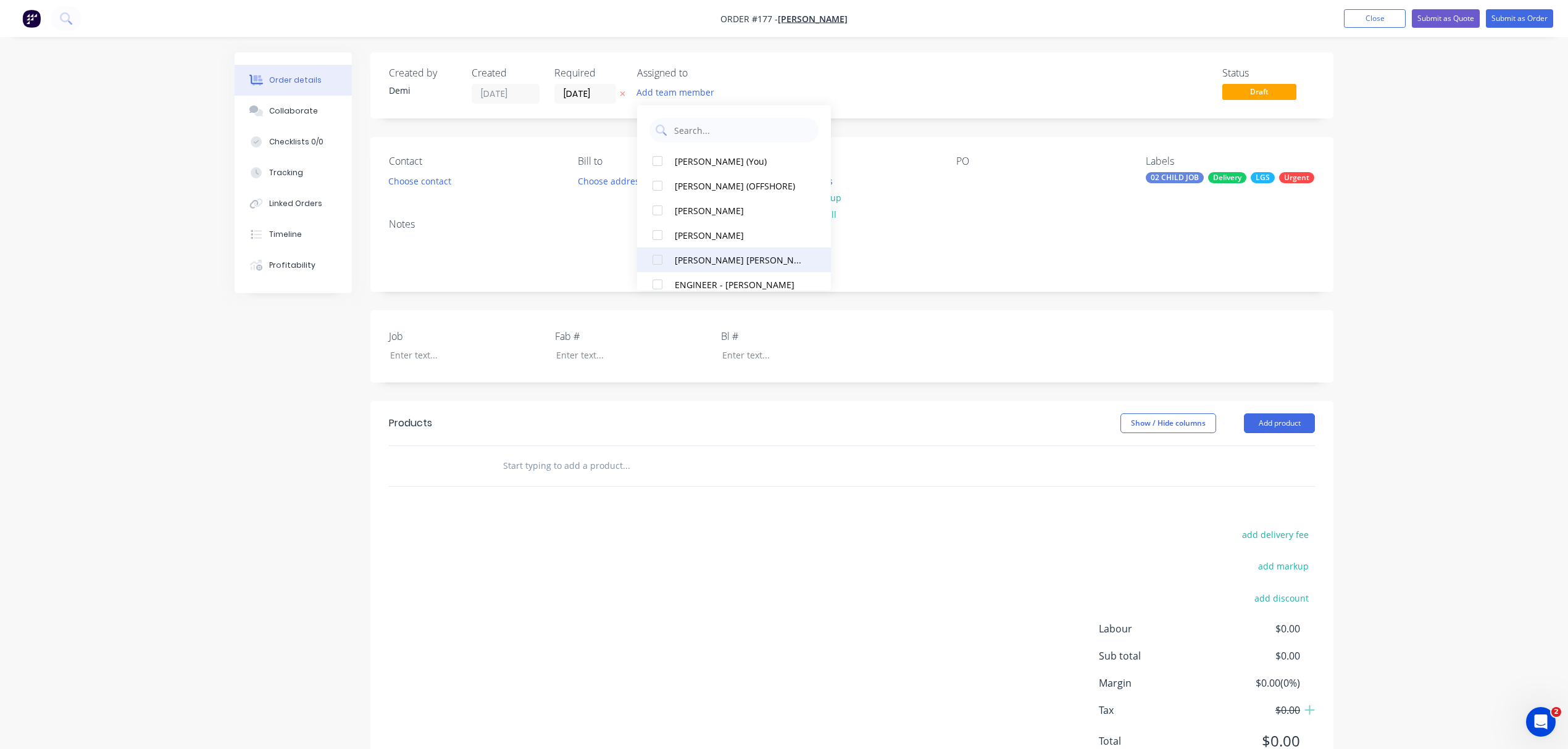
click at [653, 262] on div at bounding box center [657, 259] width 25 height 25
click at [565, 206] on div "Contact Choose contact Bill to Choose address Deliver to Choose address Change …" at bounding box center [852, 173] width 963 height 72
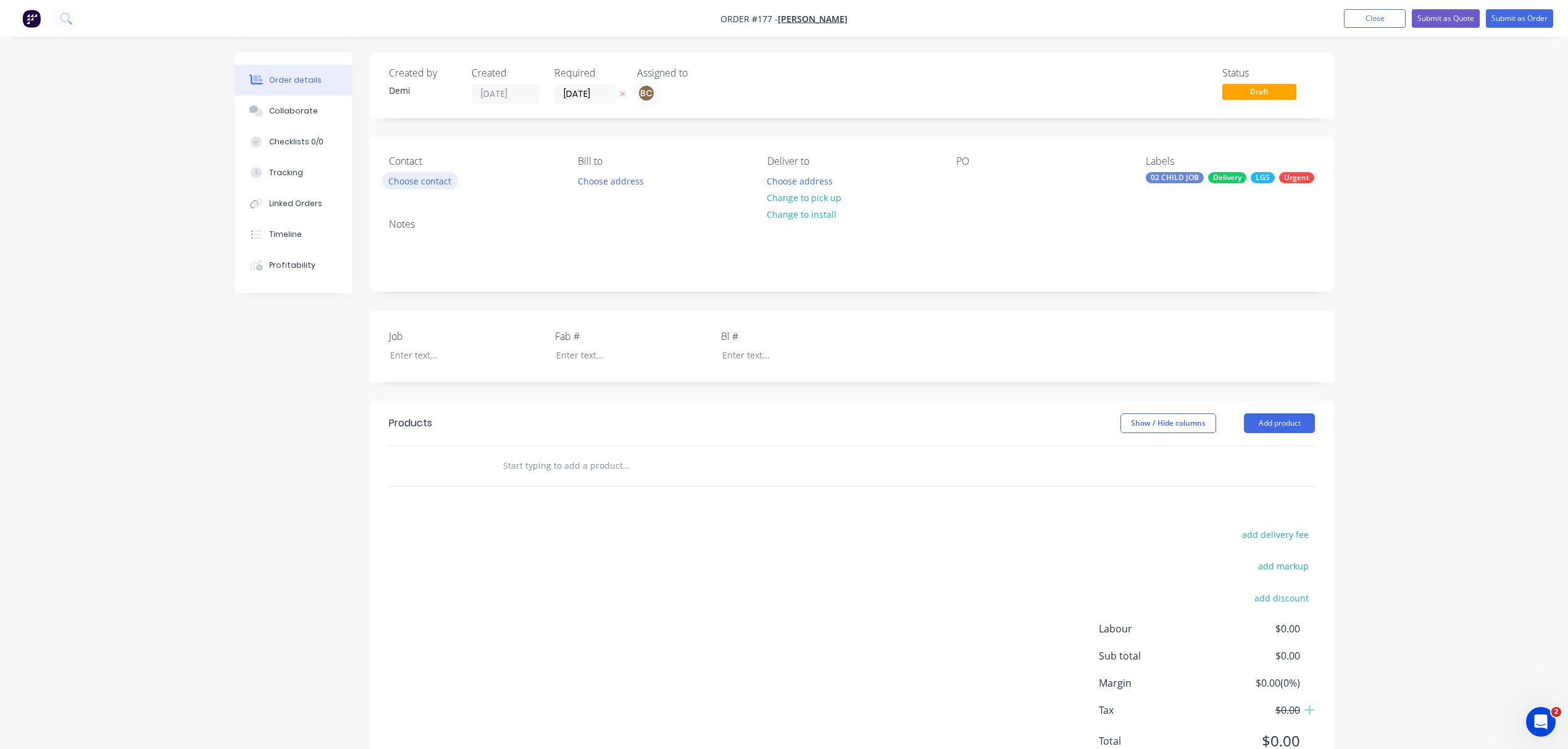
click at [447, 180] on button "Choose contact" at bounding box center [420, 180] width 76 height 16
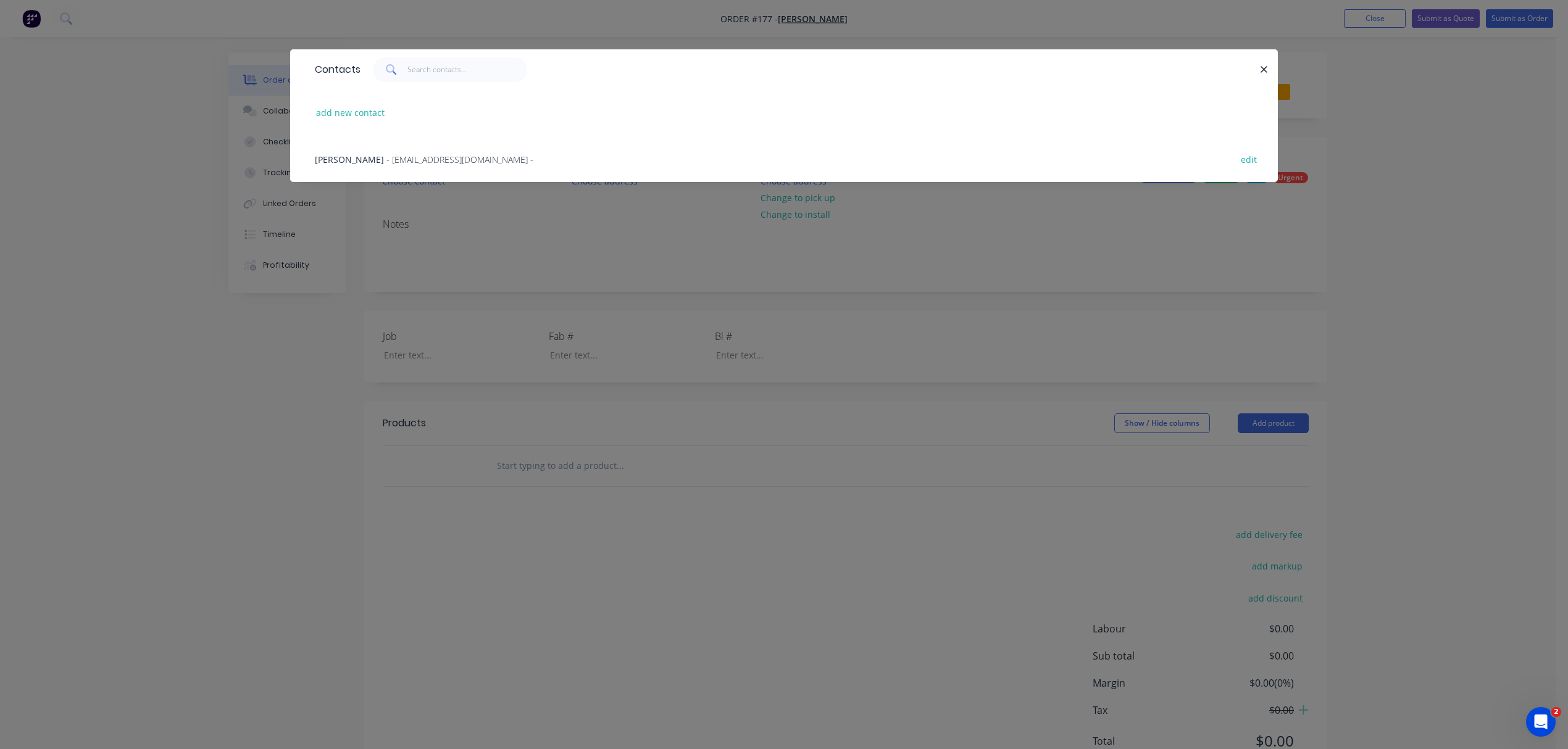
click at [448, 162] on span "- sman31012@gmail.com -" at bounding box center [460, 160] width 147 height 12
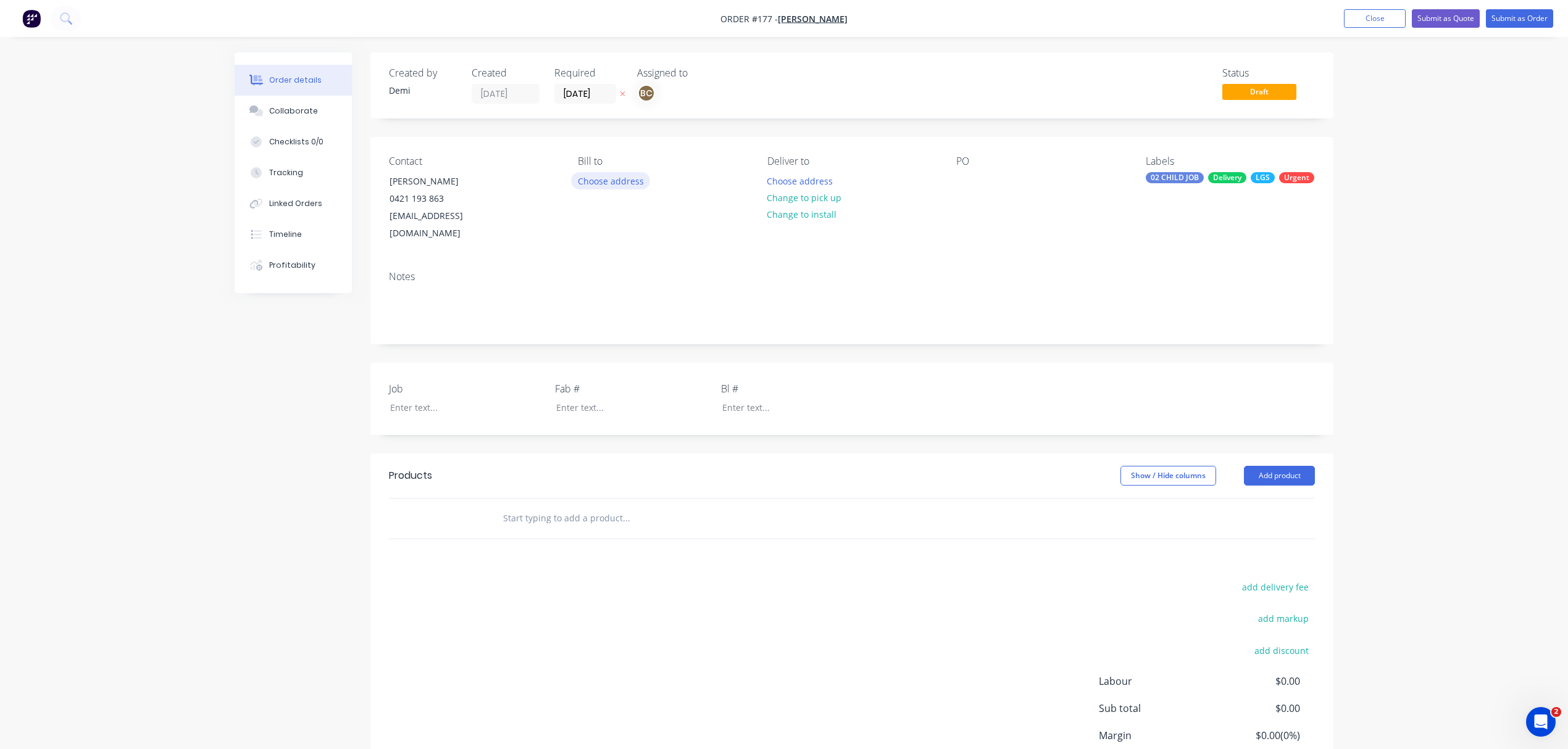
click at [593, 186] on button "Choose address" at bounding box center [610, 180] width 79 height 16
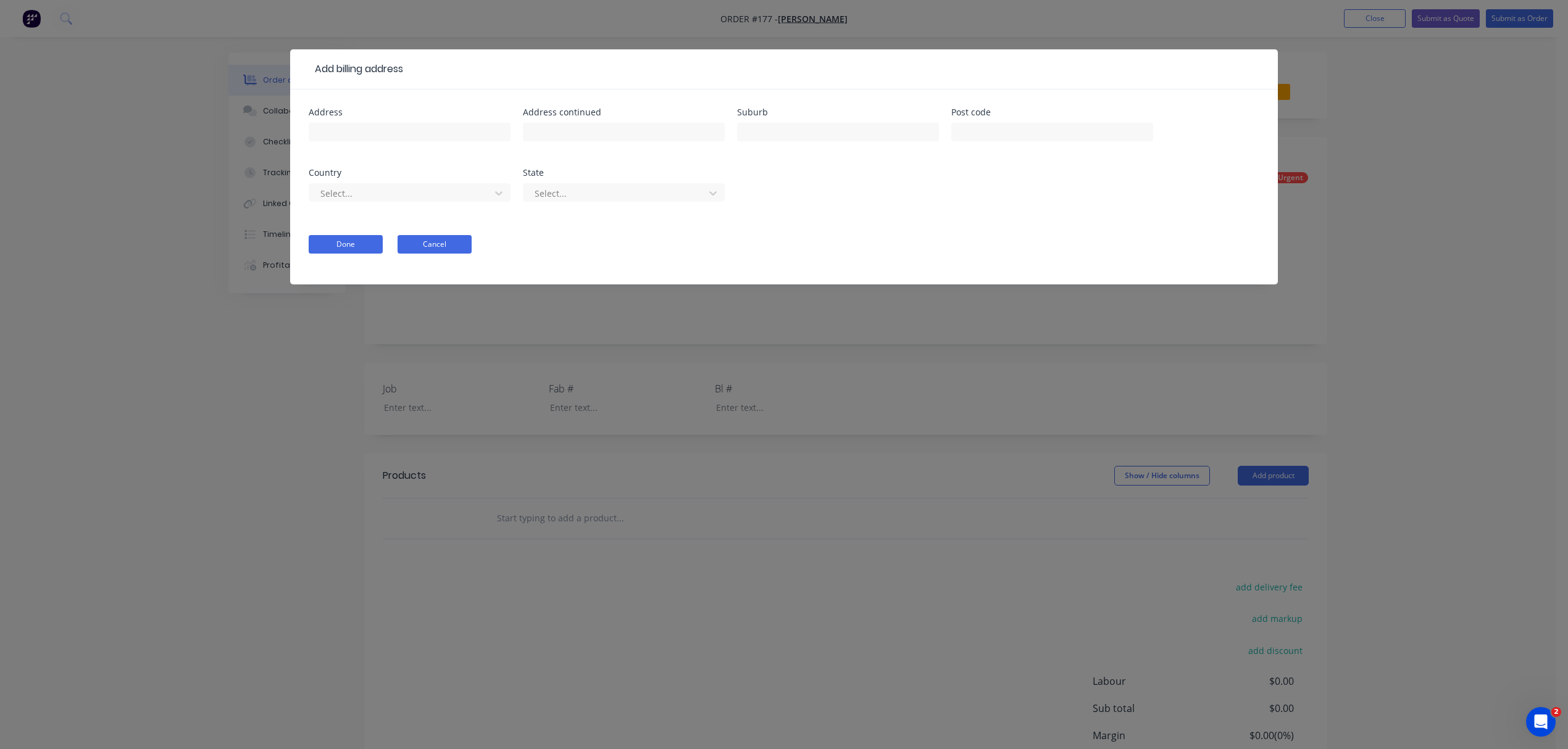
click at [465, 245] on button "Cancel" at bounding box center [435, 245] width 74 height 19
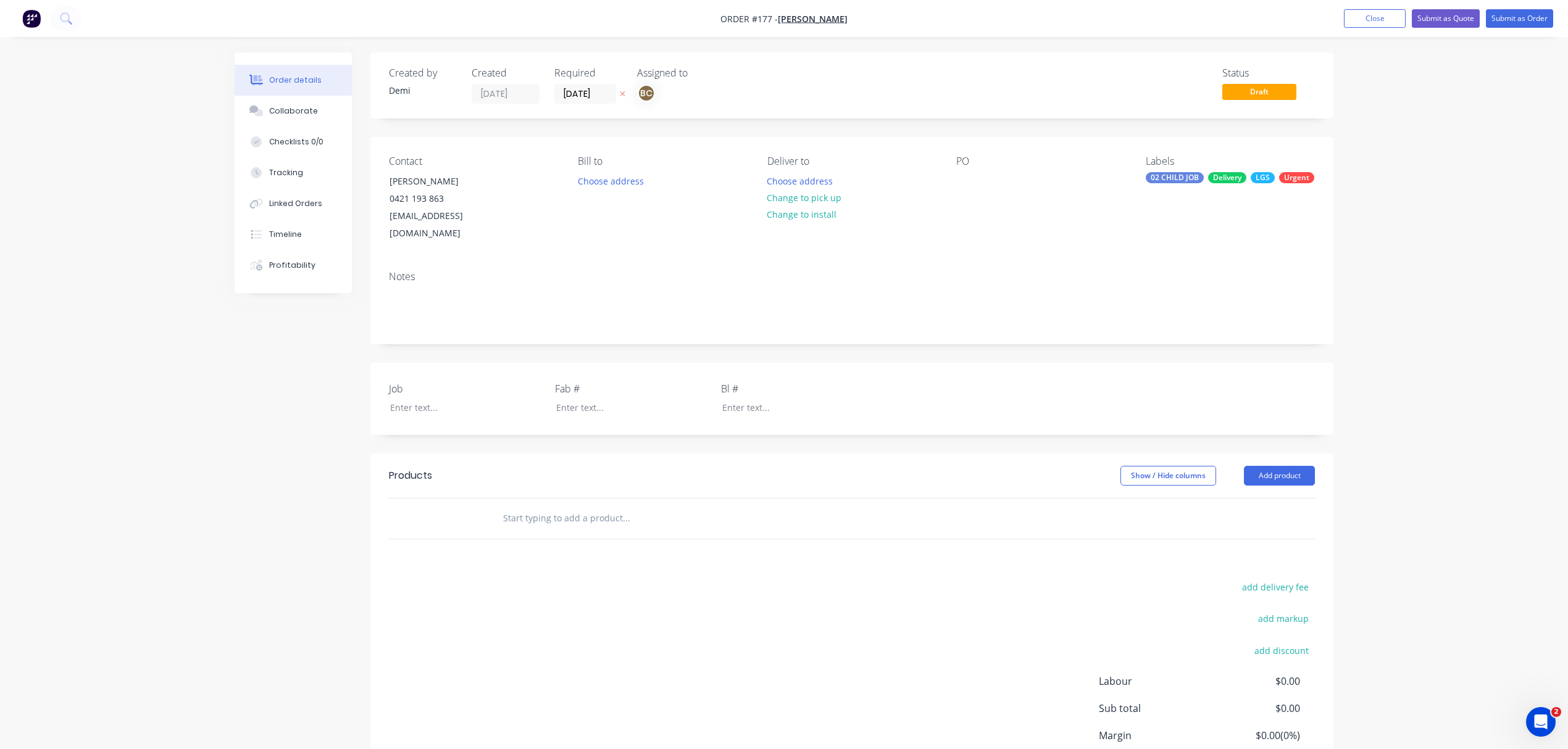
drag, startPoint x: 608, startPoint y: 499, endPoint x: 608, endPoint y: 450, distance: 49.0
click at [608, 506] on input "text" at bounding box center [625, 518] width 247 height 25
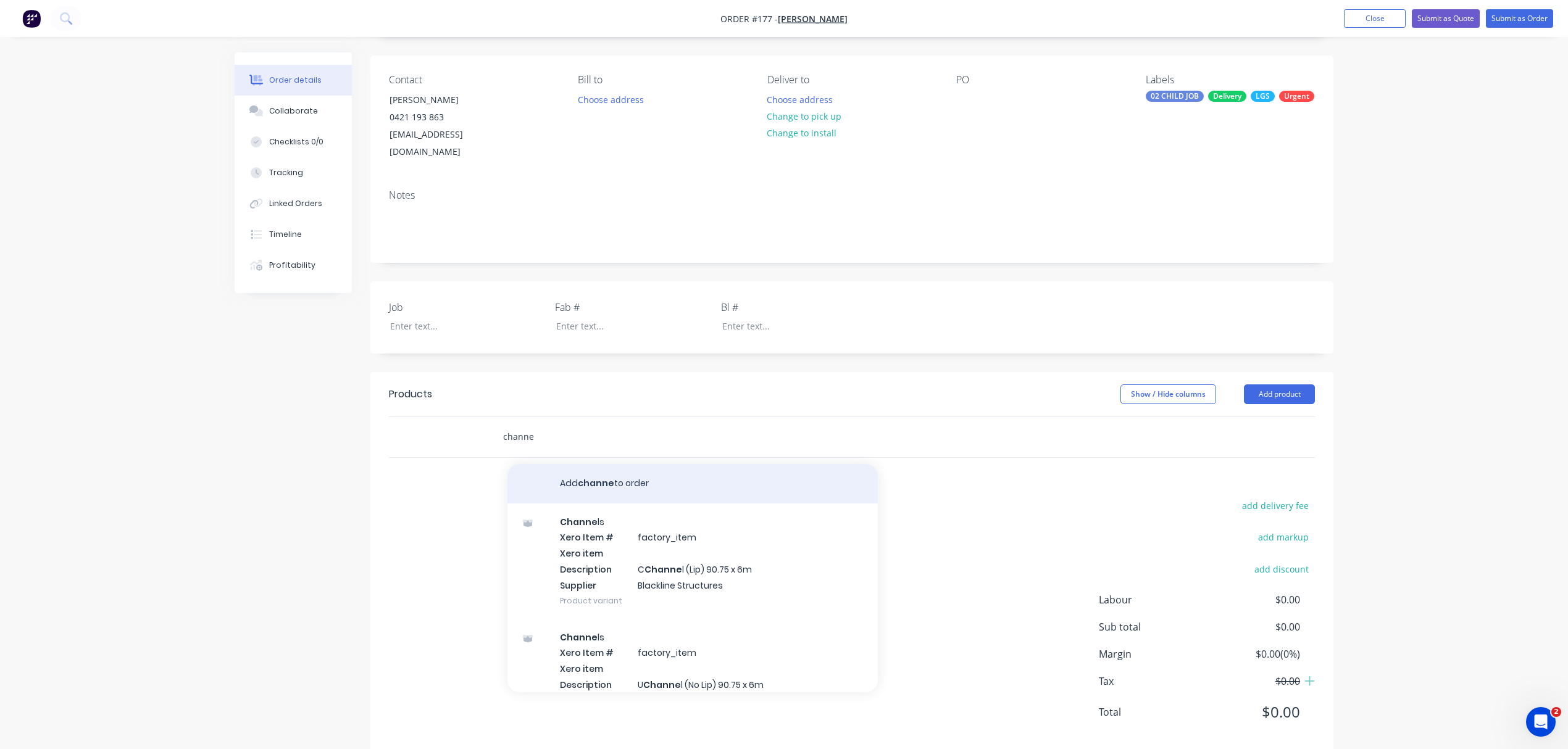
scroll to position [82, 0]
type input "channe"
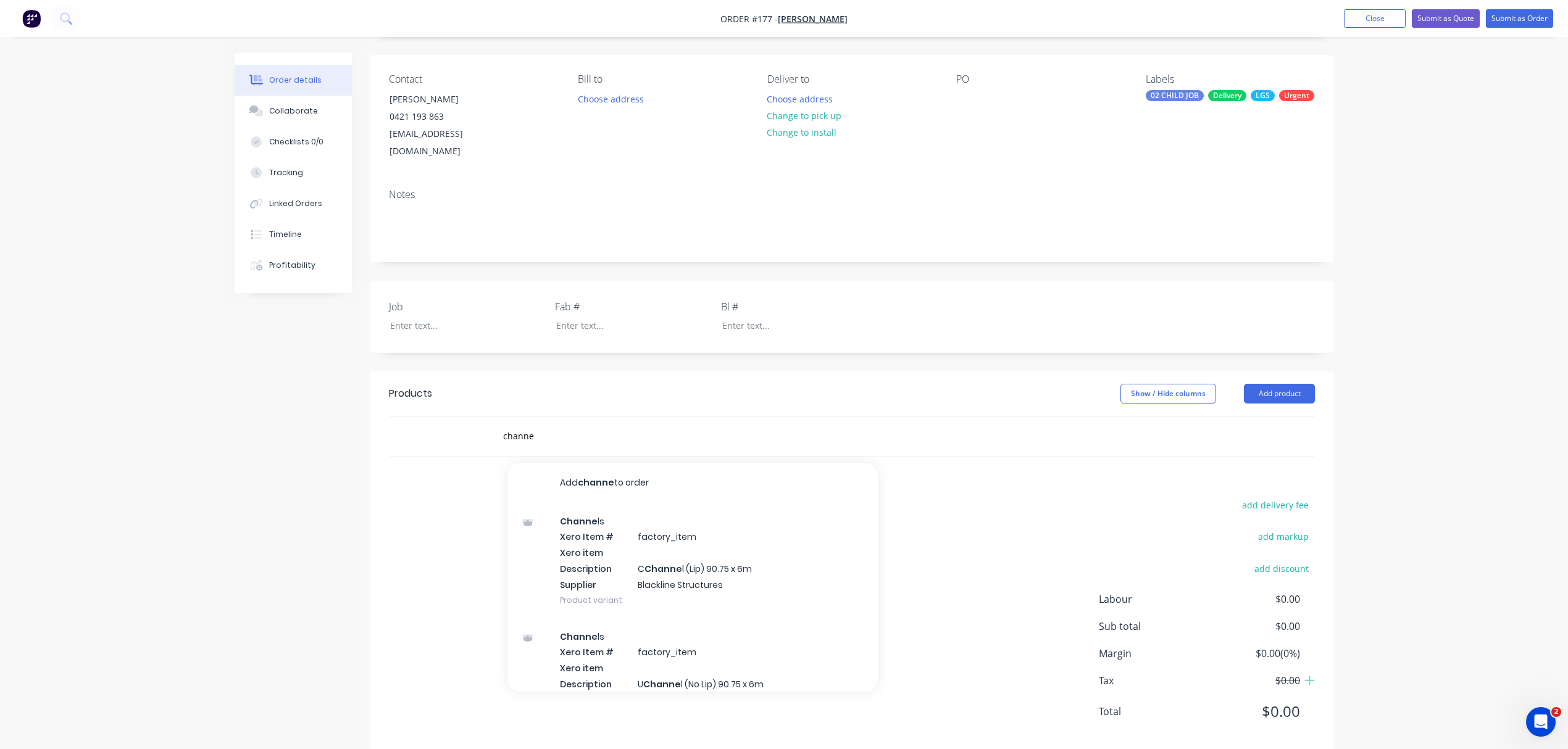
drag, startPoint x: 694, startPoint y: 480, endPoint x: 843, endPoint y: 411, distance: 164.2
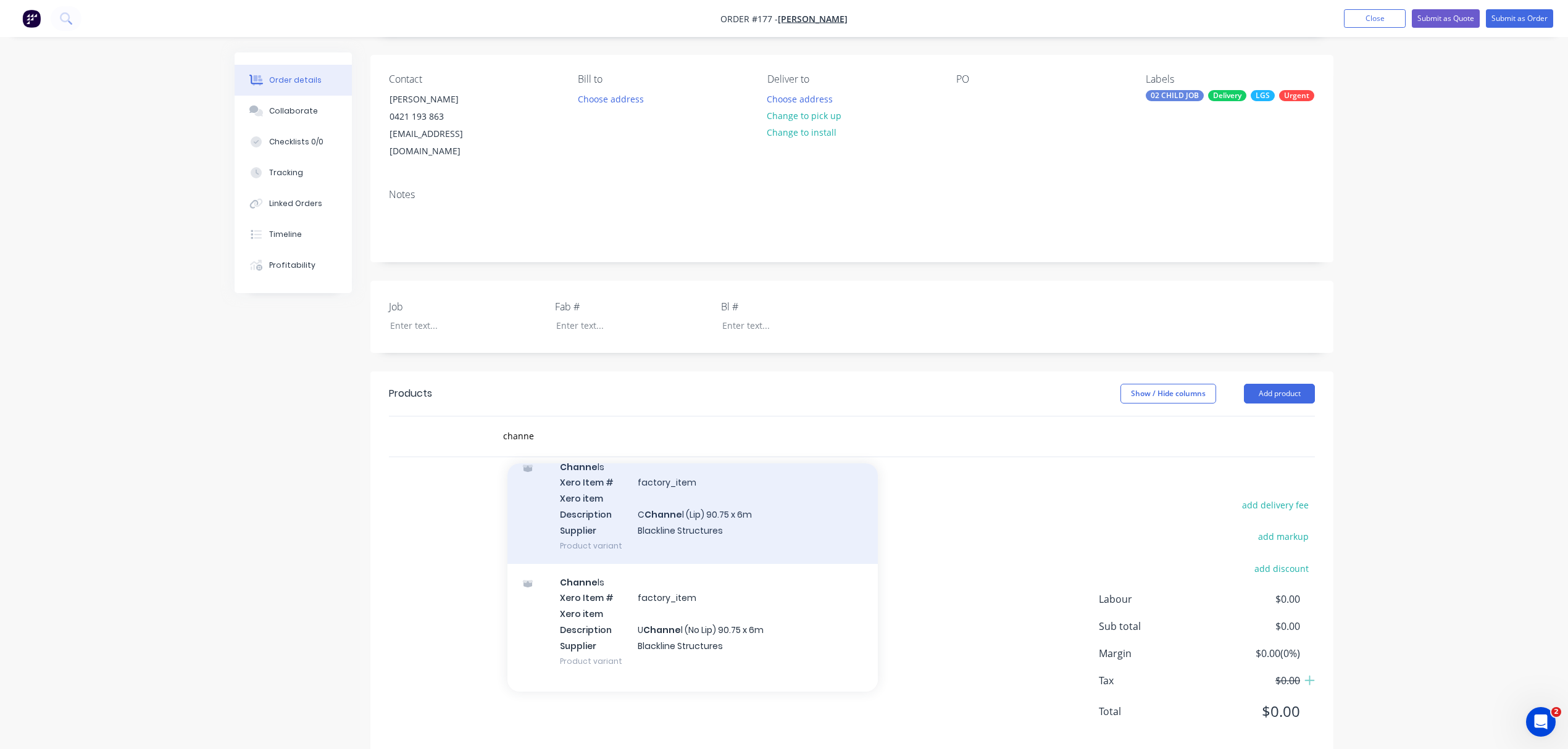
scroll to position [164, 0]
click at [784, 529] on div "Channe ls Xero Item # factory_item Xero item Description U Channe l (No Lip) 90…" at bounding box center [692, 511] width 370 height 115
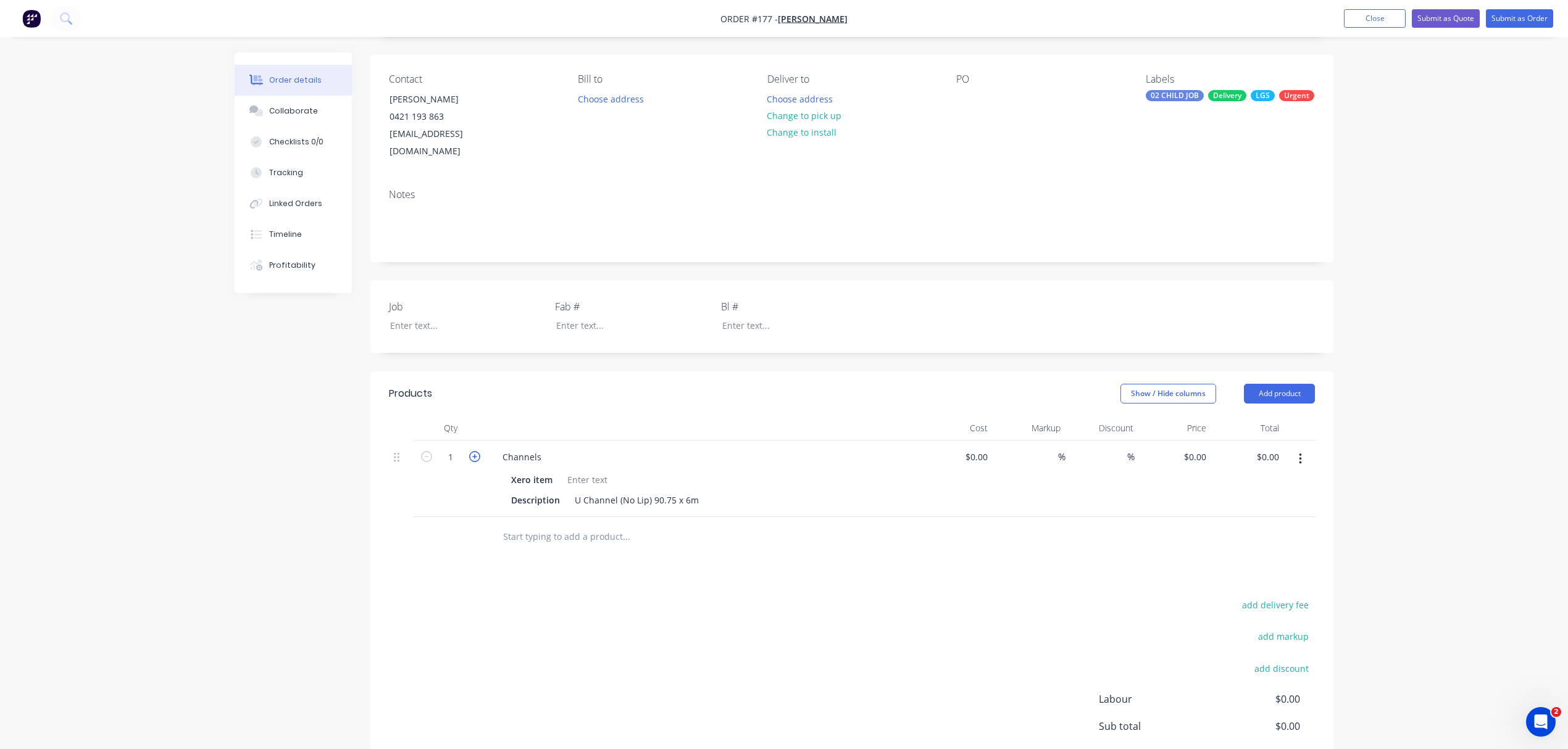
click at [474, 451] on icon "button" at bounding box center [474, 456] width 11 height 11
type input "5"
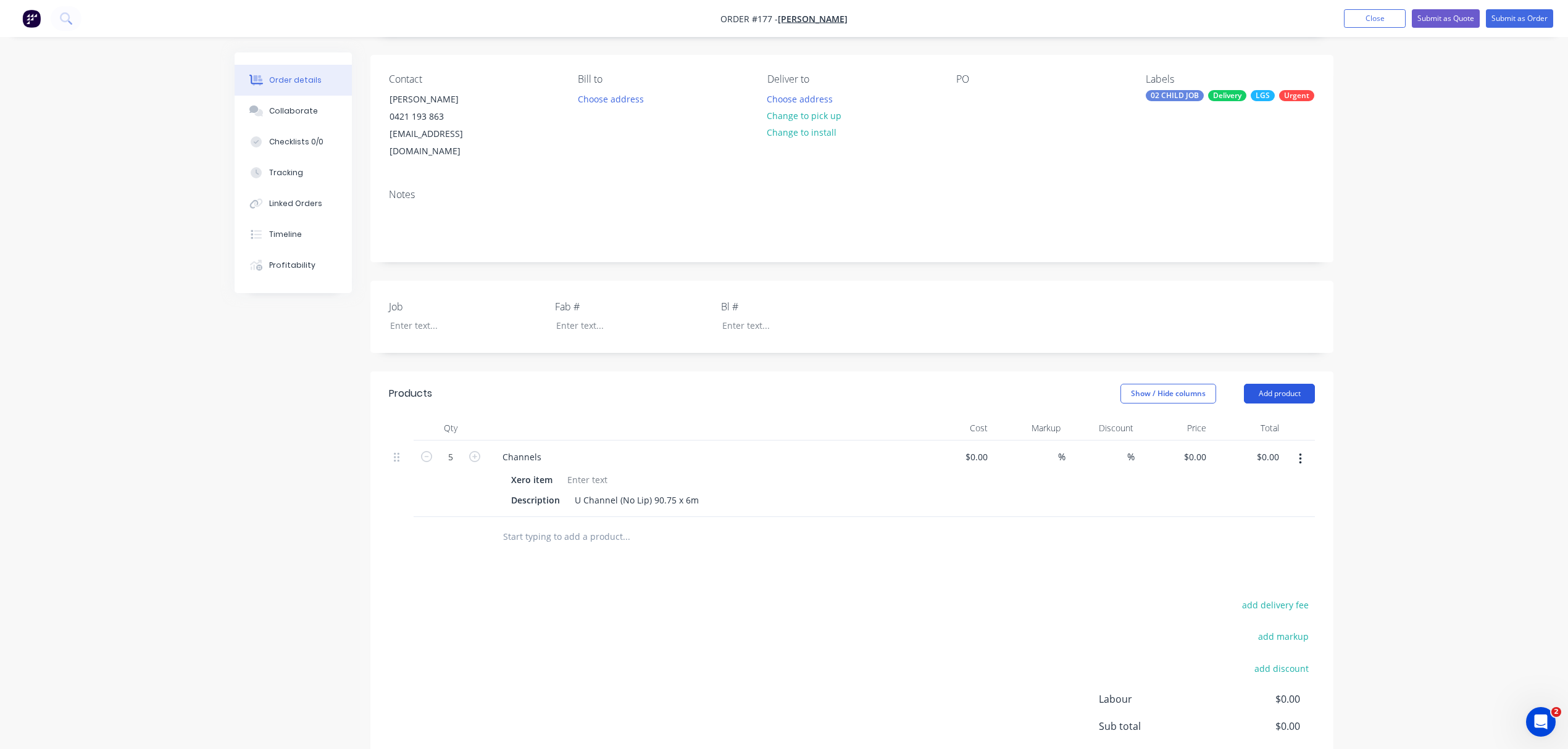
click at [1292, 384] on button "Add product" at bounding box center [1279, 393] width 71 height 20
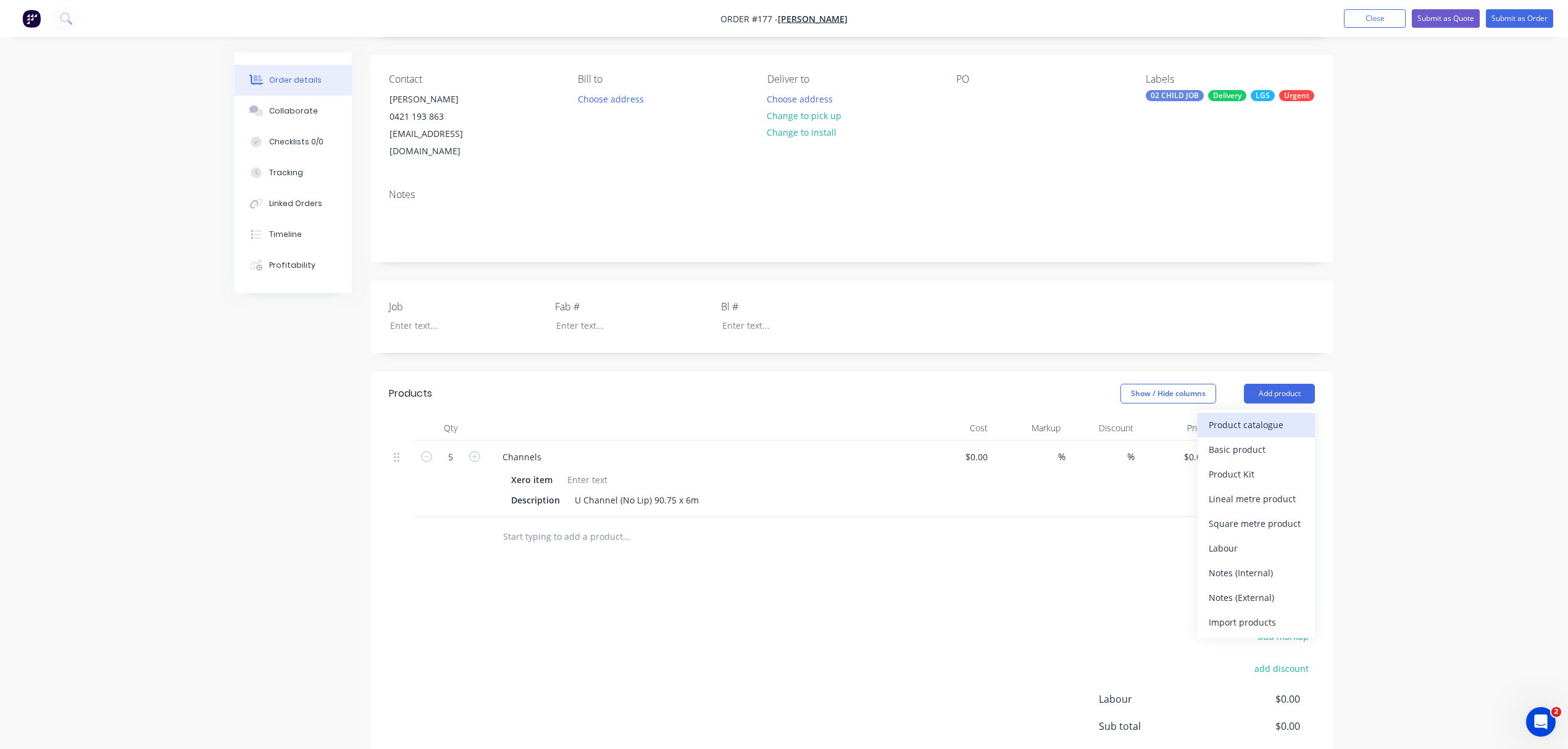
click at [1298, 416] on div "Product catalogue" at bounding box center [1256, 424] width 95 height 18
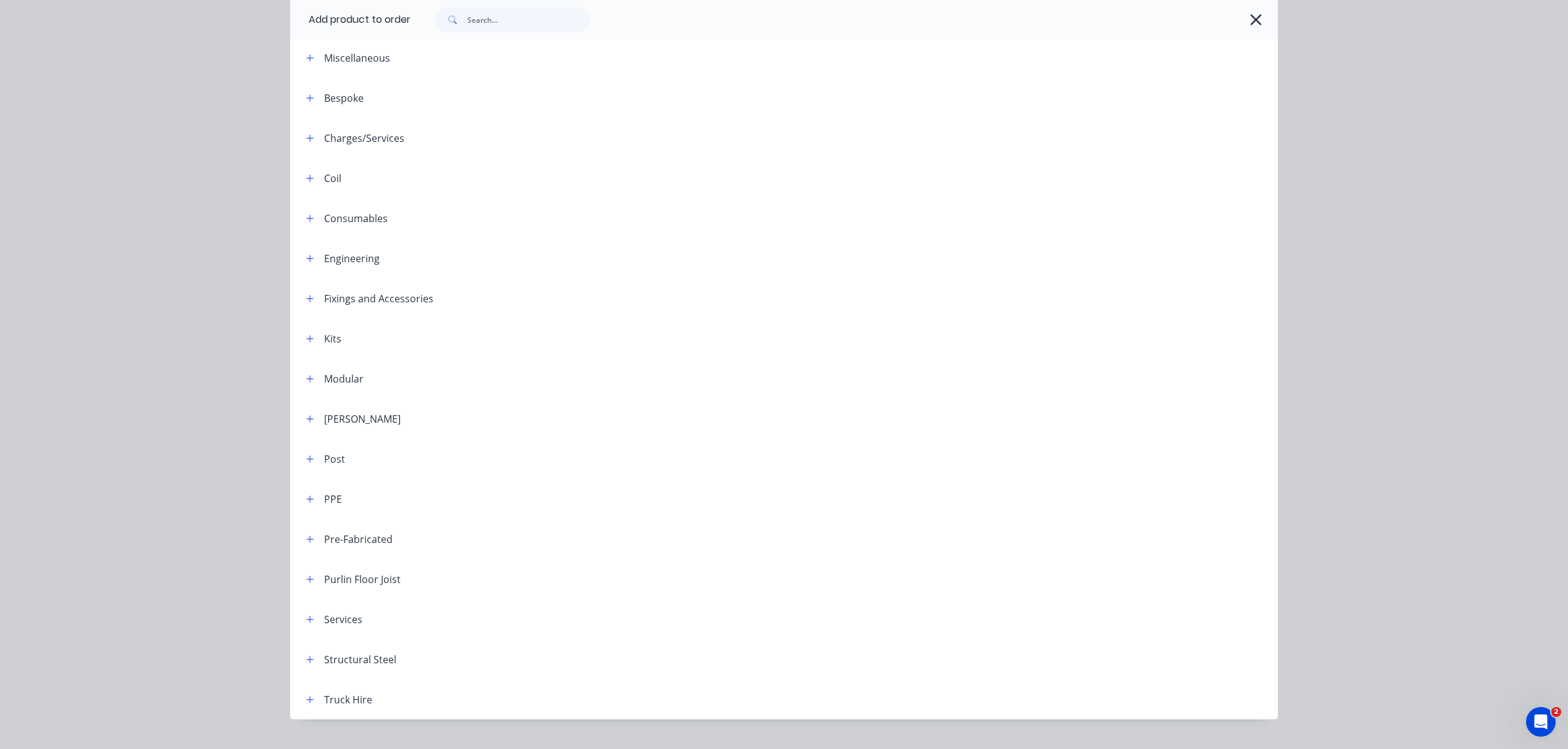
scroll to position [81, 0]
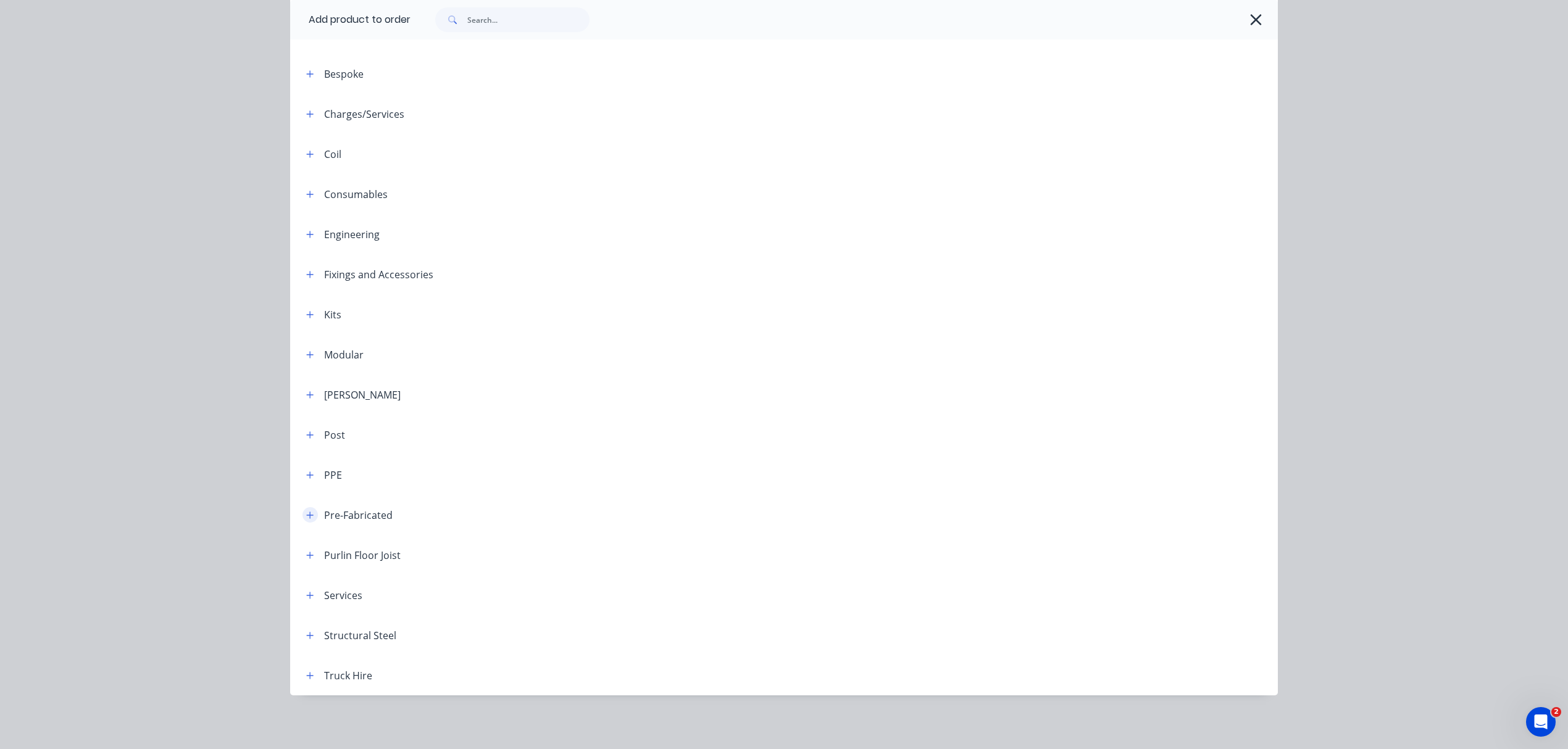
click at [307, 521] on button "button" at bounding box center [311, 515] width 15 height 15
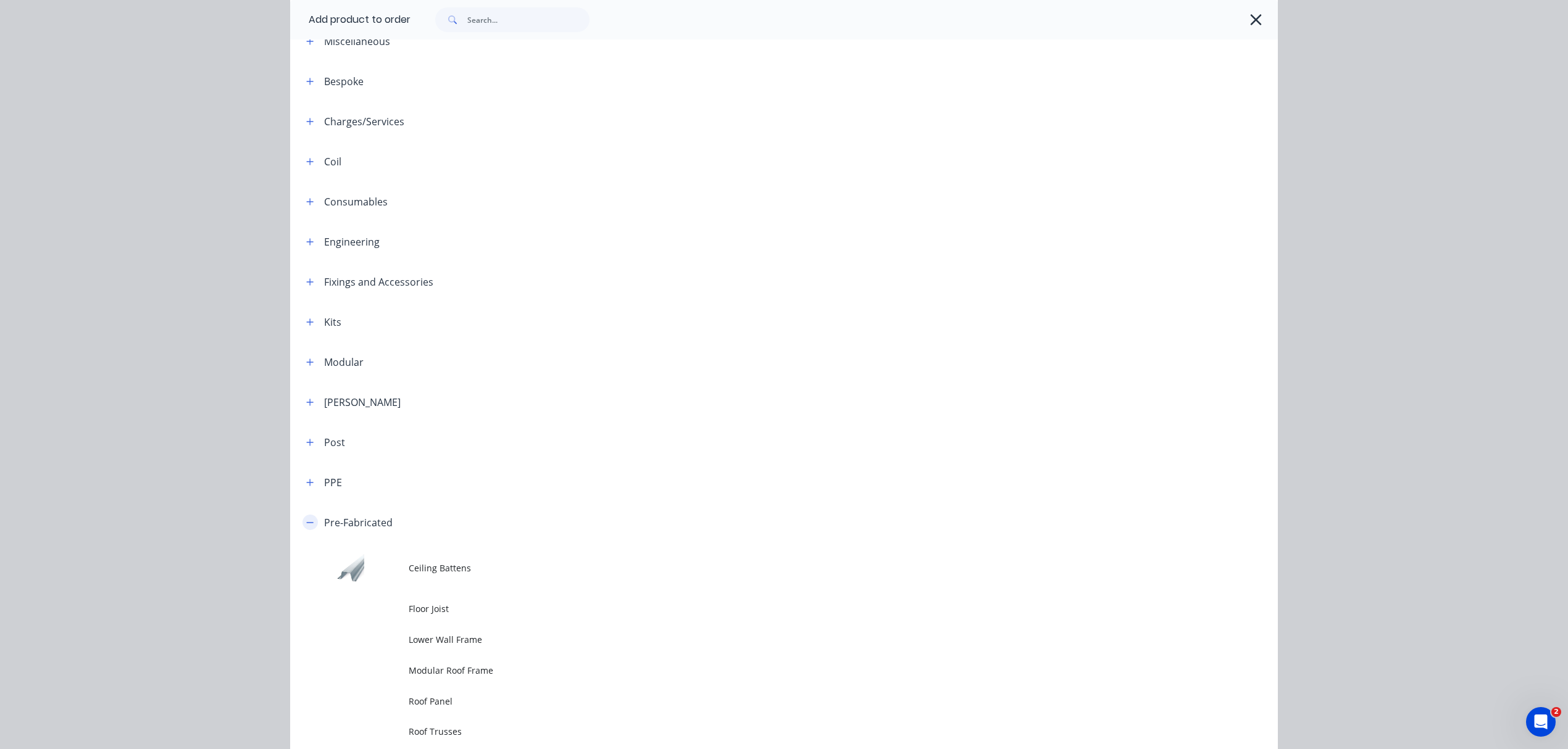
scroll to position [70, 0]
click at [307, 285] on icon "button" at bounding box center [311, 286] width 7 height 7
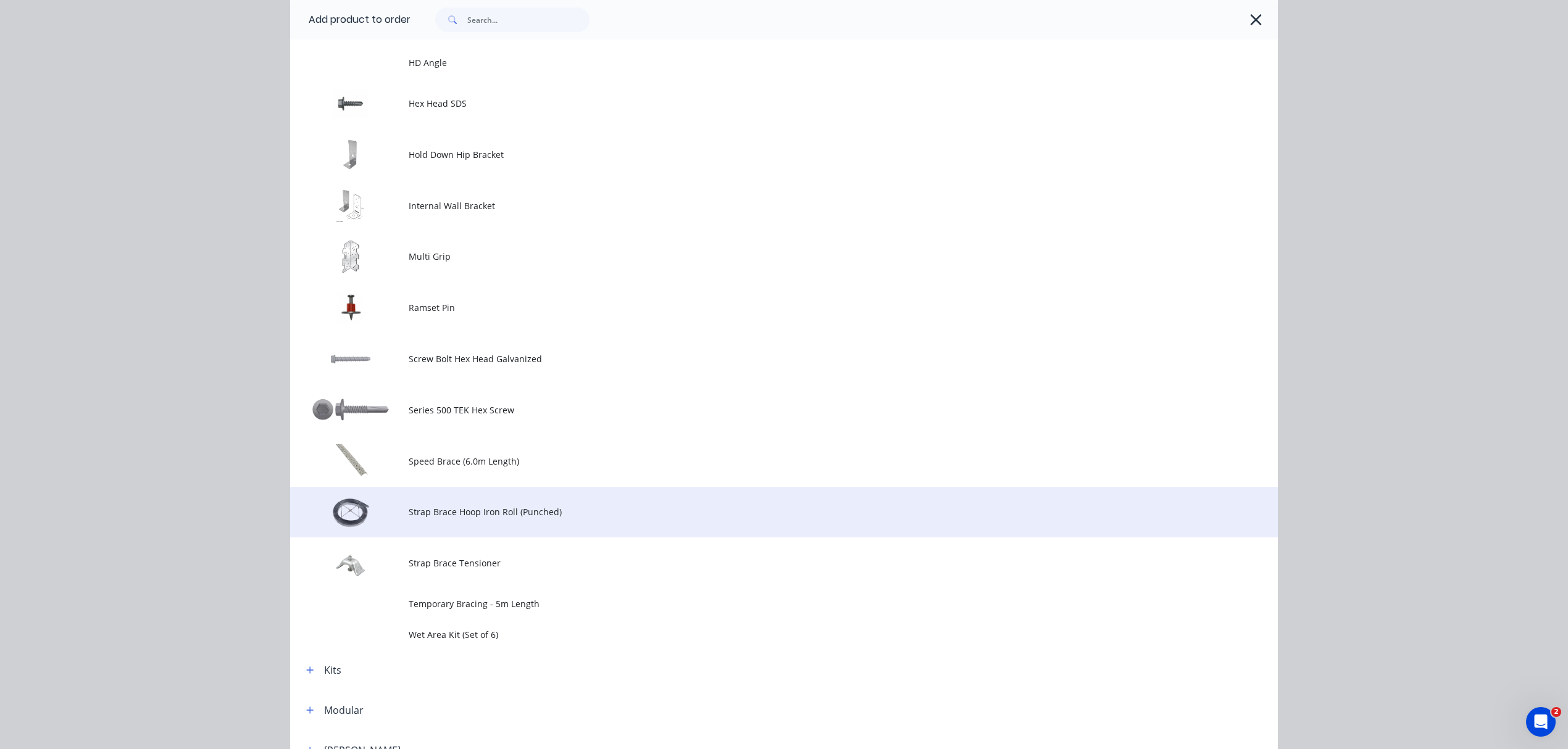
scroll to position [398, 0]
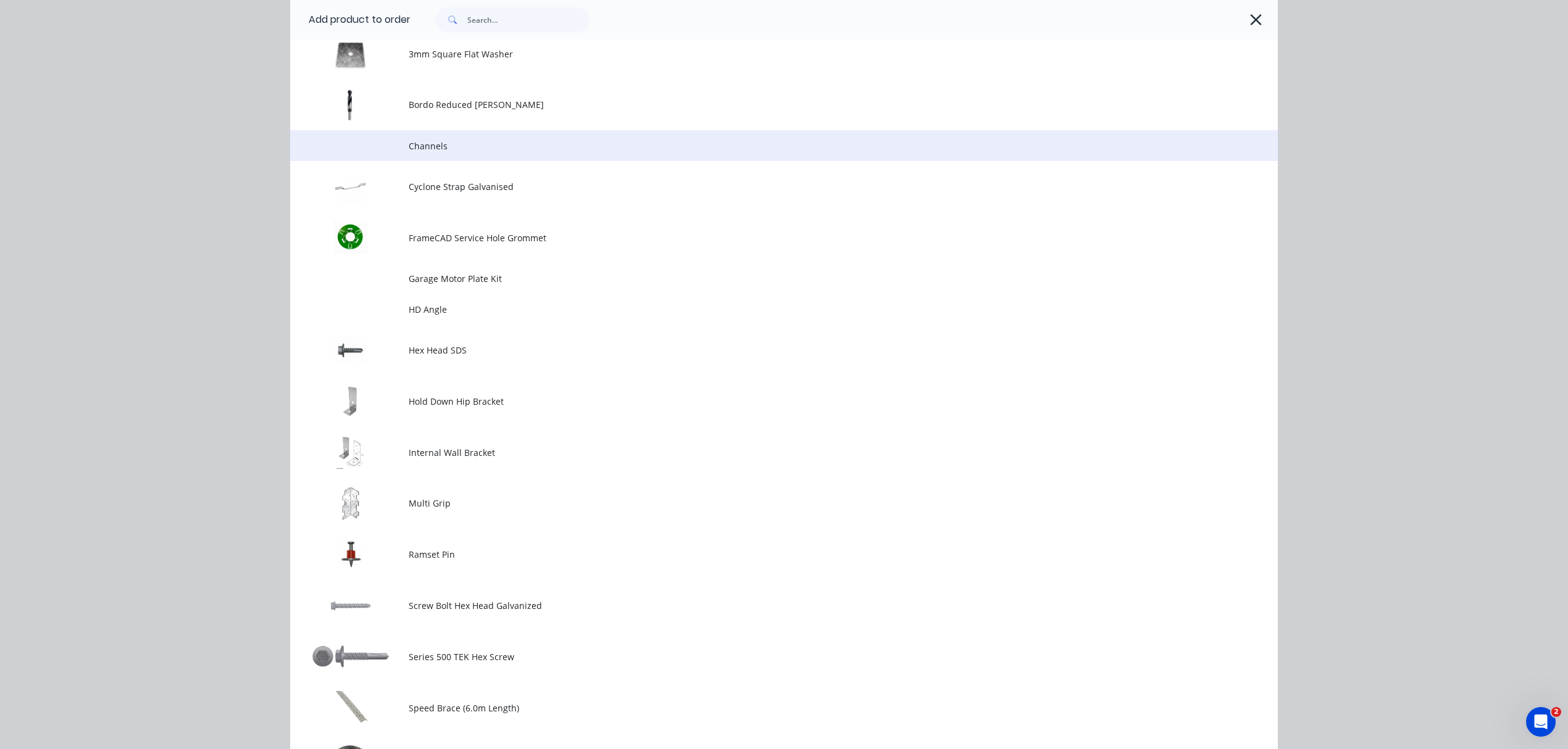
click at [527, 158] on td "Channels" at bounding box center [843, 145] width 869 height 31
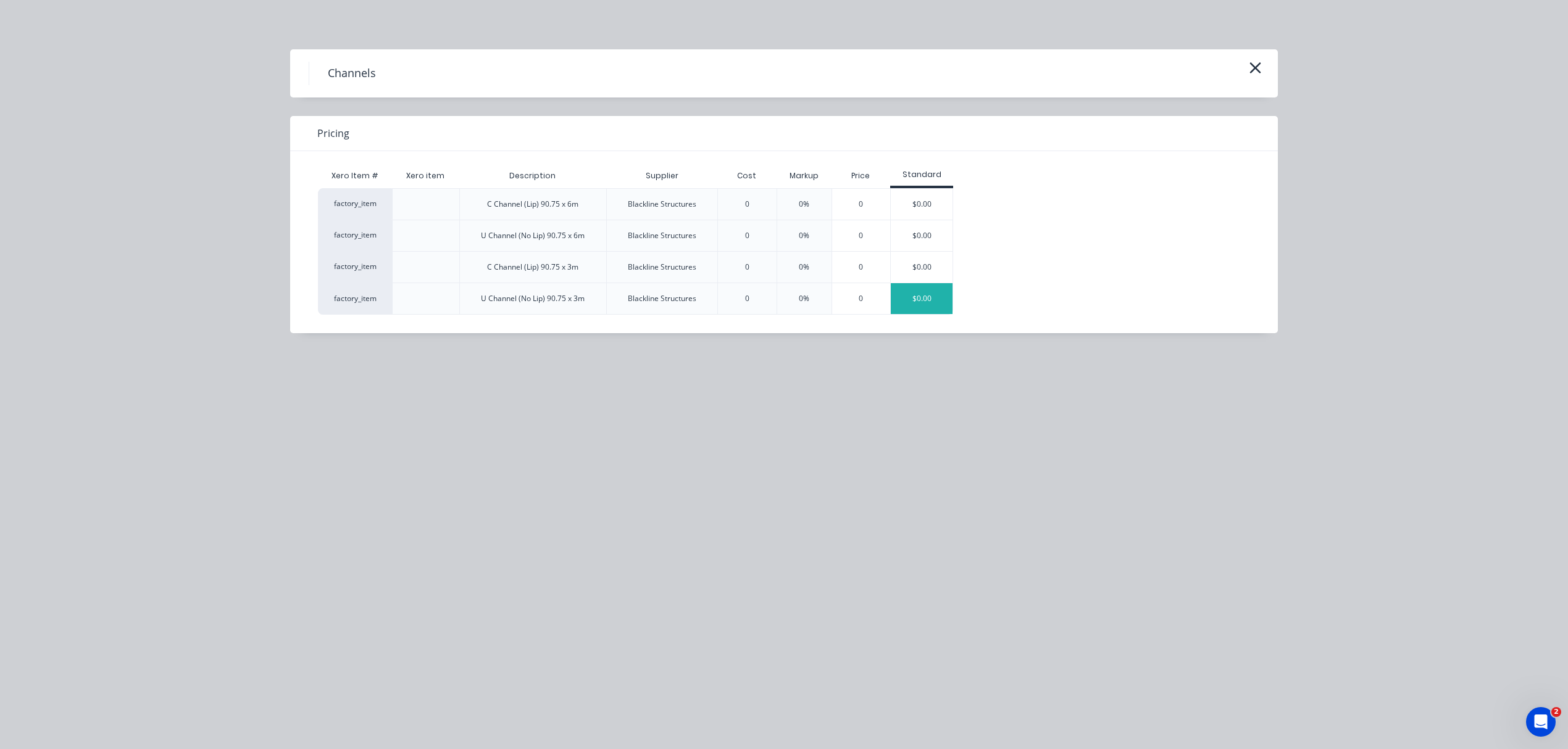
click at [919, 304] on div "$0.00" at bounding box center [921, 298] width 62 height 31
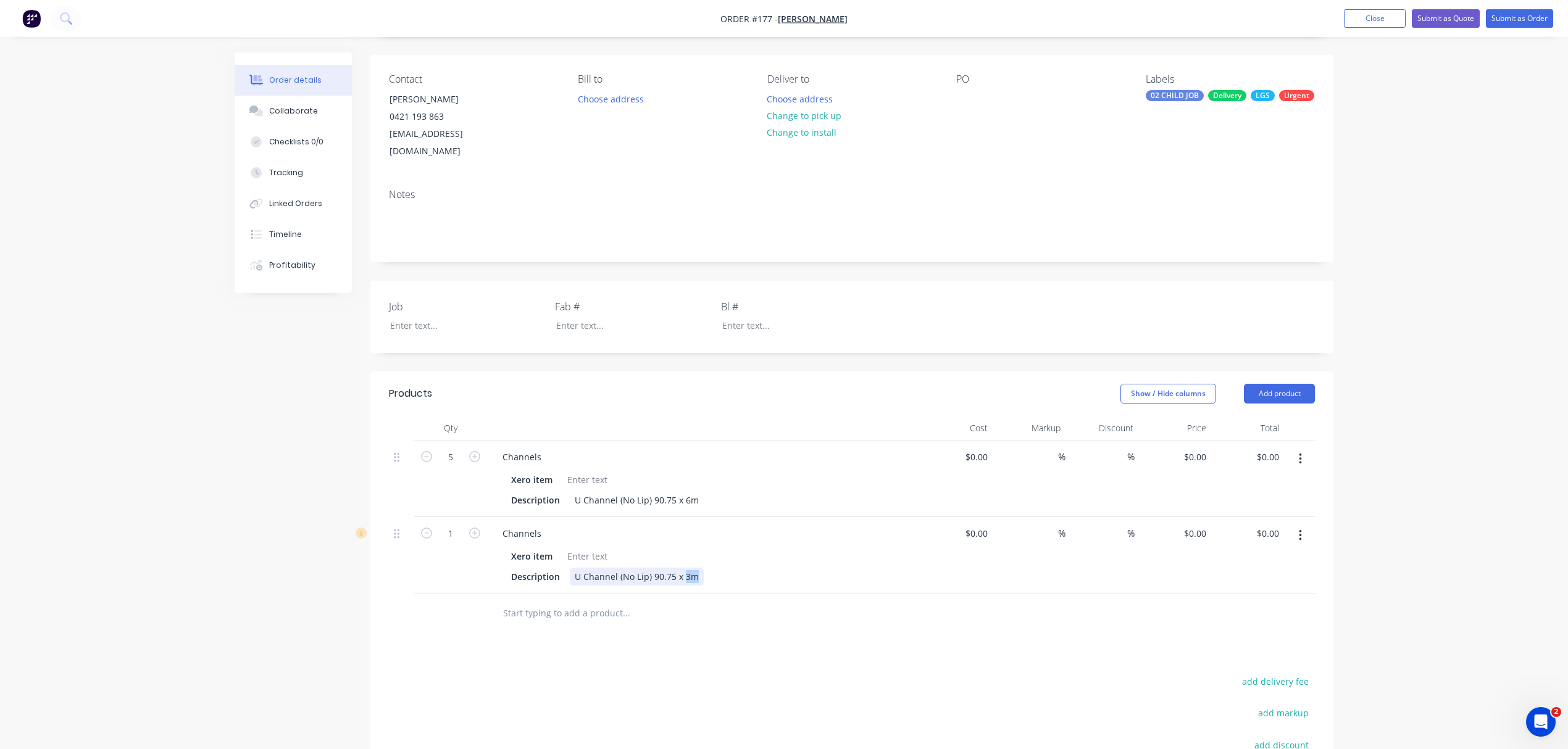
drag, startPoint x: 695, startPoint y: 559, endPoint x: 682, endPoint y: 559, distance: 13.0
click at [682, 568] on div "U Channel (No Lip) 90.75 x 3m" at bounding box center [636, 576] width 134 height 18
click at [689, 491] on div "U Channel (No Lip) 90.75 x 6m" at bounding box center [636, 499] width 134 height 18
drag, startPoint x: 648, startPoint y: 561, endPoint x: 541, endPoint y: 562, distance: 107.0
click at [541, 568] on div "Description U Channel (No Lip) 90.75 x 2681mm" at bounding box center [701, 576] width 390 height 18
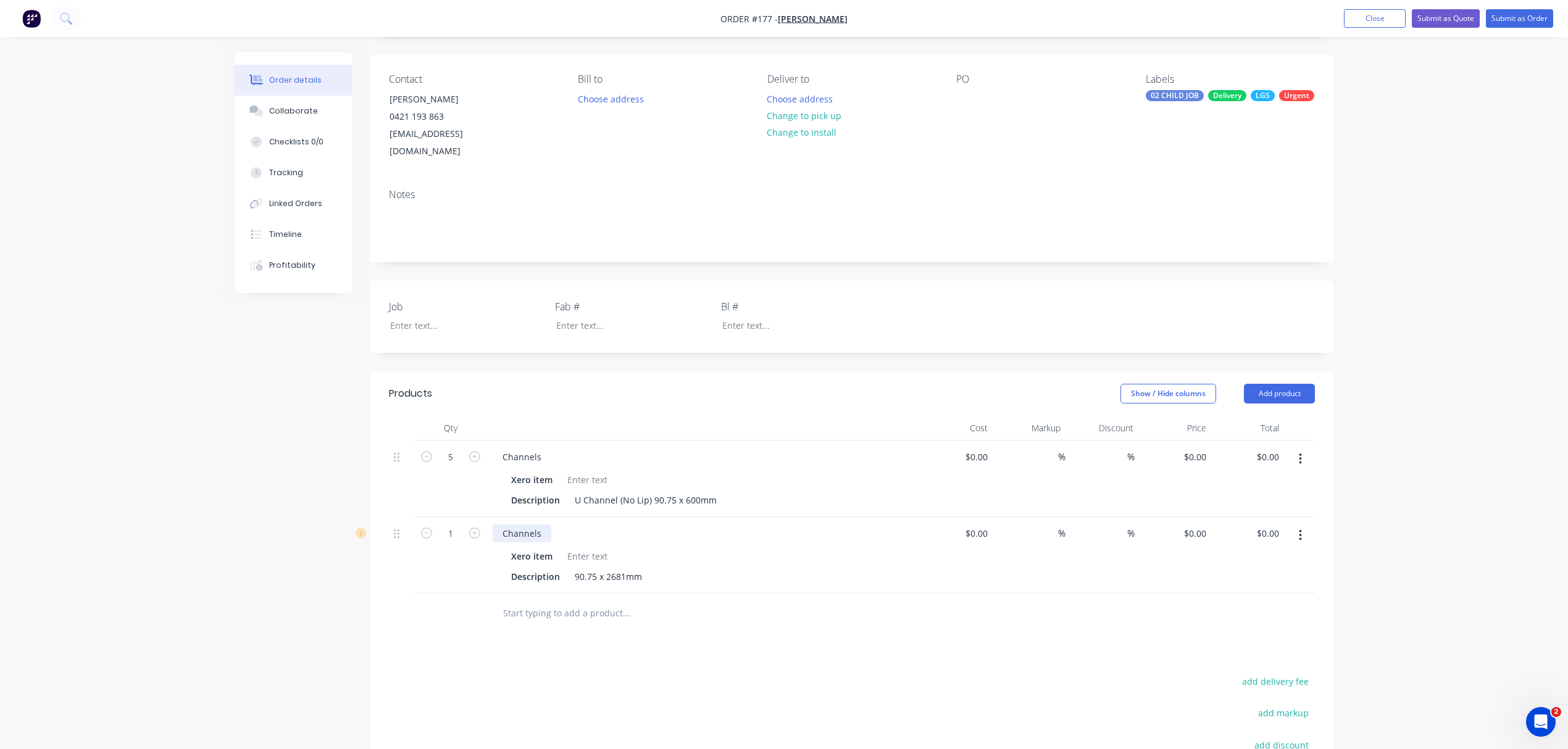
click at [537, 524] on div "Channels" at bounding box center [522, 533] width 59 height 18
drag, startPoint x: 541, startPoint y: 517, endPoint x: 455, endPoint y: 526, distance: 86.5
click at [455, 526] on div "1 Channels Xero item Description 90.75 x 2681mm $0.00 $0.00 % % $0.00 $0.00 $0.…" at bounding box center [852, 555] width 926 height 76
paste div
drag, startPoint x: 651, startPoint y: 485, endPoint x: 566, endPoint y: 481, distance: 85.1
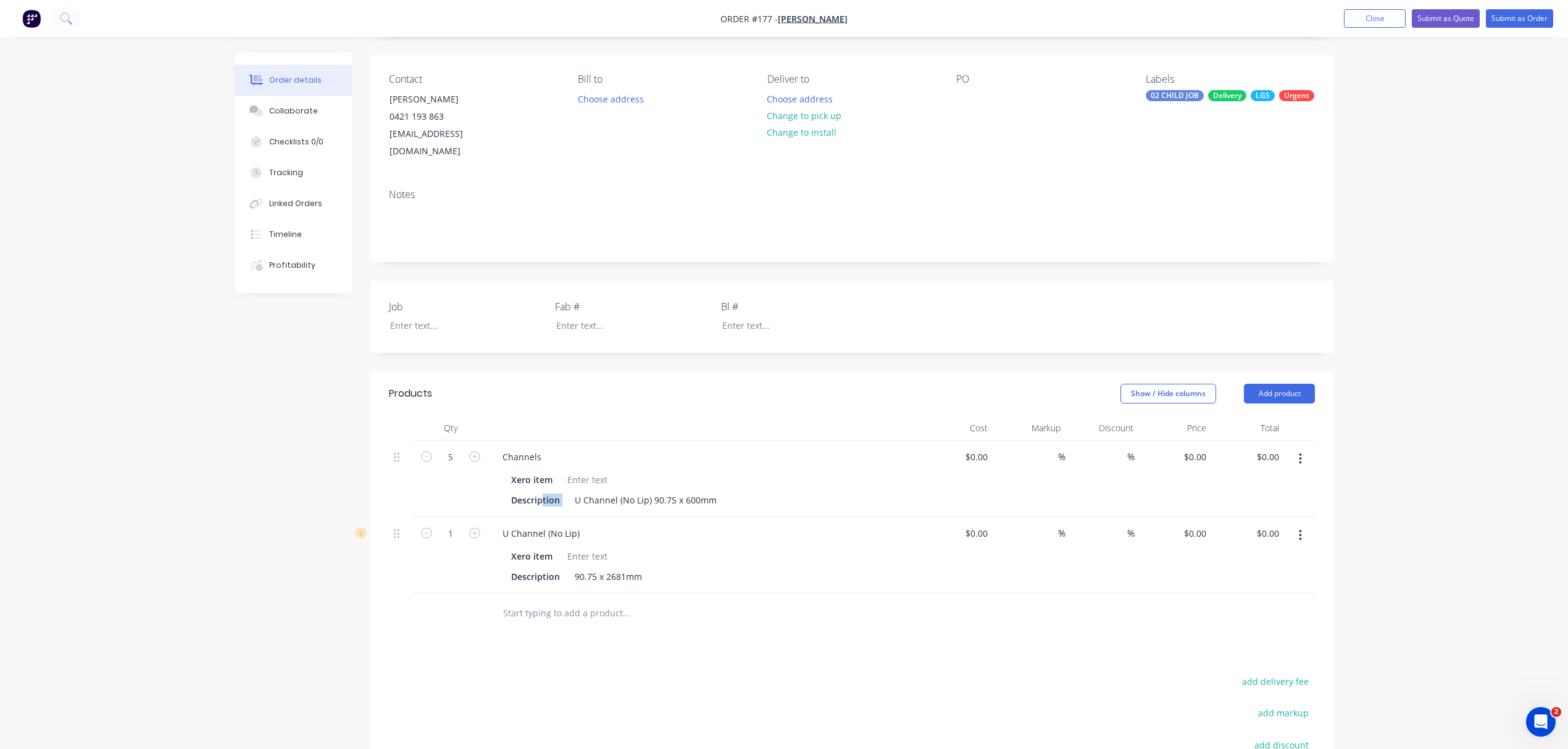
click at [546, 491] on div "Description U Channel (No Lip) 90.75 x 600mm" at bounding box center [701, 499] width 390 height 18
drag, startPoint x: 650, startPoint y: 482, endPoint x: 573, endPoint y: 479, distance: 77.1
click at [573, 491] on div "U Channel (No Lip) 90.75 x 600mm" at bounding box center [646, 499] width 152 height 18
click at [504, 448] on div "Channels" at bounding box center [522, 457] width 59 height 18
paste div
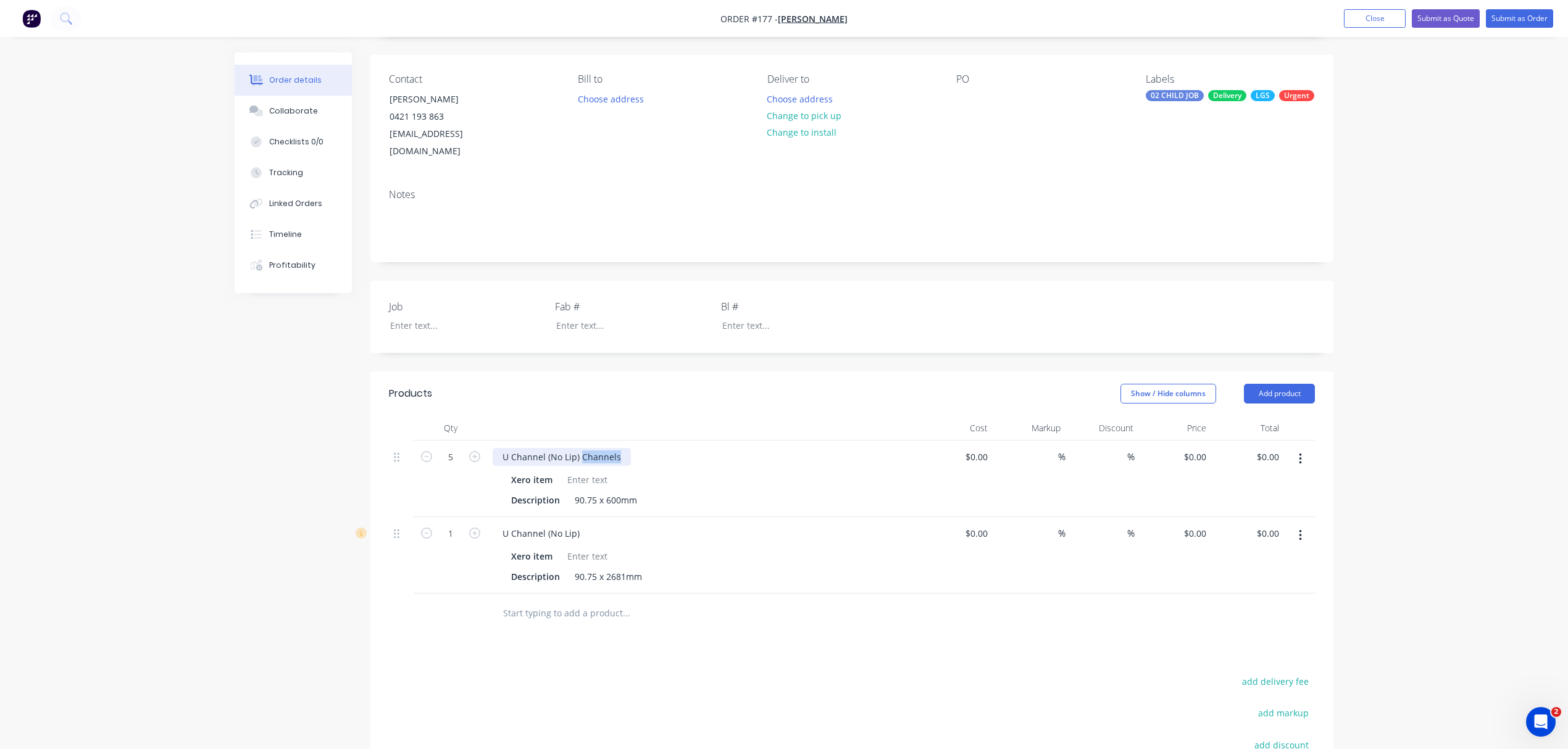
drag, startPoint x: 582, startPoint y: 438, endPoint x: 642, endPoint y: 440, distance: 60.0
click at [642, 448] on div "U Channel (No Lip) Channels" at bounding box center [704, 457] width 423 height 18
click at [455, 466] on input "1" at bounding box center [451, 457] width 33 height 19
type input "15"
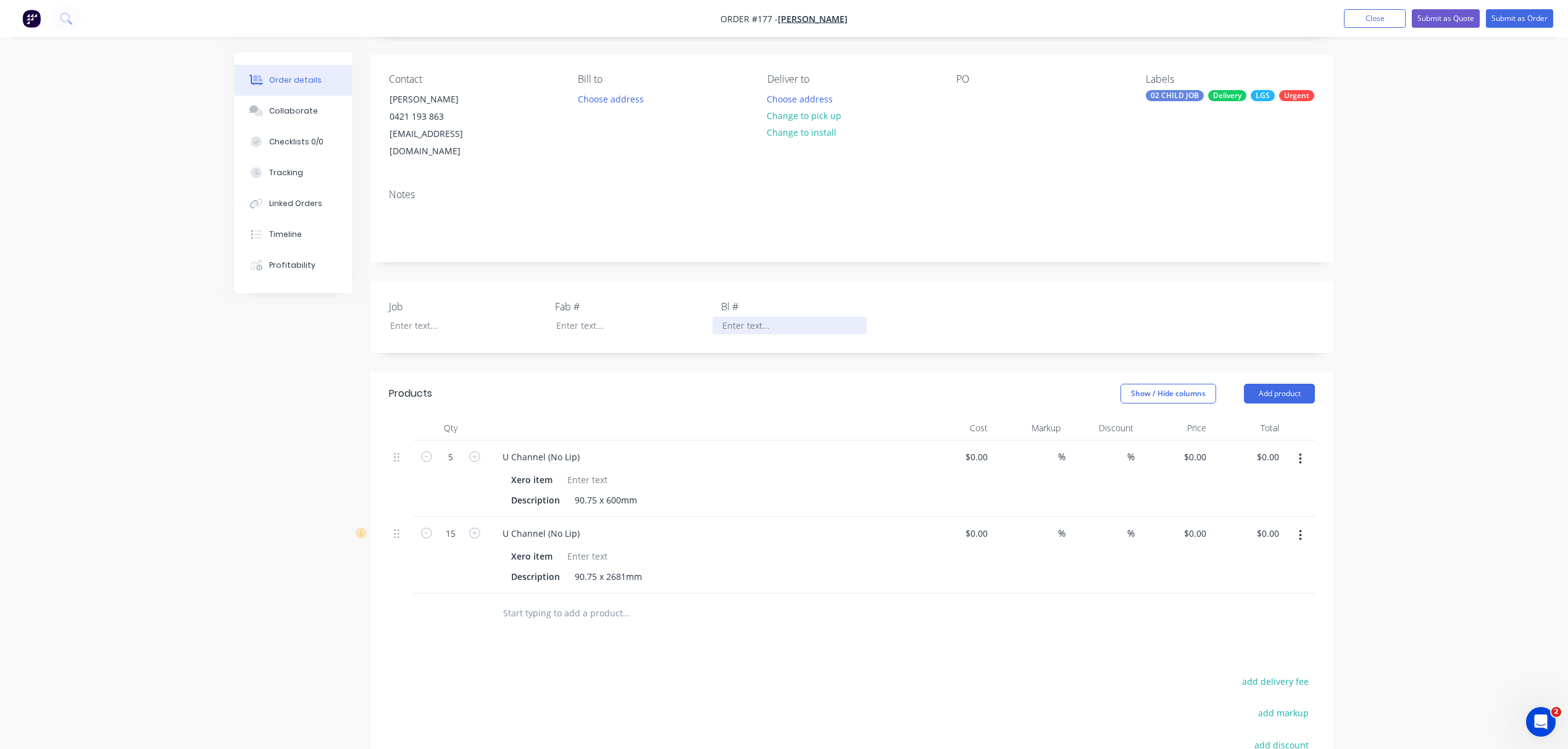
click at [761, 316] on div at bounding box center [790, 325] width 154 height 18
drag, startPoint x: 758, startPoint y: 311, endPoint x: 697, endPoint y: 314, distance: 61.1
click at [697, 314] on div "Job Fab # Bl # B0424" at bounding box center [852, 316] width 963 height 72
copy div "B0424"
click at [458, 316] on div at bounding box center [457, 325] width 154 height 18
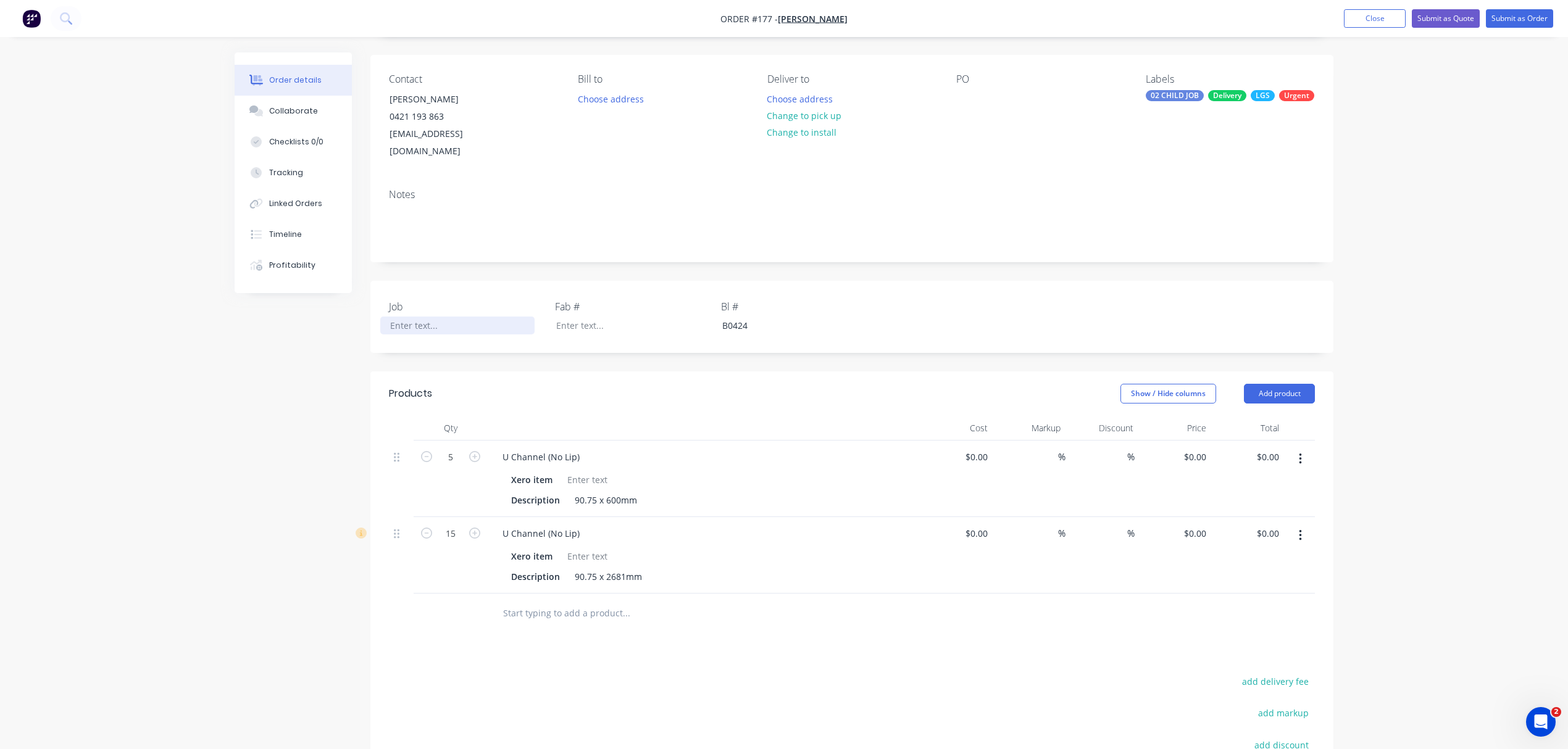
paste div
click at [605, 94] on button "Choose address" at bounding box center [610, 97] width 79 height 16
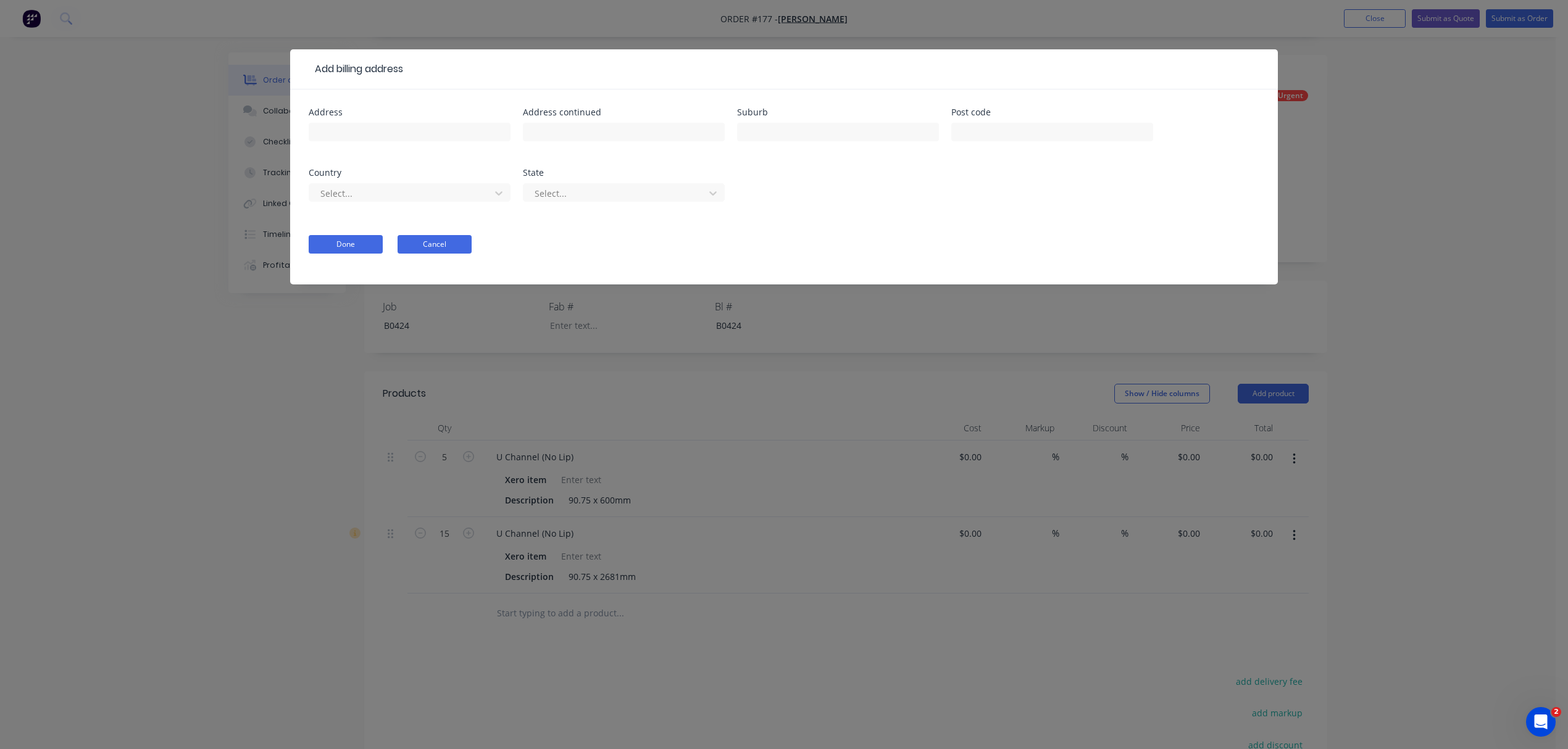
click at [433, 251] on button "Cancel" at bounding box center [435, 245] width 74 height 19
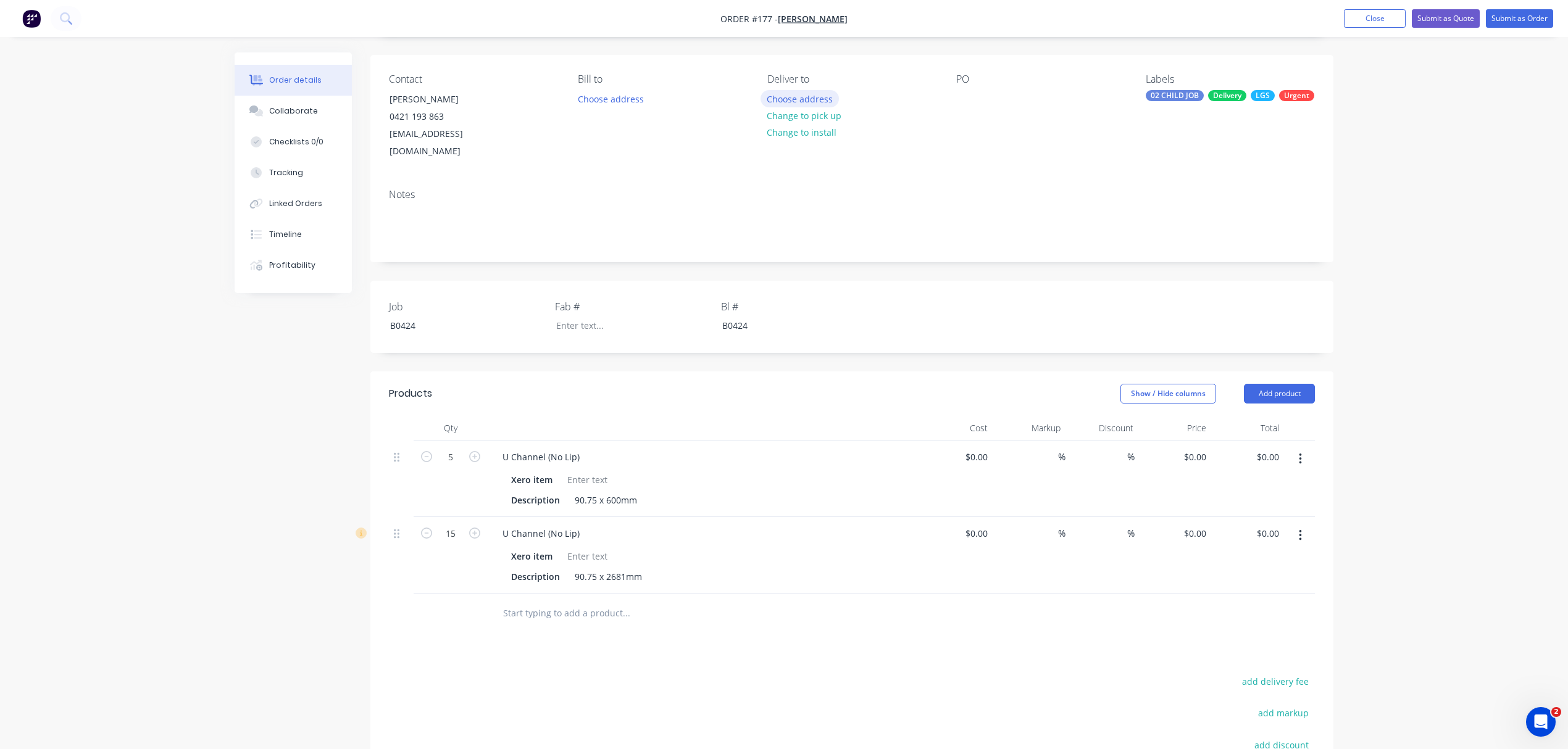
click at [806, 97] on button "Choose address" at bounding box center [800, 97] width 79 height 16
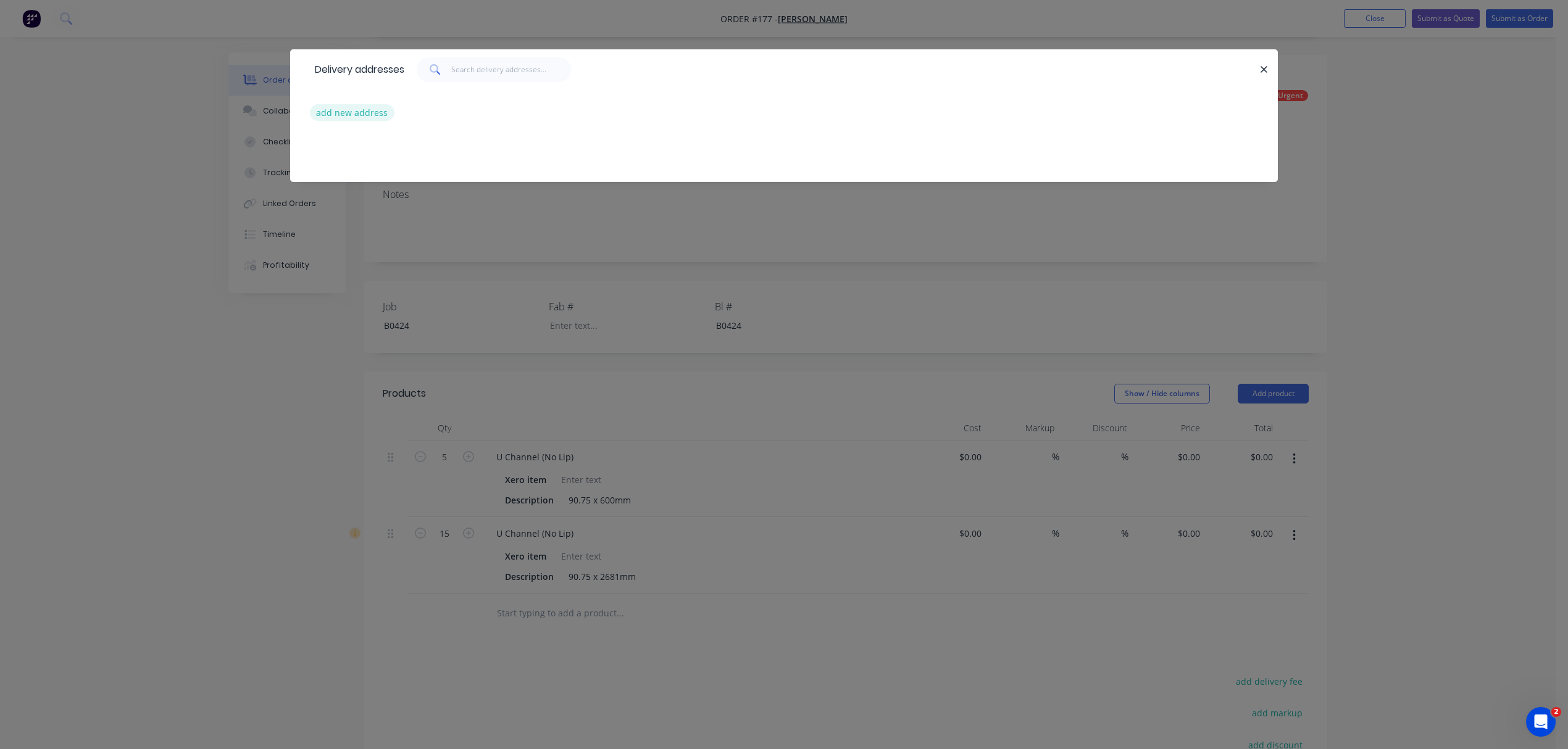
click at [364, 109] on button "add new address" at bounding box center [352, 112] width 85 height 16
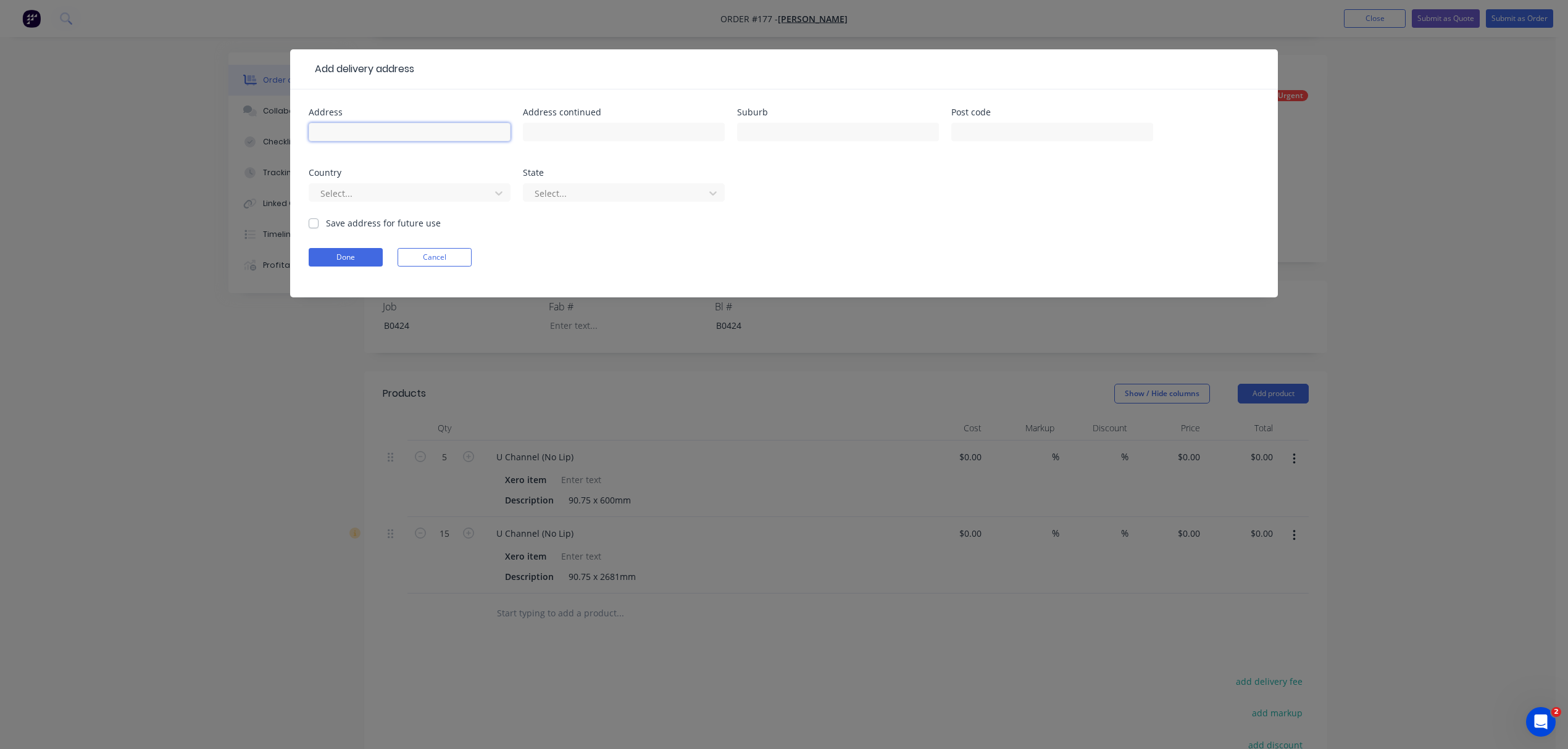
click at [386, 137] on input "text" at bounding box center [410, 133] width 202 height 19
paste input "#446 MUNDOOLUN CONNECTION ROAD, BOYLAND"
type input "#446 MUNDOOLUN CONNECTION ROAD, BOYLAND"
drag, startPoint x: 462, startPoint y: 131, endPoint x: 557, endPoint y: 131, distance: 95.0
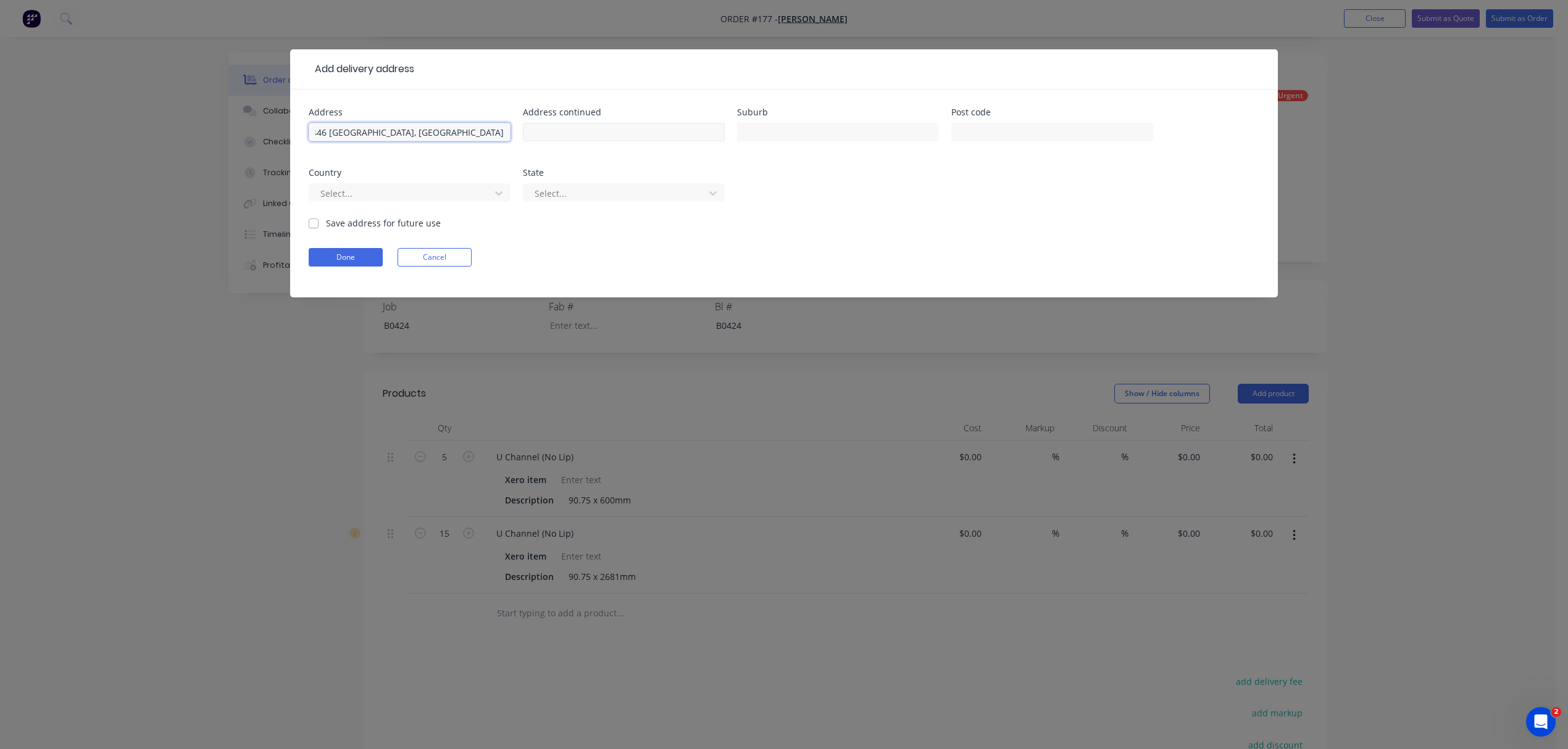
click at [557, 131] on div "Address #446 MUNDOOLUN CONNECTION ROAD, BOYLAND Address continued Suburb Post c…" at bounding box center [784, 162] width 950 height 109
paste input "#446 MUNDOOLUN CONNECTION ROAD, BOYLAND"
drag, startPoint x: 505, startPoint y: 134, endPoint x: 459, endPoint y: 132, distance: 46.0
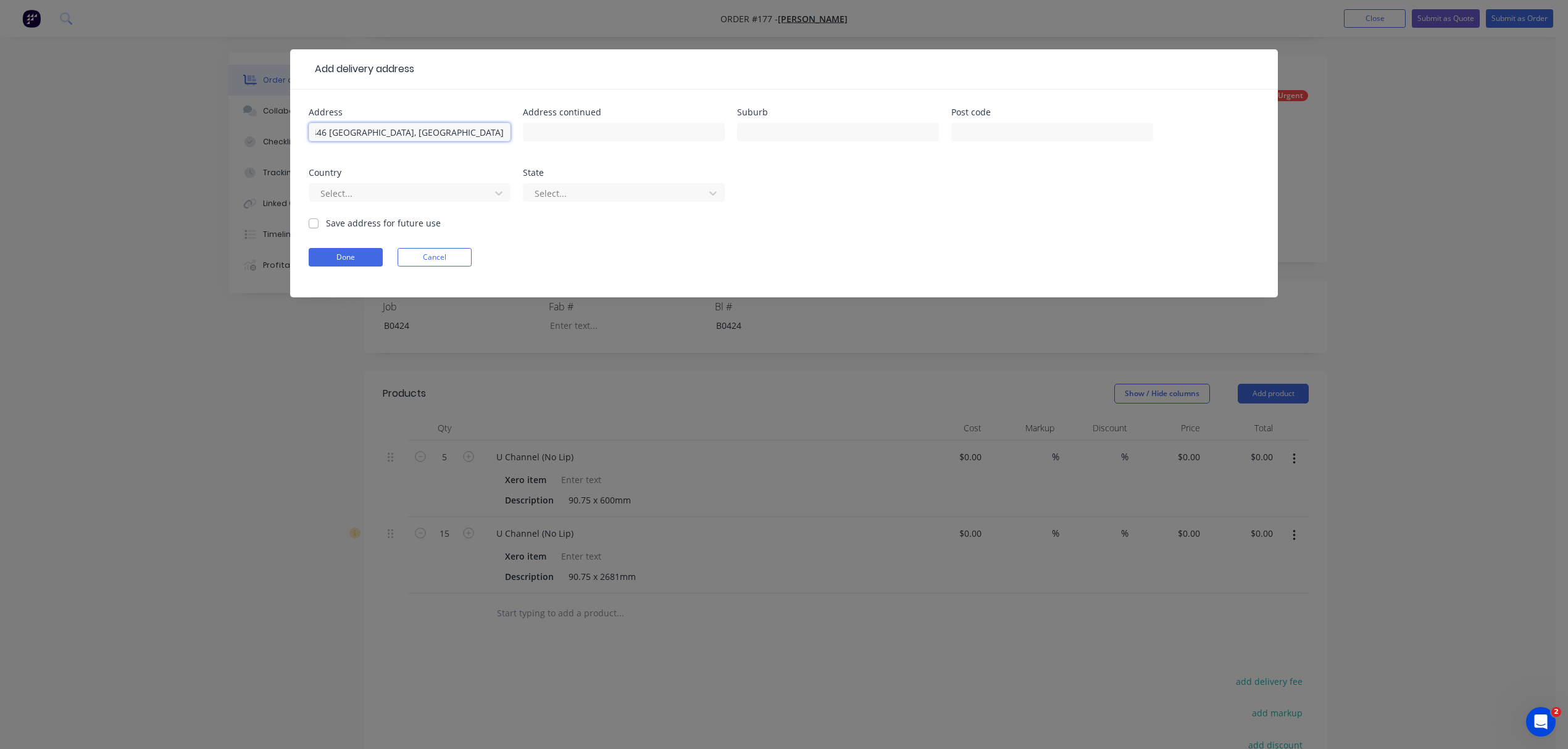
click at [459, 132] on input "#446 MUNDOOLUN CONNECTION ROAD, BOYLAND" at bounding box center [410, 133] width 202 height 19
type input "#[STREET_ADDRESS]"
click at [778, 132] on input "text" at bounding box center [838, 133] width 202 height 19
type input "[PERSON_NAME]"
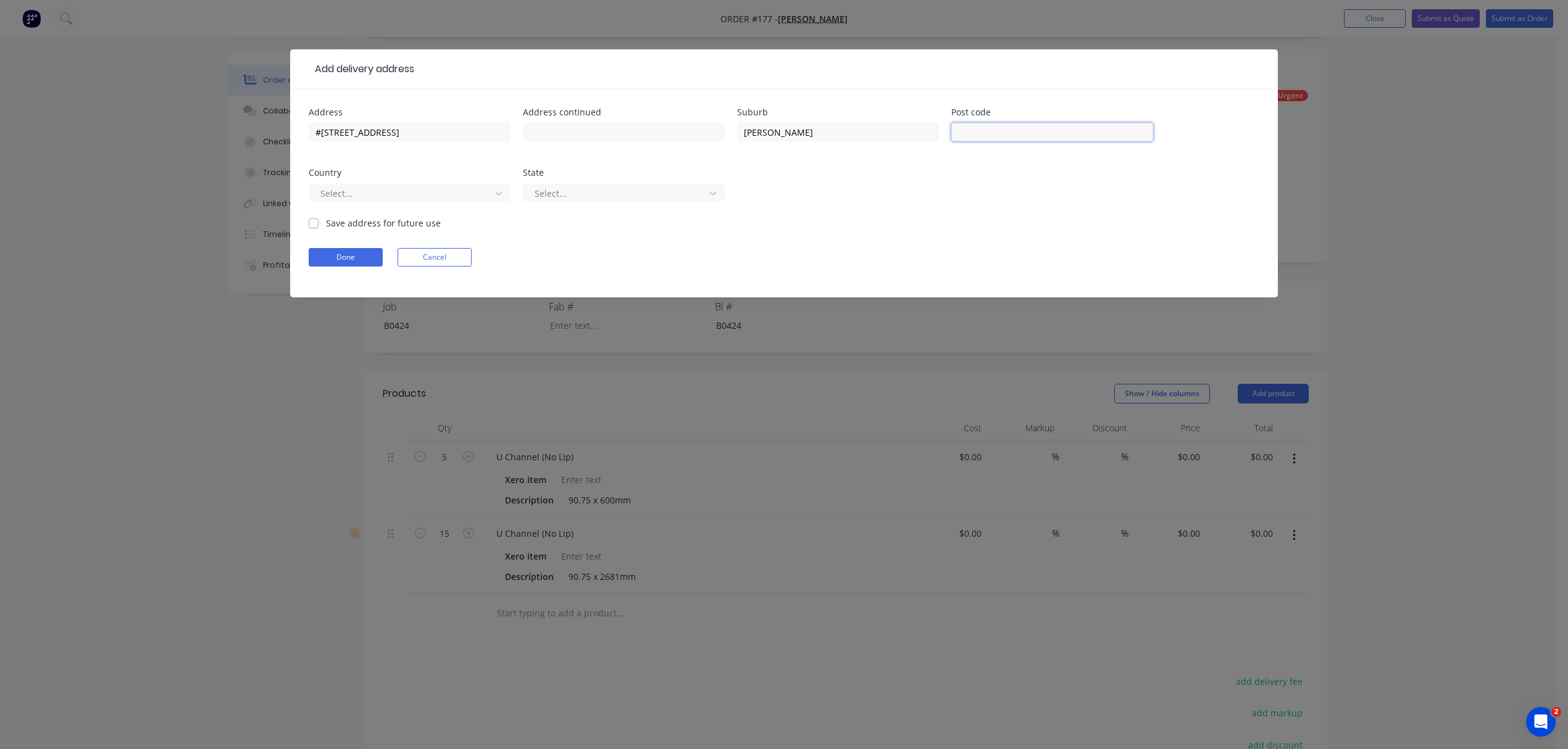
click at [1072, 132] on input "text" at bounding box center [1052, 133] width 202 height 19
type input "4275"
click at [459, 203] on div "Select..." at bounding box center [401, 193] width 172 height 19
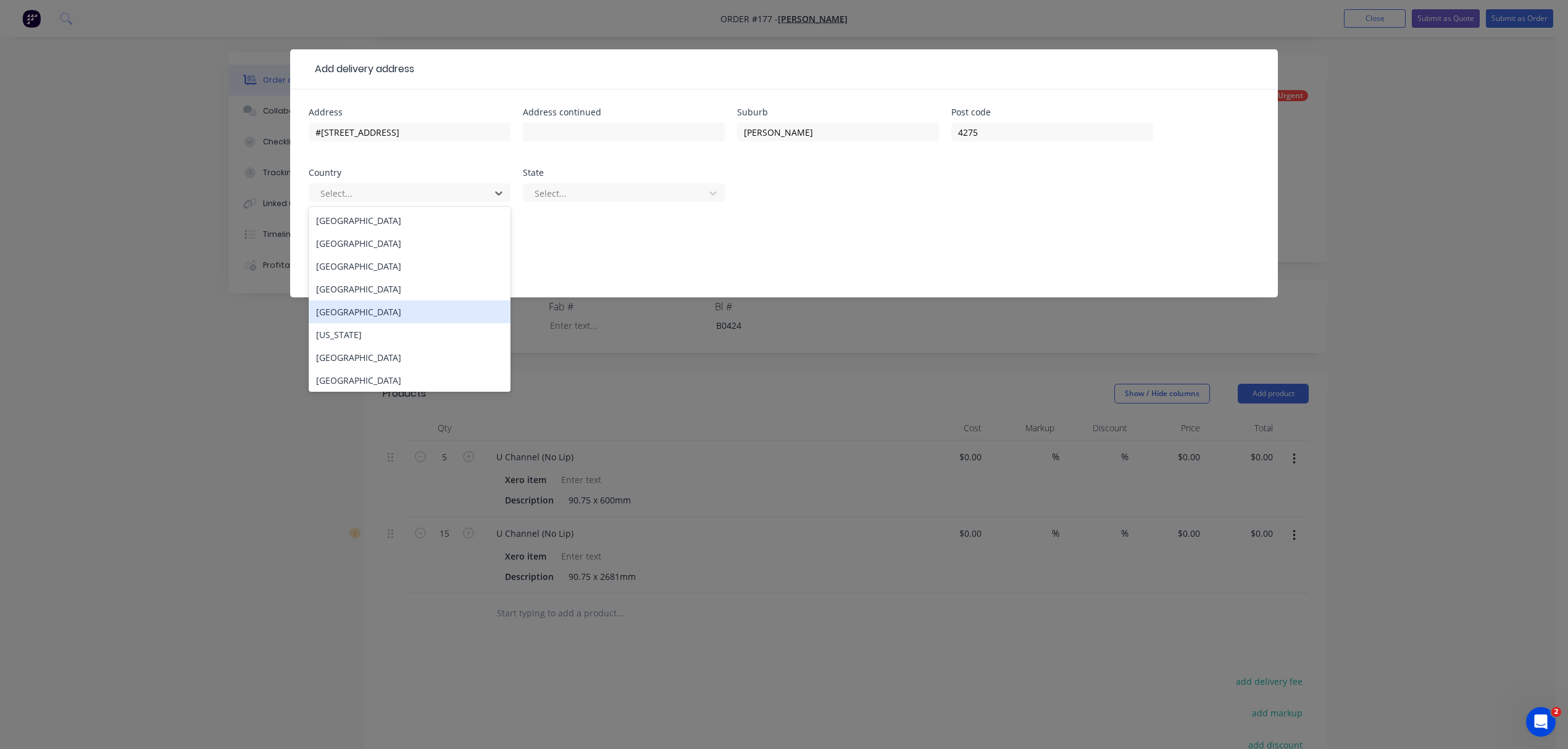
type input "a"
drag, startPoint x: 431, startPoint y: 225, endPoint x: 519, endPoint y: 211, distance: 89.1
click at [431, 225] on div "[GEOGRAPHIC_DATA]" at bounding box center [410, 221] width 202 height 23
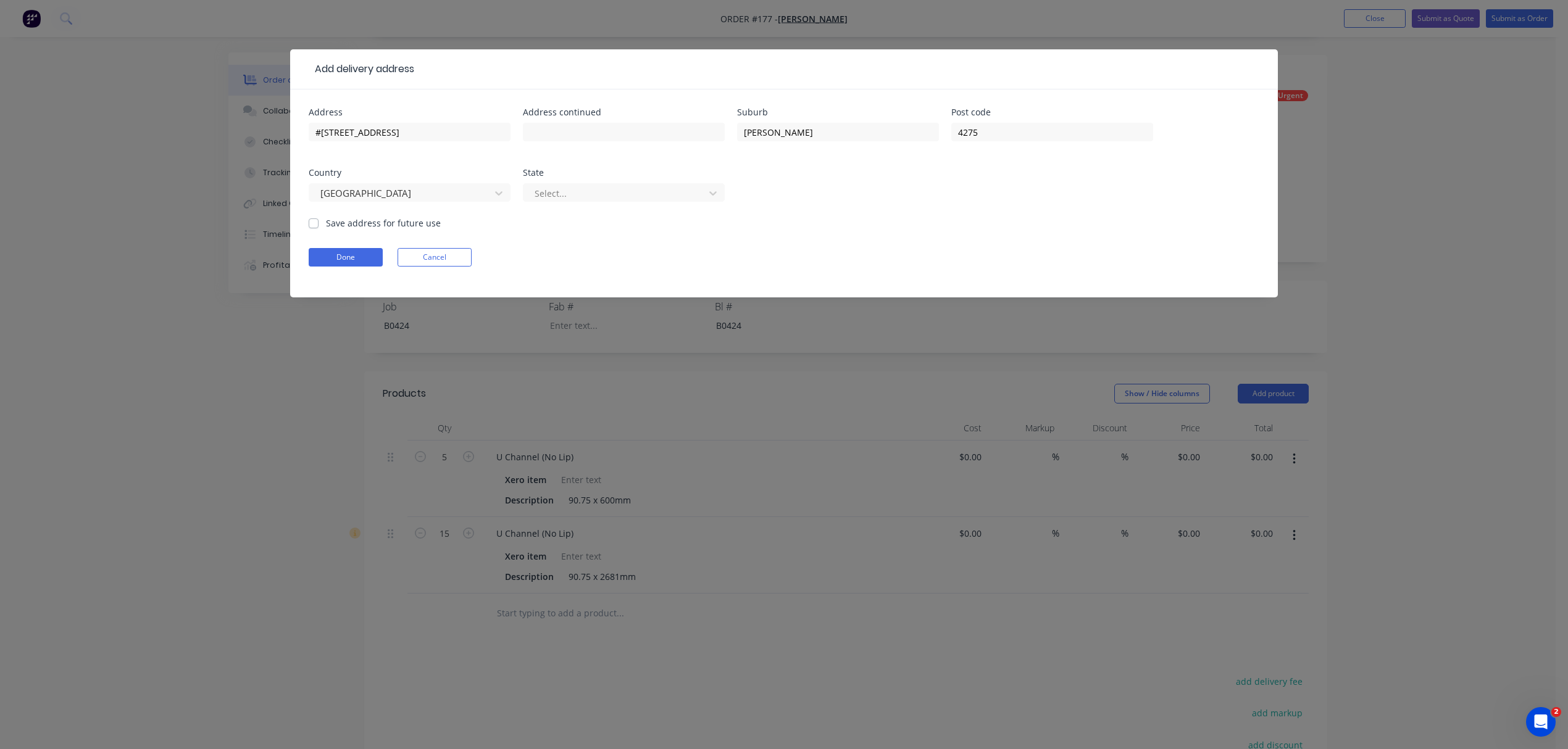
click at [548, 209] on div "Select..." at bounding box center [624, 198] width 202 height 37
click at [561, 196] on div at bounding box center [615, 193] width 165 height 15
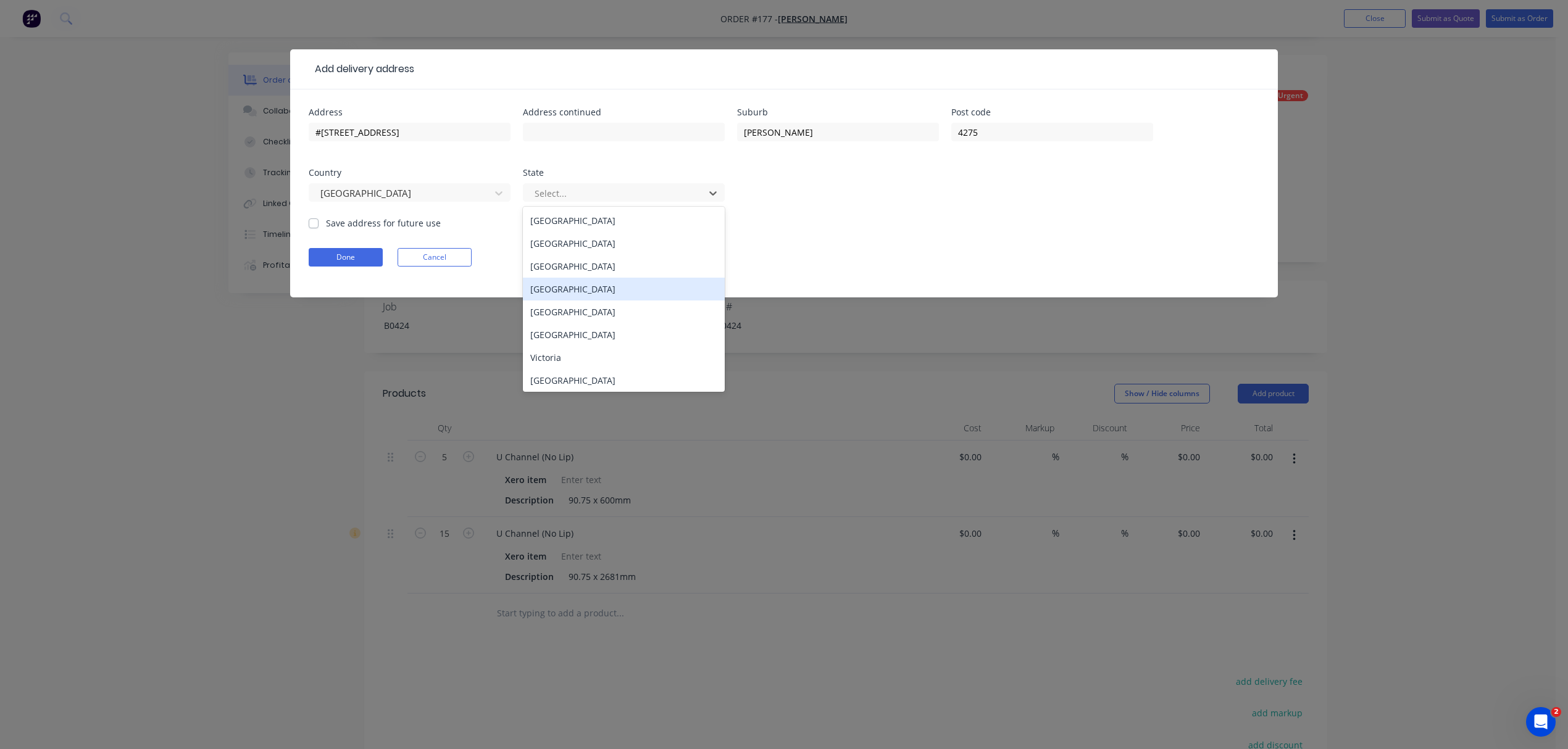
click at [585, 296] on div "[GEOGRAPHIC_DATA]" at bounding box center [624, 289] width 202 height 23
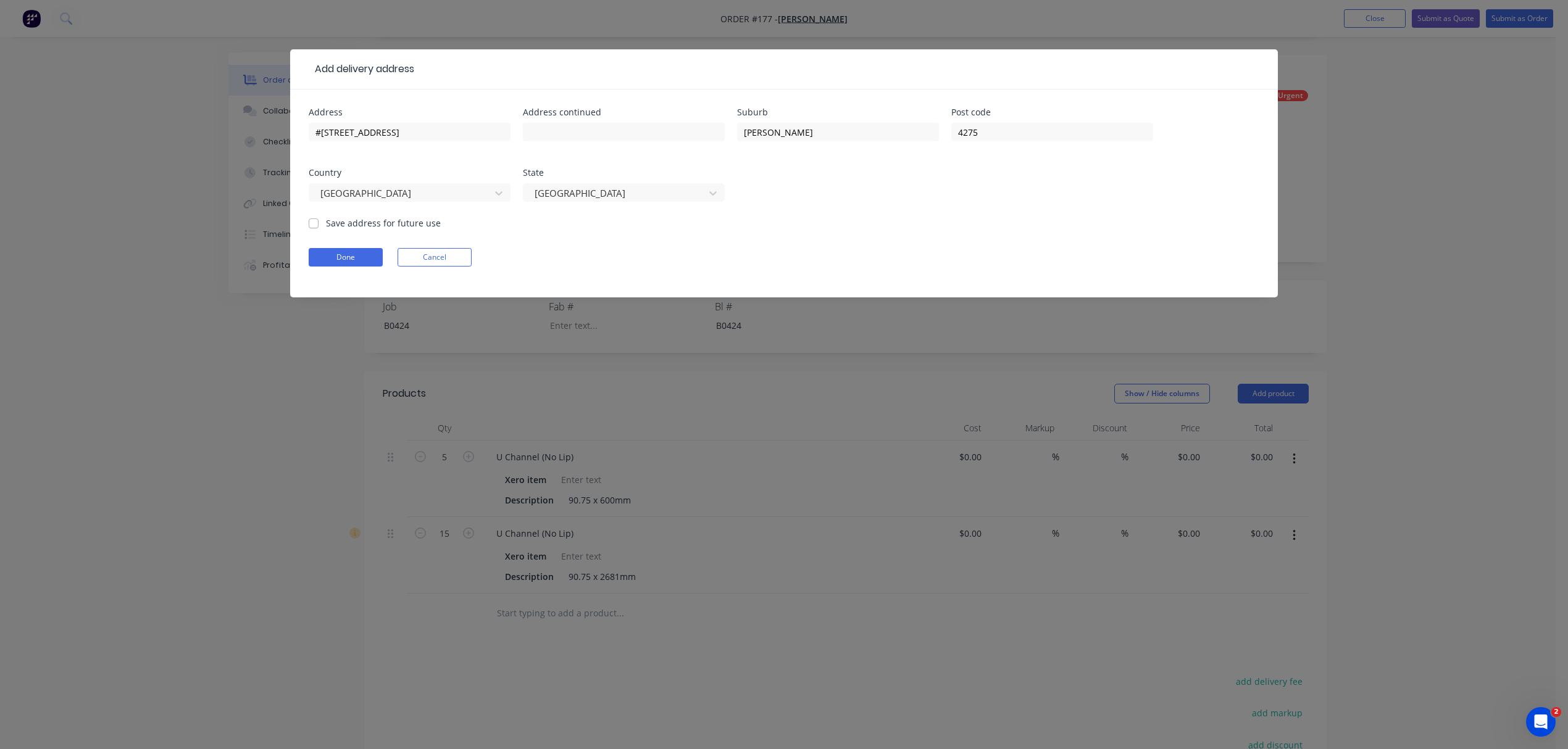
click at [307, 227] on div "Address #446 MUNDOOLUN CONNECTION ROAD Address continued Suburb Boyland Post co…" at bounding box center [784, 193] width 987 height 208
click at [326, 222] on label "Save address for future use" at bounding box center [383, 222] width 115 height 13
click at [312, 222] on input "Save address for future use" at bounding box center [314, 222] width 10 height 12
checkbox input "true"
click at [364, 264] on button "Done" at bounding box center [346, 257] width 74 height 19
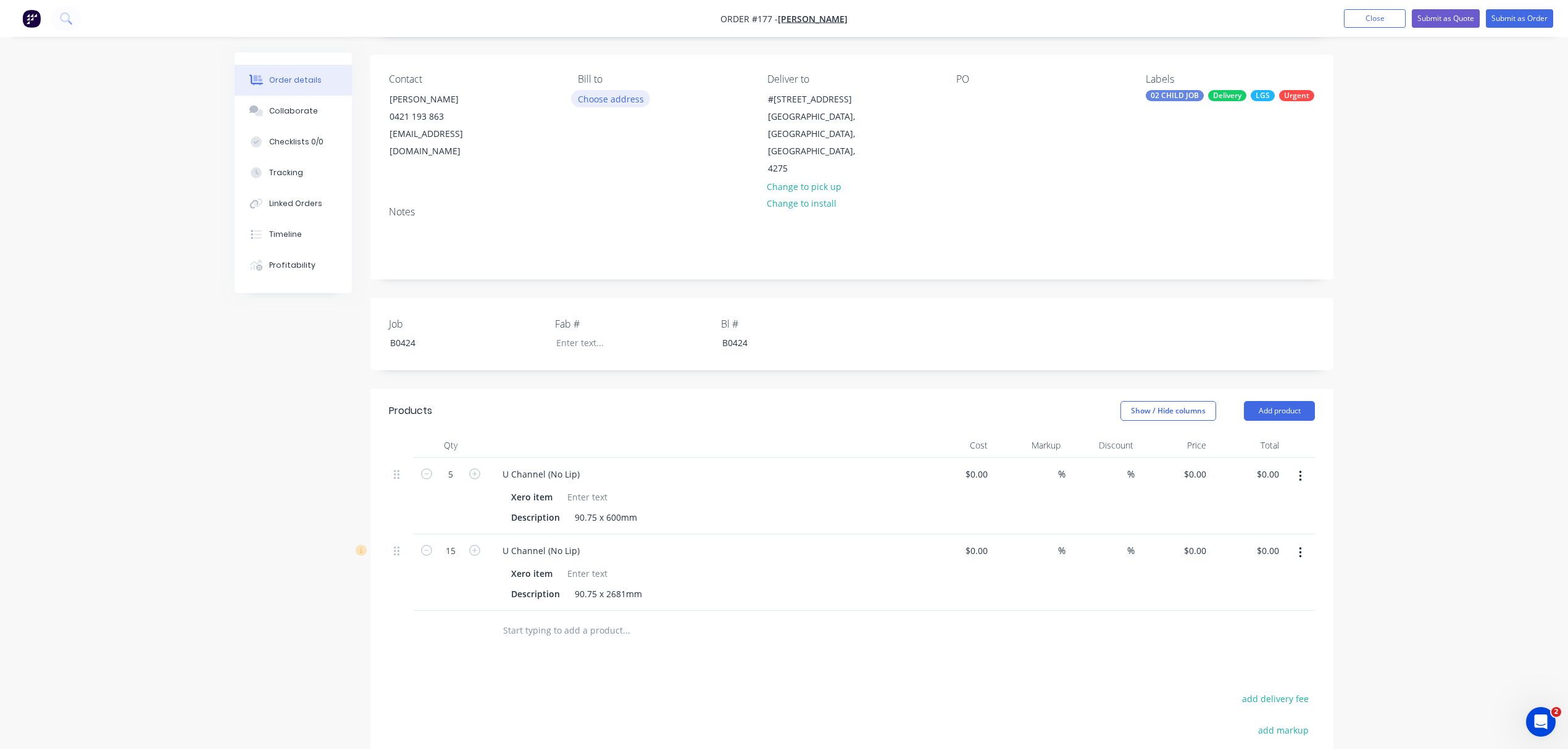
click at [608, 97] on button "Choose address" at bounding box center [610, 97] width 79 height 16
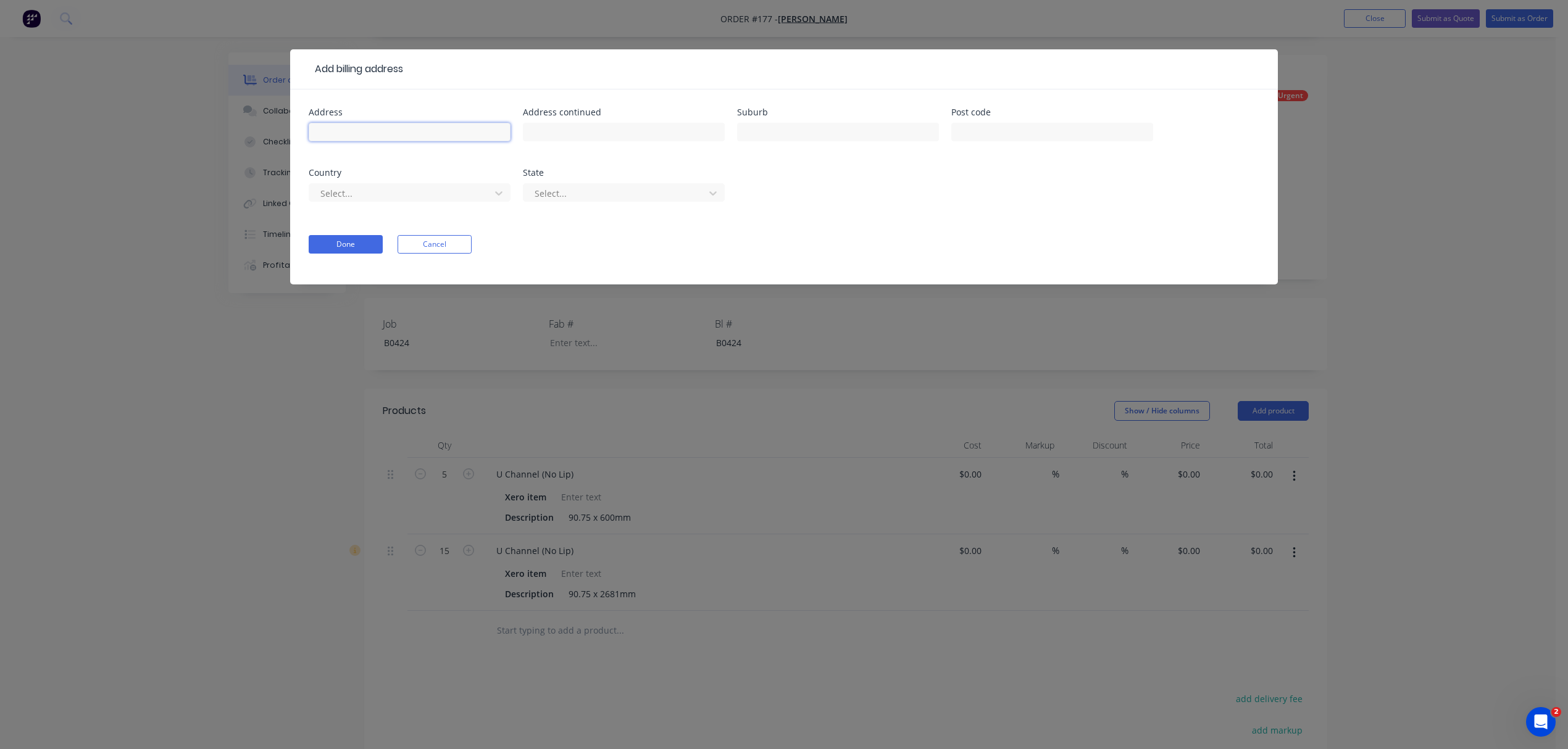
click at [376, 134] on input "text" at bounding box center [410, 133] width 202 height 19
type input "#[STREET_ADDRESS]"
click at [799, 148] on div at bounding box center [838, 138] width 202 height 37
click at [786, 139] on input "text" at bounding box center [838, 133] width 202 height 19
type input "[PERSON_NAME]"
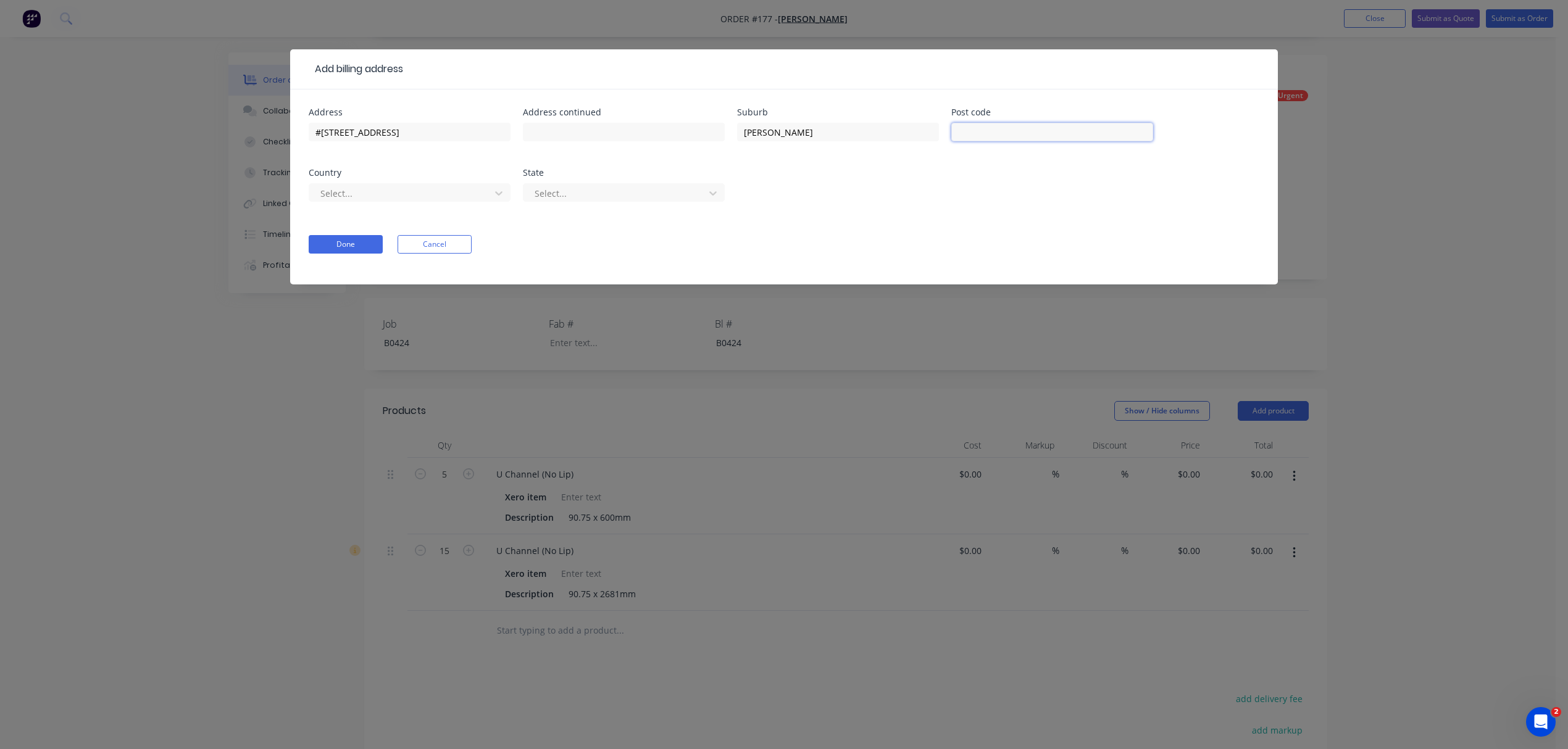
click at [997, 132] on input "text" at bounding box center [1052, 133] width 202 height 19
type input "4275"
click at [411, 195] on div at bounding box center [401, 193] width 165 height 15
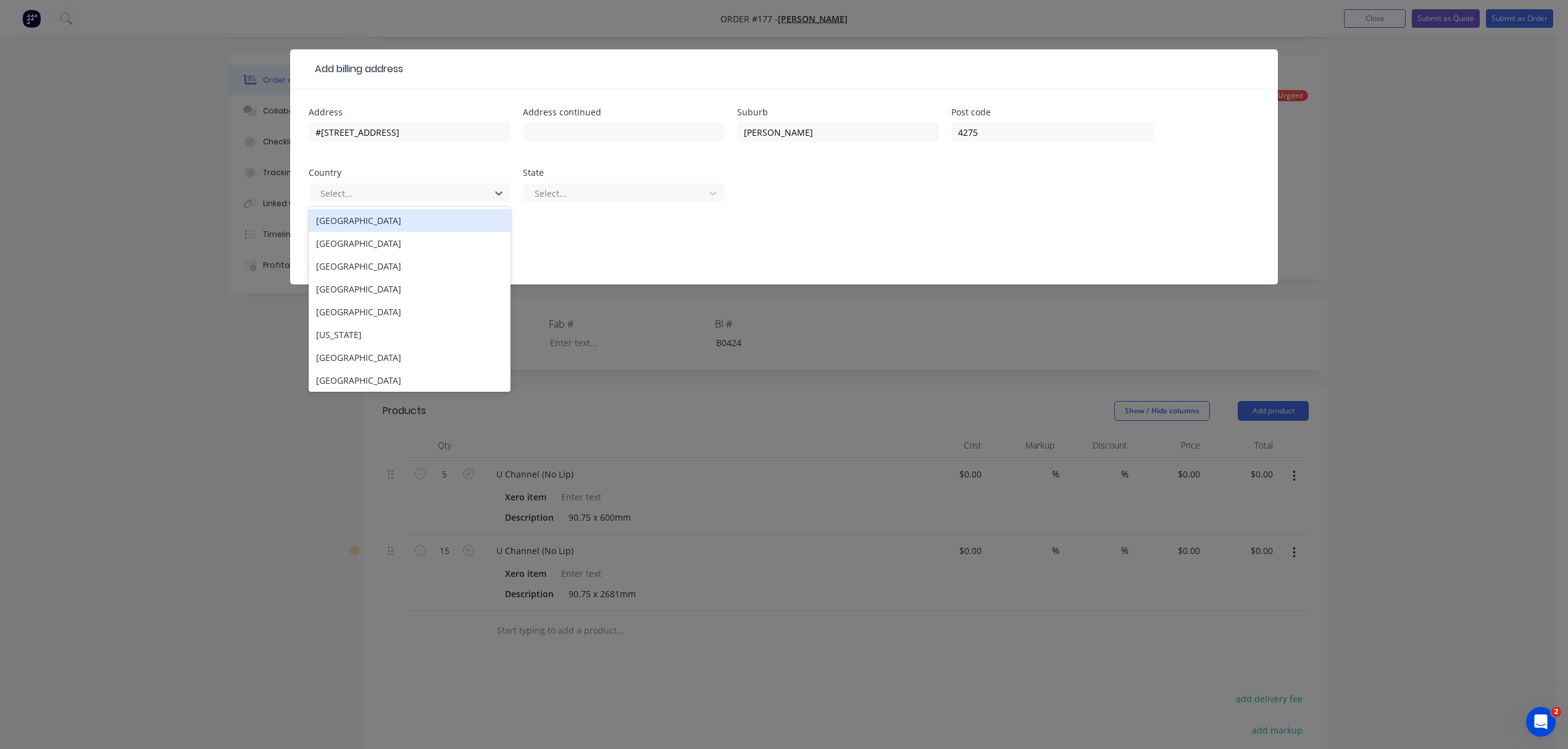
drag, startPoint x: 391, startPoint y: 226, endPoint x: 518, endPoint y: 201, distance: 129.4
click at [393, 225] on div "[GEOGRAPHIC_DATA]" at bounding box center [410, 221] width 202 height 23
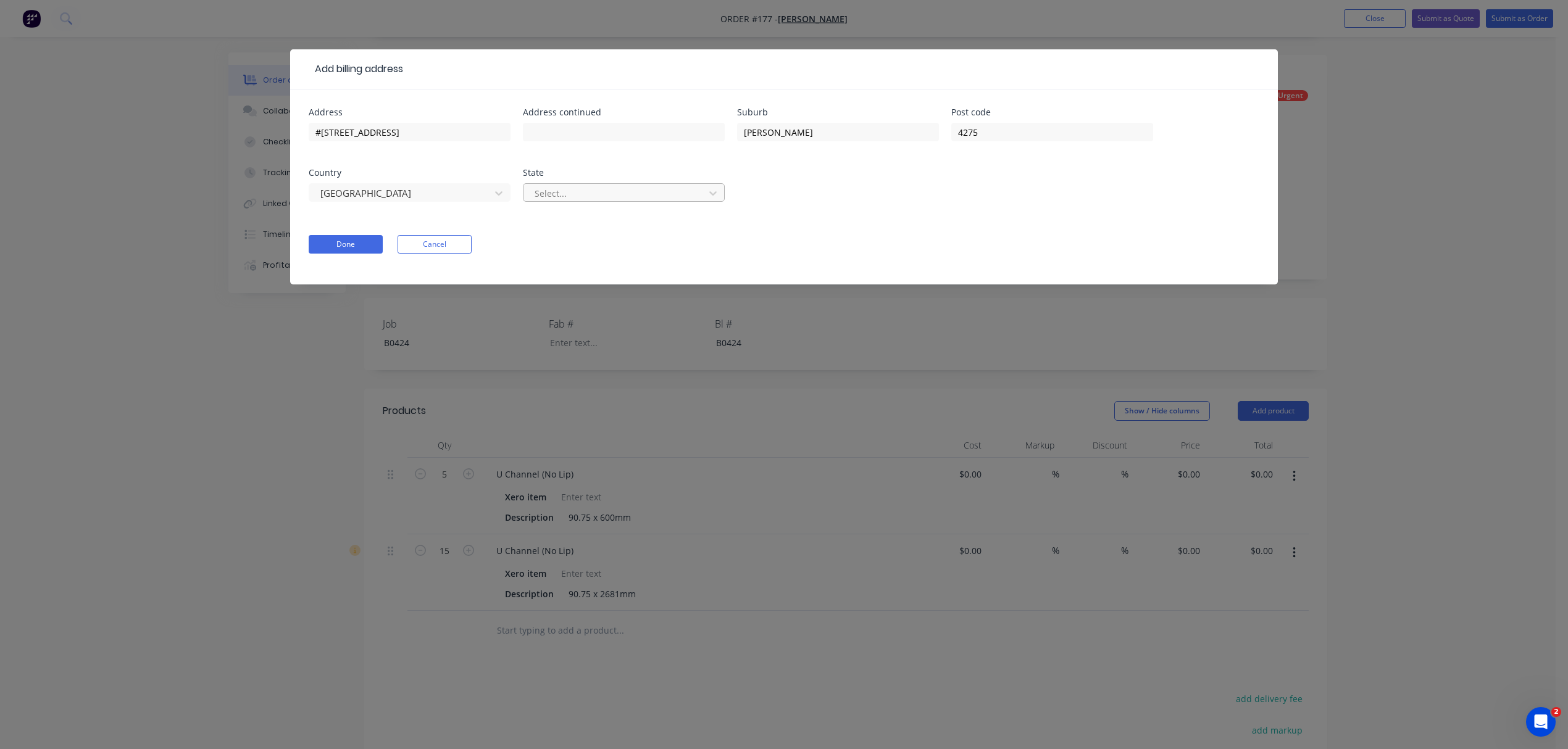
click at [561, 196] on div at bounding box center [615, 193] width 165 height 15
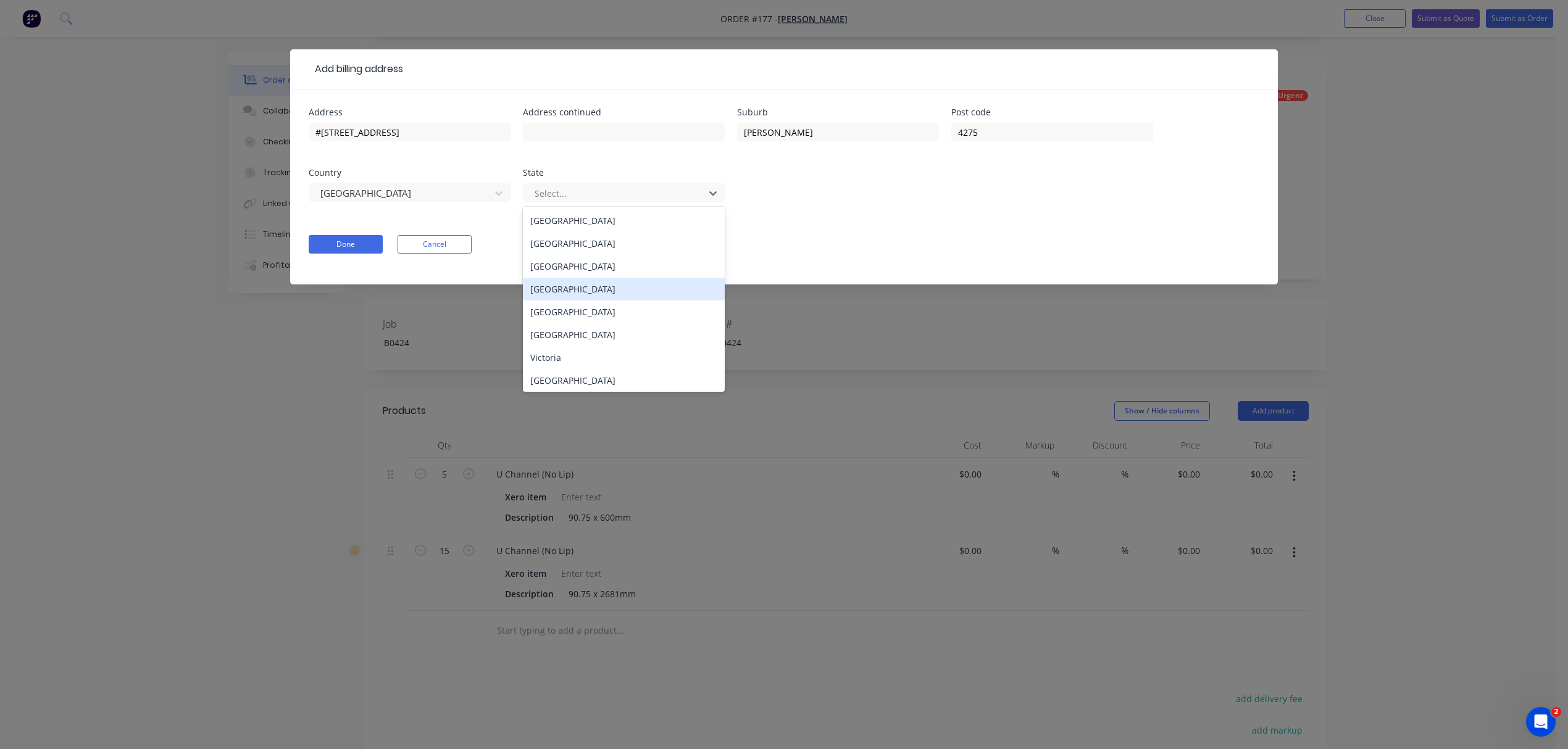
click at [574, 282] on div "[GEOGRAPHIC_DATA]" at bounding box center [624, 289] width 202 height 23
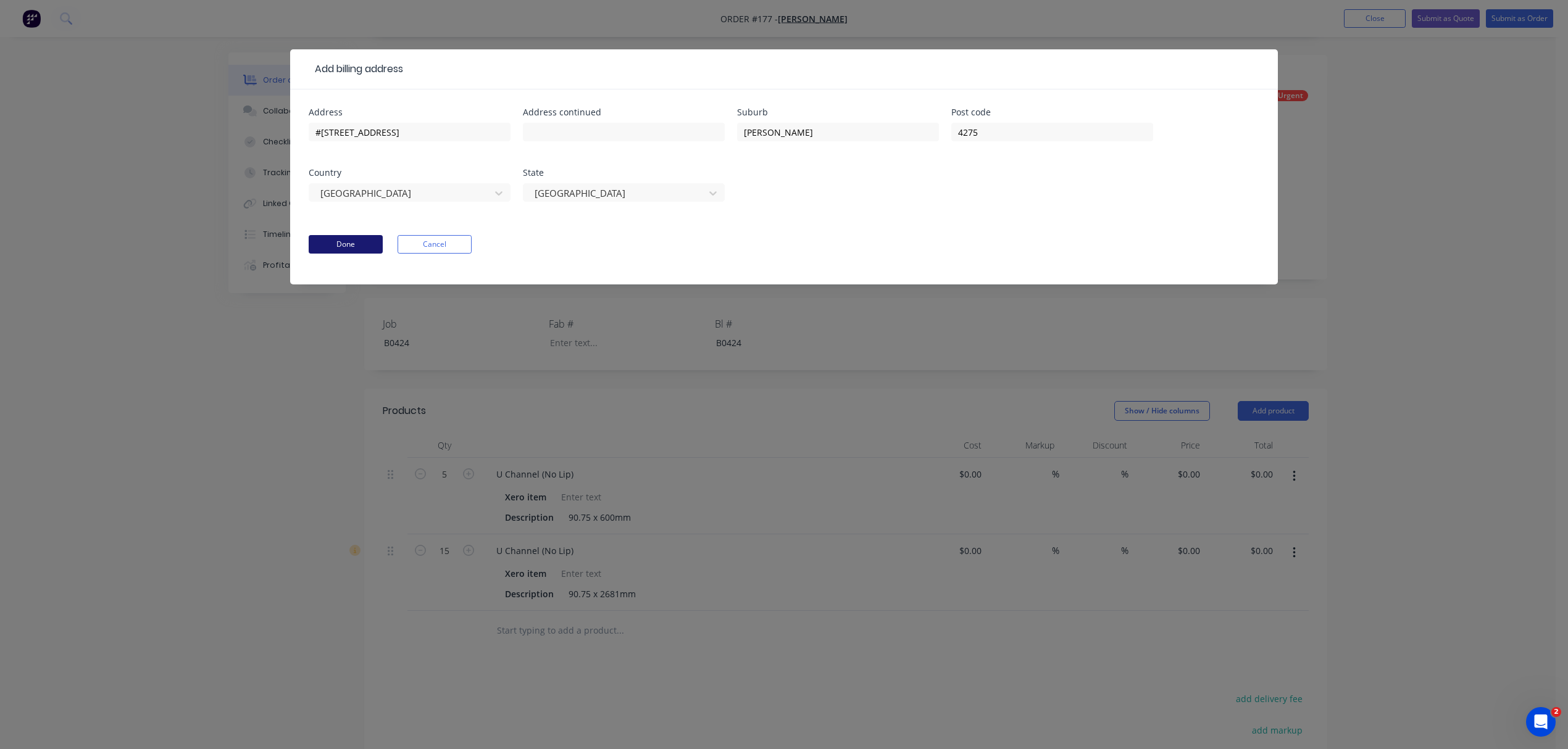
click at [361, 251] on button "Done" at bounding box center [346, 245] width 74 height 19
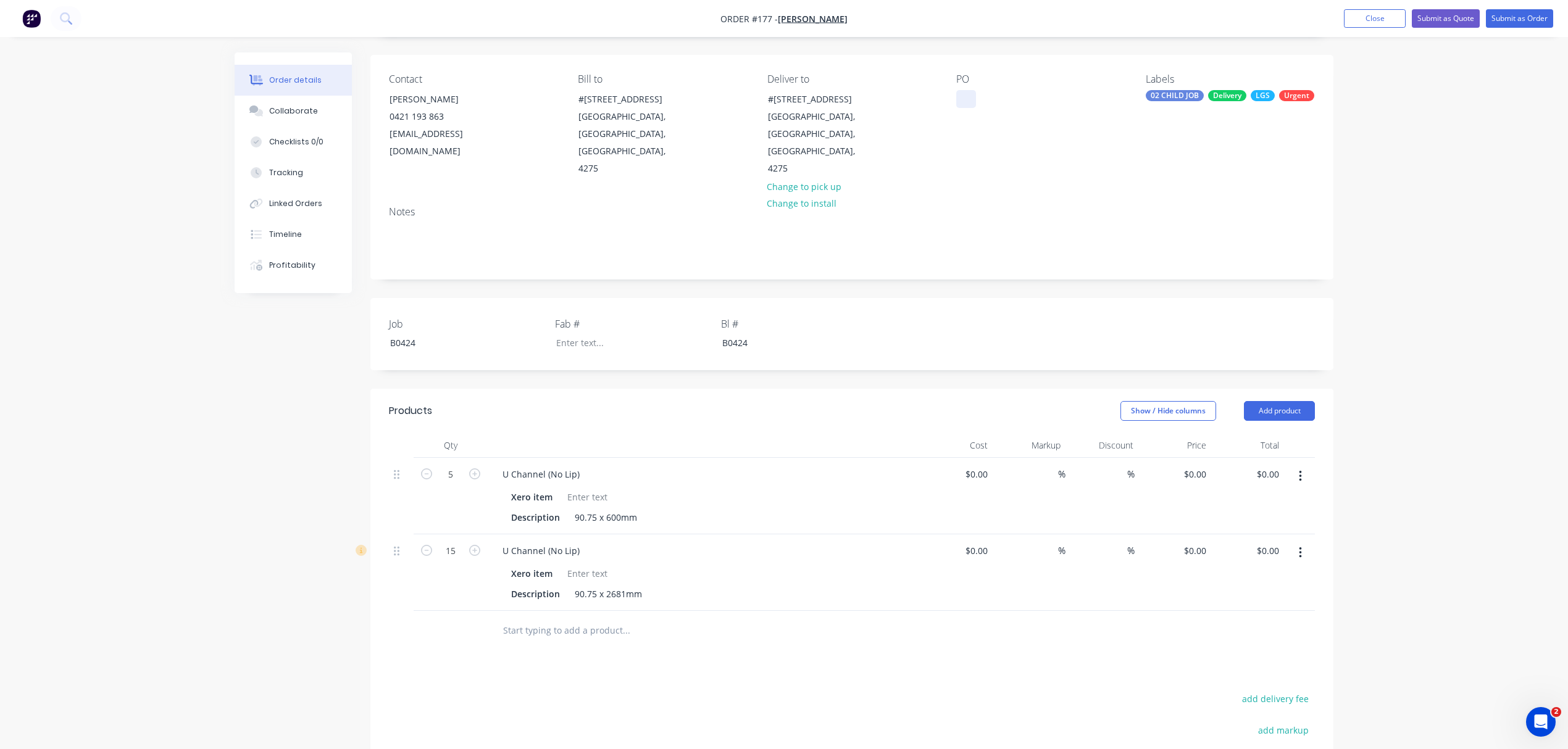
click at [956, 95] on div at bounding box center [966, 98] width 20 height 18
click at [303, 211] on button "Linked Orders" at bounding box center [293, 203] width 117 height 31
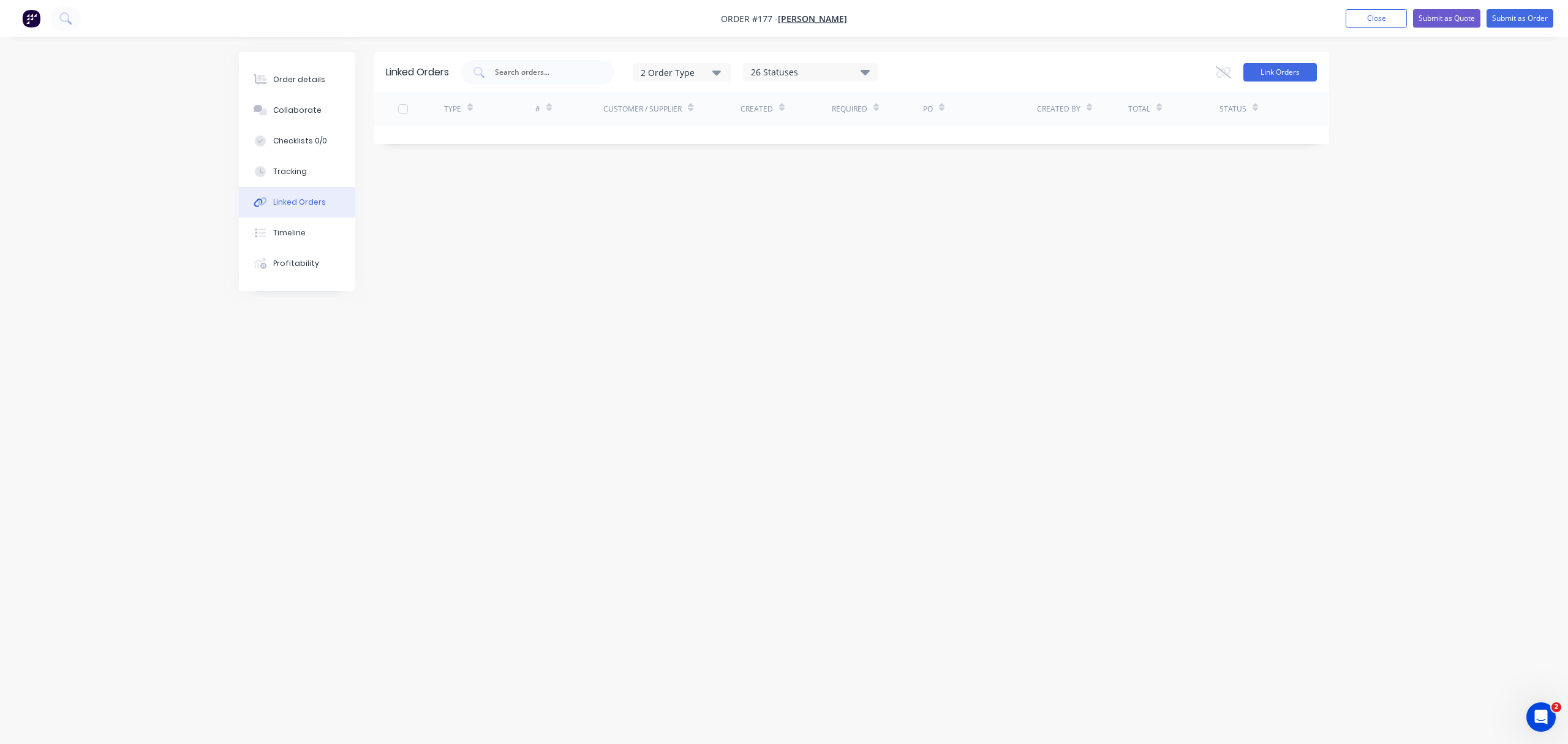
click at [1285, 81] on button "Link Orders" at bounding box center [1280, 72] width 74 height 19
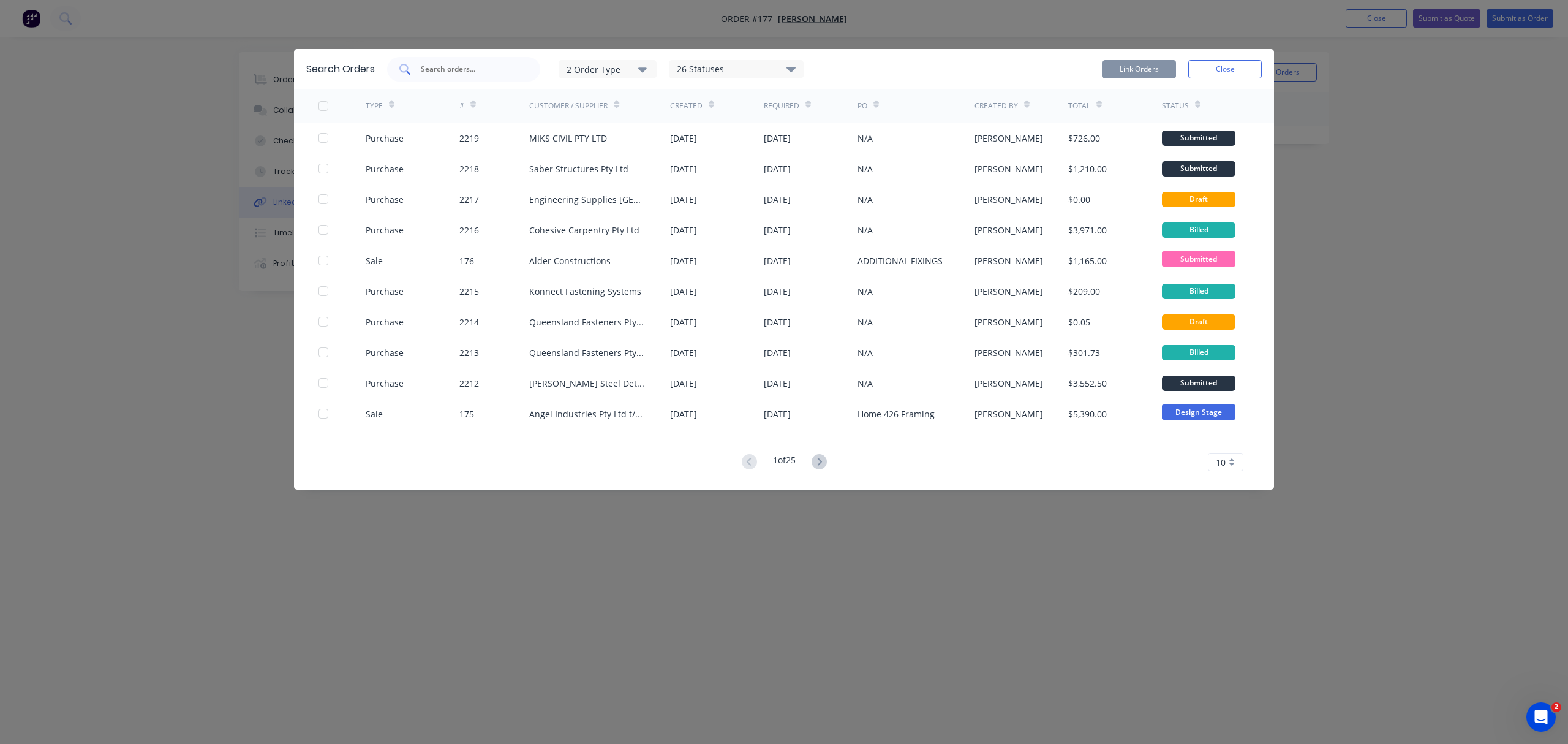
click at [435, 71] on input "text" at bounding box center [470, 69] width 102 height 12
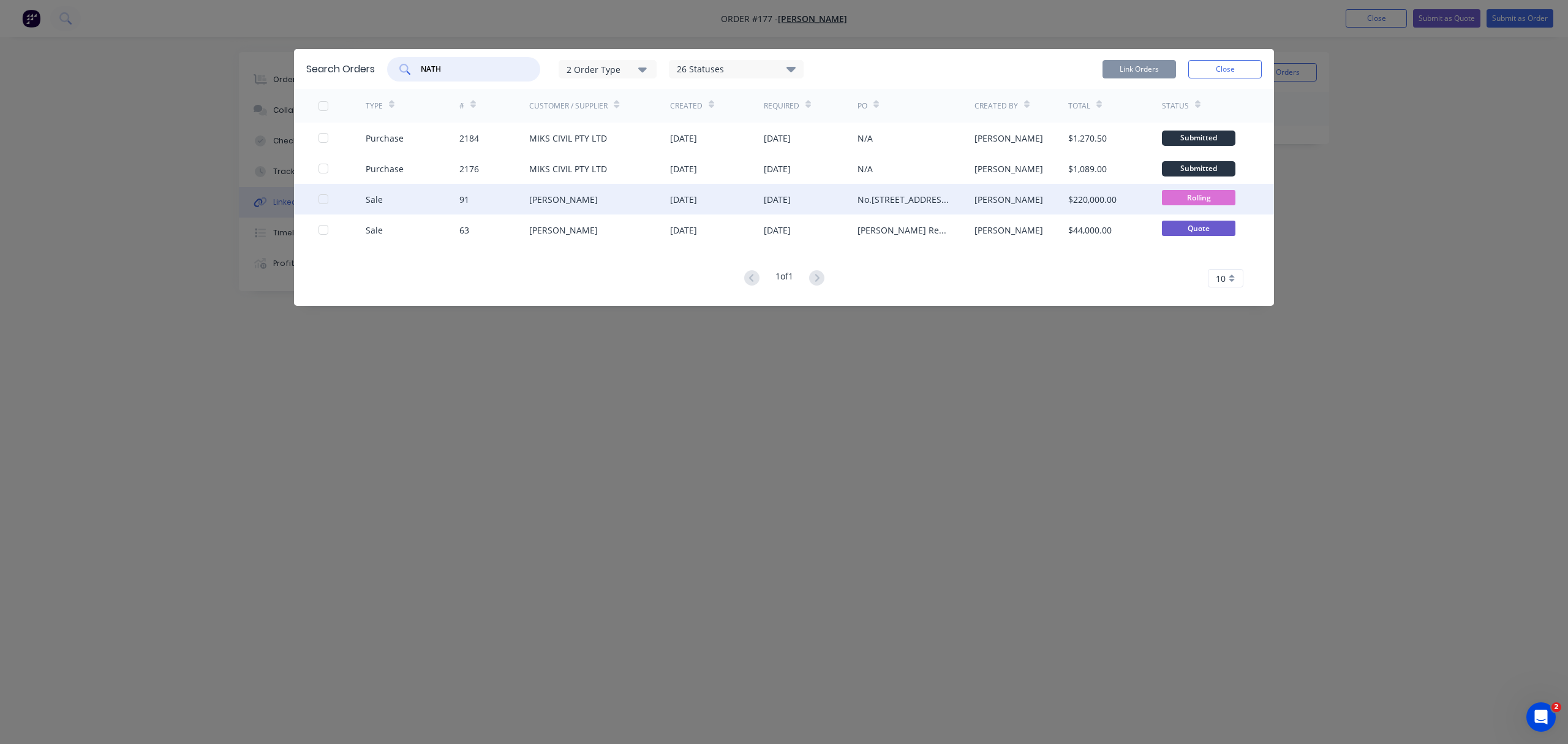
click at [326, 204] on div at bounding box center [323, 199] width 25 height 25
type input "NATH"
click at [1149, 60] on button "Link Orders" at bounding box center [1139, 70] width 74 height 19
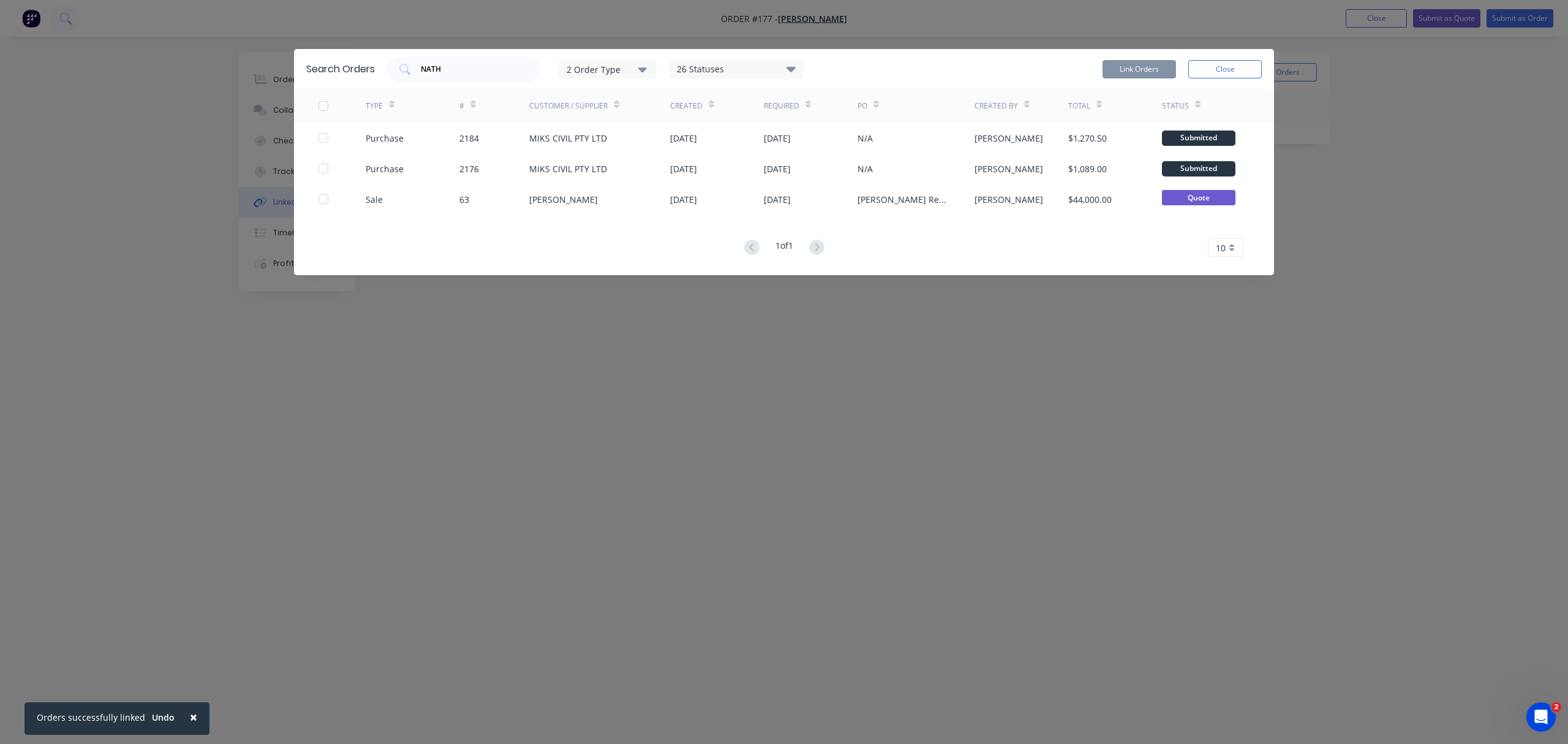
click at [1206, 71] on button "Close" at bounding box center [1225, 70] width 74 height 19
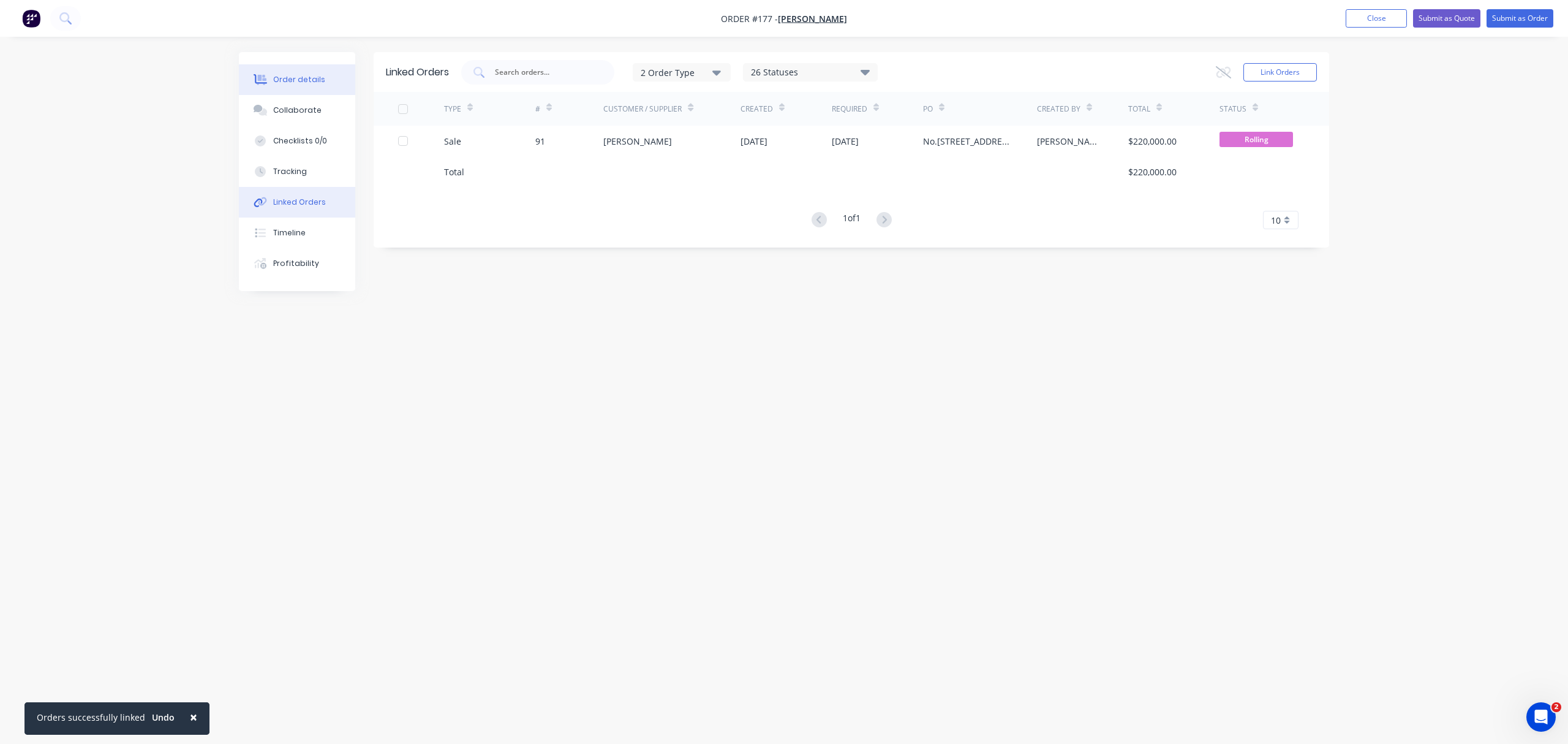
click at [291, 72] on button "Order details" at bounding box center [296, 80] width 116 height 31
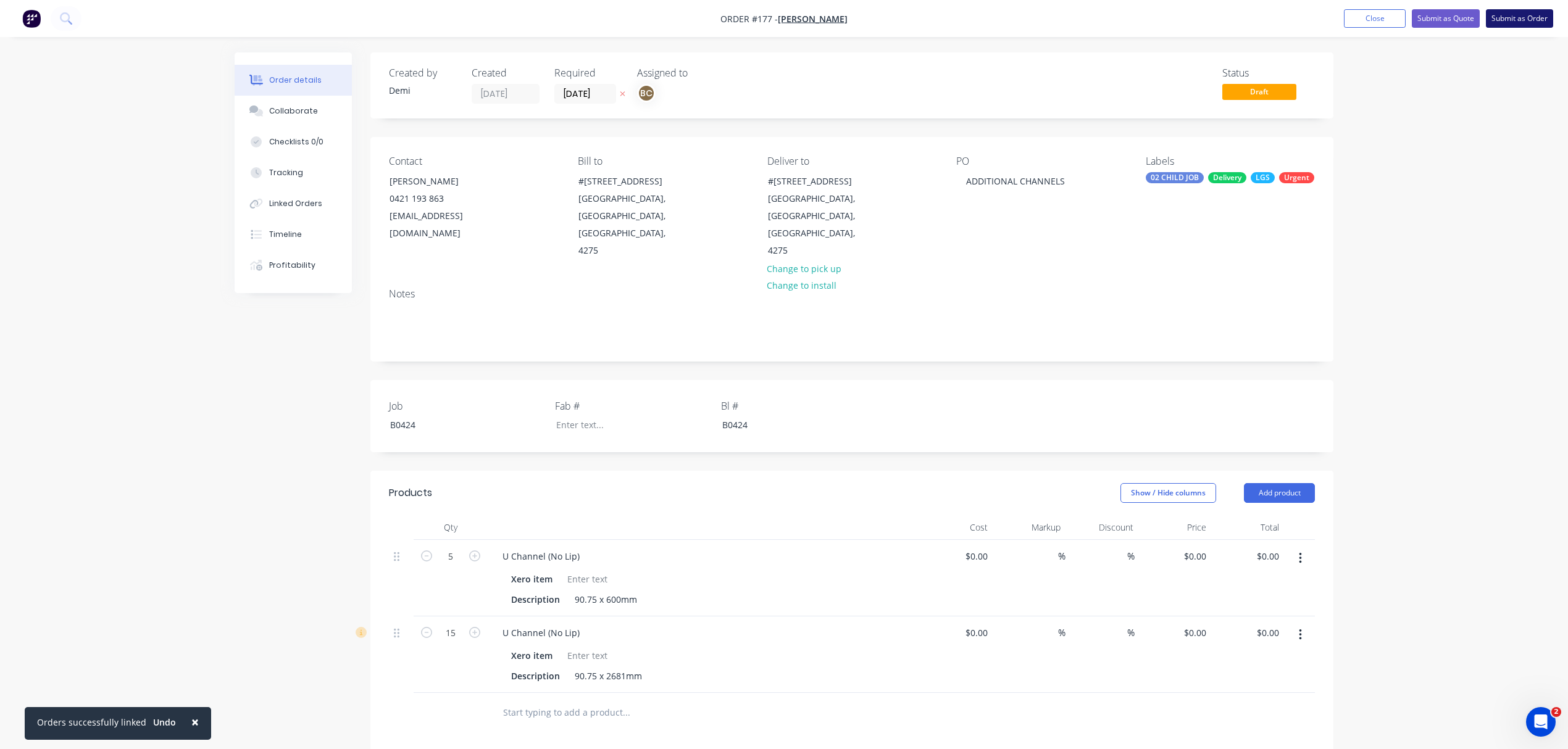
click at [1504, 11] on button "Submit as Order" at bounding box center [1519, 19] width 68 height 19
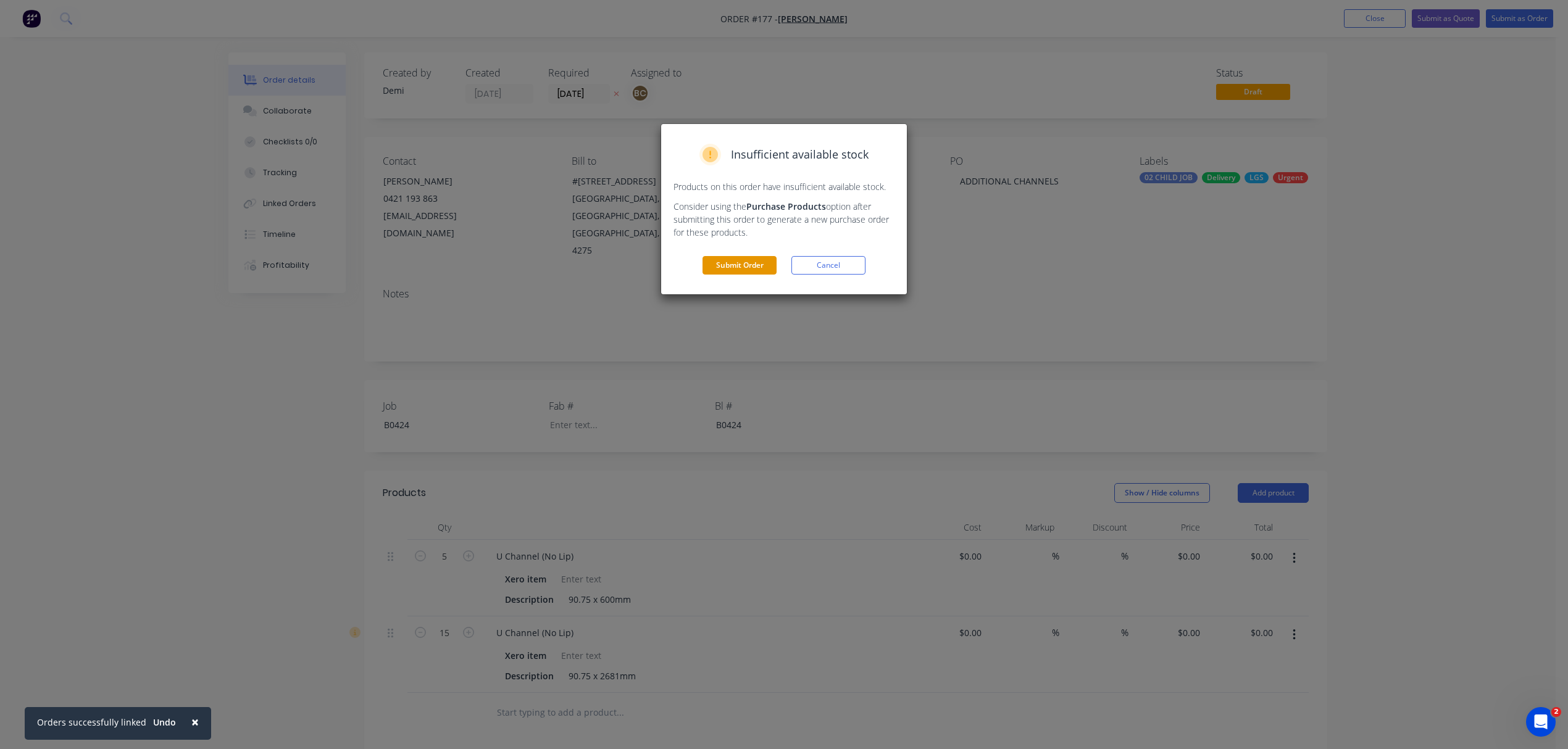
click at [730, 262] on button "Submit Order" at bounding box center [739, 265] width 74 height 19
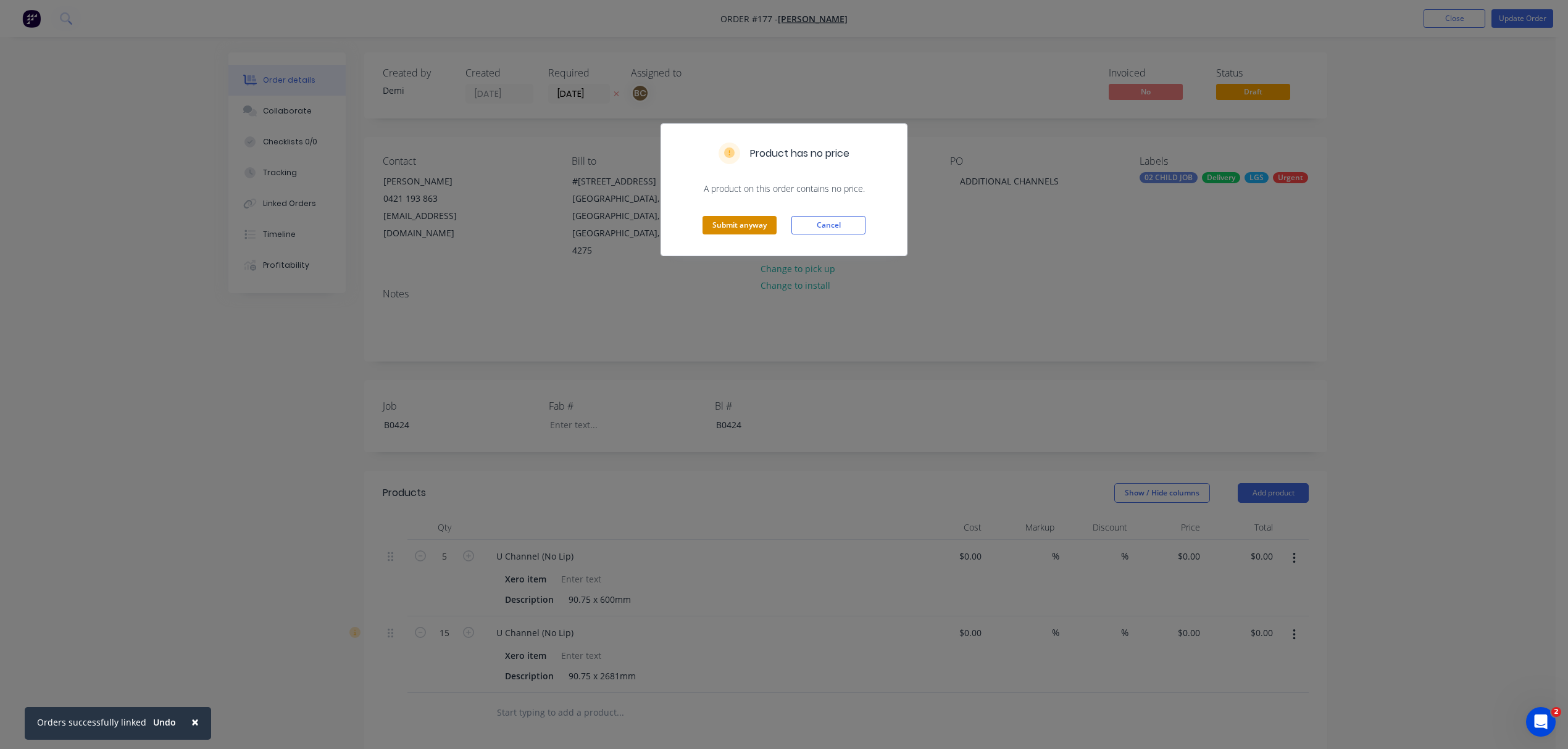
click at [766, 223] on button "Submit anyway" at bounding box center [739, 226] width 74 height 19
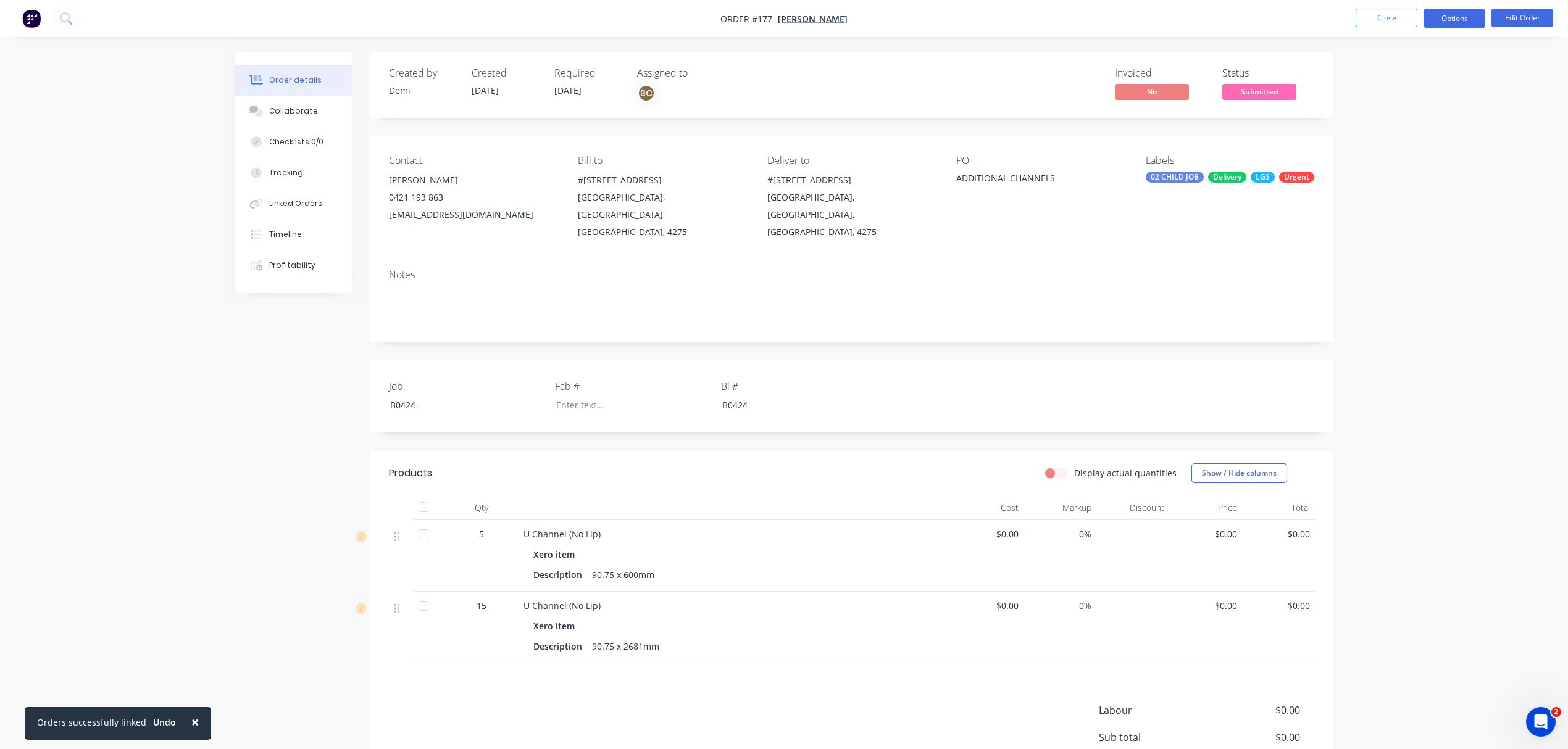
click at [1452, 20] on button "Options" at bounding box center [1454, 18] width 62 height 20
click at [1420, 142] on div "Work Order" at bounding box center [1417, 149] width 114 height 18
click at [1443, 133] on button "Without pricing" at bounding box center [1417, 124] width 136 height 25
drag, startPoint x: 1537, startPoint y: 67, endPoint x: 1534, endPoint y: 31, distance: 36.1
click at [1538, 65] on div "Order details Collaborate Checklists 0/0 Tracking Linked Orders Timeline Profit…" at bounding box center [784, 441] width 1568 height 883
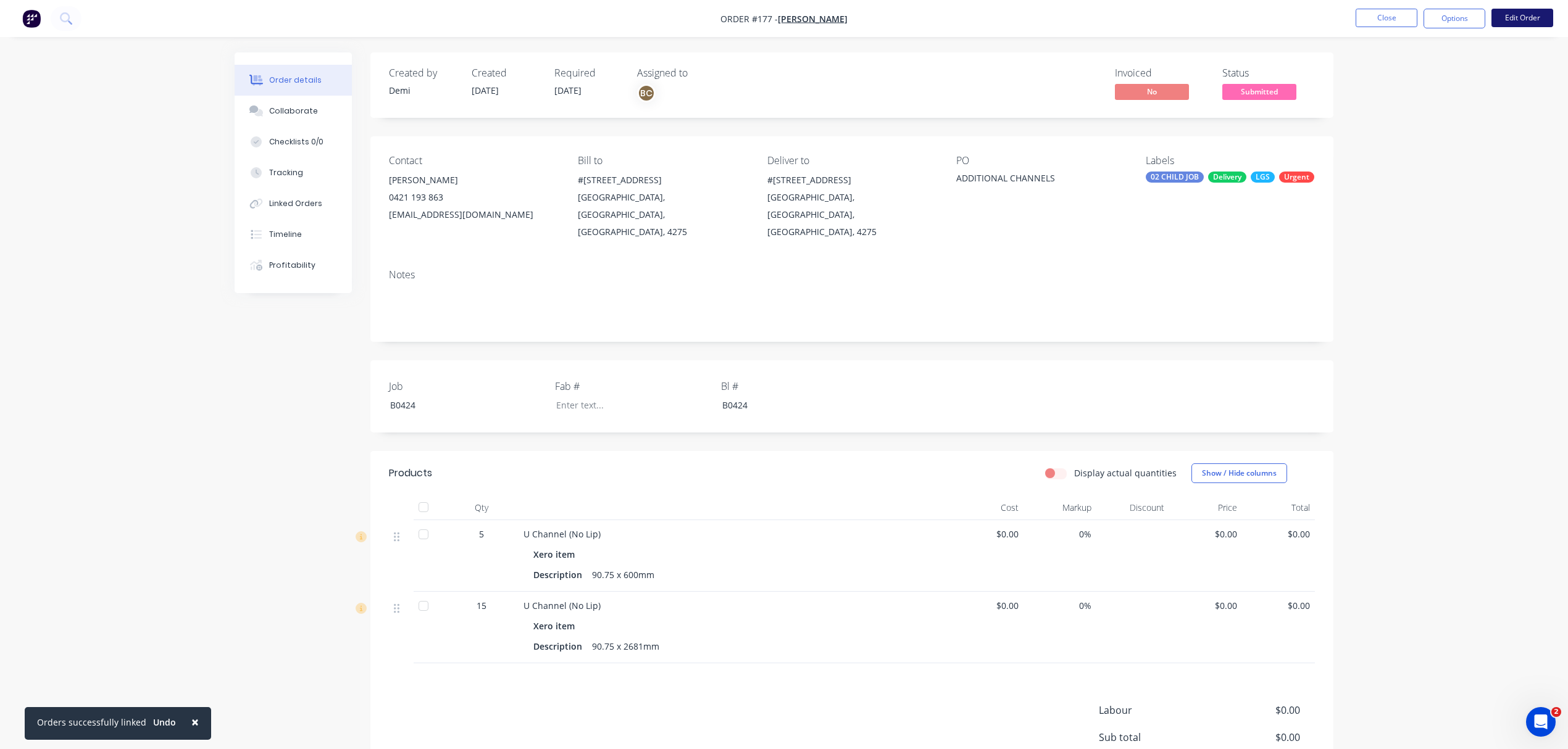
click at [1532, 17] on button "Edit Order" at bounding box center [1522, 18] width 62 height 19
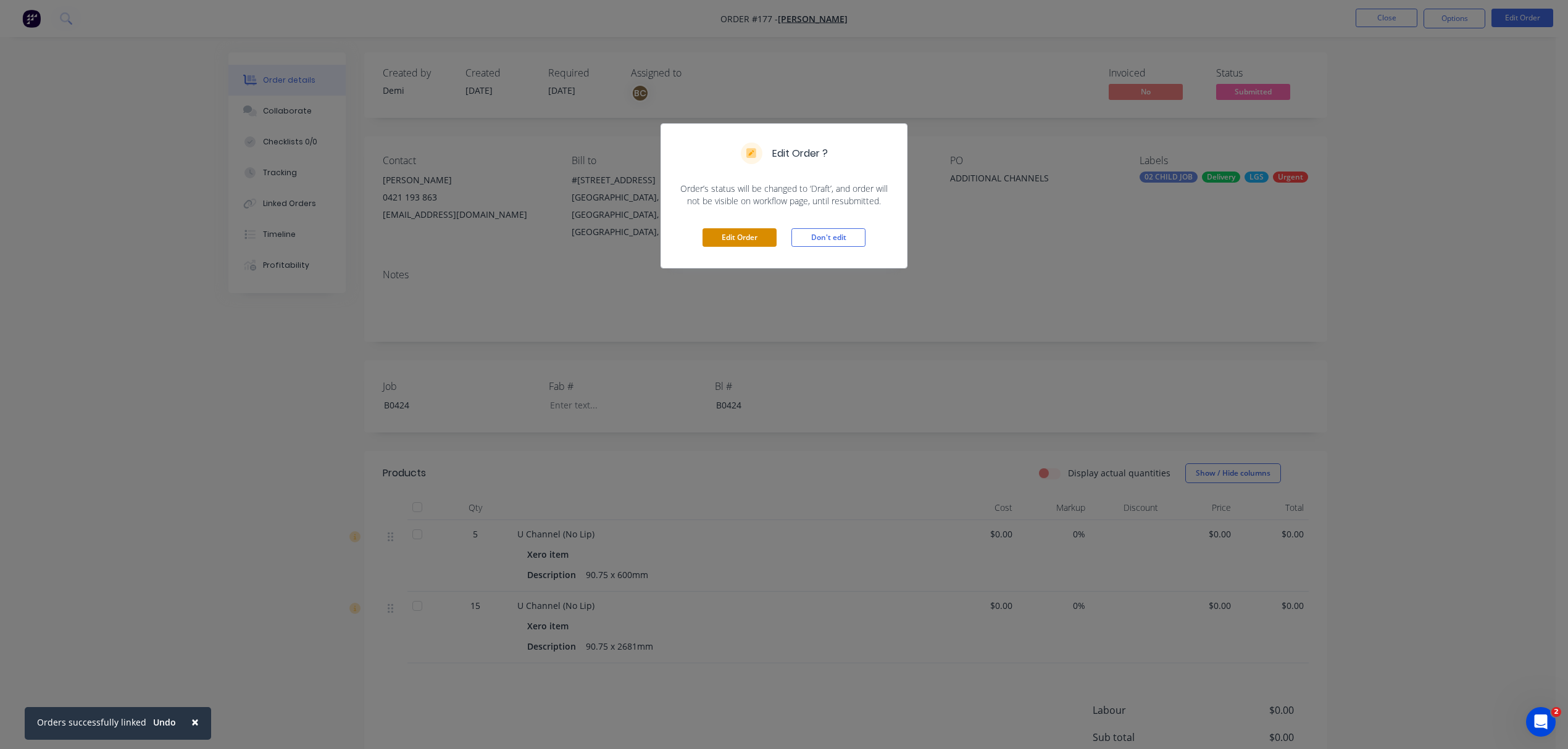
click at [755, 234] on button "Edit Order" at bounding box center [739, 238] width 74 height 19
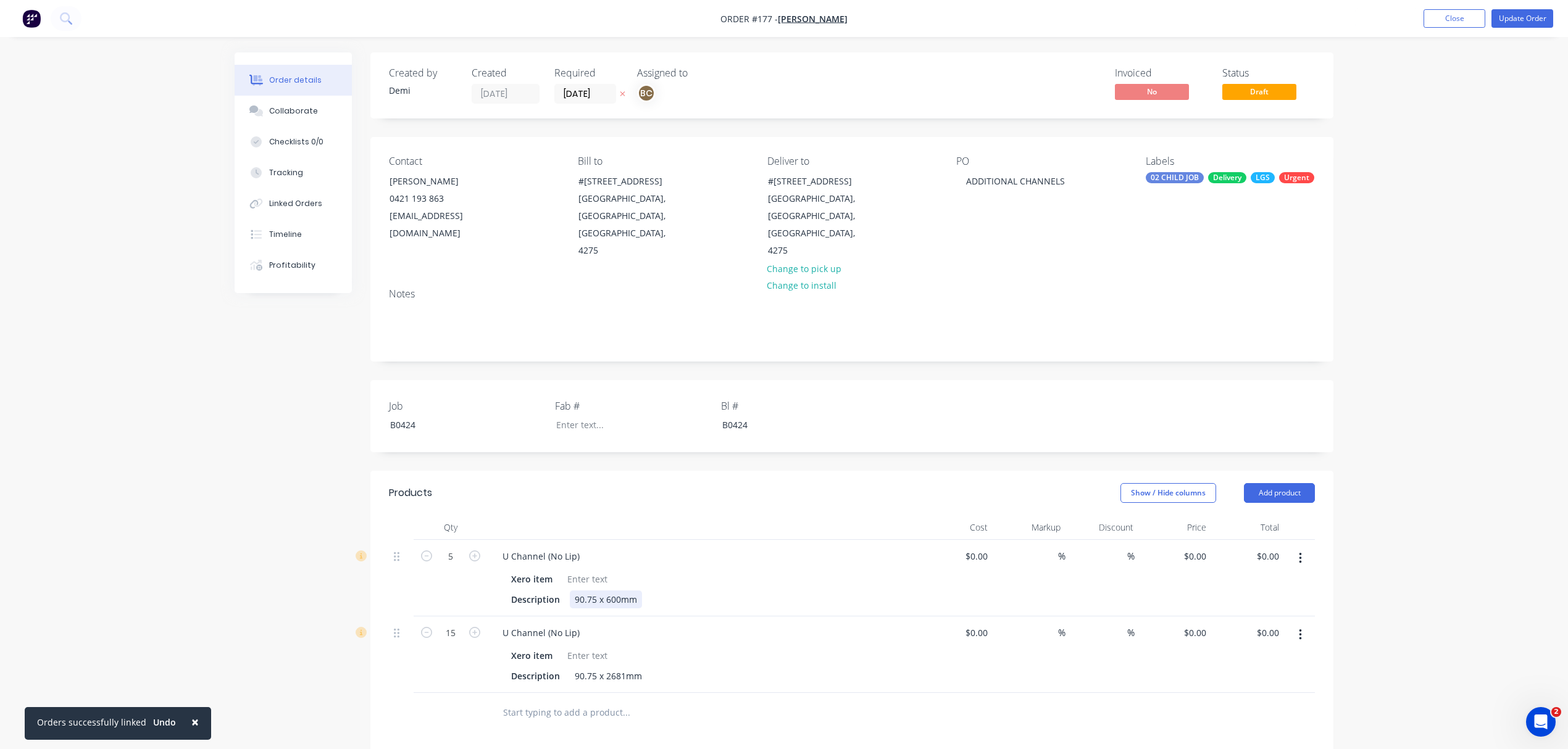
drag, startPoint x: 622, startPoint y: 583, endPoint x: 633, endPoint y: 584, distance: 11.0
click at [621, 591] on div "90.75 x 600mm" at bounding box center [606, 599] width 72 height 18
click at [1522, 20] on button "Update Order" at bounding box center [1522, 19] width 62 height 19
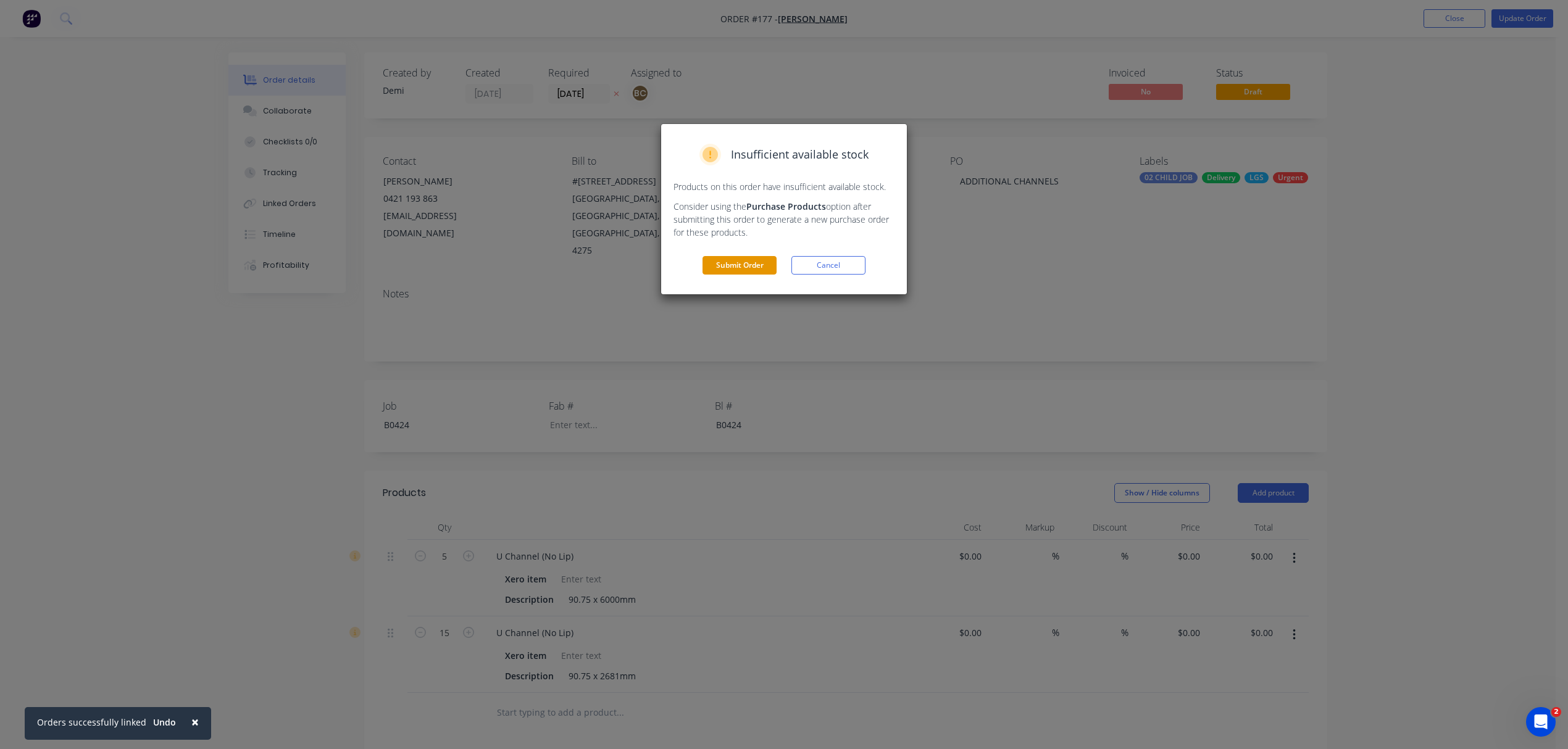
click at [754, 265] on button "Submit Order" at bounding box center [739, 265] width 74 height 19
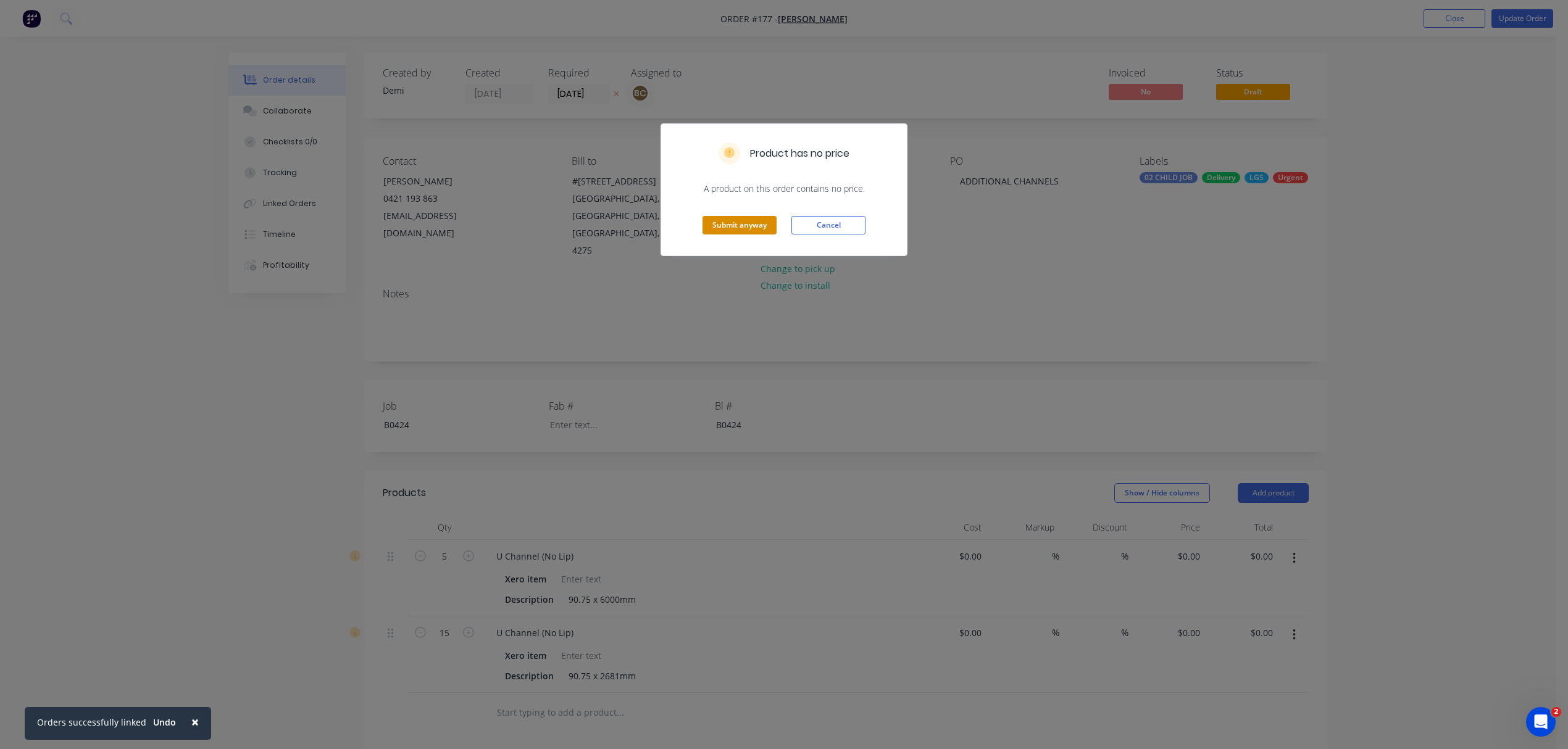
click at [766, 227] on button "Submit anyway" at bounding box center [739, 226] width 74 height 19
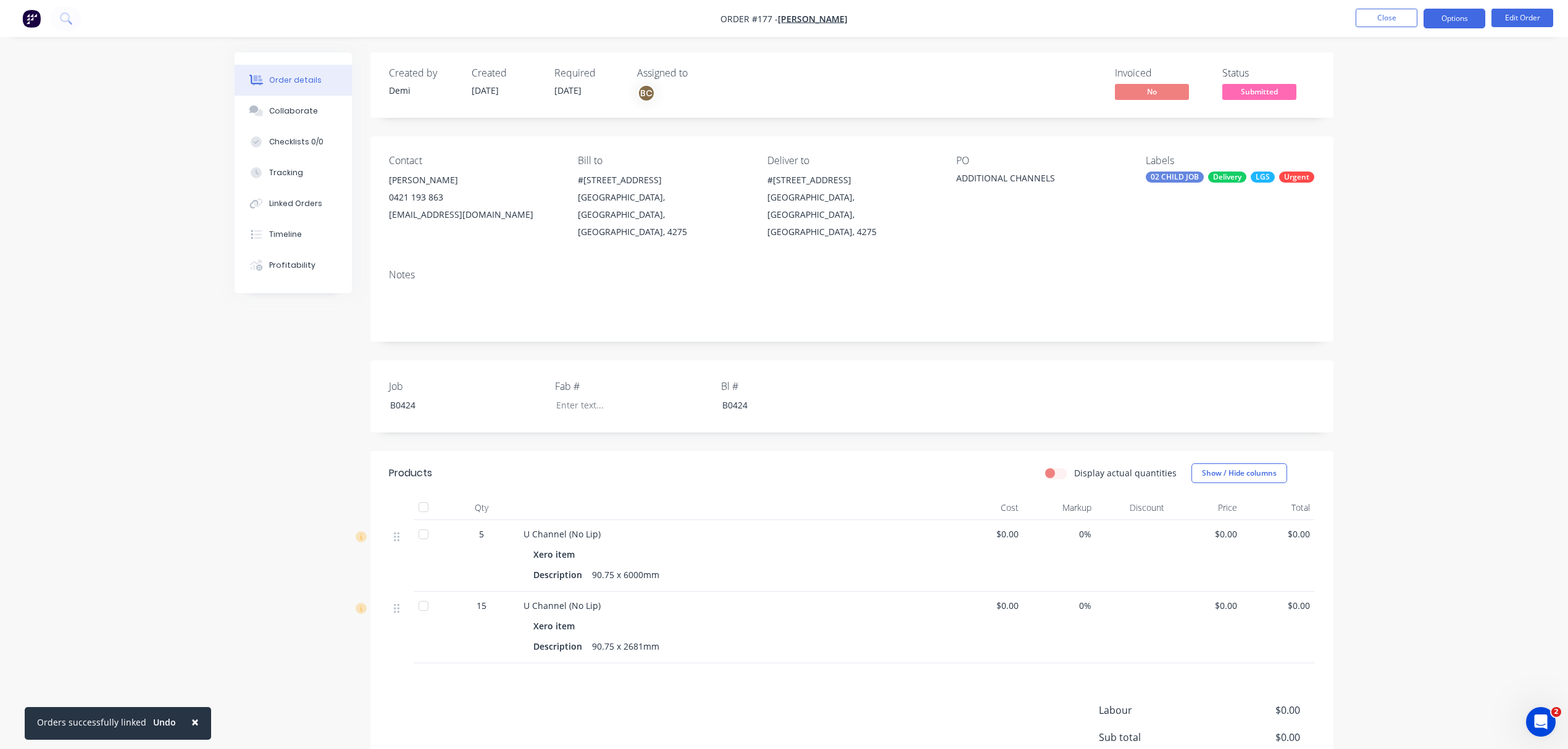
click at [1480, 18] on button "Options" at bounding box center [1454, 18] width 62 height 20
click at [1417, 144] on div "Work Order" at bounding box center [1417, 149] width 114 height 18
click at [1420, 120] on div "Without pricing" at bounding box center [1417, 124] width 114 height 18
click at [320, 201] on button "Linked Orders" at bounding box center [293, 203] width 117 height 31
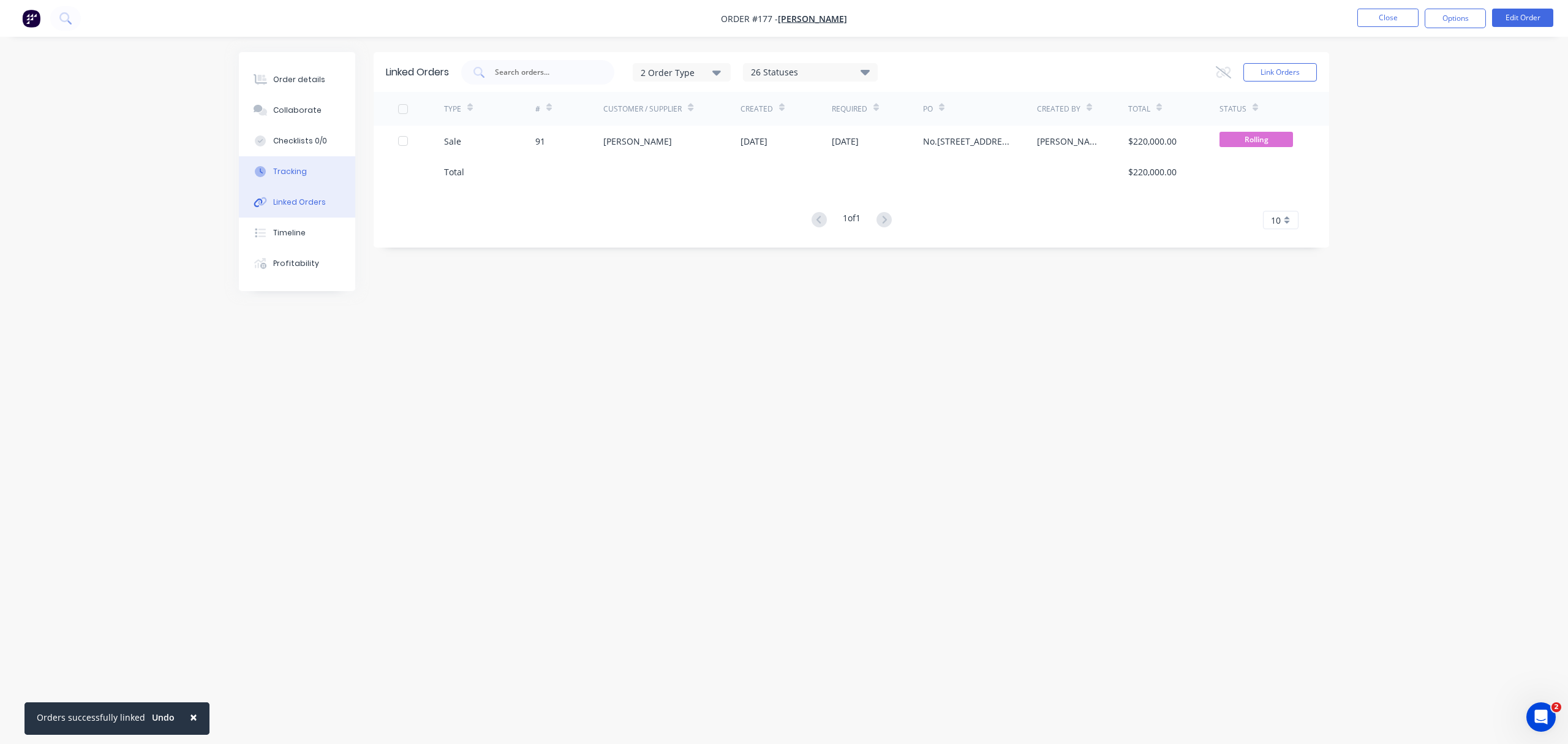
click at [324, 163] on button "Tracking" at bounding box center [296, 172] width 116 height 31
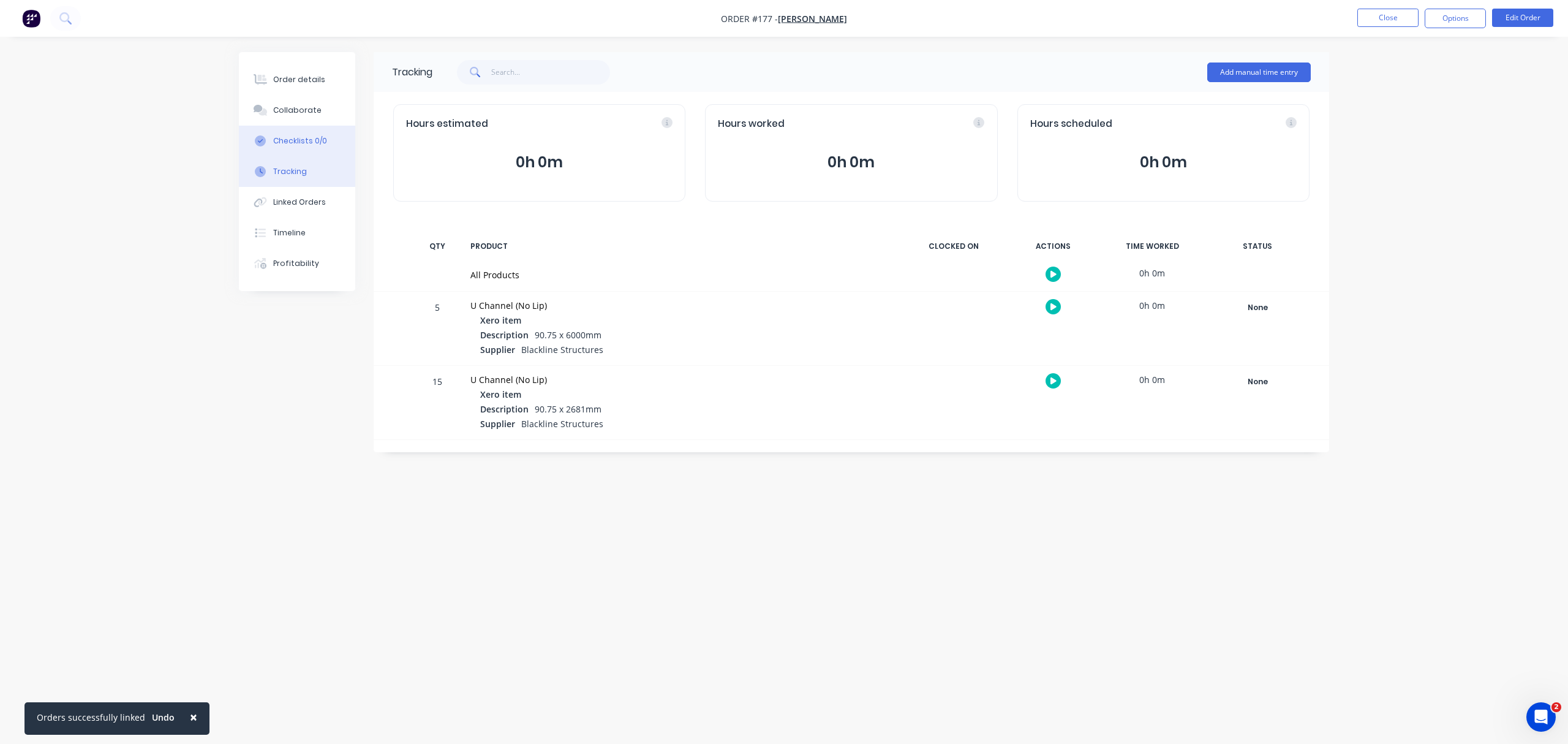
click at [324, 140] on button "Checklists 0/0" at bounding box center [296, 141] width 116 height 31
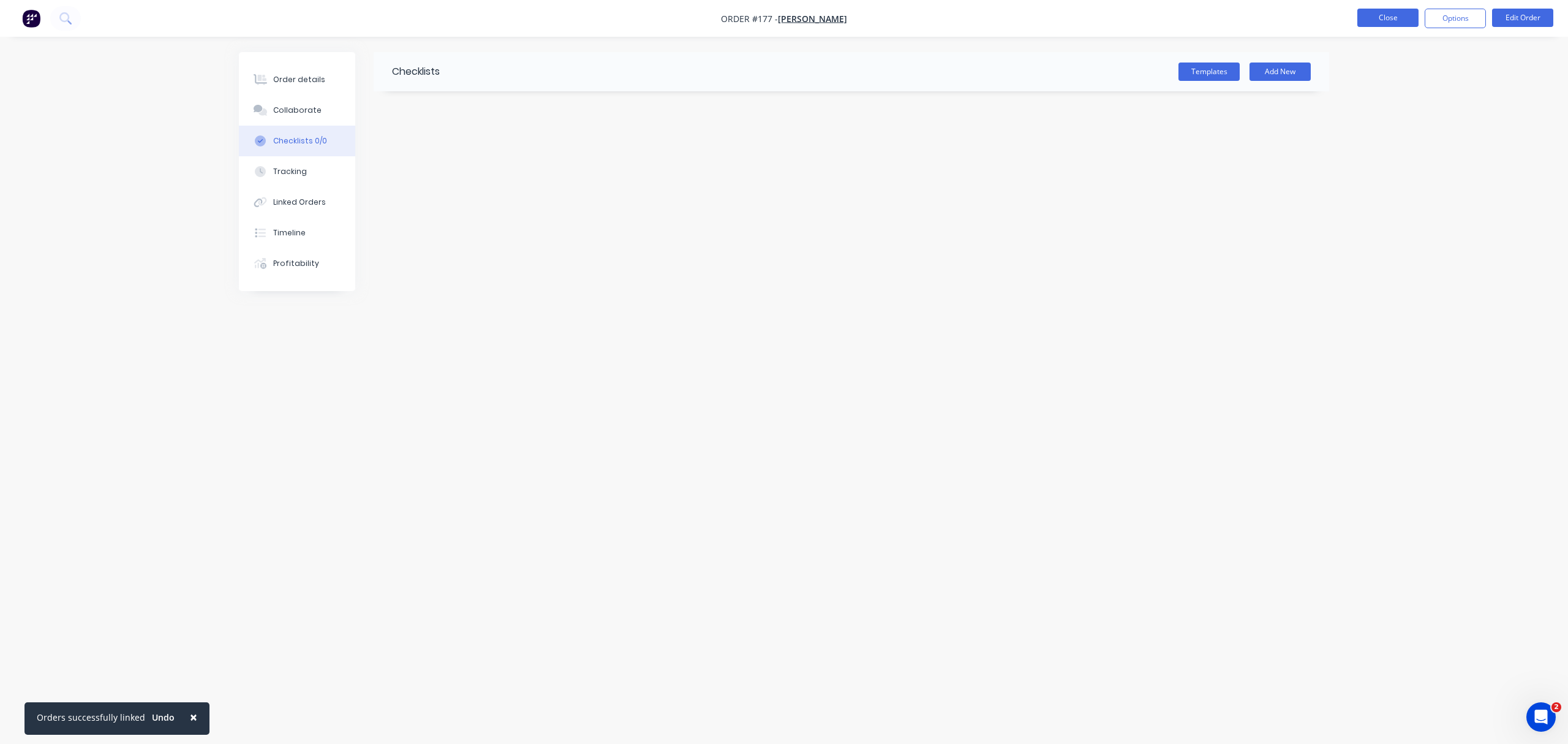
click at [1390, 22] on button "Close" at bounding box center [1388, 18] width 61 height 19
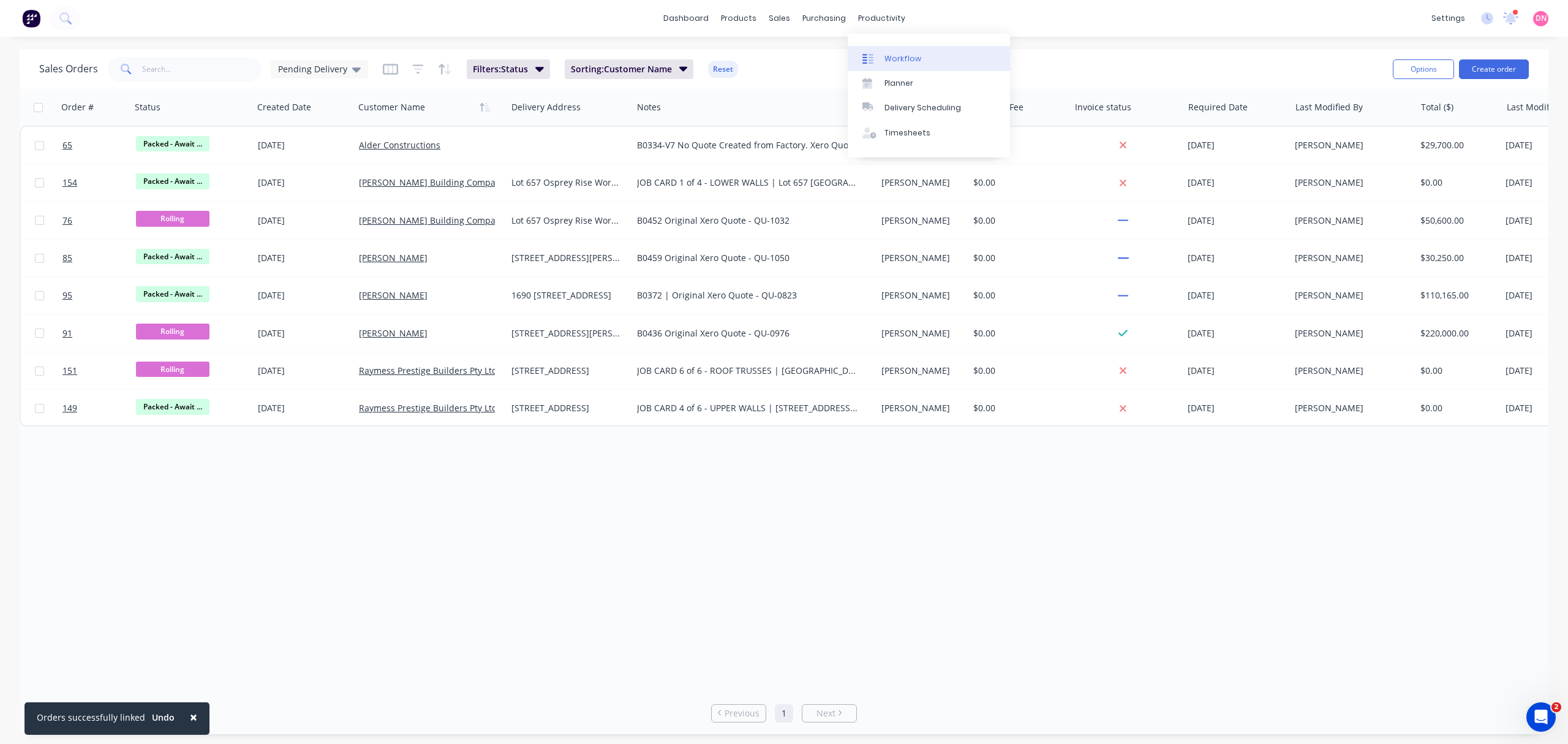
click at [912, 54] on div "Workflow" at bounding box center [902, 59] width 37 height 11
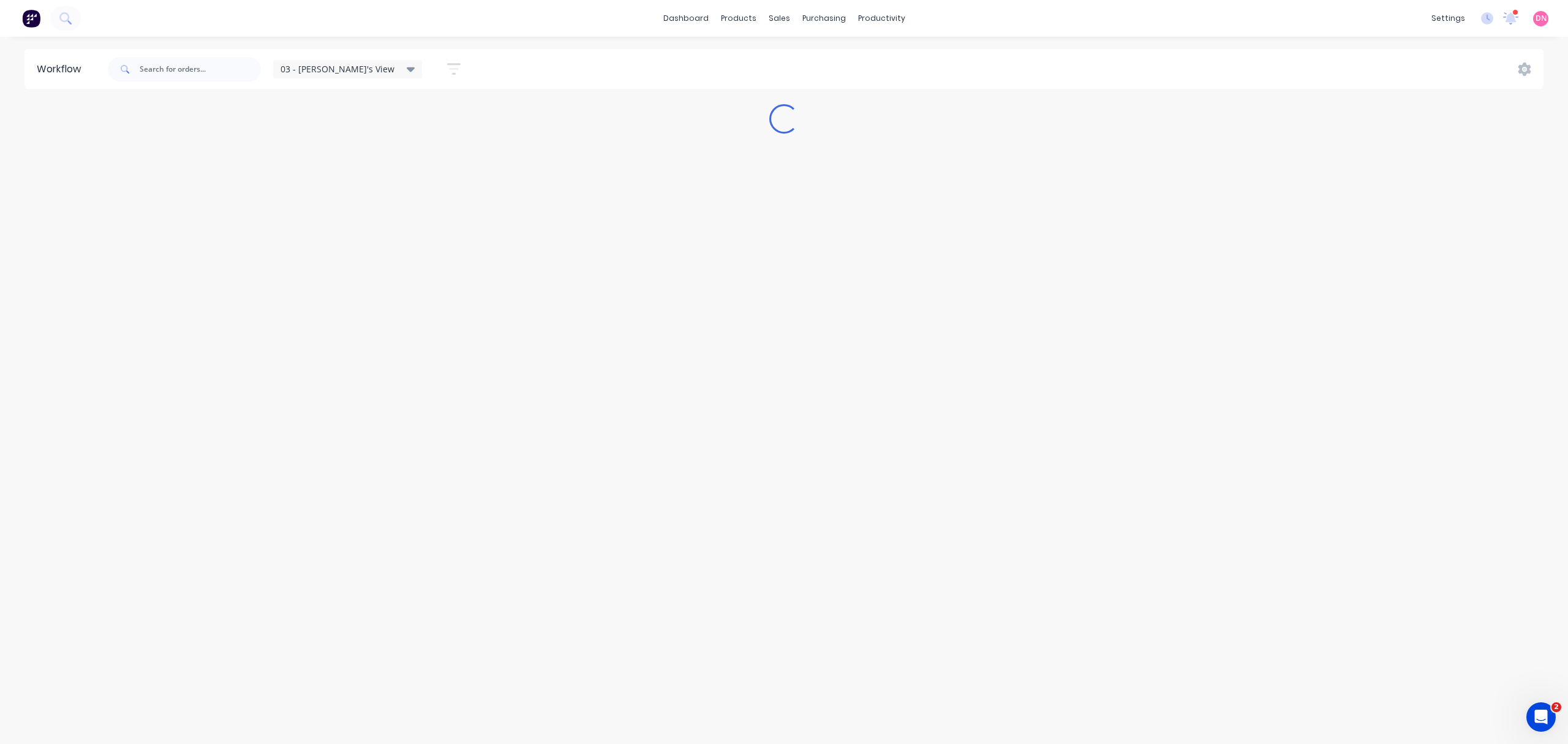
click at [331, 69] on span "03 - [PERSON_NAME]'s View" at bounding box center [337, 69] width 114 height 13
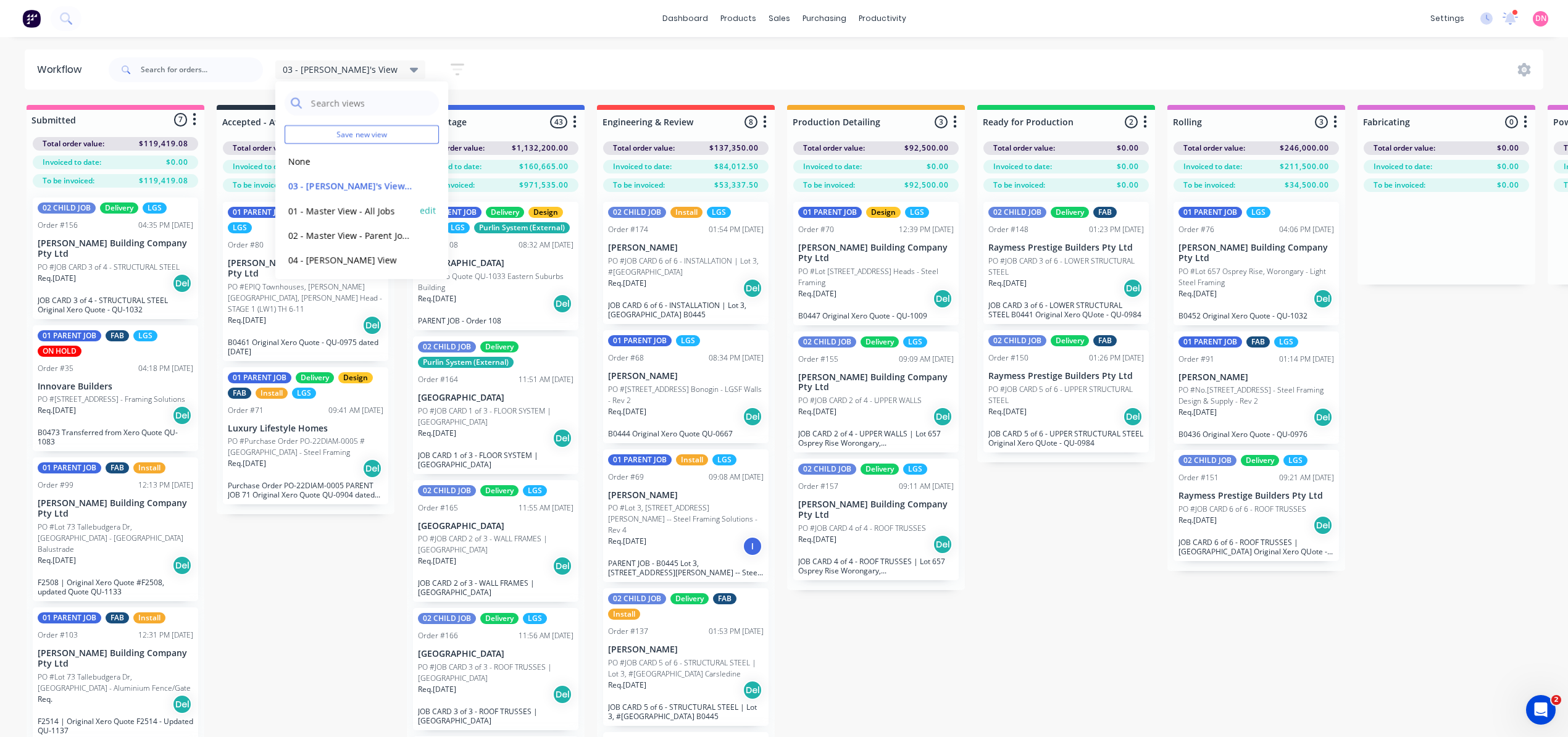
click at [362, 211] on button "01 - Master View - All Jobs" at bounding box center [351, 210] width 132 height 15
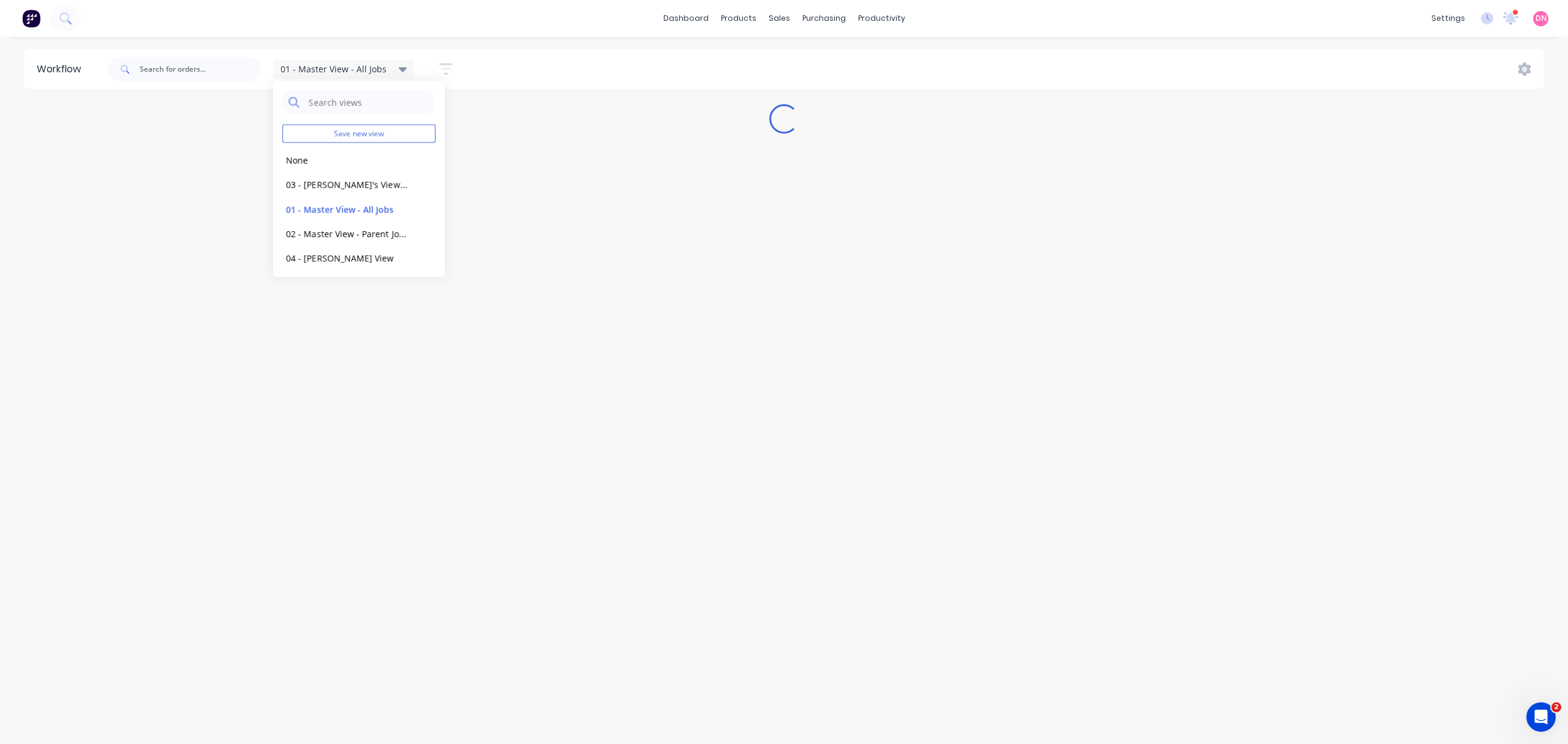
click at [613, 64] on div "01 - Master View - All Jobs Save new view None edit 03 - [PERSON_NAME]'s View (…" at bounding box center [824, 69] width 1439 height 37
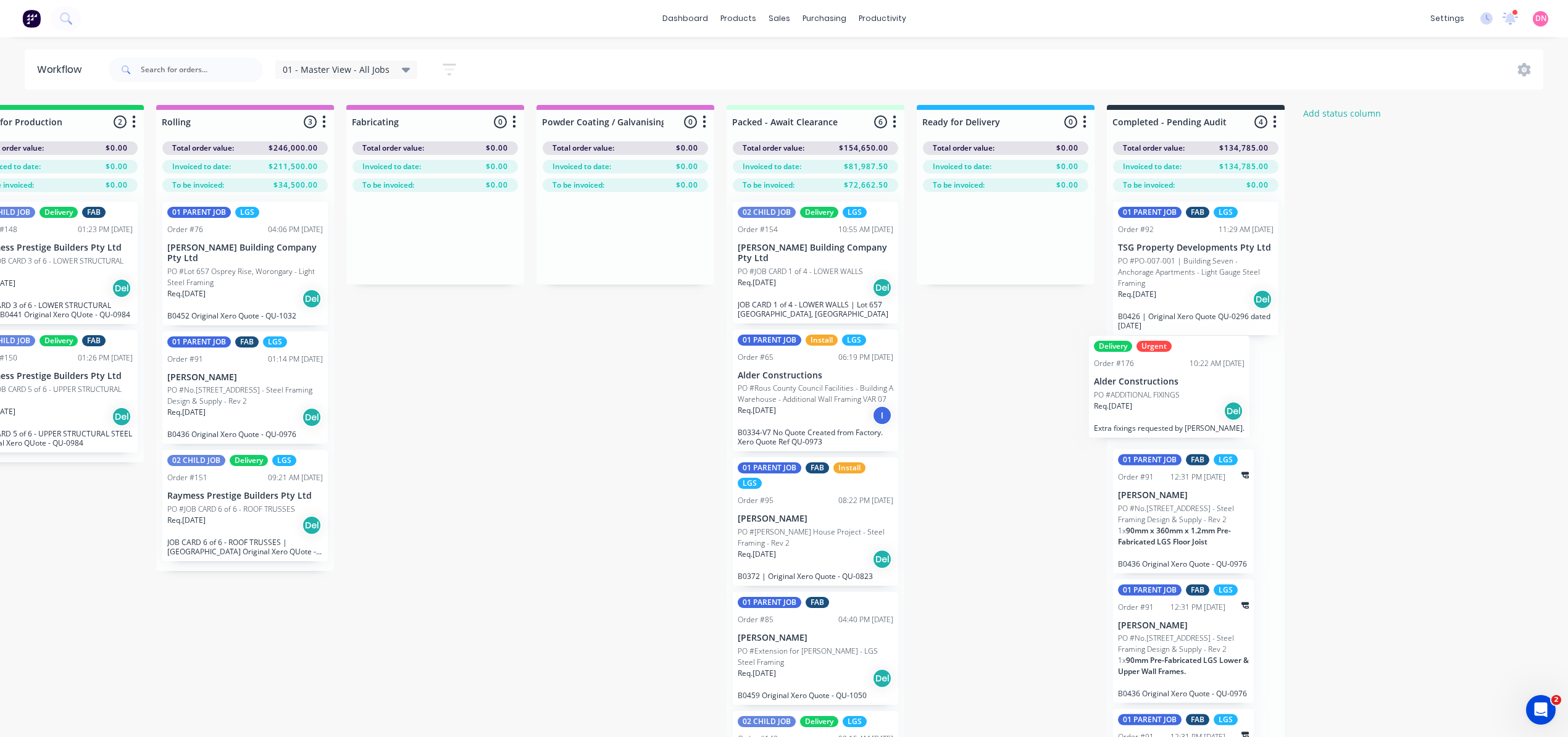
scroll to position [0, 1015]
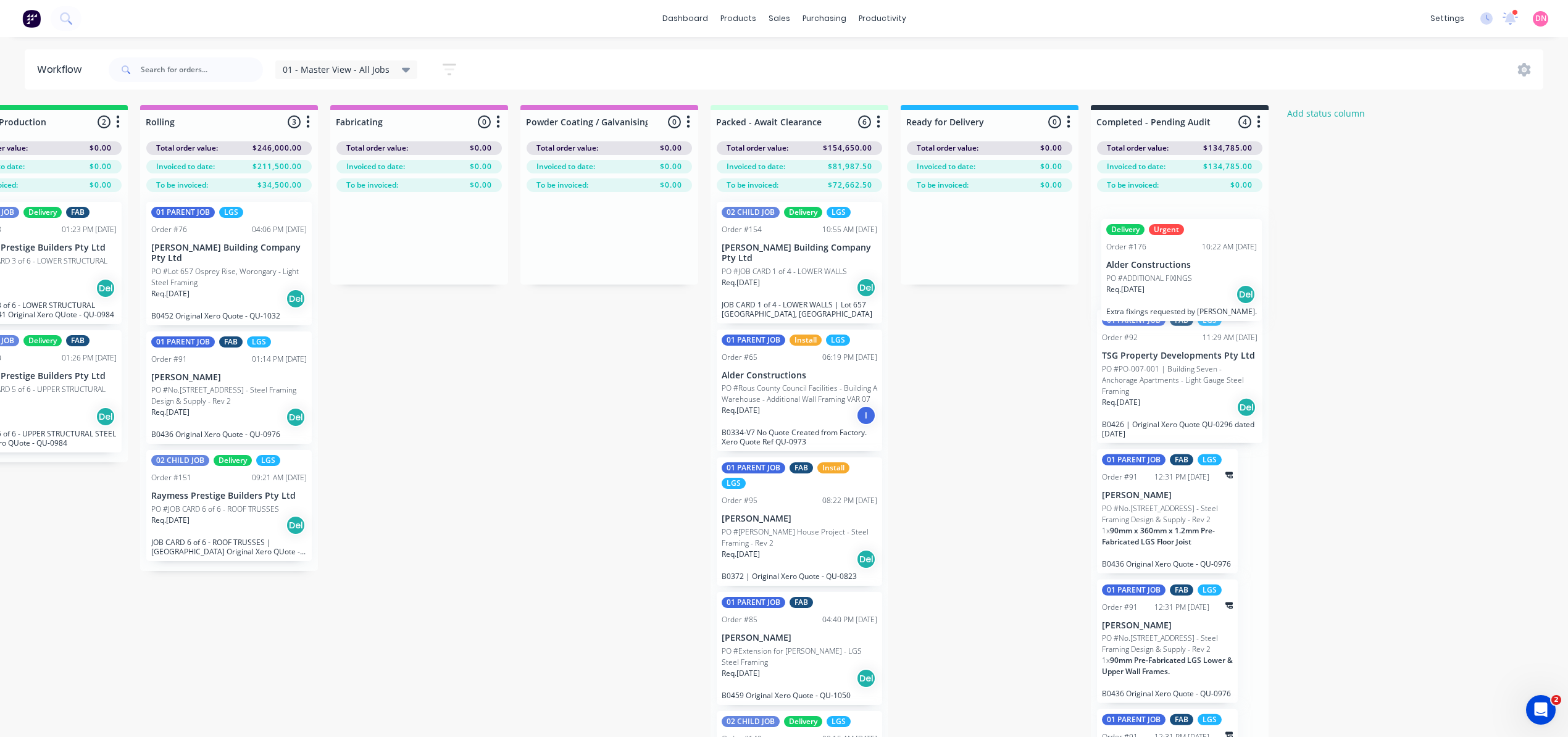
drag, startPoint x: 94, startPoint y: 502, endPoint x: 1178, endPoint y: 287, distance: 1105.1
click at [1178, 287] on div "Submitted 7 Status colour #FF69B4 hex #FF69B4 Save Cancel Summaries Total order…" at bounding box center [530, 443] width 3133 height 675
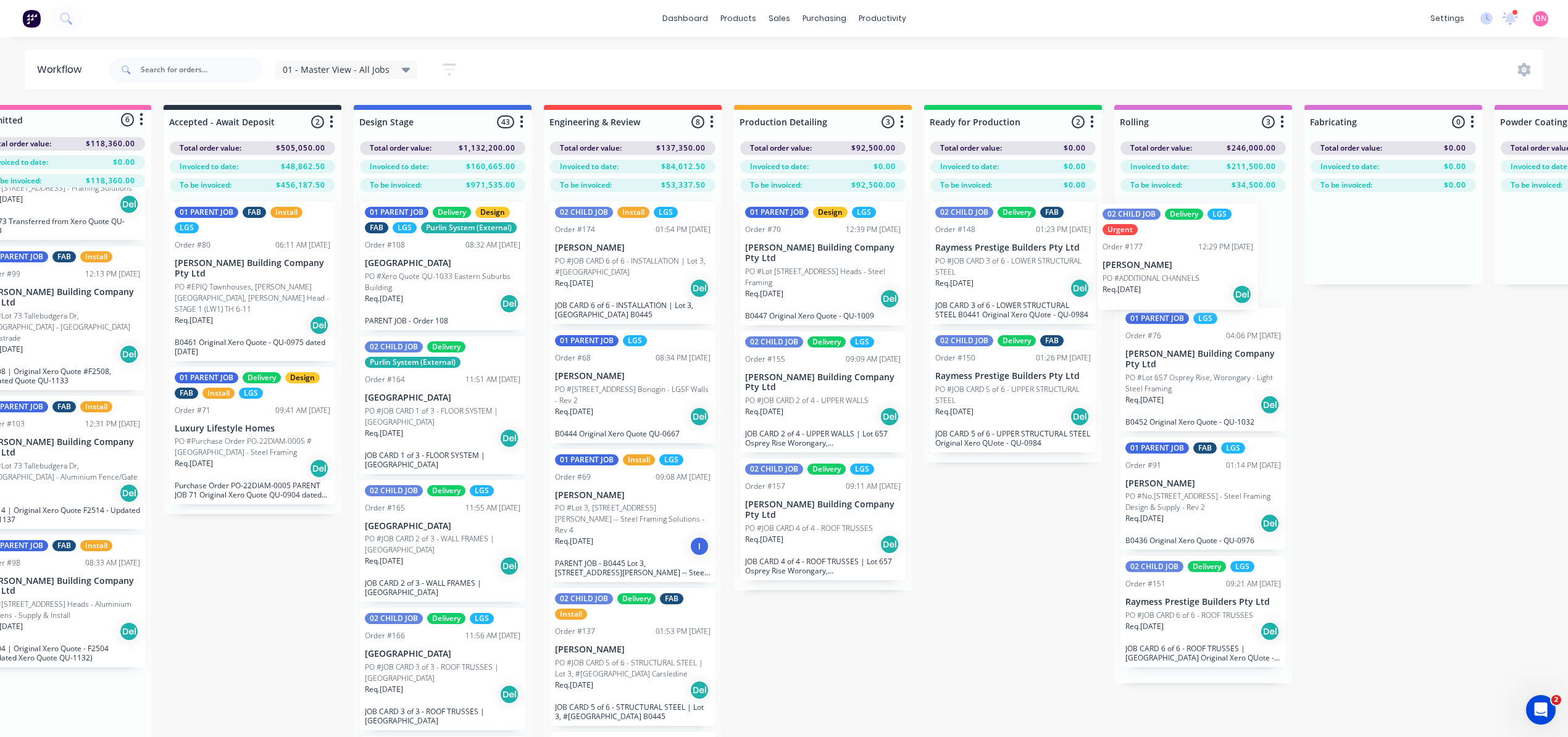
scroll to position [0, 65]
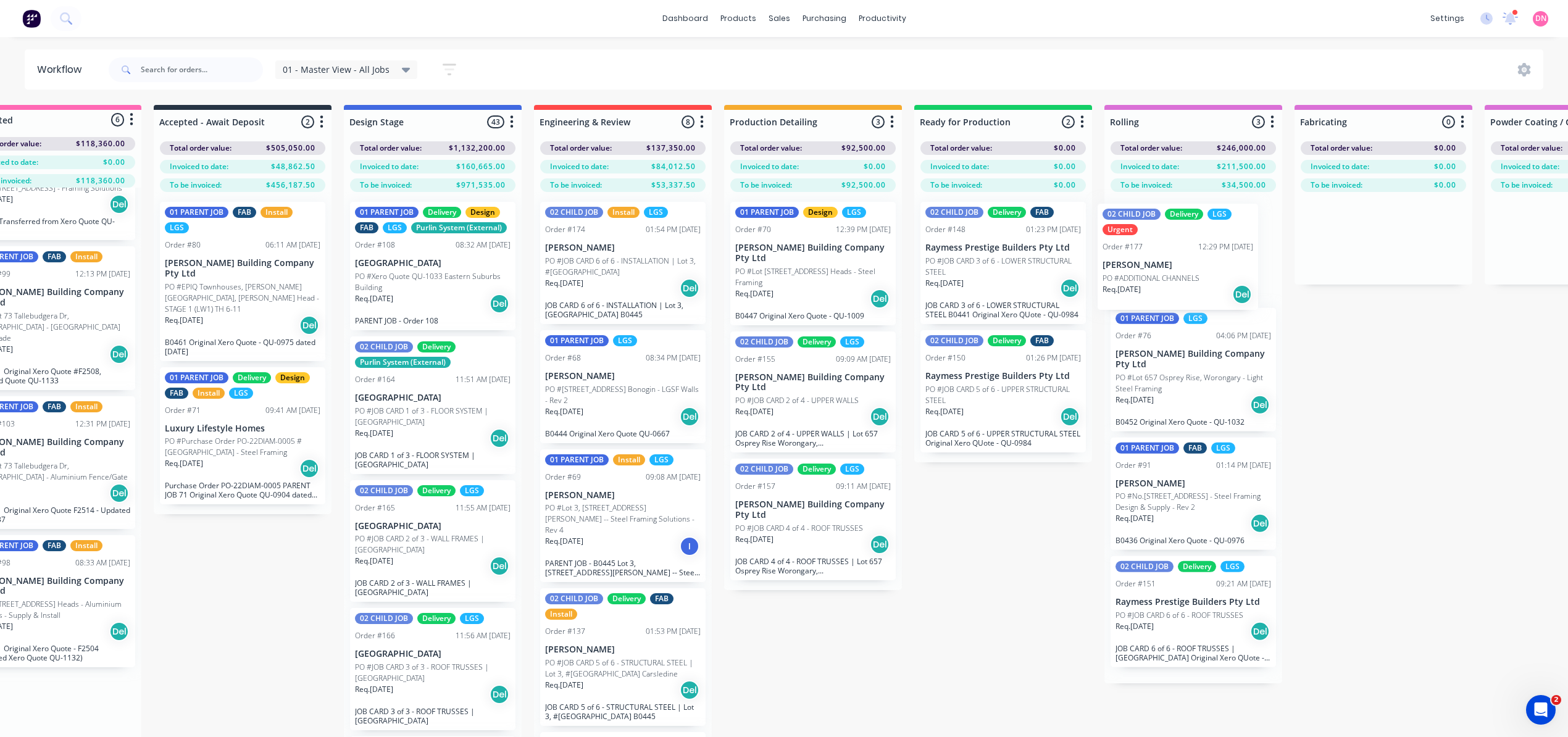
drag, startPoint x: 87, startPoint y: 665, endPoint x: 1158, endPoint y: 248, distance: 1149.3
click at [1158, 248] on div "Submitted 6 Status colour #FF69B4 hex #FF69B4 Save Cancel Summaries Total order…" at bounding box center [1494, 443] width 3133 height 675
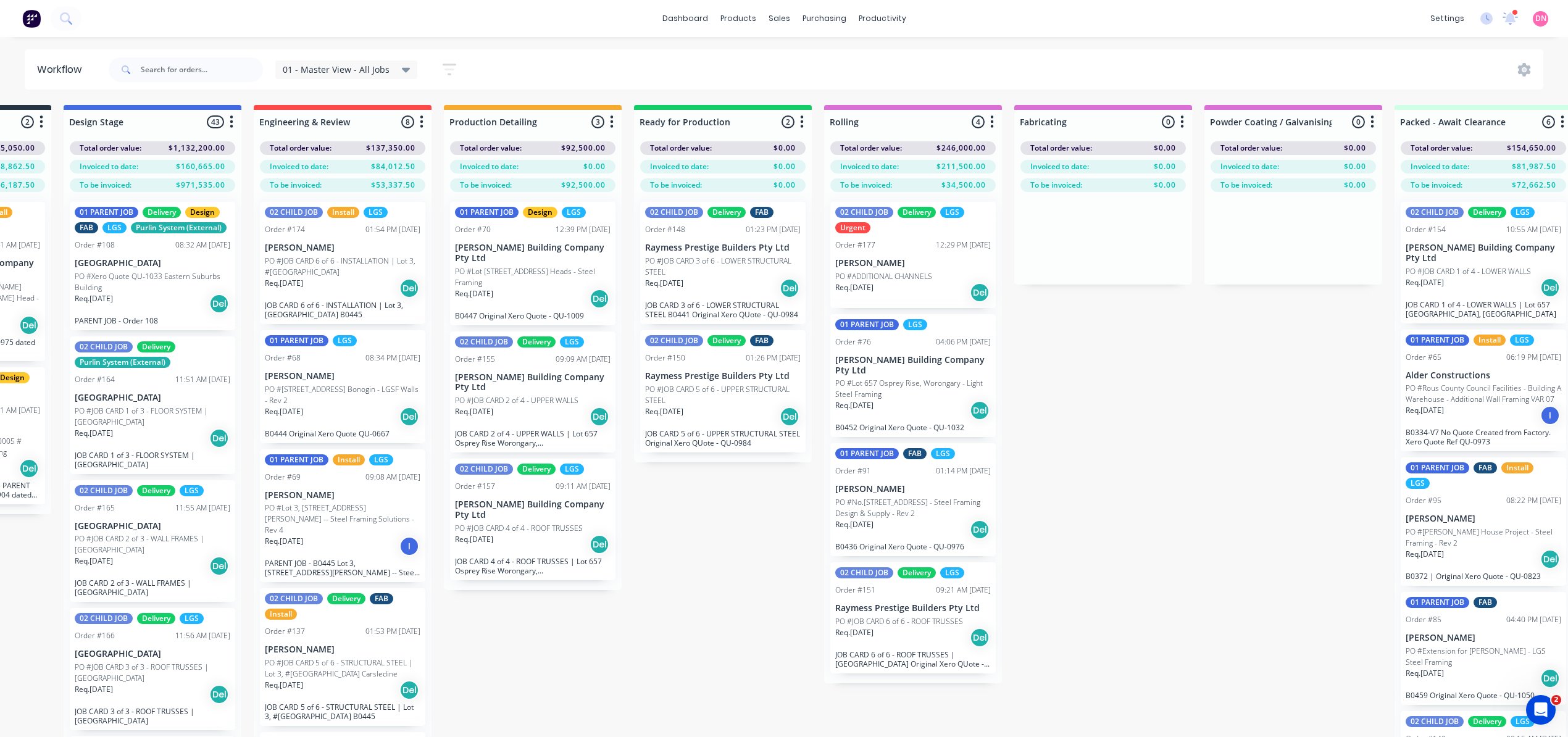
scroll to position [0, 748]
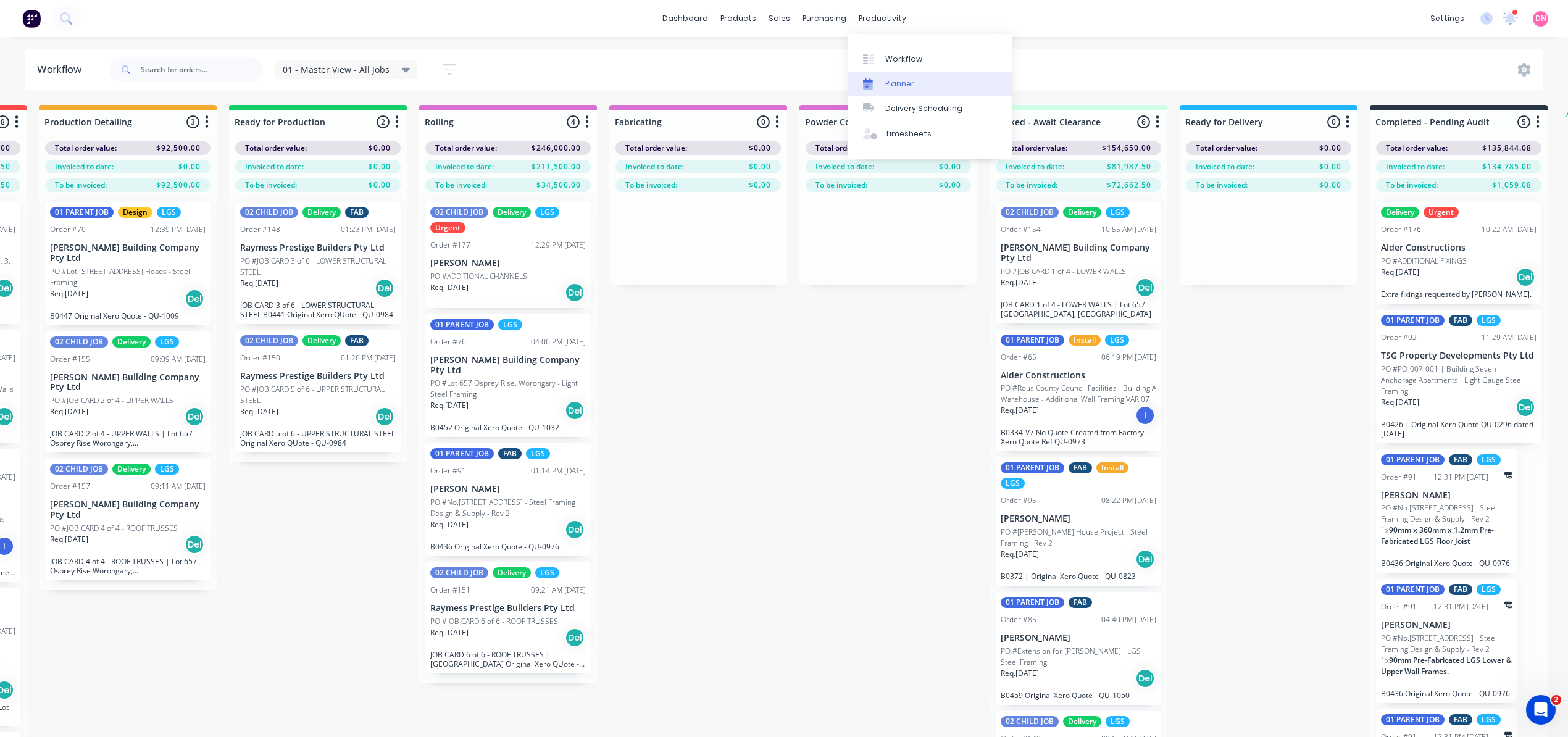
click at [917, 78] on link "Planner" at bounding box center [929, 84] width 163 height 25
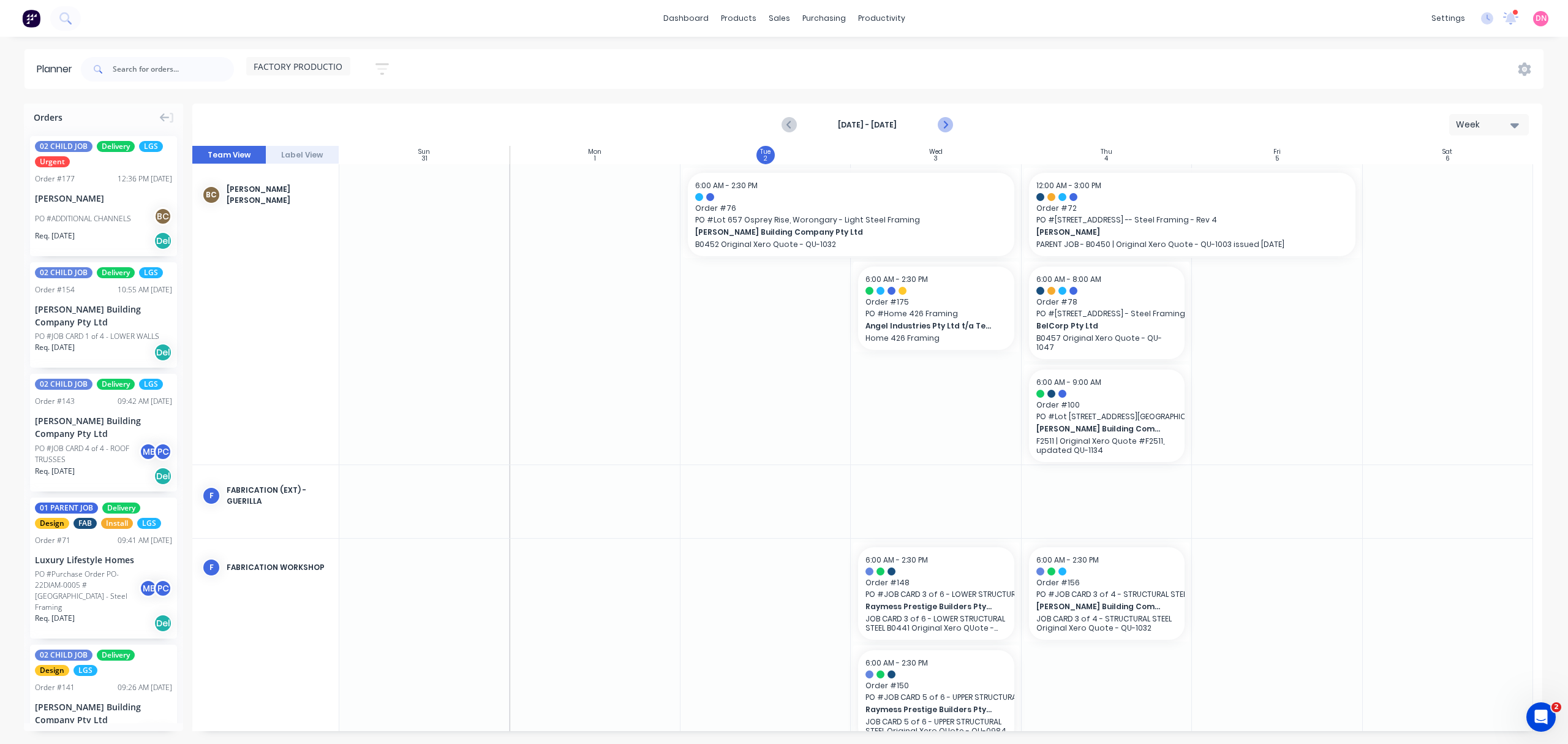
click at [949, 124] on icon "Next page" at bounding box center [945, 125] width 14 height 14
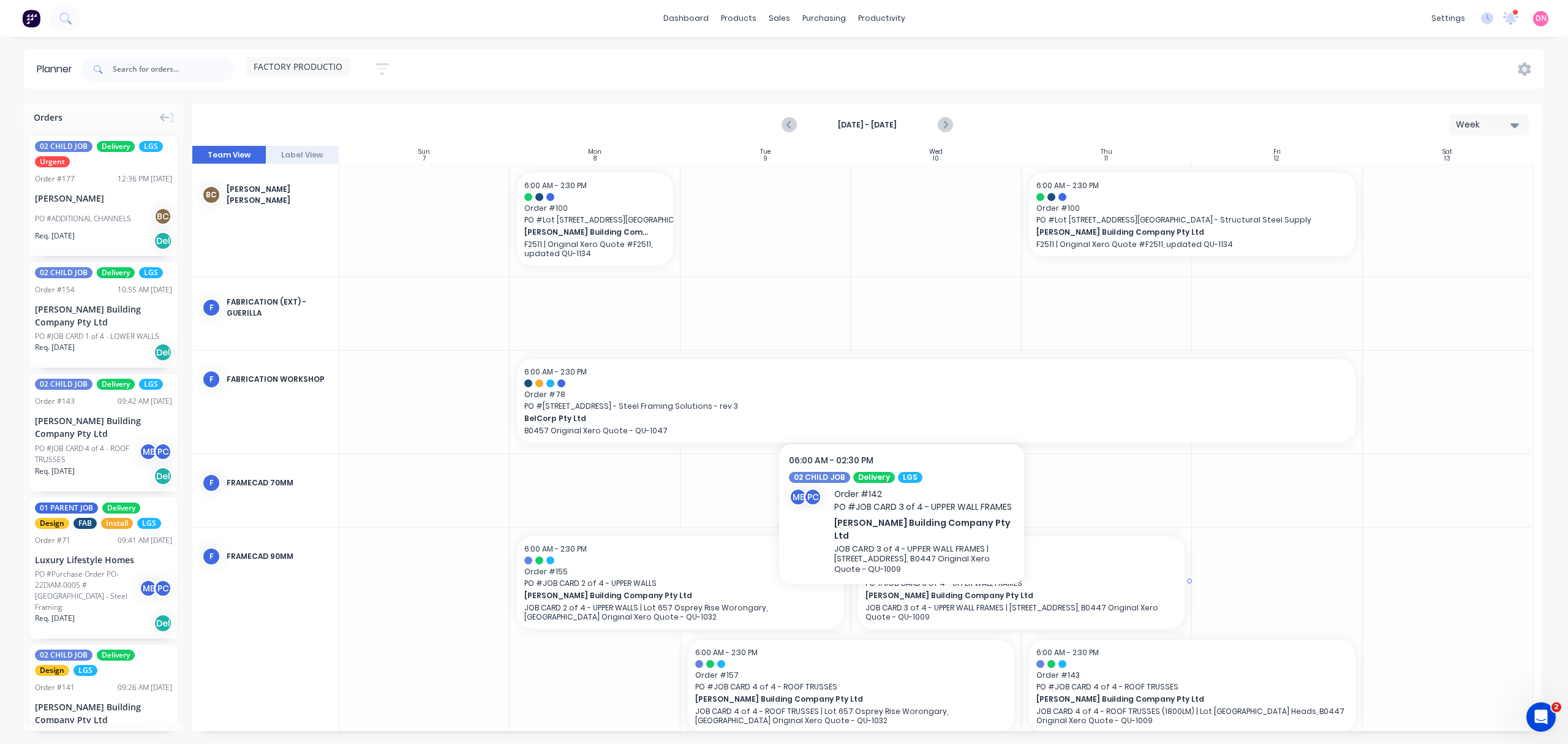
scroll to position [21, 0]
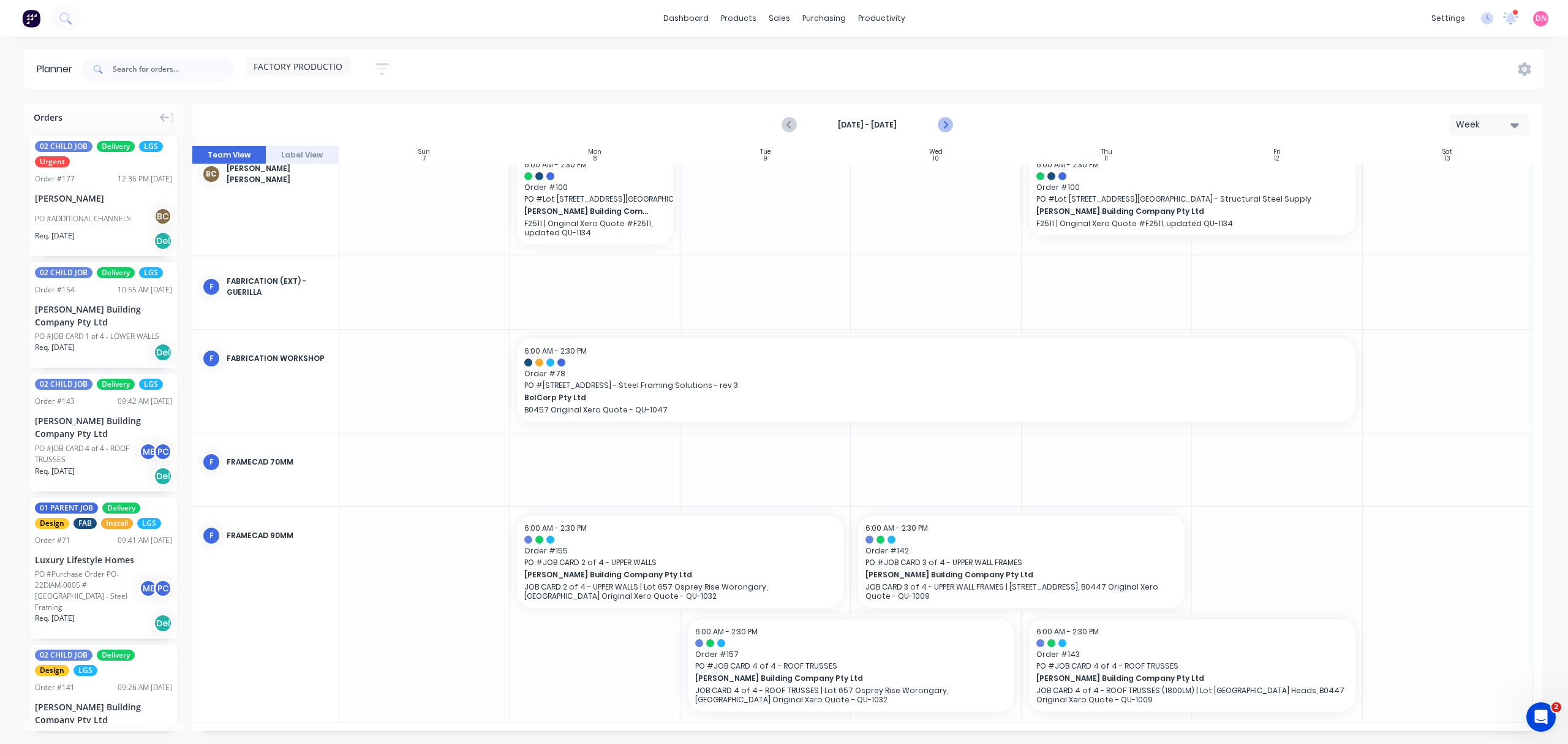
click at [941, 118] on icon "Next page" at bounding box center [945, 125] width 14 height 14
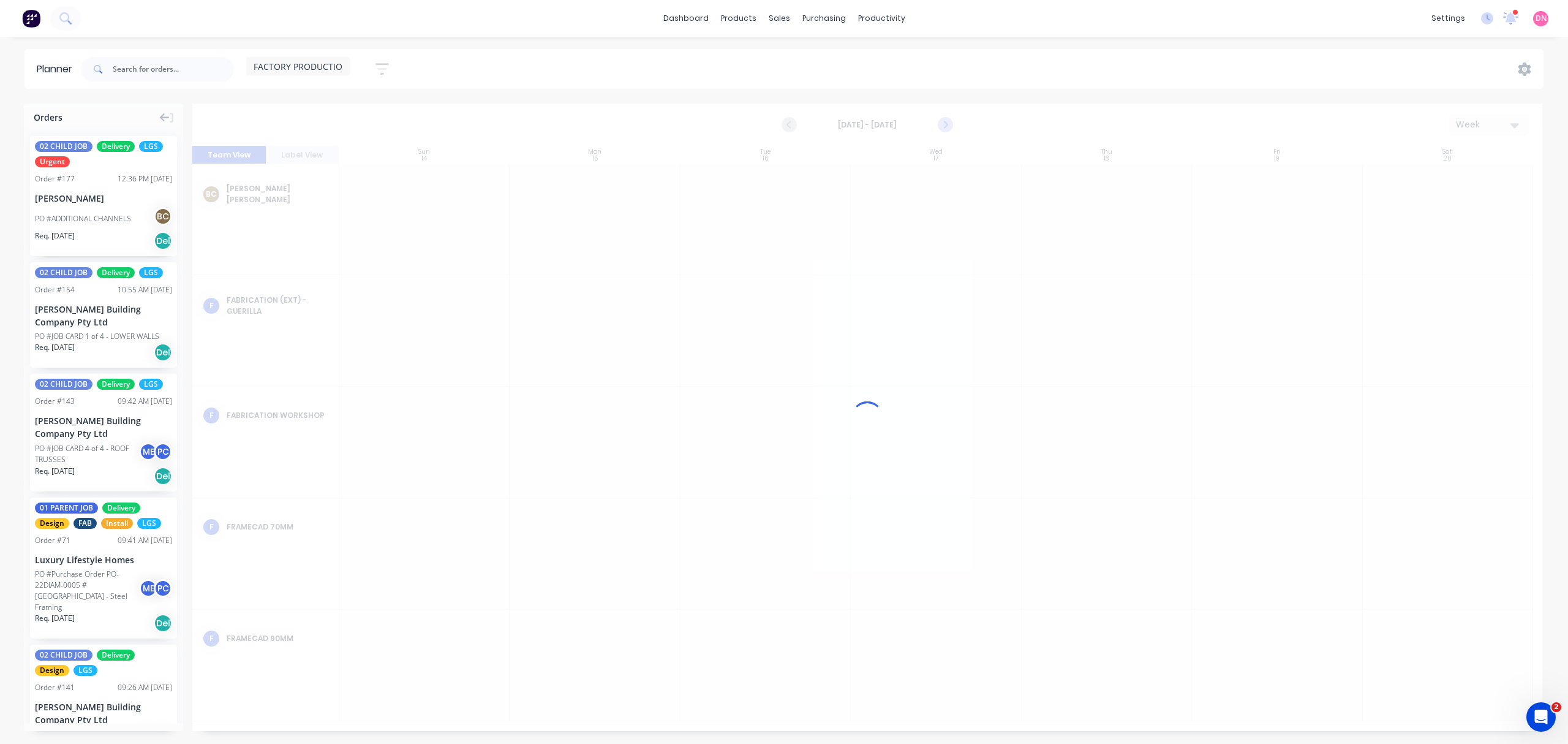
scroll to position [0, 0]
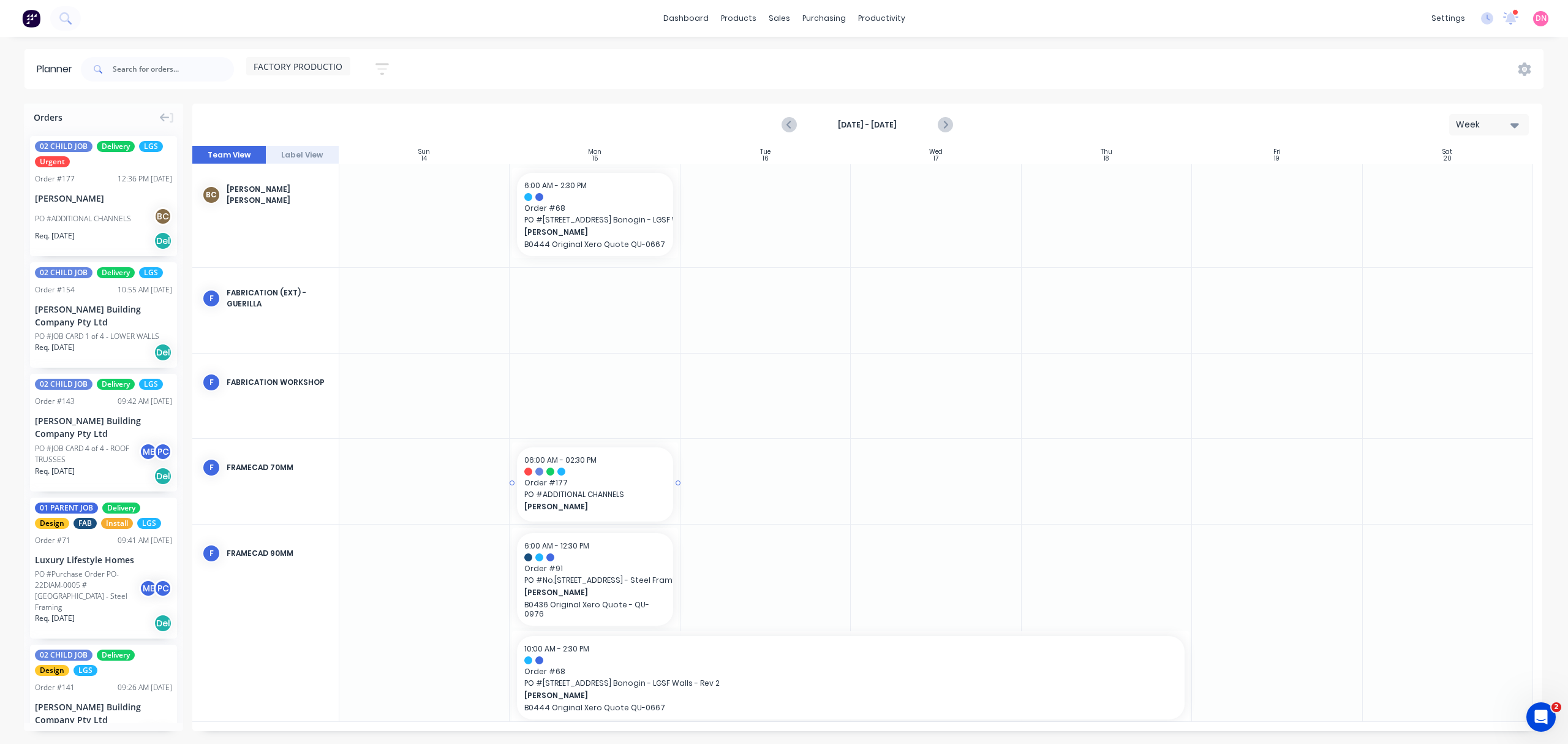
drag, startPoint x: 115, startPoint y: 213, endPoint x: 608, endPoint y: 604, distance: 629.2
drag, startPoint x: 620, startPoint y: 472, endPoint x: 609, endPoint y: 604, distance: 132.5
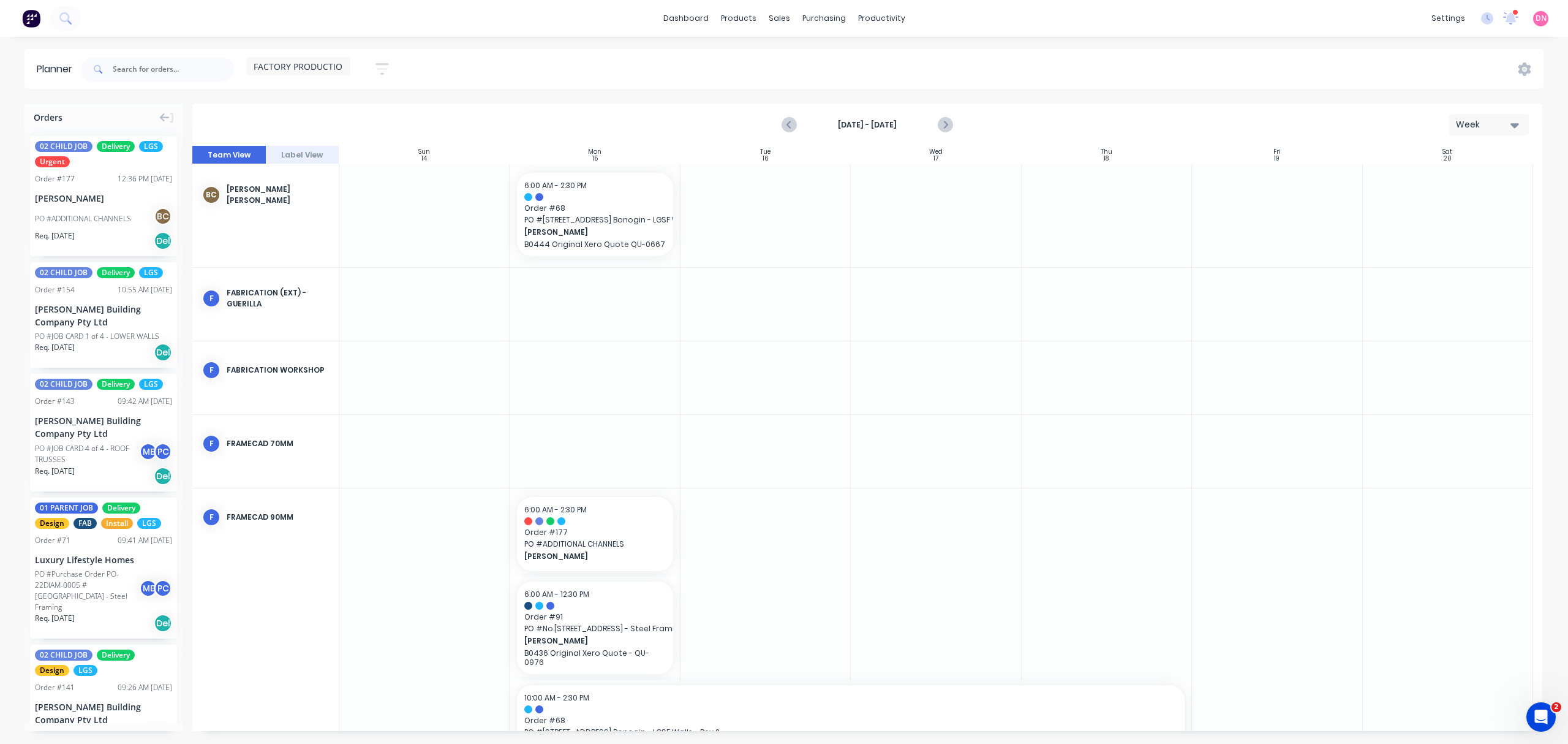
scroll to position [48, 0]
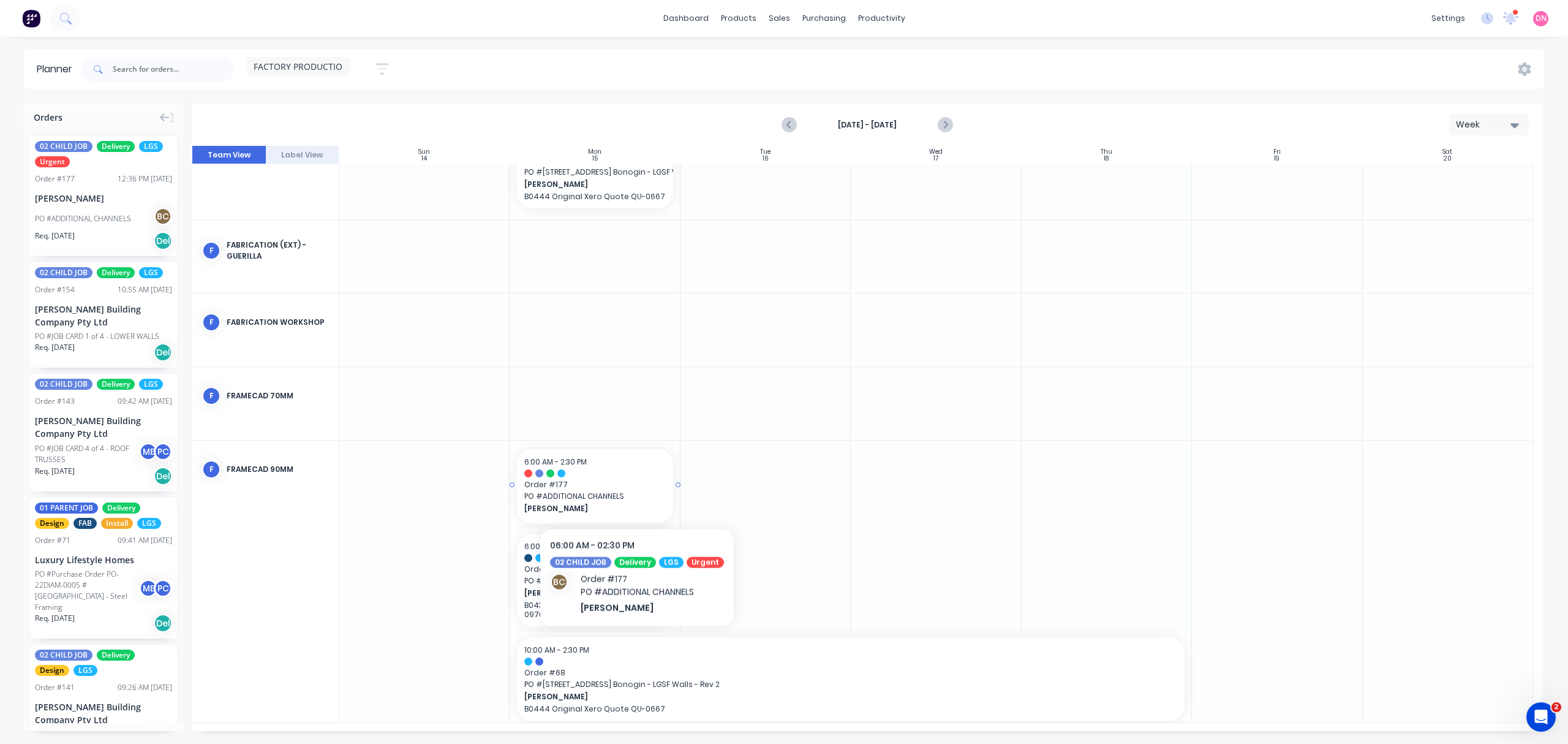
click at [631, 491] on span "PO # ADDITIONAL CHANNELS" at bounding box center [595, 496] width 141 height 11
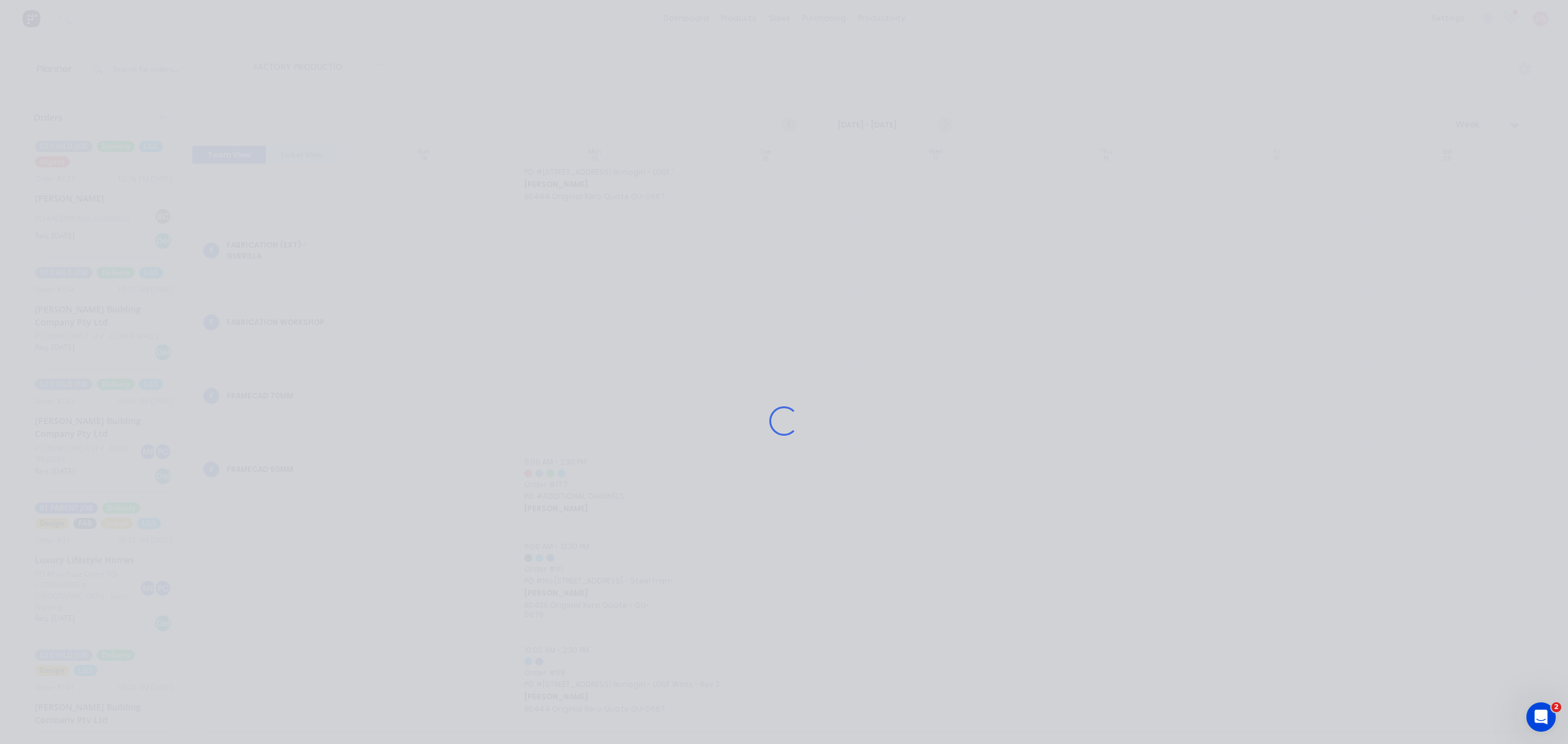
scroll to position [39, 0]
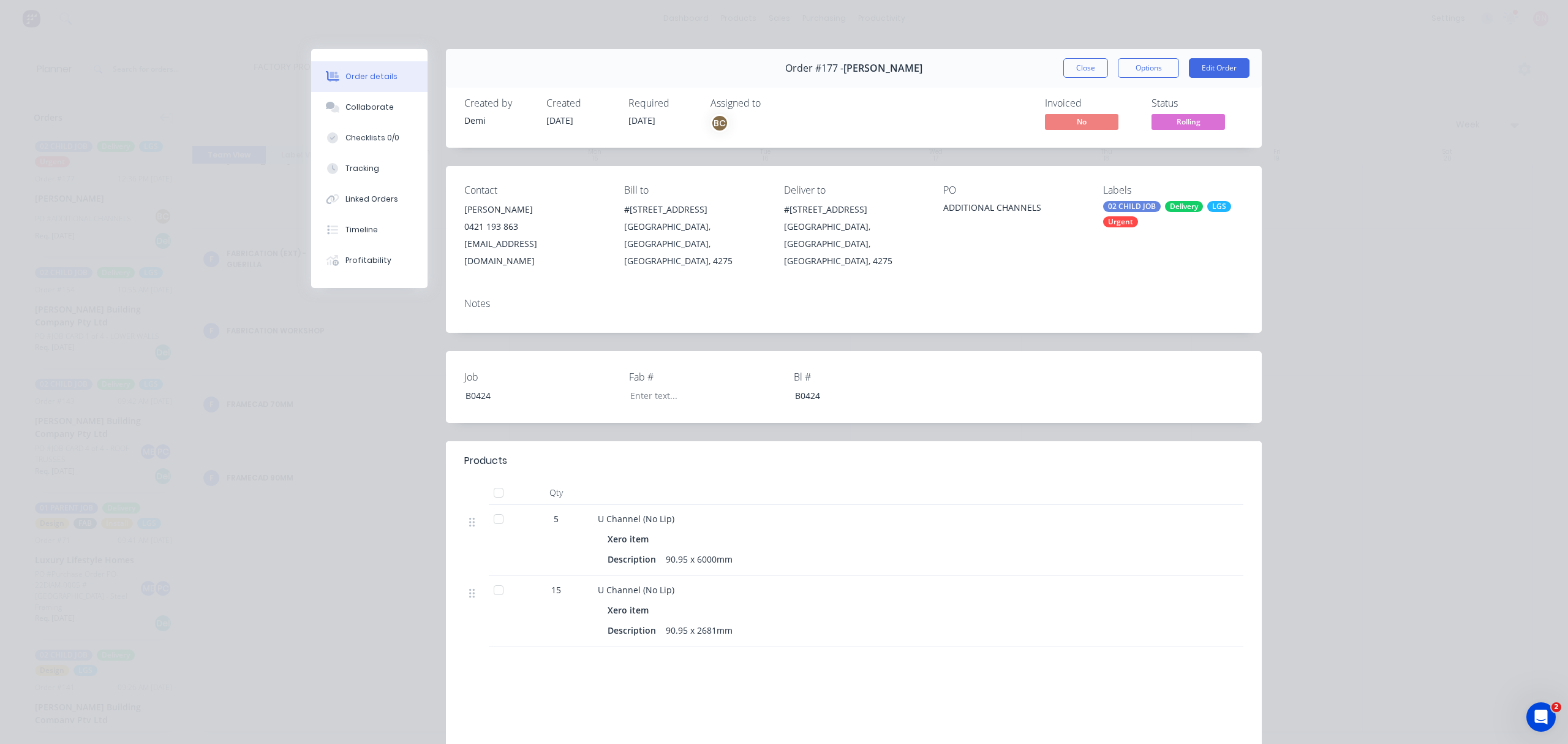
click at [1111, 217] on div "Urgent" at bounding box center [1121, 222] width 35 height 11
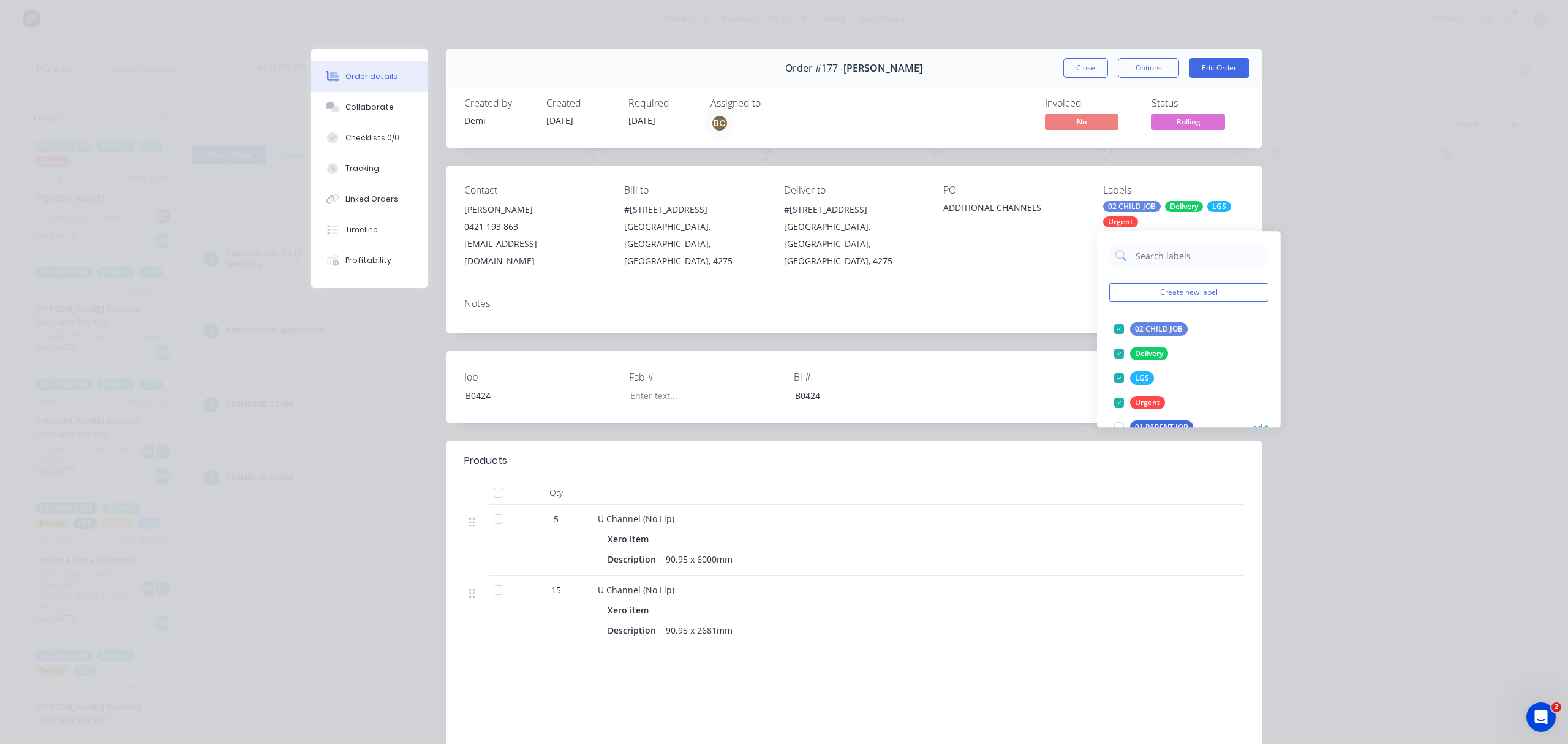
click at [1117, 405] on div at bounding box center [1119, 403] width 25 height 25
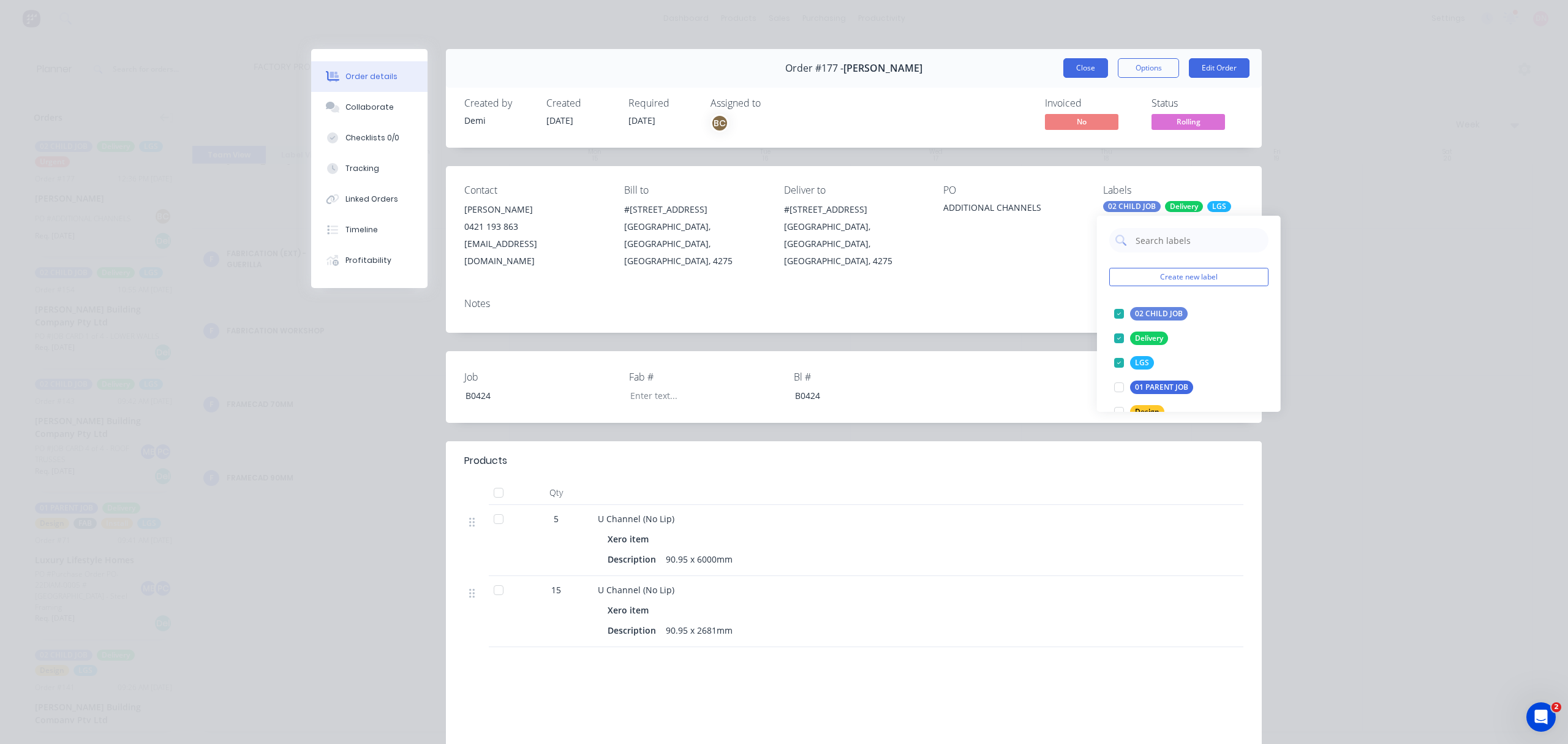
click at [1082, 70] on button "Close" at bounding box center [1086, 68] width 45 height 20
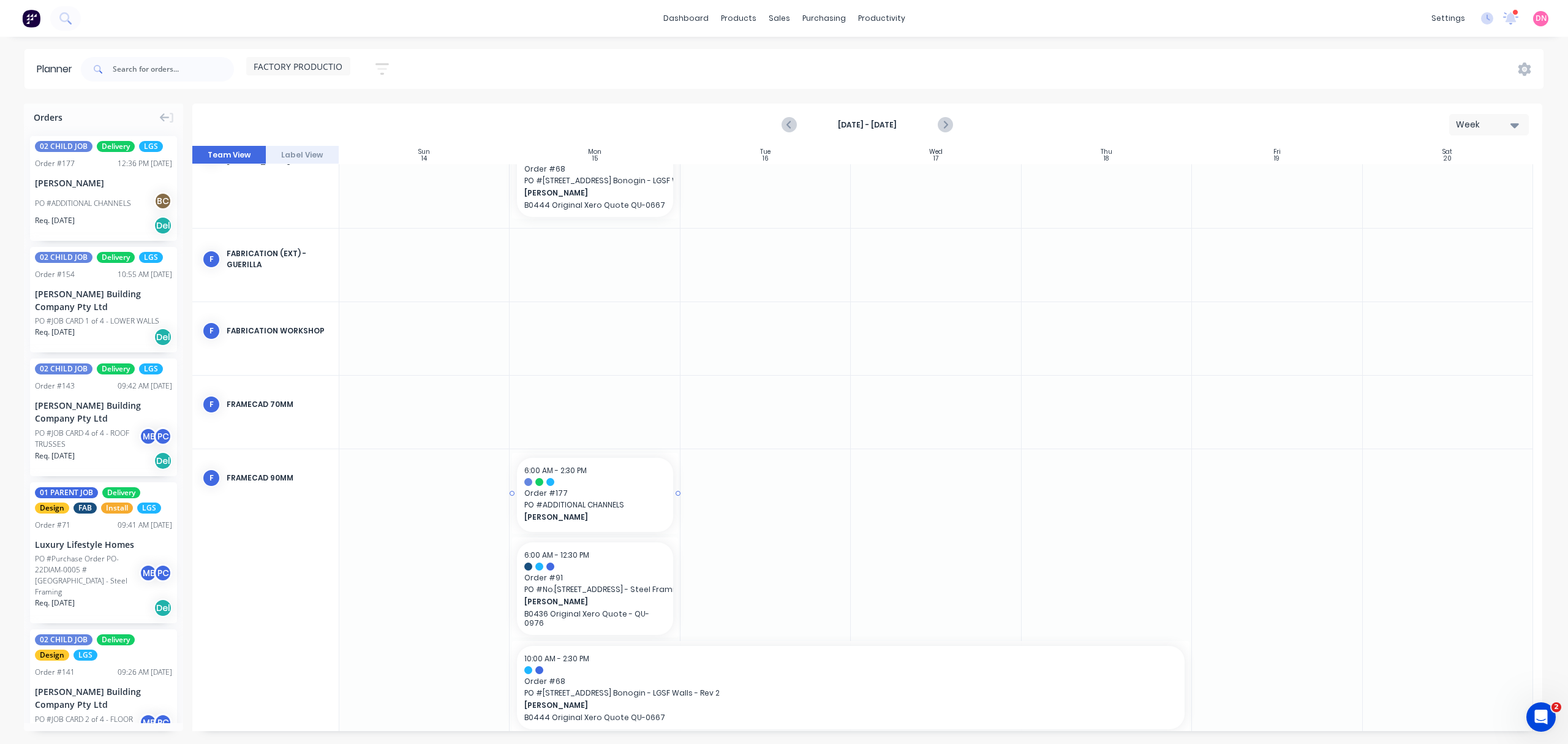
click at [549, 518] on span "[PERSON_NAME]" at bounding box center [587, 516] width 126 height 11
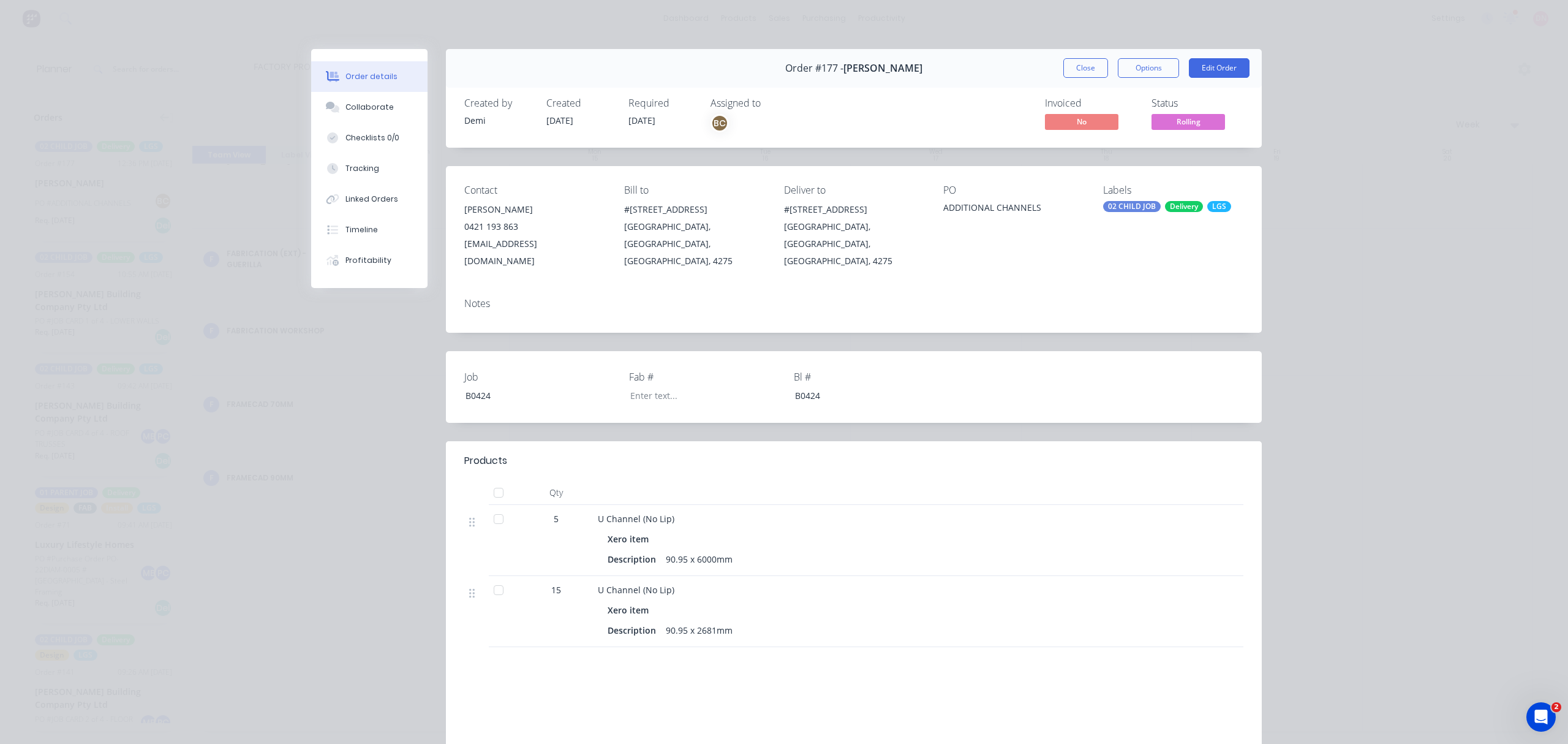
click at [1008, 206] on div "ADDITIONAL CHANNELS" at bounding box center [1013, 210] width 140 height 17
click at [1135, 72] on button "Options" at bounding box center [1149, 68] width 61 height 20
click at [1191, 67] on button "Edit Order" at bounding box center [1219, 68] width 60 height 20
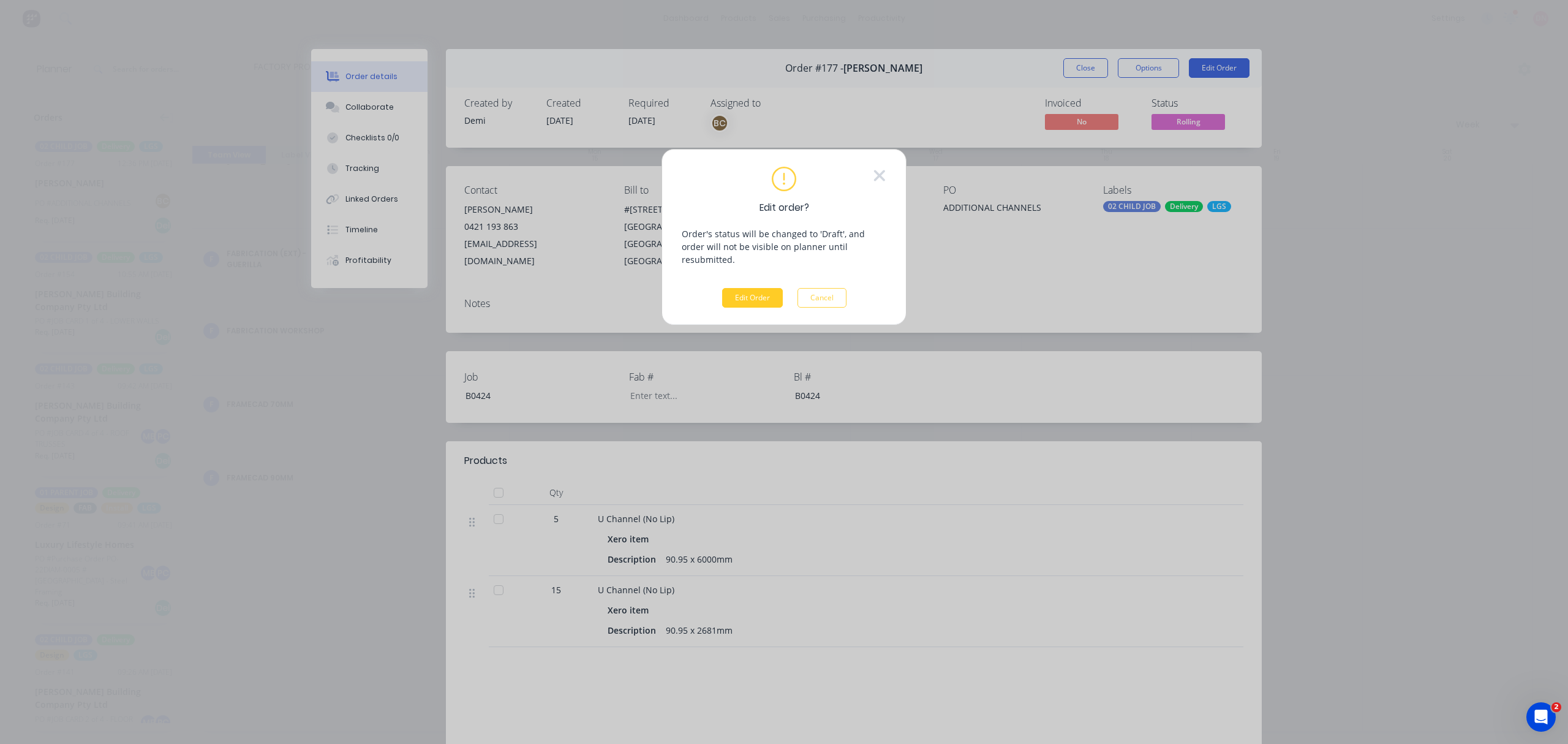
click at [746, 288] on button "Edit Order" at bounding box center [752, 297] width 60 height 20
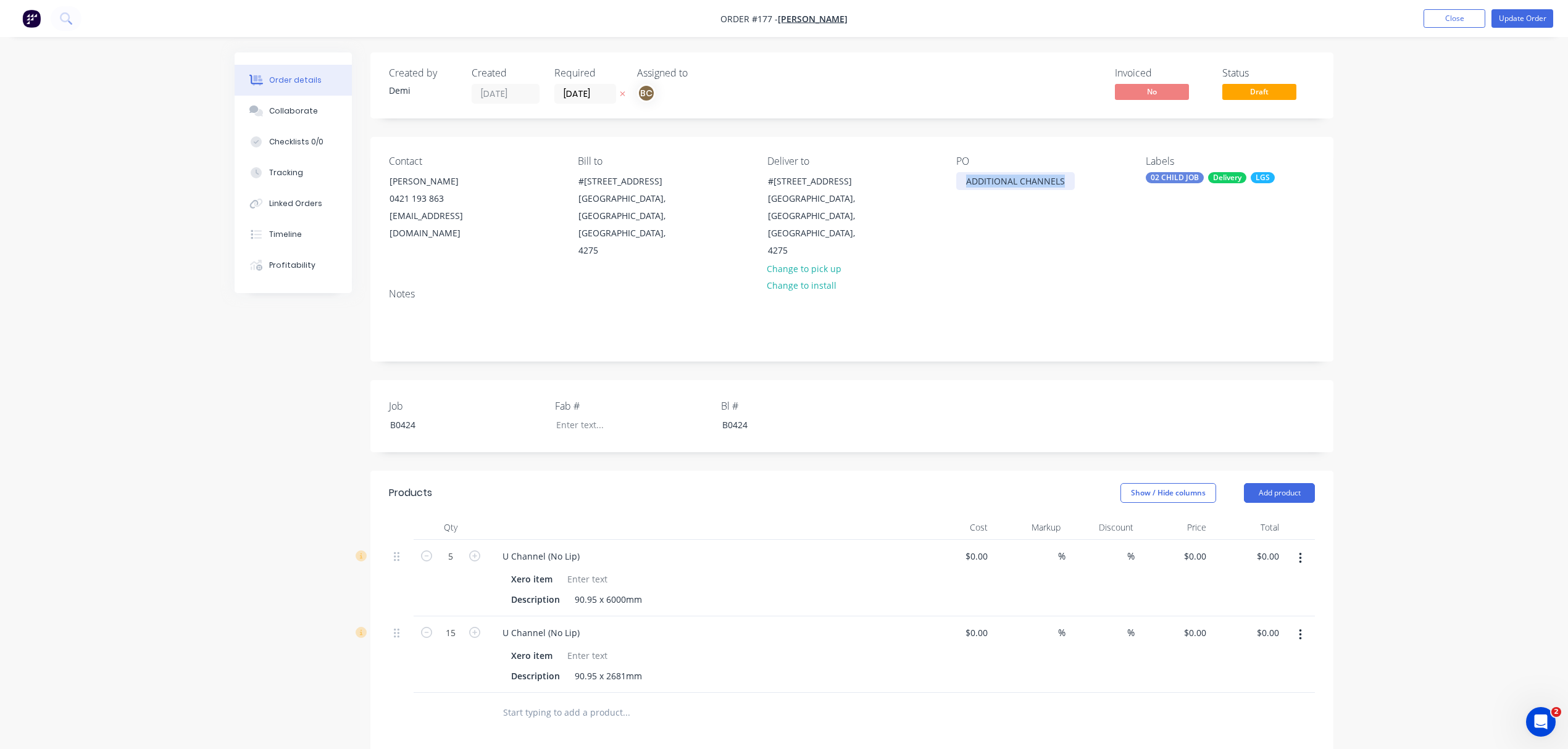
drag, startPoint x: 1062, startPoint y: 188, endPoint x: 713, endPoint y: 192, distance: 349.0
click at [713, 192] on div "Contact [PERSON_NAME] [PHONE_NUMBER] [EMAIL_ADDRESS][DOMAIN_NAME] Bill to #446 …" at bounding box center [852, 207] width 963 height 141
copy div "ADDITIONAL CHANNELS"
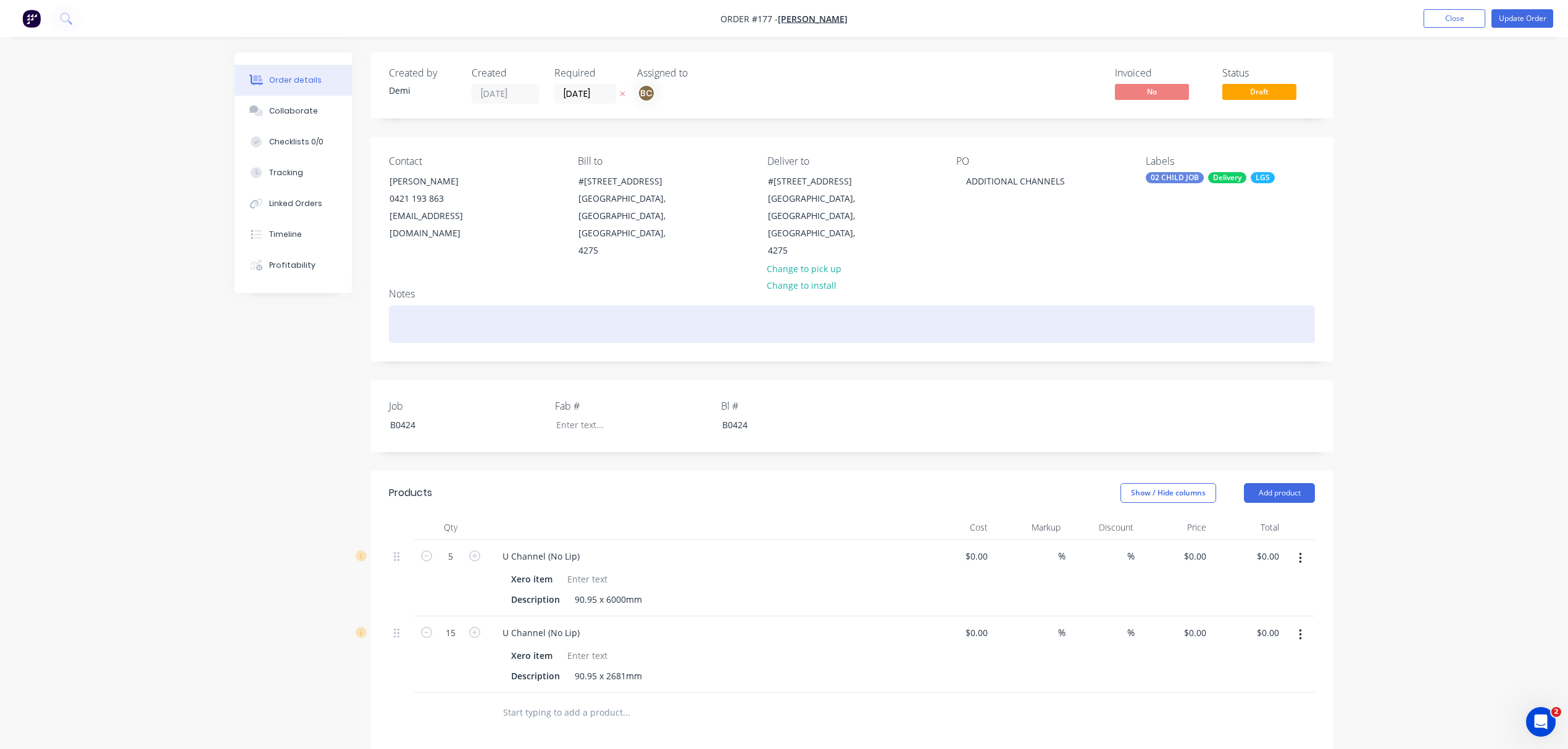
click at [429, 306] on div at bounding box center [852, 324] width 926 height 38
paste div
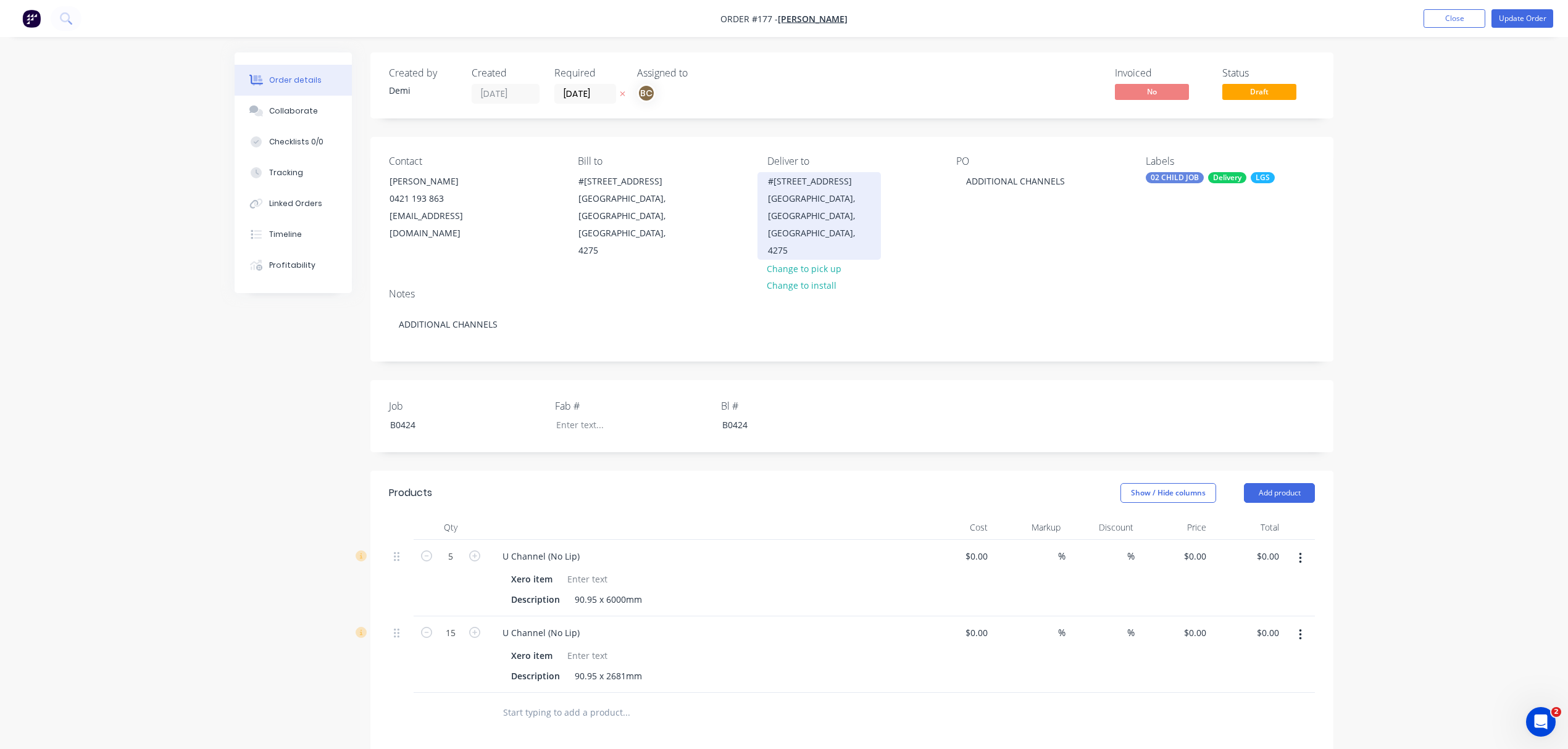
click at [808, 190] on div "#[STREET_ADDRESS]" at bounding box center [820, 181] width 103 height 17
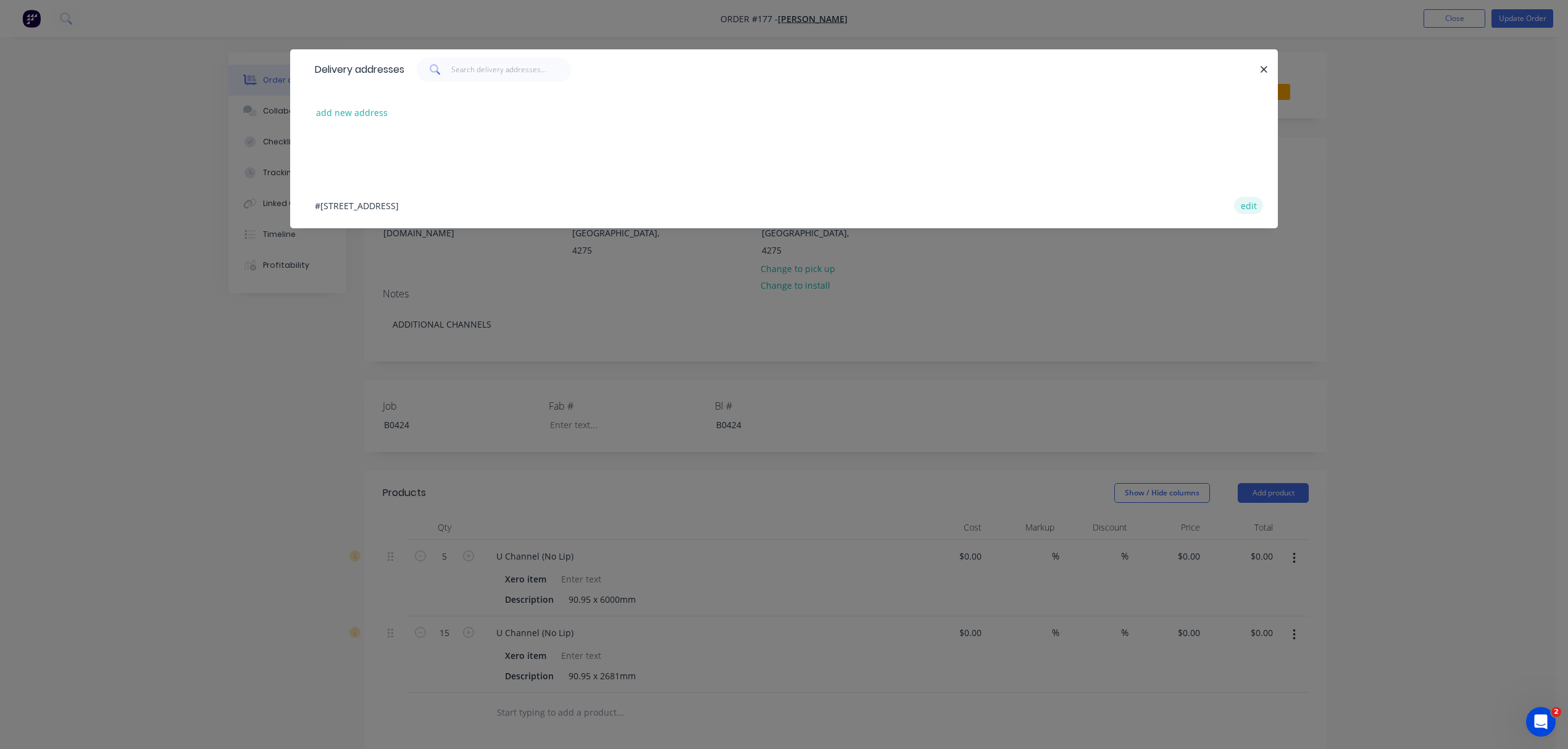
click at [1249, 207] on button "edit" at bounding box center [1248, 204] width 29 height 16
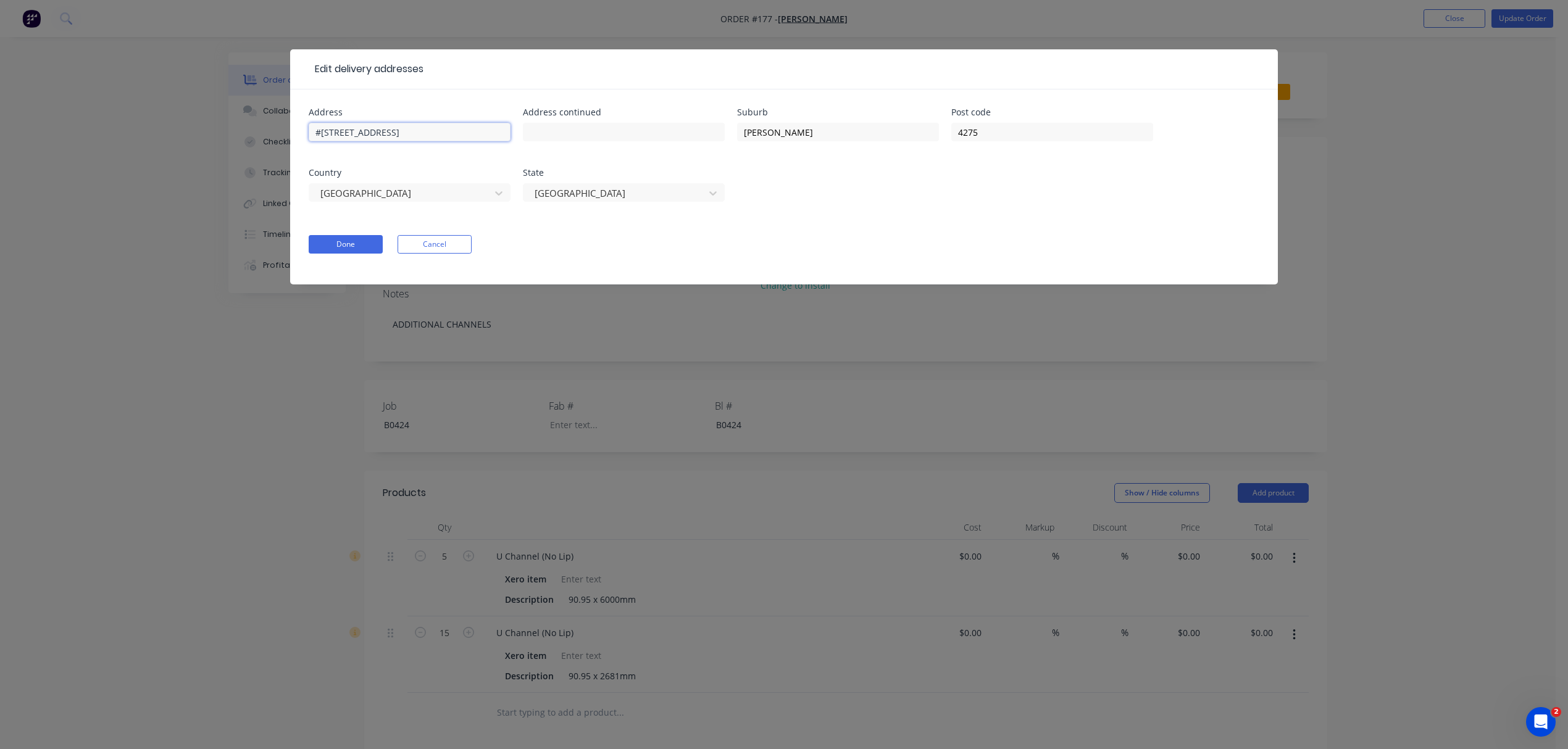
drag, startPoint x: 488, startPoint y: 139, endPoint x: 287, endPoint y: 136, distance: 201.0
click at [287, 136] on div "Edit delivery addresses Address #446 MUNDOOLUN CONNECTION ROAD Address continue…" at bounding box center [784, 374] width 1568 height 749
click at [415, 234] on form "Address #[GEOGRAPHIC_DATA] Address continued Suburb [GEOGRAPHIC_DATA] Post code…" at bounding box center [784, 196] width 950 height 176
click at [416, 242] on button "Cancel" at bounding box center [435, 245] width 74 height 19
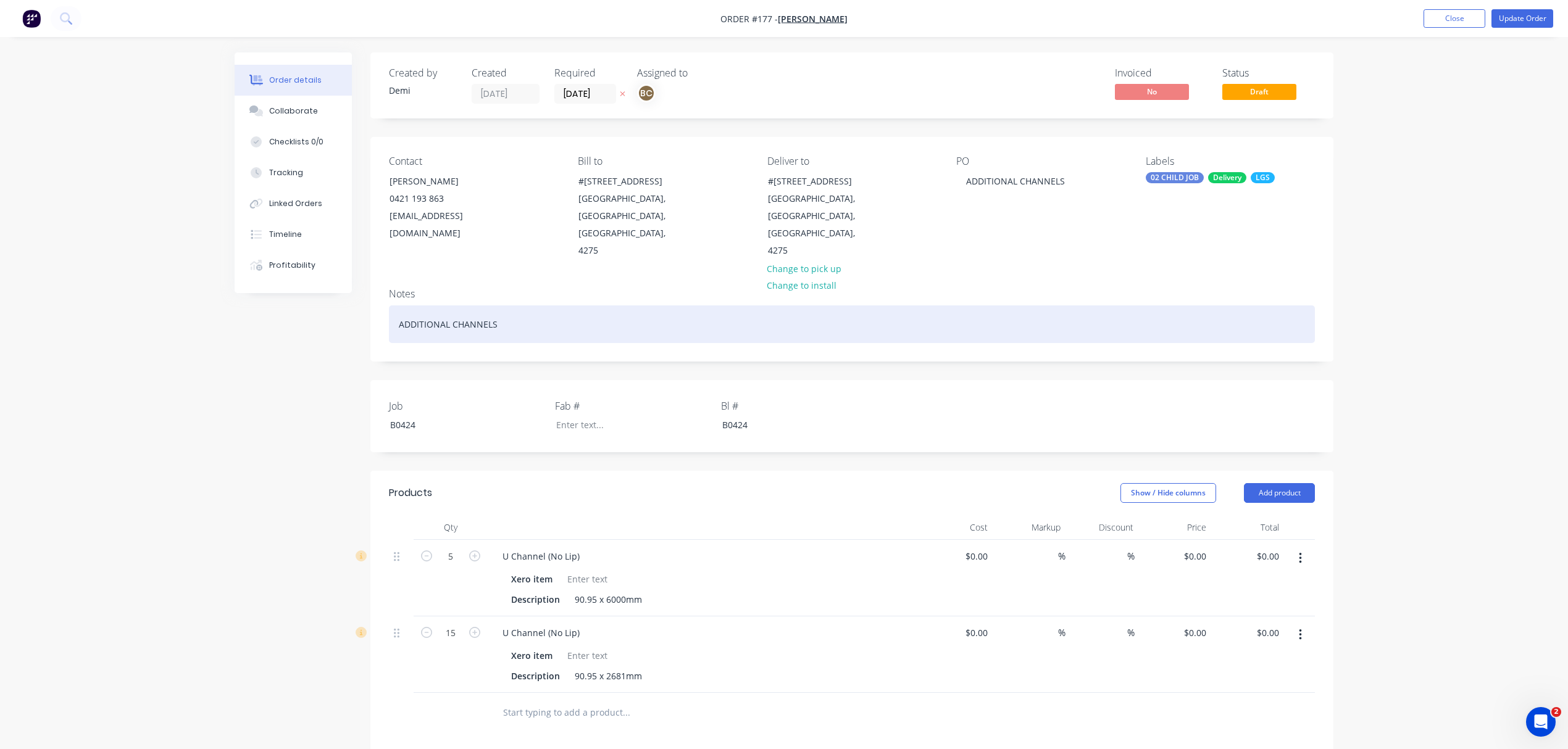
click at [530, 311] on div "ADDITIONAL CHANNELS" at bounding box center [852, 324] width 926 height 38
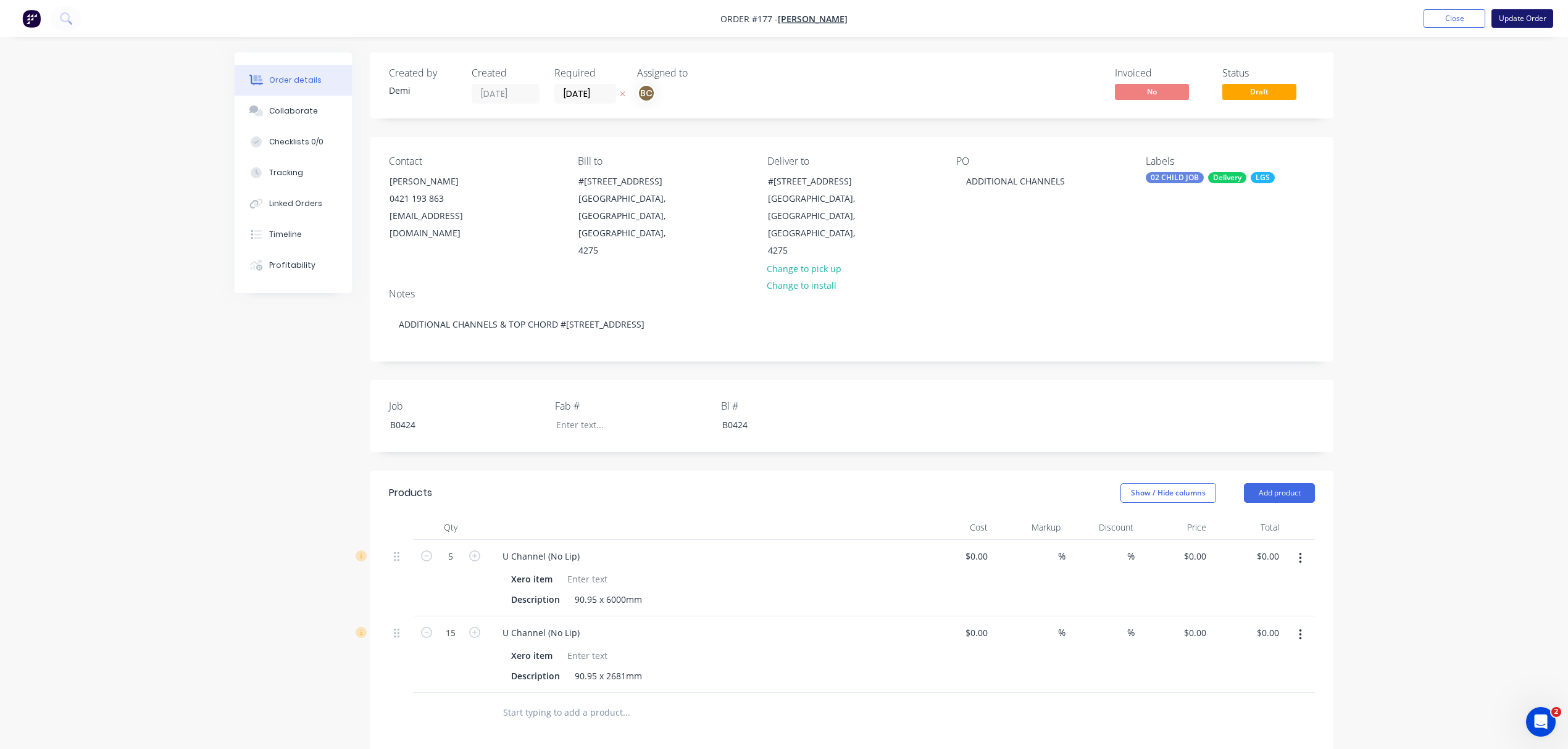
click at [1510, 17] on button "Update Order" at bounding box center [1522, 19] width 62 height 19
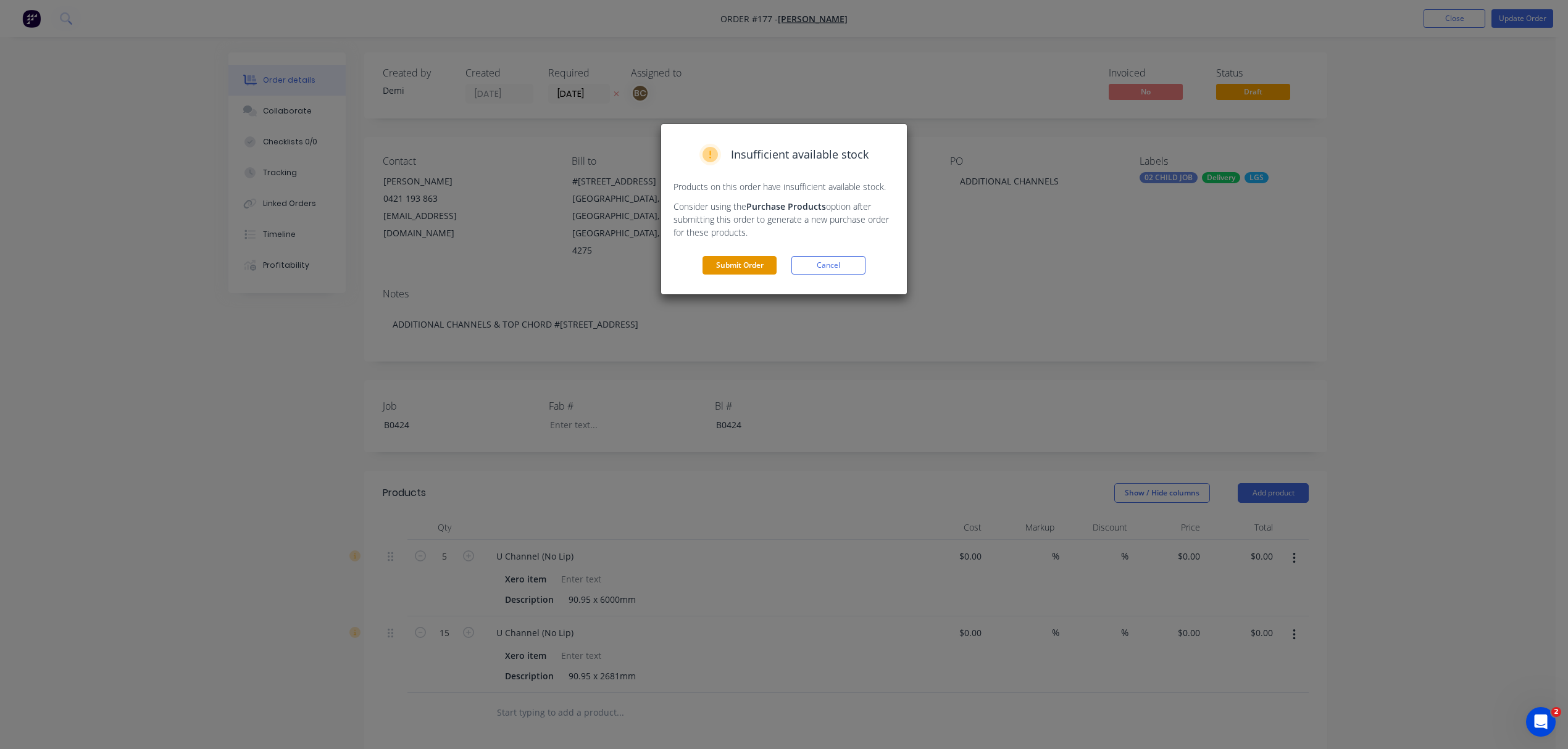
click at [758, 265] on button "Submit Order" at bounding box center [739, 265] width 74 height 19
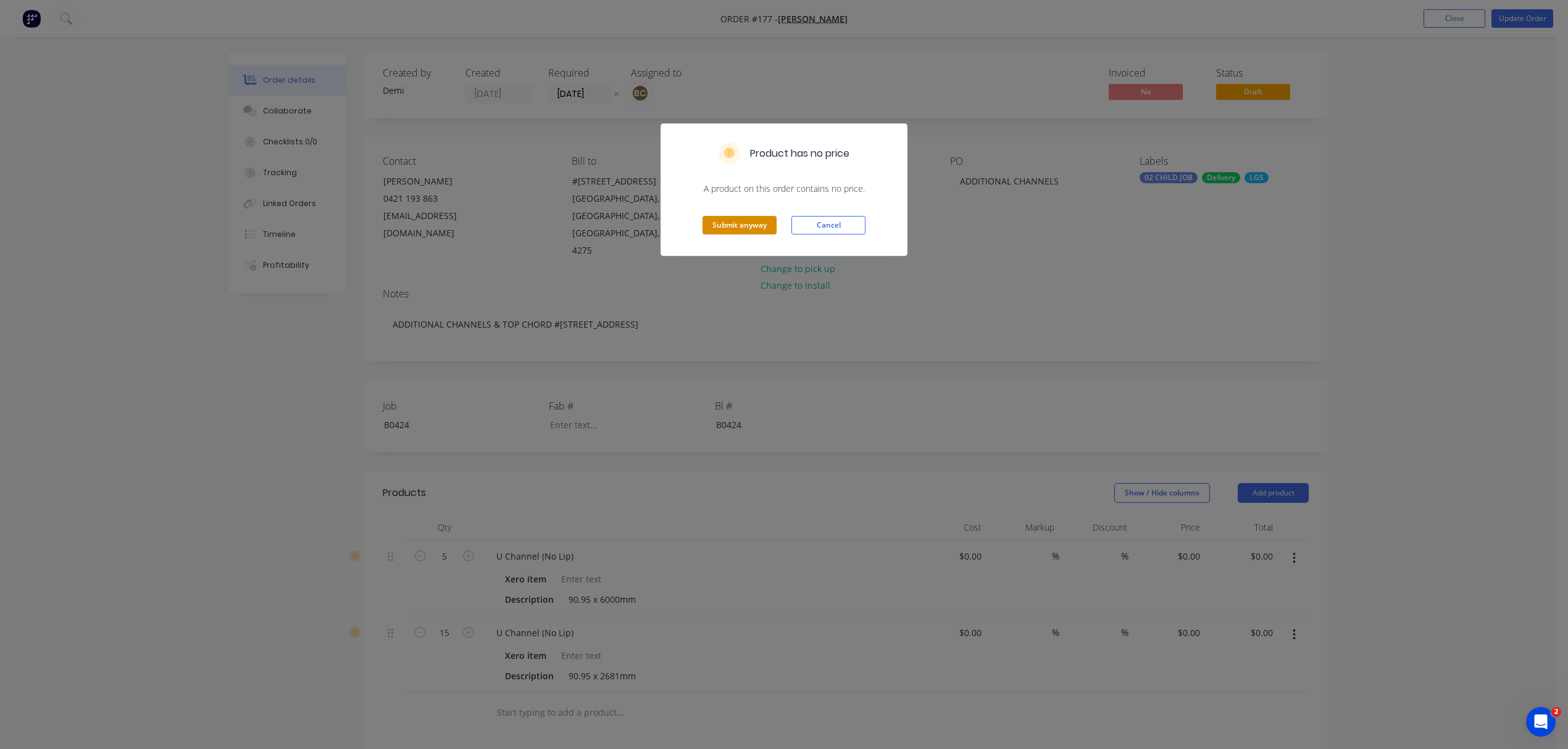
click at [764, 218] on button "Submit anyway" at bounding box center [739, 226] width 74 height 19
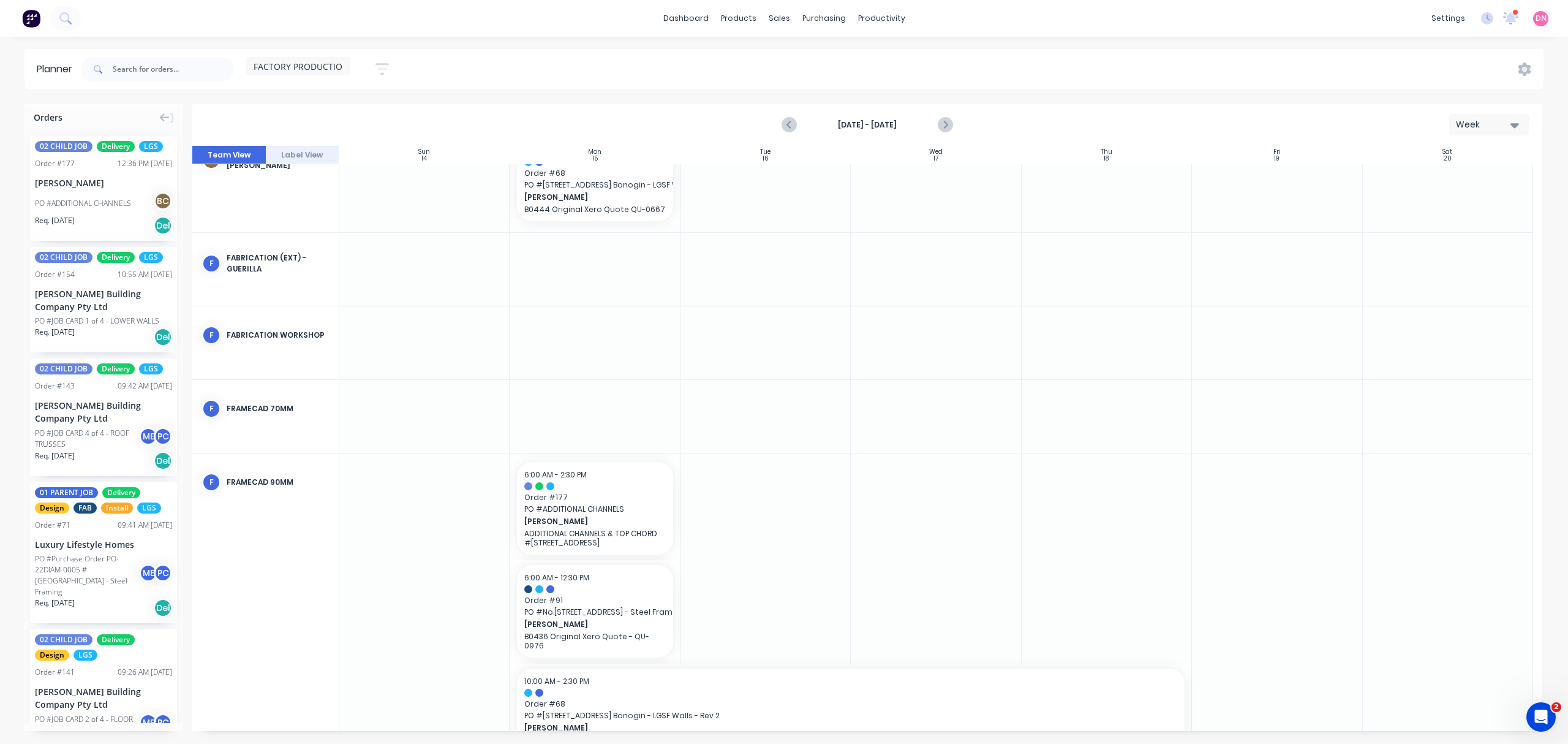
scroll to position [67, 0]
